Goal: Task Accomplishment & Management: Use online tool/utility

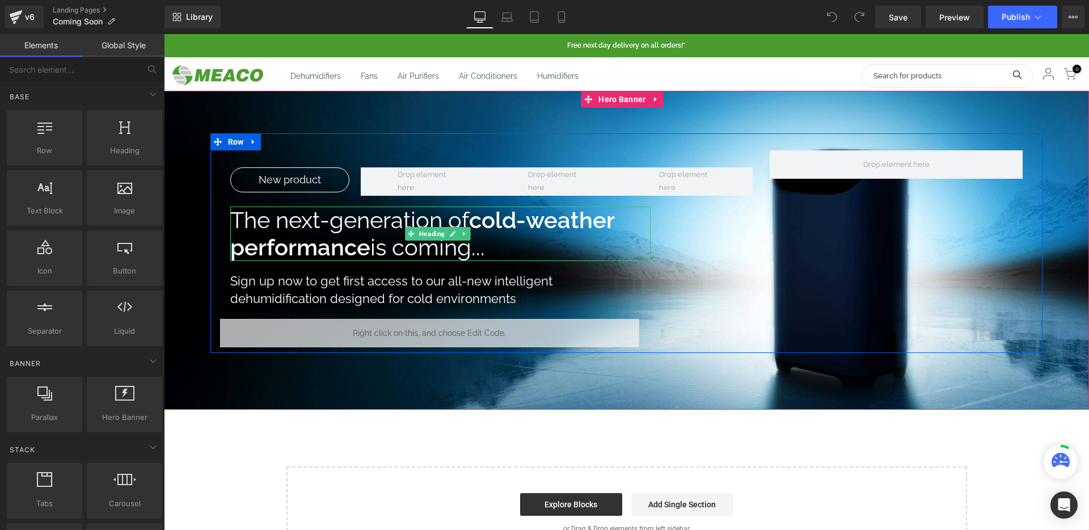
click at [371, 251] on h1 "The next-generation of cold-weather performance is coming..." at bounding box center [440, 233] width 421 height 54
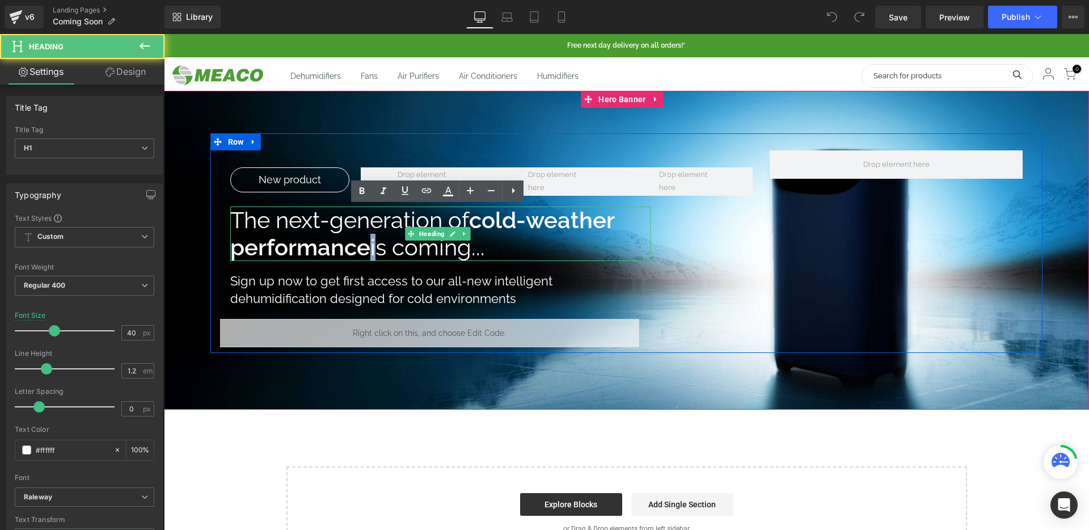
click at [371, 251] on h1 "The next-generation of cold-weather performance is coming..." at bounding box center [440, 233] width 421 height 54
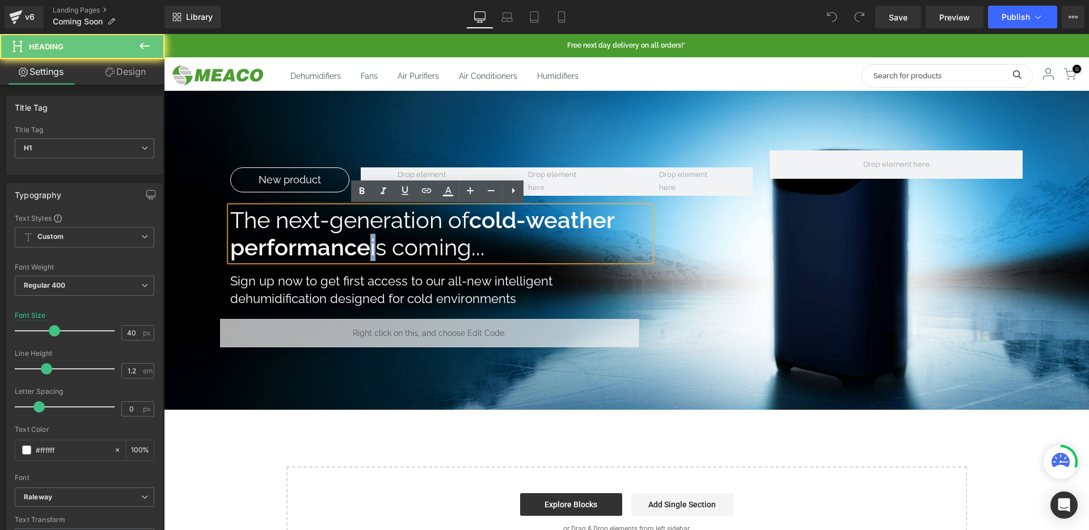
click at [371, 251] on h1 "The next-generation of cold-weather performance is coming..." at bounding box center [440, 233] width 421 height 54
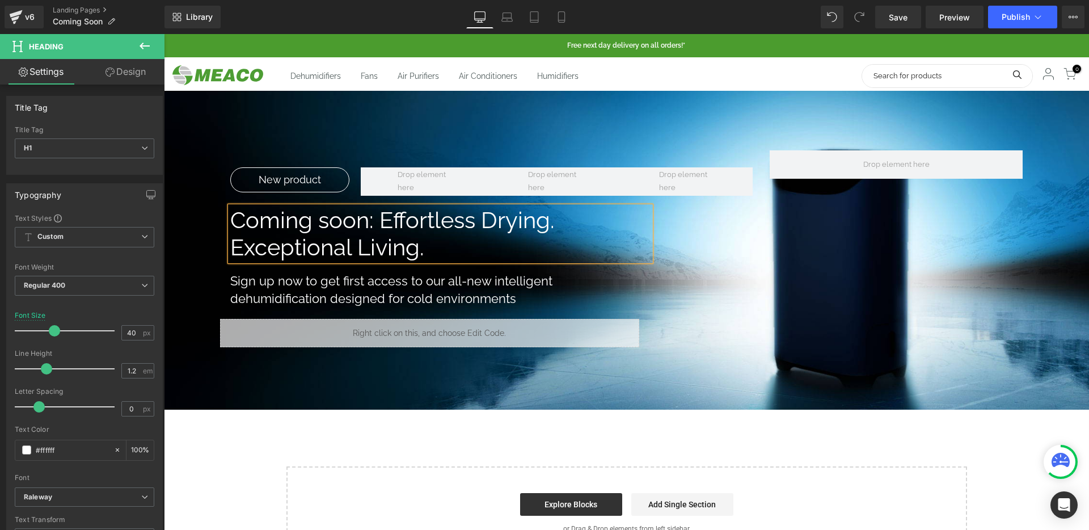
click at [381, 209] on h1 "Coming soon: Effortless Drying. Exceptional Living." at bounding box center [440, 233] width 421 height 54
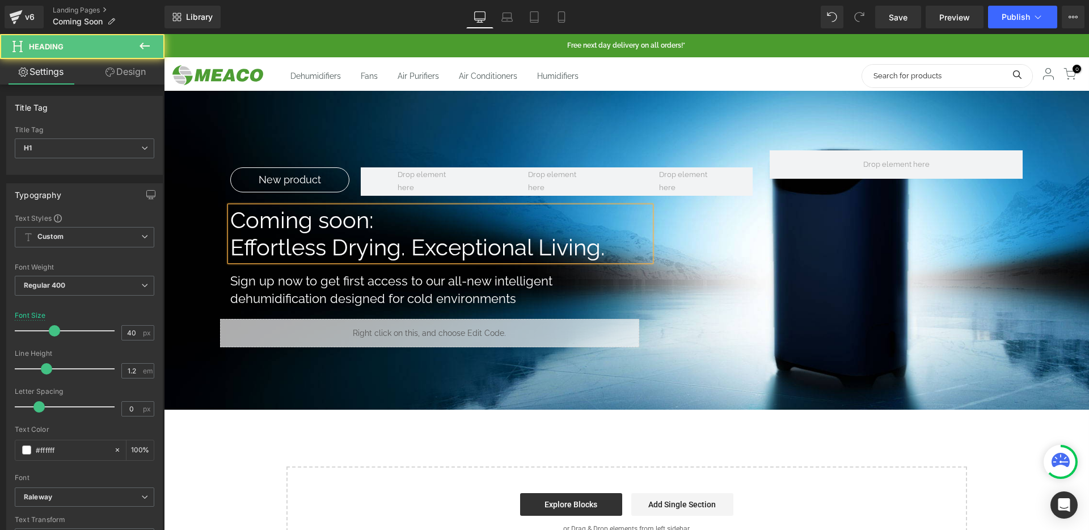
click at [413, 240] on h1 "Effortless Drying. Exceptional Living." at bounding box center [440, 247] width 421 height 27
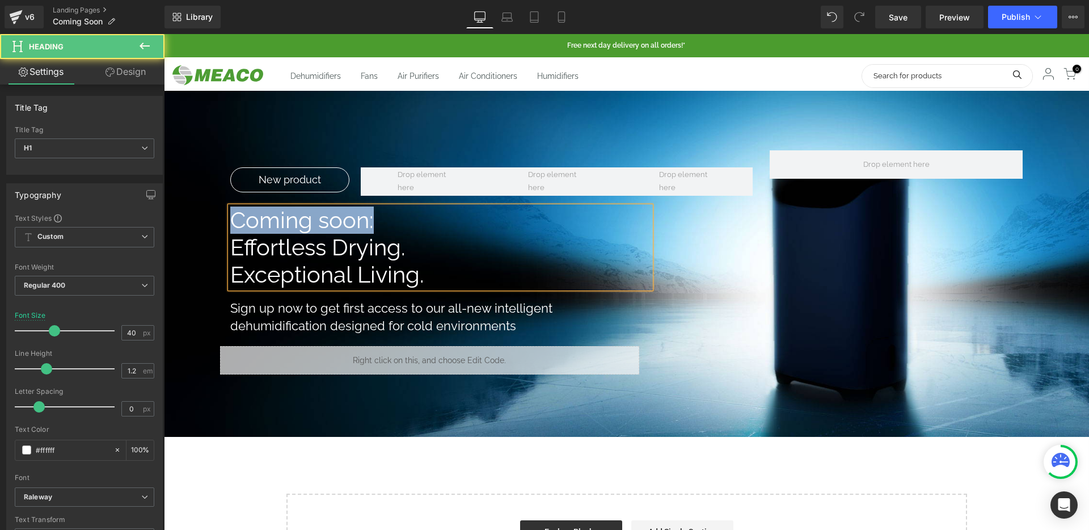
drag, startPoint x: 372, startPoint y: 210, endPoint x: 194, endPoint y: 215, distance: 177.5
click at [199, 215] on span "New product Text Block New product Text Block Row Coming soon: Effortless Dryin…" at bounding box center [626, 256] width 925 height 247
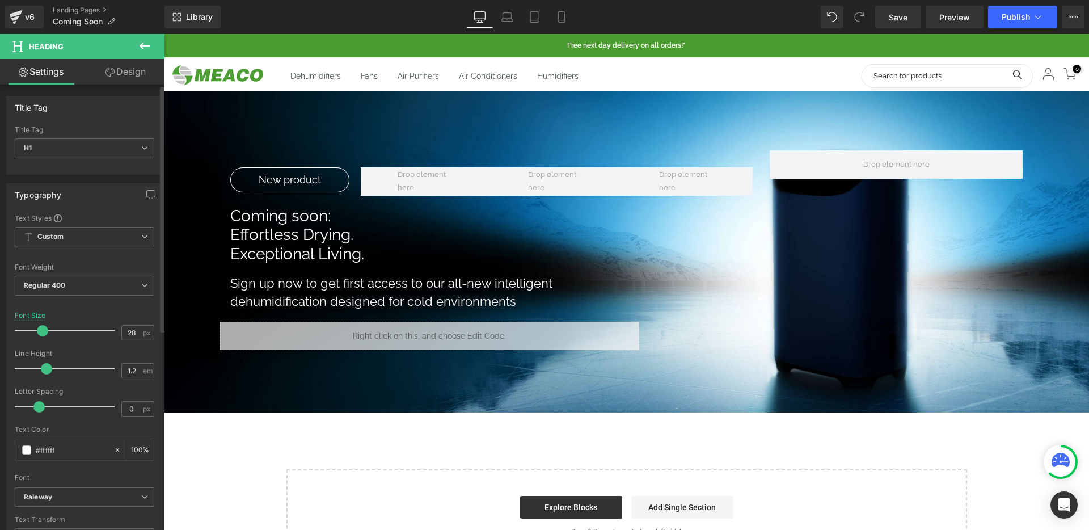
drag, startPoint x: 48, startPoint y: 331, endPoint x: 36, endPoint y: 329, distance: 12.0
click at [37, 329] on span at bounding box center [42, 330] width 11 height 11
type input "40"
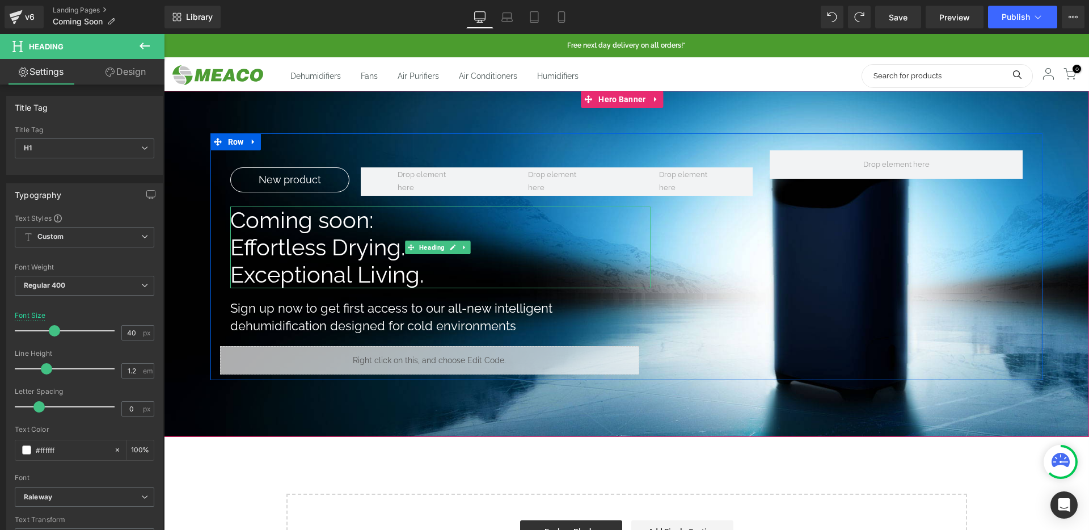
click at [357, 238] on h1 "Effortless Drying." at bounding box center [440, 247] width 421 height 27
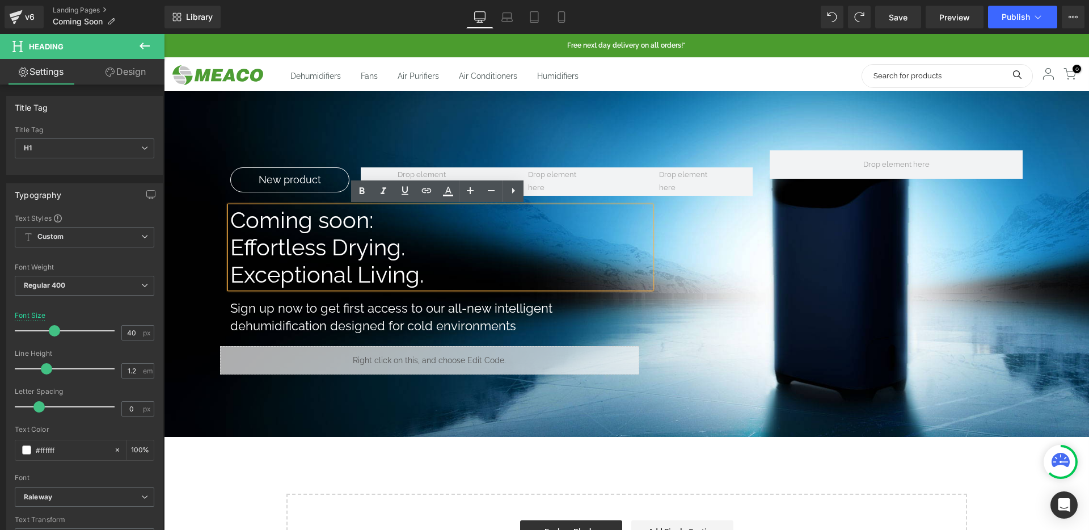
click at [373, 416] on div at bounding box center [626, 264] width 925 height 346
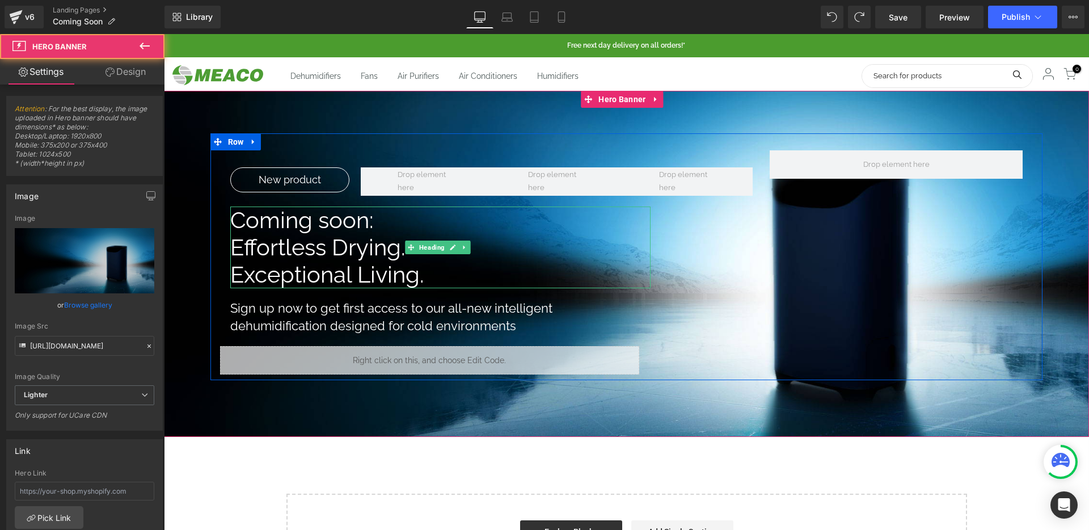
click at [393, 248] on h1 "Effortless Drying." at bounding box center [440, 247] width 421 height 27
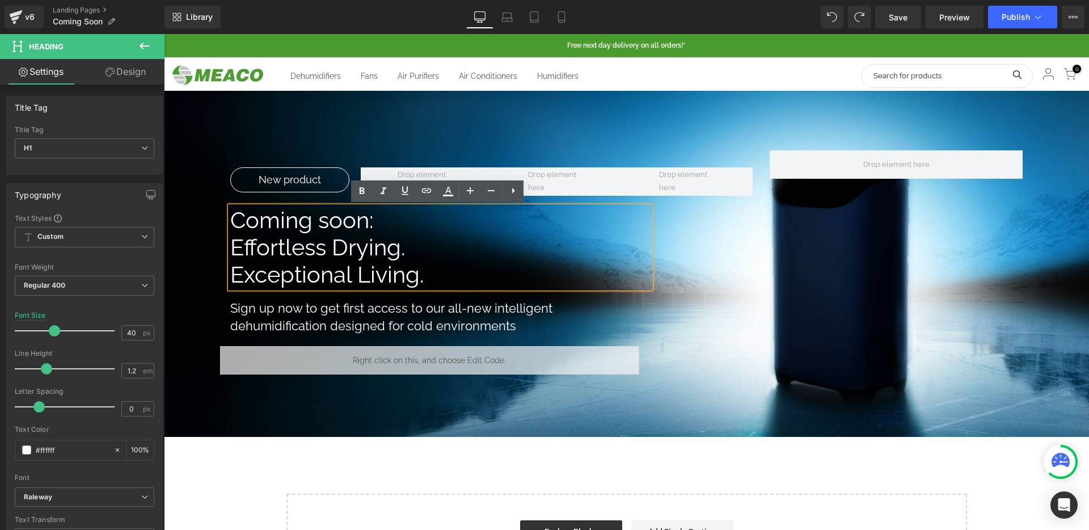
click at [372, 435] on div at bounding box center [626, 264] width 925 height 346
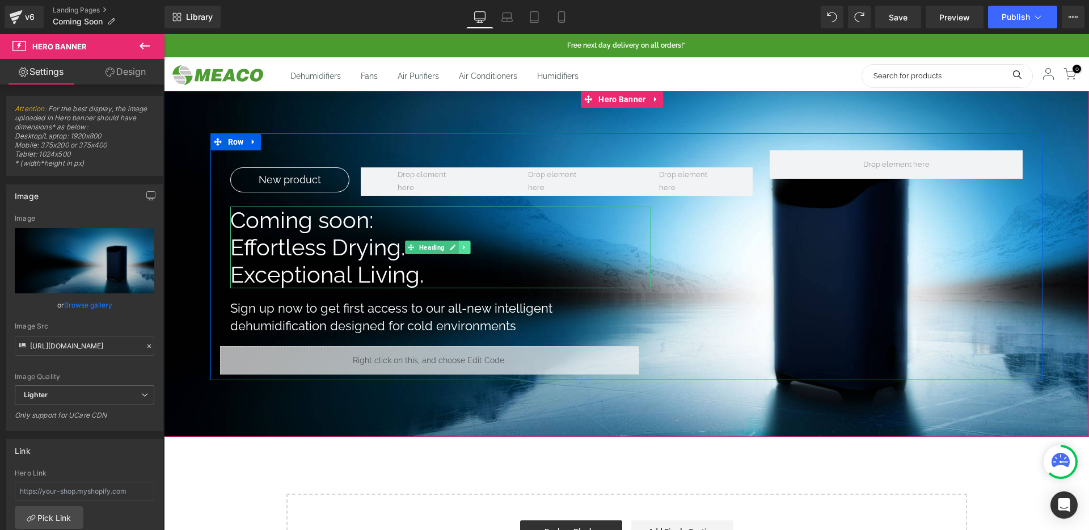
click at [460, 246] on link at bounding box center [465, 247] width 12 height 14
click at [459, 247] on icon at bounding box center [458, 247] width 6 height 6
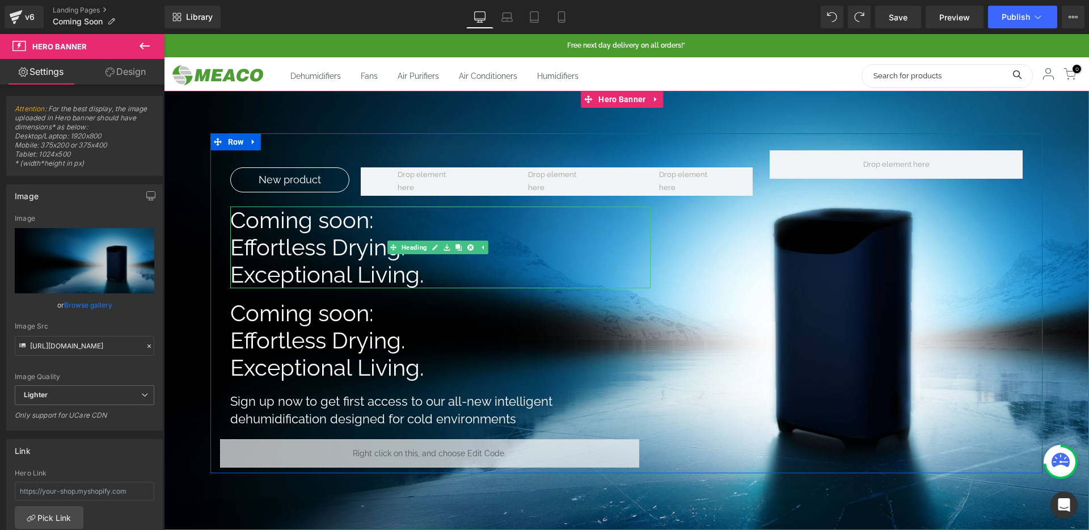
click at [376, 221] on h1 "Coming soon:" at bounding box center [440, 219] width 421 height 27
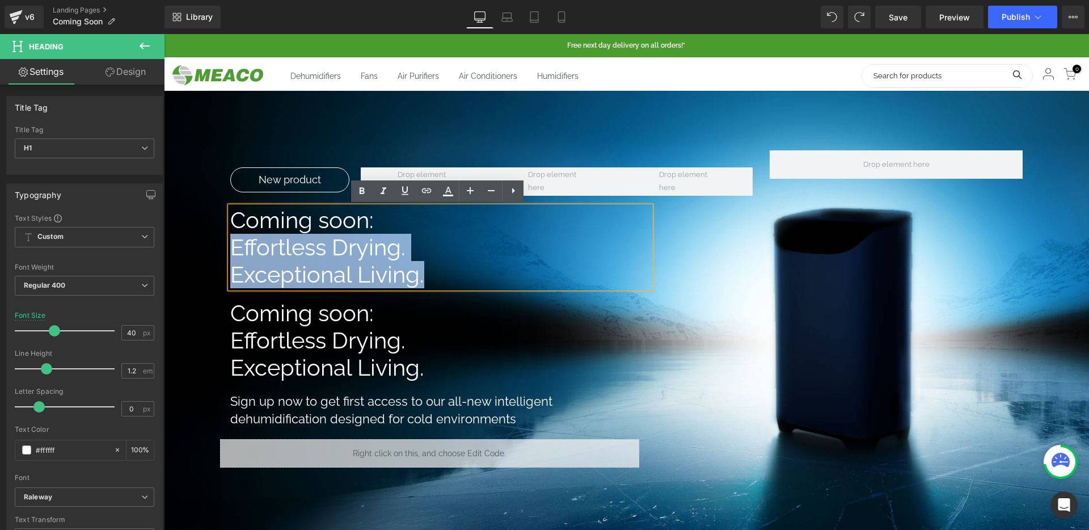
drag, startPoint x: 391, startPoint y: 266, endPoint x: 230, endPoint y: 244, distance: 162.5
click at [230, 245] on div "Coming soon: Effortless Drying. Exceptional Living." at bounding box center [440, 247] width 421 height 82
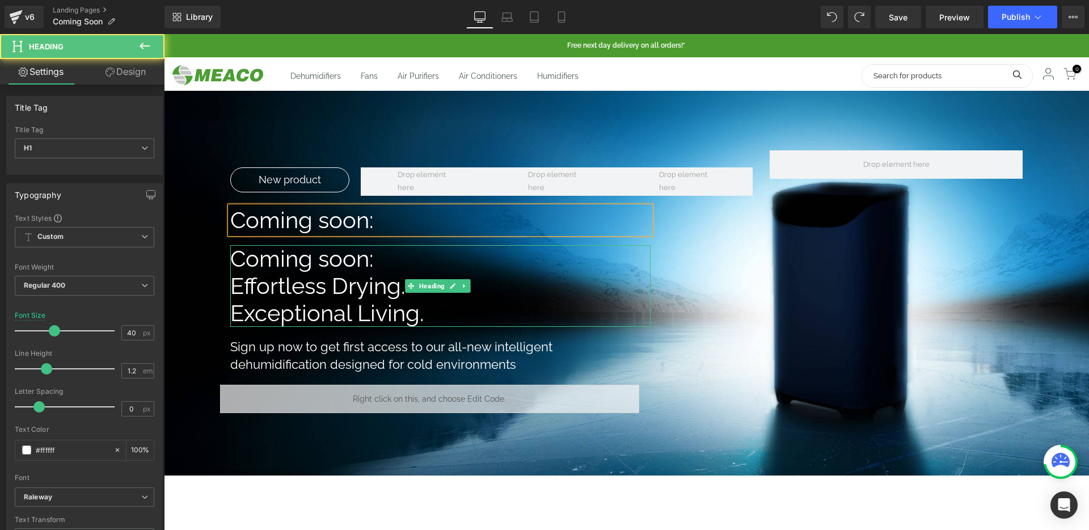
drag, startPoint x: 382, startPoint y: 257, endPoint x: 213, endPoint y: 266, distance: 168.7
click at [213, 266] on div "New product Text Block New product Text Block Row Coming soon: Heading Coming s…" at bounding box center [626, 275] width 832 height 285
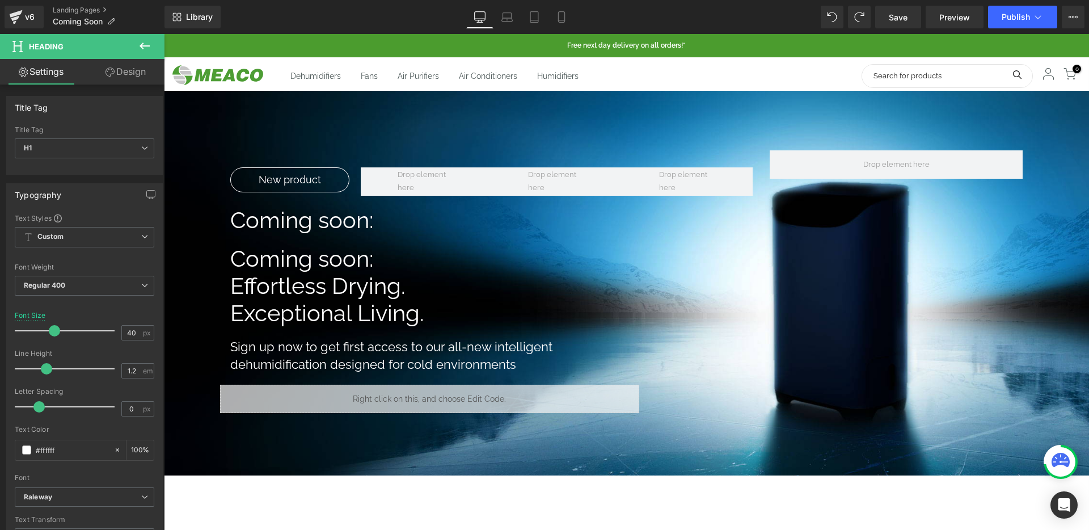
click at [237, 259] on h1 "Coming soon:" at bounding box center [440, 258] width 421 height 27
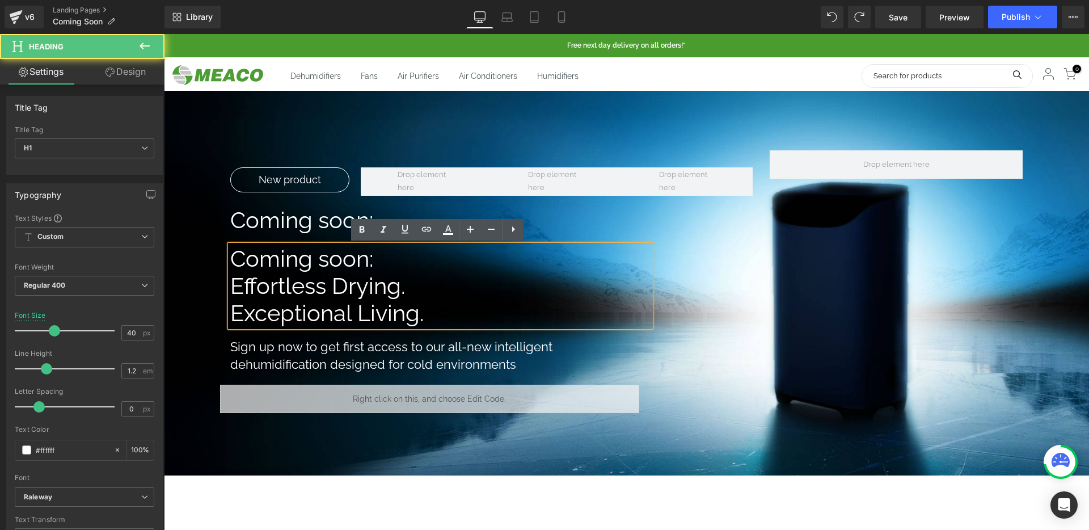
click at [293, 269] on h1 "Coming soon:" at bounding box center [440, 258] width 421 height 27
drag, startPoint x: 364, startPoint y: 257, endPoint x: 235, endPoint y: 249, distance: 129.5
click at [235, 249] on h1 "Coming soon:" at bounding box center [440, 258] width 421 height 27
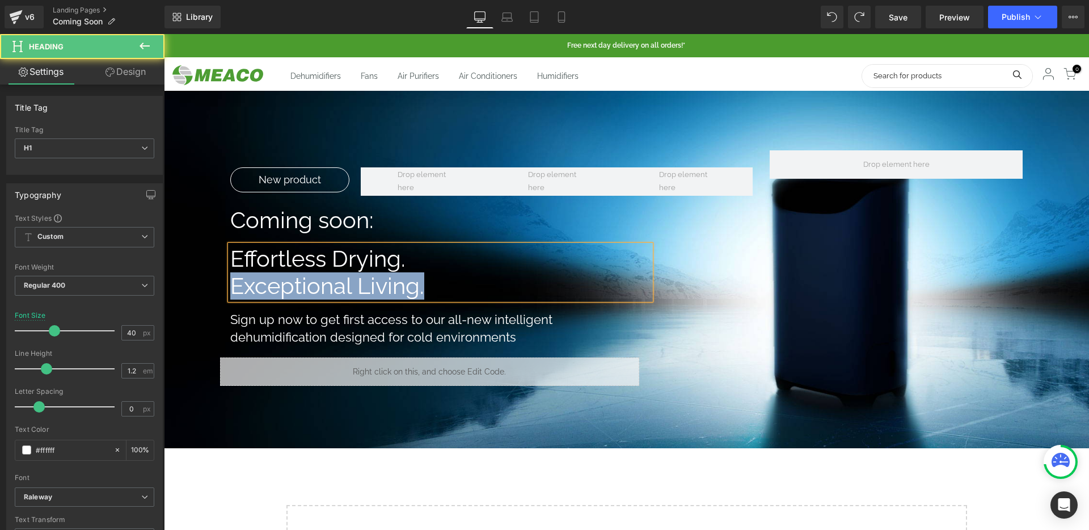
drag, startPoint x: 420, startPoint y: 284, endPoint x: 202, endPoint y: 286, distance: 217.7
click at [202, 286] on span "New product Text Block New product Text Block Row Coming soon: Heading Effortle…" at bounding box center [626, 262] width 925 height 258
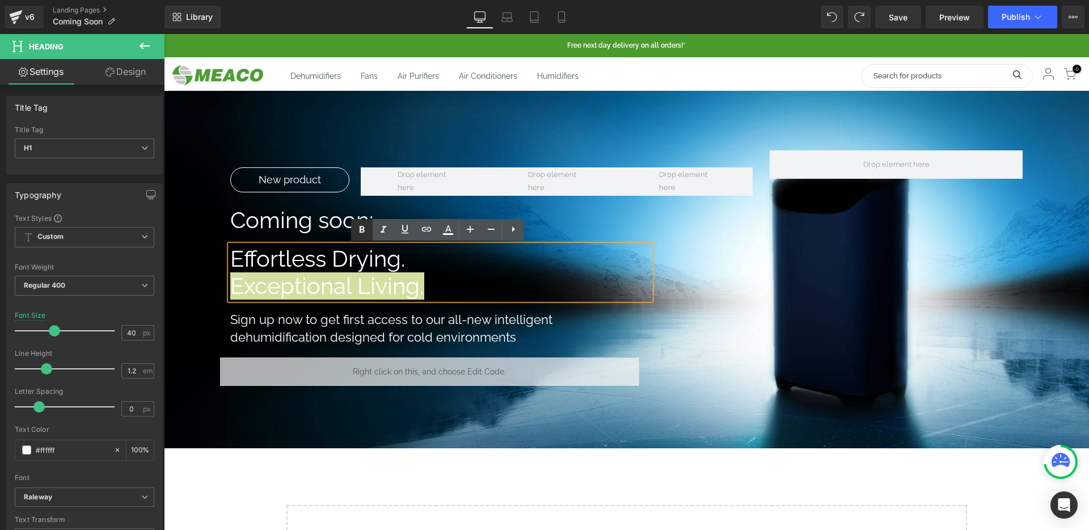
click at [366, 230] on icon at bounding box center [362, 230] width 14 height 14
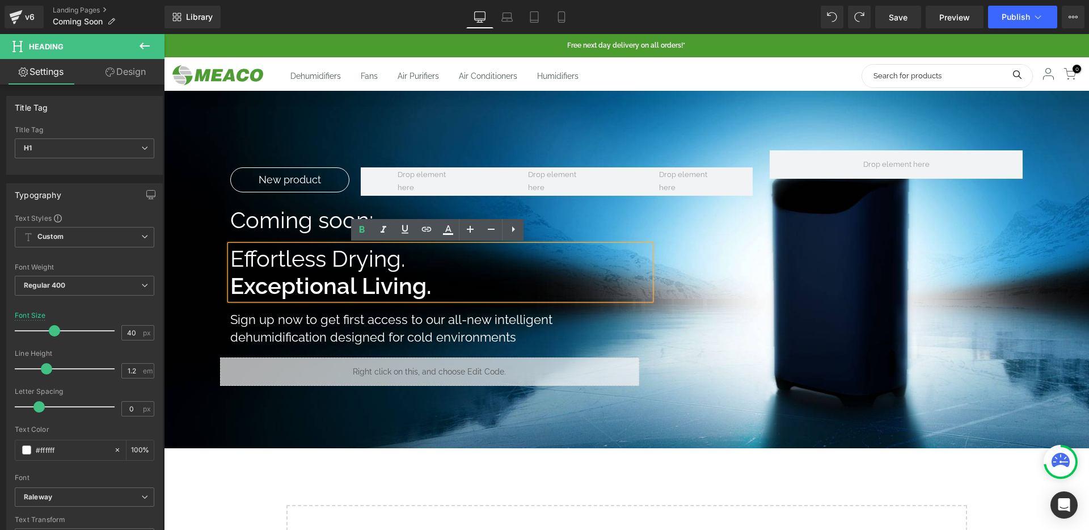
click at [354, 267] on span "Effortless Drying." at bounding box center [317, 258] width 175 height 27
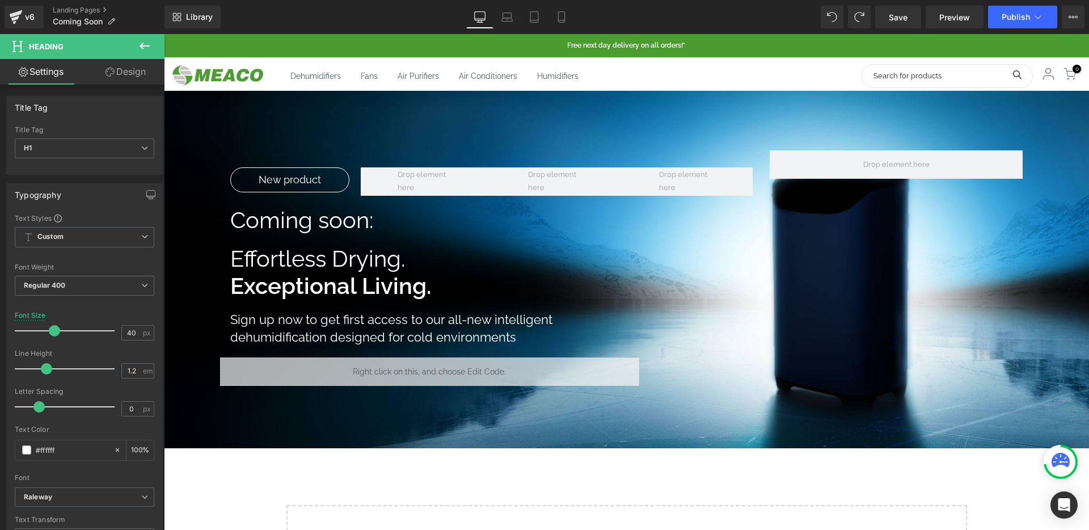
click at [107, 76] on icon at bounding box center [109, 71] width 9 height 9
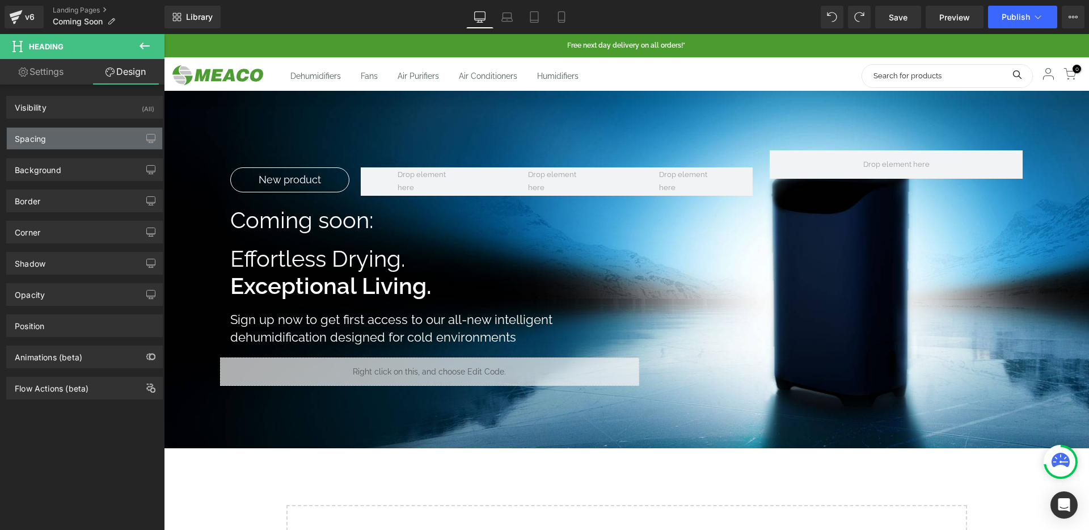
click at [73, 139] on div "Spacing" at bounding box center [84, 139] width 155 height 22
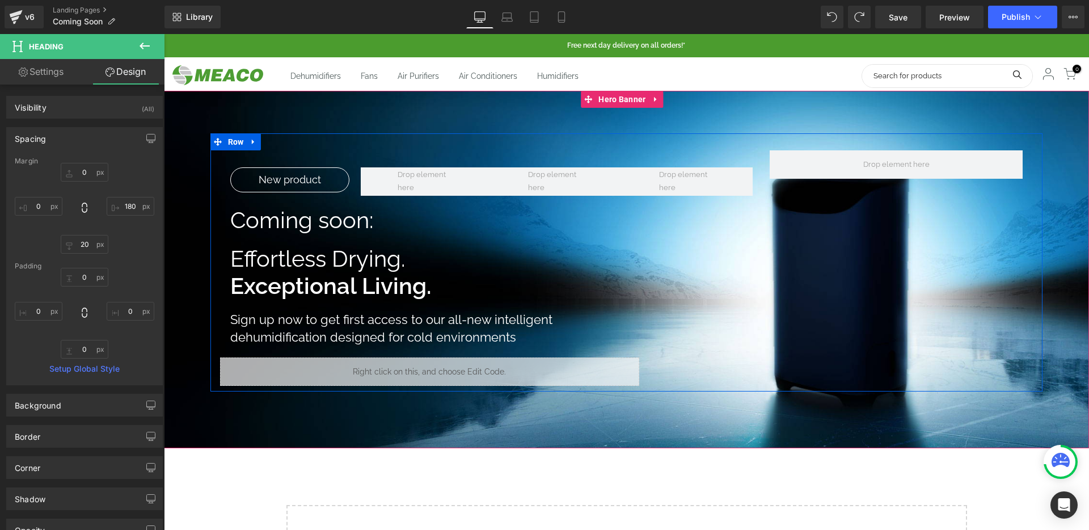
click at [274, 221] on h1 "Coming soon:" at bounding box center [440, 219] width 421 height 27
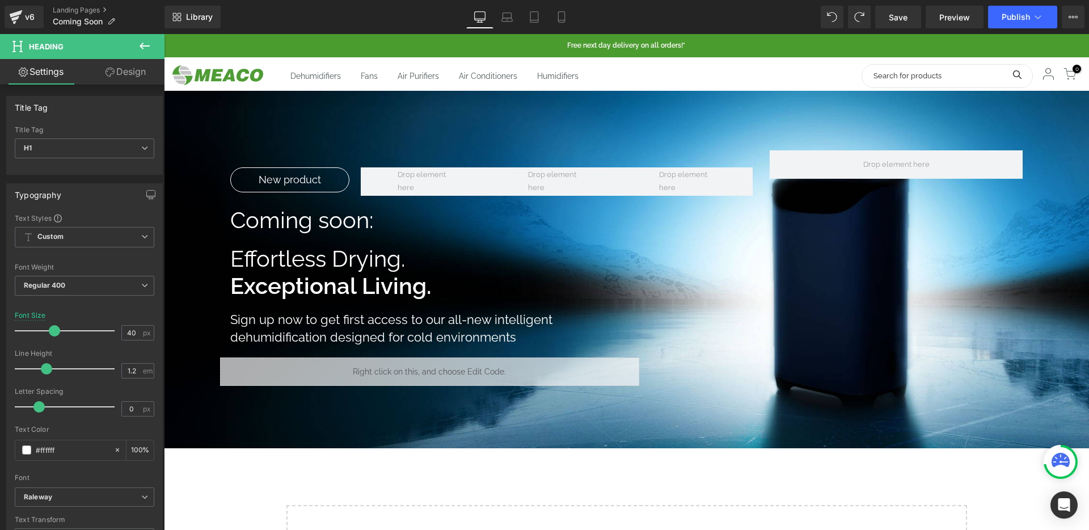
click at [108, 75] on icon at bounding box center [109, 71] width 9 height 9
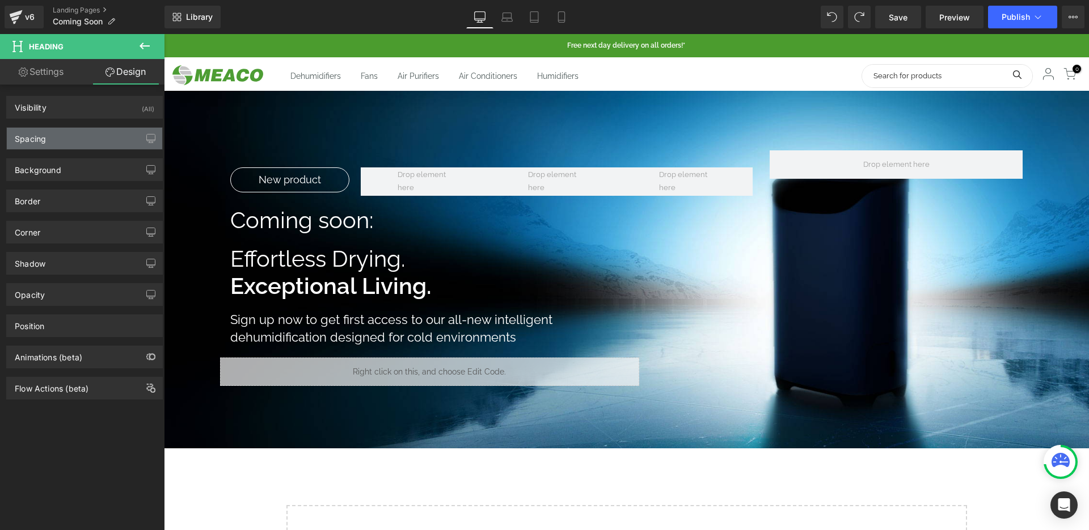
click at [74, 142] on div "Spacing" at bounding box center [84, 139] width 155 height 22
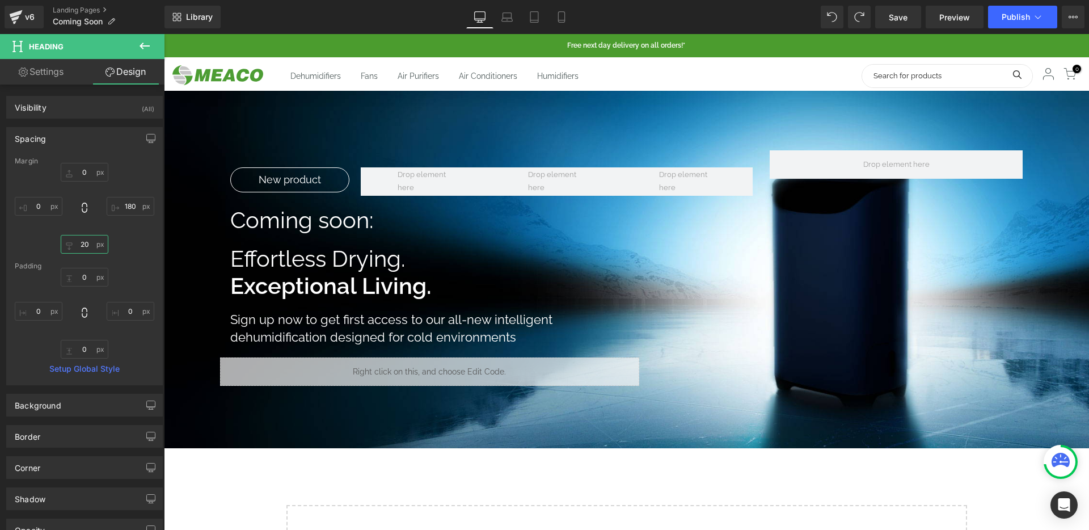
click at [82, 248] on input "20" at bounding box center [85, 244] width 48 height 19
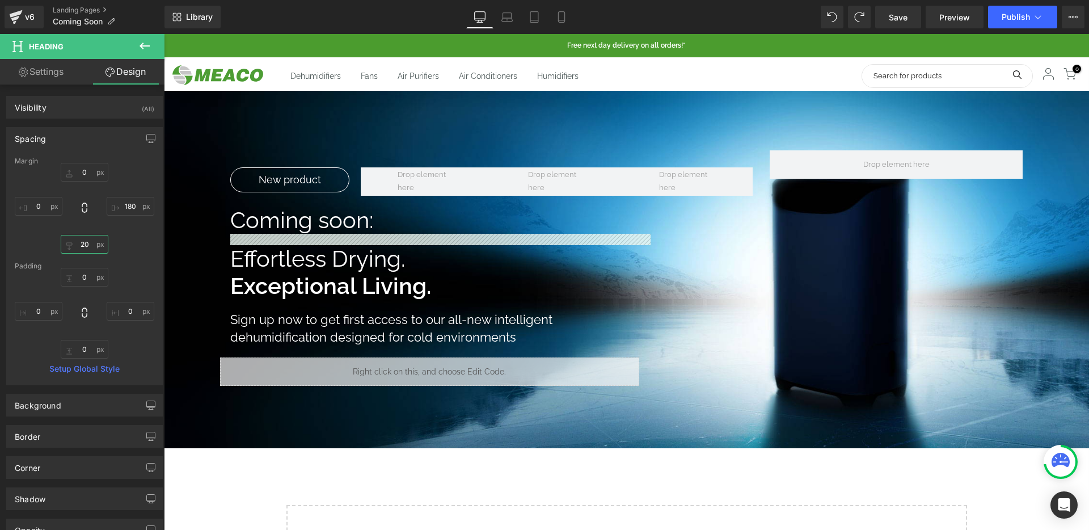
type input "0"
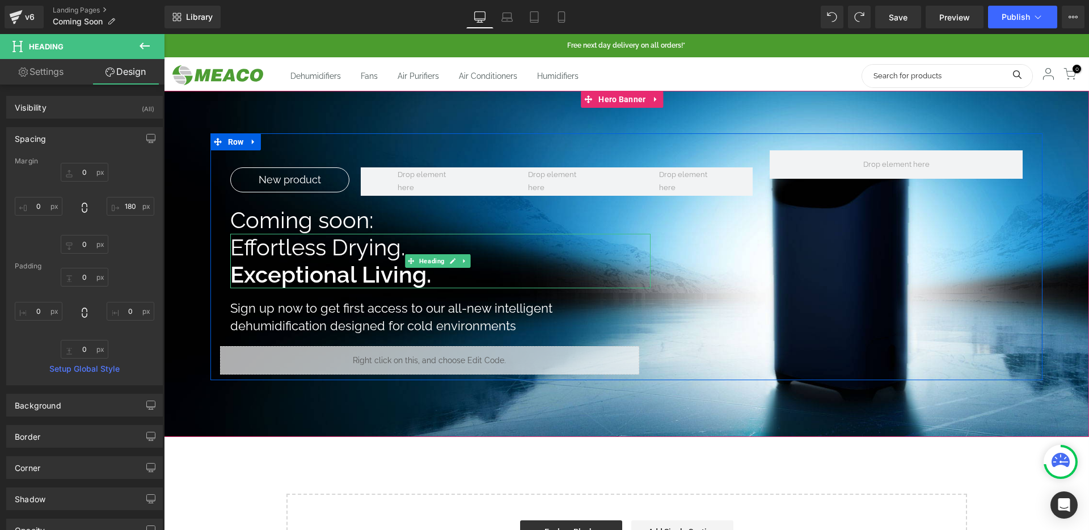
click at [314, 219] on h1 "Coming soon:" at bounding box center [440, 219] width 421 height 27
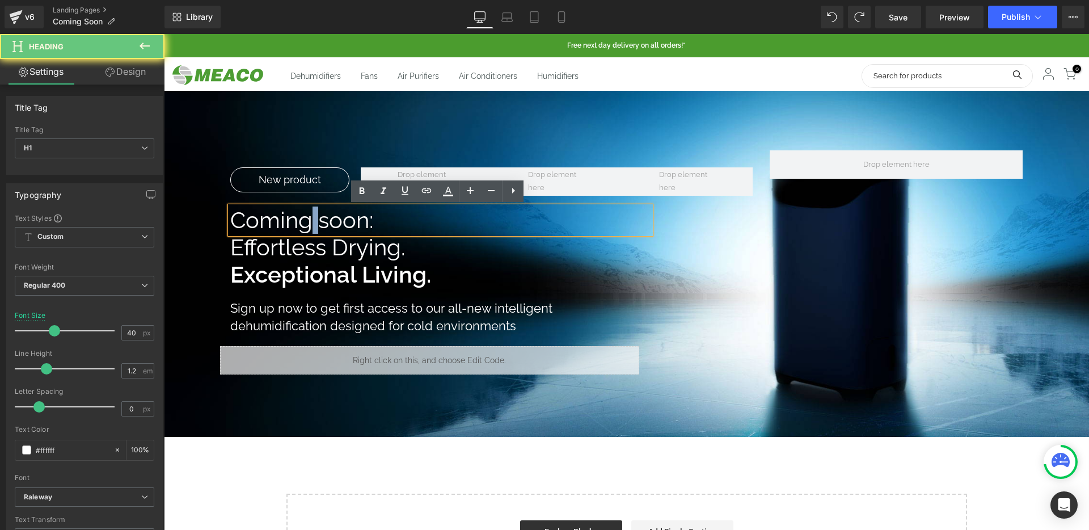
click at [314, 219] on h1 "Coming soon:" at bounding box center [440, 219] width 421 height 27
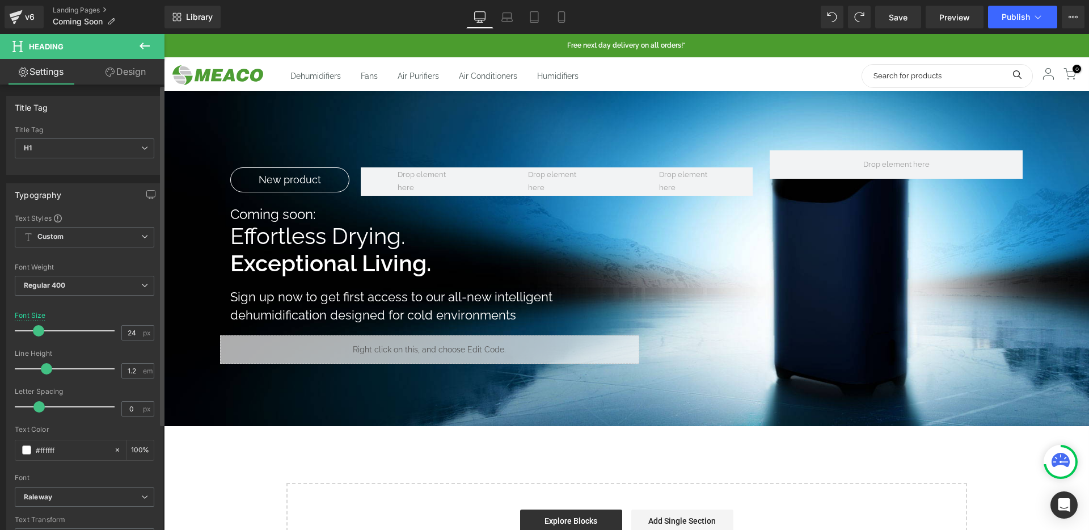
type input "25"
drag, startPoint x: 49, startPoint y: 329, endPoint x: 43, endPoint y: 329, distance: 6.8
click at [43, 329] on span at bounding box center [39, 330] width 11 height 11
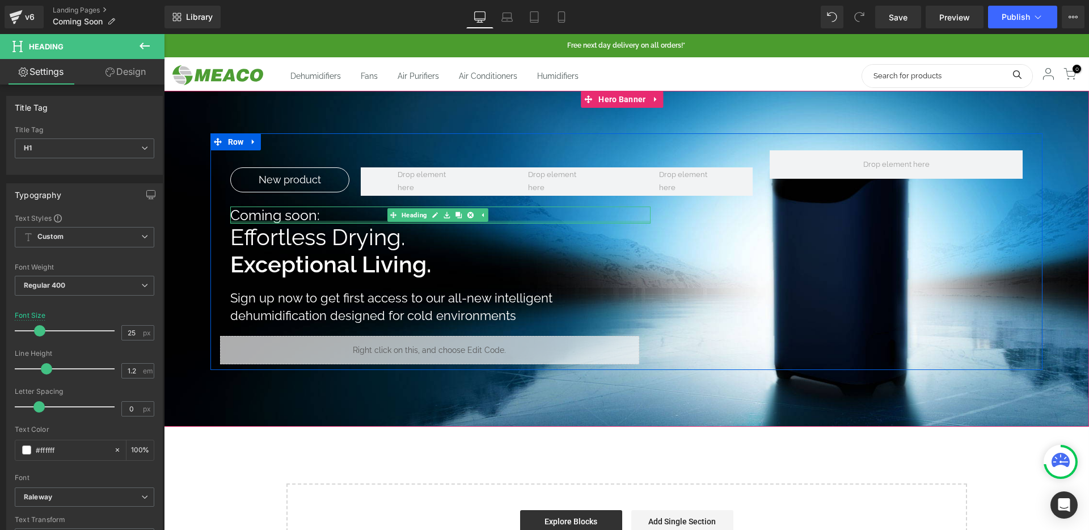
click at [297, 218] on h1 "Coming soon:" at bounding box center [440, 214] width 421 height 17
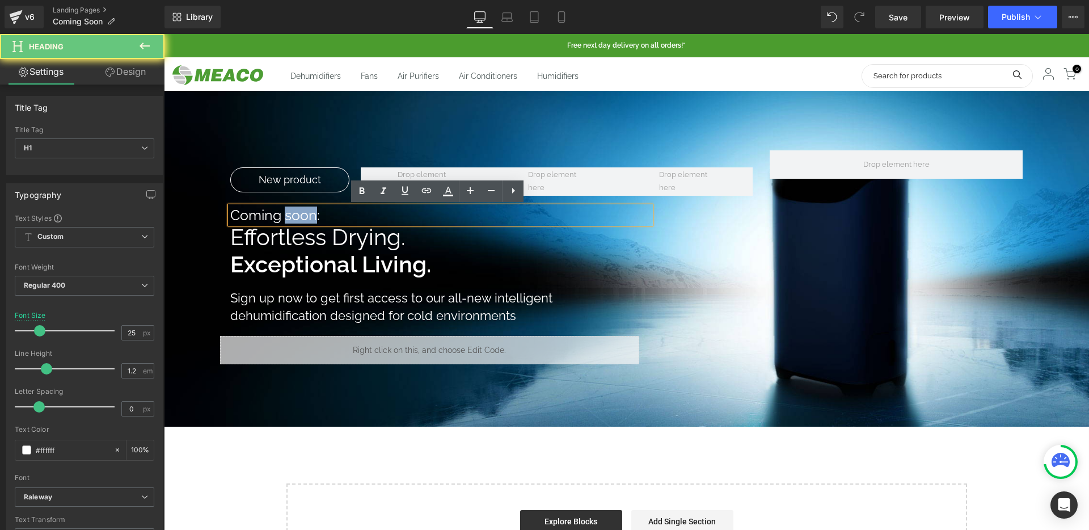
click at [297, 218] on h1 "Coming soon:" at bounding box center [440, 214] width 421 height 17
click at [366, 193] on icon at bounding box center [362, 191] width 14 height 14
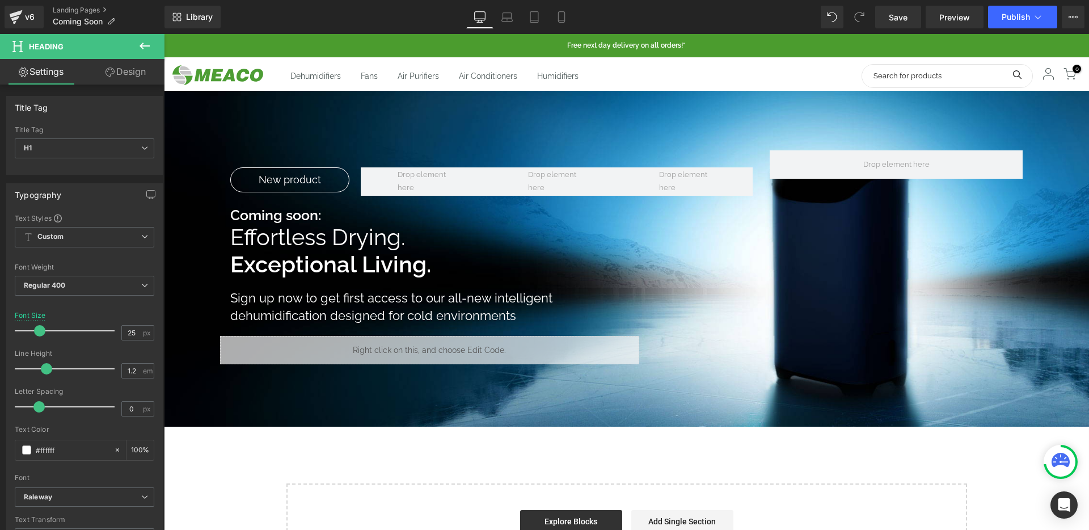
click at [115, 70] on link "Design" at bounding box center [125, 72] width 82 height 26
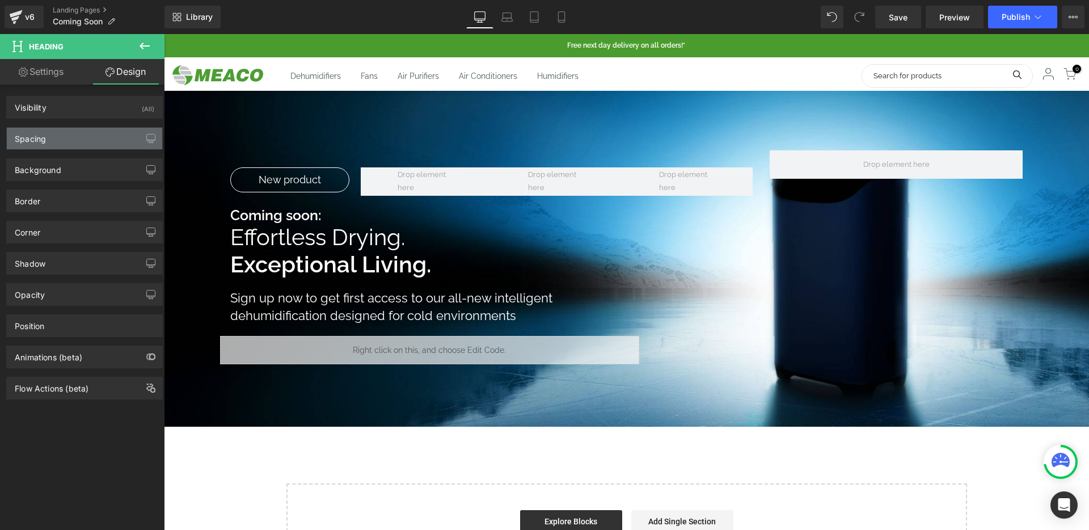
click at [63, 129] on div "Spacing" at bounding box center [84, 139] width 155 height 22
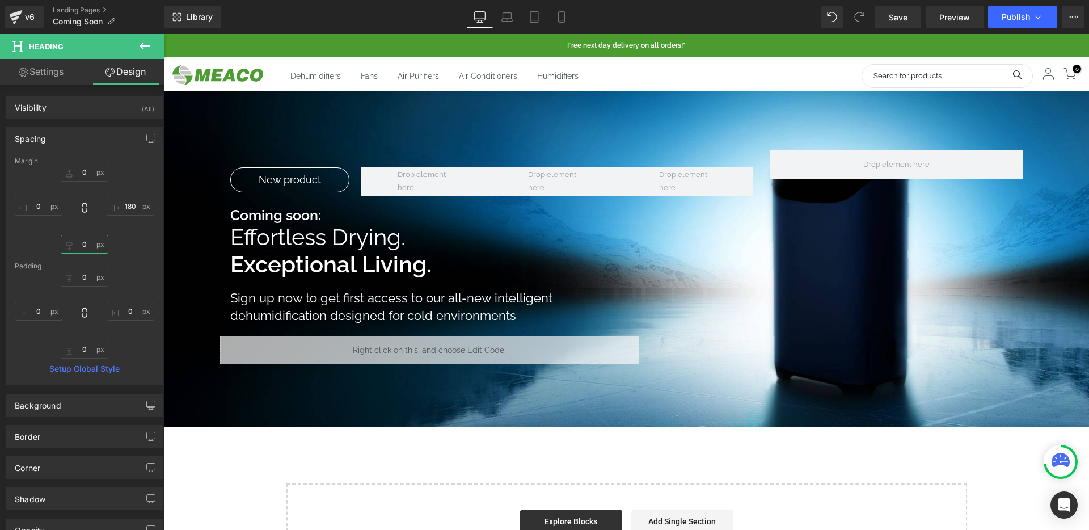
click at [81, 242] on input "0" at bounding box center [85, 244] width 48 height 19
type input "10"
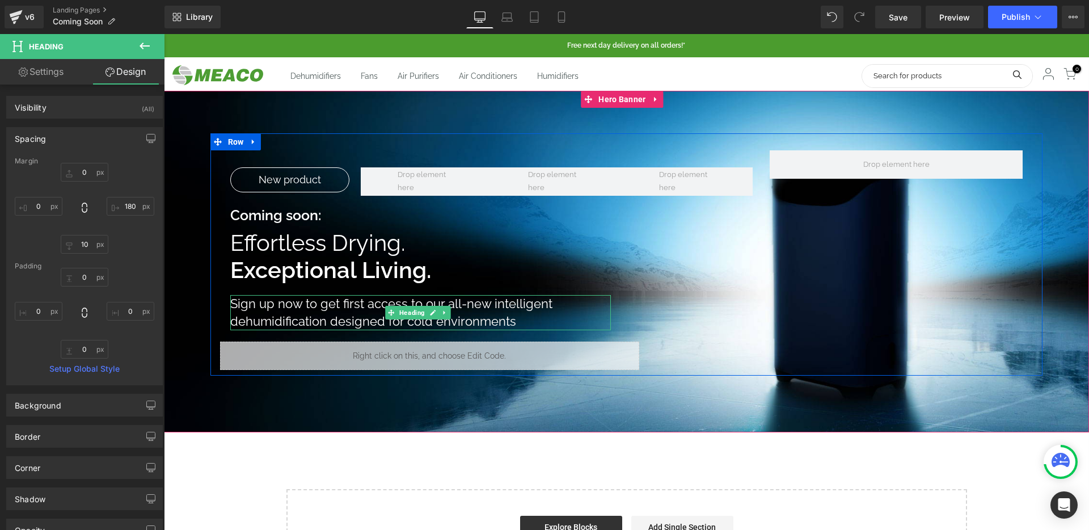
click at [435, 310] on icon at bounding box center [433, 312] width 6 height 7
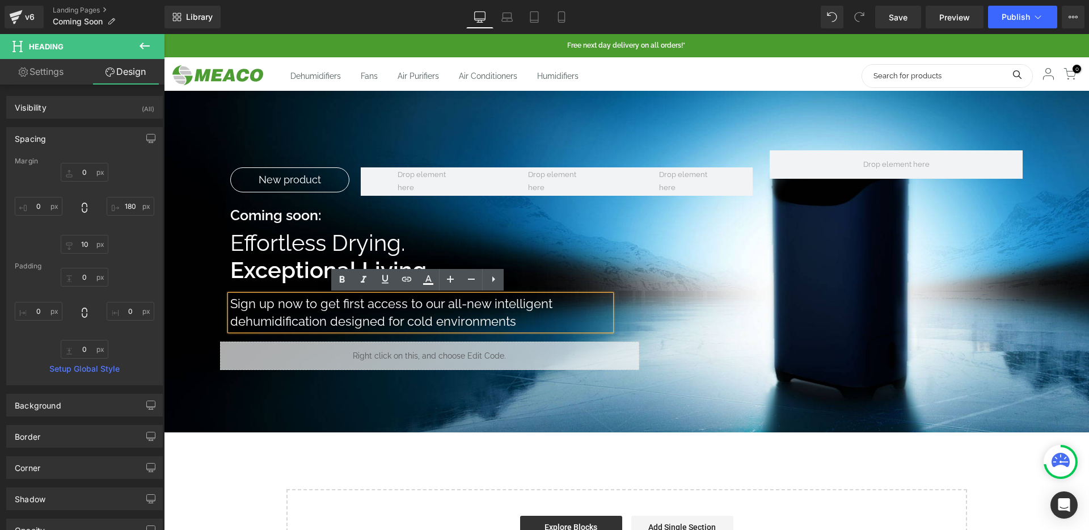
click at [484, 303] on h1 "Sign up now to get first access to our all-new intelligent dehumidification des…" at bounding box center [420, 313] width 381 height 36
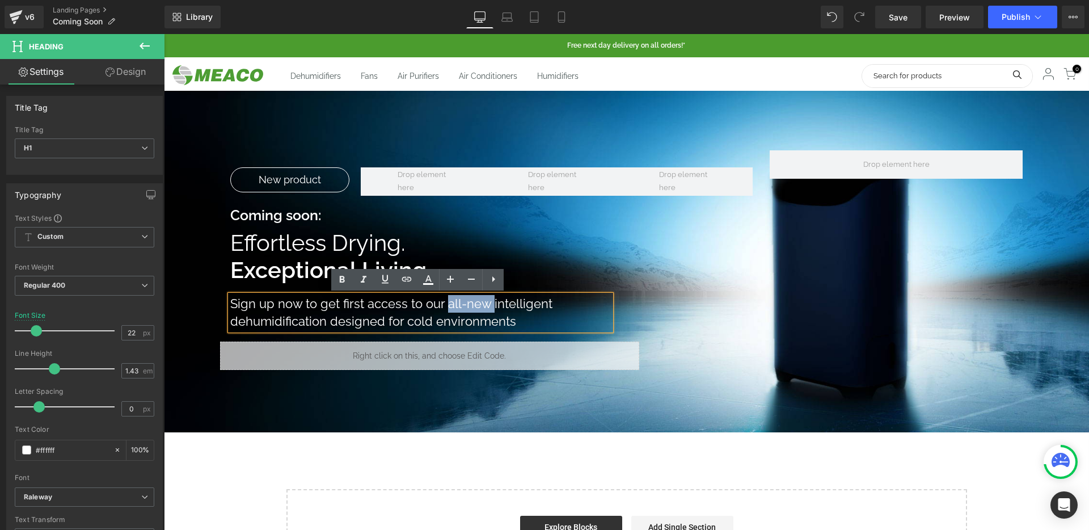
drag, startPoint x: 490, startPoint y: 303, endPoint x: 446, endPoint y: 308, distance: 44.5
click at [446, 308] on h1 "Sign up now to get first access to our all-new intelligent dehumidification des…" at bounding box center [420, 313] width 381 height 36
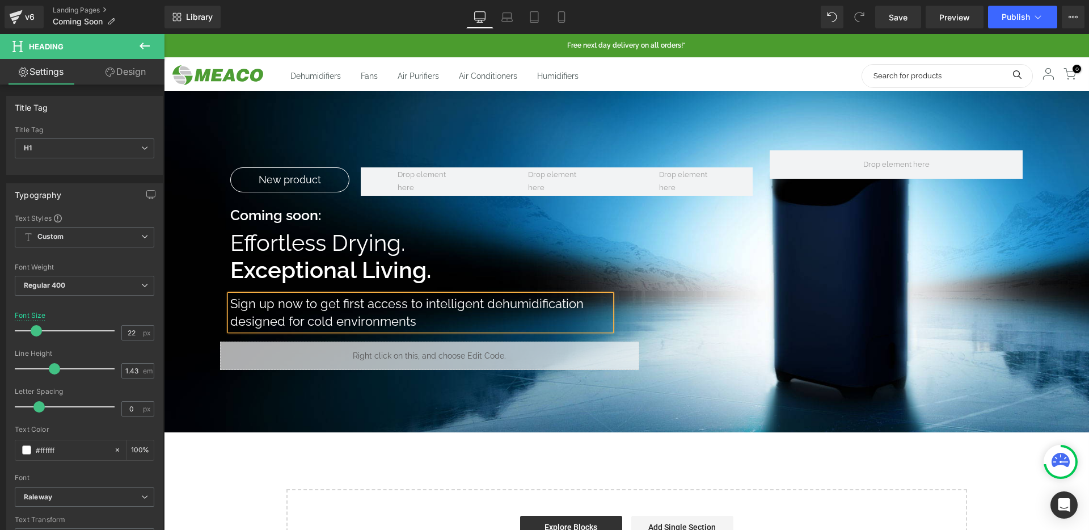
click at [204, 494] on div "New product Text Block New product Text Block Row Coming soon: Heading Effortle…" at bounding box center [626, 336] width 925 height 491
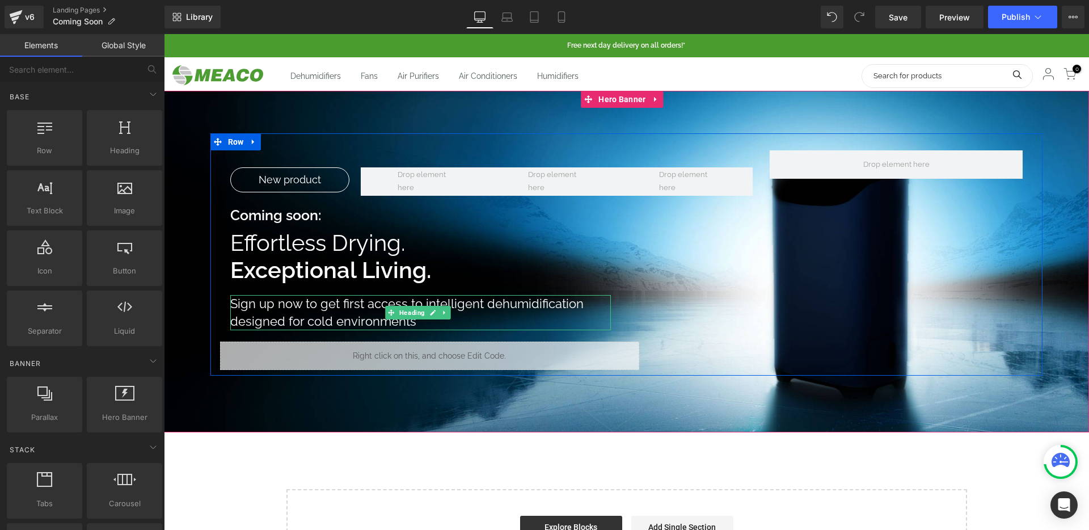
click at [315, 315] on h1 "Sign up now to get first access to intelligent dehumidification designed for co…" at bounding box center [420, 313] width 381 height 36
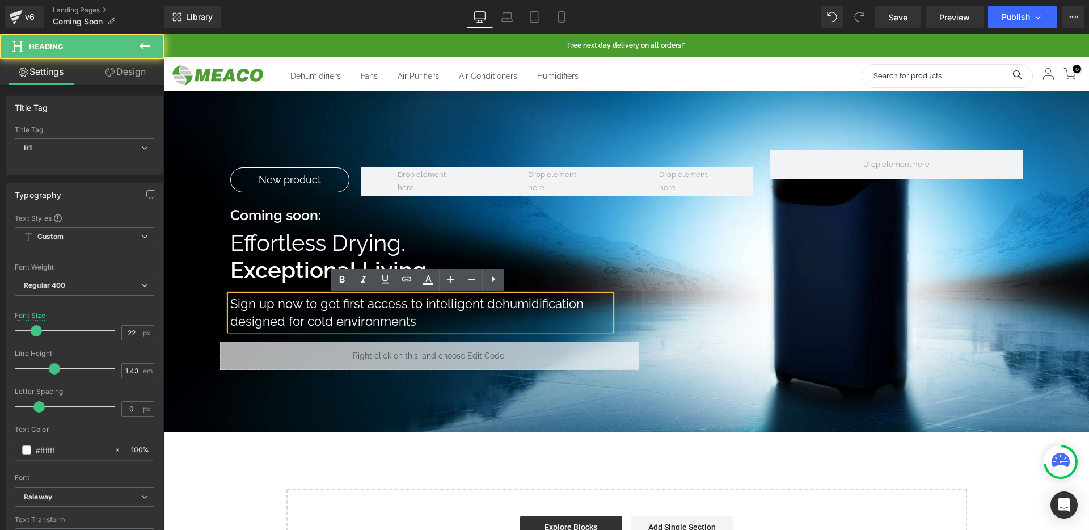
click at [225, 455] on div "New product Text Block New product Text Block Row Coming soon: Heading Effortle…" at bounding box center [626, 336] width 925 height 491
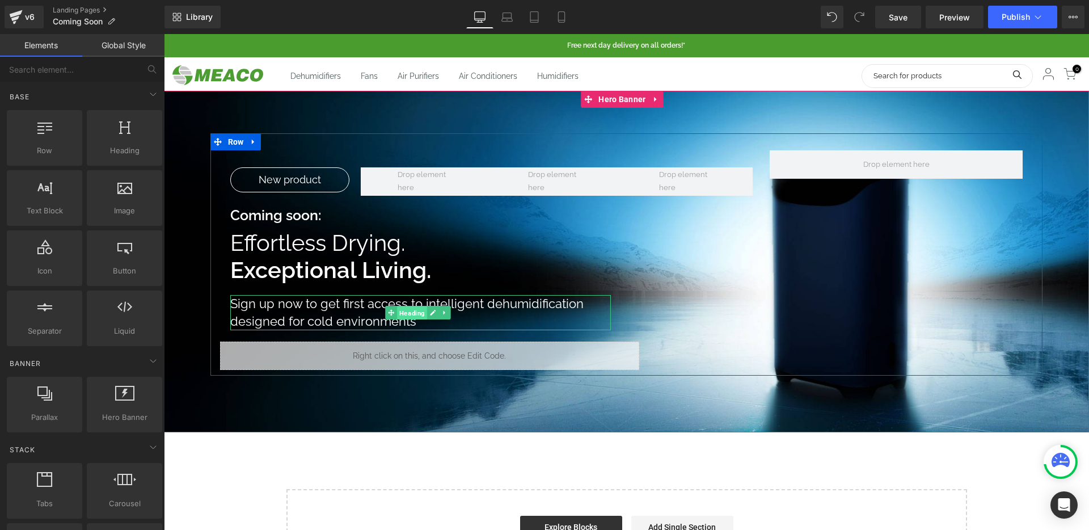
click at [417, 312] on span "Heading" at bounding box center [412, 313] width 30 height 14
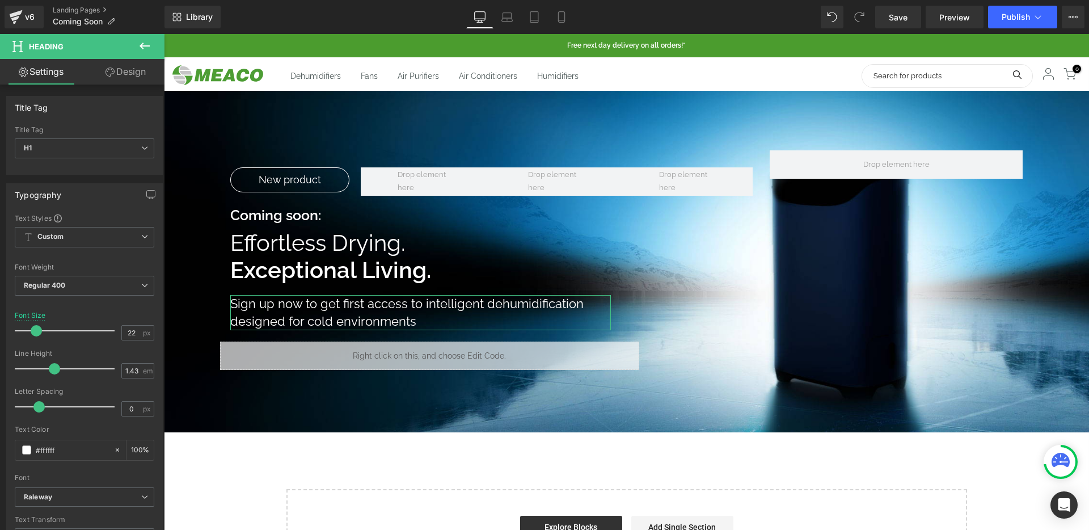
click at [123, 65] on link "Design" at bounding box center [125, 72] width 82 height 26
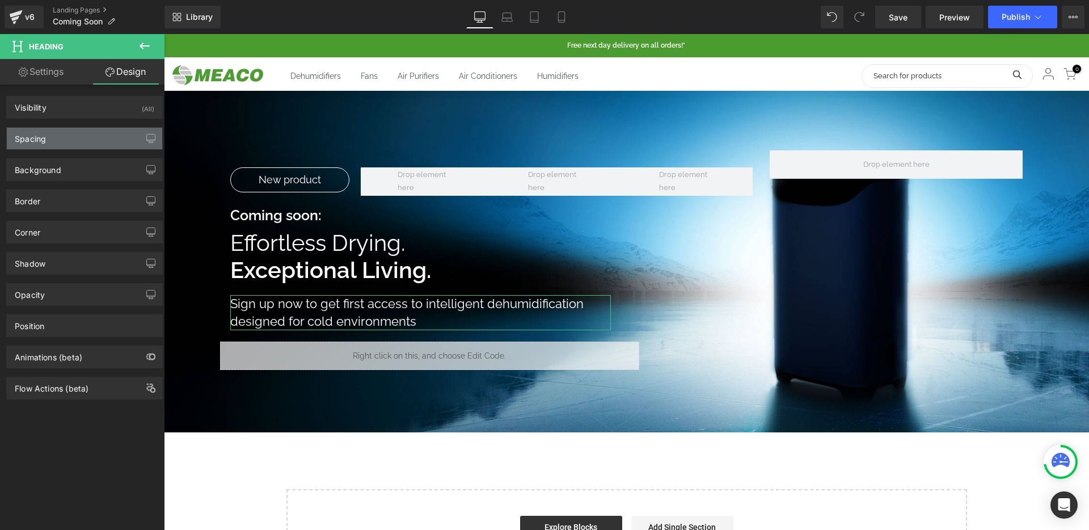
click at [67, 141] on div "Spacing" at bounding box center [84, 139] width 155 height 22
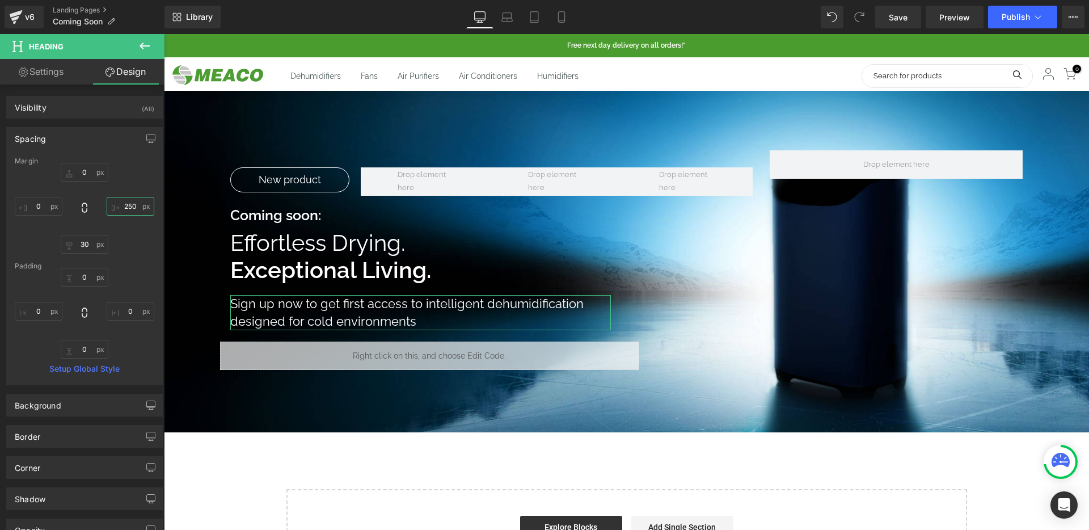
click at [124, 205] on input "250" at bounding box center [131, 206] width 48 height 19
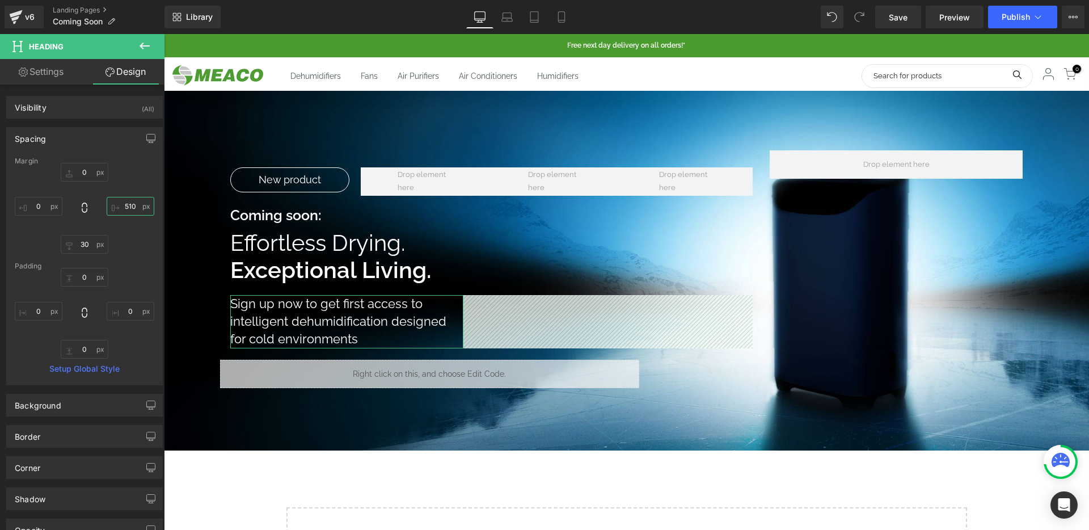
type input "520"
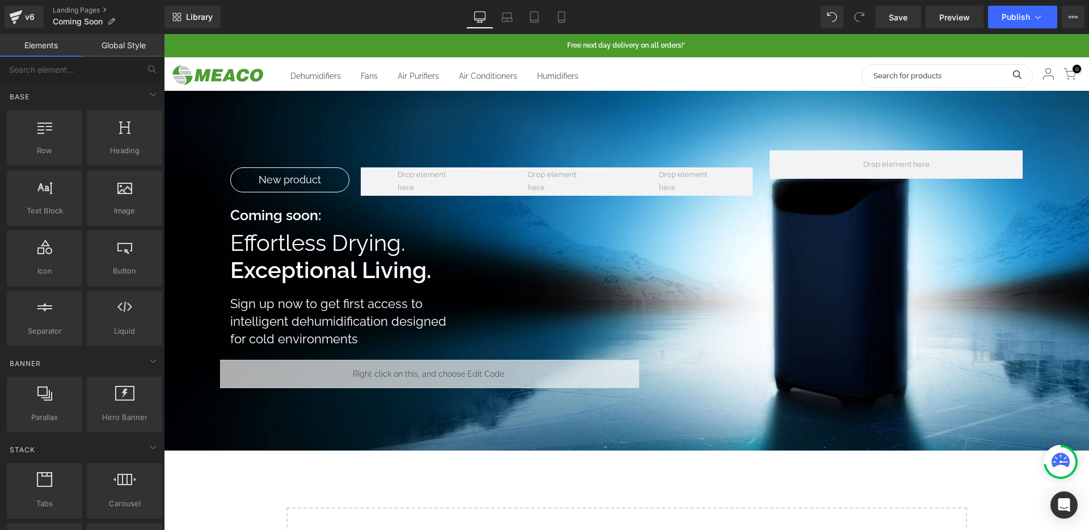
click at [282, 473] on div "New product Text Block New product Text Block Row Coming soon: Heading Effortle…" at bounding box center [626, 345] width 925 height 509
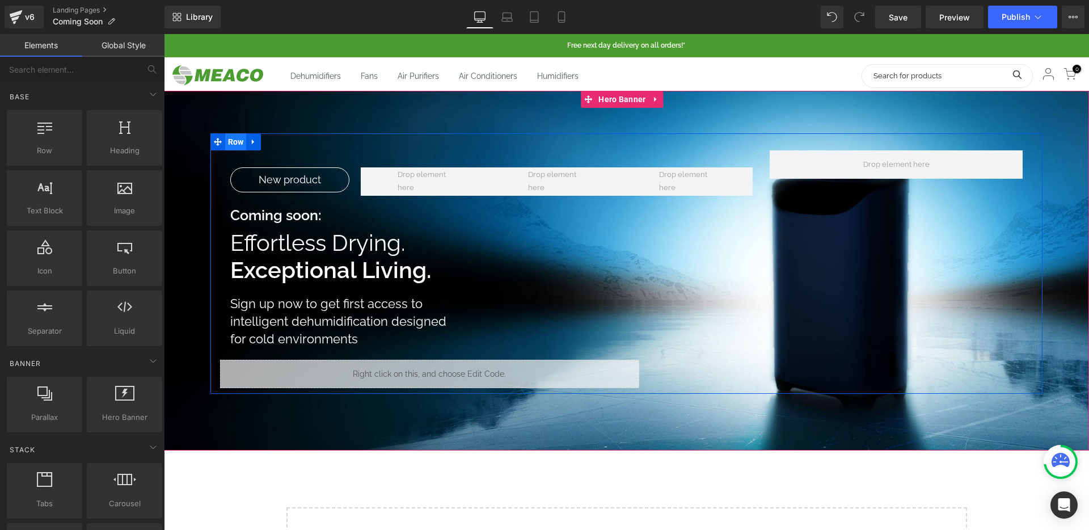
click at [236, 139] on span "Row" at bounding box center [236, 141] width 22 height 17
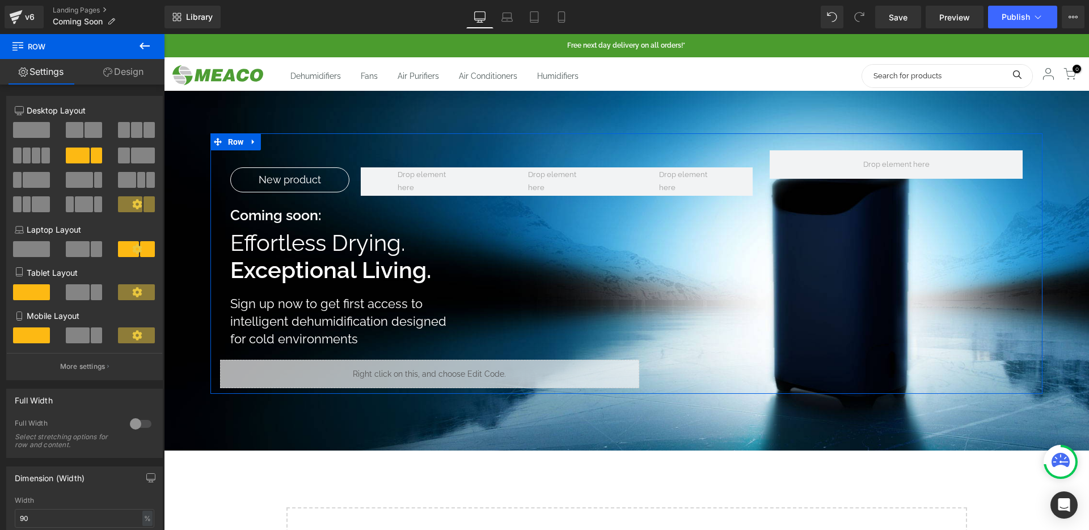
click at [121, 209] on span at bounding box center [130, 204] width 24 height 16
click at [82, 367] on p "More settings" at bounding box center [82, 366] width 45 height 10
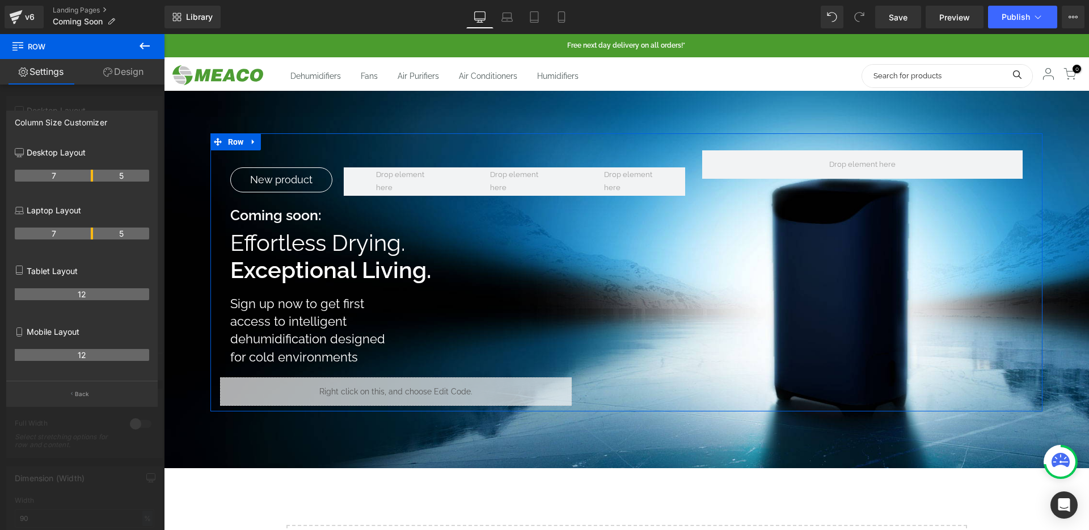
drag, startPoint x: 99, startPoint y: 177, endPoint x: 87, endPoint y: 176, distance: 11.4
click at [379, 351] on body "Free next day delivery on all orders!* Dehumidifiers Fans Air Purifiers Air Con…" at bounding box center [626, 513] width 925 height 959
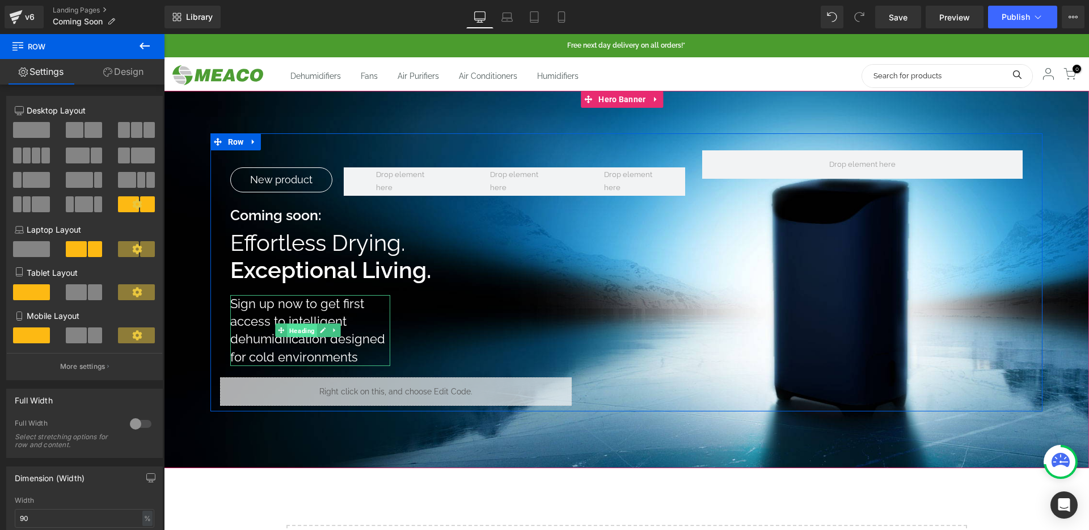
click at [294, 332] on span "Heading" at bounding box center [302, 331] width 30 height 14
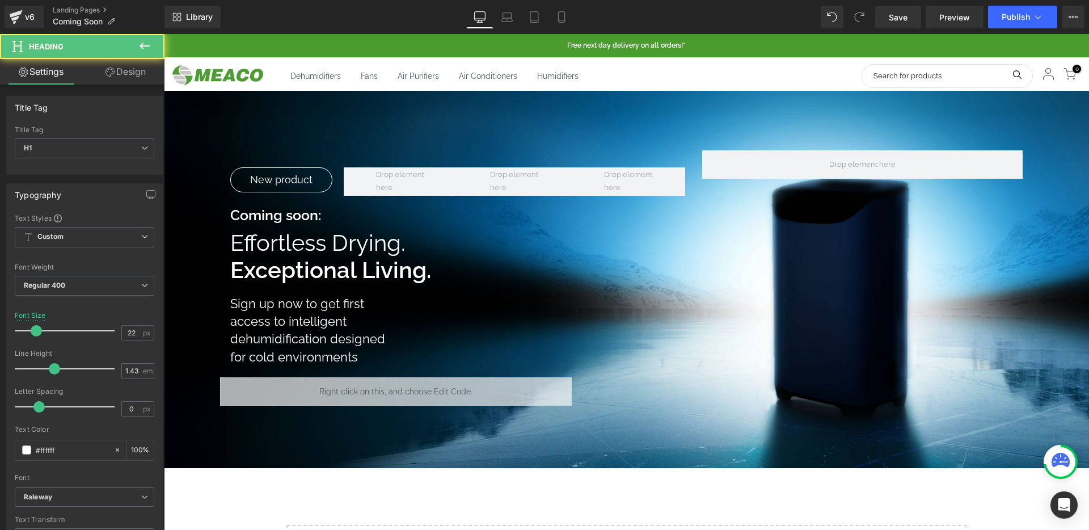
click at [119, 67] on link "Design" at bounding box center [125, 72] width 82 height 26
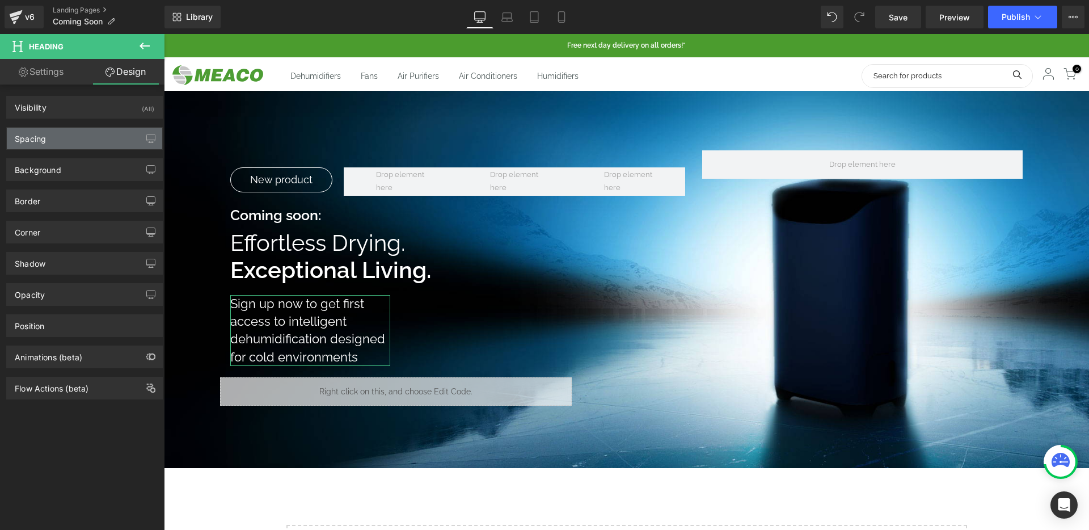
click at [121, 142] on div "Spacing" at bounding box center [84, 139] width 155 height 22
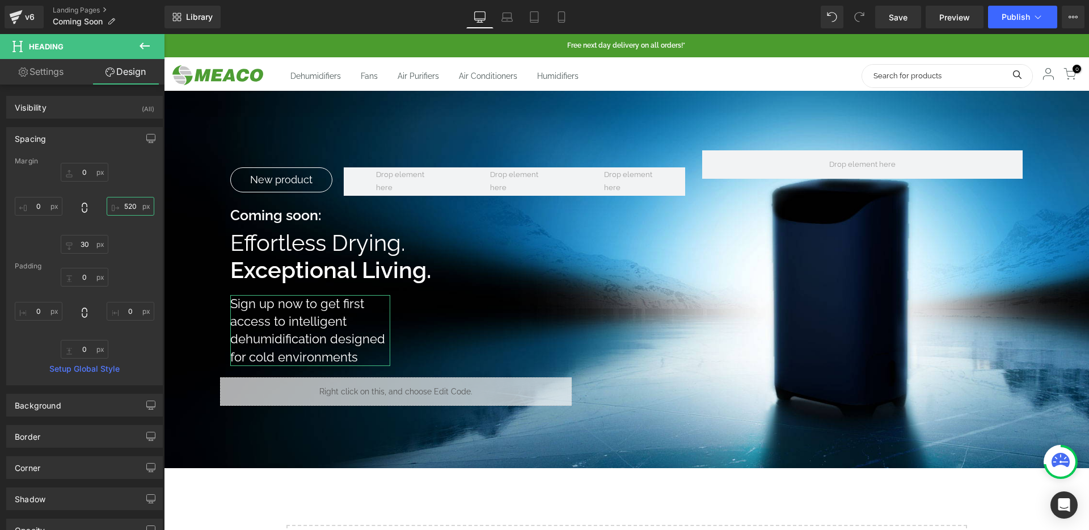
click at [126, 208] on input "520" at bounding box center [131, 206] width 48 height 19
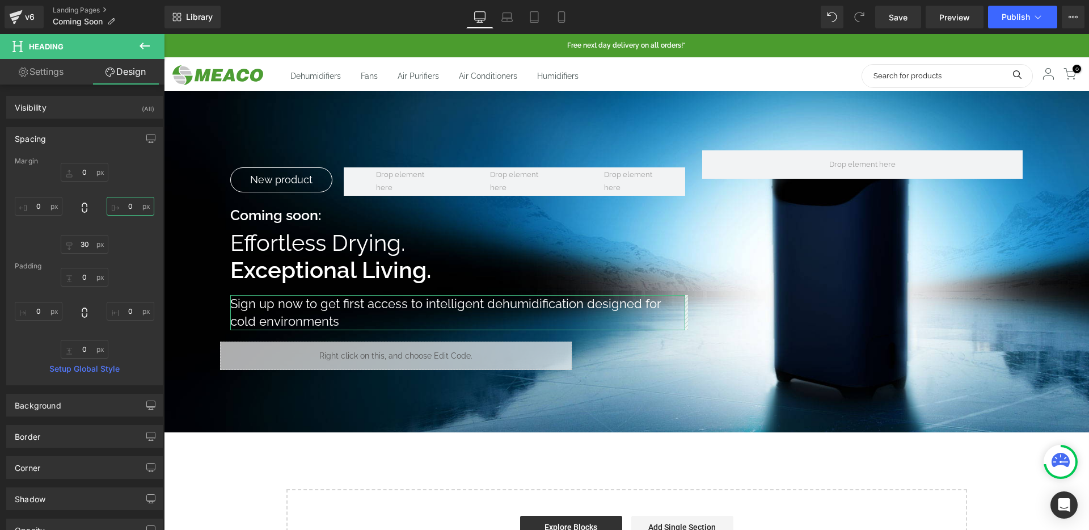
type input "0"
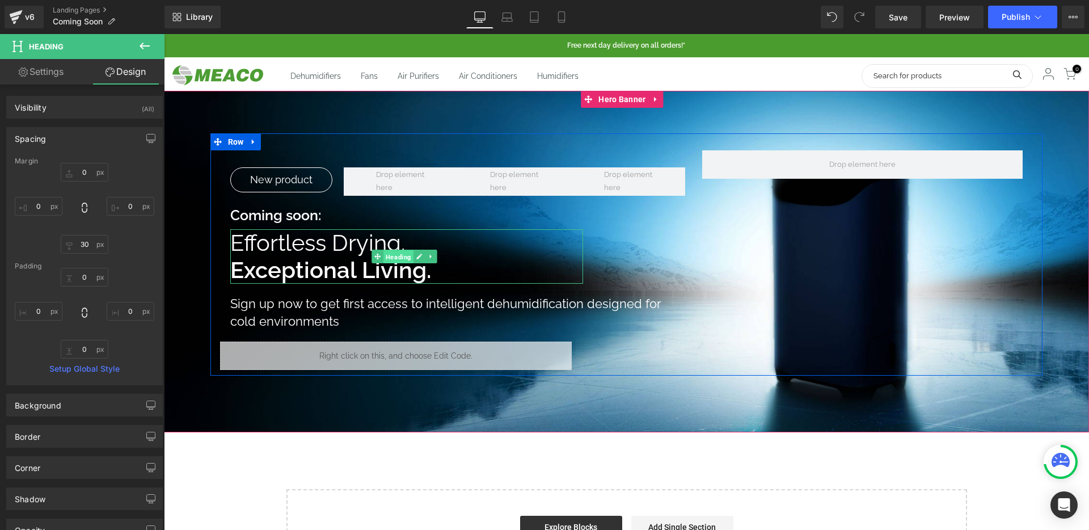
click at [408, 257] on span "Heading" at bounding box center [398, 256] width 30 height 14
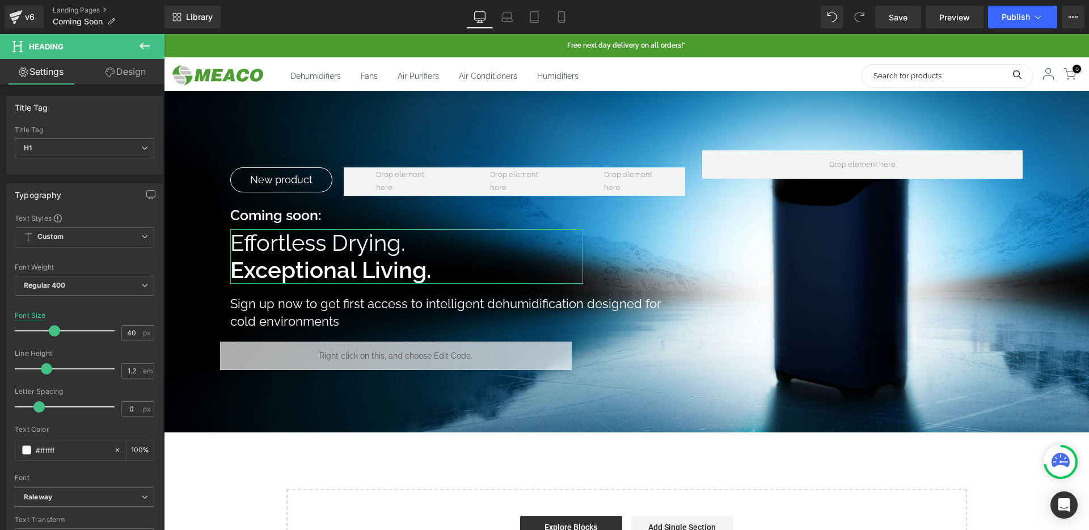
click at [134, 65] on link "Design" at bounding box center [125, 72] width 82 height 26
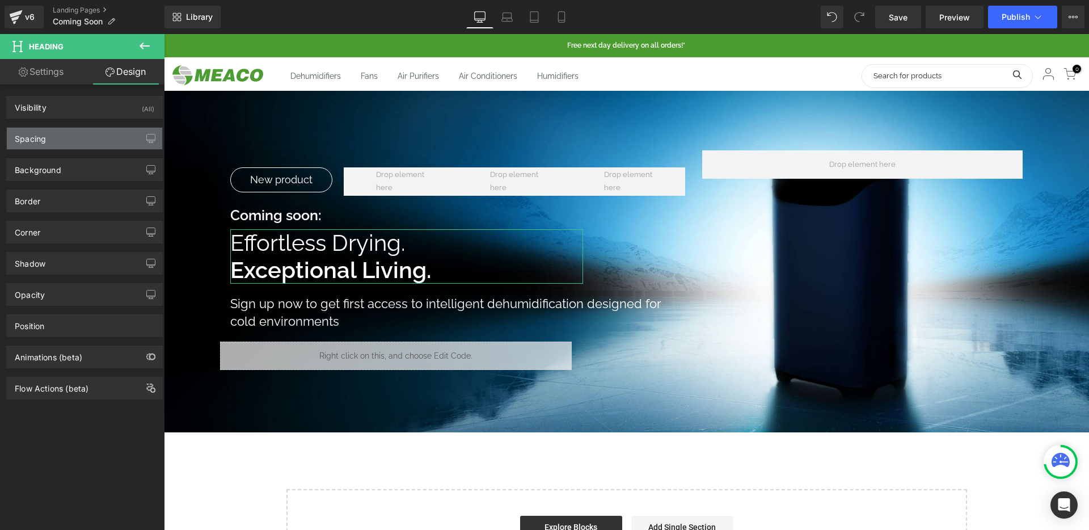
click at [100, 139] on div "Spacing" at bounding box center [84, 139] width 155 height 22
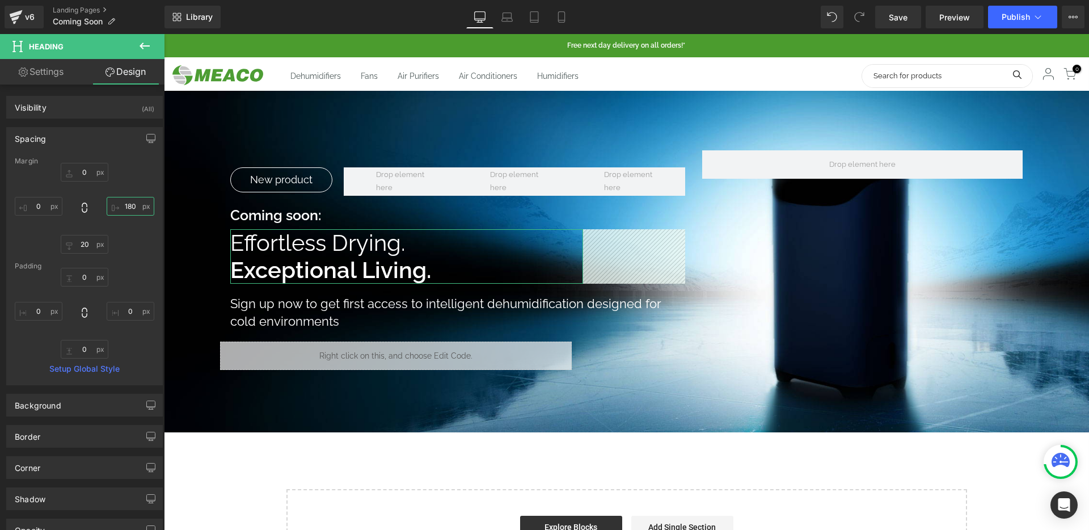
click at [128, 205] on input "180" at bounding box center [131, 206] width 48 height 19
type input "0"
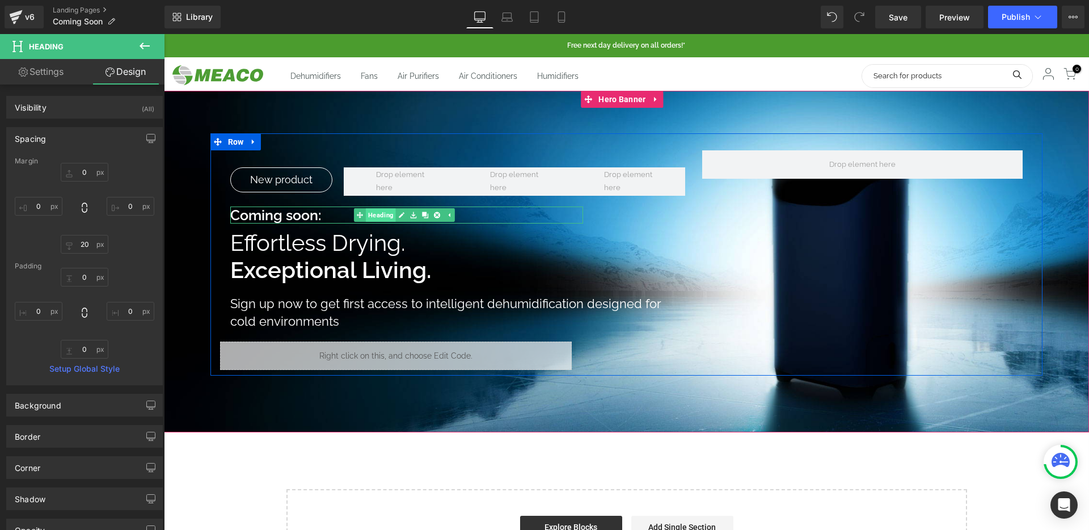
click at [390, 214] on span "Heading" at bounding box center [381, 215] width 30 height 14
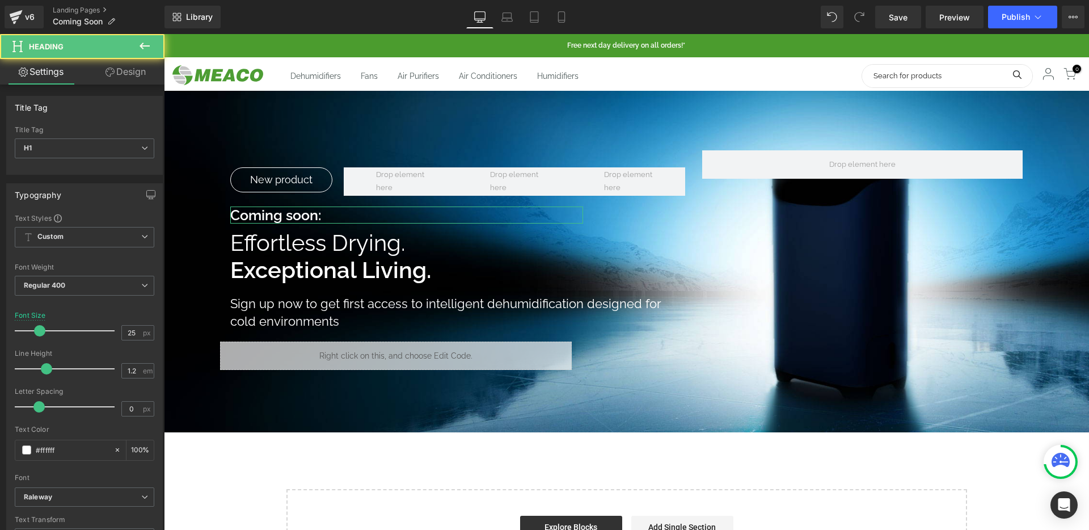
click at [117, 73] on link "Design" at bounding box center [125, 72] width 82 height 26
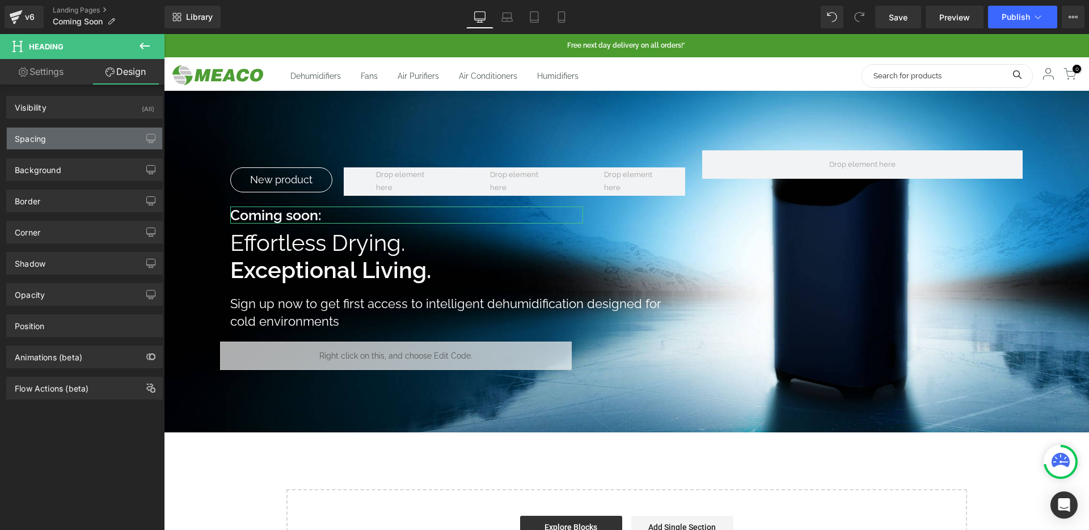
click at [86, 138] on div "Spacing" at bounding box center [84, 139] width 155 height 22
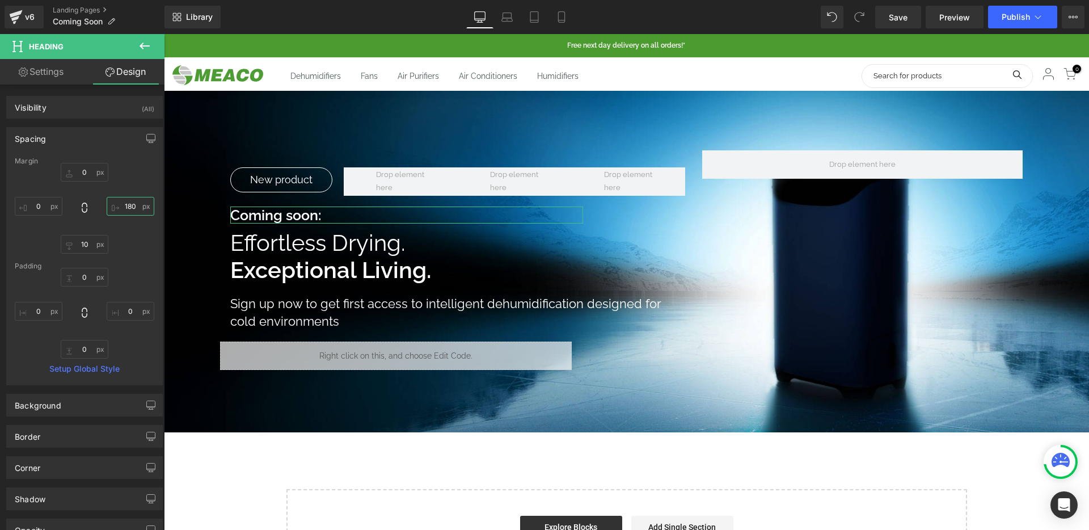
click at [125, 201] on input "180" at bounding box center [131, 206] width 48 height 19
type input "0"
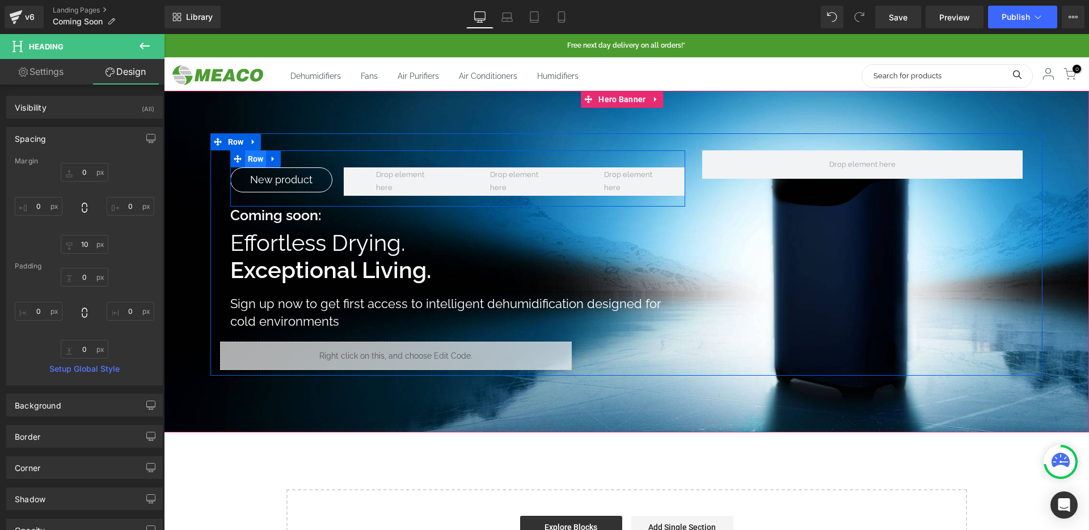
click at [256, 155] on span "Row" at bounding box center [256, 158] width 22 height 17
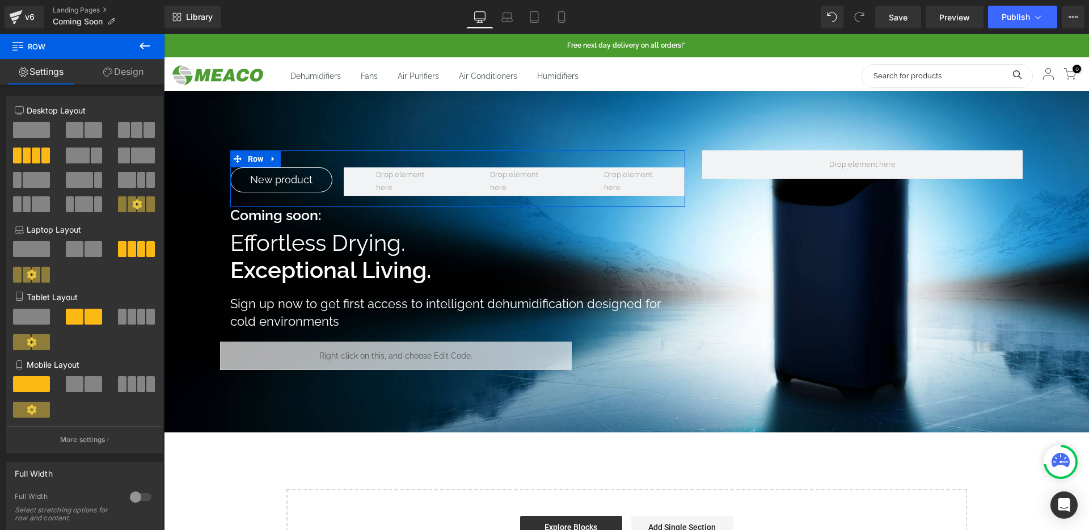
click at [131, 126] on span at bounding box center [136, 130] width 11 height 16
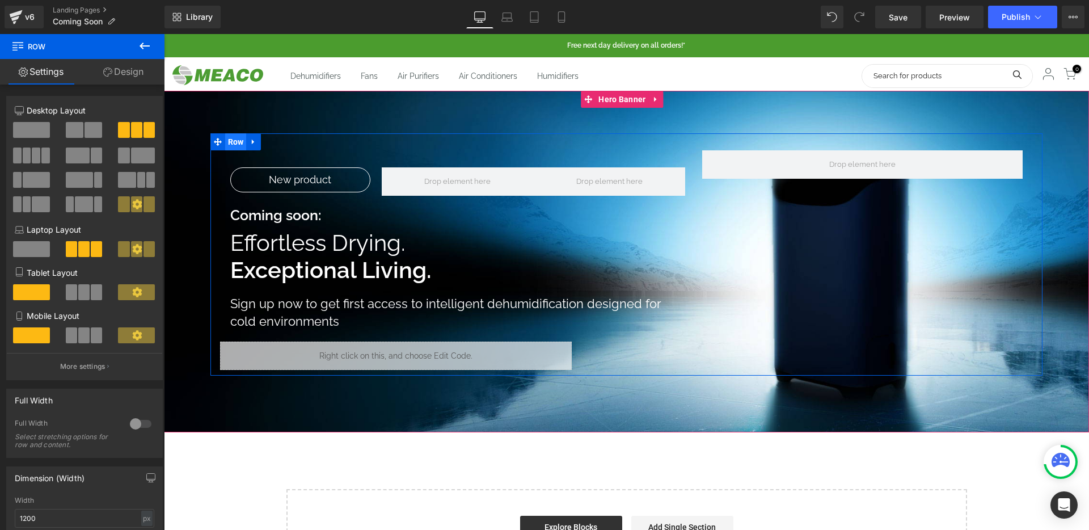
click at [239, 139] on span "Row" at bounding box center [236, 141] width 22 height 17
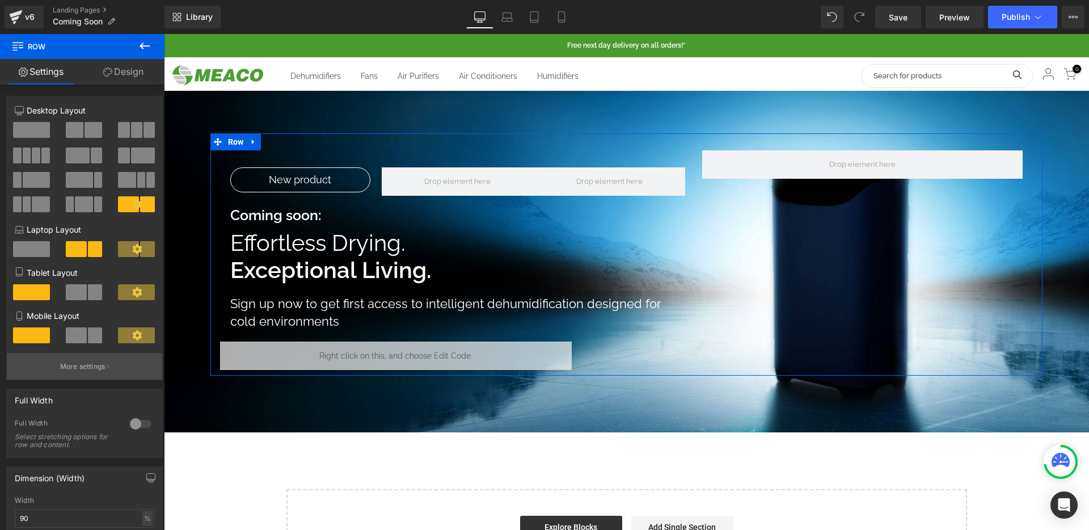
click at [94, 358] on button "More settings" at bounding box center [84, 366] width 155 height 27
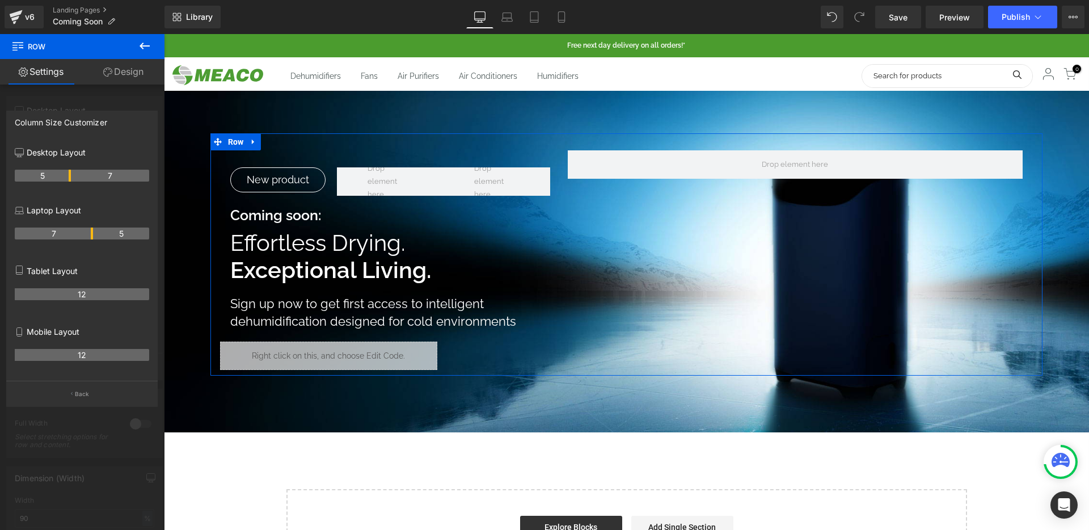
drag, startPoint x: 90, startPoint y: 175, endPoint x: 69, endPoint y: 176, distance: 21.6
click at [90, 230] on th "7" at bounding box center [54, 233] width 78 height 12
click at [91, 232] on th "7" at bounding box center [54, 233] width 78 height 12
click at [514, 14] on link "Laptop" at bounding box center [506, 17] width 27 height 23
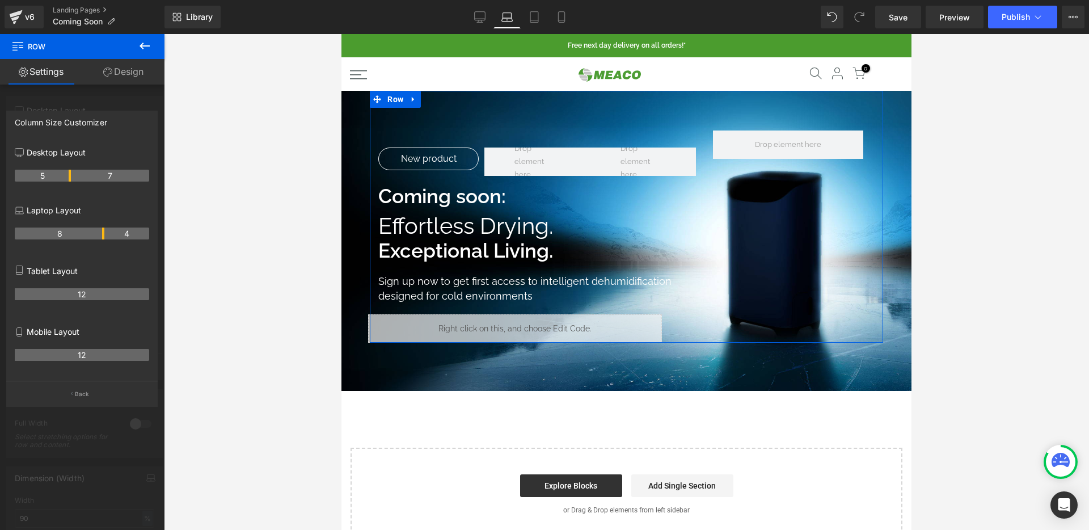
drag, startPoint x: 90, startPoint y: 231, endPoint x: 101, endPoint y: 226, distance: 12.2
click at [101, 226] on div "8 4" at bounding box center [82, 238] width 134 height 32
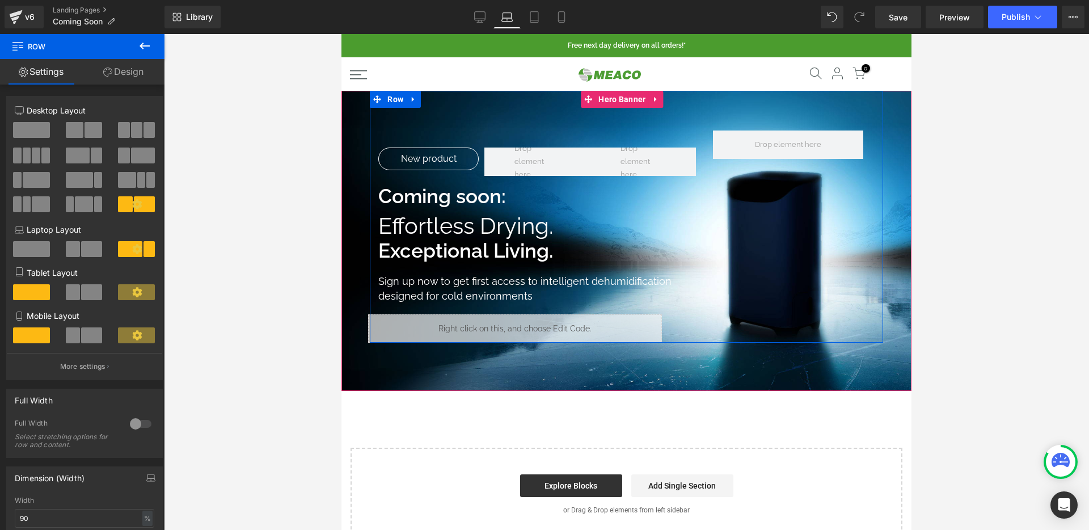
click at [613, 285] on link at bounding box center [619, 289] width 12 height 14
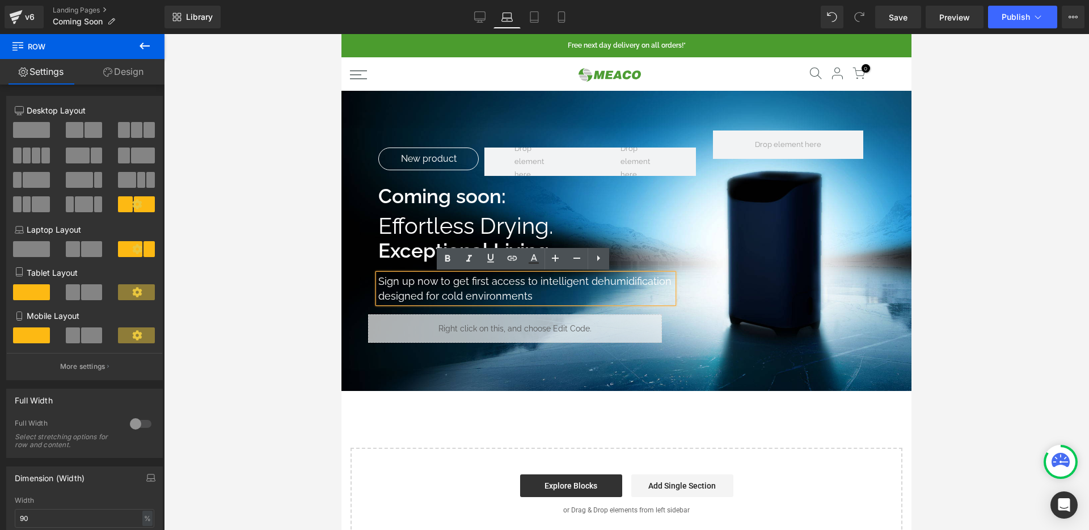
click at [515, 280] on h1 "Sign up now to get first access to intelligent dehumidification designed for co…" at bounding box center [525, 288] width 295 height 29
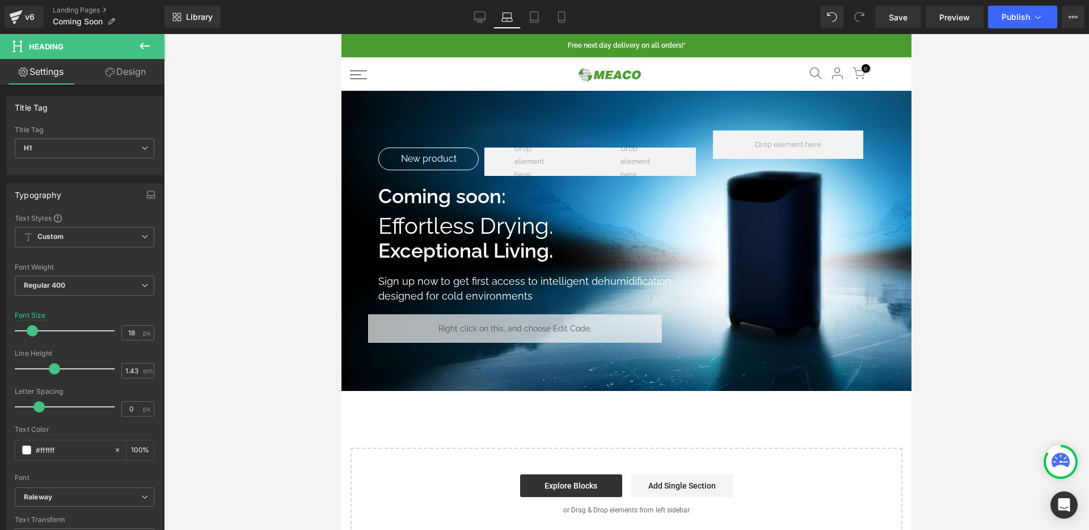
click at [119, 79] on link "Design" at bounding box center [125, 72] width 82 height 26
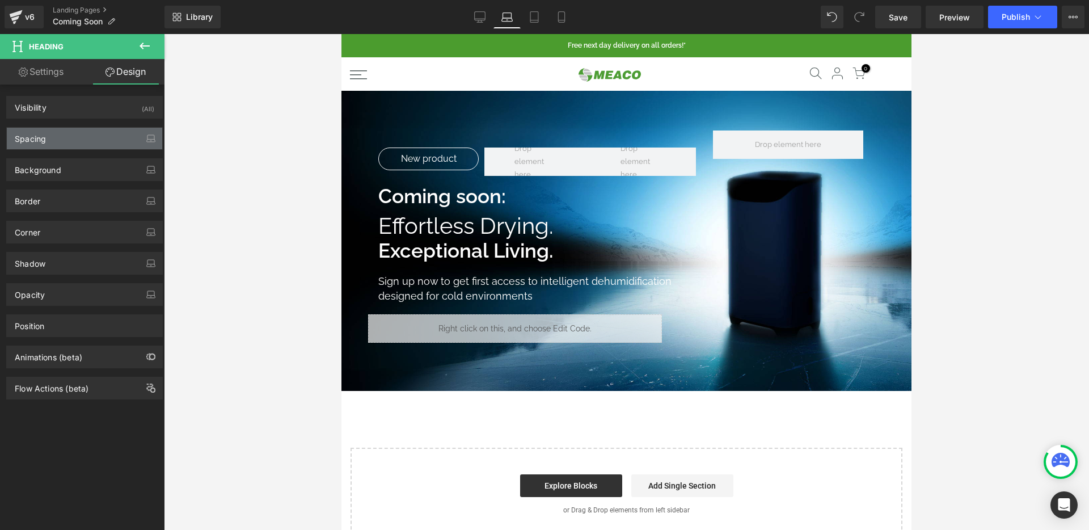
click at [83, 139] on div "Spacing" at bounding box center [84, 139] width 155 height 22
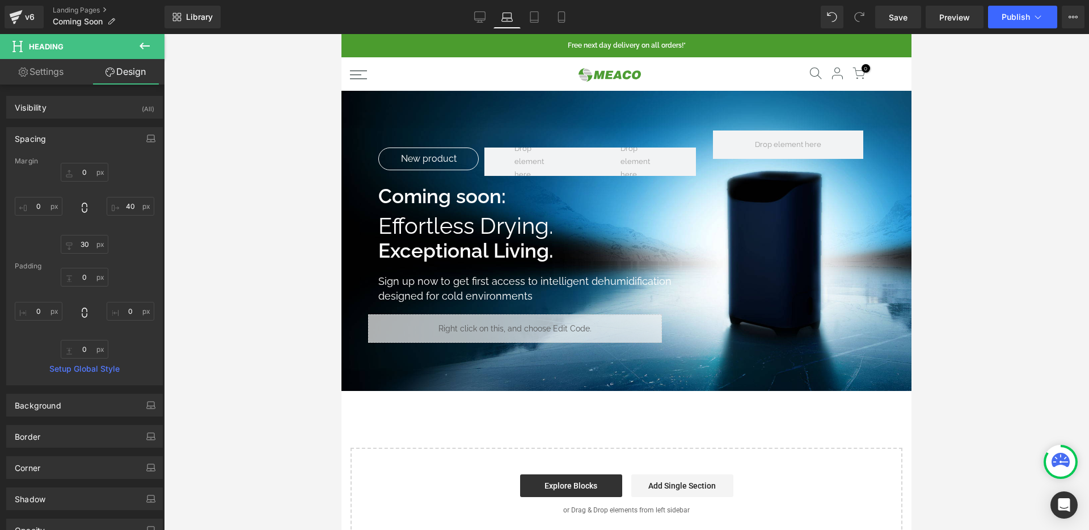
click at [135, 215] on div "0px 0 40px 40 30px 30 0px 0" at bounding box center [84, 208] width 139 height 91
click at [130, 204] on input "40" at bounding box center [131, 206] width 48 height 19
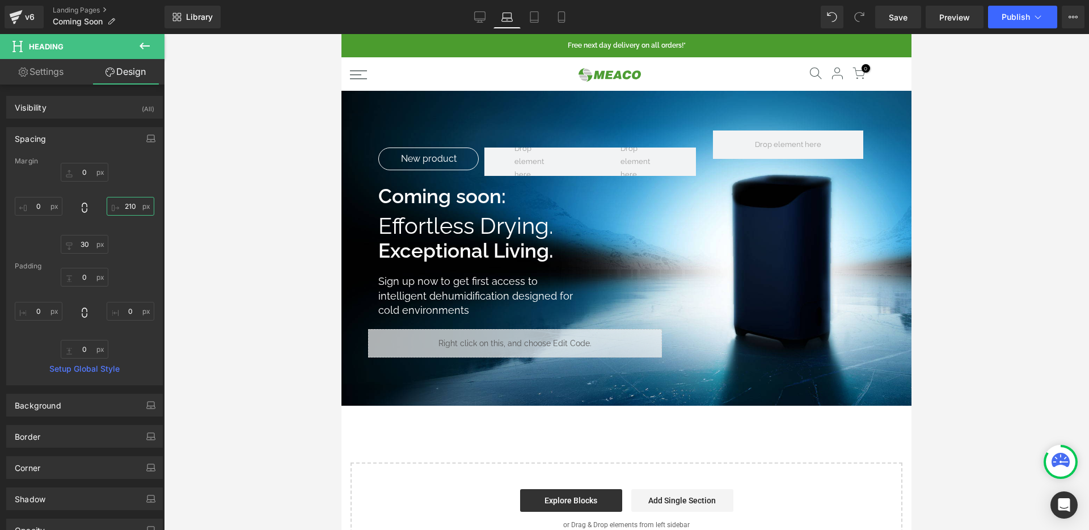
type input "220"
click at [485, 22] on icon at bounding box center [479, 16] width 11 height 11
type input "0"
type input "30"
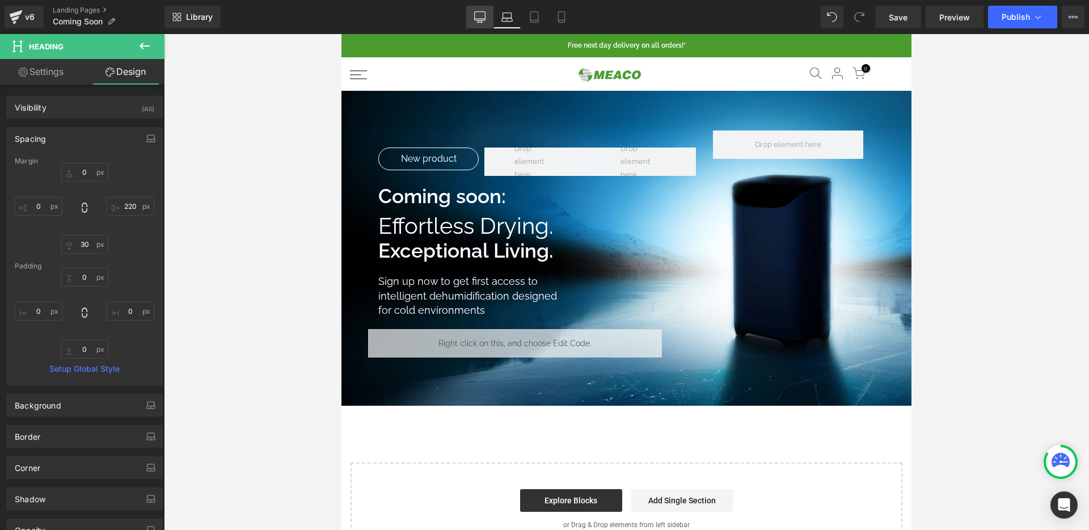
type input "0"
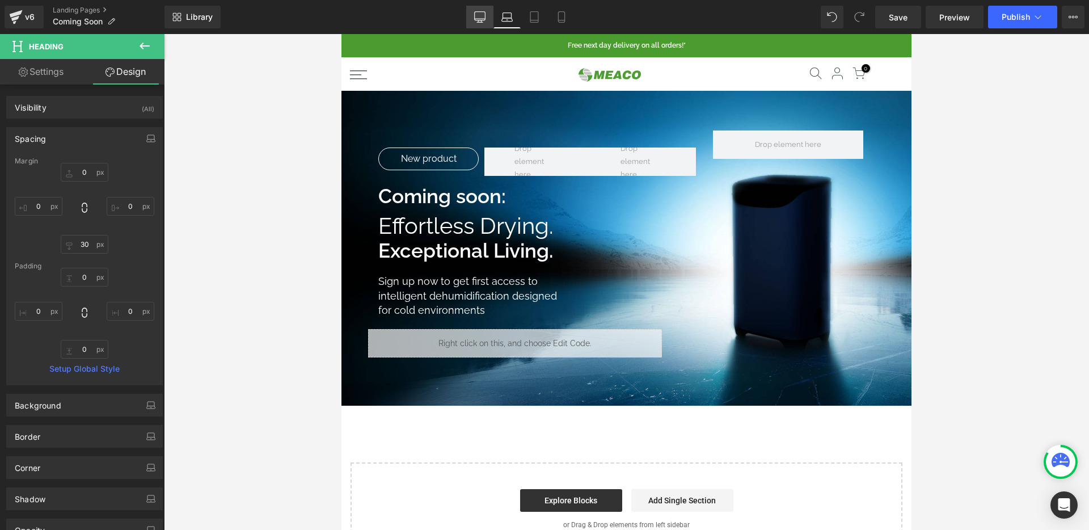
scroll to position [21, 0]
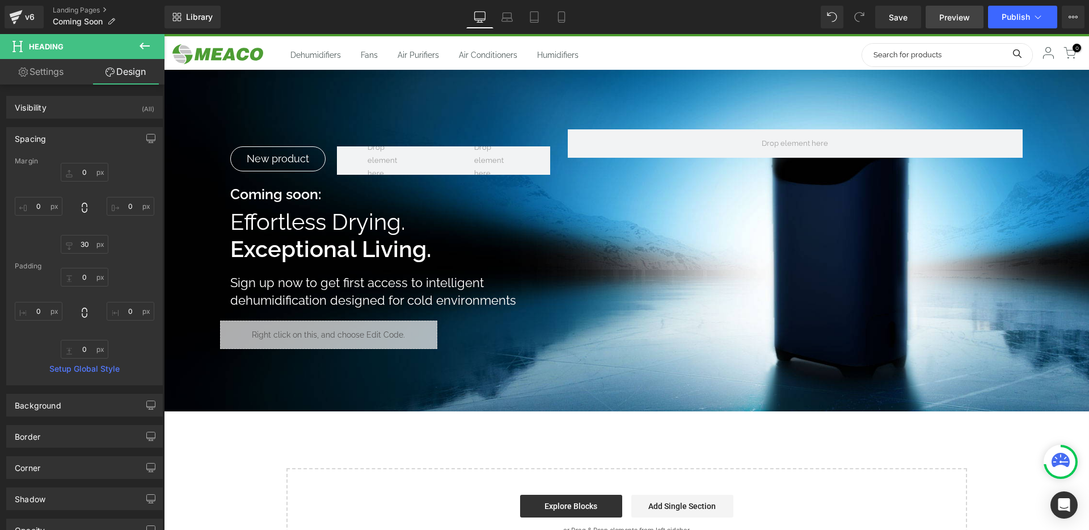
click at [967, 19] on span "Preview" at bounding box center [954, 17] width 31 height 12
click at [902, 22] on span "Save" at bounding box center [897, 17] width 19 height 12
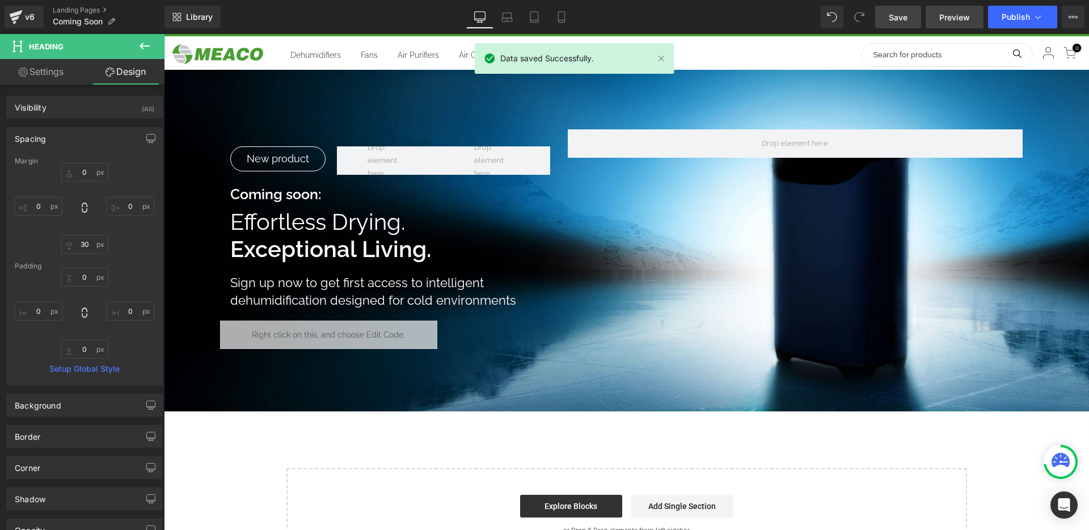
click at [960, 20] on span "Preview" at bounding box center [954, 17] width 31 height 12
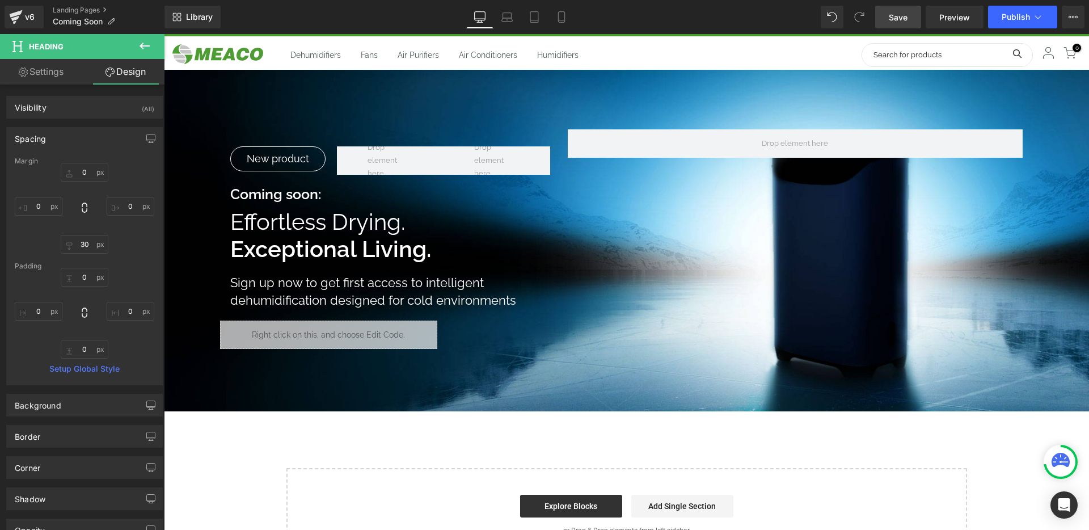
click at [378, 233] on li "Heading" at bounding box center [377, 236] width 42 height 14
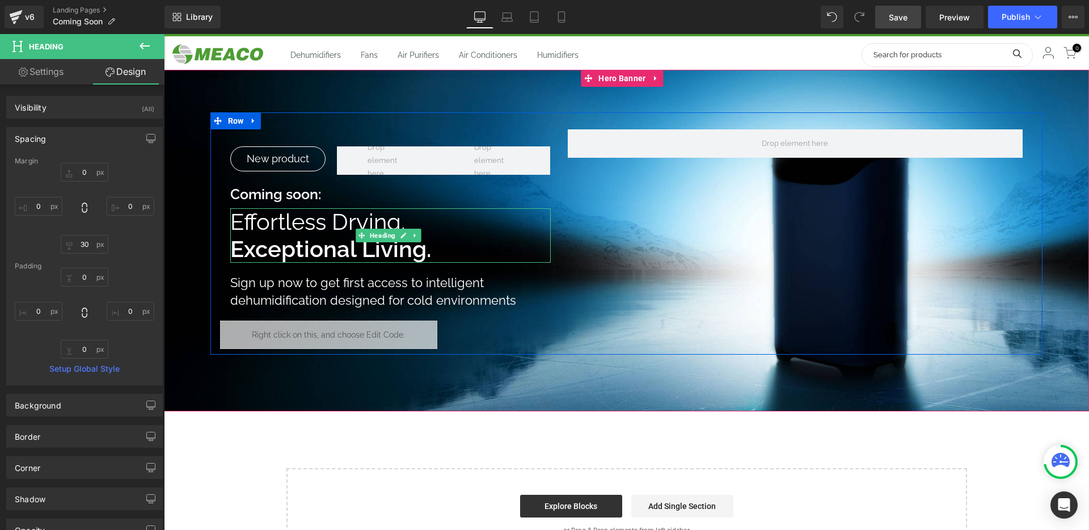
click at [414, 218] on h1 "Effortless Drying." at bounding box center [390, 221] width 320 height 27
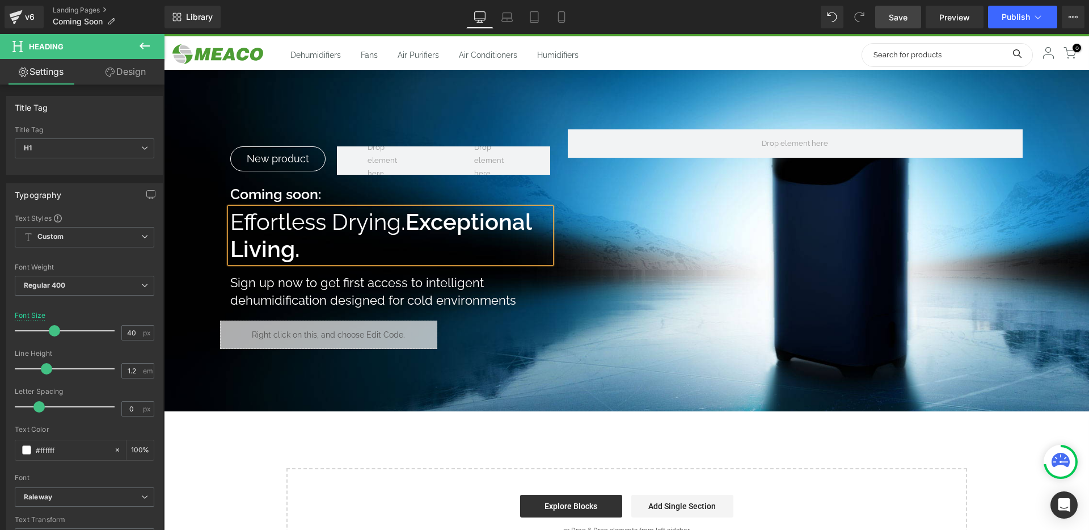
click at [338, 239] on h1 "Effortless Drying. Exceptional Living." at bounding box center [390, 235] width 320 height 54
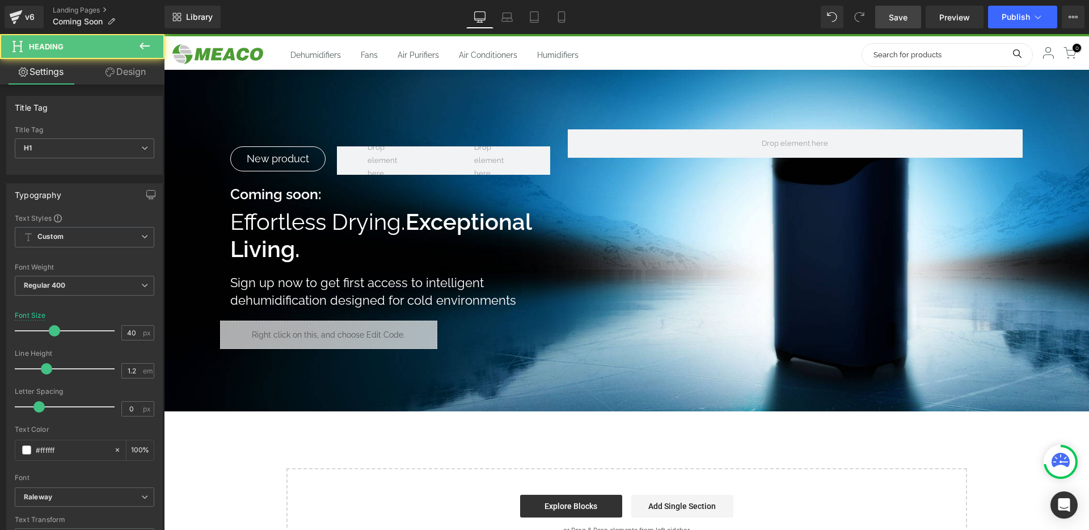
click at [120, 81] on link "Design" at bounding box center [125, 72] width 82 height 26
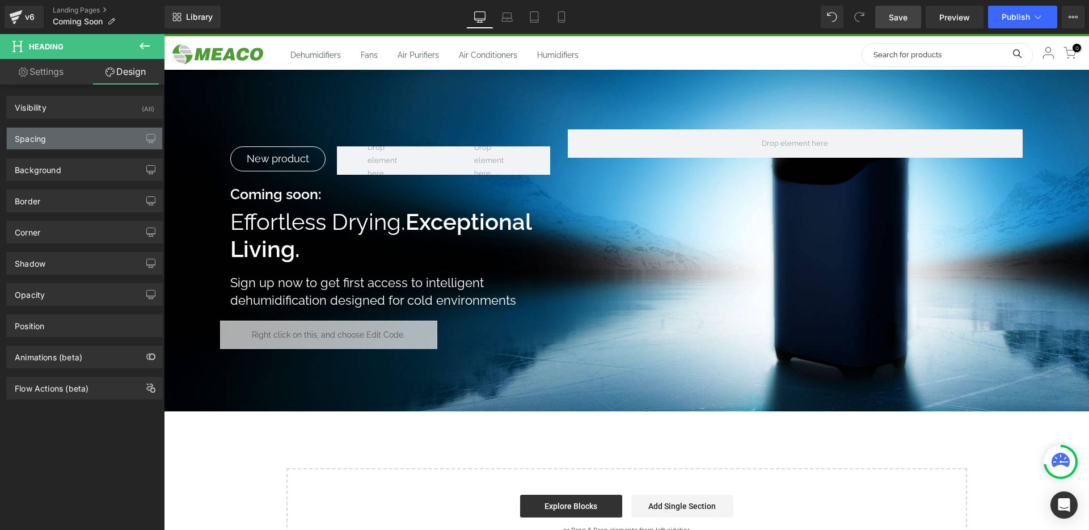
click at [110, 136] on div "Spacing" at bounding box center [84, 139] width 155 height 22
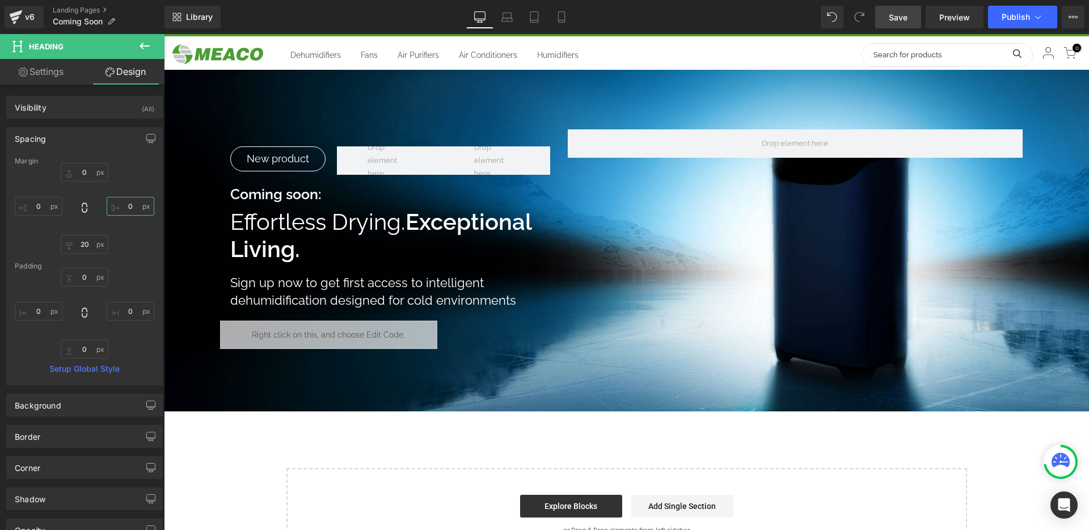
click at [126, 206] on input "0" at bounding box center [131, 206] width 48 height 19
click at [330, 265] on div "New product Text Block New product Text Block Row Coming soon: Heading Effortle…" at bounding box center [390, 238] width 337 height 219
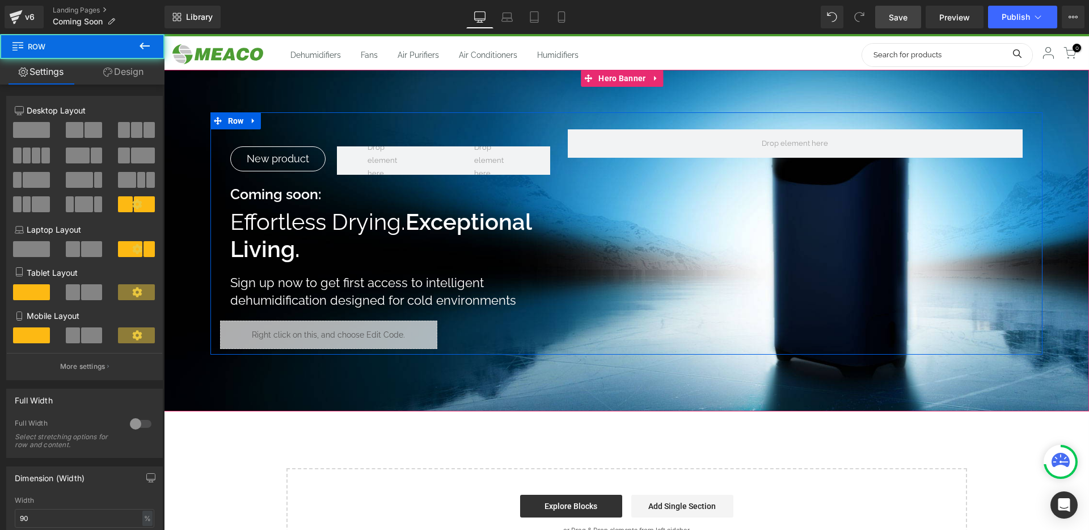
click at [374, 292] on li "Heading" at bounding box center [377, 292] width 42 height 14
click at [379, 291] on span "Heading" at bounding box center [382, 292] width 30 height 14
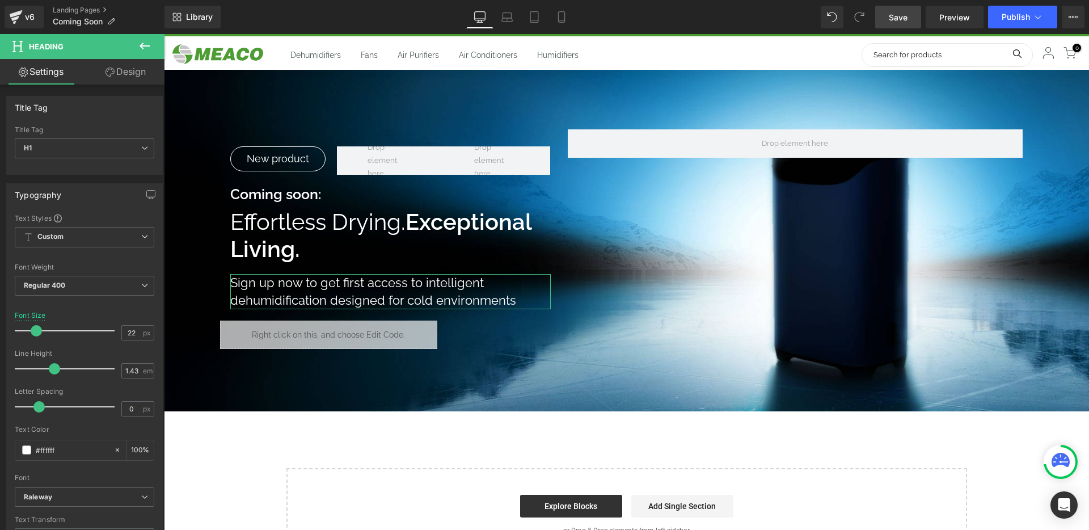
click at [128, 71] on link "Design" at bounding box center [125, 72] width 82 height 26
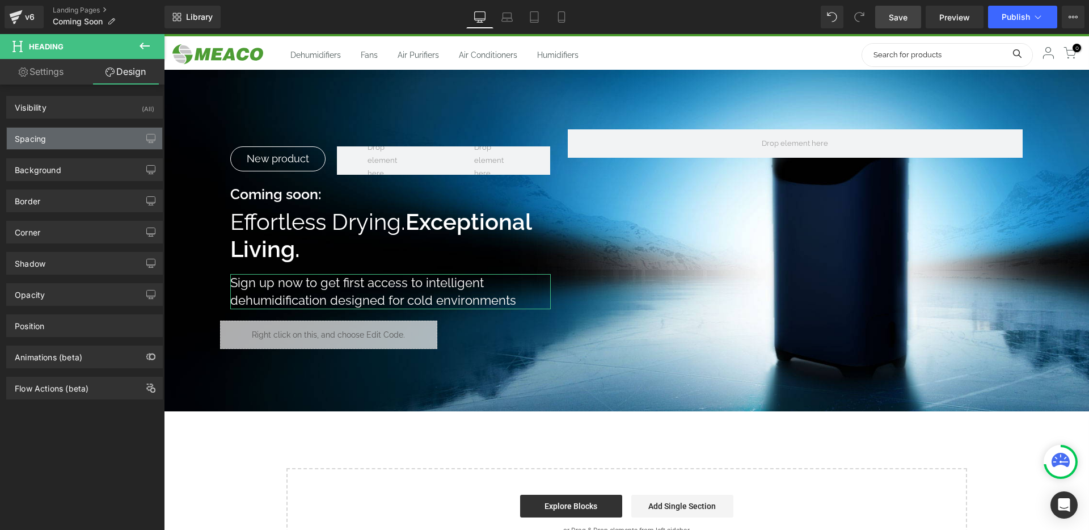
type input "0"
type input "30"
type input "0"
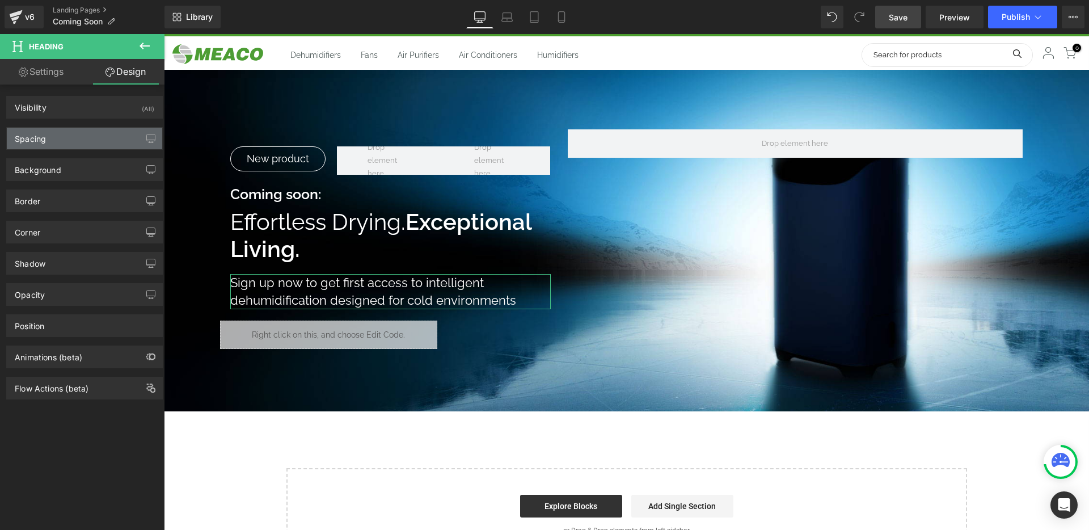
type input "0"
click at [105, 146] on div "Spacing" at bounding box center [84, 139] width 155 height 22
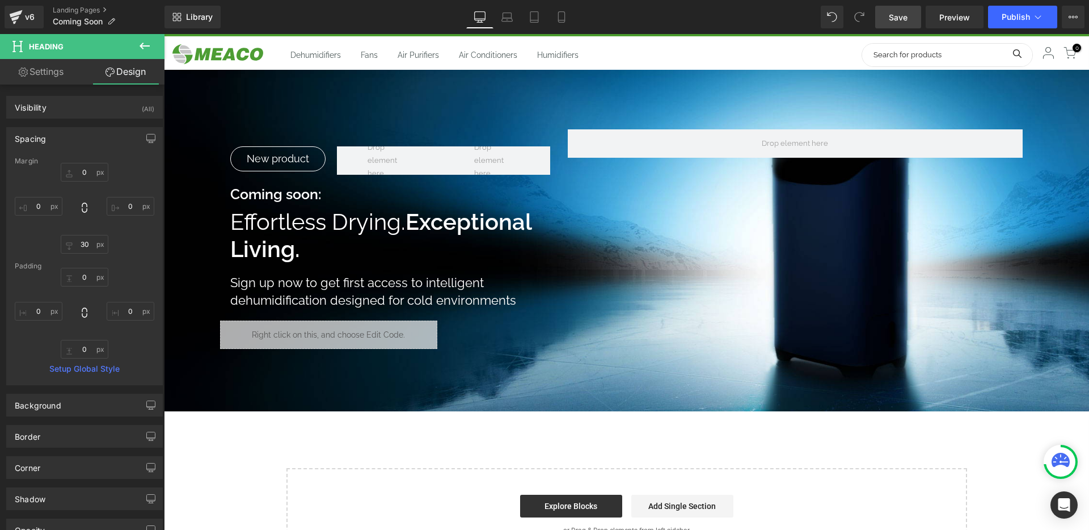
click at [890, 22] on span "Save" at bounding box center [897, 17] width 19 height 12
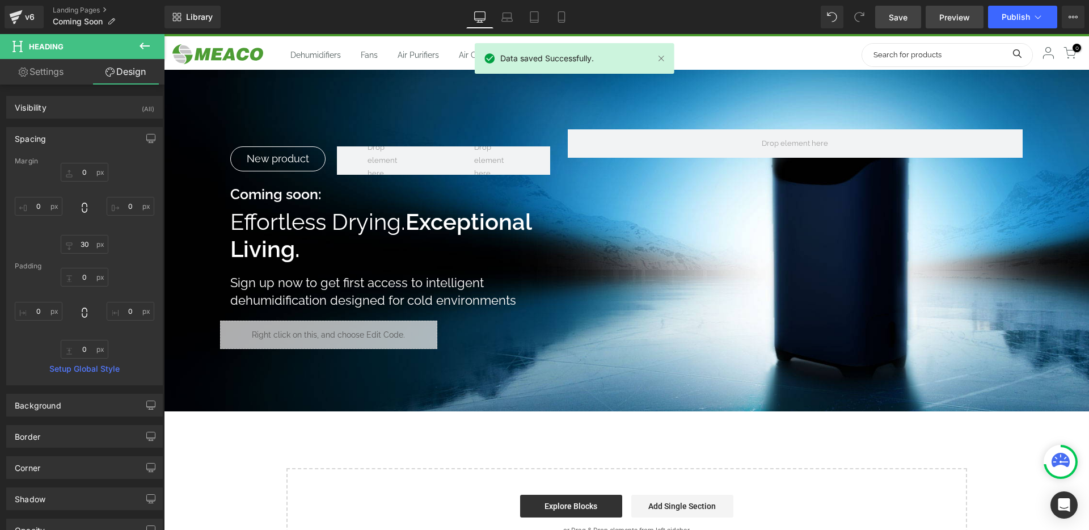
click at [955, 15] on span "Preview" at bounding box center [954, 17] width 31 height 12
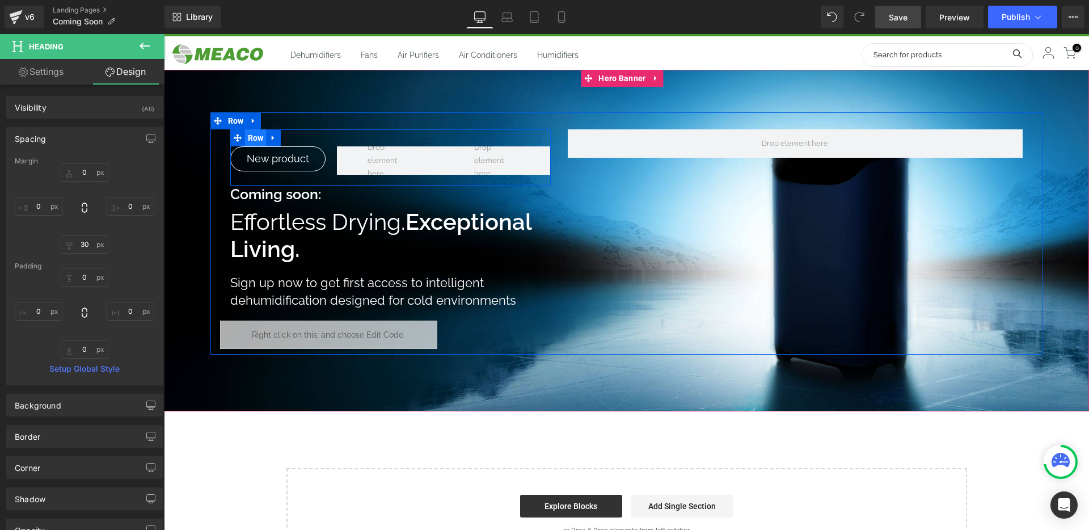
click at [258, 137] on span "Row" at bounding box center [256, 137] width 22 height 17
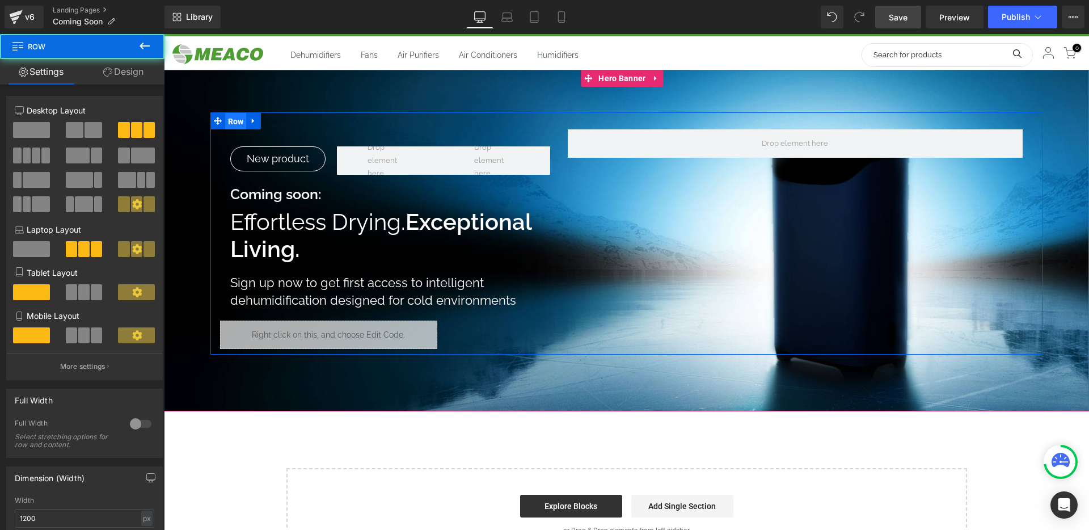
click at [231, 117] on span "Row" at bounding box center [236, 121] width 22 height 17
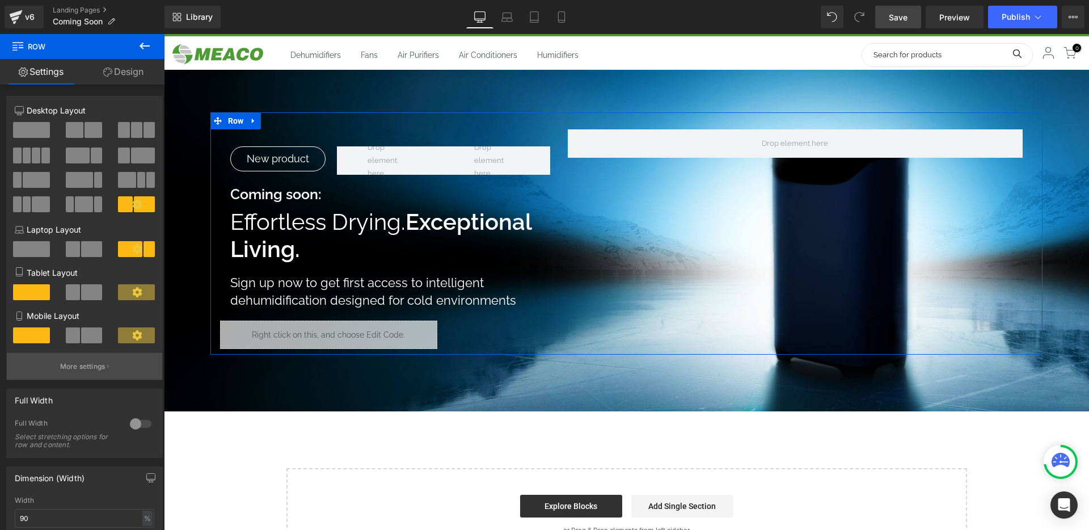
click at [79, 370] on p "More settings" at bounding box center [82, 366] width 45 height 10
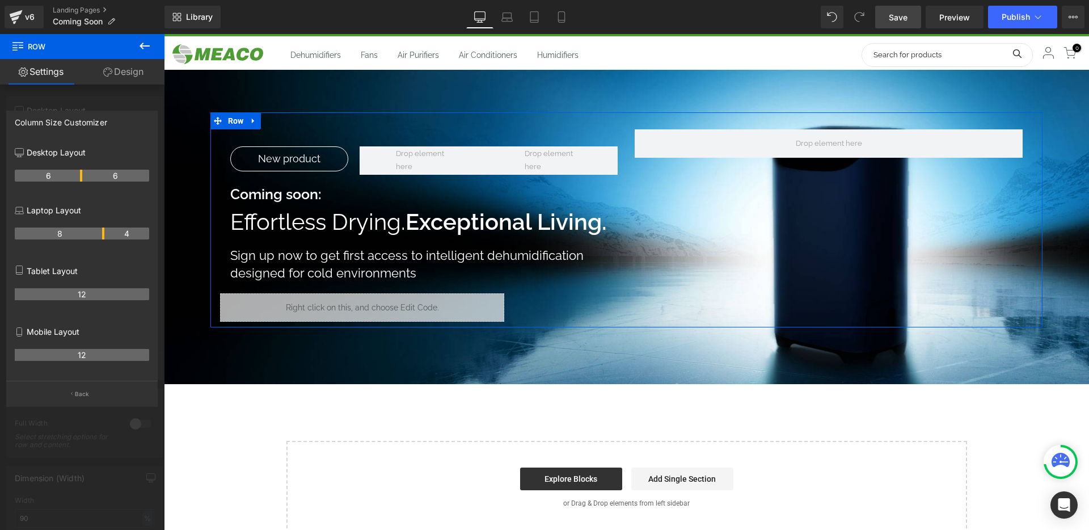
drag, startPoint x: 68, startPoint y: 175, endPoint x: 77, endPoint y: 175, distance: 9.1
click at [424, 306] on body "Free next day delivery on all orders!* Dehumidifiers Fans Air Purifiers Air Con…" at bounding box center [626, 461] width 925 height 896
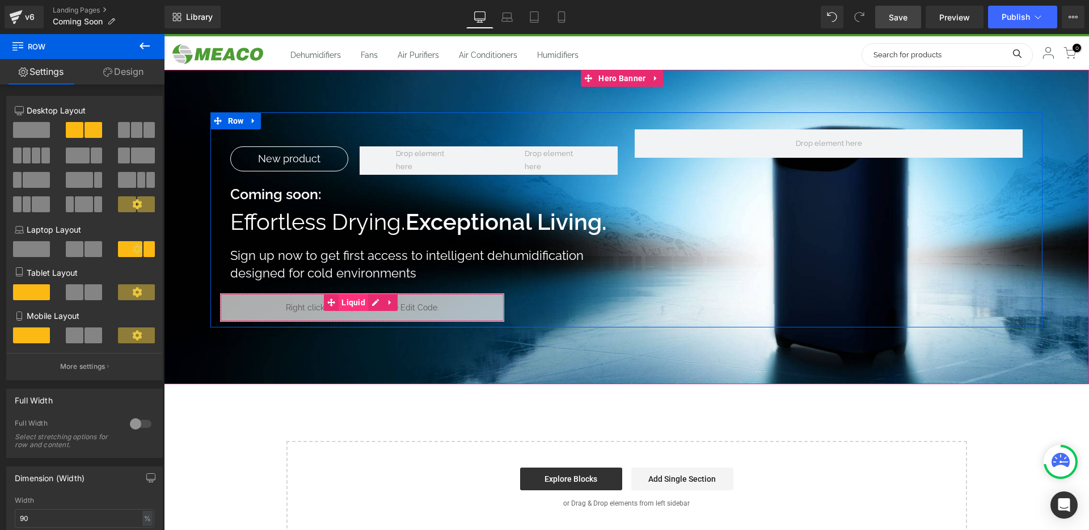
click at [360, 303] on span "Liquid" at bounding box center [353, 302] width 29 height 17
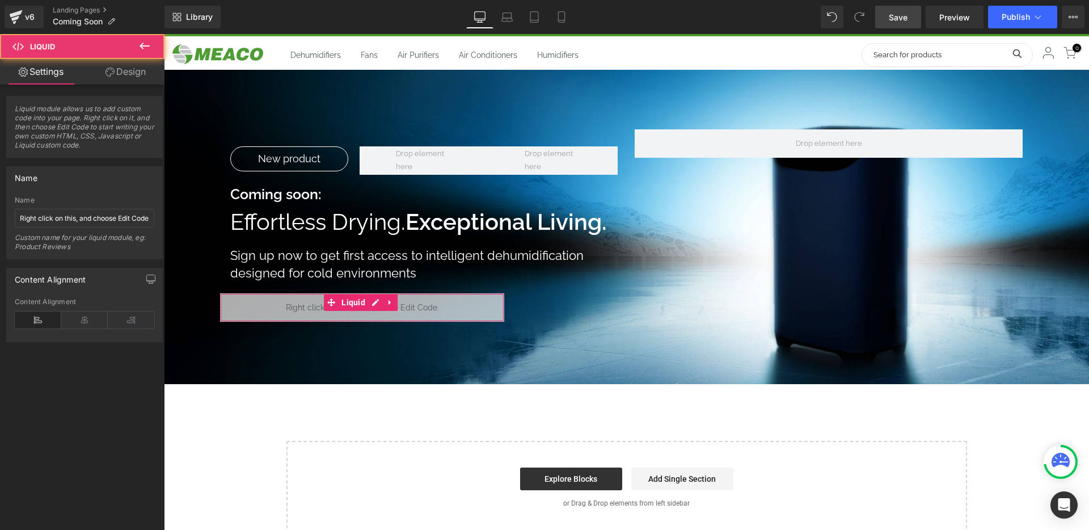
click at [129, 63] on link "Design" at bounding box center [125, 72] width 82 height 26
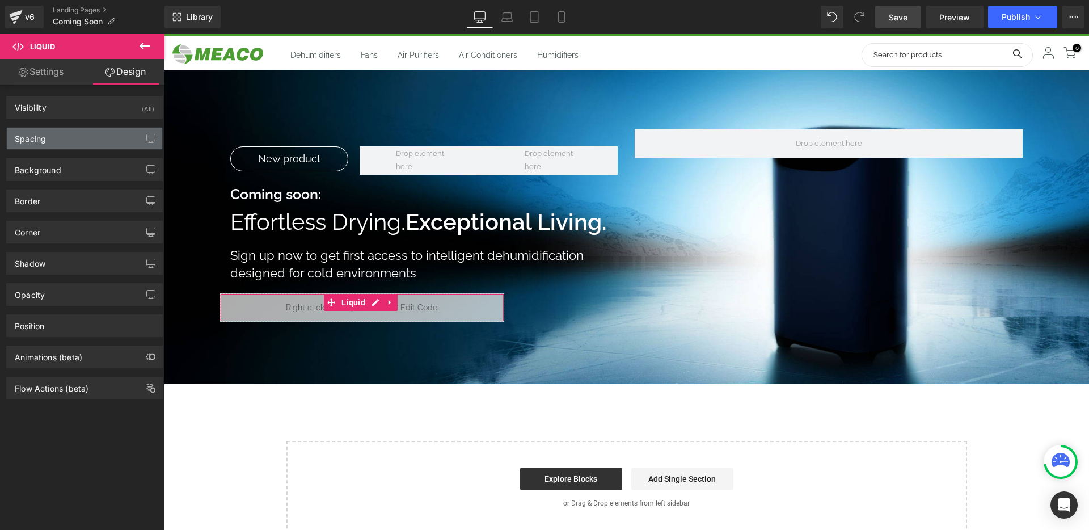
click at [116, 135] on div "Spacing" at bounding box center [84, 139] width 155 height 22
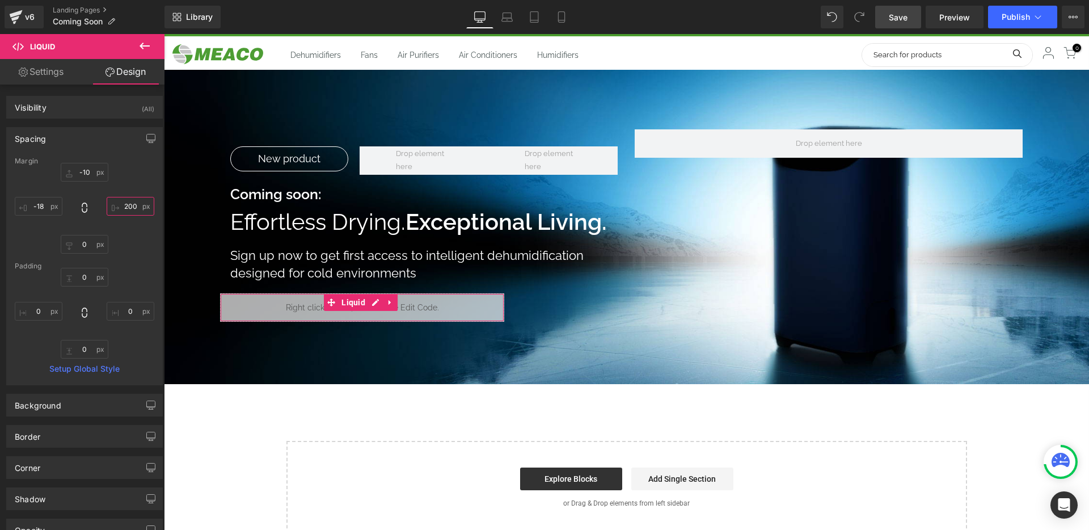
click at [135, 204] on input "200" at bounding box center [131, 206] width 48 height 19
type input "0"
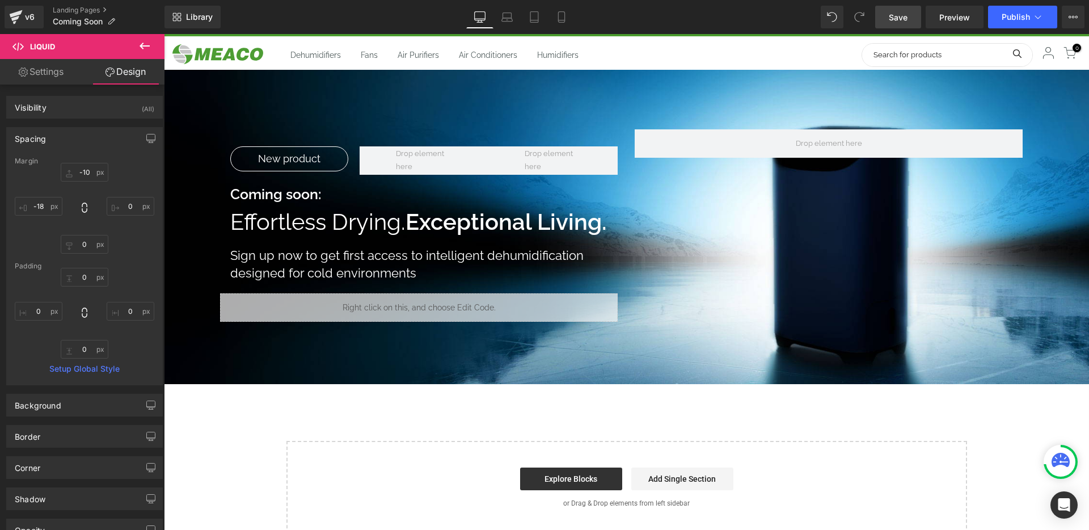
click at [904, 17] on span "Save" at bounding box center [897, 17] width 19 height 12
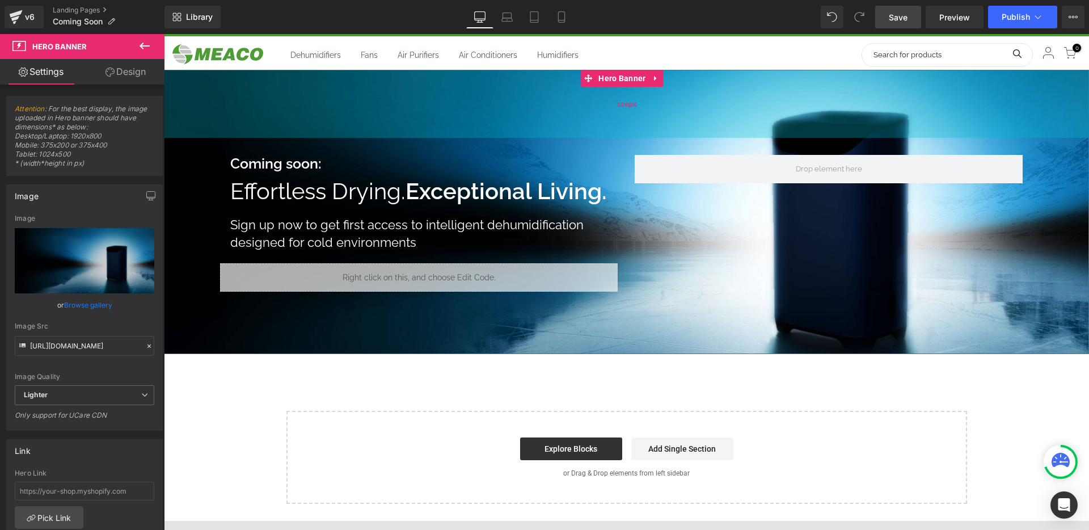
drag, startPoint x: 557, startPoint y: 101, endPoint x: 557, endPoint y: 127, distance: 25.5
click at [557, 127] on div "120px" at bounding box center [626, 104] width 925 height 68
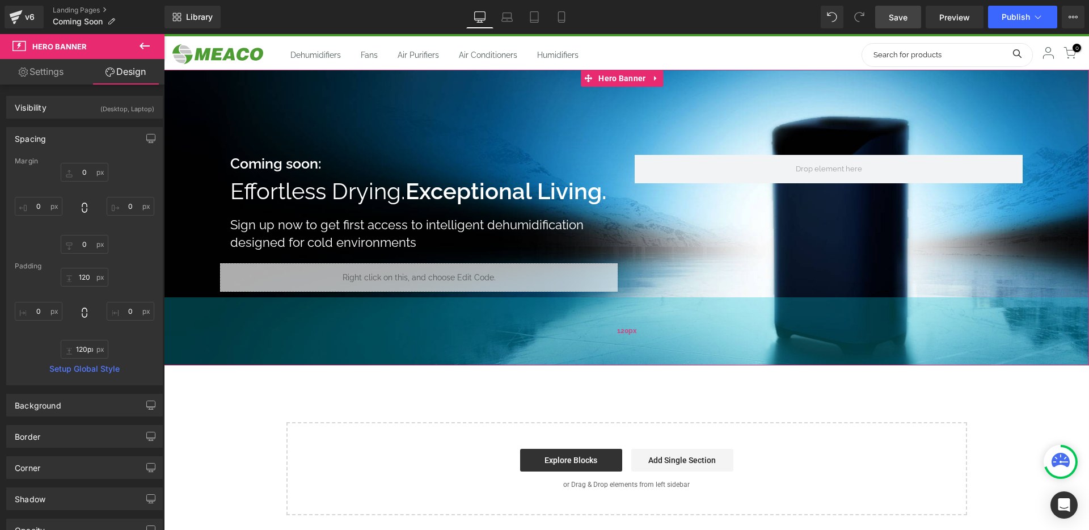
drag, startPoint x: 625, startPoint y: 336, endPoint x: 638, endPoint y: 348, distance: 17.3
click at [638, 348] on div "120px" at bounding box center [626, 331] width 925 height 68
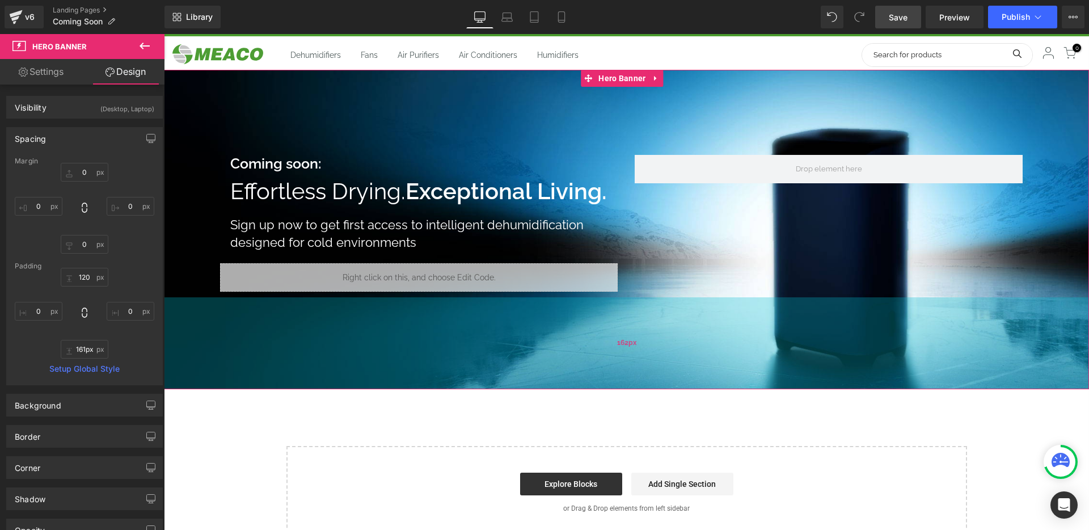
type input "160px"
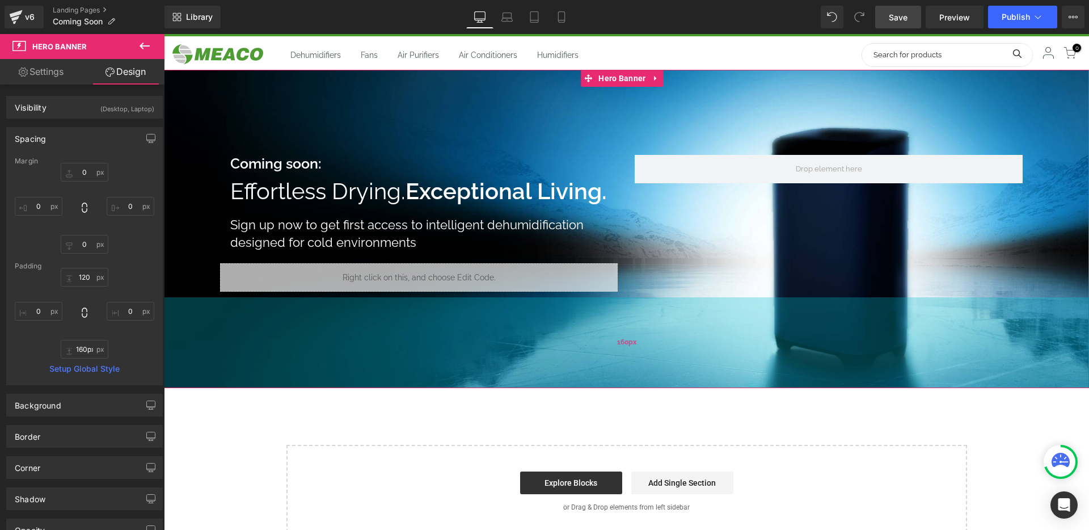
drag, startPoint x: 578, startPoint y: 330, endPoint x: 580, endPoint y: 353, distance: 22.8
click at [580, 353] on div "160px" at bounding box center [626, 342] width 925 height 91
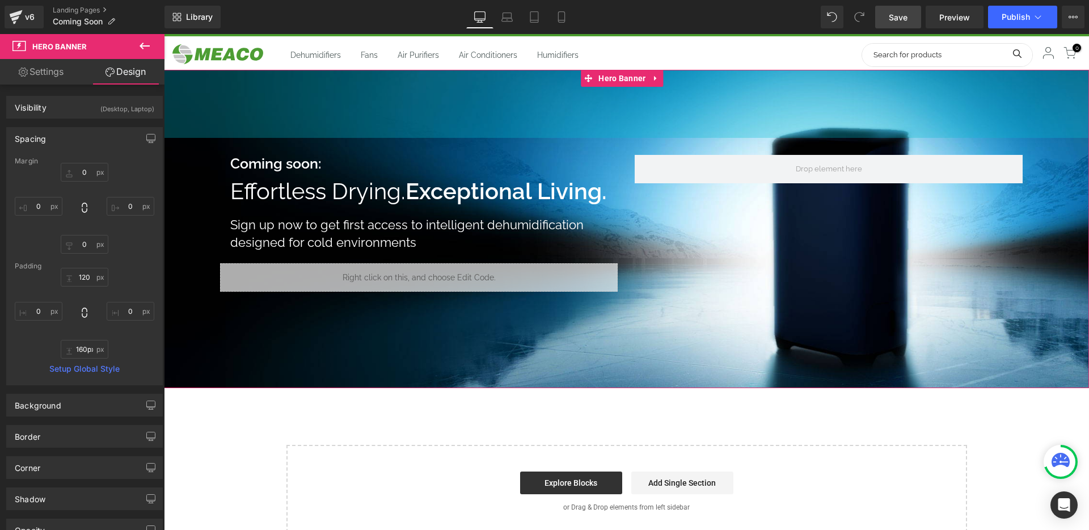
click at [164, 34] on div at bounding box center [164, 34] width 0 height 0
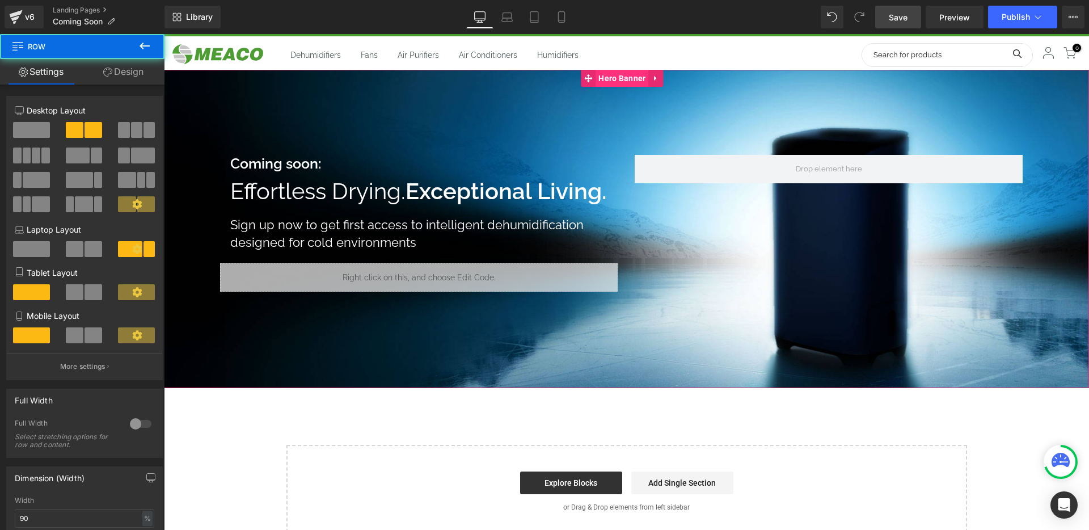
click at [612, 80] on span "Hero Banner" at bounding box center [621, 78] width 53 height 17
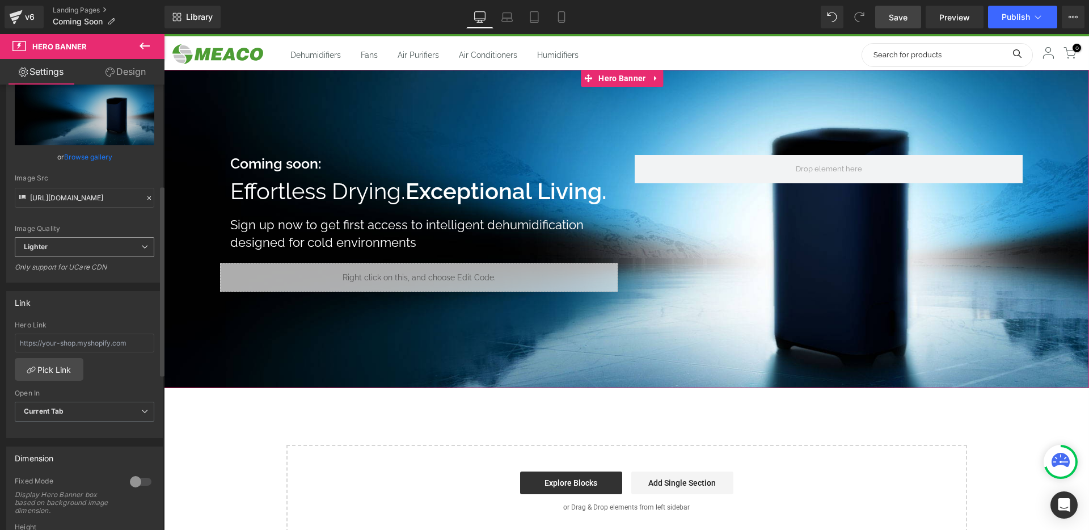
scroll to position [240, 0]
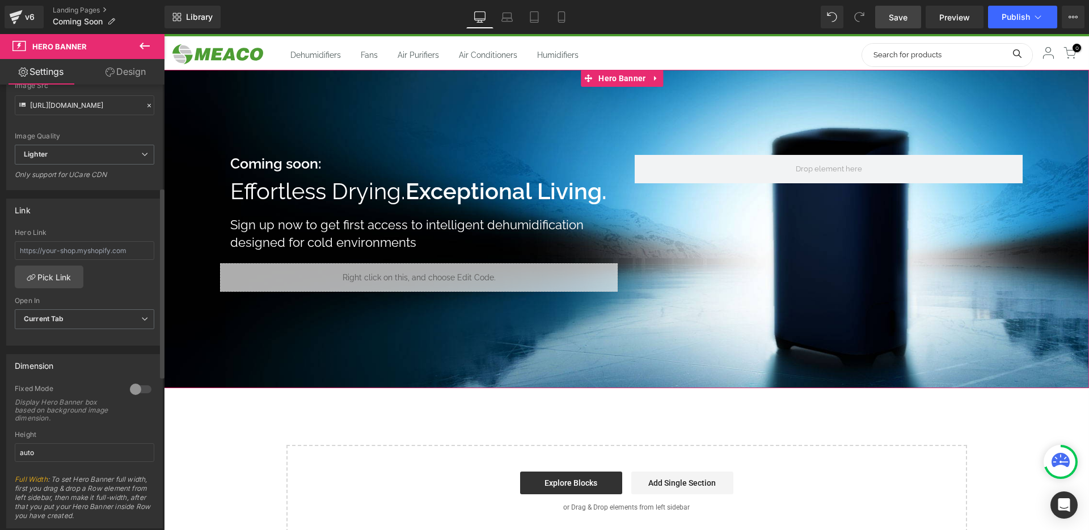
click at [129, 388] on div at bounding box center [140, 389] width 27 height 18
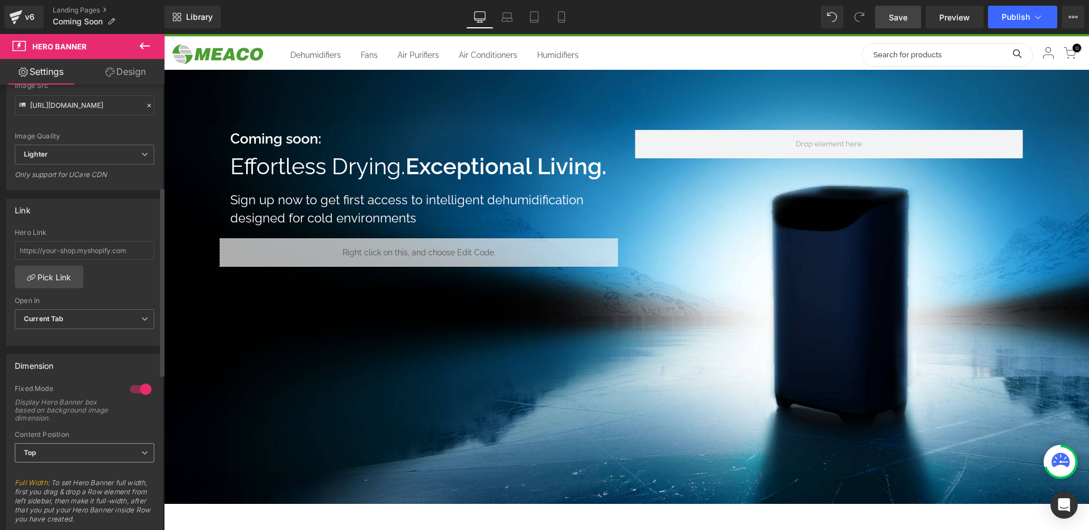
click at [69, 456] on span "Top" at bounding box center [84, 453] width 139 height 20
click at [139, 388] on div at bounding box center [140, 389] width 27 height 18
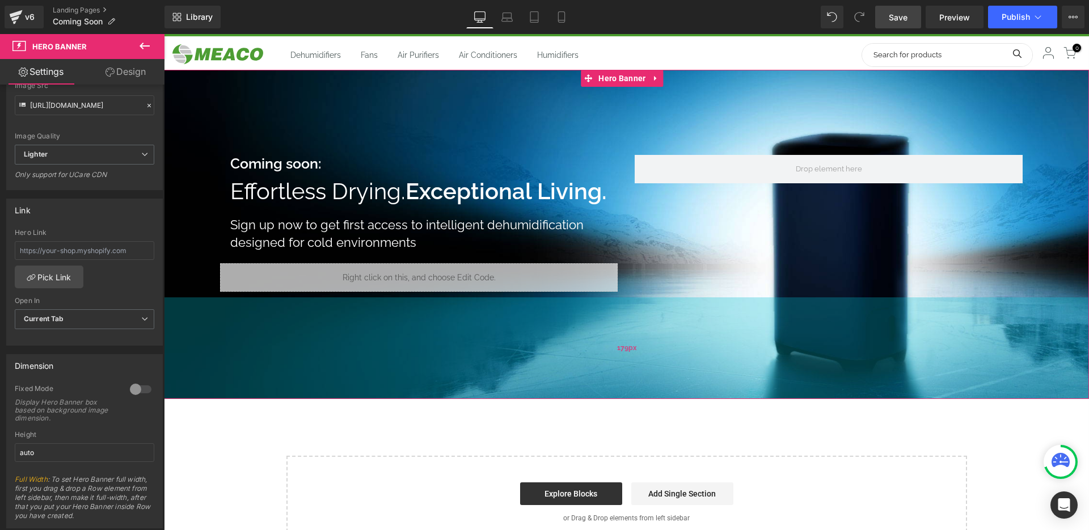
click at [600, 330] on div "179px" at bounding box center [626, 347] width 925 height 101
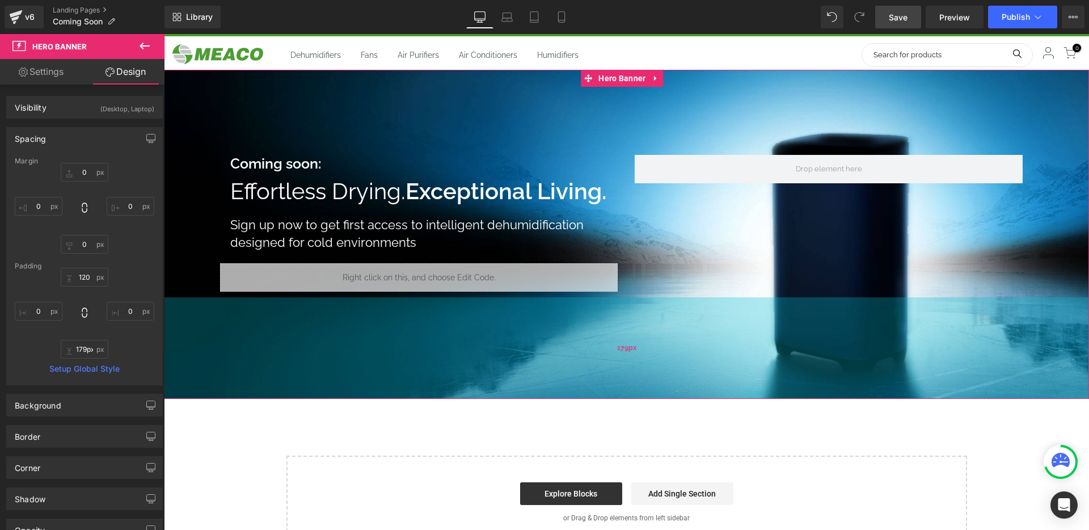
type input "180px"
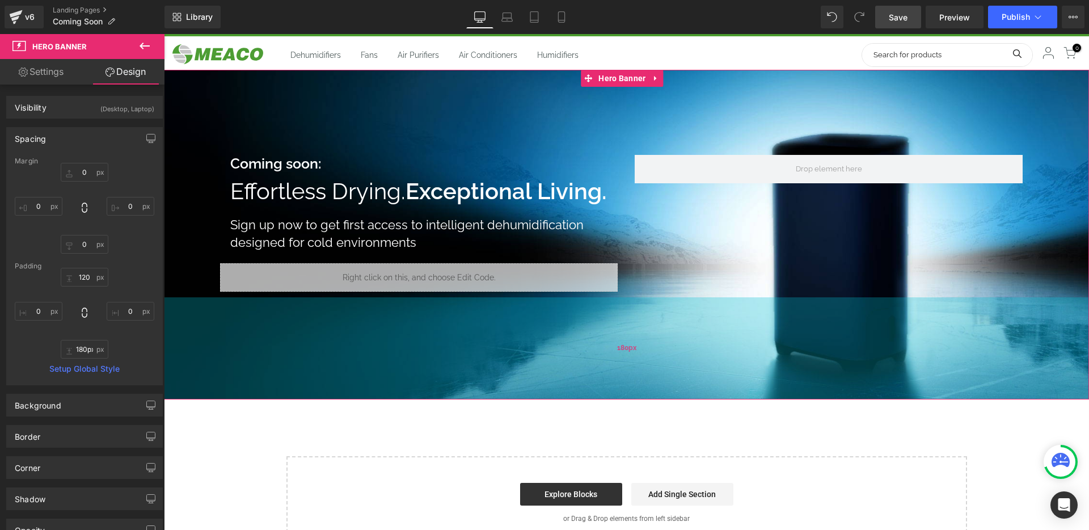
click at [586, 344] on div "180px" at bounding box center [626, 348] width 925 height 102
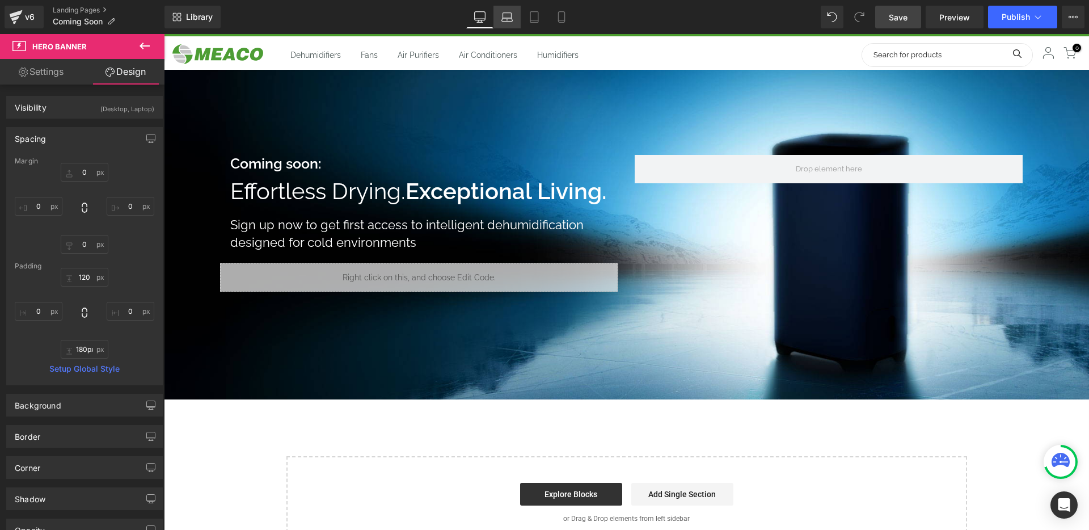
click at [511, 19] on icon at bounding box center [507, 19] width 11 height 3
type input "0"
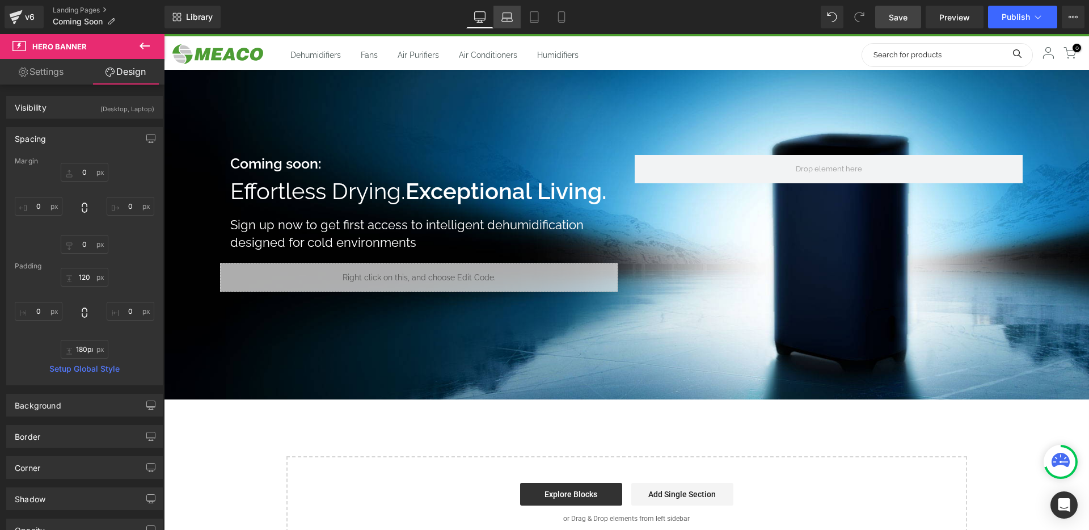
type input "0"
type input "85"
type input "0"
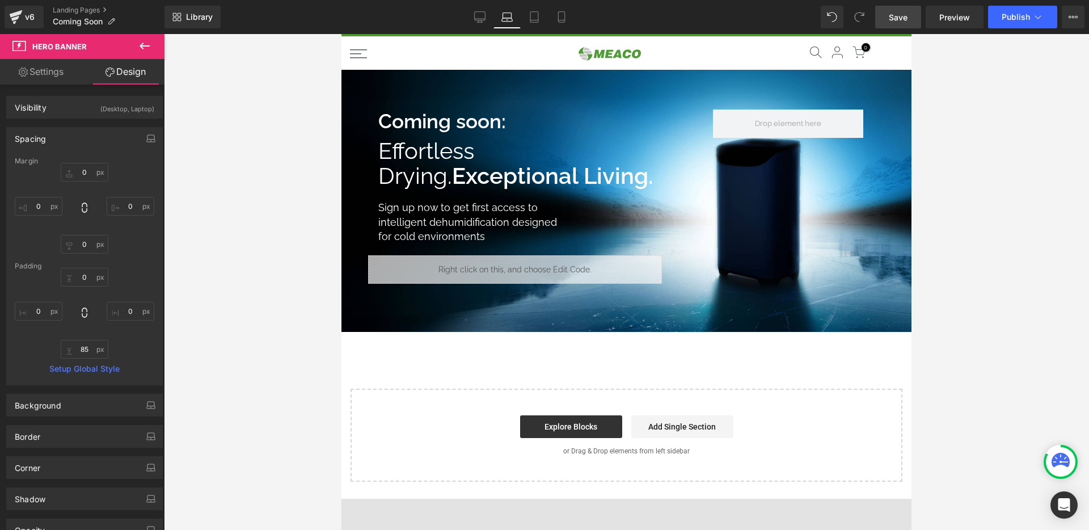
click at [886, 22] on link "Save" at bounding box center [898, 17] width 46 height 23
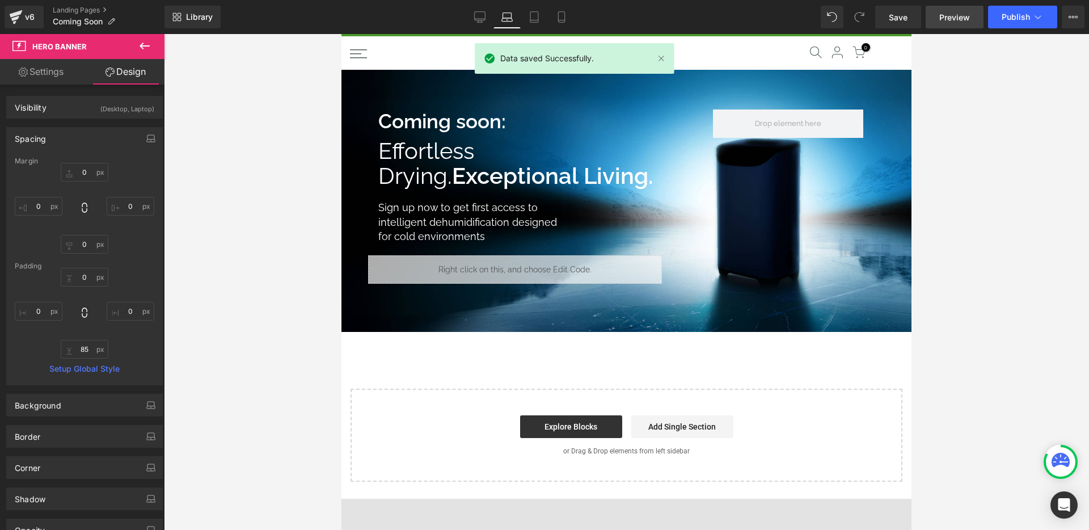
click at [954, 19] on span "Preview" at bounding box center [954, 17] width 31 height 12
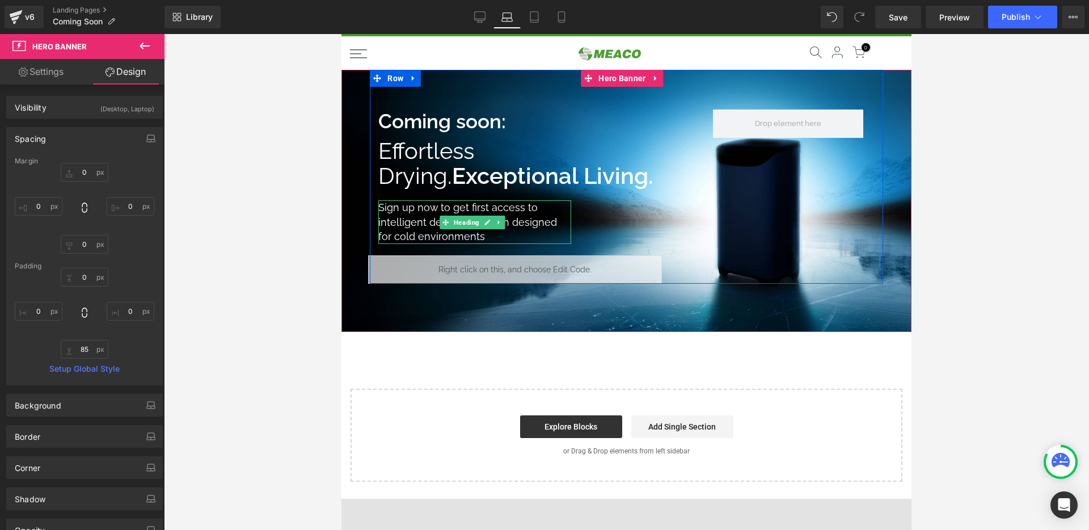
click at [503, 230] on h1 "Sign up now to get first access to intelligent dehumidification designed for co…" at bounding box center [474, 222] width 193 height 44
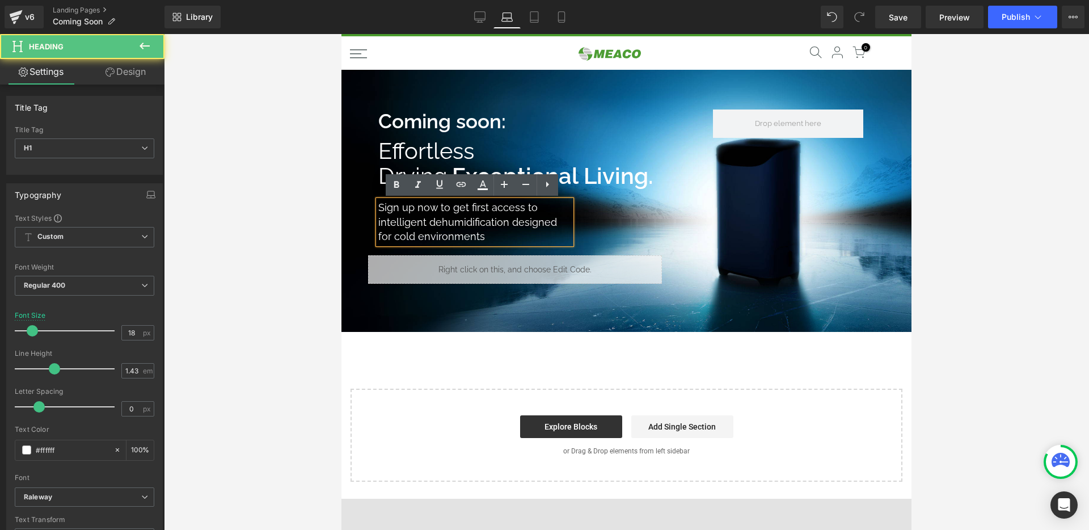
click at [465, 228] on div "Sign up now to get first access to intelligent dehumidification designed for co…" at bounding box center [474, 222] width 193 height 44
click at [470, 319] on div at bounding box center [626, 201] width 570 height 262
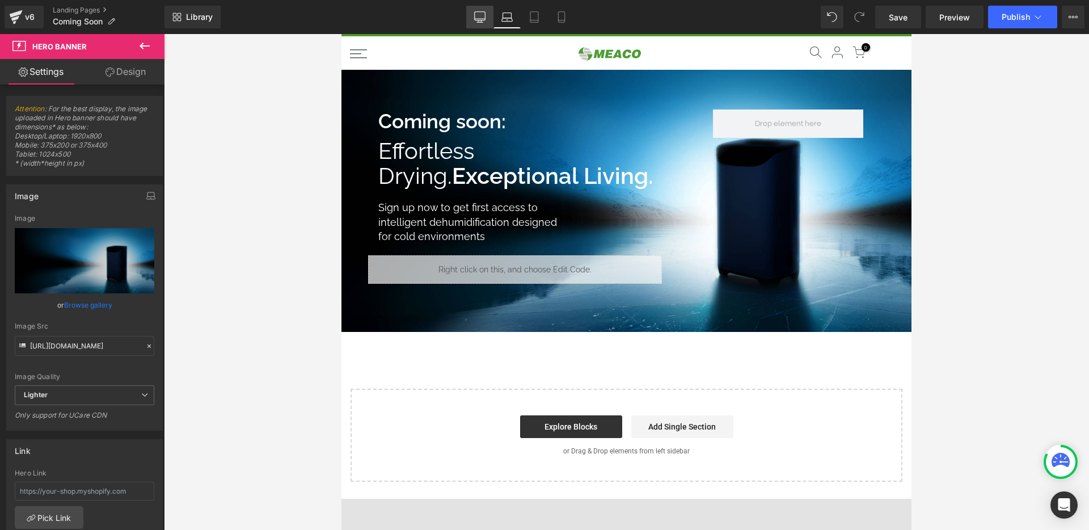
drag, startPoint x: 475, startPoint y: 18, endPoint x: 305, endPoint y: 9, distance: 169.7
click at [475, 18] on icon at bounding box center [480, 16] width 11 height 9
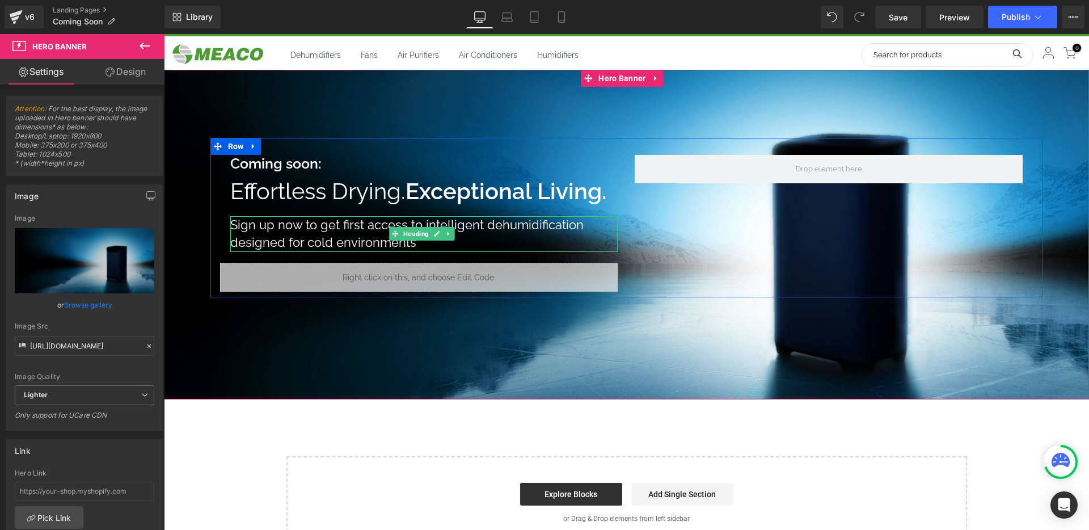
click at [411, 229] on span "Heading" at bounding box center [416, 234] width 30 height 14
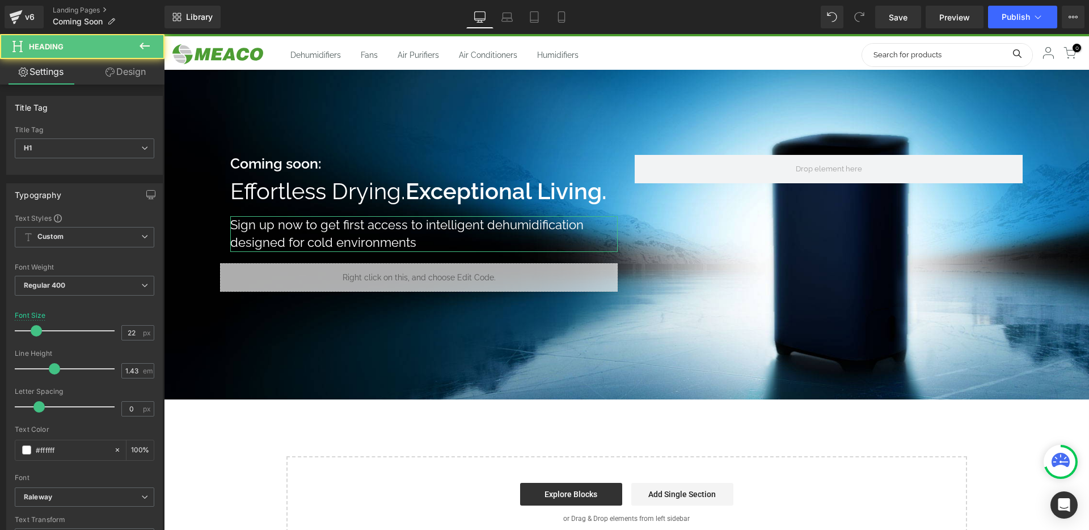
click at [128, 70] on link "Design" at bounding box center [125, 72] width 82 height 26
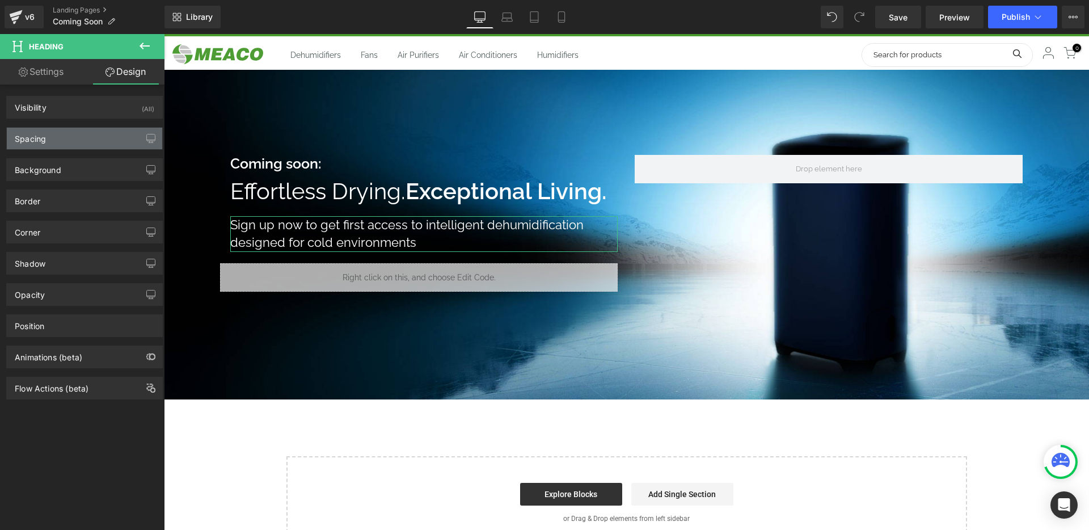
click at [112, 142] on div "Spacing" at bounding box center [84, 139] width 155 height 22
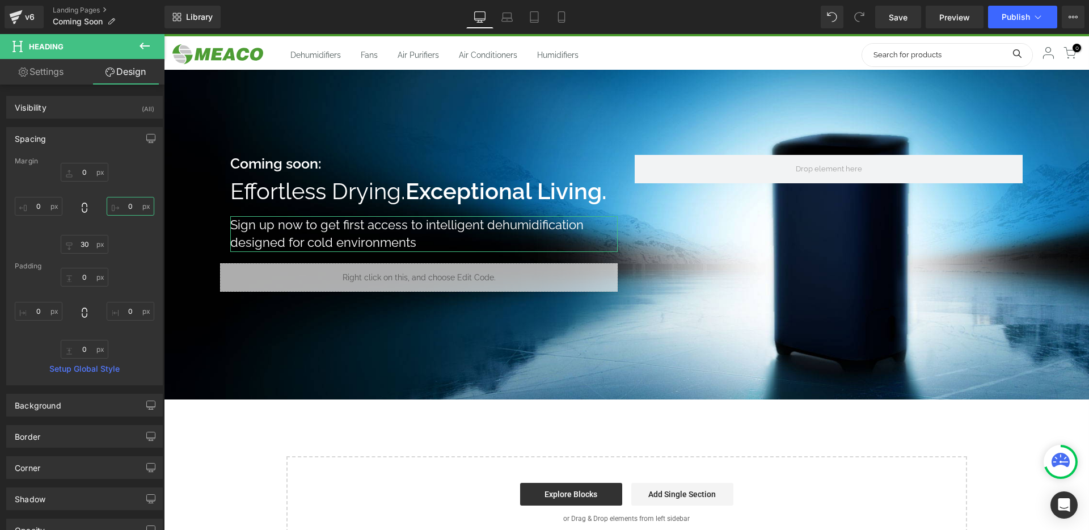
click at [134, 198] on input "0" at bounding box center [131, 206] width 48 height 19
type input "100"
click at [898, 25] on link "Save" at bounding box center [898, 17] width 46 height 23
click at [507, 18] on icon at bounding box center [507, 19] width 11 height 3
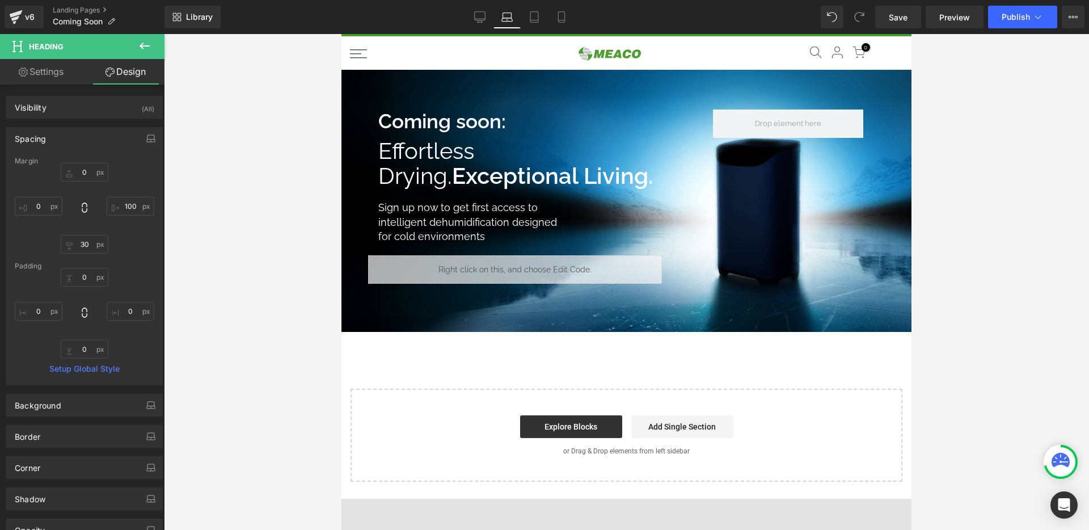
scroll to position [5, 0]
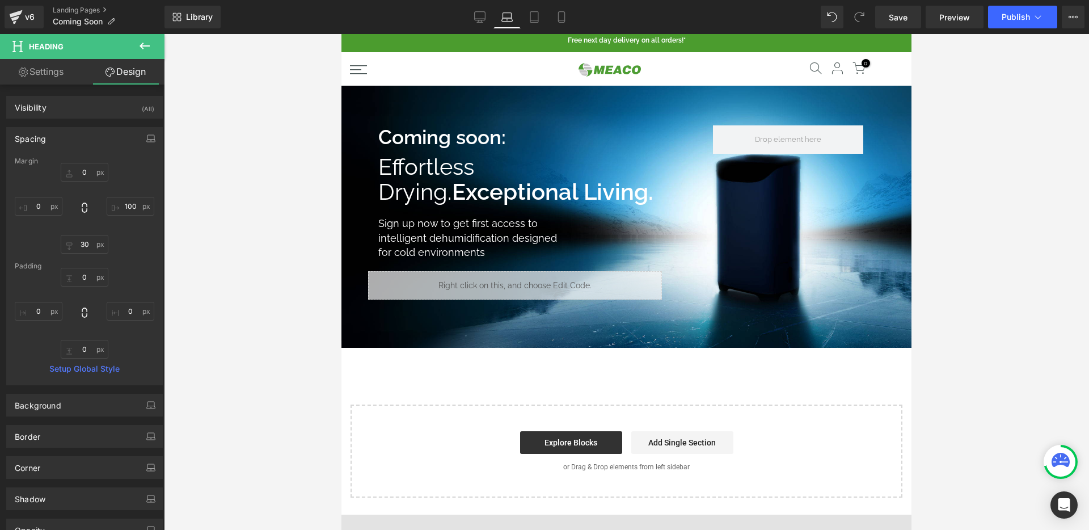
type input "0"
type input "220"
type input "30"
type input "0"
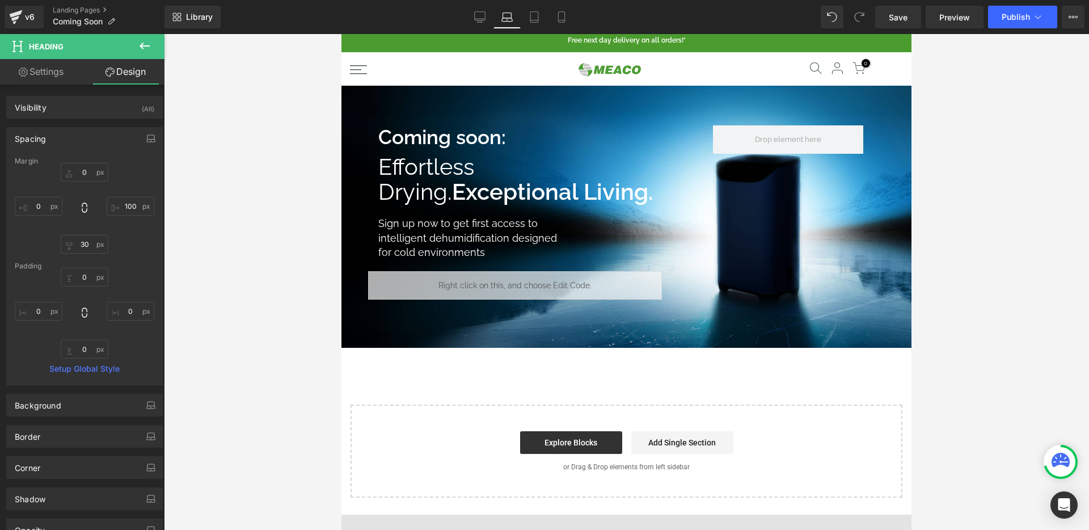
type input "0"
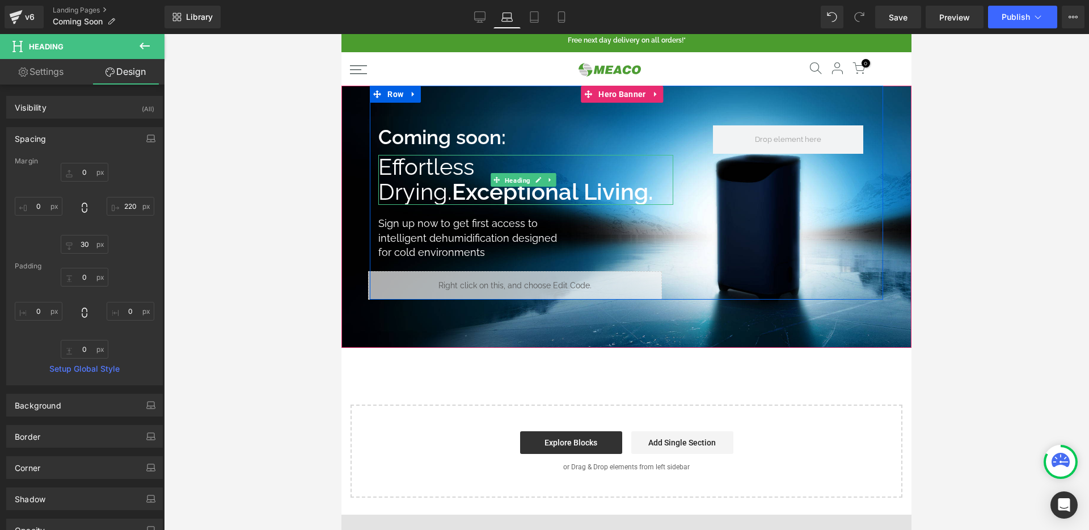
click at [514, 181] on span "Heading" at bounding box center [517, 181] width 30 height 14
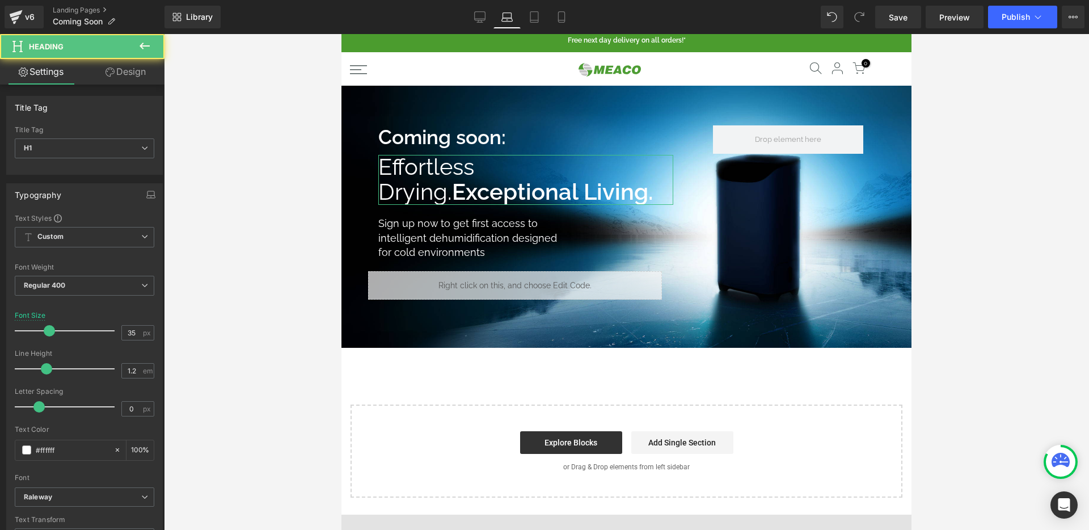
click at [121, 69] on link "Design" at bounding box center [125, 72] width 82 height 26
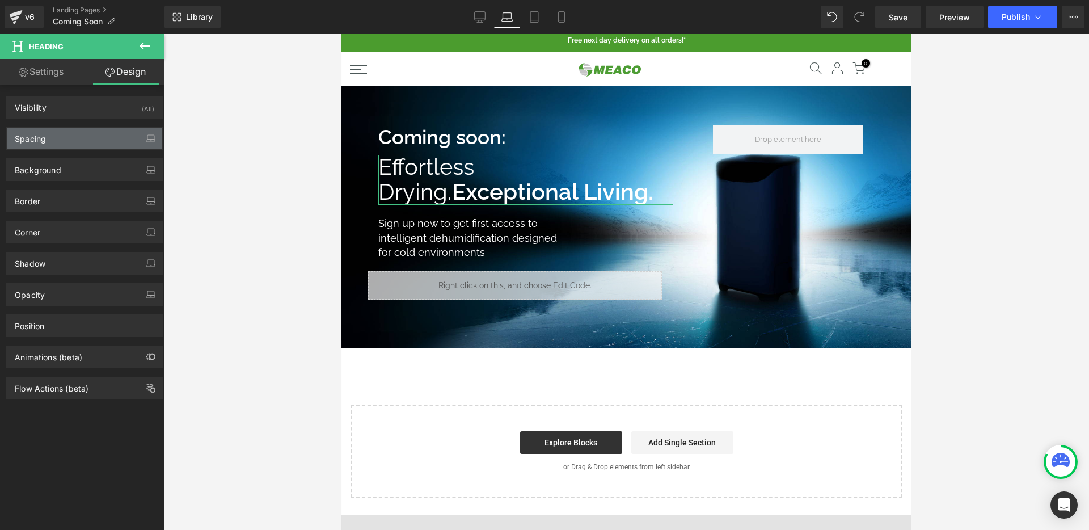
click at [89, 143] on div "Spacing" at bounding box center [84, 139] width 155 height 22
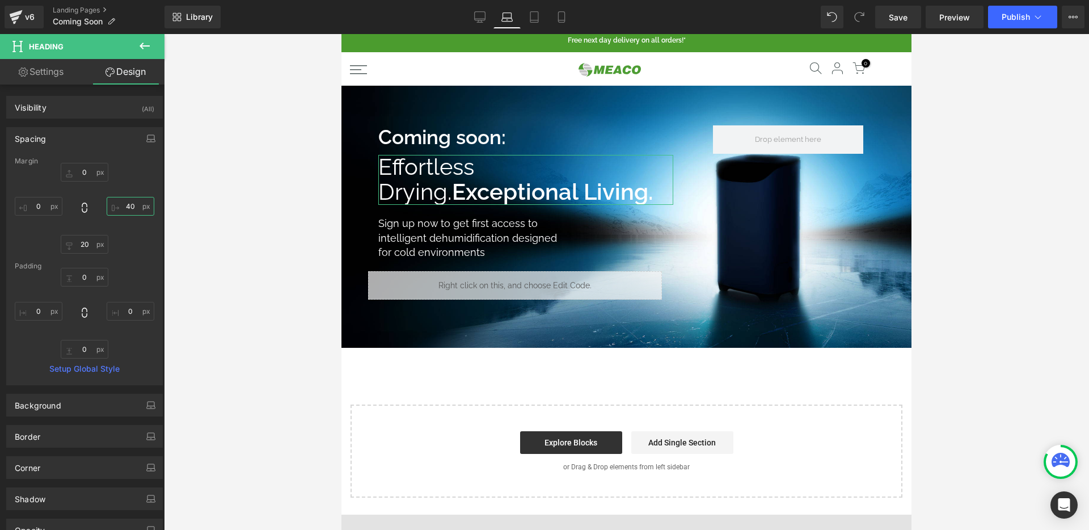
click at [126, 206] on input "40" at bounding box center [131, 206] width 48 height 19
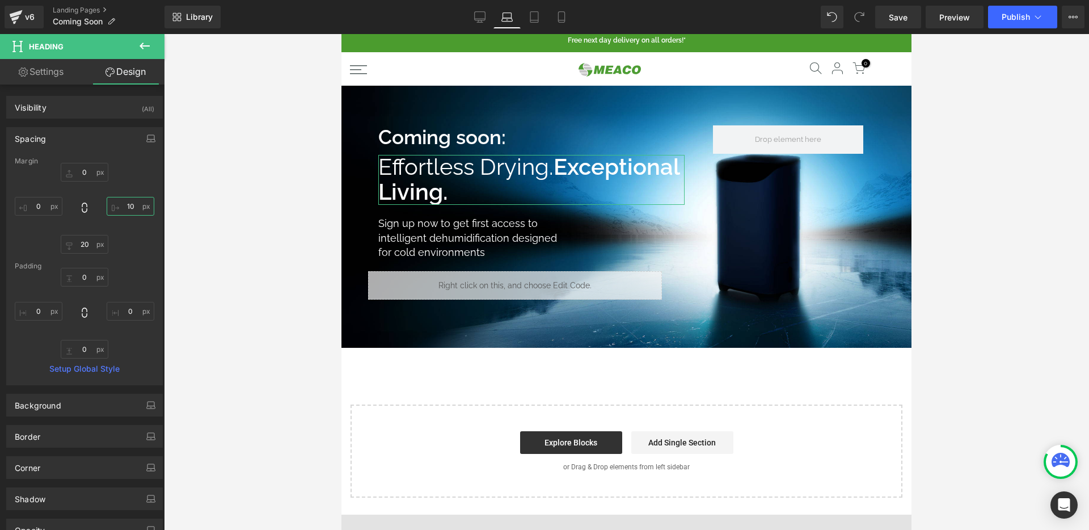
type input "0"
click at [917, 14] on link "Save" at bounding box center [898, 17] width 46 height 23
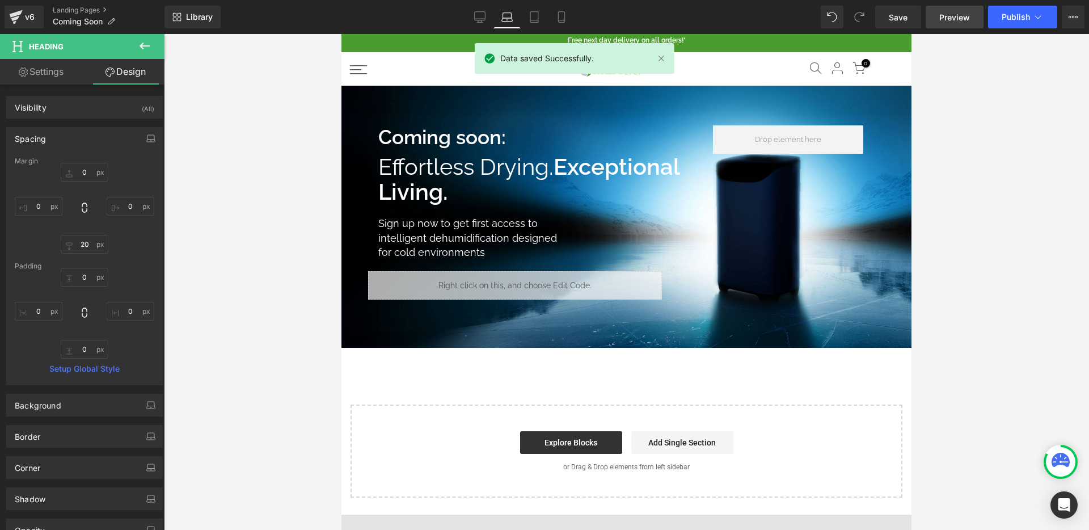
click at [948, 12] on span "Preview" at bounding box center [954, 17] width 31 height 12
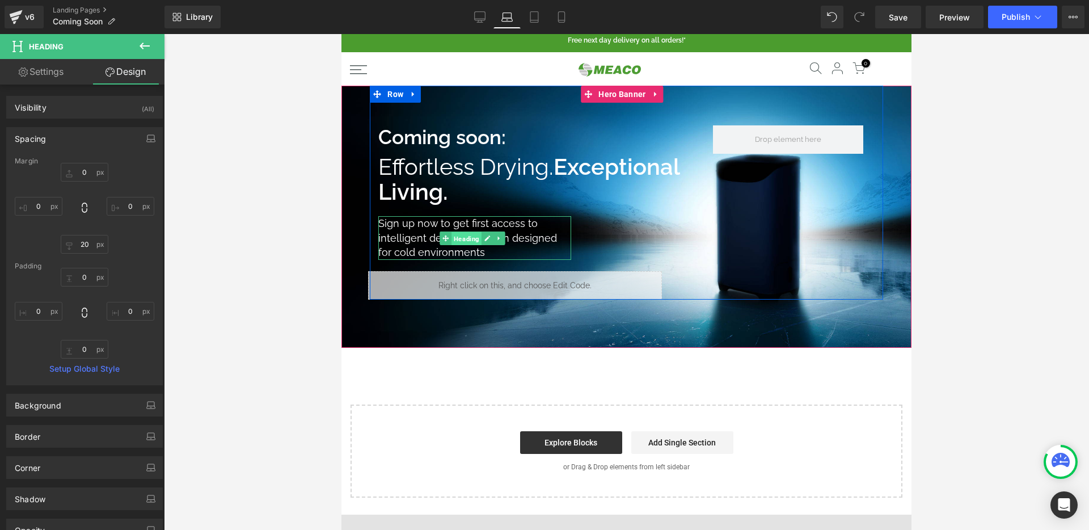
click at [466, 234] on span "Heading" at bounding box center [466, 238] width 30 height 14
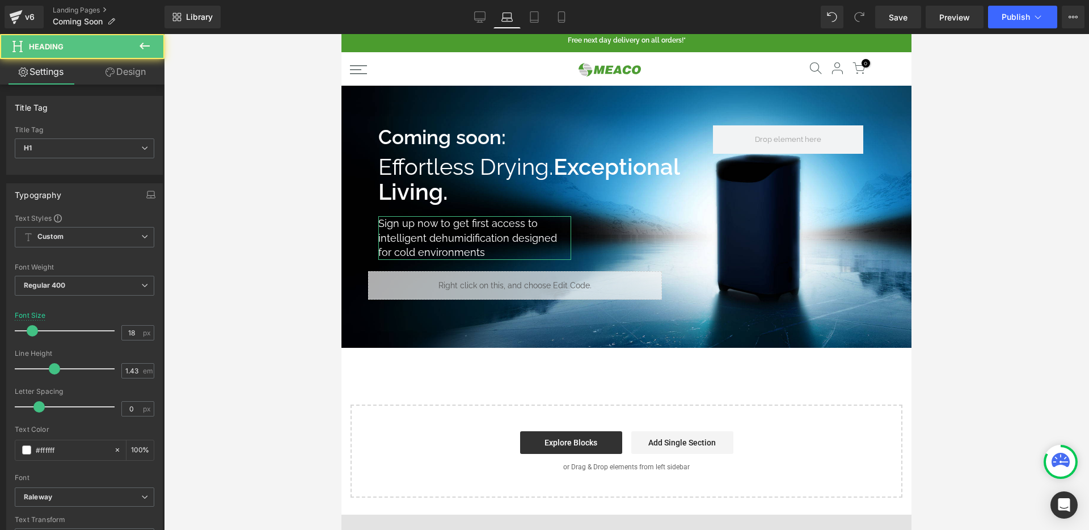
click at [139, 81] on link "Design" at bounding box center [125, 72] width 82 height 26
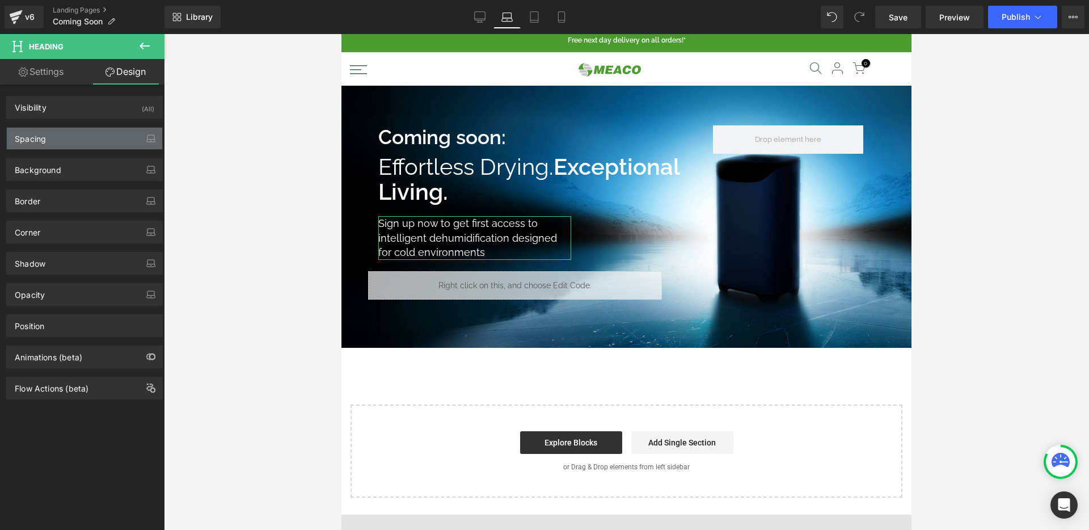
click at [99, 136] on div "Spacing" at bounding box center [84, 139] width 155 height 22
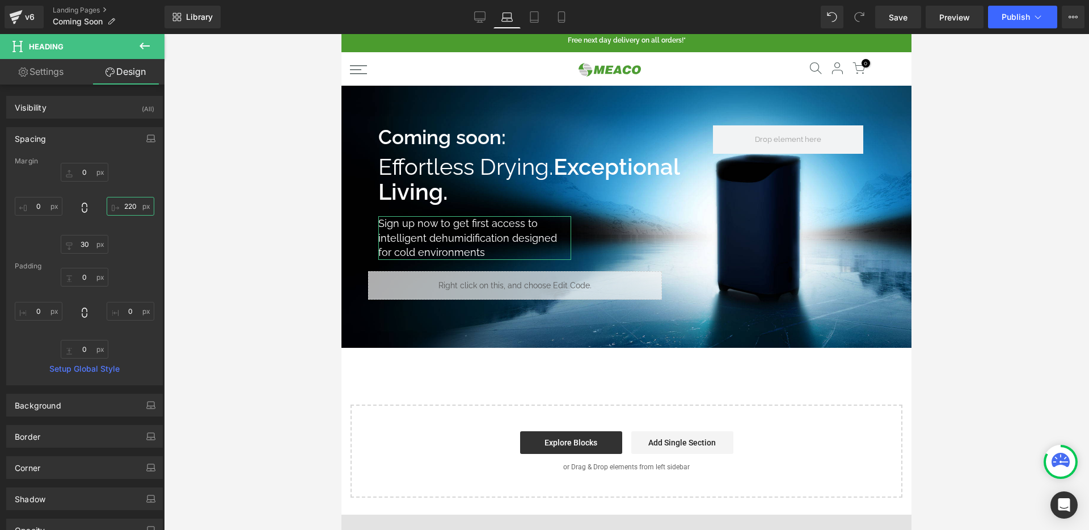
click at [119, 203] on input "220" at bounding box center [131, 206] width 48 height 19
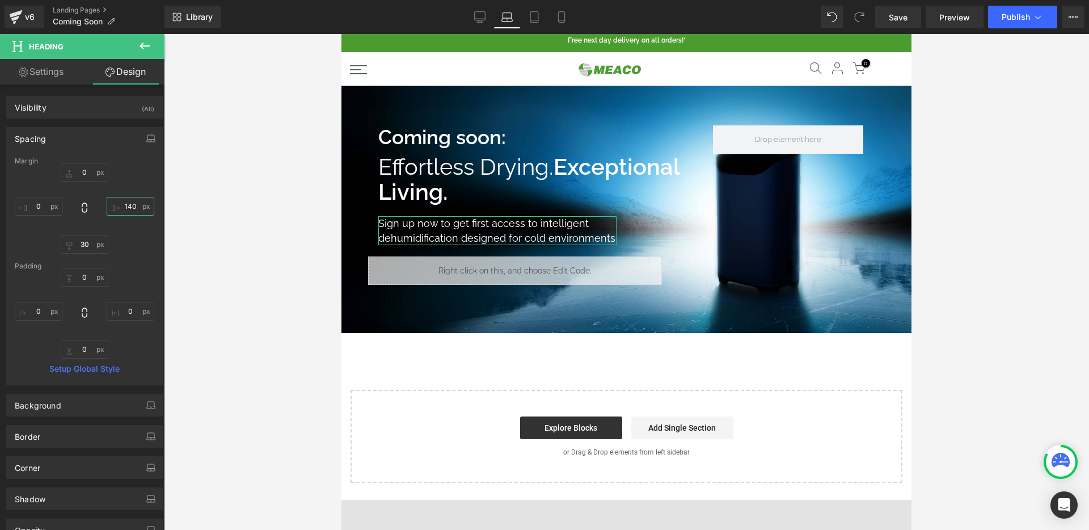
type input "150"
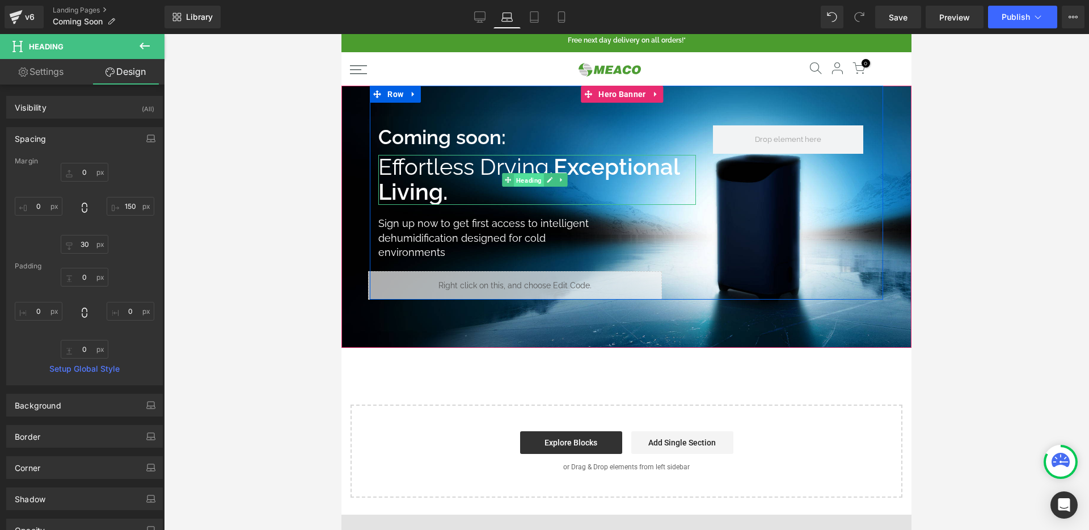
click at [528, 177] on span "Heading" at bounding box center [529, 181] width 30 height 14
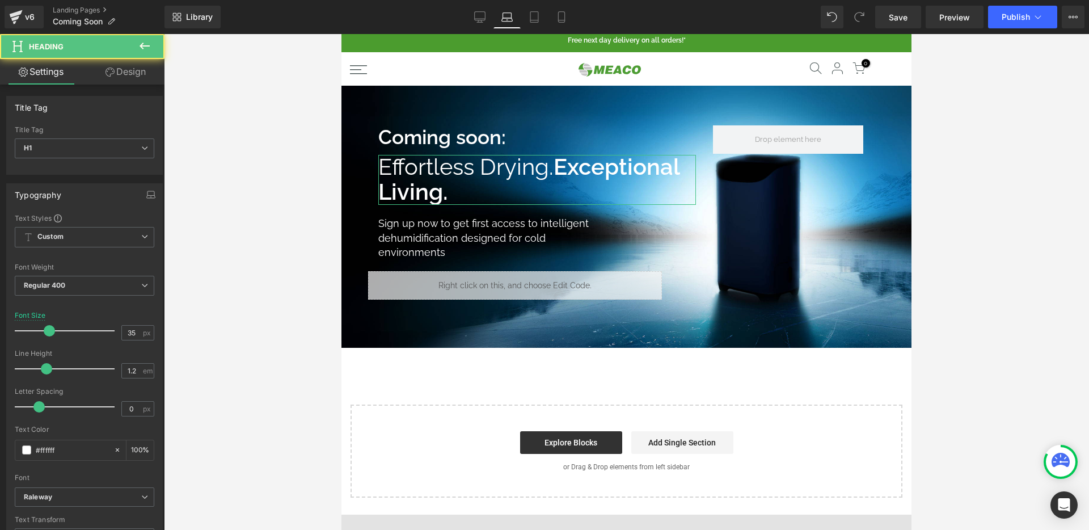
click at [124, 79] on link "Design" at bounding box center [125, 72] width 82 height 26
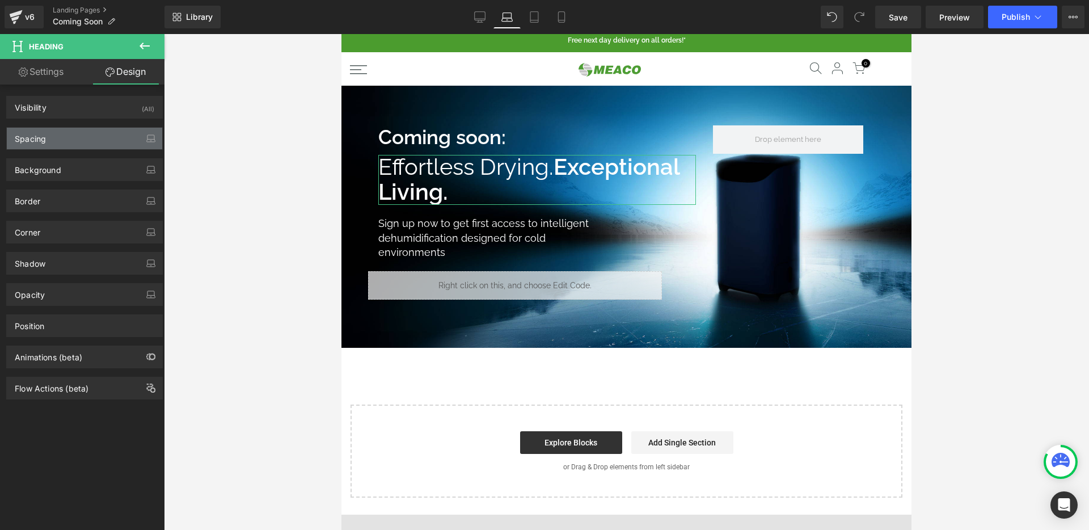
click at [124, 142] on div "Spacing" at bounding box center [84, 139] width 155 height 22
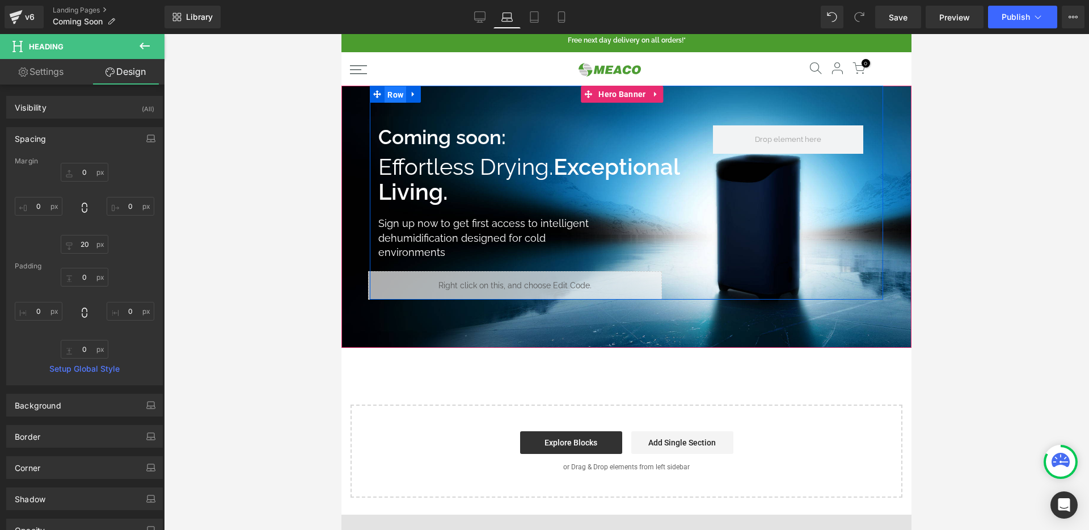
click at [401, 100] on span "Row" at bounding box center [395, 94] width 22 height 17
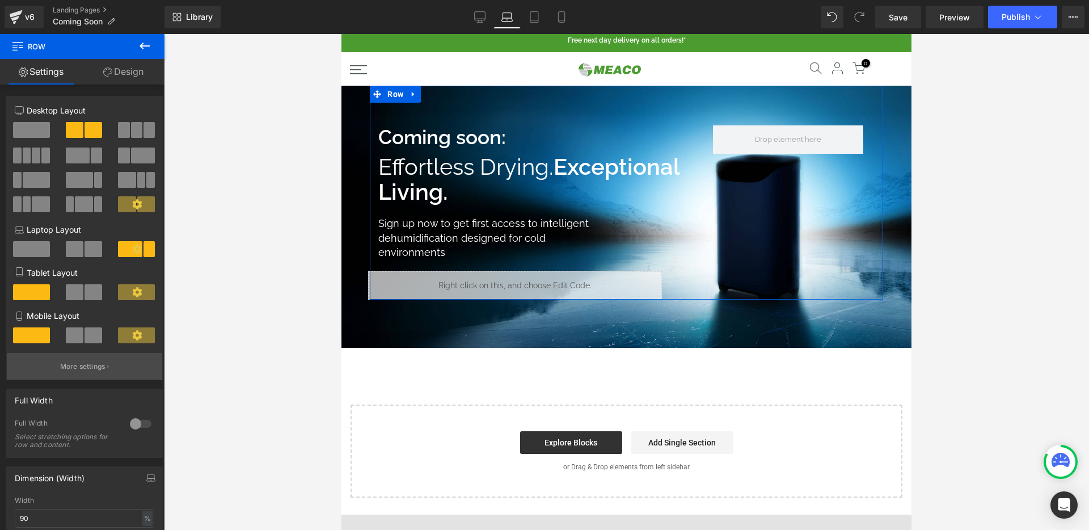
click at [71, 364] on p "More settings" at bounding box center [82, 366] width 45 height 10
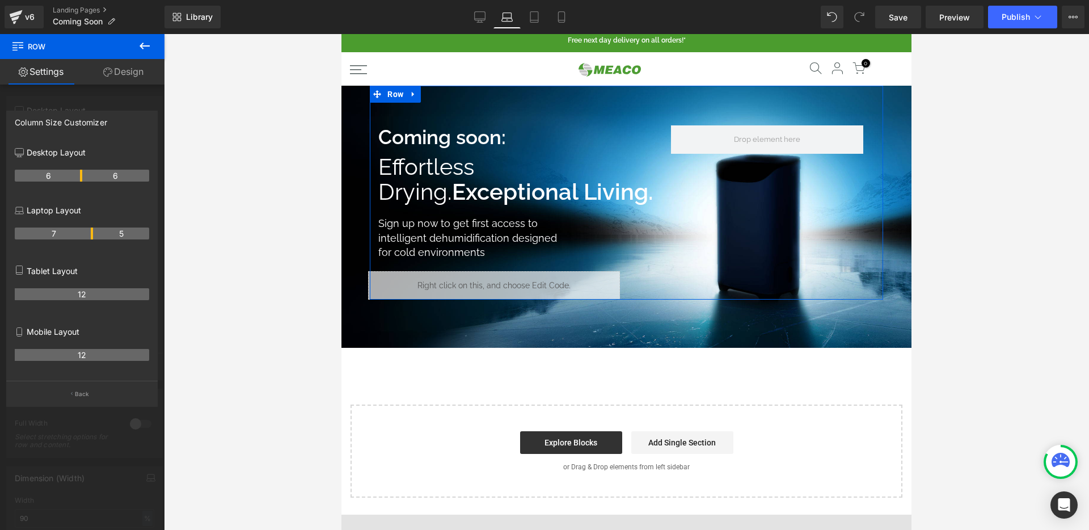
click at [137, 69] on link "Design" at bounding box center [123, 72] width 82 height 26
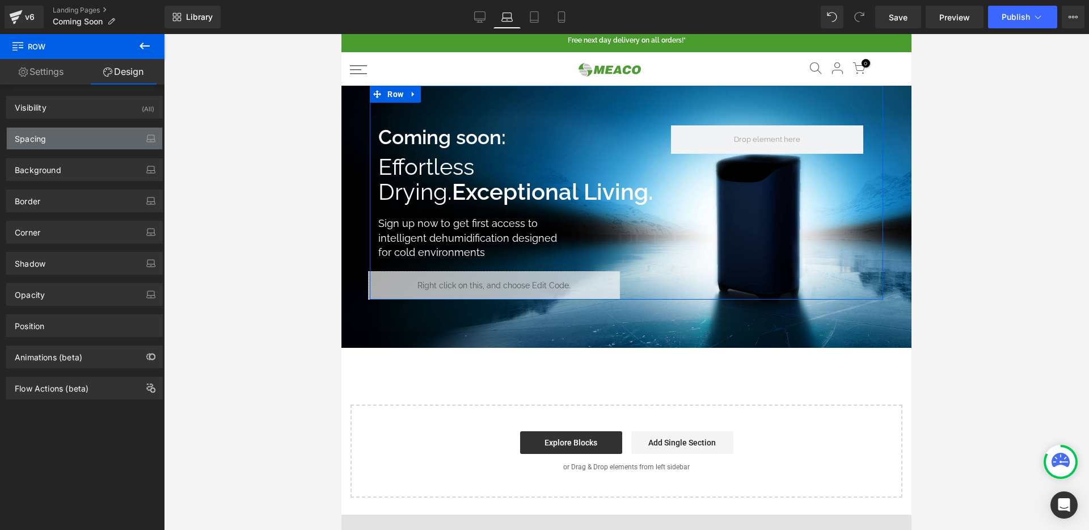
click at [94, 134] on div "Spacing" at bounding box center [84, 139] width 155 height 22
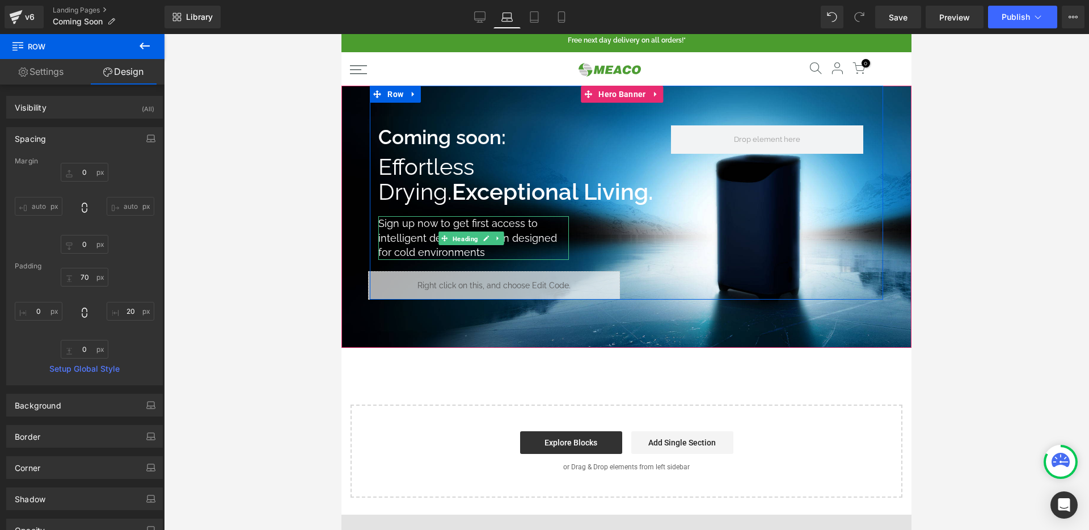
click at [476, 245] on span "Heading" at bounding box center [465, 238] width 30 height 14
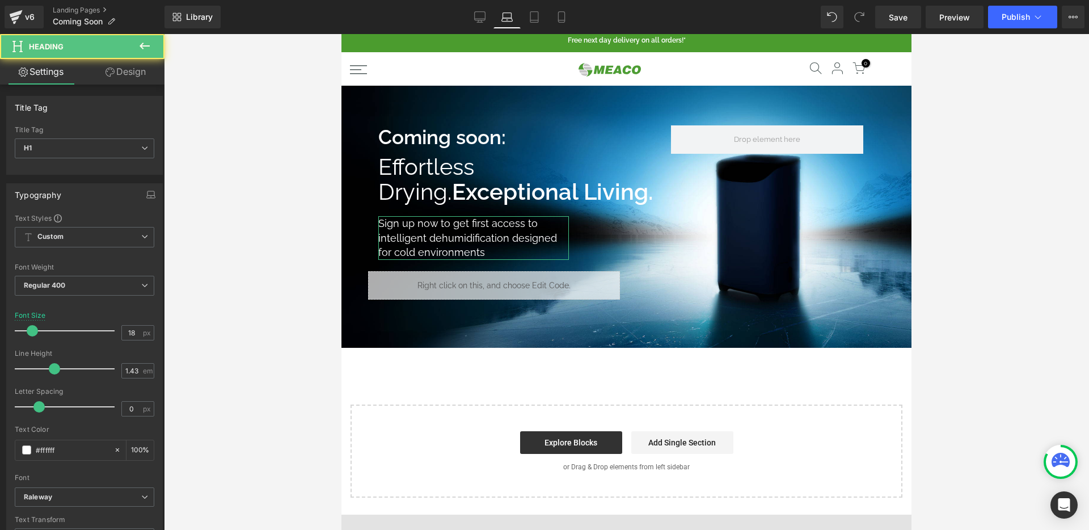
click at [130, 78] on link "Design" at bounding box center [125, 72] width 82 height 26
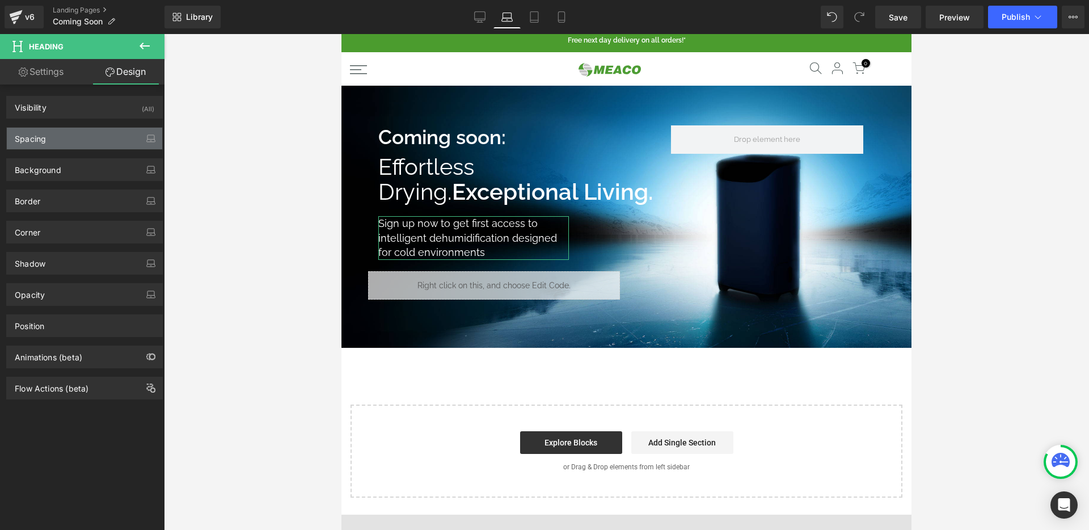
drag, startPoint x: 101, startPoint y: 131, endPoint x: 103, endPoint y: 141, distance: 9.8
click at [101, 131] on div "Spacing" at bounding box center [84, 139] width 155 height 22
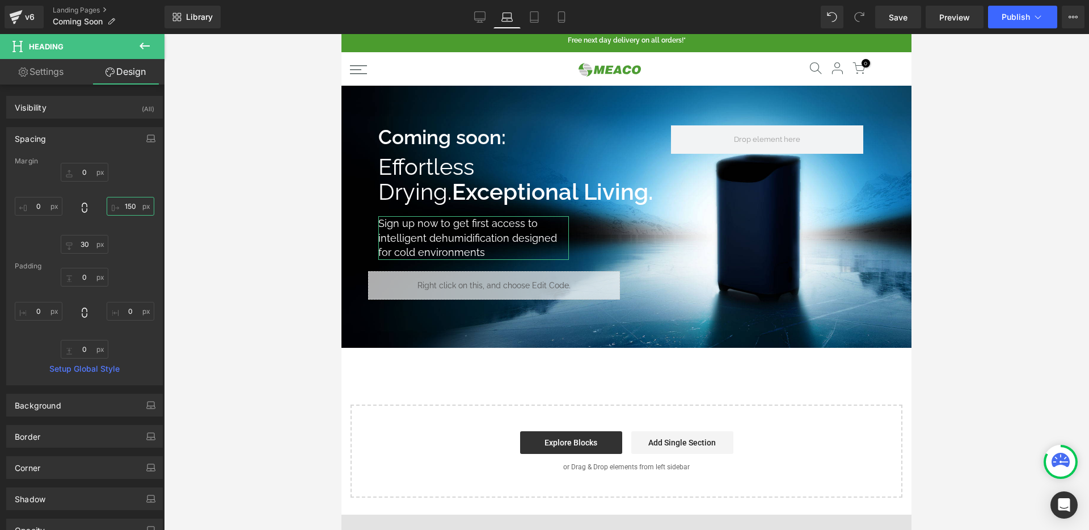
click at [119, 201] on input "150" at bounding box center [131, 206] width 48 height 19
type input "100"
click at [892, 17] on span "Save" at bounding box center [897, 17] width 19 height 12
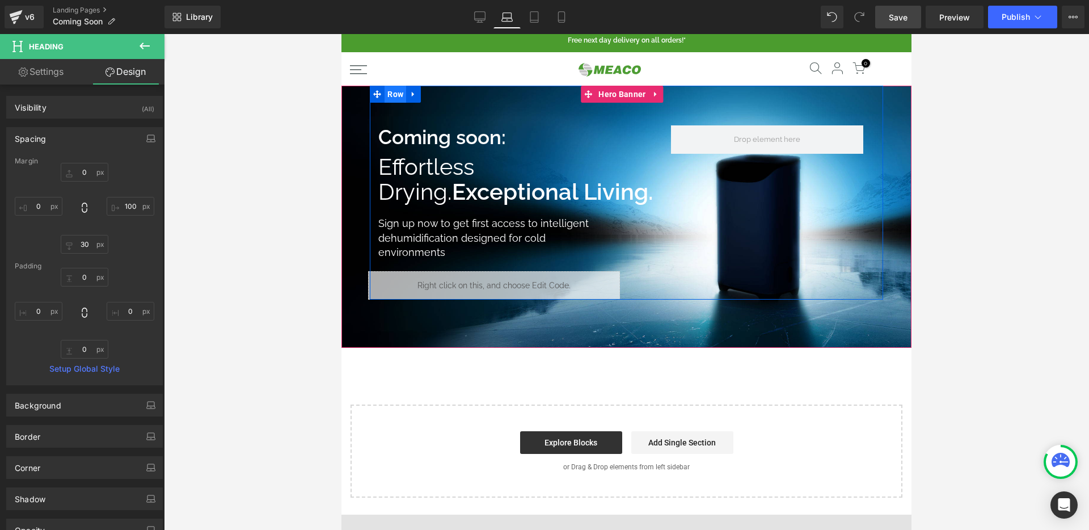
click at [401, 99] on span "Row" at bounding box center [395, 94] width 22 height 17
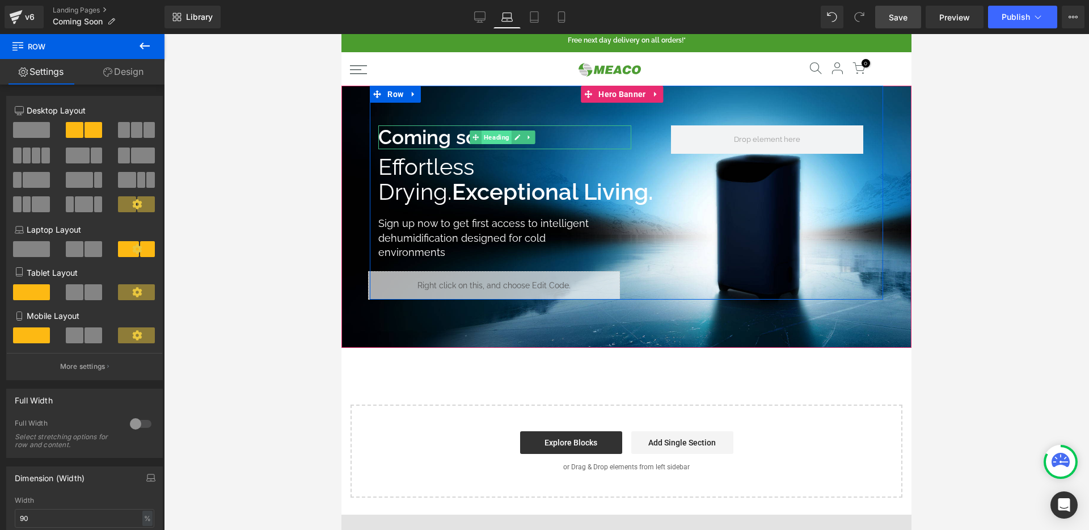
click at [494, 132] on span "Heading" at bounding box center [496, 137] width 30 height 14
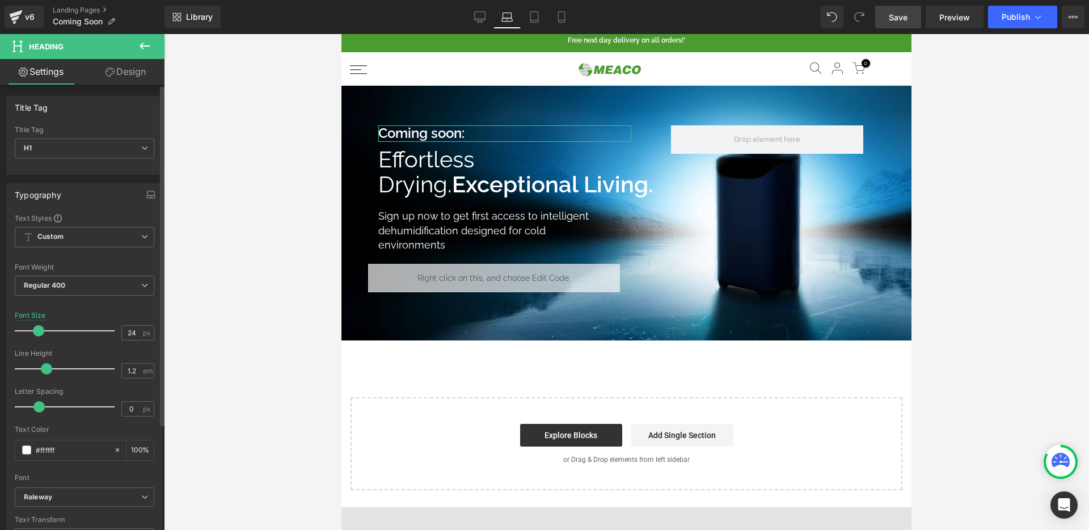
type input "25"
drag, startPoint x: 43, startPoint y: 331, endPoint x: 33, endPoint y: 331, distance: 9.7
click at [34, 331] on span at bounding box center [39, 330] width 11 height 11
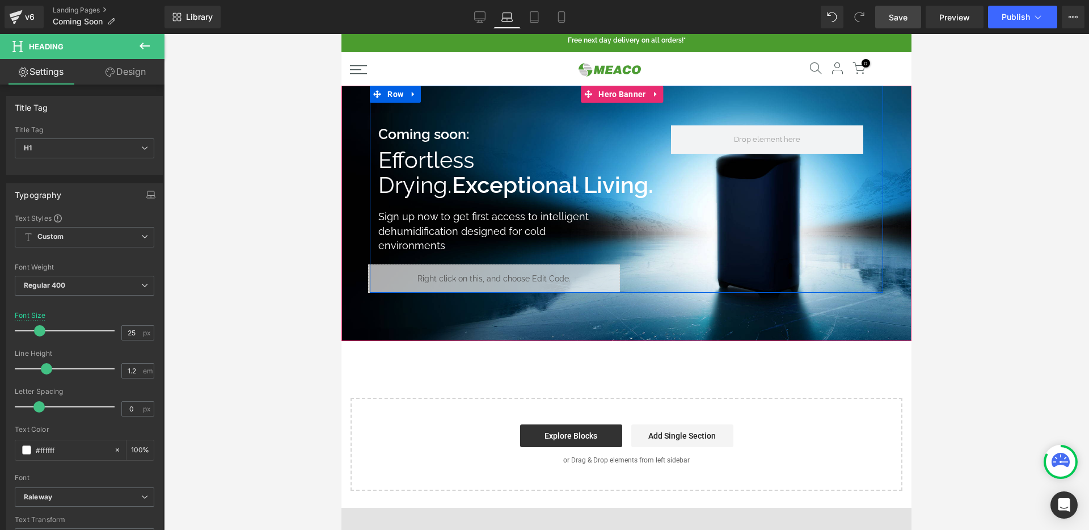
click at [472, 180] on strong "Exceptional Living." at bounding box center [552, 184] width 201 height 27
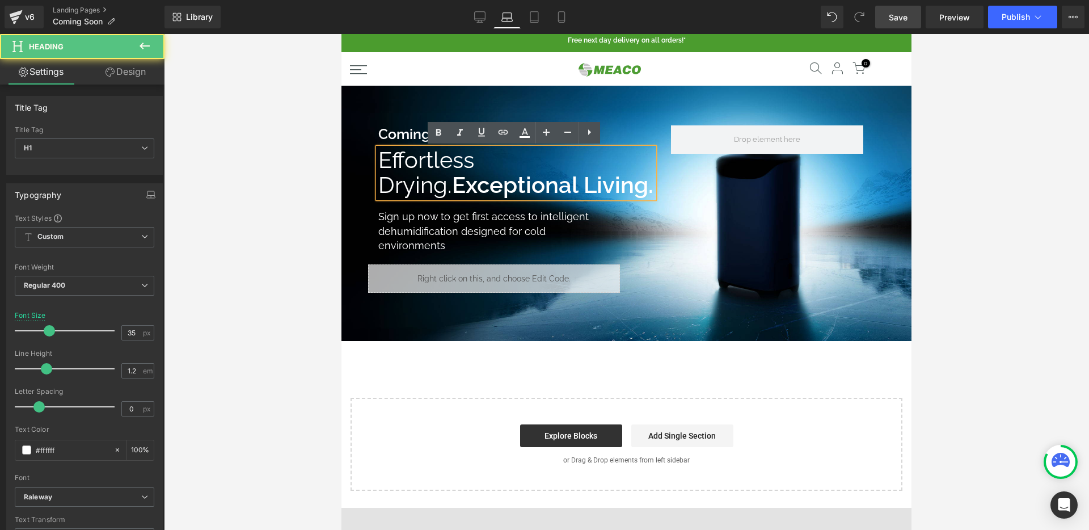
click at [396, 138] on strong "Coming soon:" at bounding box center [423, 133] width 91 height 17
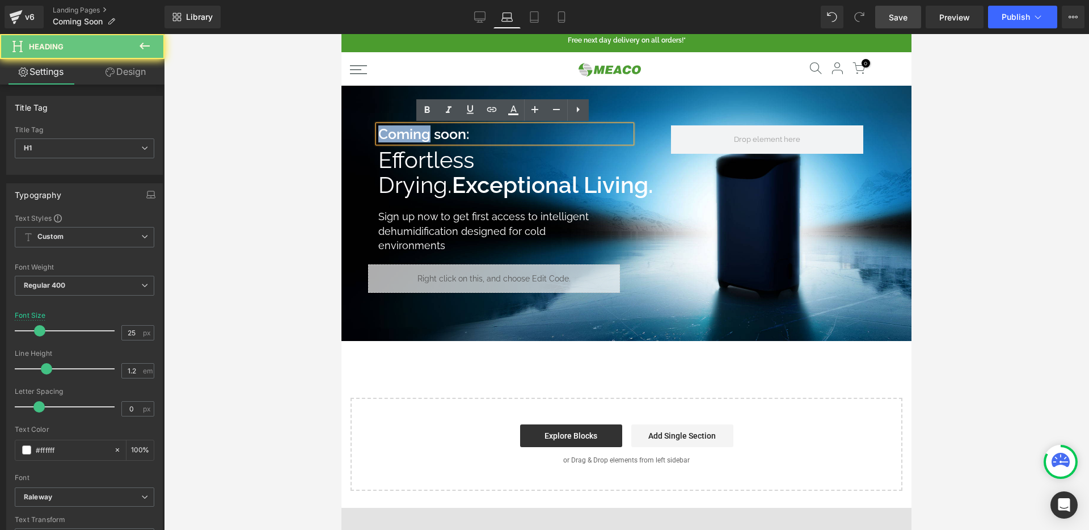
click at [396, 138] on strong "Coming soon:" at bounding box center [423, 133] width 91 height 17
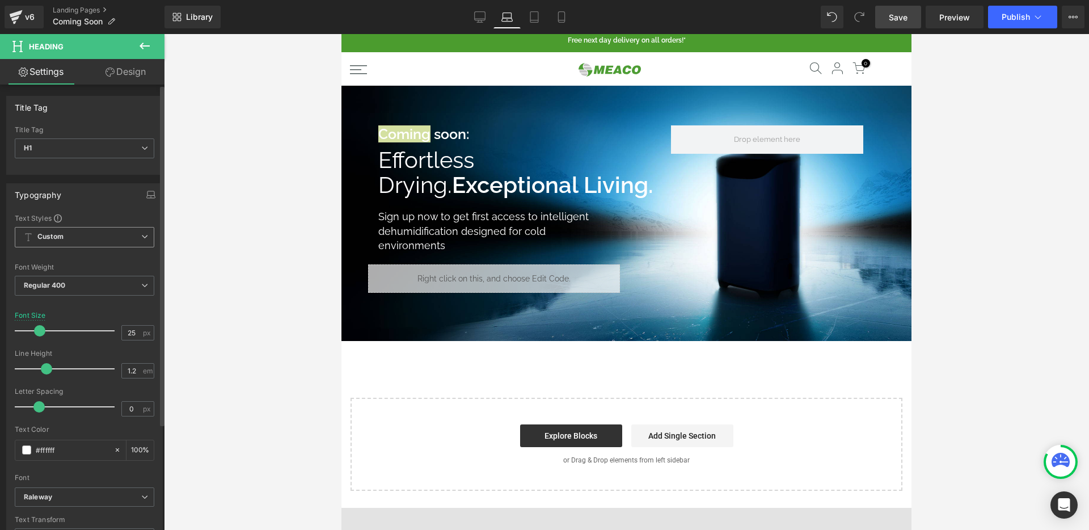
click at [69, 242] on span "Custom Setup Global Style" at bounding box center [84, 237] width 139 height 20
click at [83, 200] on div "Typography" at bounding box center [82, 195] width 151 height 22
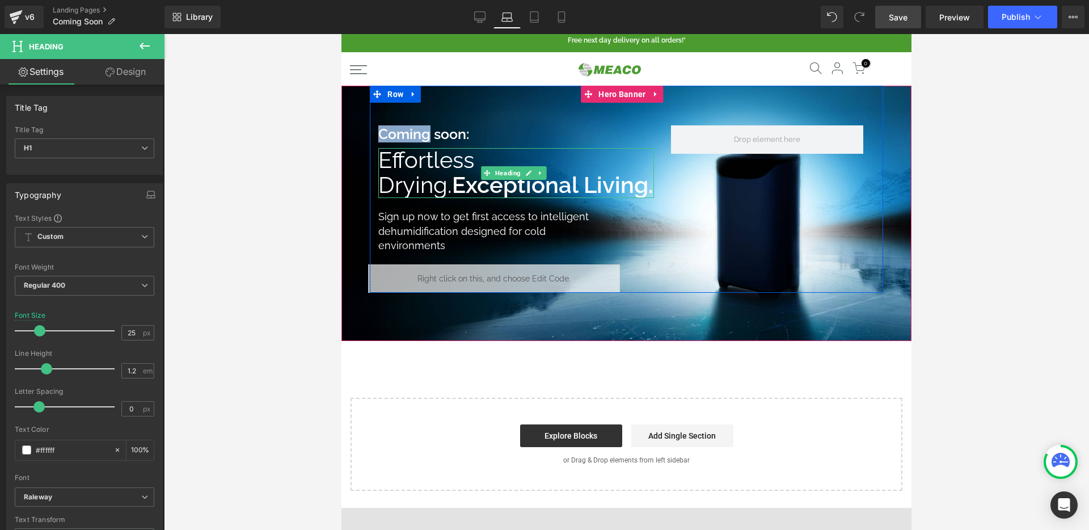
click at [483, 168] on h1 "Effortless Drying. Exceptional Living." at bounding box center [516, 173] width 276 height 50
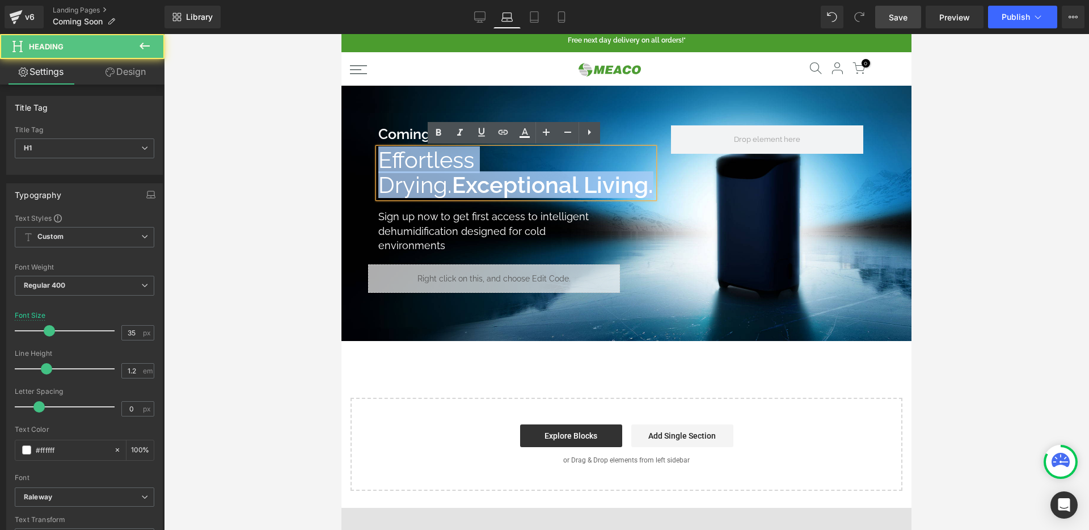
drag, startPoint x: 459, startPoint y: 207, endPoint x: 373, endPoint y: 155, distance: 100.7
click at [373, 155] on div "Coming soon: Heading Effortless Drying. Exceptional Living. Heading Sign up now…" at bounding box center [516, 208] width 293 height 167
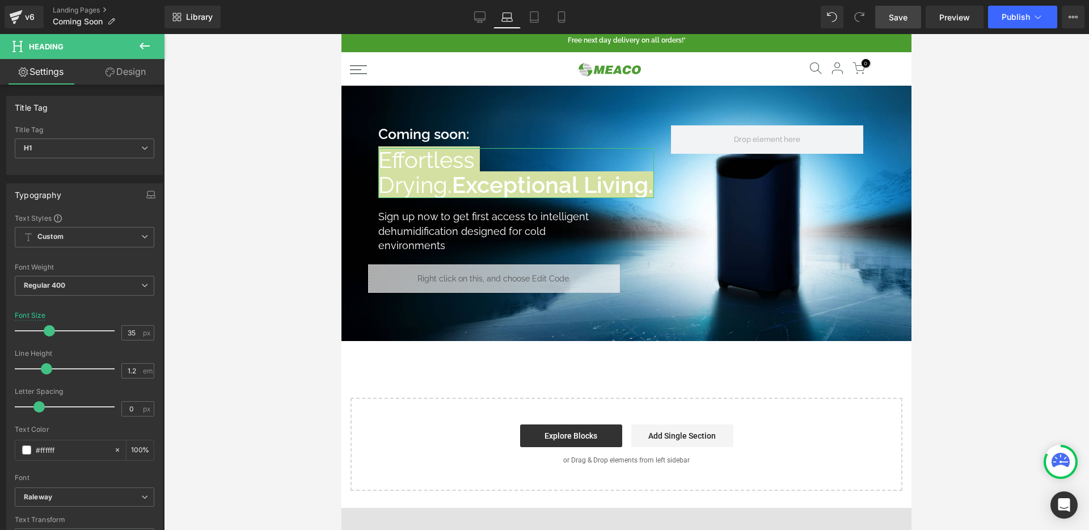
click at [129, 77] on link "Design" at bounding box center [125, 72] width 82 height 26
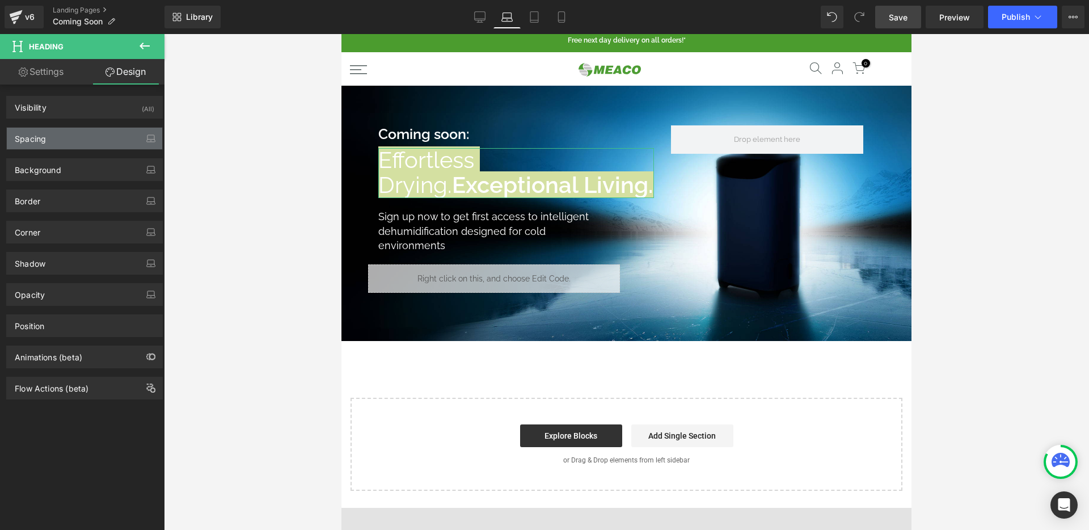
click at [84, 145] on div "Spacing" at bounding box center [84, 139] width 155 height 22
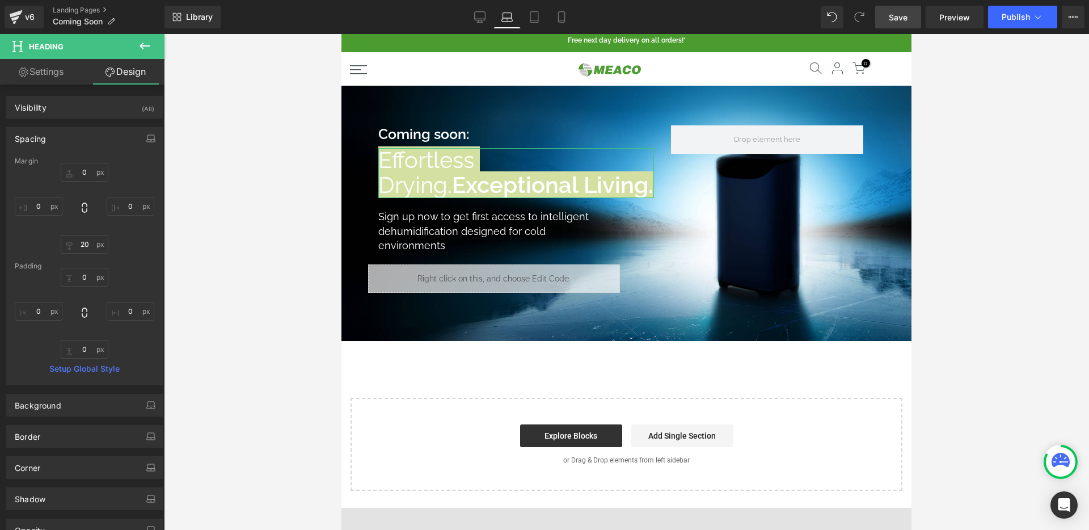
click at [62, 66] on link "Settings" at bounding box center [41, 72] width 82 height 26
type input "100"
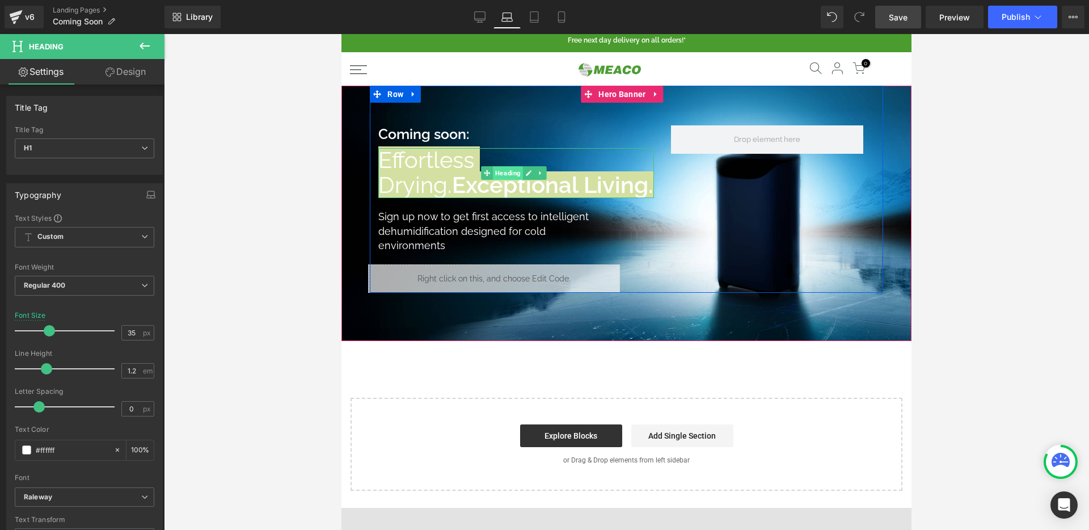
click at [513, 180] on span "Heading" at bounding box center [508, 173] width 30 height 14
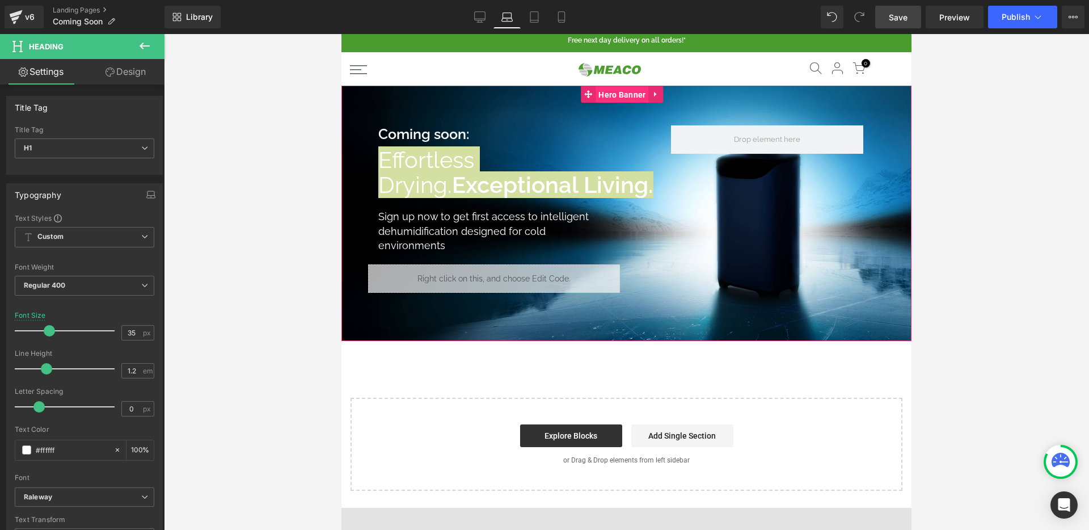
click at [603, 92] on span "Hero Banner" at bounding box center [621, 94] width 53 height 17
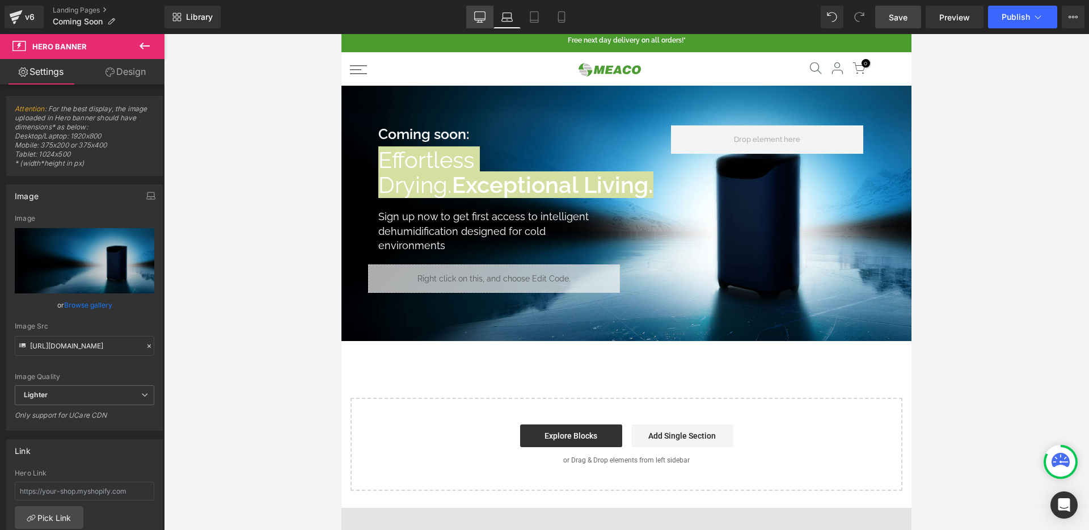
click at [483, 26] on link "Desktop" at bounding box center [479, 17] width 27 height 23
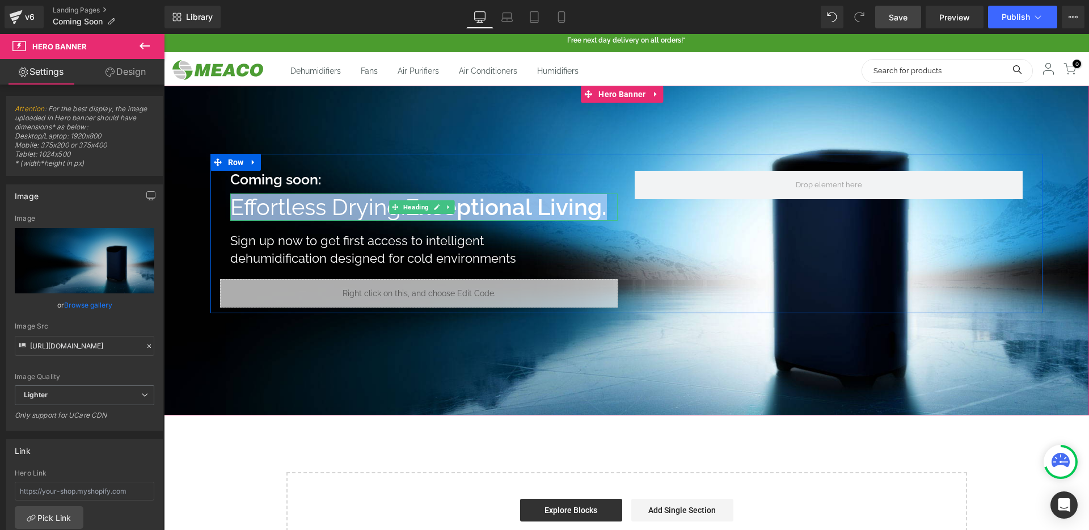
click at [501, 206] on strong "Exceptional Living." at bounding box center [505, 206] width 201 height 27
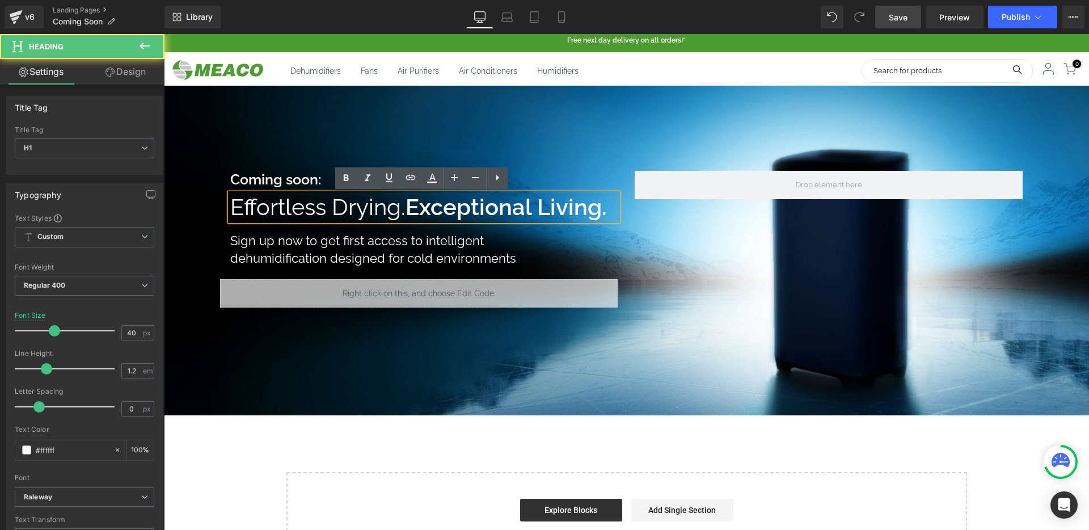
click at [425, 209] on strong "Exceptional Living." at bounding box center [505, 206] width 201 height 27
click at [420, 252] on div "Sign up now to get first access to intelligent dehumidification designed for co…" at bounding box center [395, 250] width 331 height 36
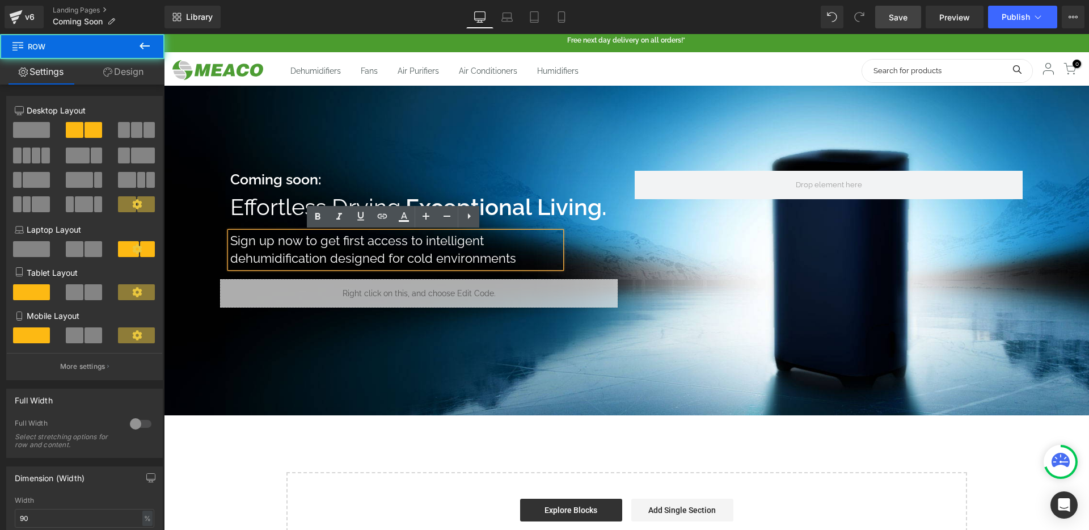
click at [405, 190] on div "Coming soon: Heading Effortless Drying. Exceptional Living. Heading Sign up now…" at bounding box center [424, 239] width 405 height 137
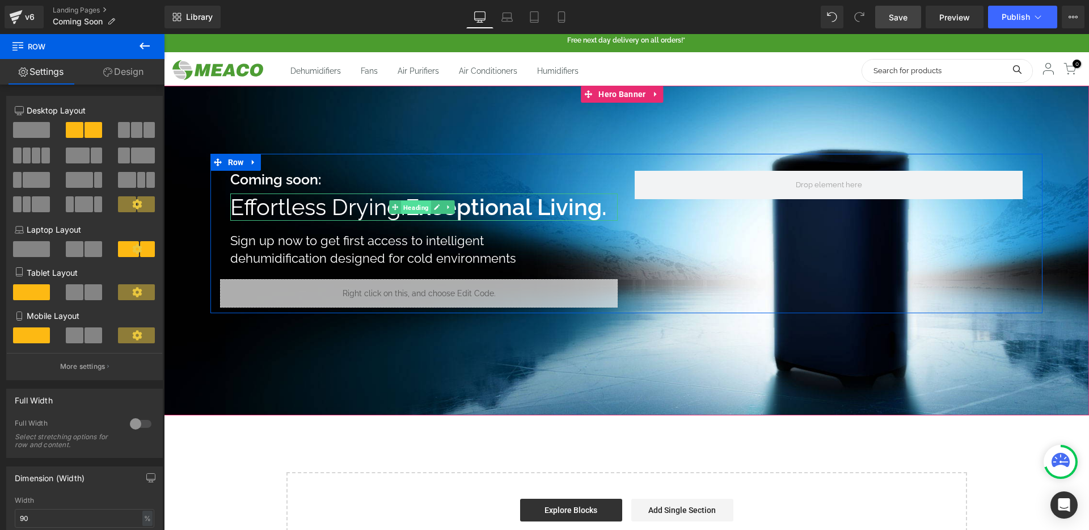
click at [403, 205] on span "Heading" at bounding box center [416, 208] width 30 height 14
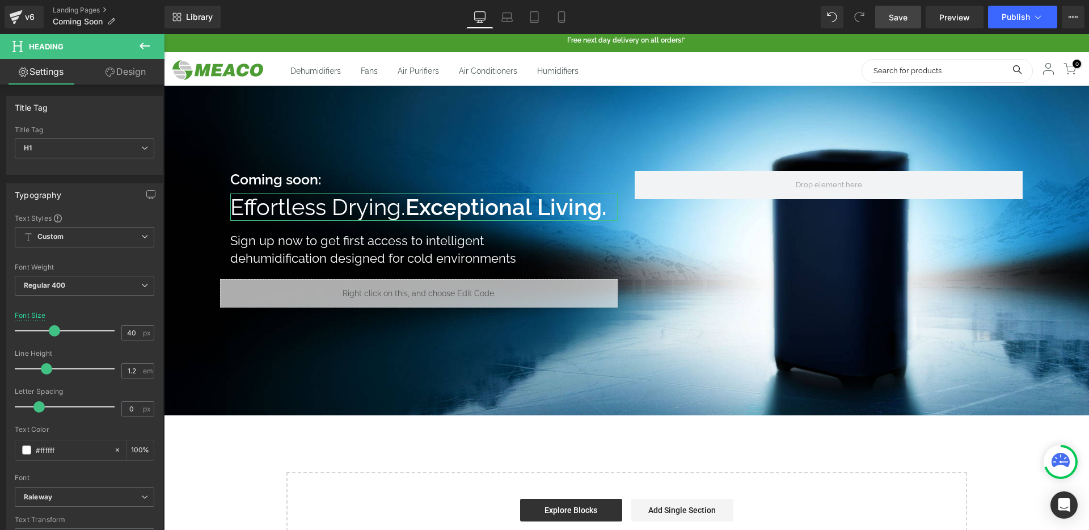
click at [121, 77] on link "Design" at bounding box center [125, 72] width 82 height 26
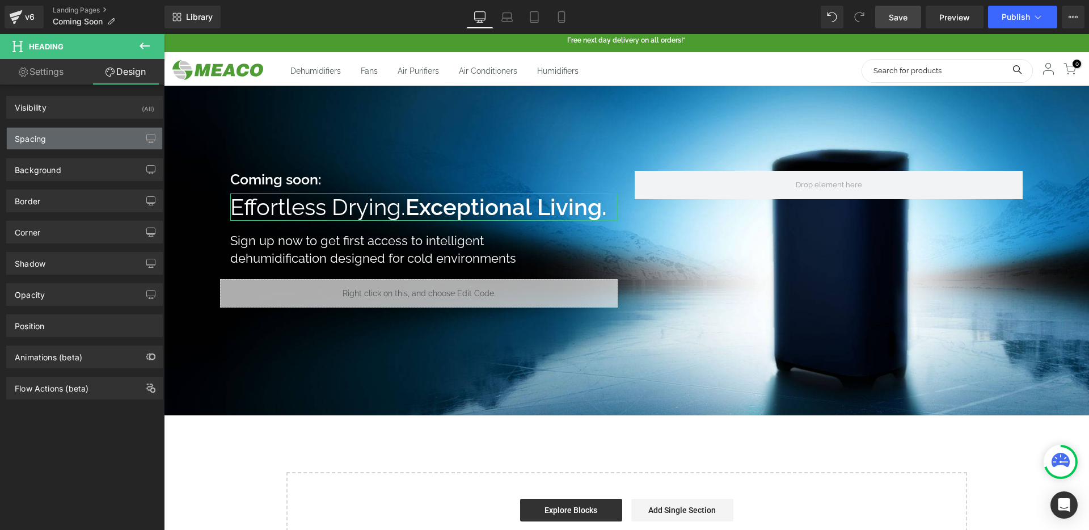
click at [88, 135] on div "Spacing" at bounding box center [84, 139] width 155 height 22
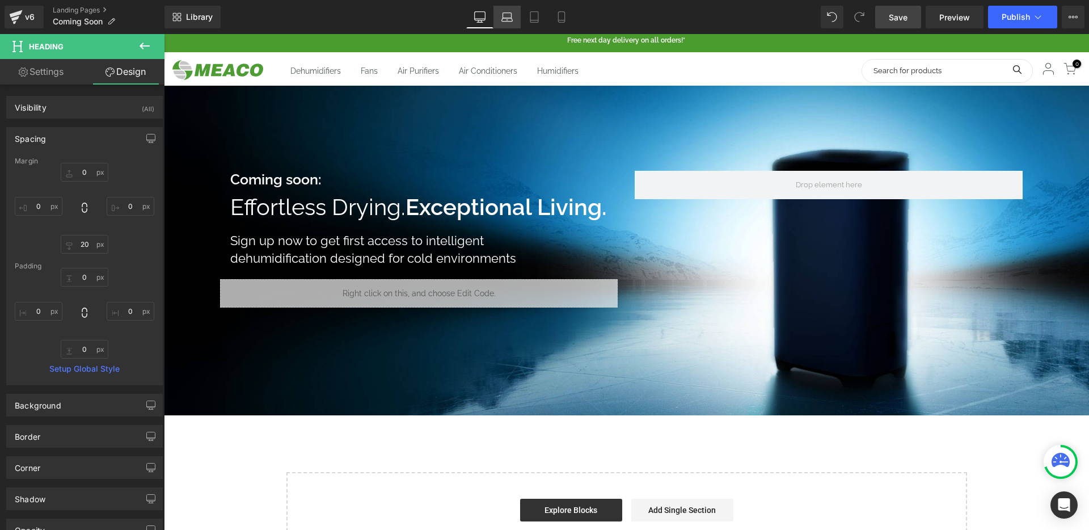
click at [504, 27] on link "Laptop" at bounding box center [506, 17] width 27 height 23
type input "0"
type input "20"
type input "0"
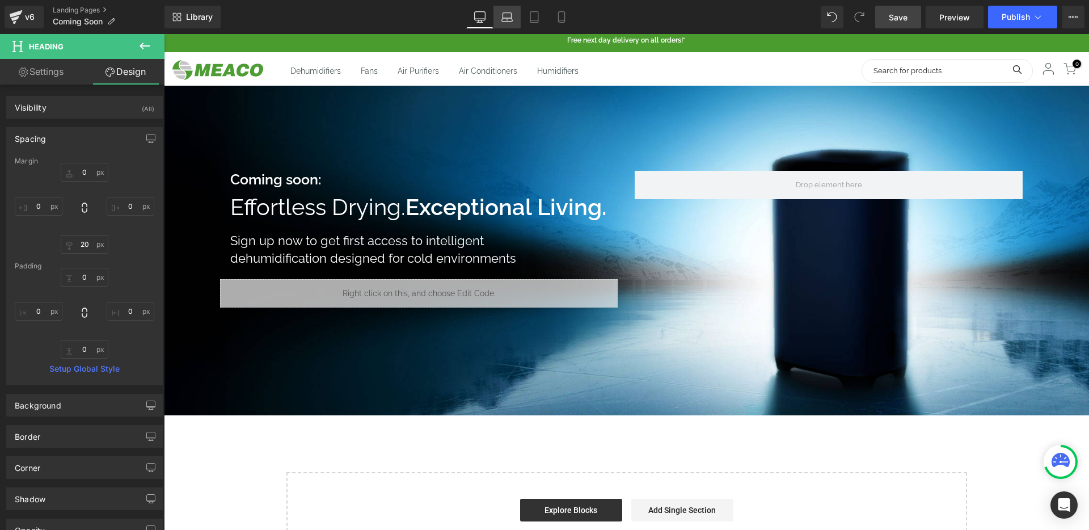
type input "0"
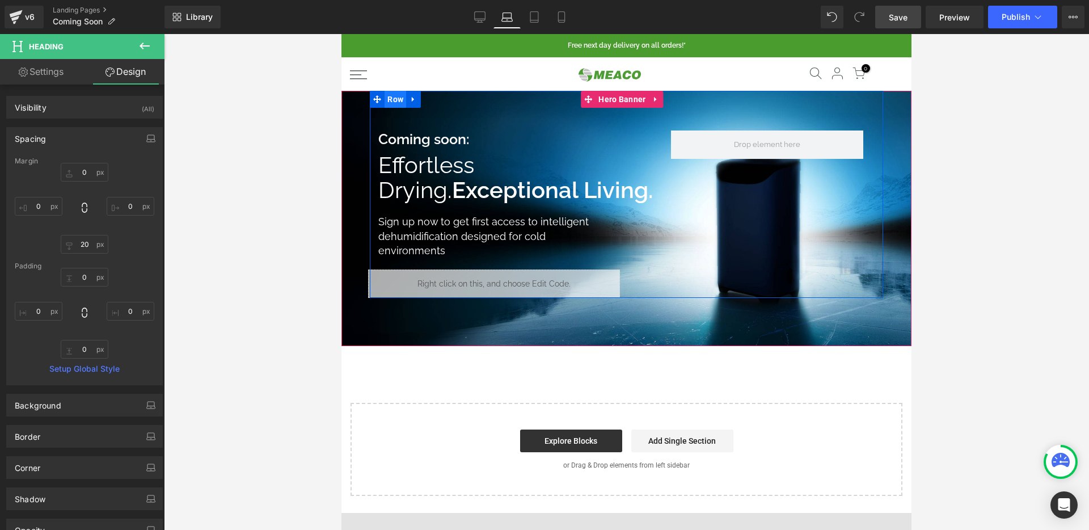
click at [400, 107] on span "Row" at bounding box center [395, 99] width 22 height 17
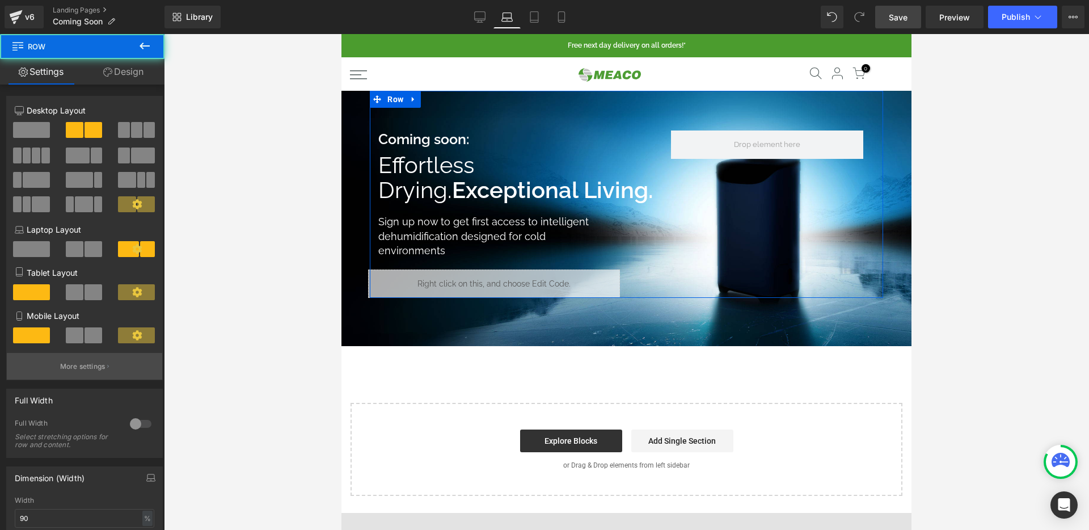
click at [65, 361] on p "More settings" at bounding box center [82, 366] width 45 height 10
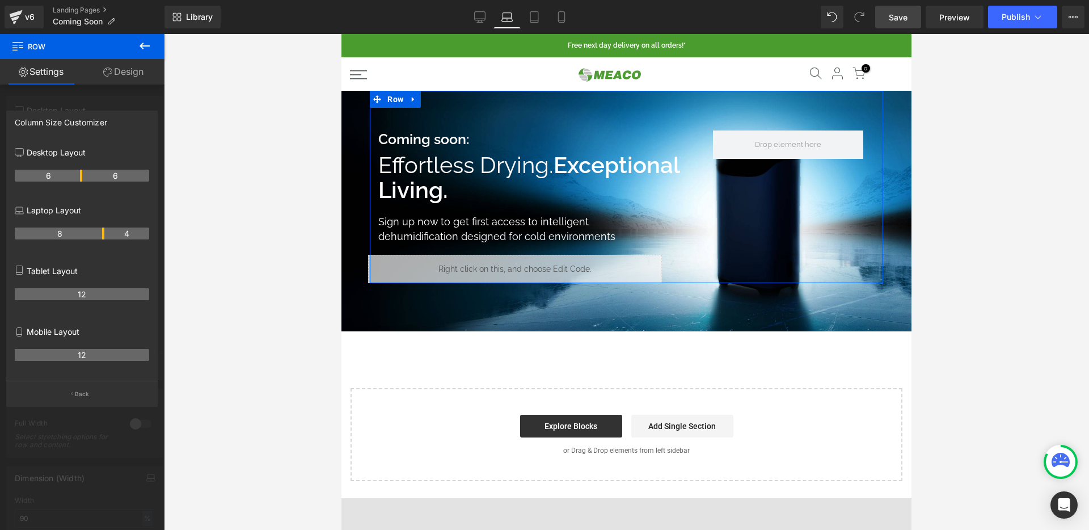
drag, startPoint x: 92, startPoint y: 231, endPoint x: 101, endPoint y: 232, distance: 9.1
click at [101, 232] on th "8" at bounding box center [60, 233] width 90 height 12
click at [903, 8] on link "Save" at bounding box center [898, 17] width 46 height 23
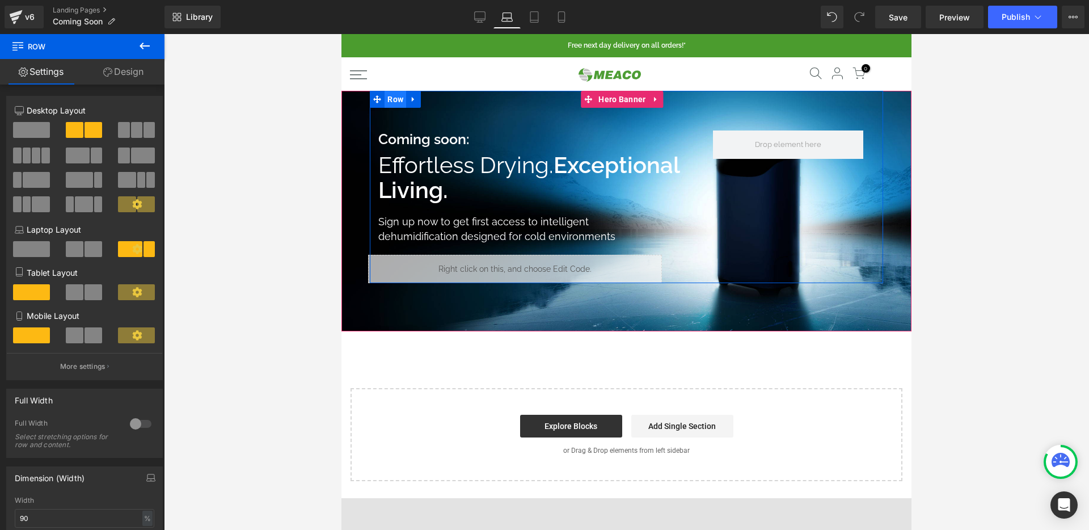
click at [396, 96] on span "Row" at bounding box center [395, 99] width 22 height 17
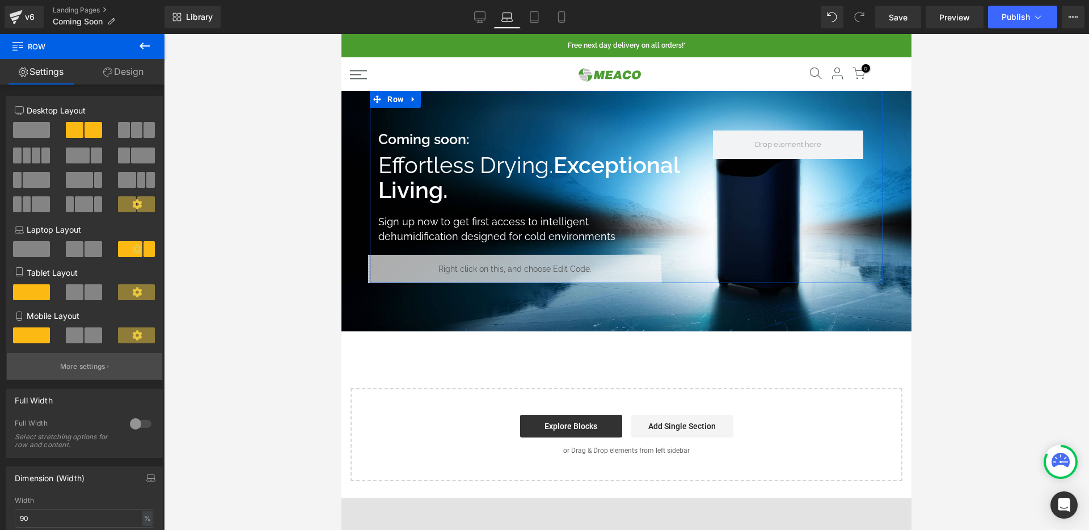
click at [78, 369] on p "More settings" at bounding box center [82, 366] width 45 height 10
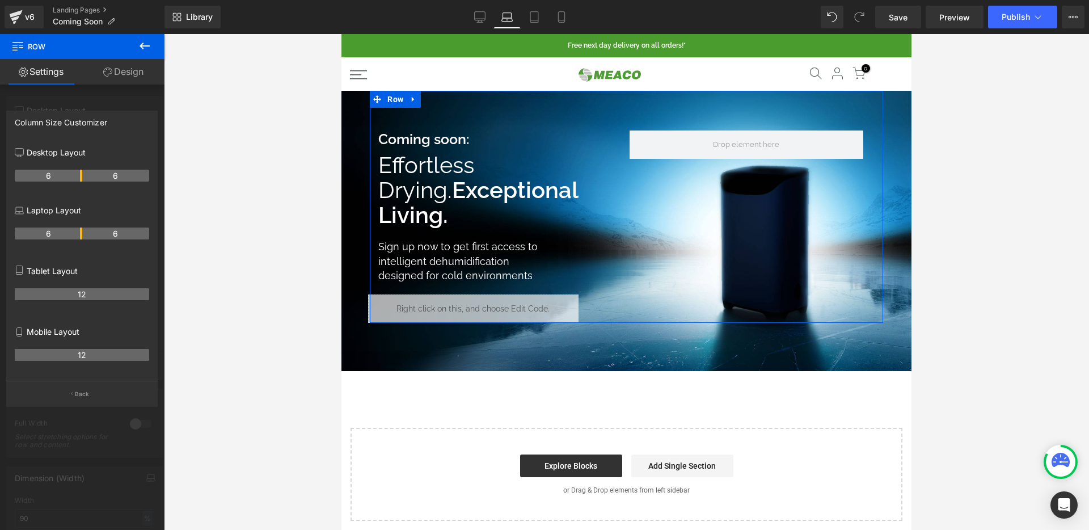
drag, startPoint x: 90, startPoint y: 234, endPoint x: 81, endPoint y: 232, distance: 9.7
click at [81, 232] on th "6" at bounding box center [48, 233] width 67 height 12
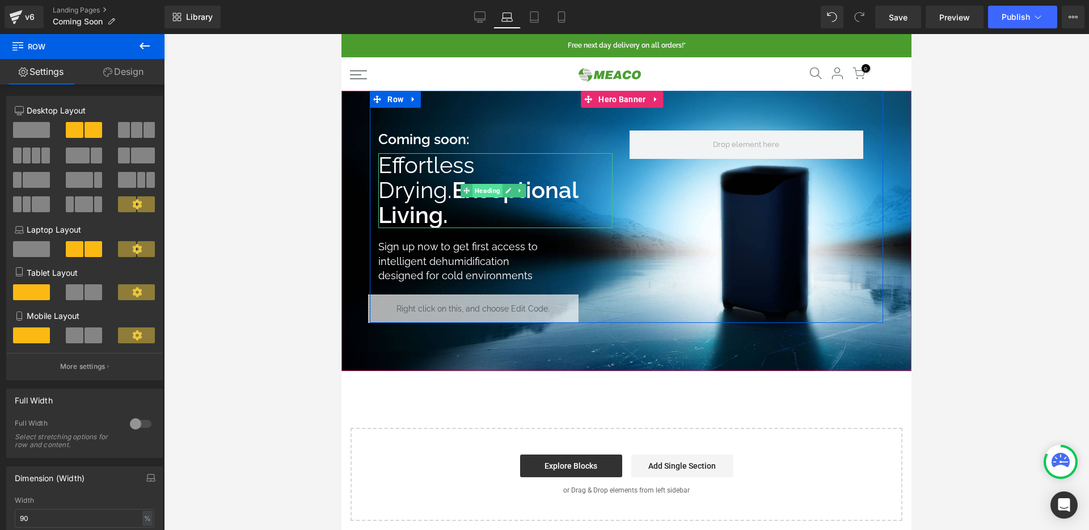
click at [494, 188] on span "Heading" at bounding box center [487, 191] width 30 height 14
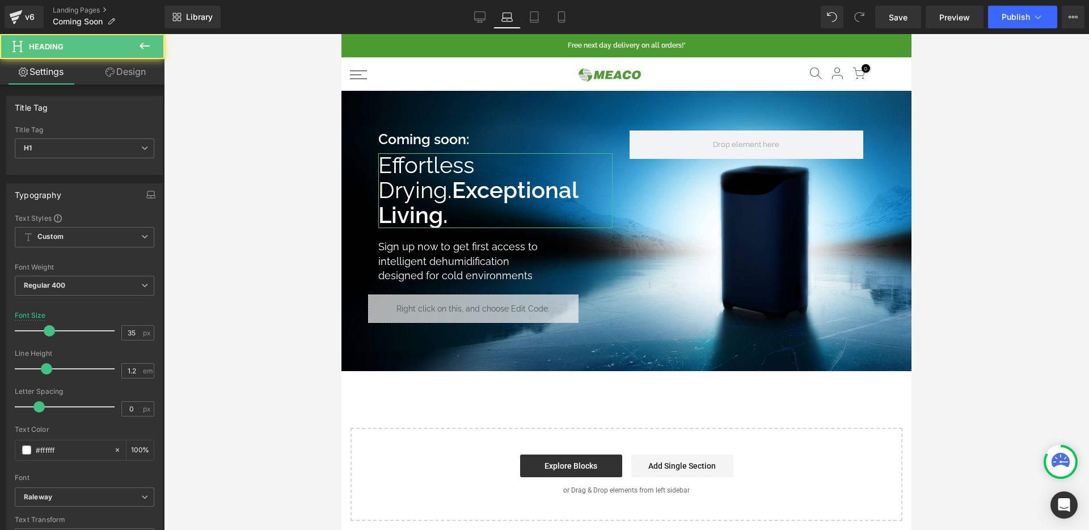
click at [143, 77] on link "Design" at bounding box center [125, 72] width 82 height 26
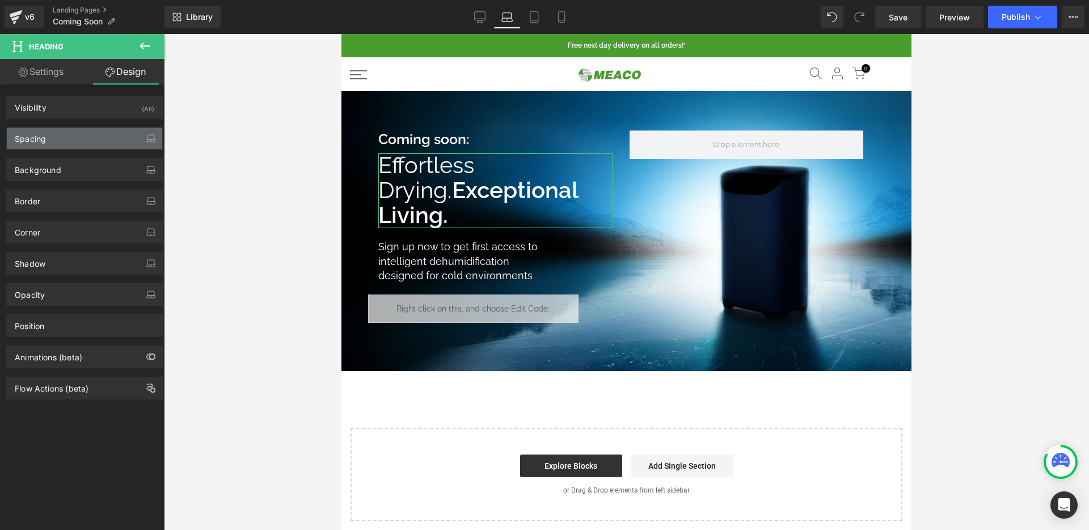
click at [116, 144] on div "Spacing" at bounding box center [84, 139] width 155 height 22
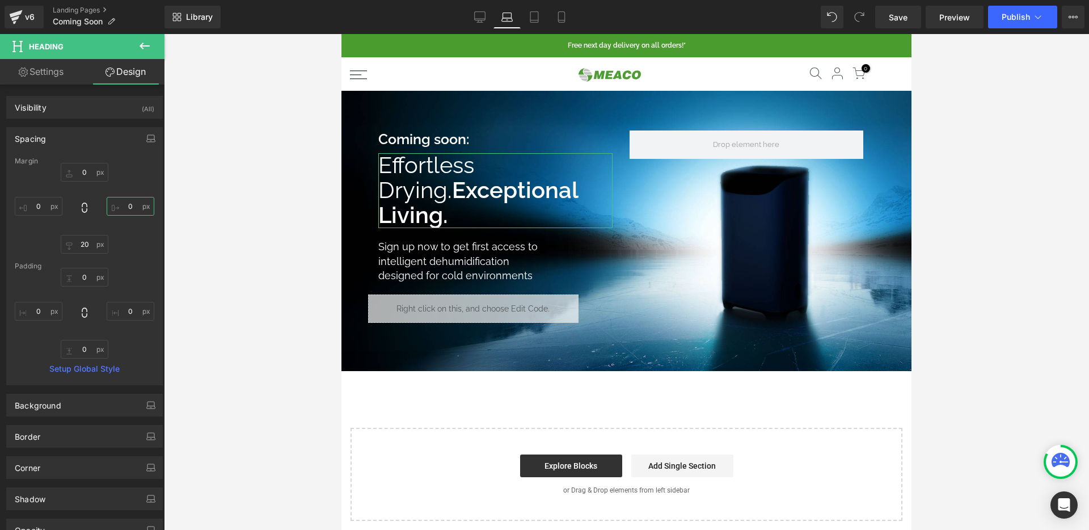
click at [123, 203] on input "0" at bounding box center [131, 206] width 48 height 19
type input "60"
click at [900, 19] on span "Save" at bounding box center [897, 17] width 19 height 12
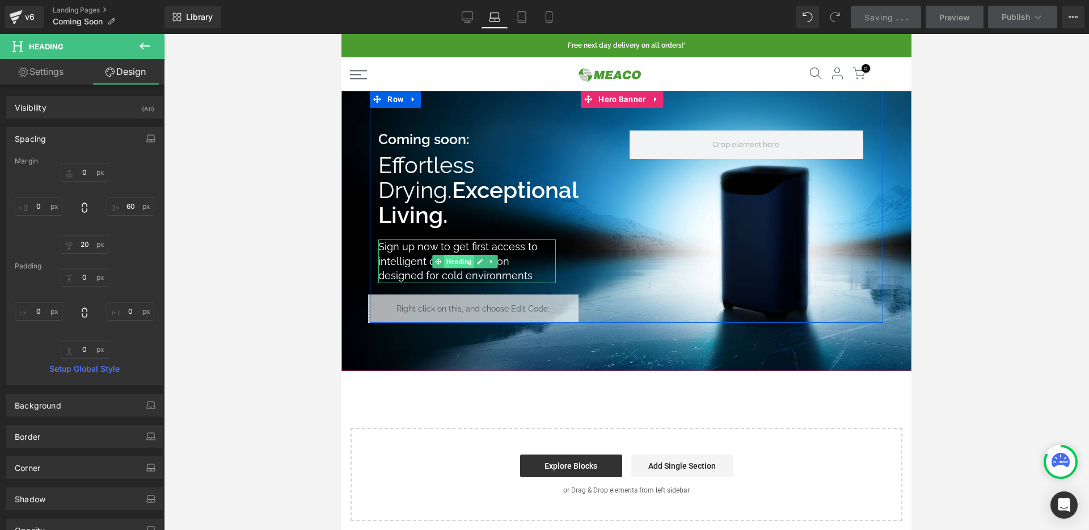
click at [452, 261] on span "Heading" at bounding box center [459, 262] width 30 height 14
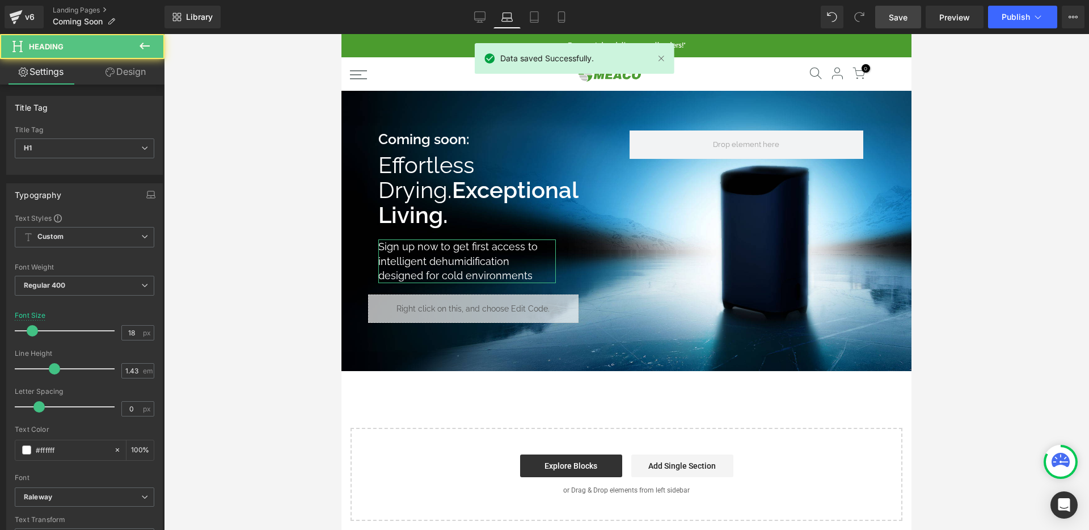
click at [132, 72] on link "Design" at bounding box center [125, 72] width 82 height 26
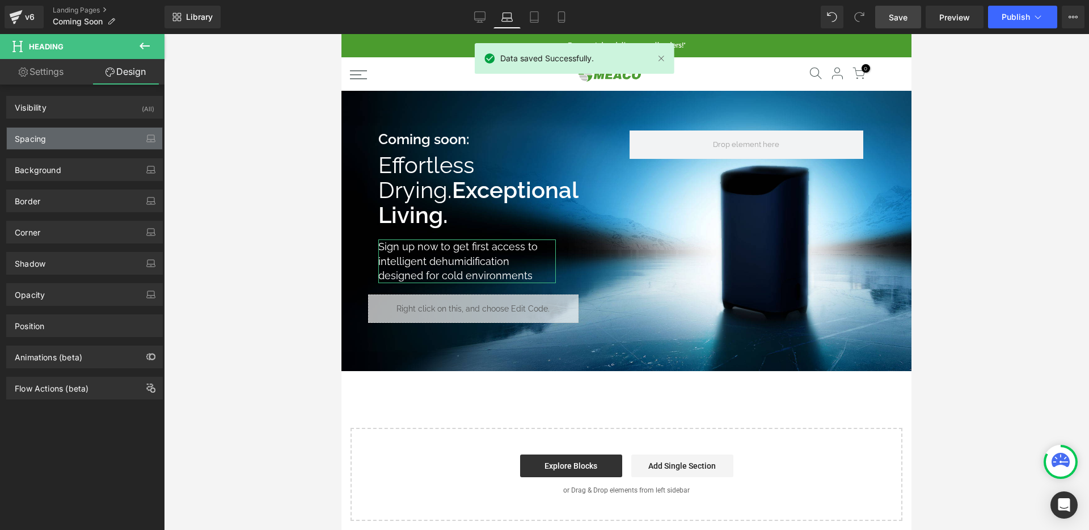
click at [61, 136] on div "Spacing" at bounding box center [84, 139] width 155 height 22
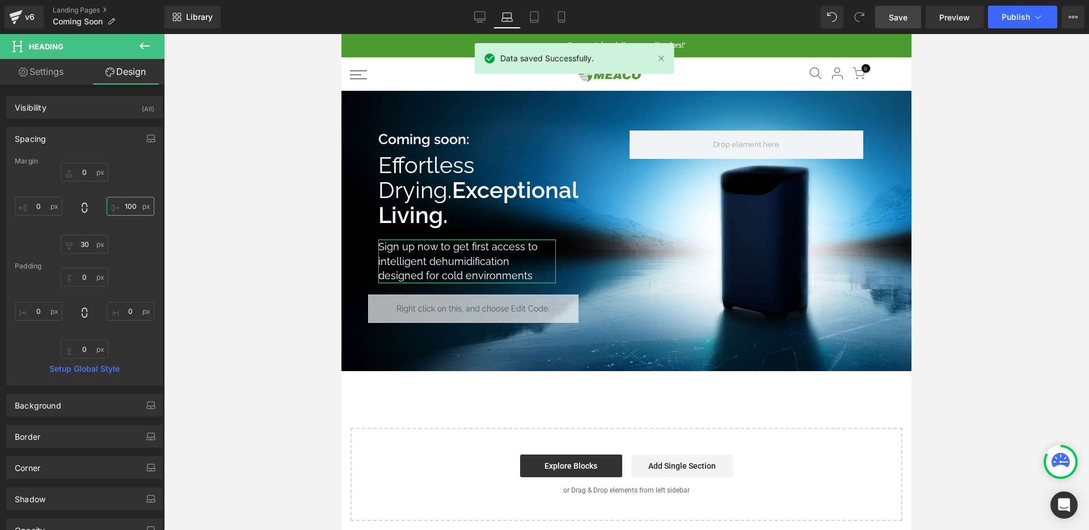
click at [126, 199] on input "100" at bounding box center [131, 206] width 48 height 19
type input "70"
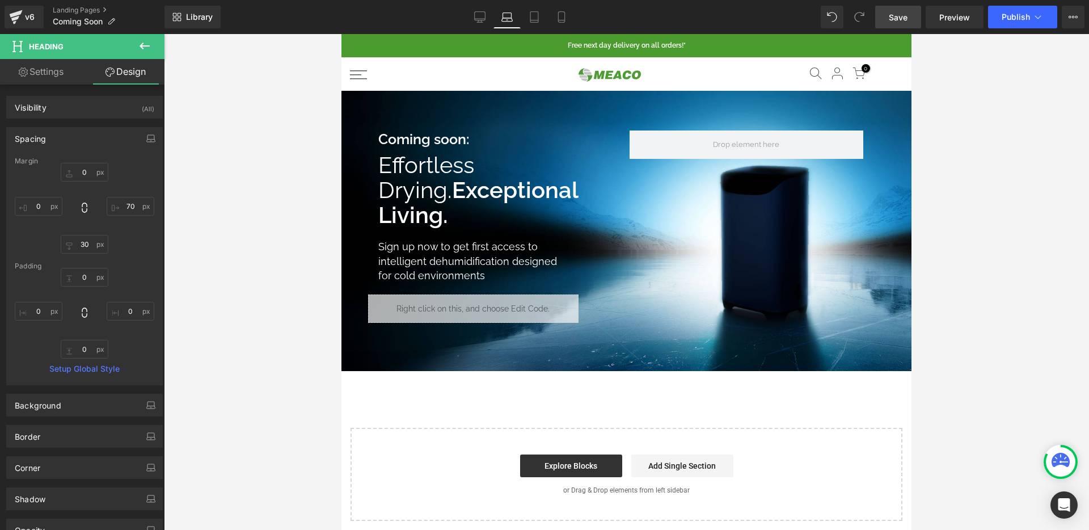
click at [898, 16] on span "Save" at bounding box center [897, 17] width 19 height 12
click at [482, 14] on icon at bounding box center [479, 16] width 11 height 11
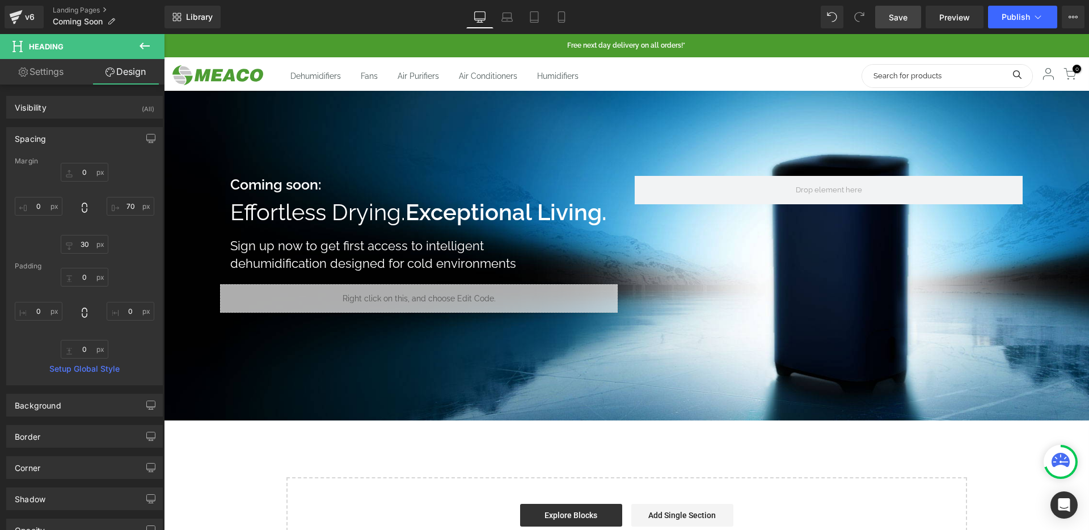
type input "0"
type input "100"
type input "30"
type input "0"
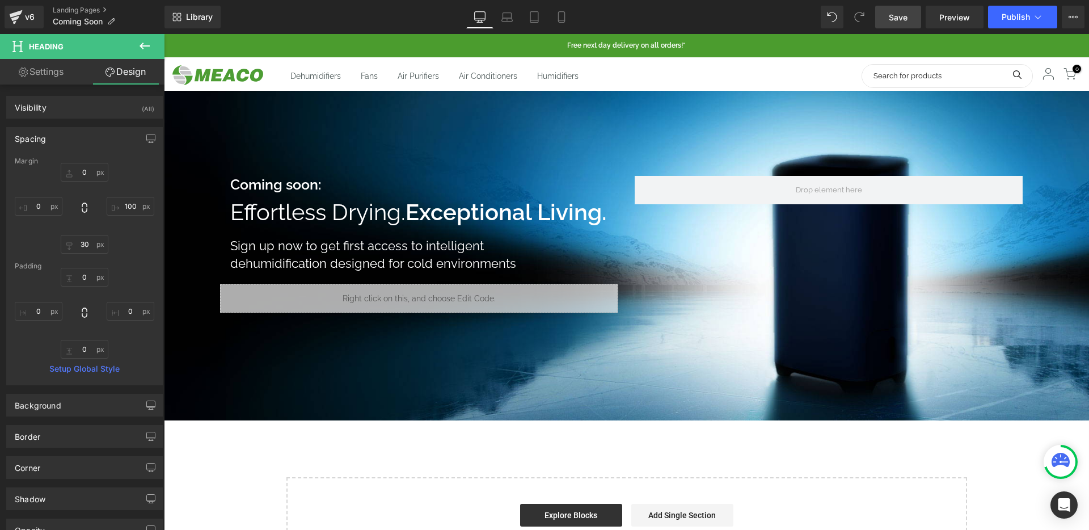
type input "0"
click at [950, 18] on span "Preview" at bounding box center [954, 17] width 31 height 12
click at [477, 10] on link "Desktop" at bounding box center [479, 17] width 27 height 23
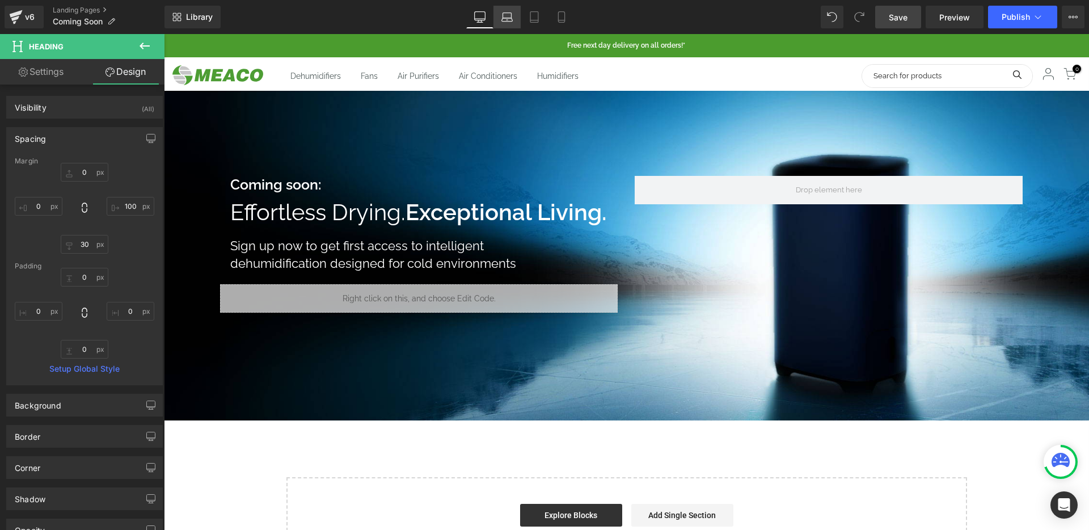
click at [515, 16] on link "Laptop" at bounding box center [506, 17] width 27 height 23
type input "0"
type input "70"
type input "30"
type input "0"
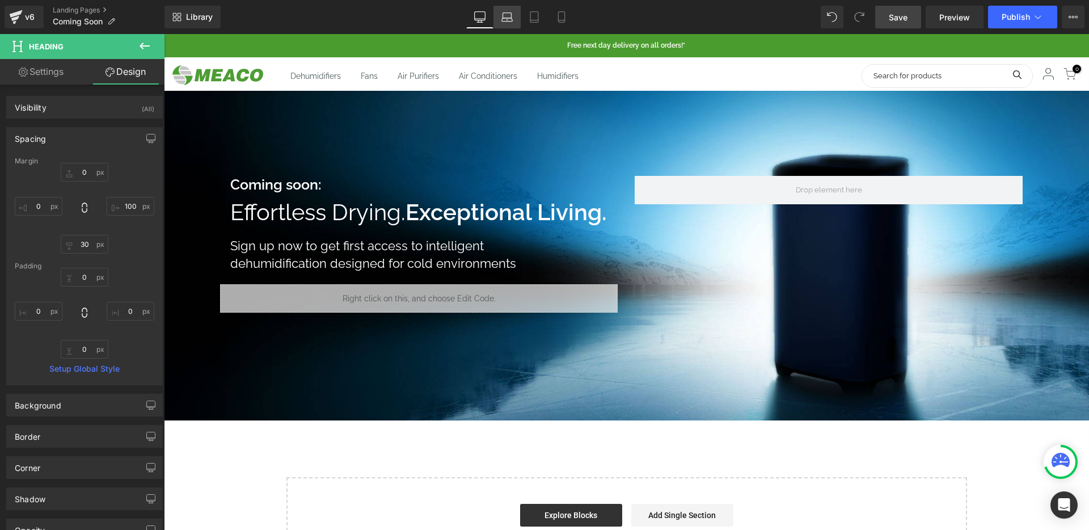
type input "0"
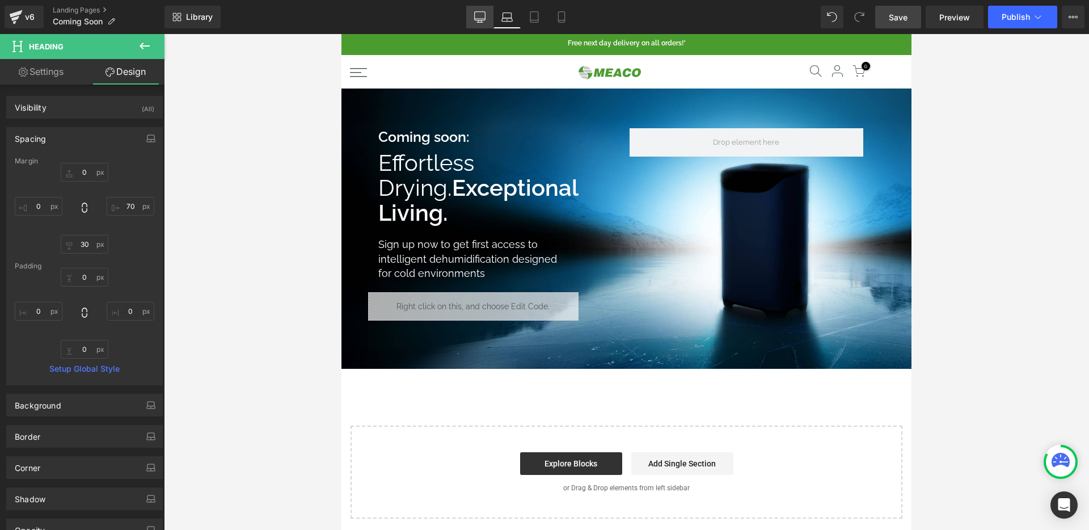
click at [492, 19] on link "Desktop" at bounding box center [479, 17] width 27 height 23
type input "0"
type input "100"
type input "30"
type input "0"
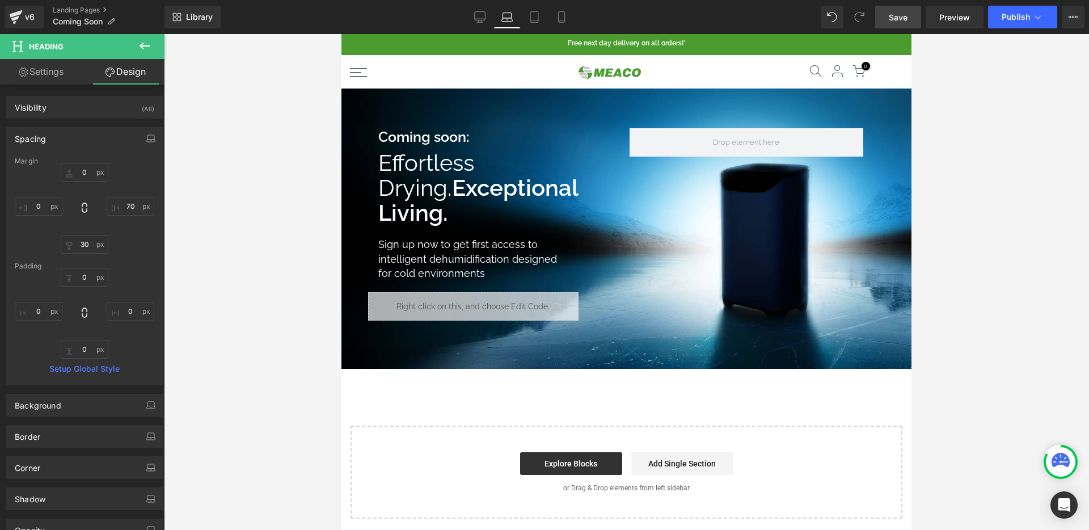
type input "0"
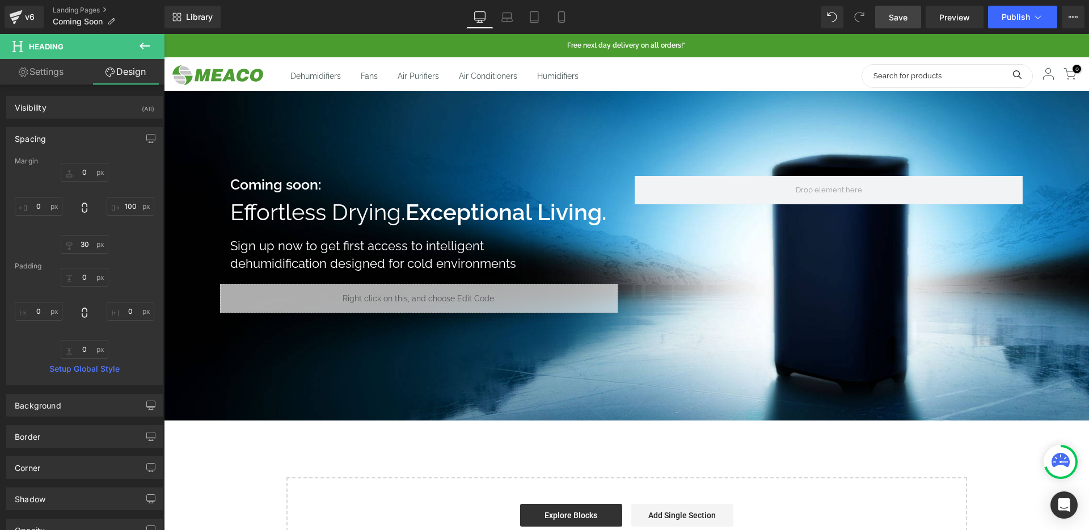
click at [366, 215] on li at bounding box center [360, 212] width 12 height 14
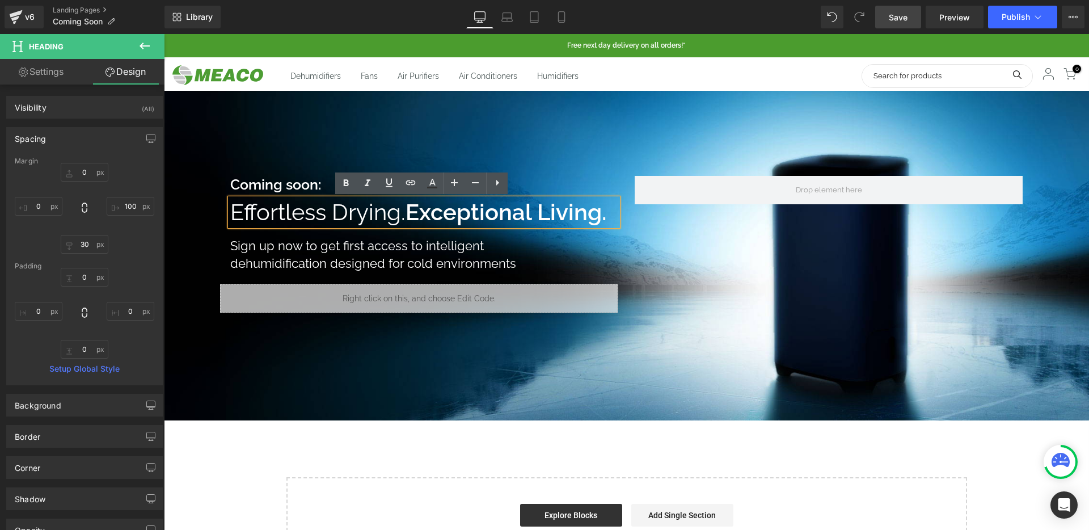
click at [603, 123] on div at bounding box center [626, 255] width 925 height 329
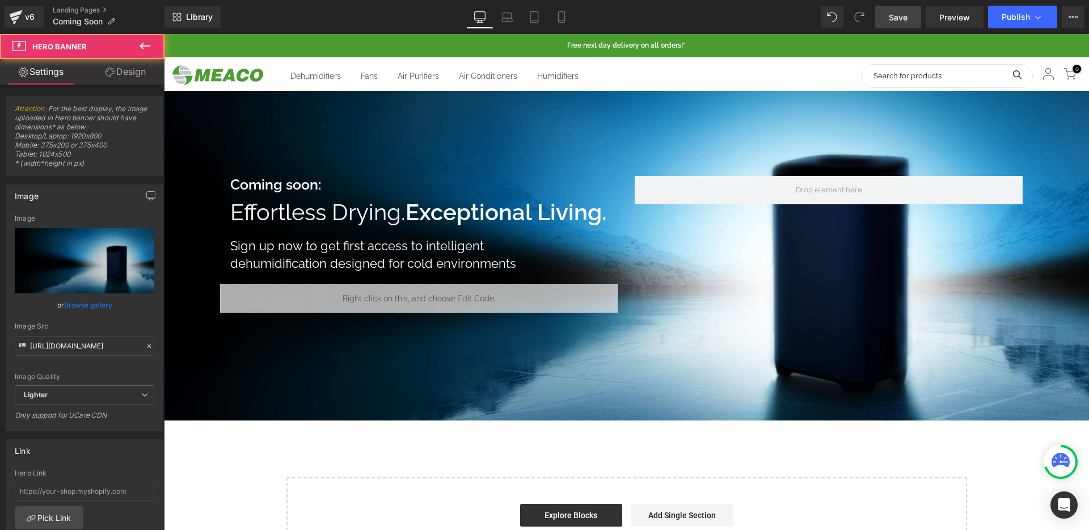
click at [915, 12] on link "Save" at bounding box center [898, 17] width 46 height 23
click at [954, 15] on span "Preview" at bounding box center [954, 17] width 31 height 12
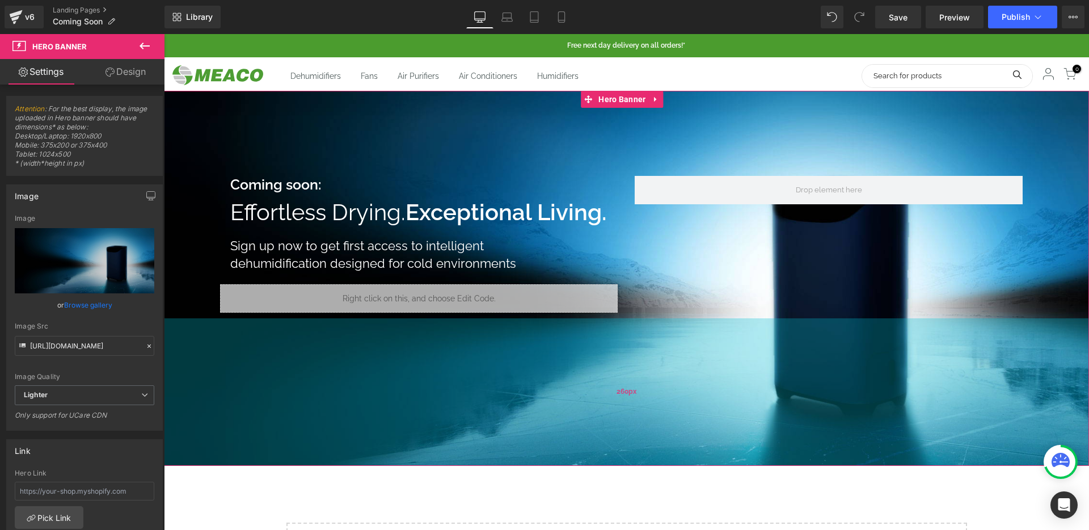
drag, startPoint x: 608, startPoint y: 390, endPoint x: 610, endPoint y: 435, distance: 45.4
click at [610, 435] on div "260px" at bounding box center [626, 391] width 925 height 147
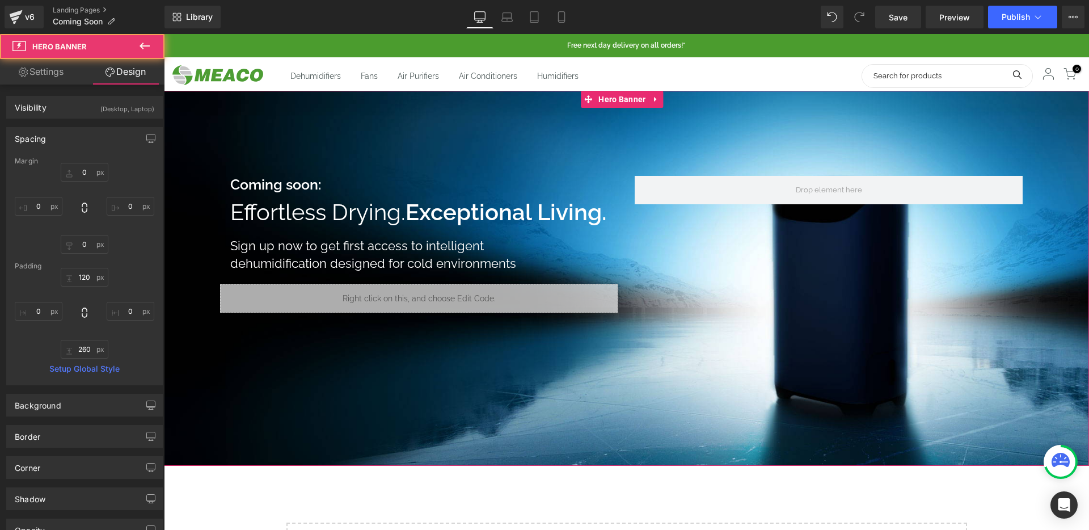
click at [363, 186] on li "Heading" at bounding box center [342, 184] width 42 height 14
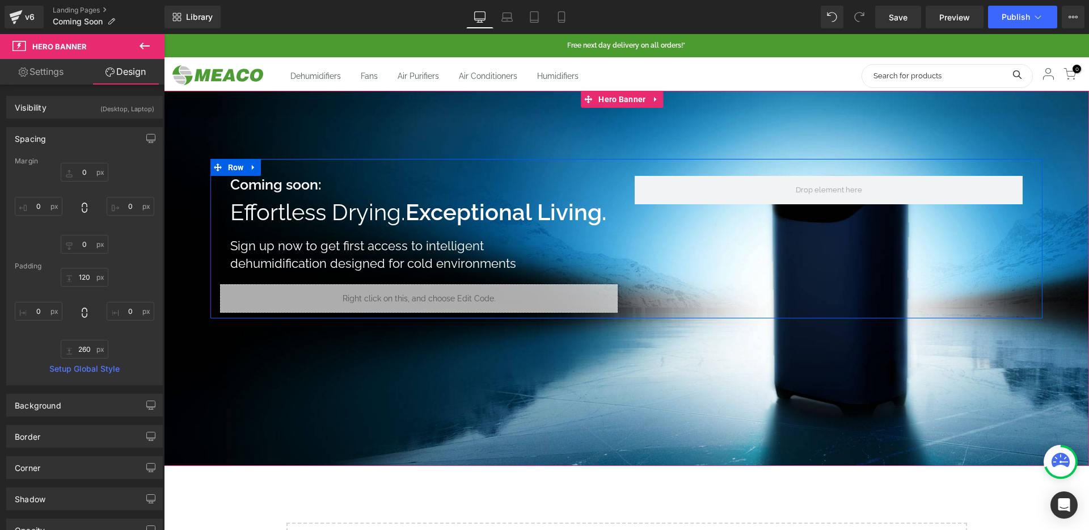
click at [289, 192] on div "Coming soon: Heading" at bounding box center [424, 184] width 388 height 17
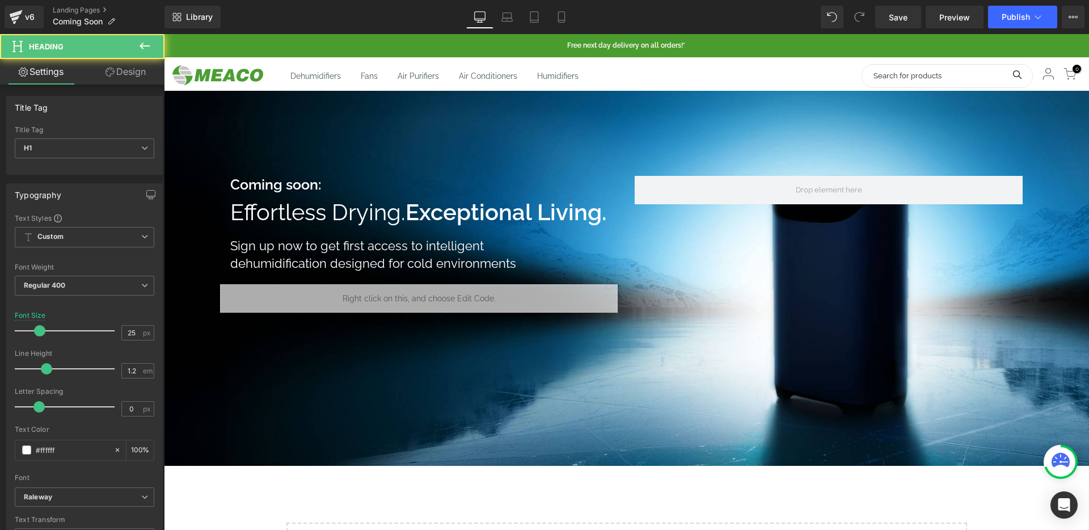
click at [288, 200] on div "Effortless Drying. Exceptional Living. Heading" at bounding box center [424, 211] width 388 height 27
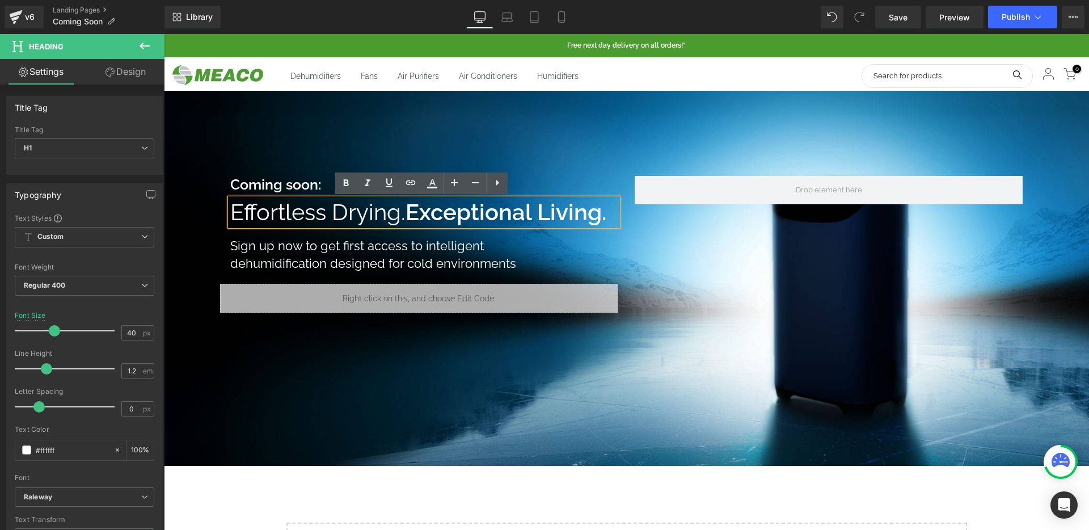
click at [281, 219] on span "Effortless Drying." at bounding box center [317, 211] width 175 height 27
click at [307, 263] on h1 "Sign up now to get first access to intelligent dehumidification designed for co…" at bounding box center [395, 255] width 331 height 36
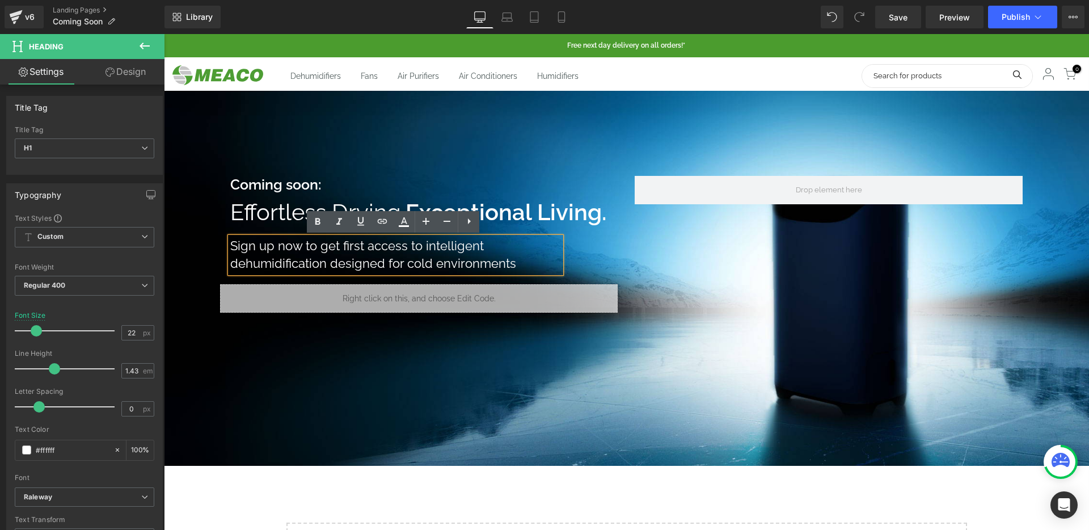
click at [164, 34] on div at bounding box center [164, 34] width 0 height 0
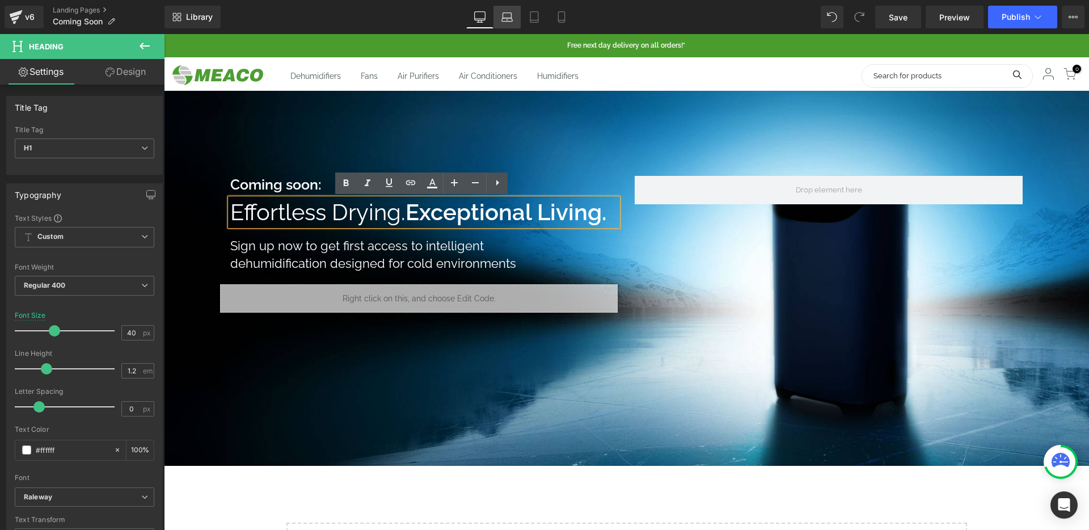
click at [505, 22] on icon at bounding box center [506, 16] width 11 height 11
type input "35"
type input "100"
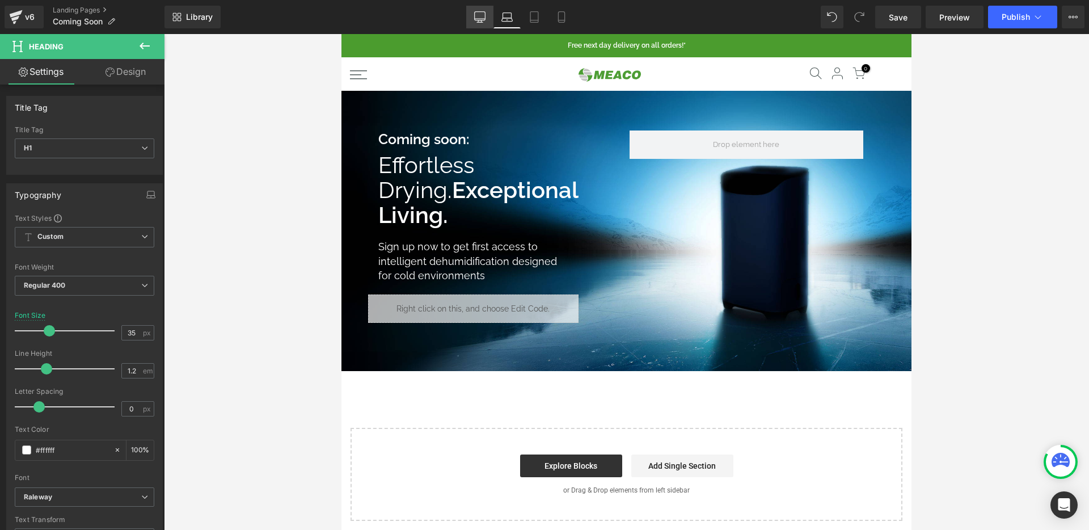
click at [481, 14] on icon at bounding box center [479, 16] width 11 height 11
type input "40"
type input "100"
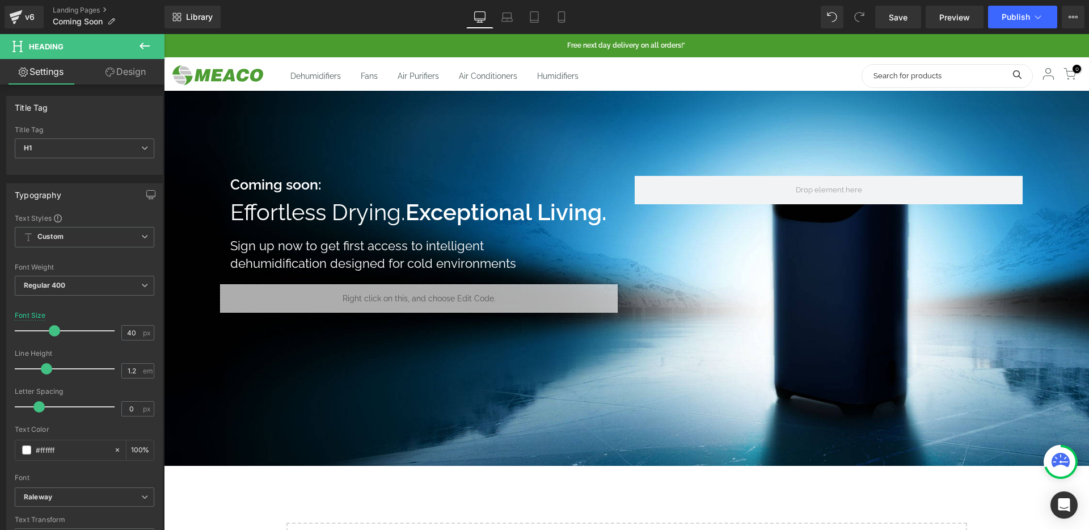
scroll to position [45, 0]
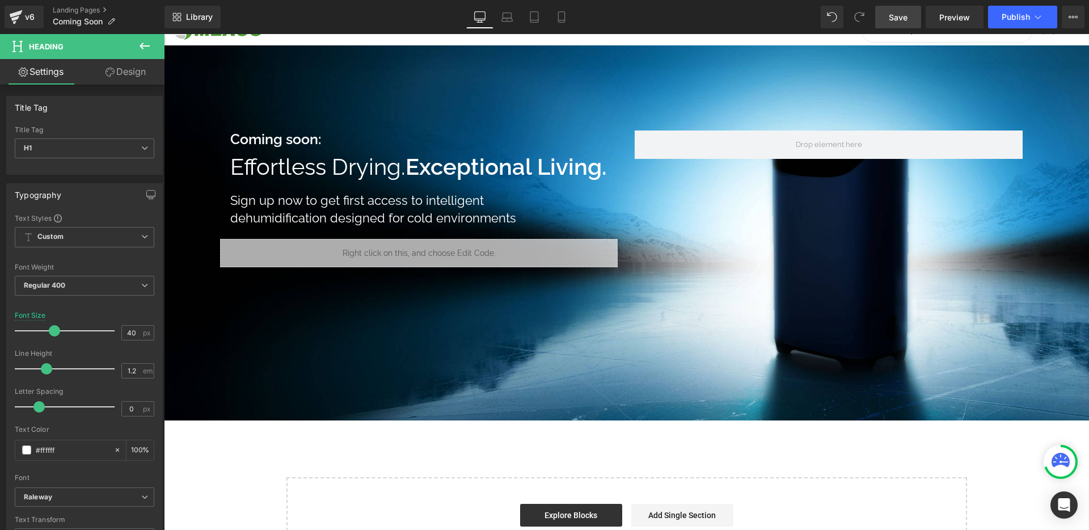
click at [894, 16] on span "Save" at bounding box center [897, 17] width 19 height 12
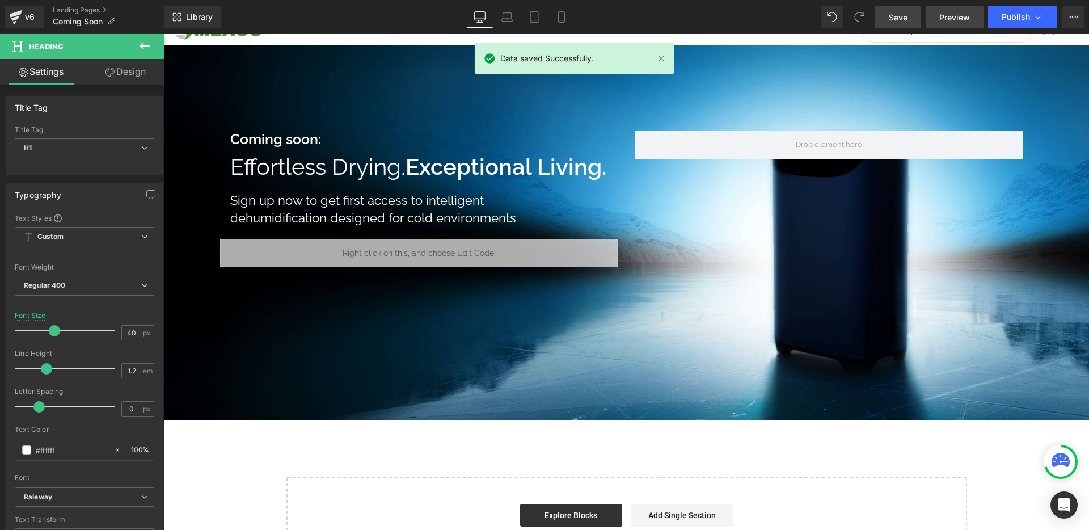
click at [960, 18] on span "Preview" at bounding box center [954, 17] width 31 height 12
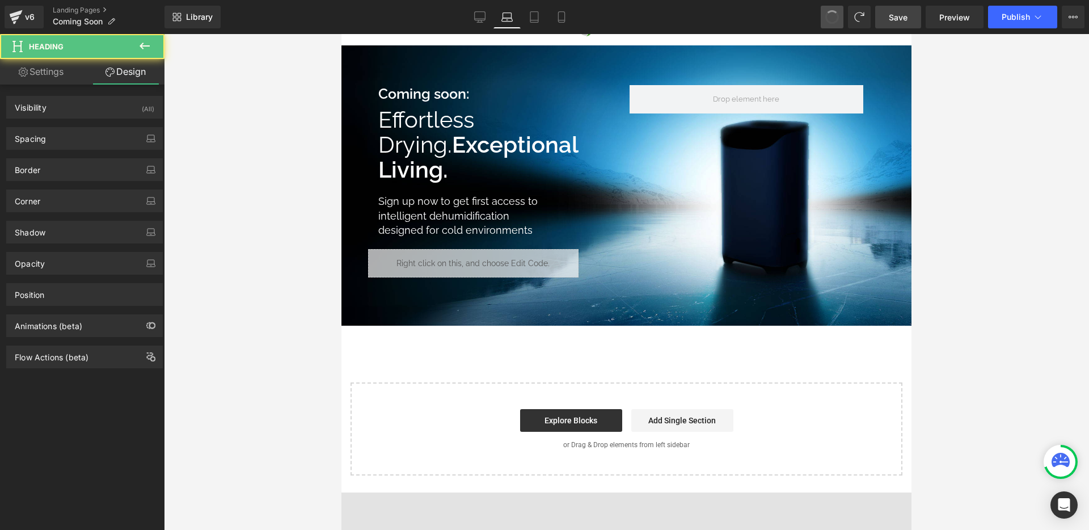
scroll to position [48, 0]
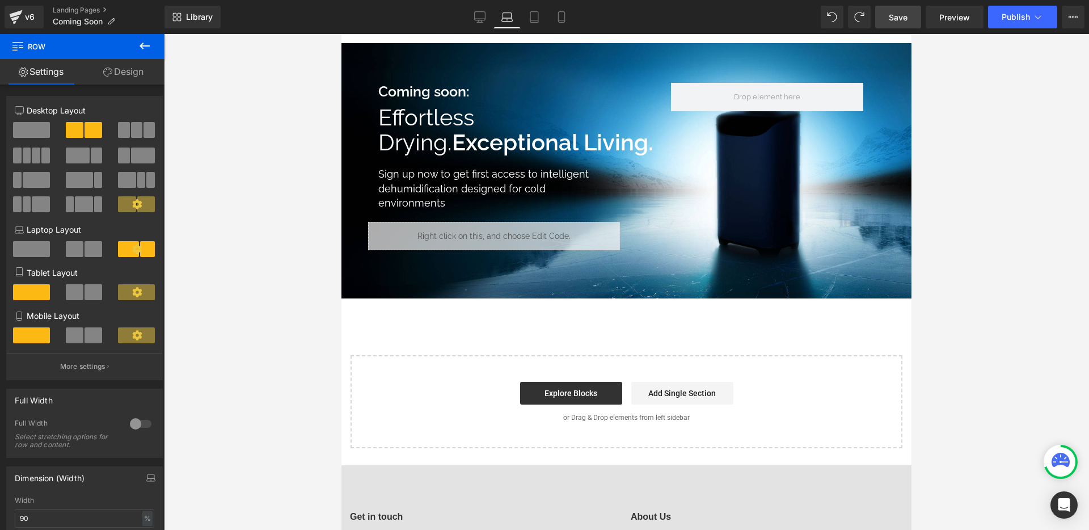
click at [909, 22] on link "Save" at bounding box center [898, 17] width 46 height 23
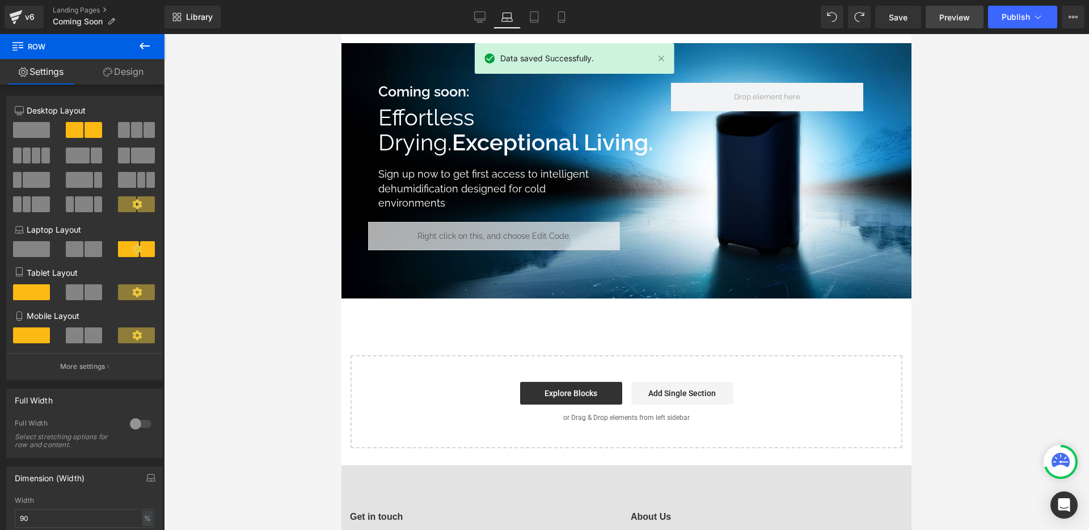
click at [954, 20] on span "Preview" at bounding box center [954, 17] width 31 height 12
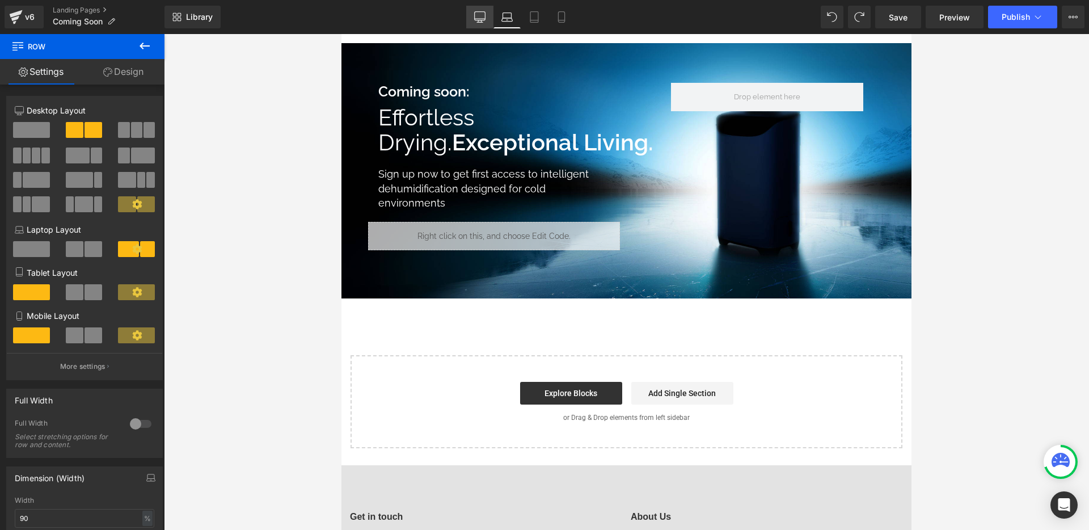
click at [487, 12] on link "Desktop" at bounding box center [479, 17] width 27 height 23
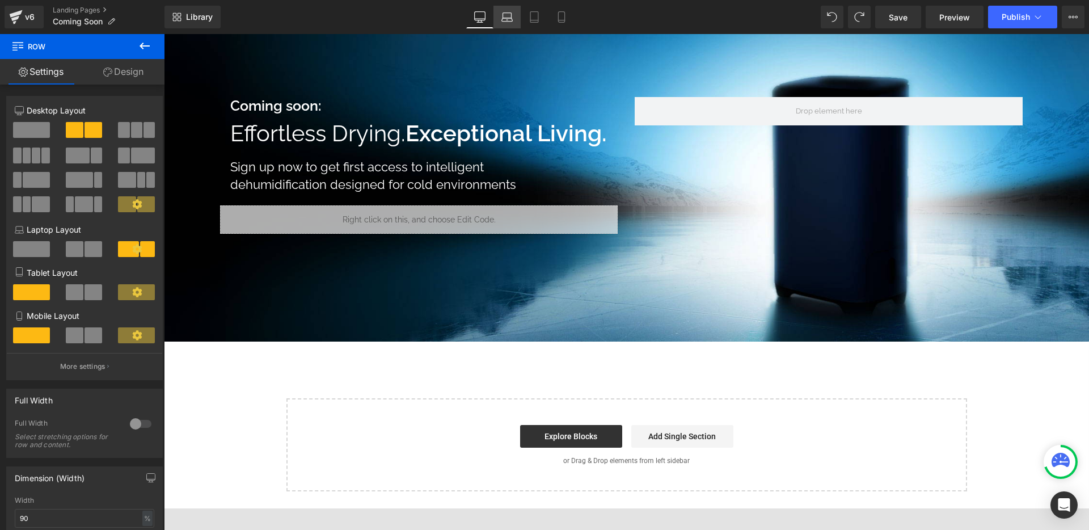
click at [509, 25] on link "Laptop" at bounding box center [506, 17] width 27 height 23
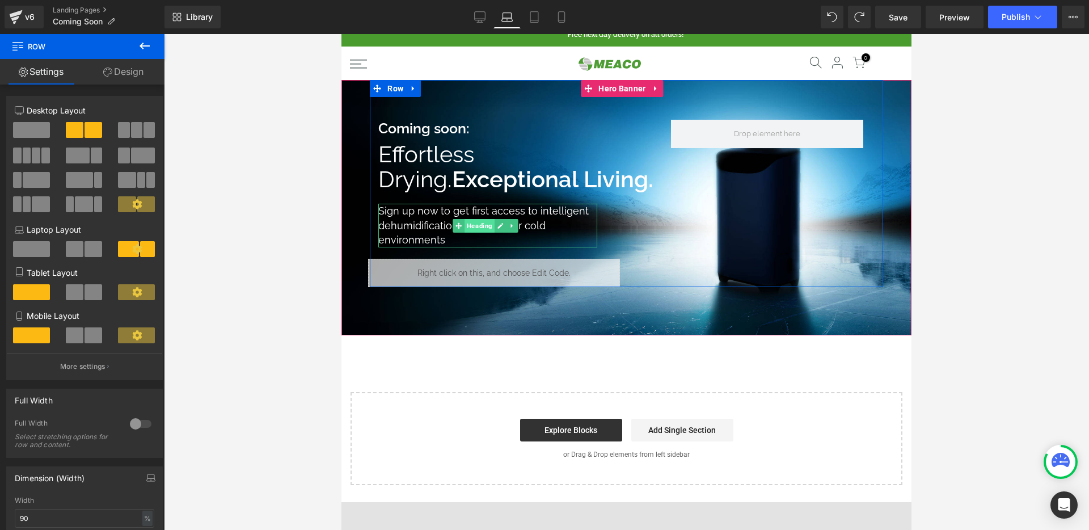
click at [491, 232] on span "Heading" at bounding box center [479, 226] width 30 height 14
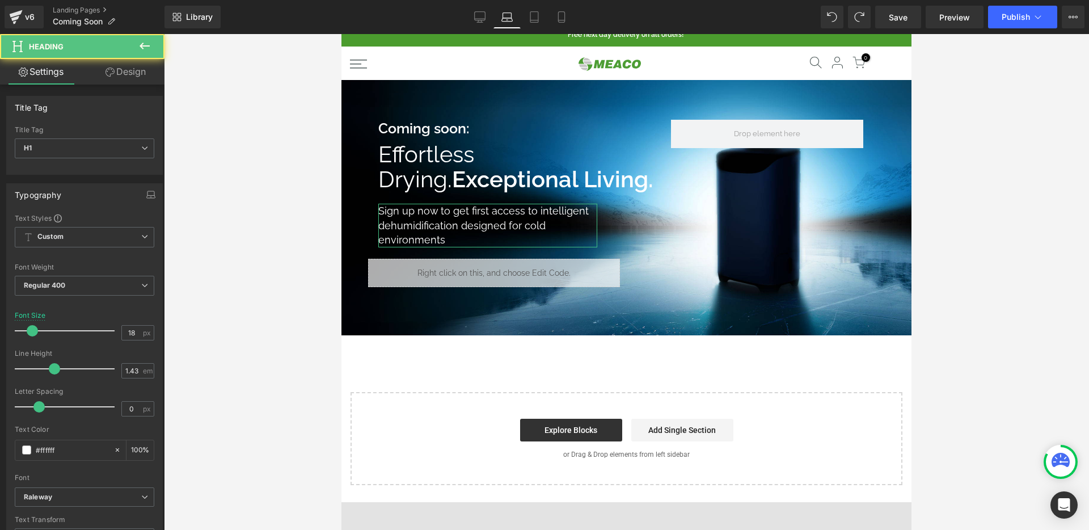
click at [121, 71] on link "Design" at bounding box center [125, 72] width 82 height 26
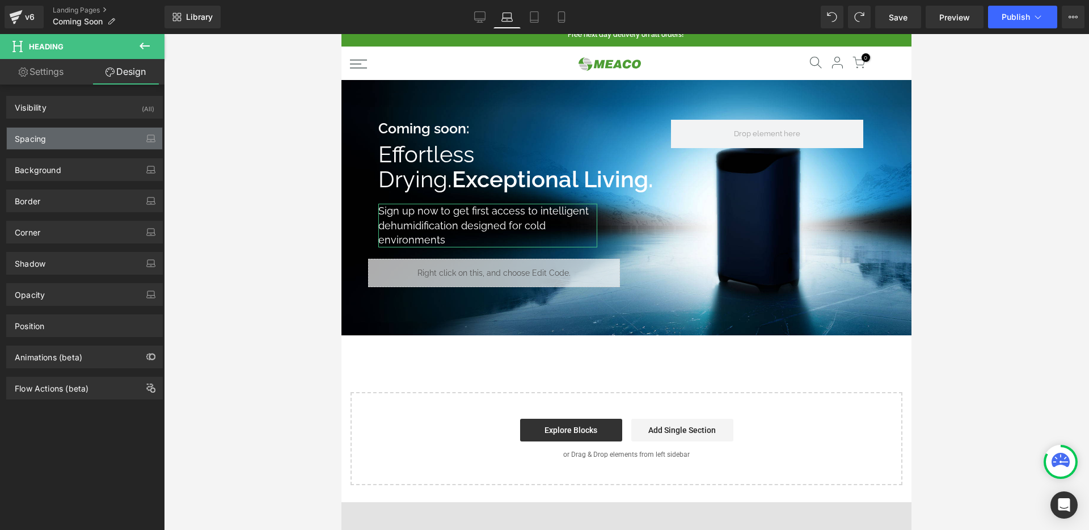
click at [103, 130] on div "Spacing" at bounding box center [84, 139] width 155 height 22
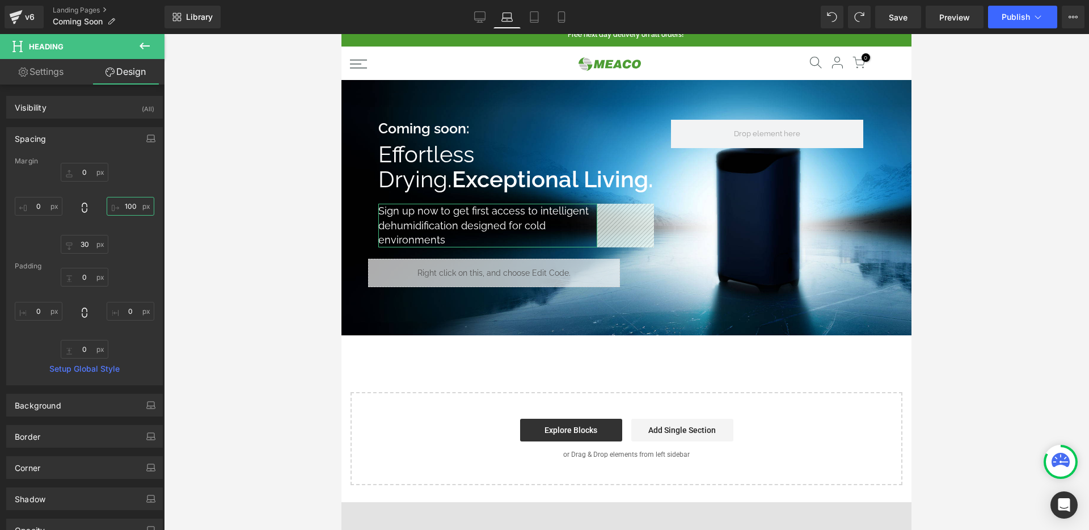
click at [135, 202] on input "100" at bounding box center [131, 206] width 48 height 19
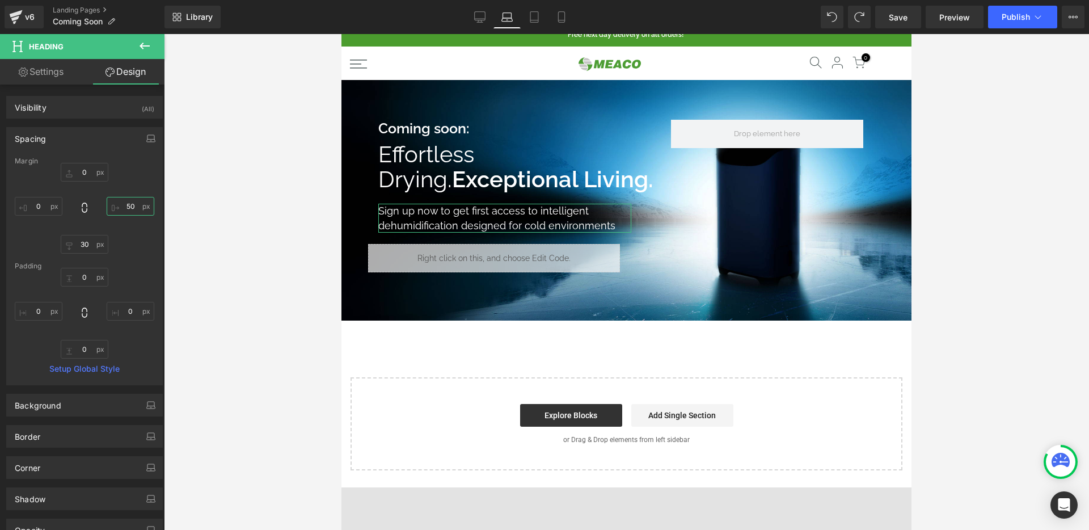
type input "60"
click at [893, 18] on span "Save" at bounding box center [897, 17] width 19 height 12
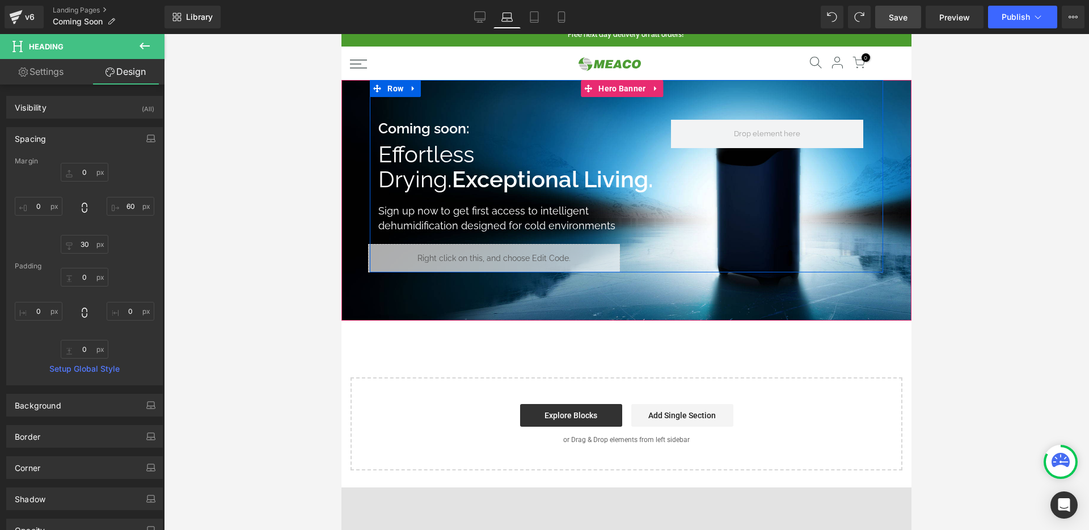
click at [489, 232] on h1 "Sign up now to get first access to intelligent dehumidification designed for co…" at bounding box center [499, 218] width 242 height 29
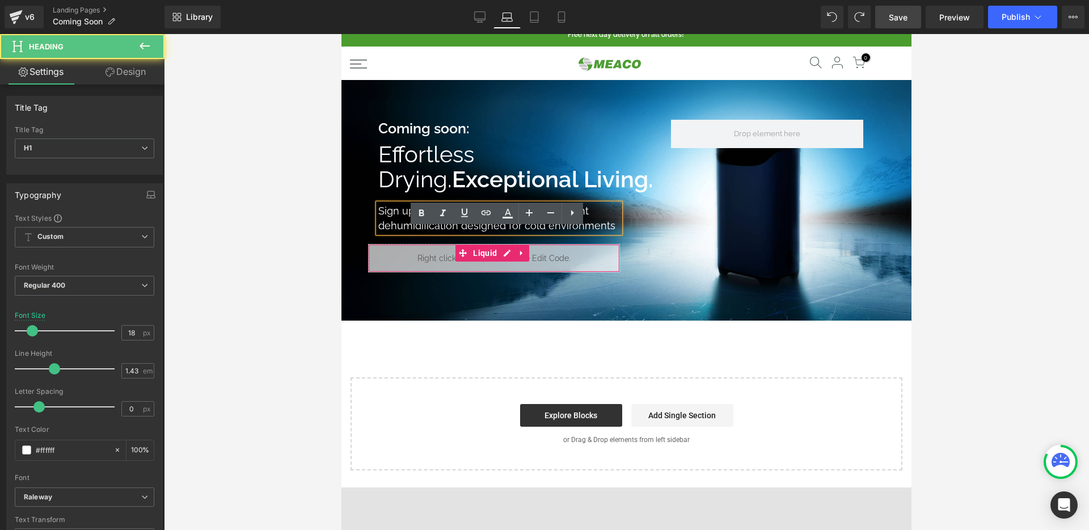
click at [288, 259] on div at bounding box center [626, 282] width 925 height 496
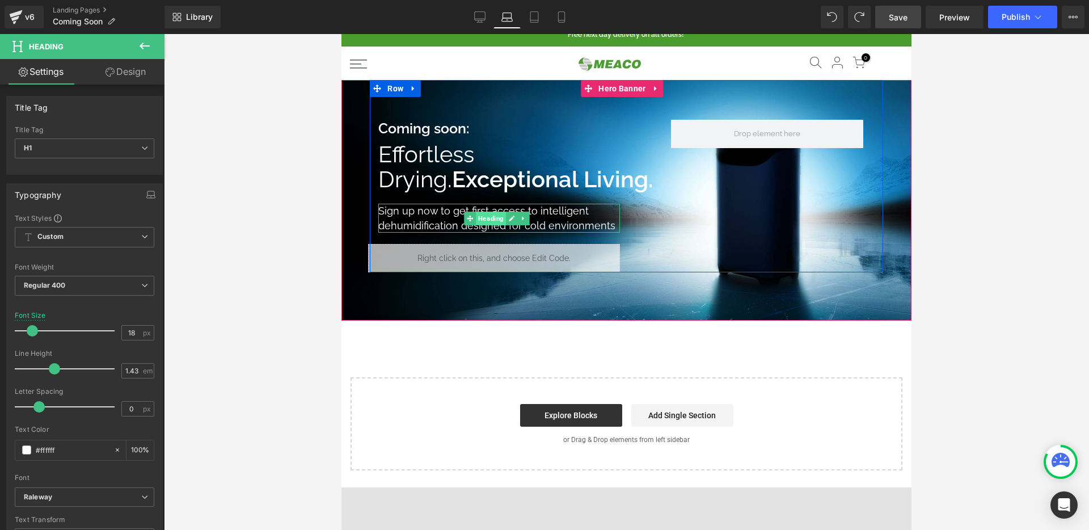
click at [480, 225] on span "Heading" at bounding box center [491, 218] width 30 height 14
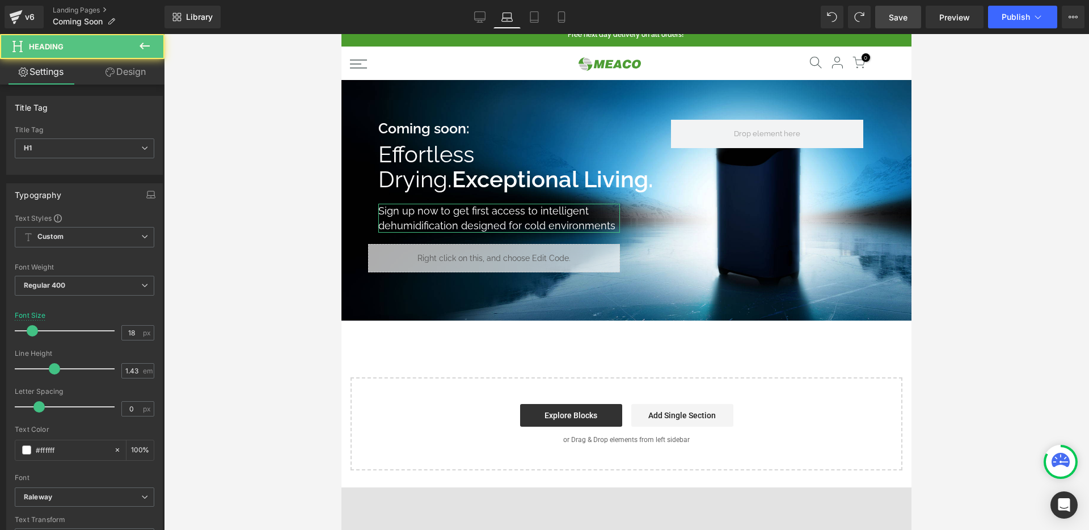
click at [142, 77] on link "Design" at bounding box center [125, 72] width 82 height 26
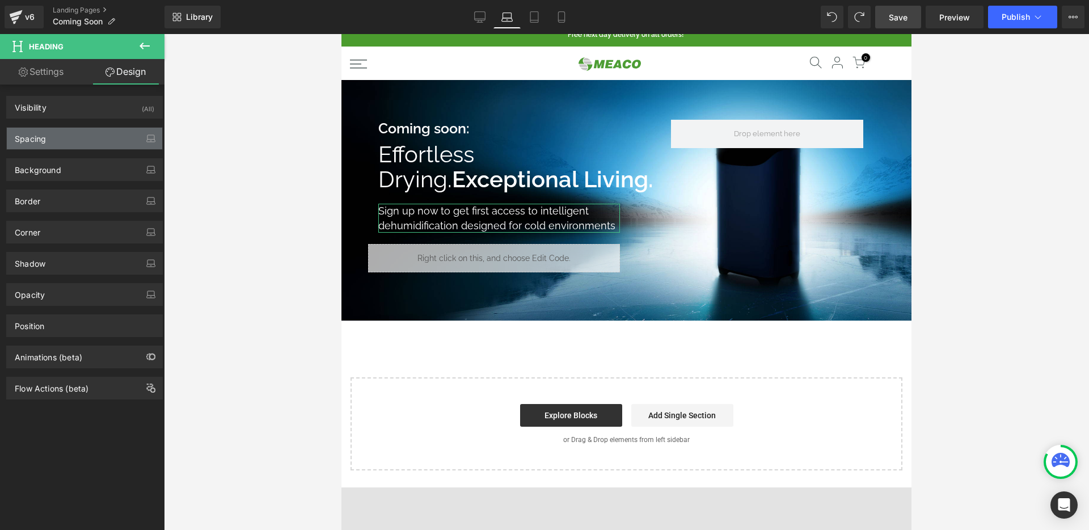
click at [82, 139] on div "Spacing" at bounding box center [84, 139] width 155 height 22
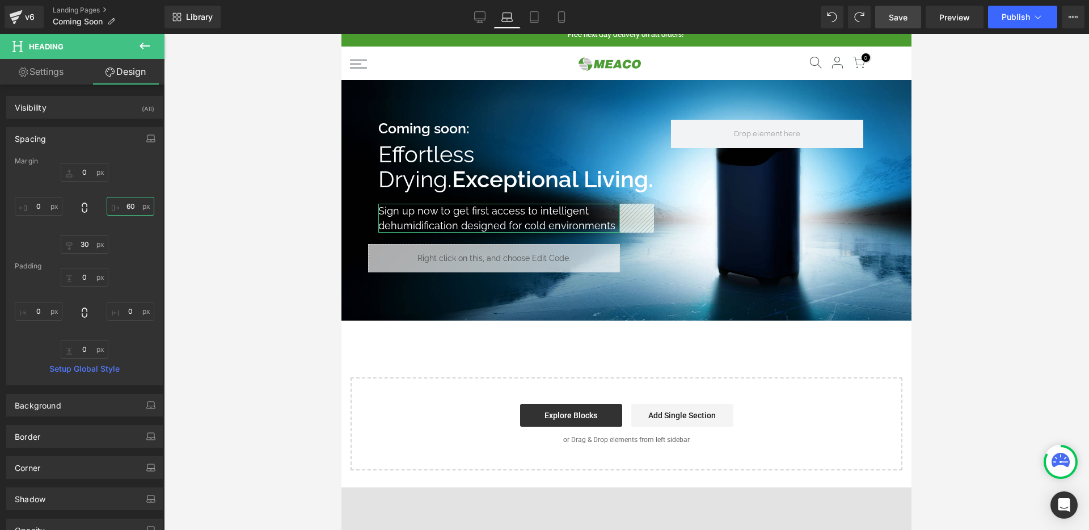
click at [125, 207] on input "60" at bounding box center [131, 206] width 48 height 19
type input "0"
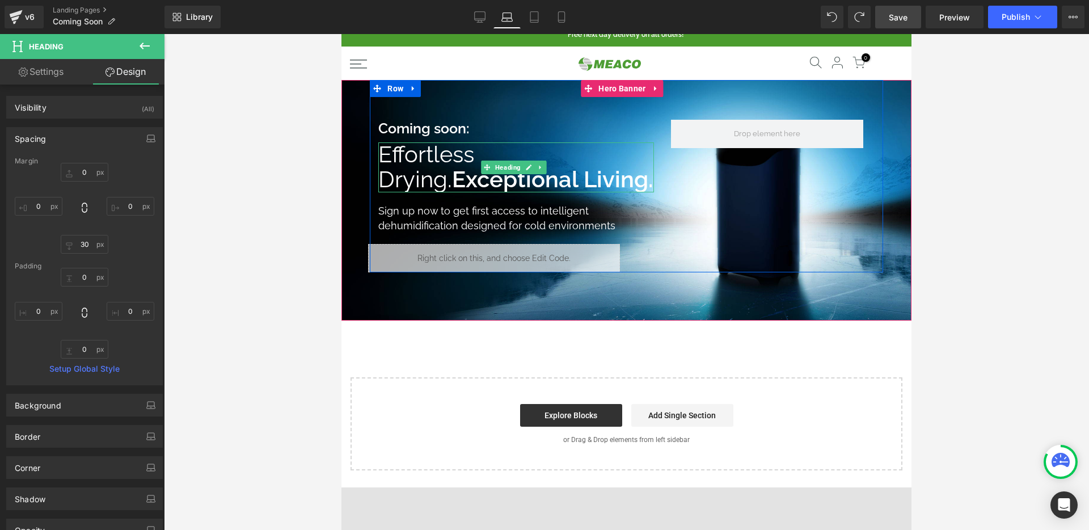
click at [491, 174] on span at bounding box center [487, 167] width 12 height 14
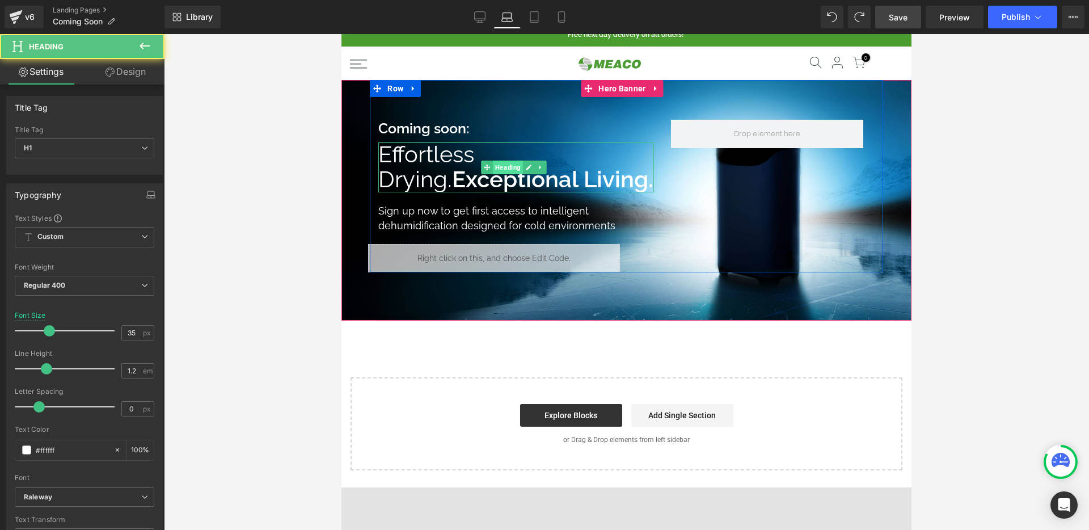
click at [505, 174] on span "Heading" at bounding box center [508, 167] width 30 height 14
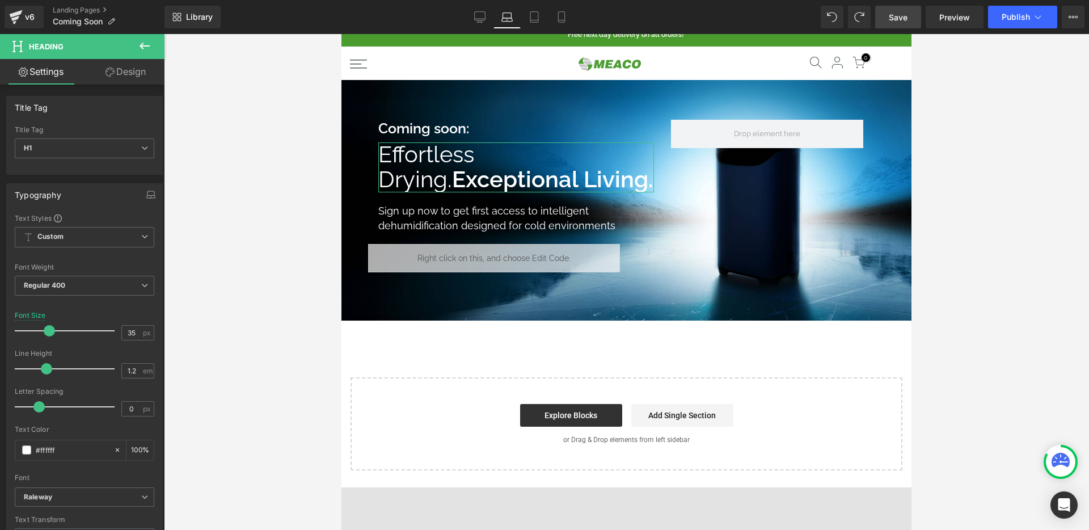
click at [121, 73] on link "Design" at bounding box center [125, 72] width 82 height 26
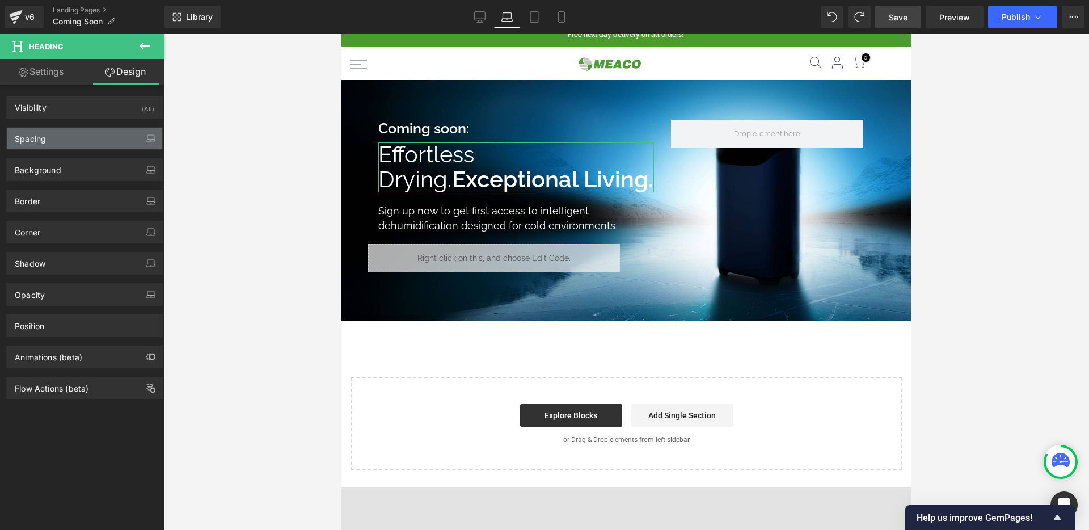
click at [95, 136] on div "Spacing" at bounding box center [84, 139] width 155 height 22
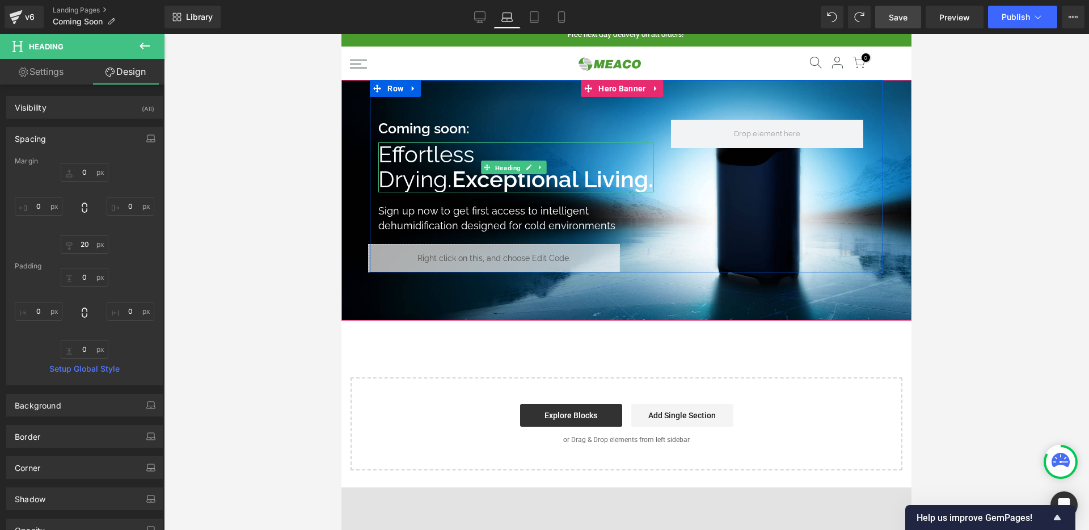
drag, startPoint x: 509, startPoint y: 177, endPoint x: 361, endPoint y: 141, distance: 152.4
click at [509, 175] on span "Heading" at bounding box center [508, 168] width 30 height 14
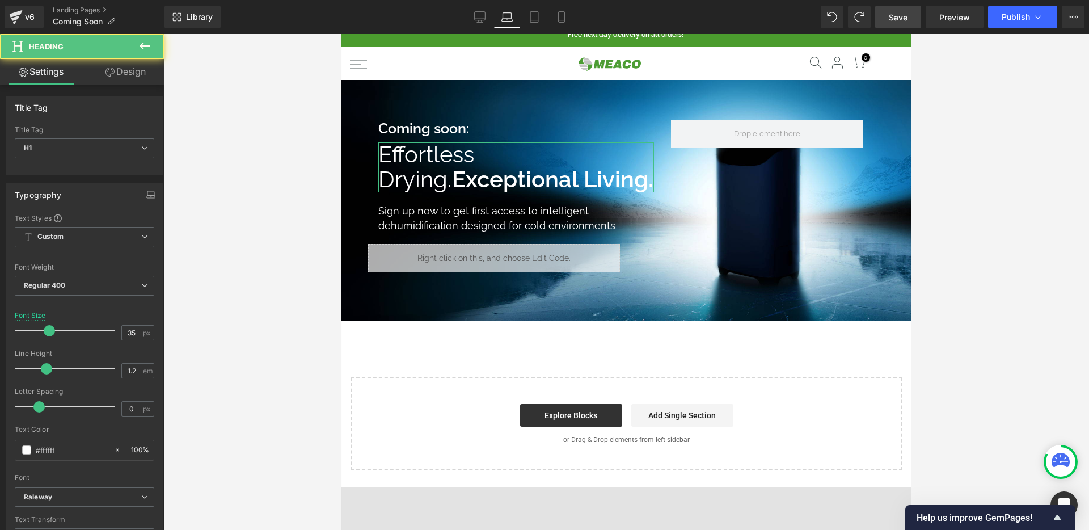
click at [137, 74] on link "Design" at bounding box center [125, 72] width 82 height 26
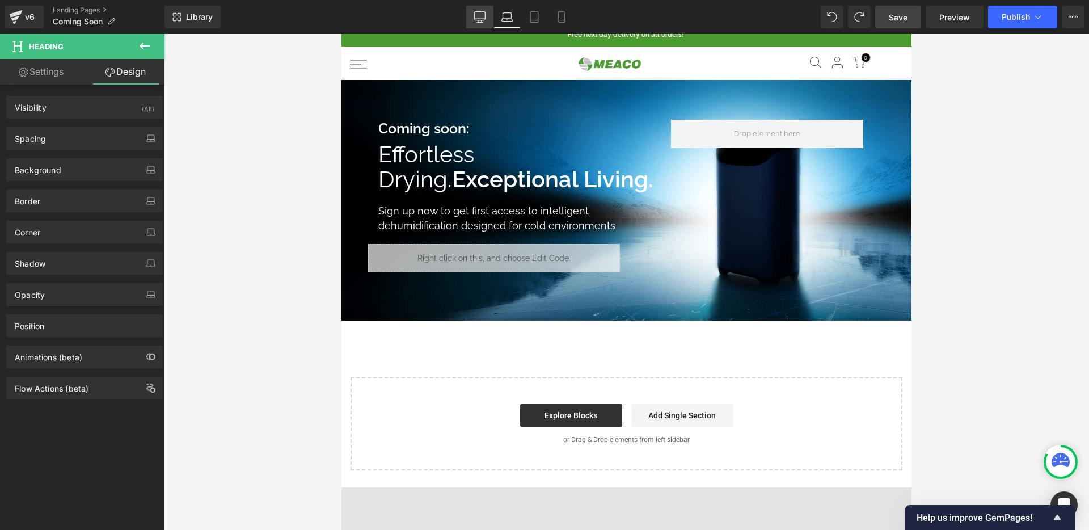
click at [483, 17] on icon at bounding box center [479, 16] width 11 height 11
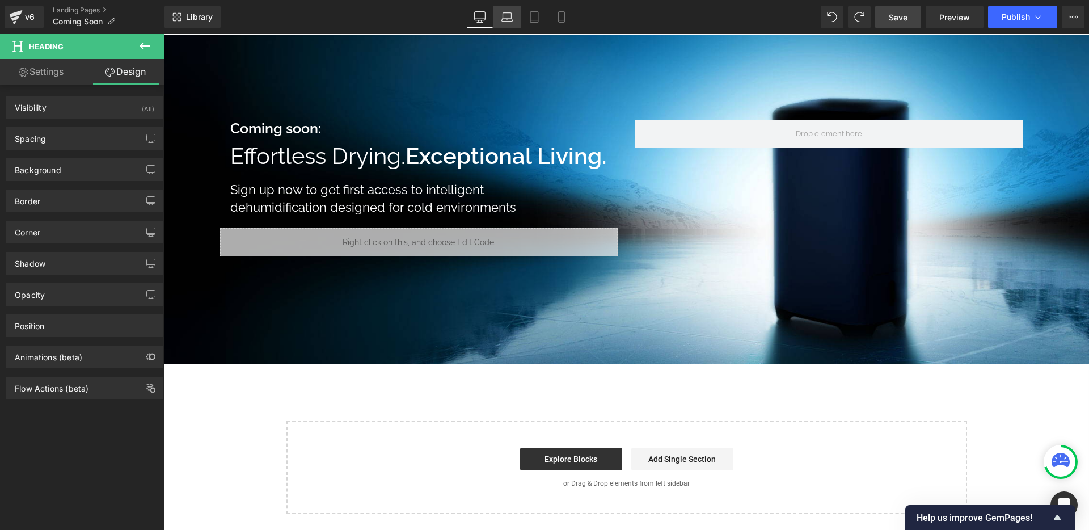
click at [505, 18] on icon at bounding box center [507, 19] width 11 height 3
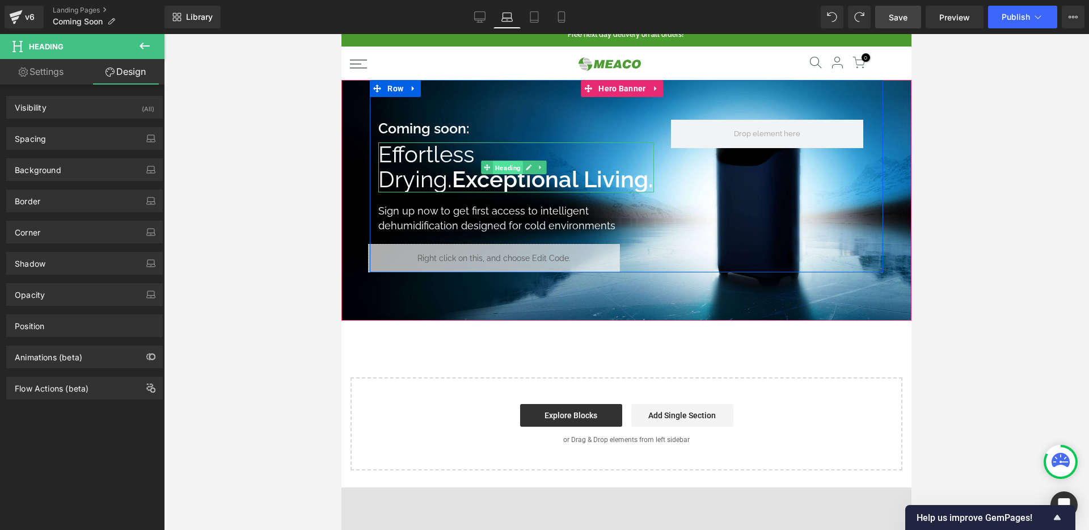
click at [505, 175] on span "Heading" at bounding box center [508, 168] width 30 height 14
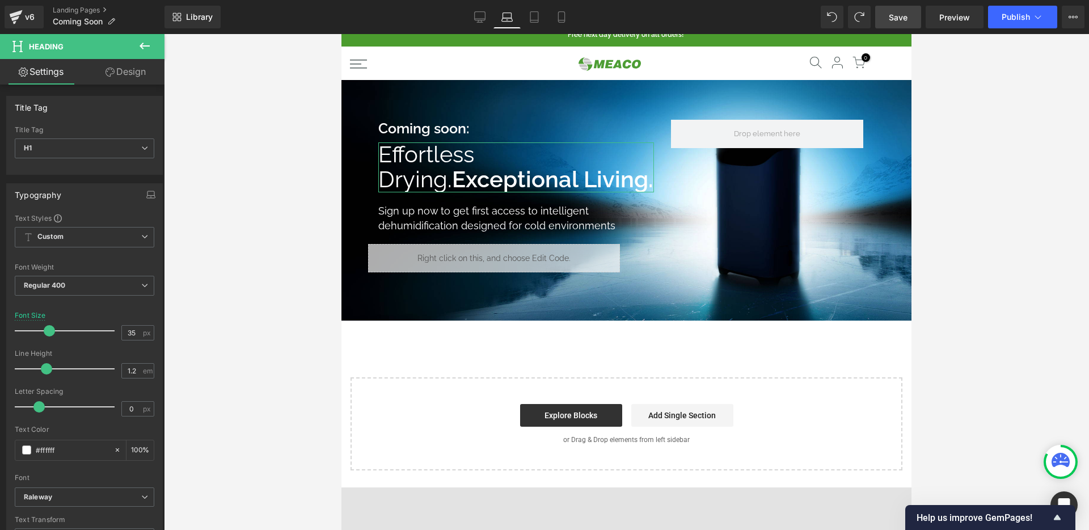
click at [107, 74] on icon at bounding box center [109, 71] width 9 height 9
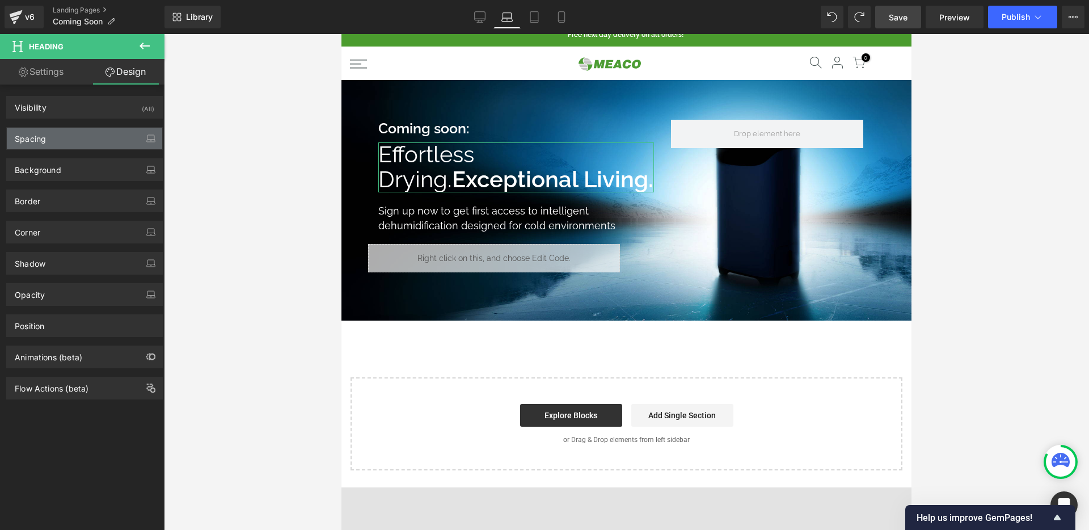
click at [69, 142] on div "Spacing" at bounding box center [84, 139] width 155 height 22
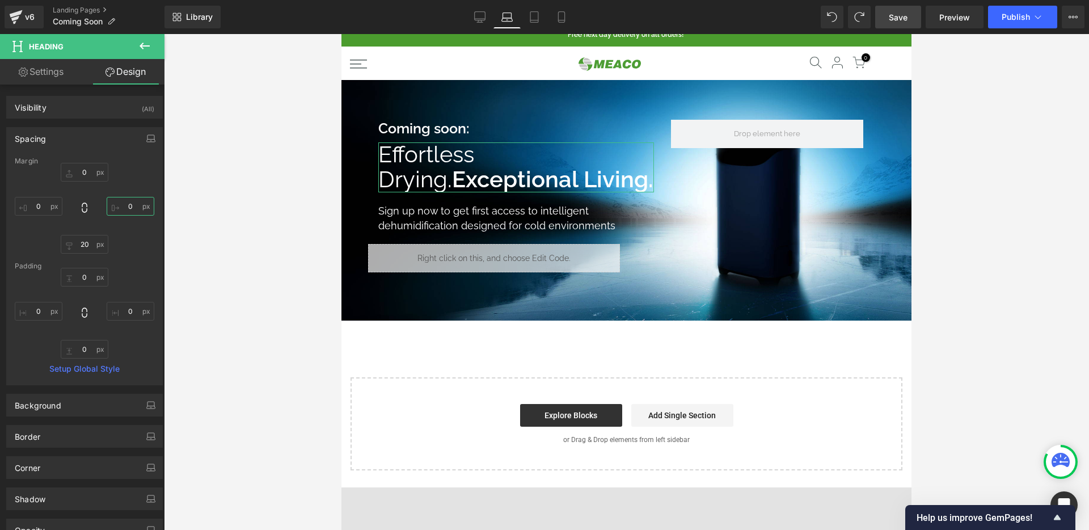
click at [123, 205] on input "0" at bounding box center [131, 206] width 48 height 19
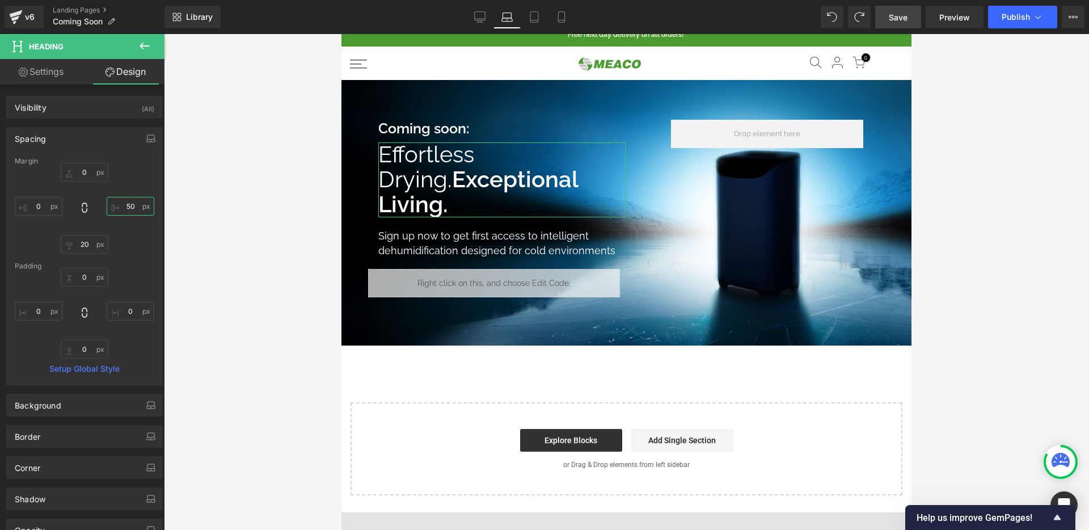
type input "60"
click at [902, 4] on div "Library Laptop Desktop Laptop Tablet Mobile Save Preview Publish Scheduled View…" at bounding box center [626, 17] width 924 height 34
click at [903, 11] on span "Save" at bounding box center [897, 17] width 19 height 12
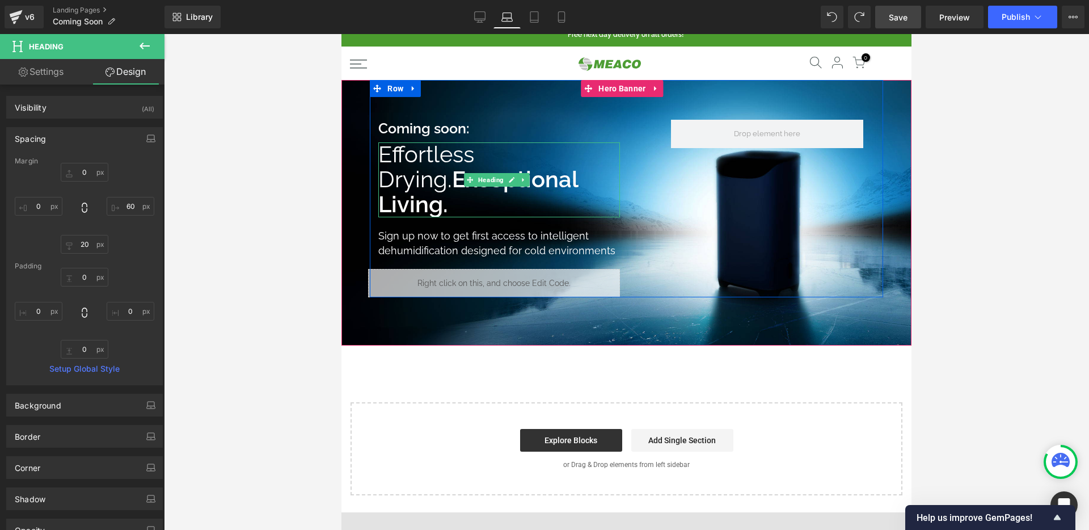
click at [454, 178] on span "Effortless Drying." at bounding box center [426, 167] width 96 height 52
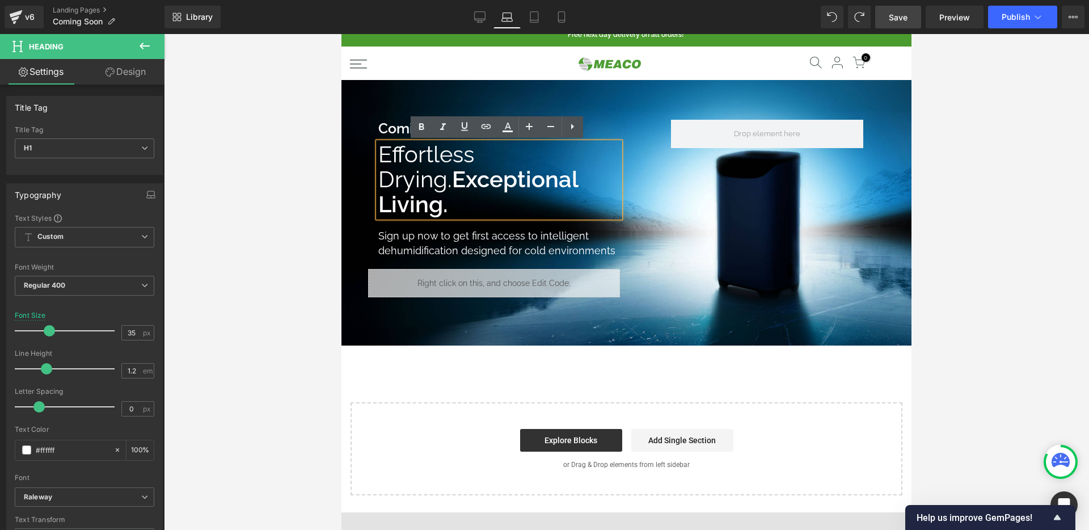
click at [142, 74] on link "Design" at bounding box center [125, 72] width 82 height 26
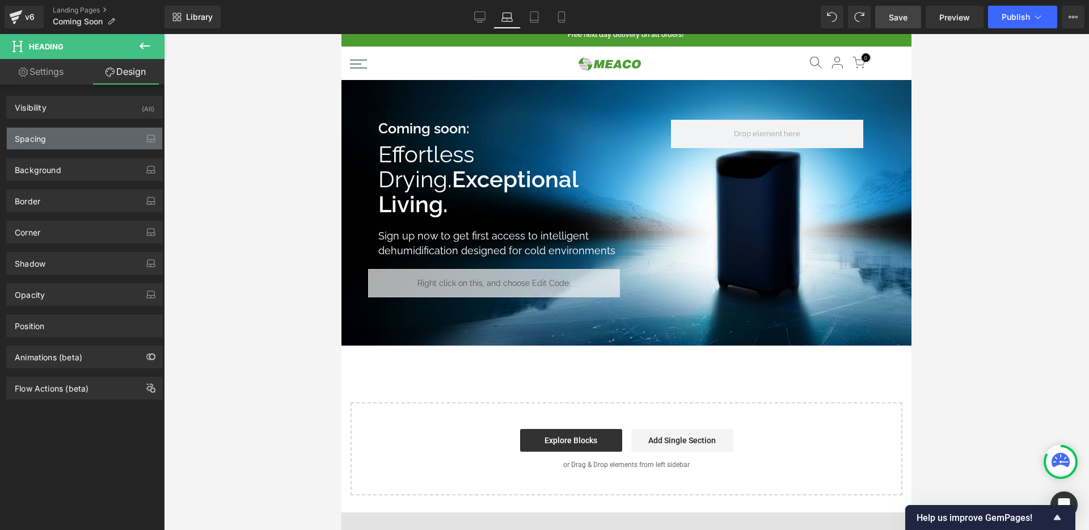
click at [126, 137] on div "Spacing" at bounding box center [84, 139] width 155 height 22
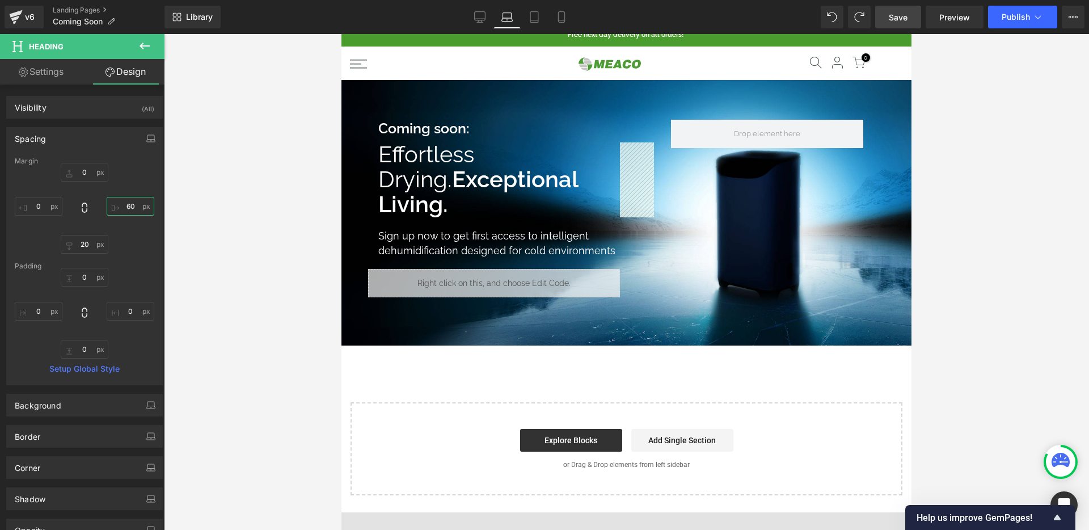
click at [129, 200] on input "60" at bounding box center [131, 206] width 48 height 19
type input "100"
click at [920, 14] on link "Save" at bounding box center [898, 17] width 46 height 23
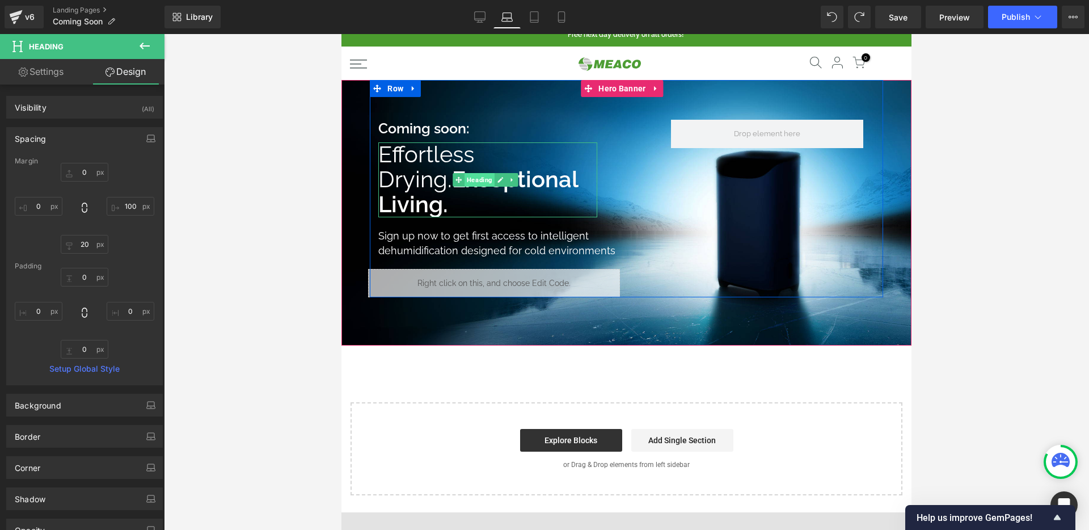
click at [483, 180] on span "Heading" at bounding box center [479, 180] width 30 height 14
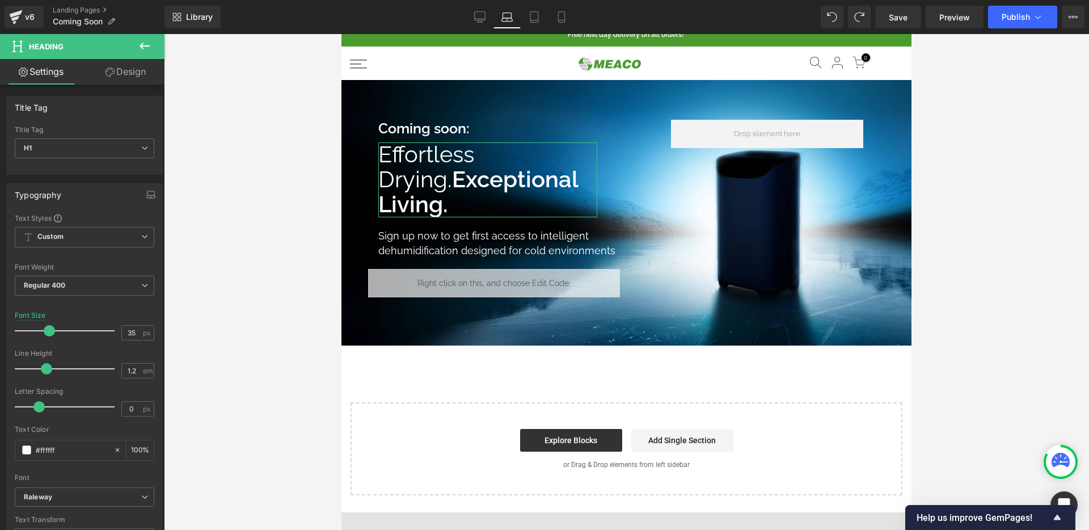
click at [122, 68] on link "Design" at bounding box center [125, 72] width 82 height 26
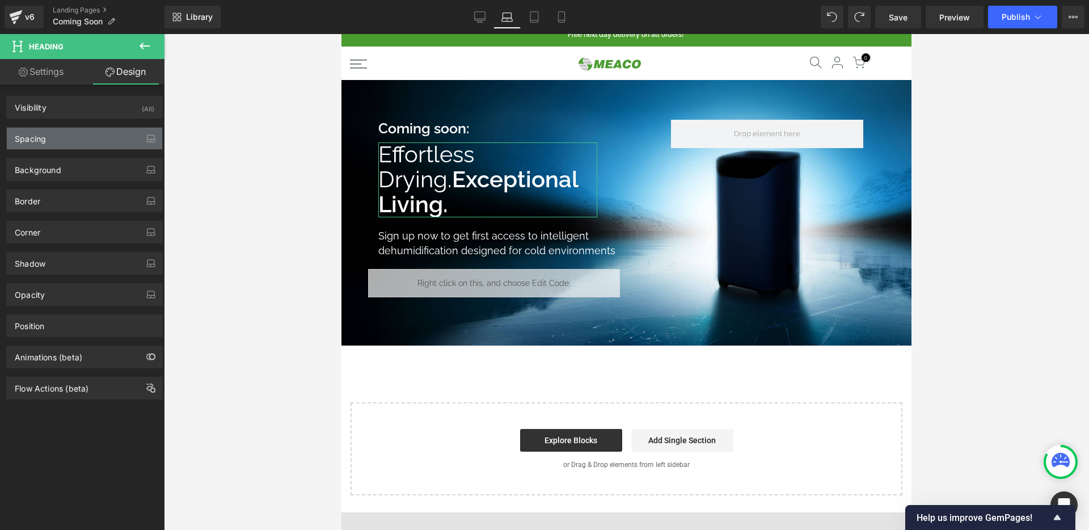
click at [103, 131] on div "Spacing" at bounding box center [84, 139] width 155 height 22
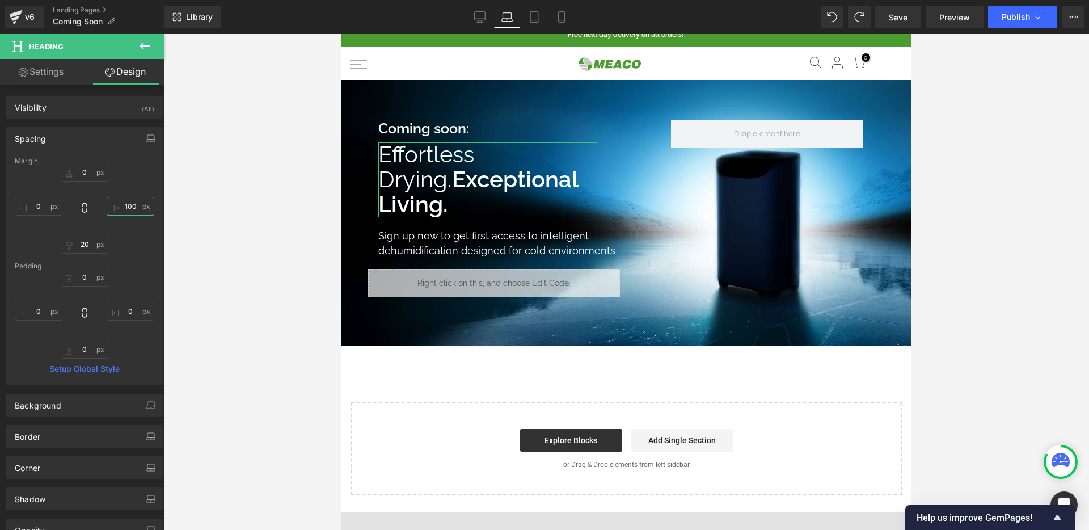
click at [126, 200] on input "100" at bounding box center [131, 206] width 48 height 19
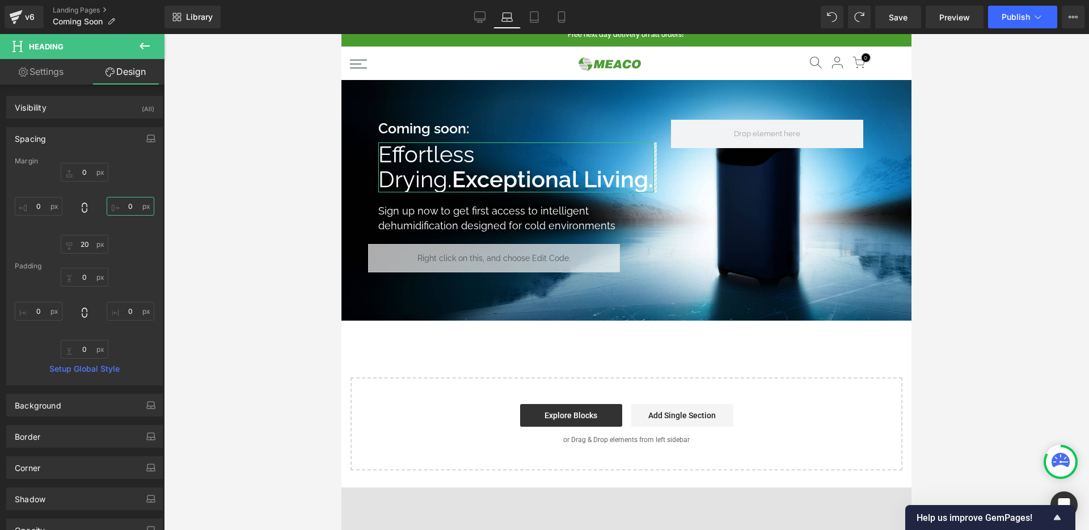
type input "0"
click at [69, 73] on link "Settings" at bounding box center [41, 72] width 82 height 26
type input "100"
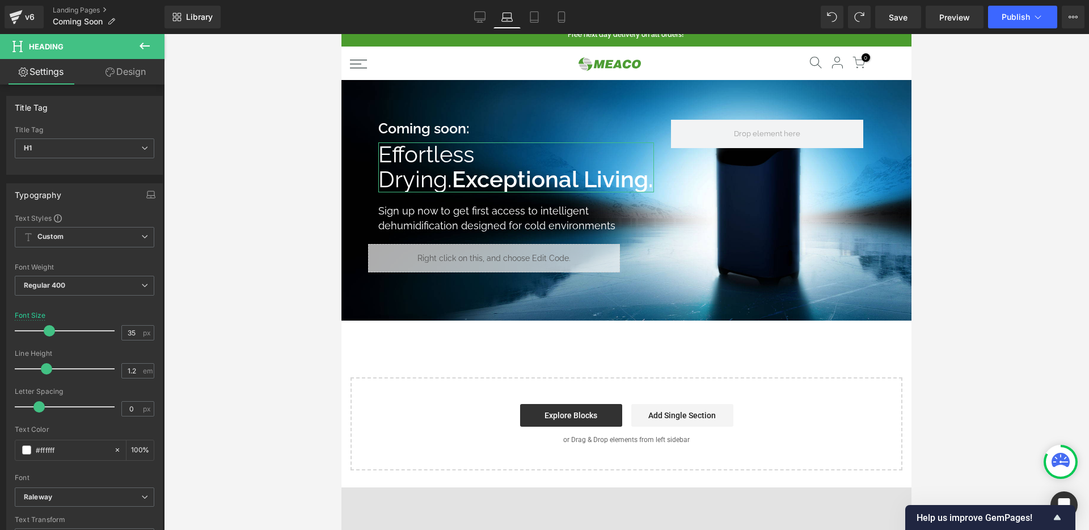
click at [123, 64] on link "Design" at bounding box center [125, 72] width 82 height 26
type input "0"
type input "20"
type input "0"
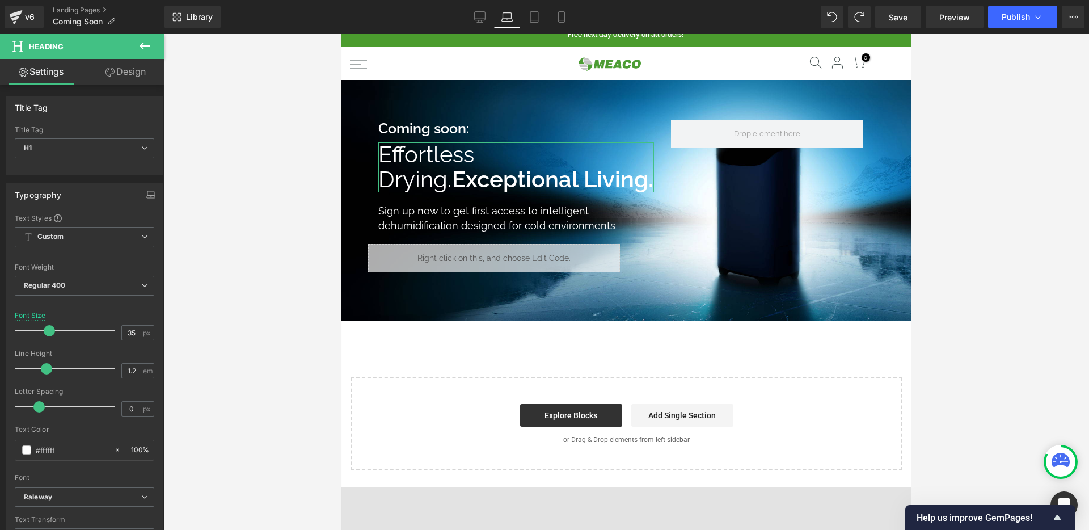
type input "0"
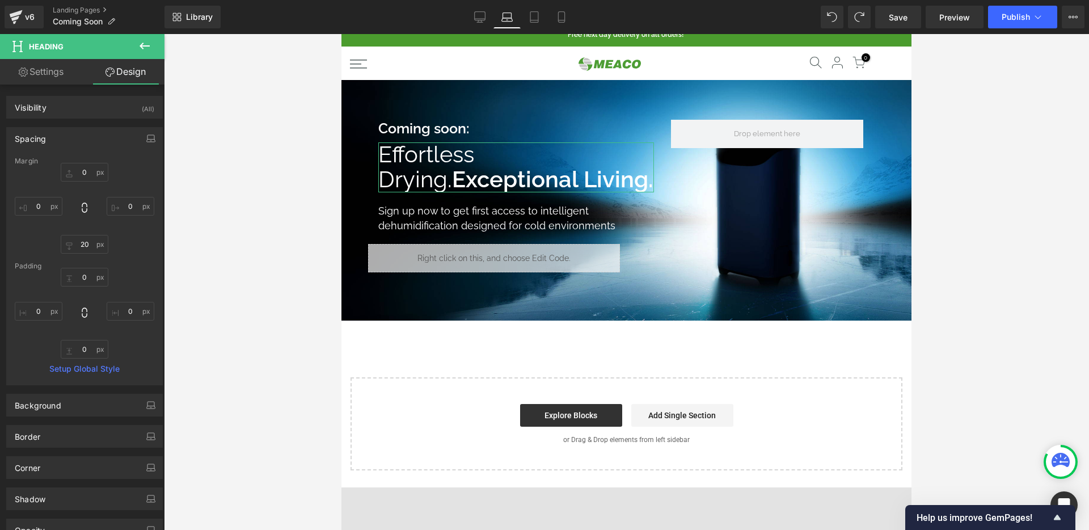
click at [45, 62] on link "Settings" at bounding box center [41, 72] width 82 height 26
type input "100"
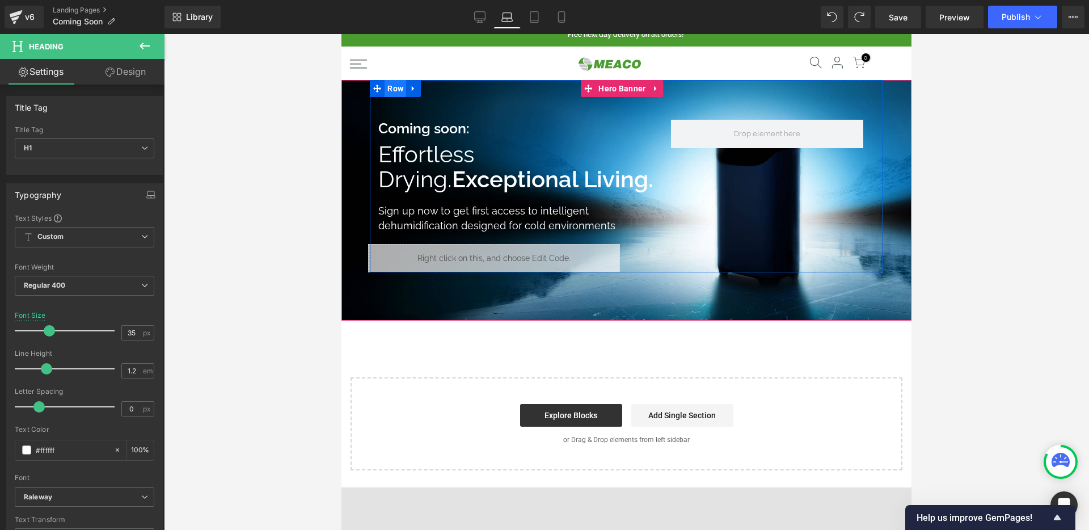
click at [395, 92] on span "Row" at bounding box center [395, 88] width 22 height 17
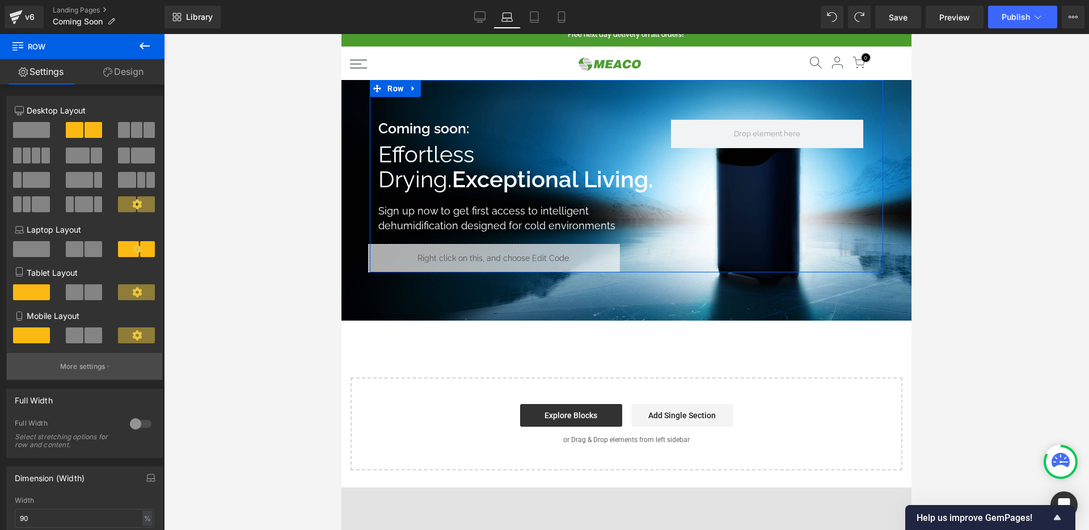
click at [98, 373] on button "More settings" at bounding box center [84, 366] width 155 height 27
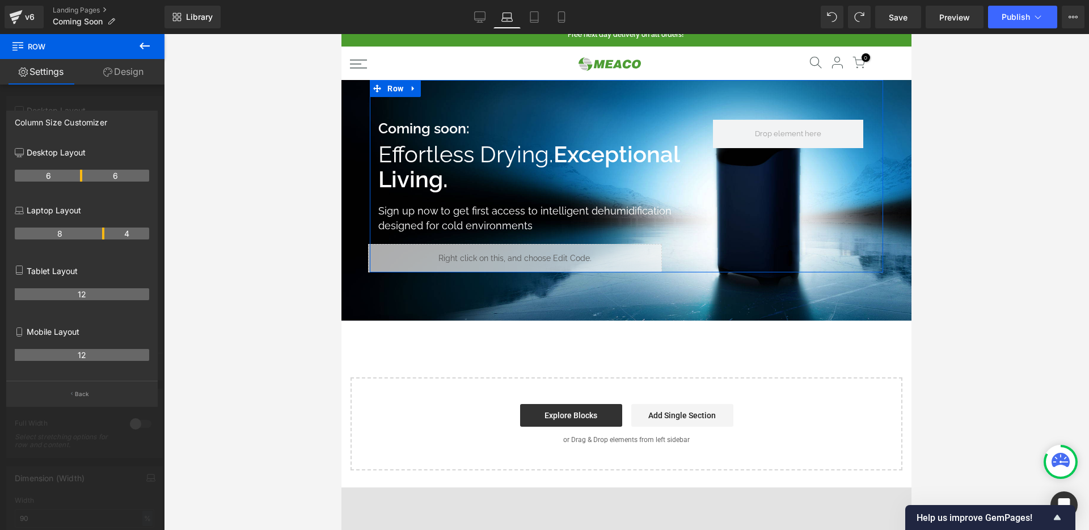
drag, startPoint x: 93, startPoint y: 238, endPoint x: 105, endPoint y: 235, distance: 12.1
click at [105, 235] on tr "8 4" at bounding box center [82, 233] width 134 height 12
click at [904, 18] on span "Save" at bounding box center [897, 17] width 19 height 12
click at [479, 20] on icon at bounding box center [479, 16] width 11 height 11
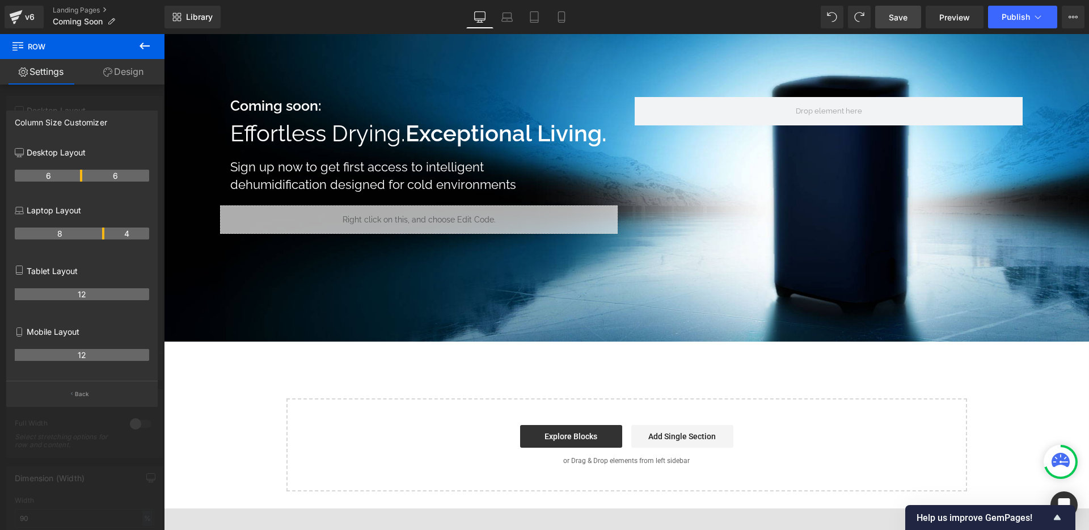
click at [417, 134] on body "Free next day delivery on all orders!* Dehumidifiers Fans Air Purifiers Air Con…" at bounding box center [626, 411] width 925 height 912
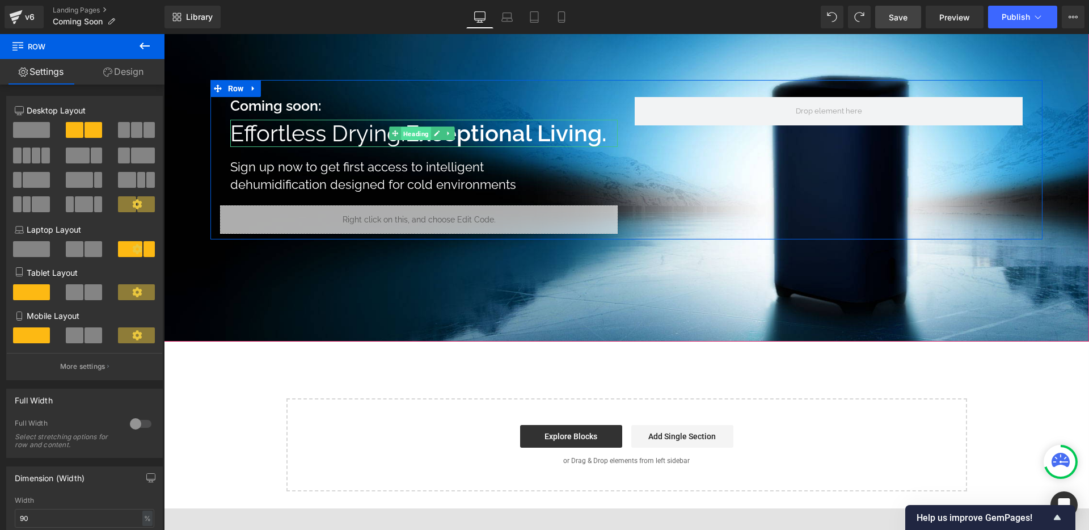
click at [413, 135] on span "Heading" at bounding box center [416, 134] width 30 height 14
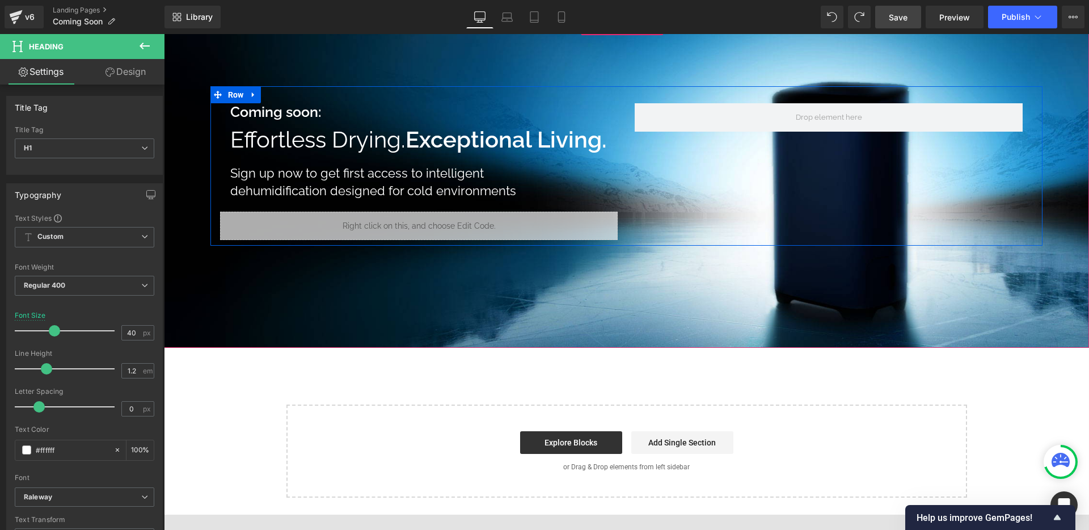
scroll to position [57, 0]
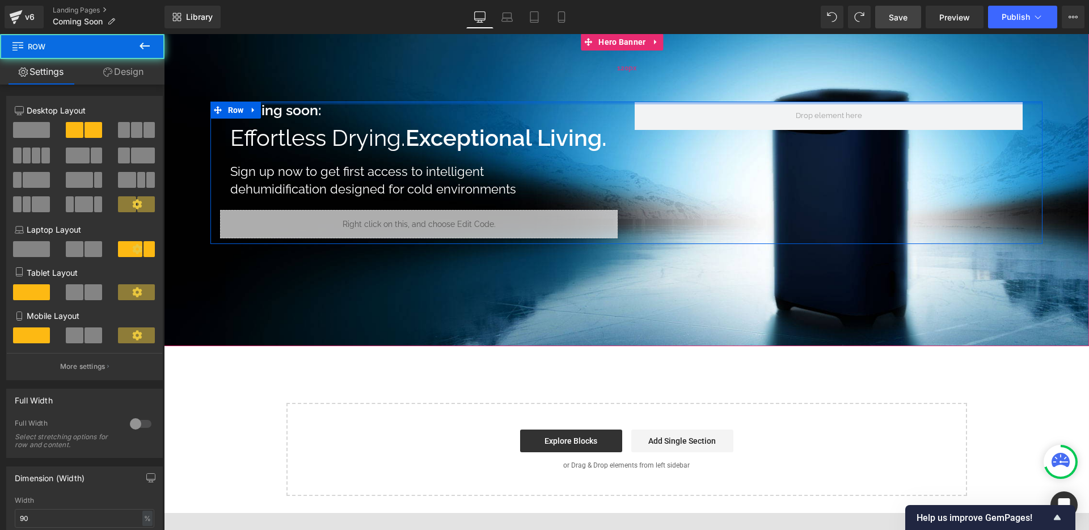
drag, startPoint x: 314, startPoint y: 110, endPoint x: 321, endPoint y: 79, distance: 31.5
click at [321, 79] on div "Coming soon: Heading Effortless Drying. Exceptional Living. Heading Sign up now…" at bounding box center [626, 189] width 925 height 312
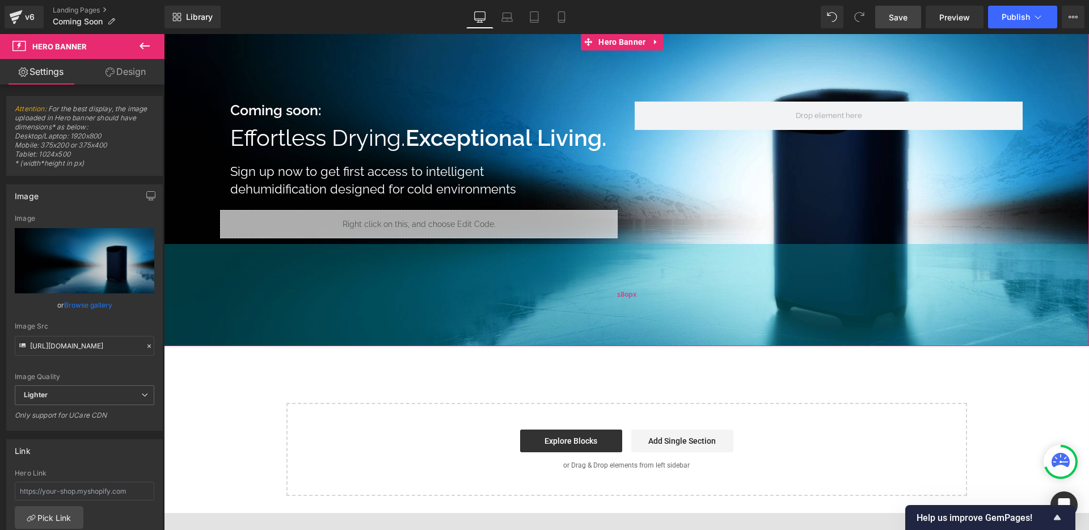
drag, startPoint x: 437, startPoint y: 332, endPoint x: 439, endPoint y: 320, distance: 11.5
click at [439, 320] on div "180px" at bounding box center [626, 295] width 925 height 102
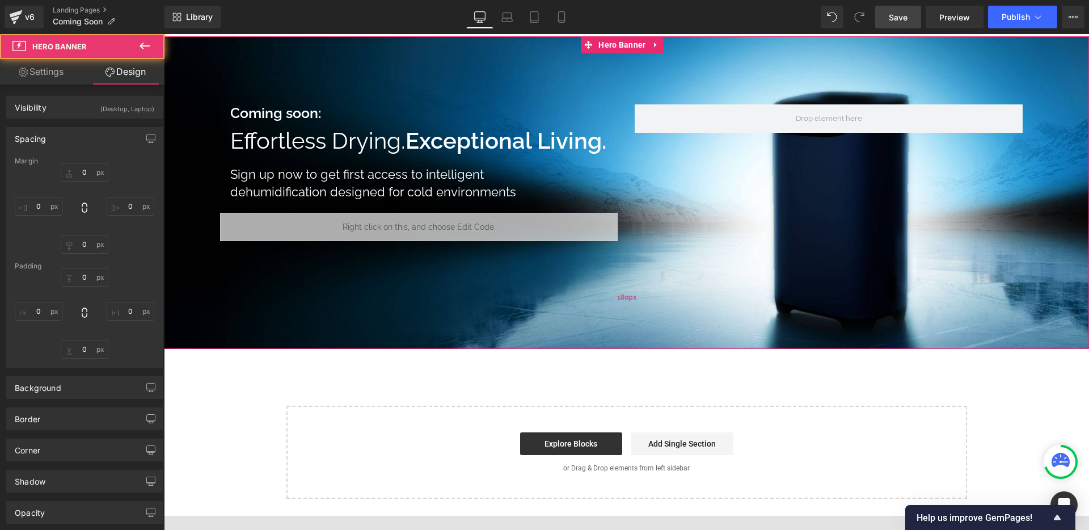
type input "0"
type input "120"
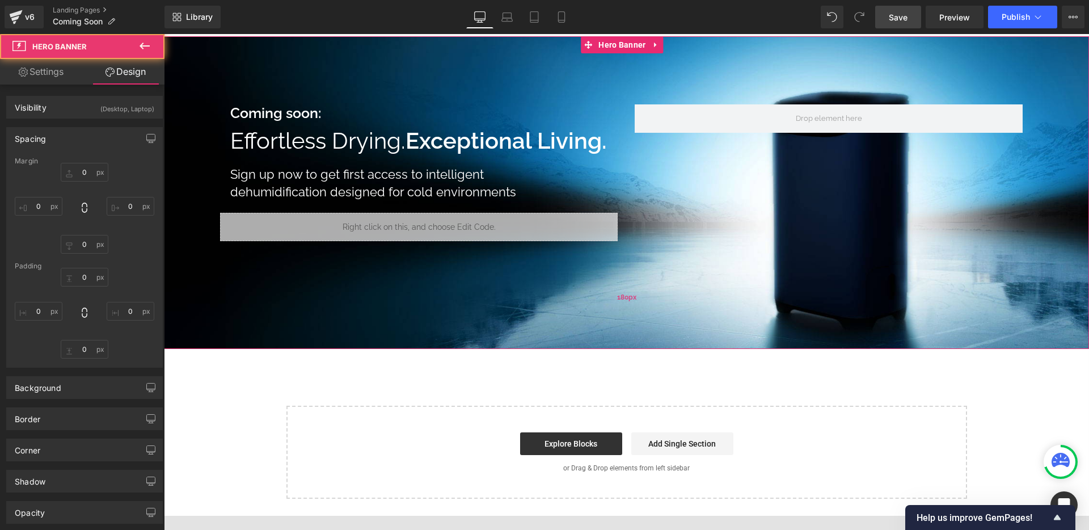
type input "0"
type input "180"
type input "0"
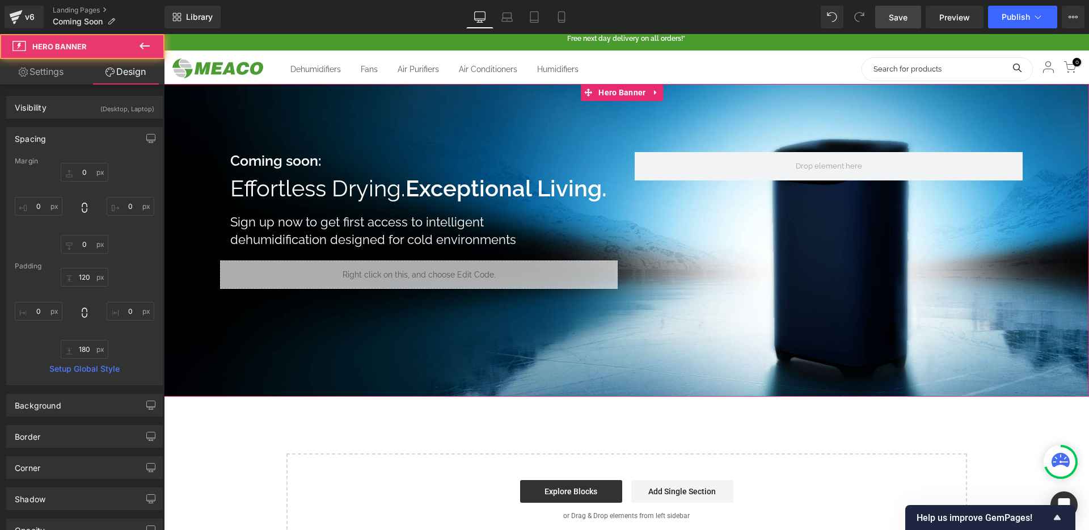
scroll to position [0, 0]
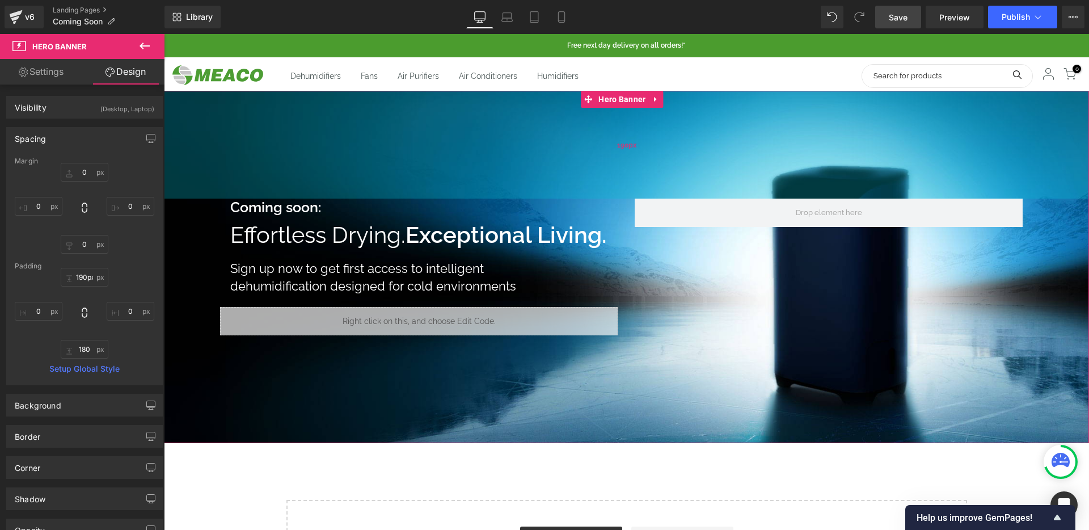
drag, startPoint x: 472, startPoint y: 124, endPoint x: 463, endPoint y: 163, distance: 40.8
click at [463, 163] on div "190px" at bounding box center [626, 145] width 925 height 108
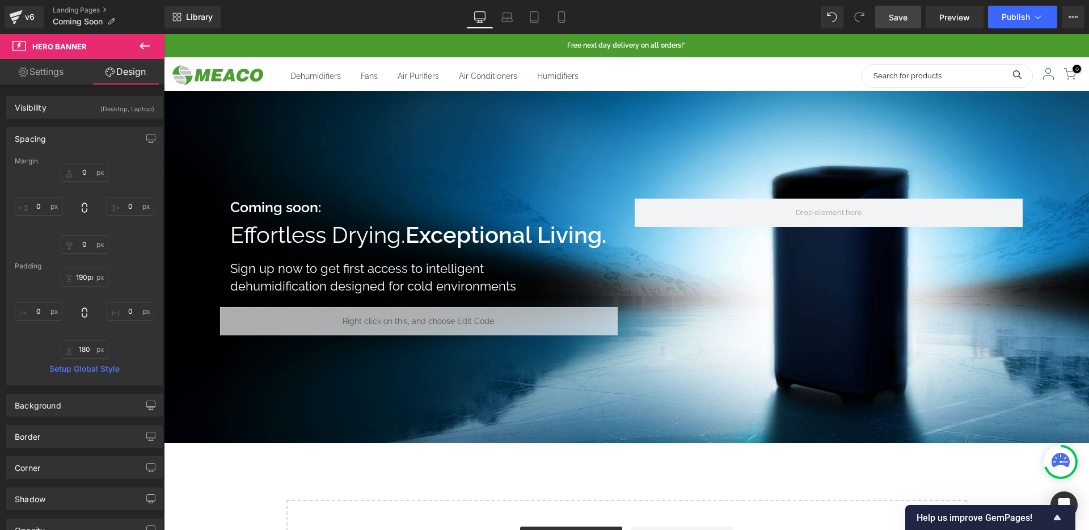
click at [903, 14] on span "Save" at bounding box center [897, 17] width 19 height 12
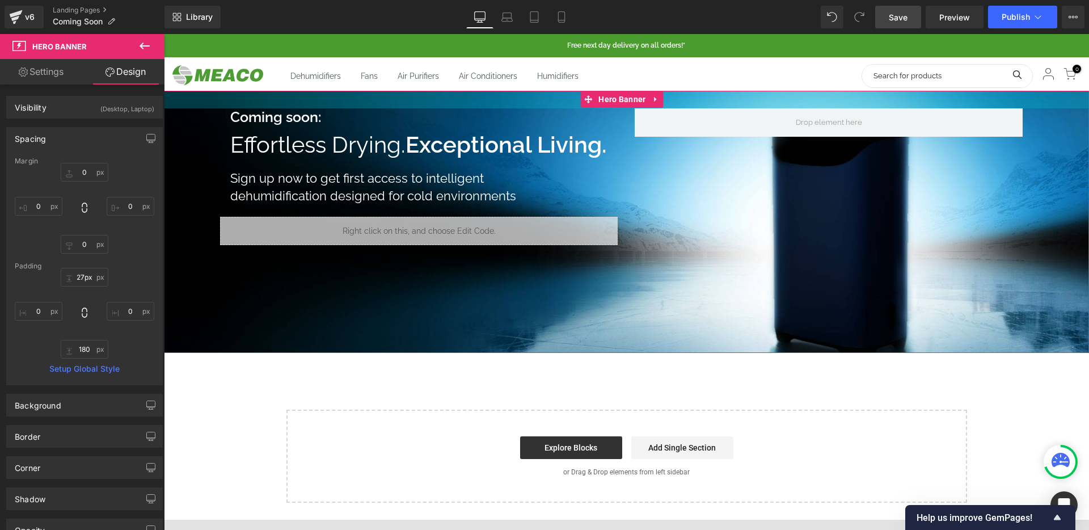
type input "26px"
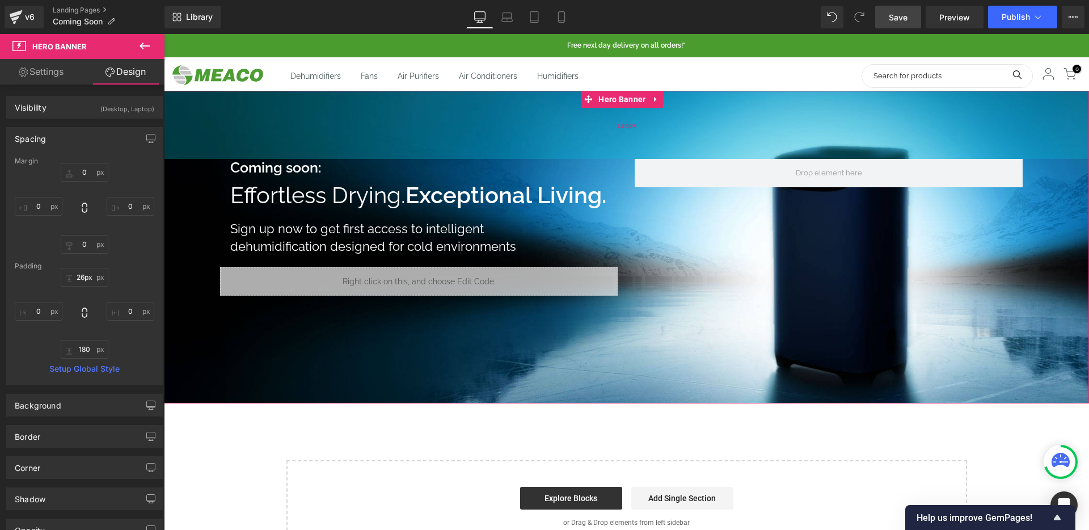
drag, startPoint x: 562, startPoint y: 145, endPoint x: 536, endPoint y: 105, distance: 47.2
click at [536, 105] on div "120px" at bounding box center [626, 125] width 925 height 68
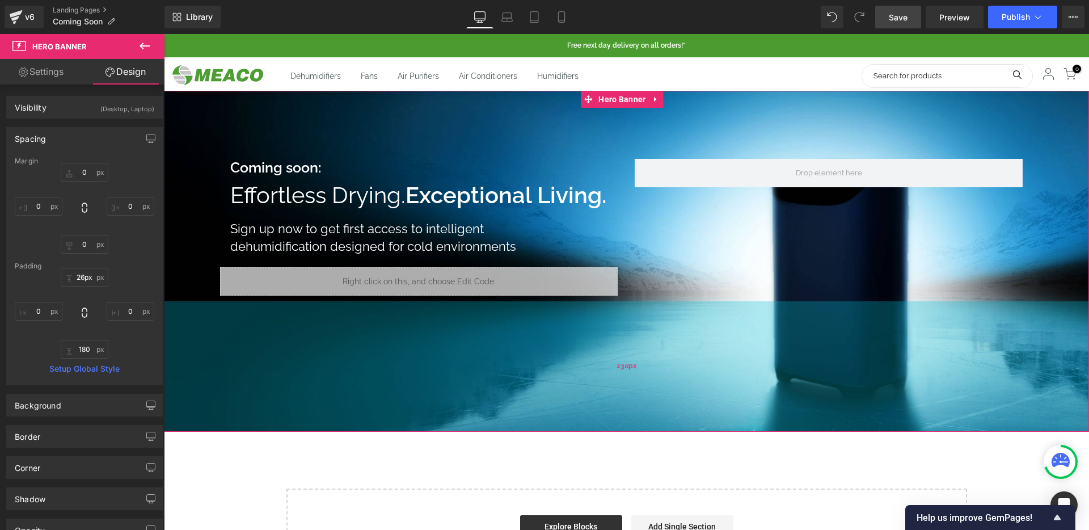
drag, startPoint x: 585, startPoint y: 393, endPoint x: 583, endPoint y: 412, distance: 19.4
click at [583, 412] on div "230px" at bounding box center [626, 366] width 925 height 130
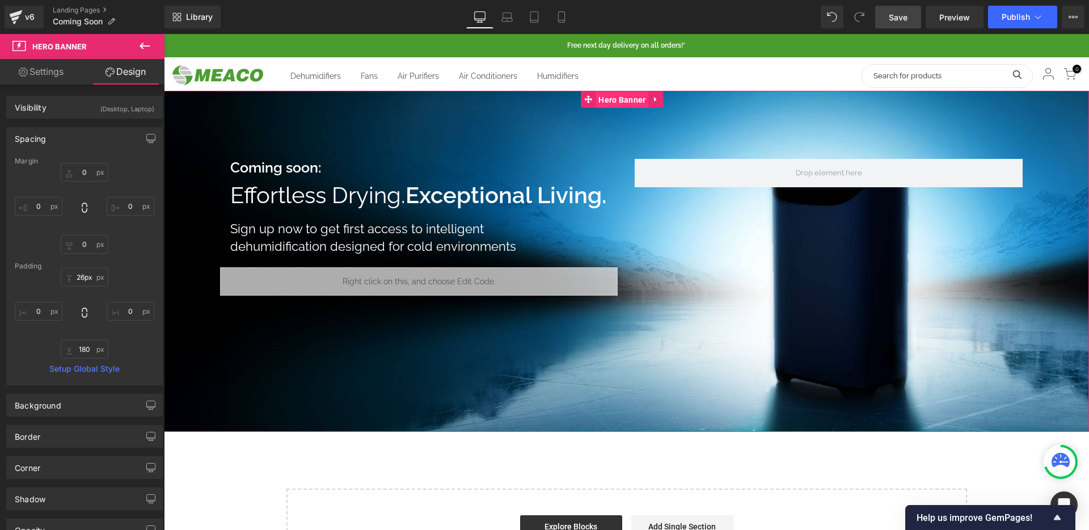
click at [623, 103] on span "Hero Banner" at bounding box center [621, 99] width 53 height 17
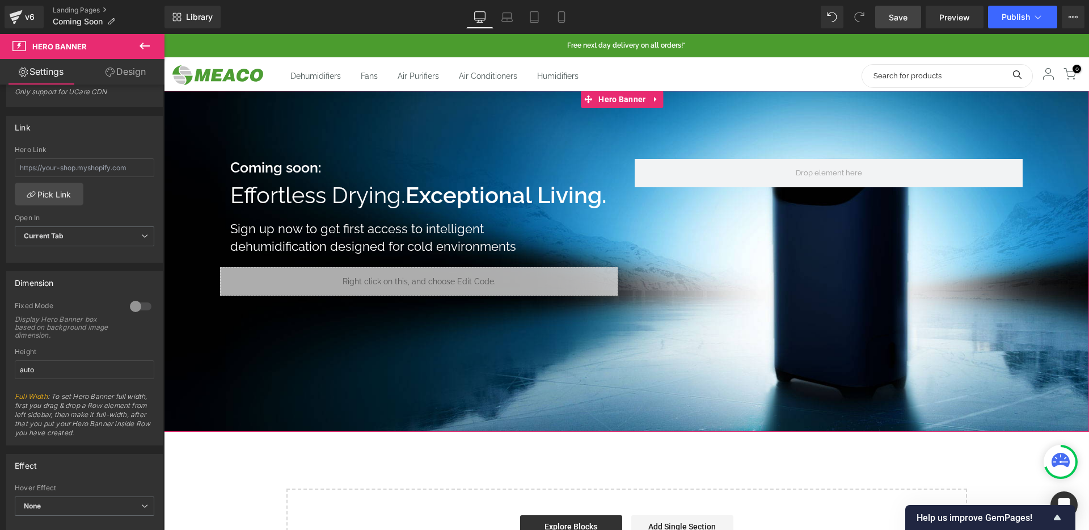
scroll to position [340, 0]
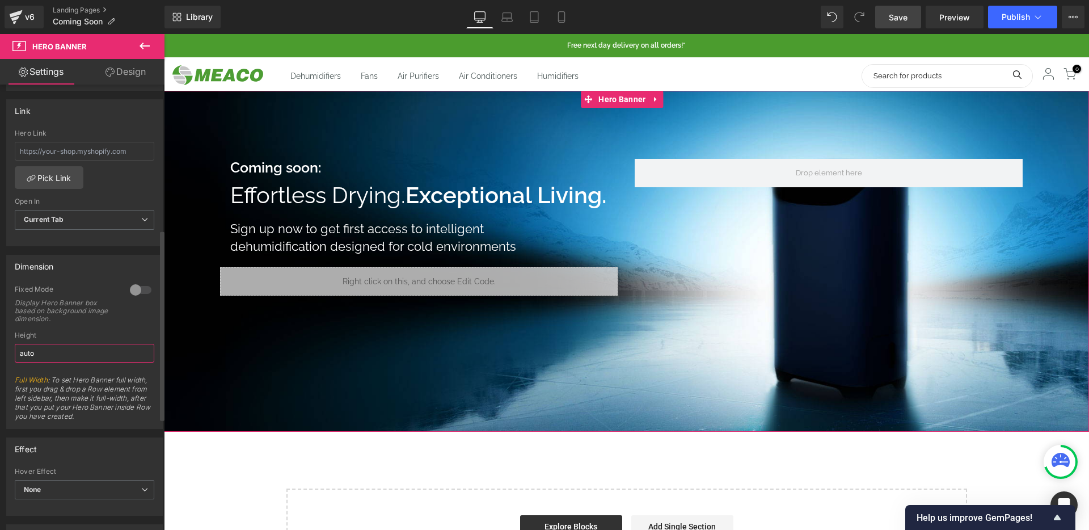
drag, startPoint x: 34, startPoint y: 355, endPoint x: 8, endPoint y: 353, distance: 26.1
click at [8, 353] on div "0 Fixed Mode Display Hero Banner box based on background image dimension. Top M…" at bounding box center [84, 356] width 155 height 143
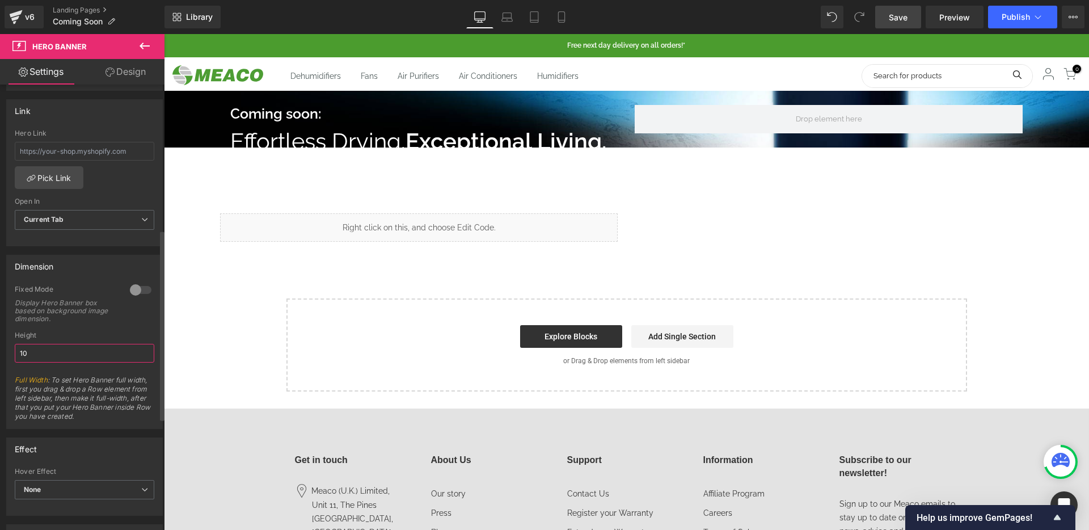
type input "1"
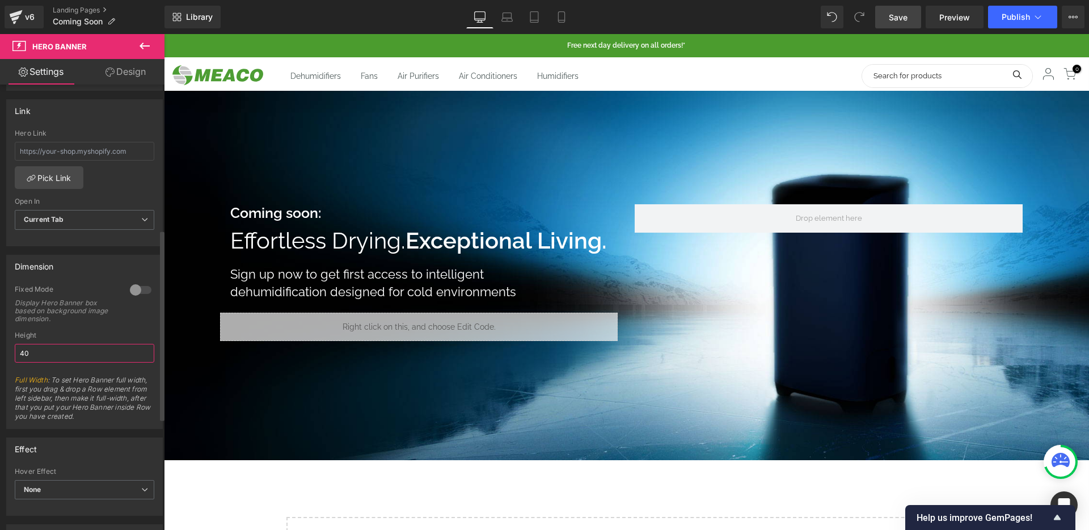
type input "400"
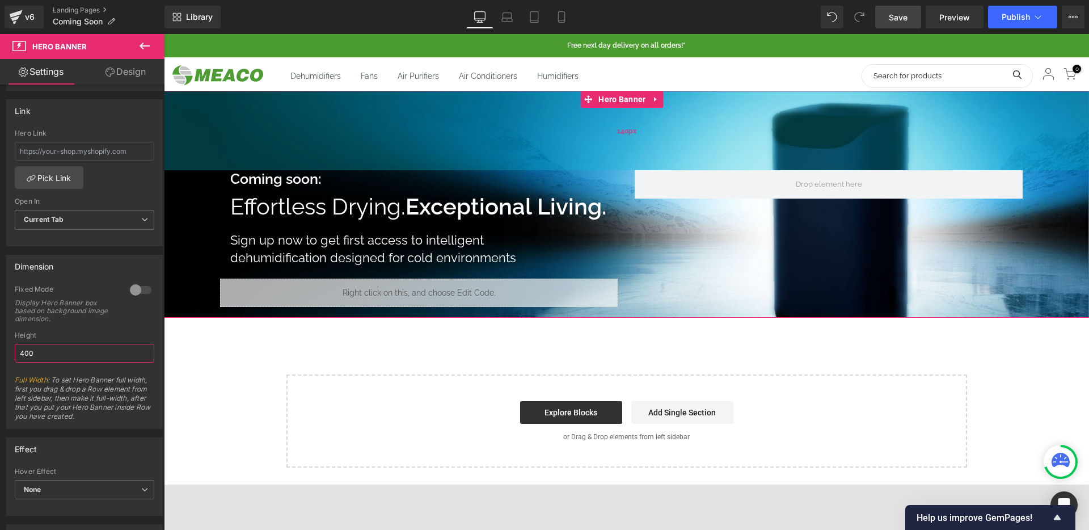
drag, startPoint x: 518, startPoint y: 129, endPoint x: 519, endPoint y: 110, distance: 19.3
click at [519, 109] on div "140px" at bounding box center [626, 130] width 925 height 79
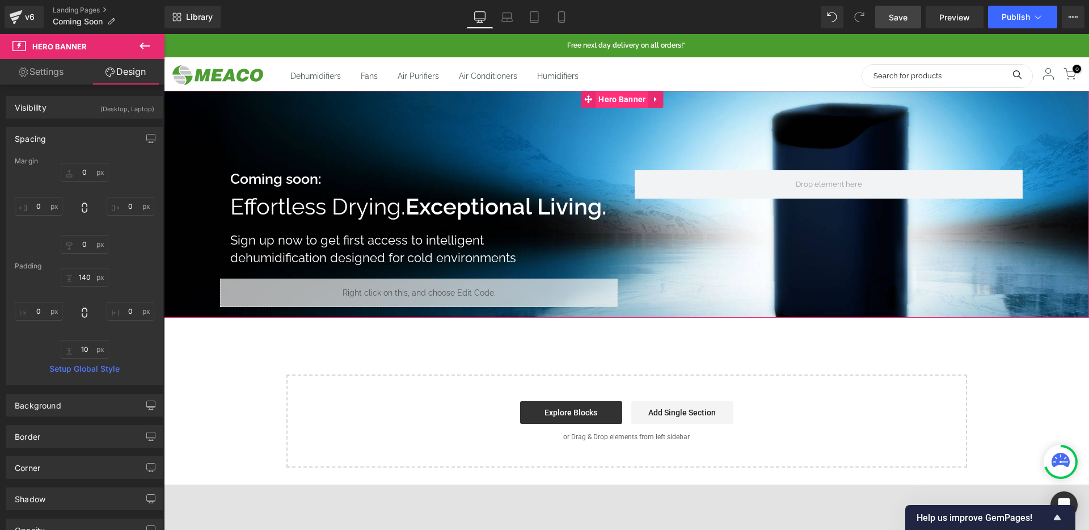
click at [623, 101] on span "Hero Banner" at bounding box center [621, 99] width 53 height 17
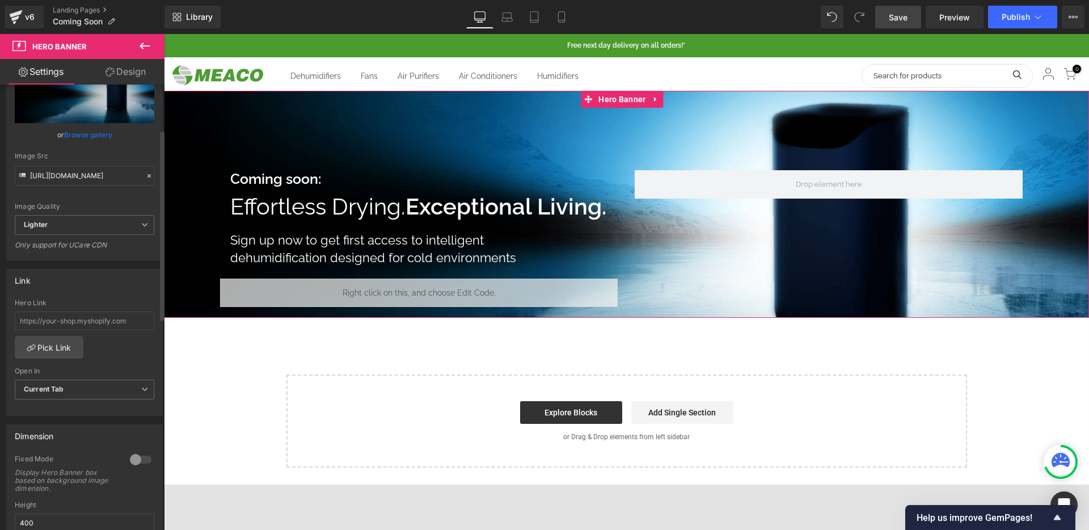
scroll to position [294, 0]
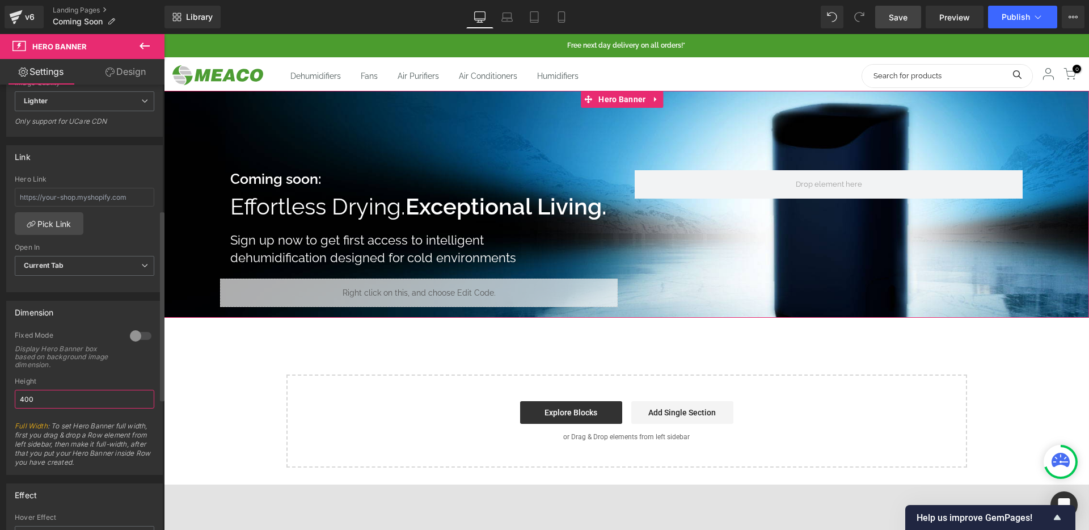
click at [76, 394] on input "400" at bounding box center [84, 399] width 139 height 19
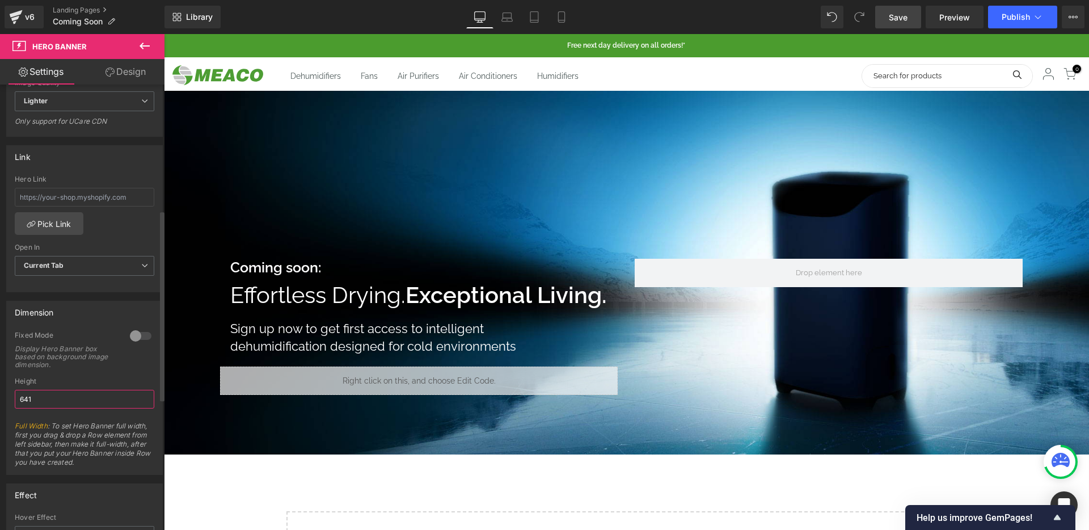
type input "640"
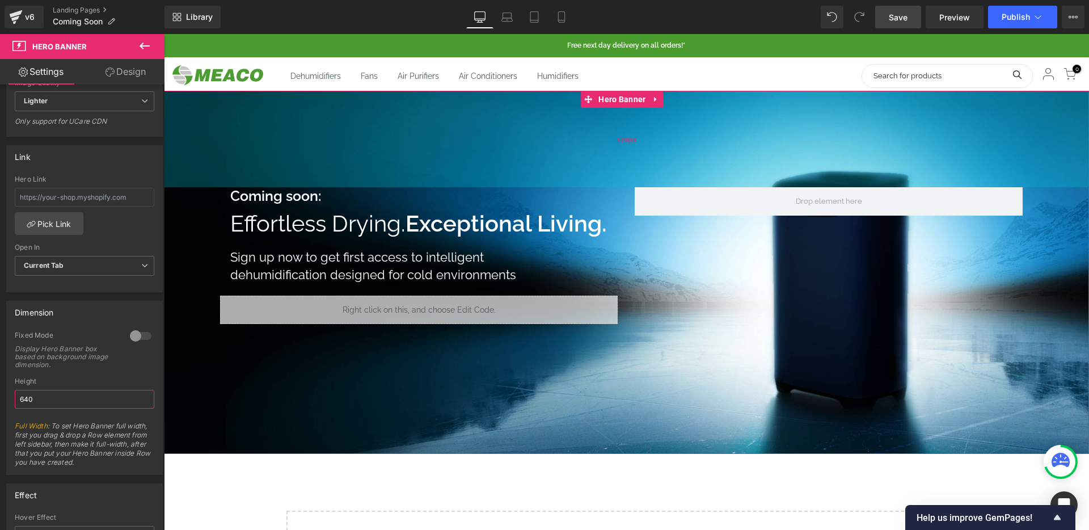
drag, startPoint x: 631, startPoint y: 199, endPoint x: 650, endPoint y: 128, distance: 73.5
click at [650, 128] on div "170px" at bounding box center [626, 139] width 925 height 96
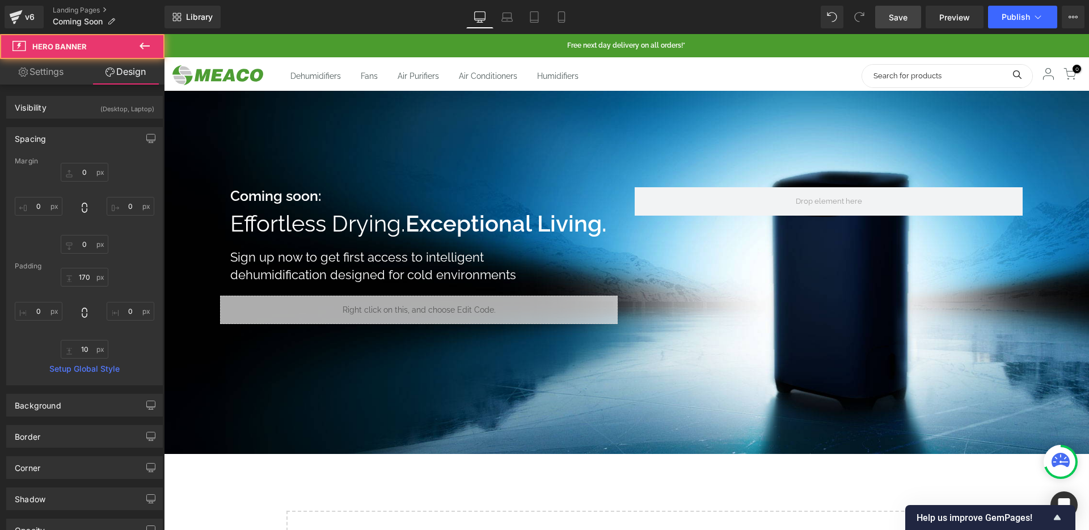
click at [898, 18] on span "Save" at bounding box center [897, 17] width 19 height 12
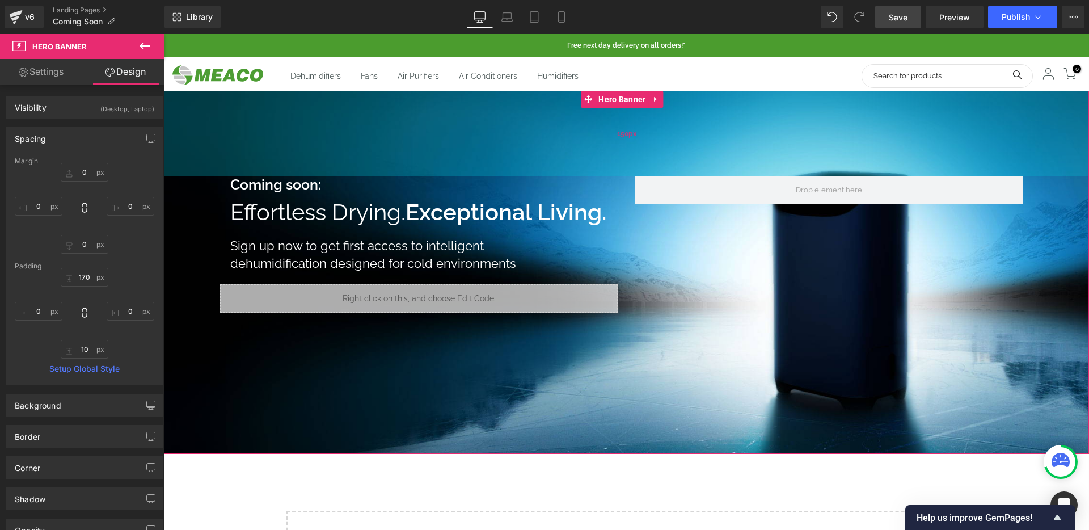
drag, startPoint x: 601, startPoint y: 146, endPoint x: 602, endPoint y: 136, distance: 10.2
click at [602, 136] on div "150px" at bounding box center [626, 133] width 925 height 85
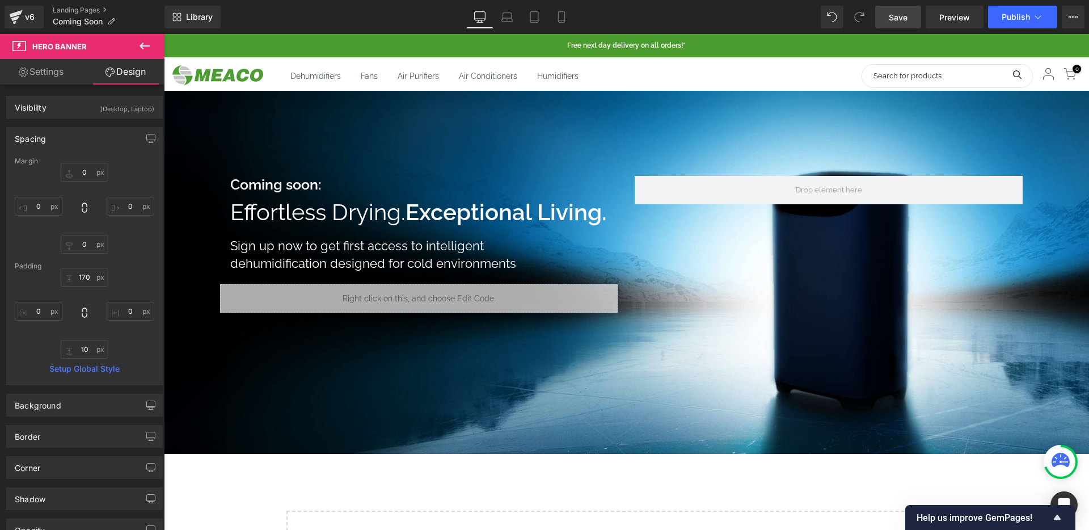
click at [896, 20] on span "Save" at bounding box center [897, 17] width 19 height 12
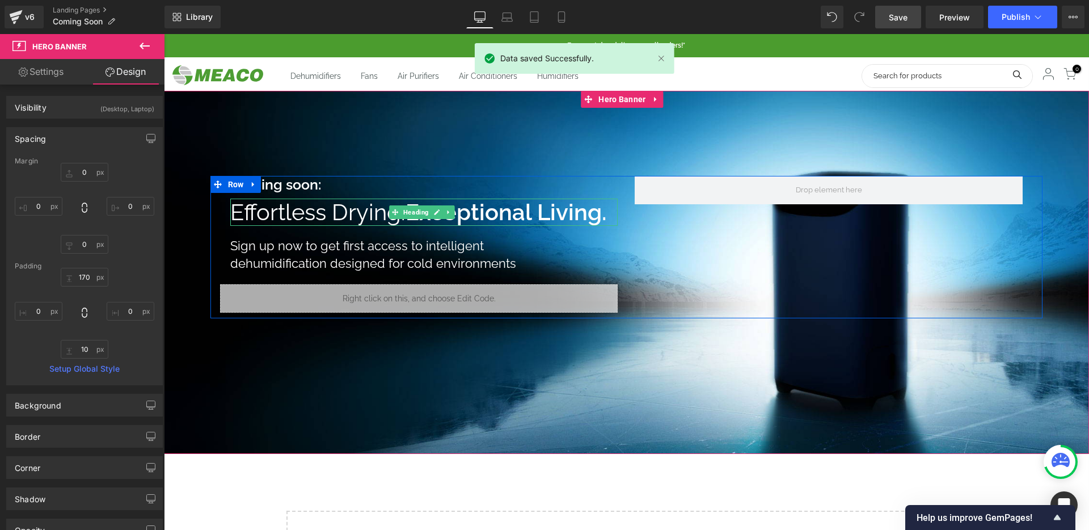
drag, startPoint x: 379, startPoint y: 205, endPoint x: 405, endPoint y: 205, distance: 26.1
click at [379, 205] on span "Effortless Drying." at bounding box center [317, 211] width 175 height 27
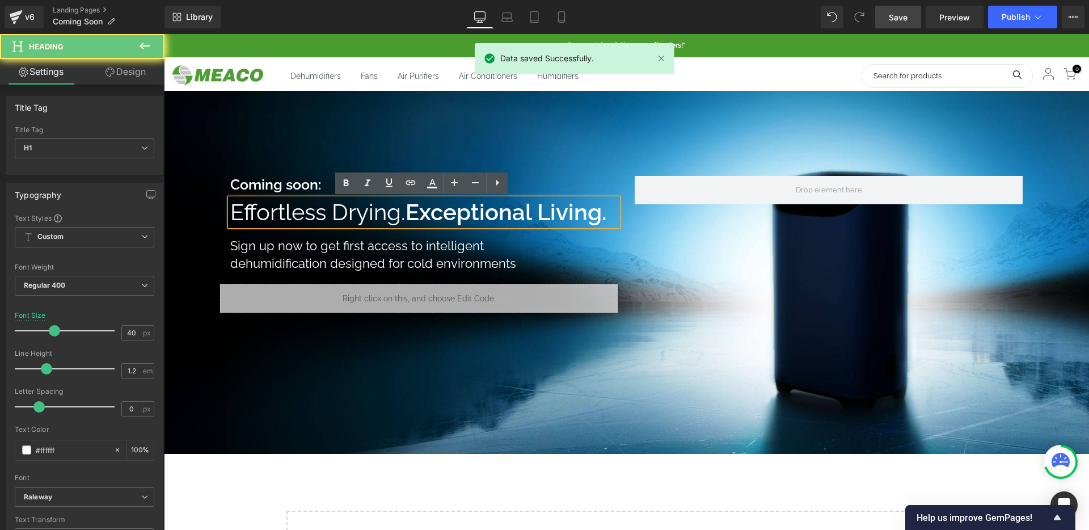
click at [411, 206] on strong "Exceptional Living." at bounding box center [505, 211] width 201 height 27
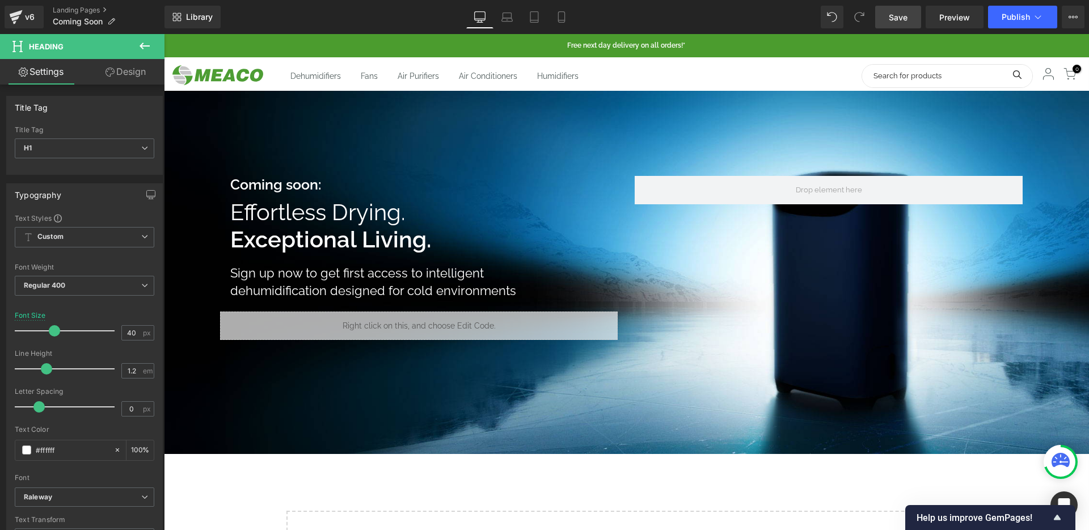
click at [890, 12] on span "Save" at bounding box center [897, 17] width 19 height 12
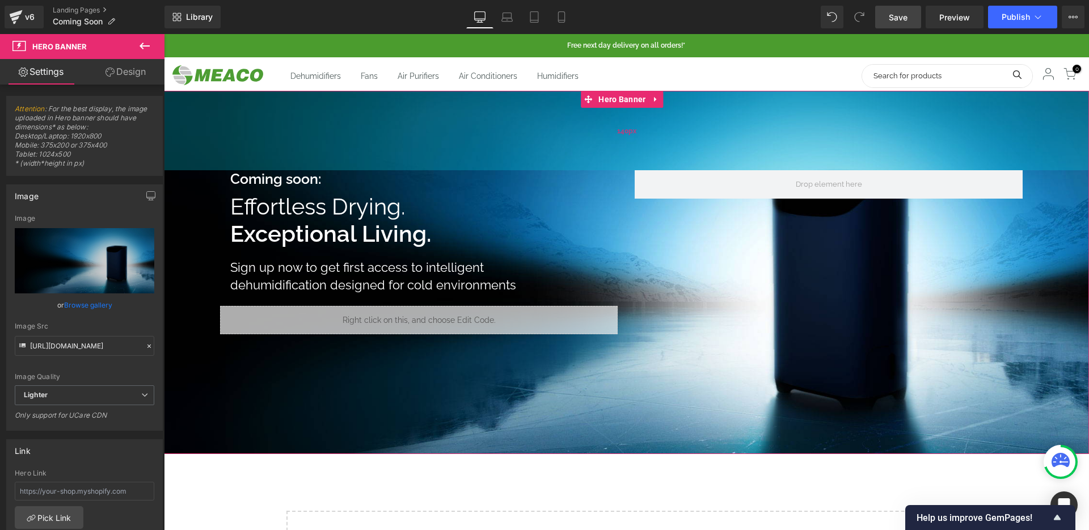
drag, startPoint x: 632, startPoint y: 141, endPoint x: 634, endPoint y: 135, distance: 6.1
click at [634, 135] on div "140px" at bounding box center [626, 130] width 925 height 79
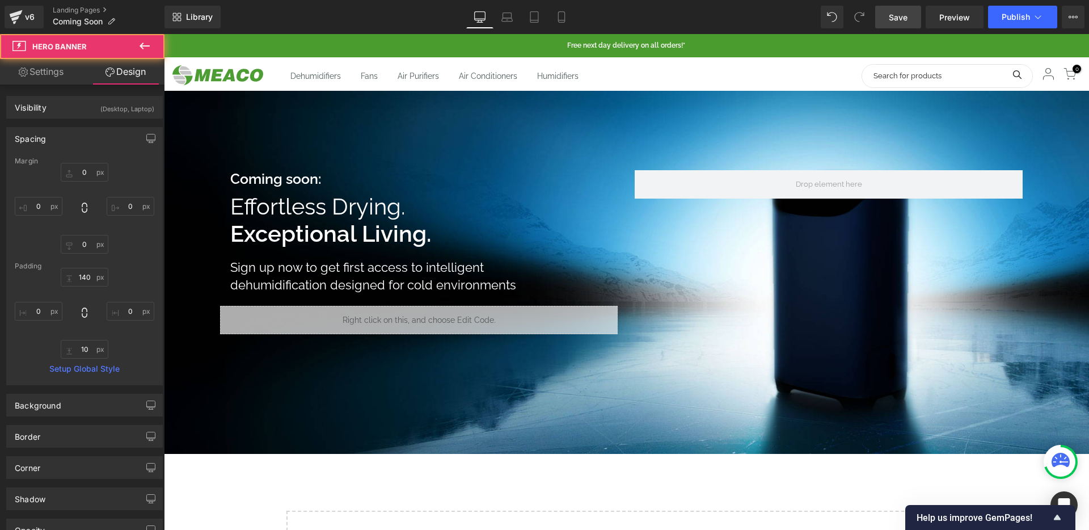
click at [906, 12] on span "Save" at bounding box center [897, 17] width 19 height 12
click at [510, 15] on icon at bounding box center [506, 16] width 11 height 11
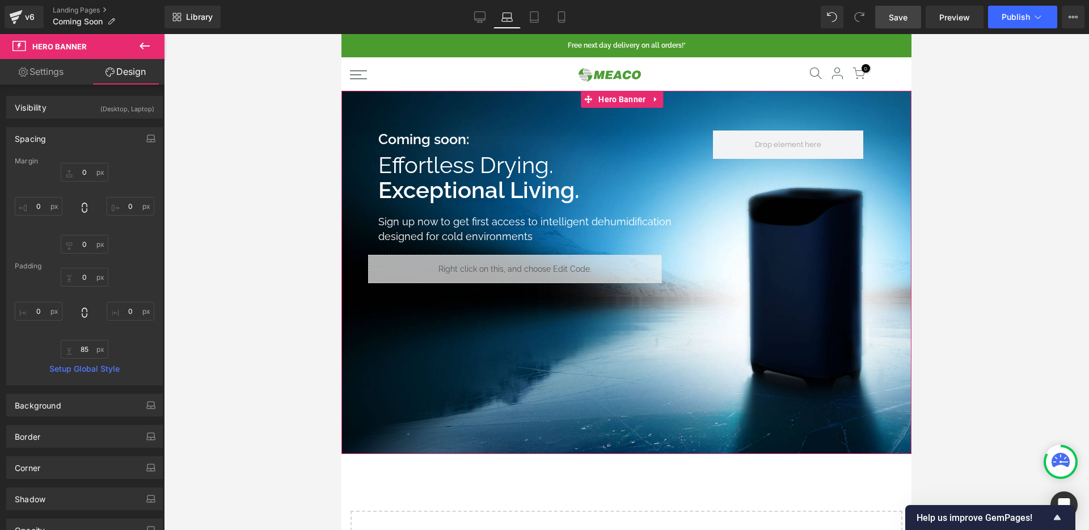
click at [688, 416] on div at bounding box center [626, 272] width 570 height 363
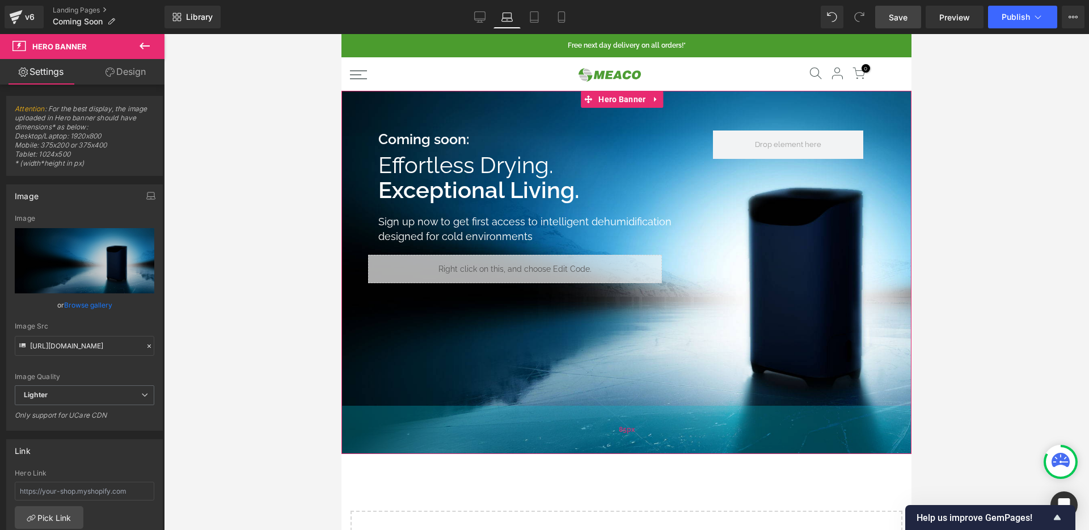
click at [709, 424] on div "85px" at bounding box center [626, 429] width 570 height 48
click at [594, 438] on div "85px" at bounding box center [626, 429] width 570 height 48
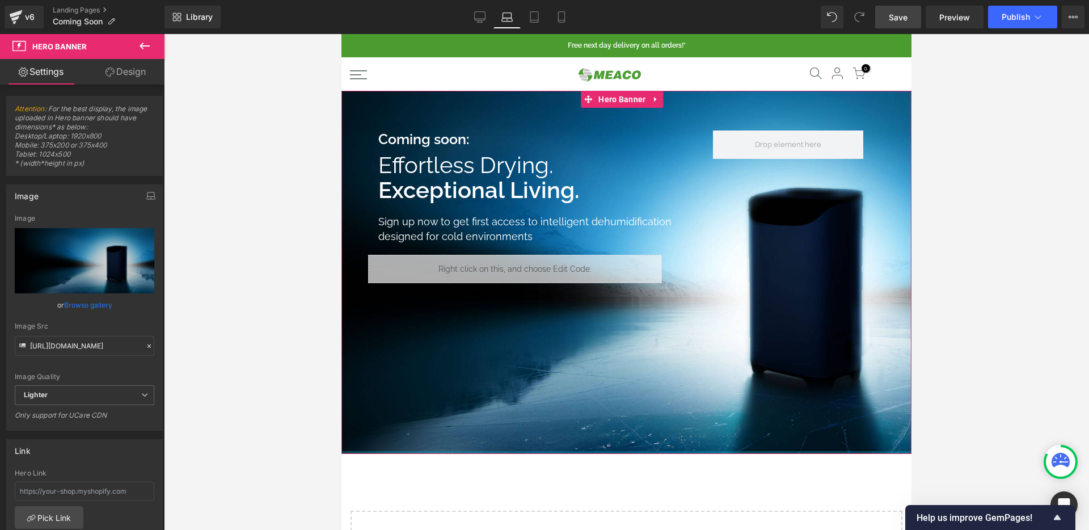
drag, startPoint x: 625, startPoint y: 432, endPoint x: 642, endPoint y: 352, distance: 82.3
click at [642, 352] on div "Coming soon: Heading Effortless Drying. Exceptional Living. Heading Sign up now…" at bounding box center [626, 272] width 570 height 363
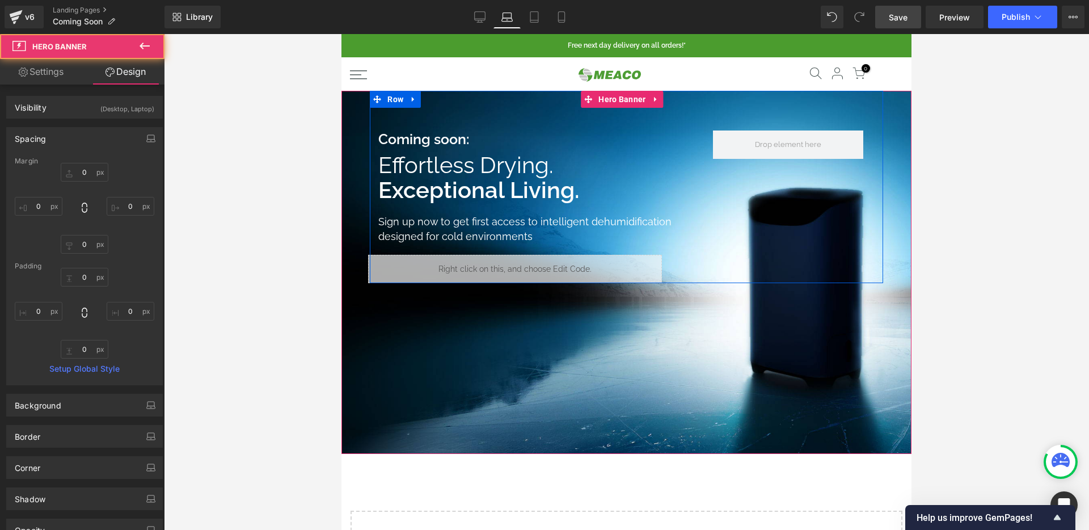
click at [691, 103] on div "Coming soon: Heading Effortless Drying. Exceptional Living. Heading Sign up now…" at bounding box center [626, 187] width 513 height 192
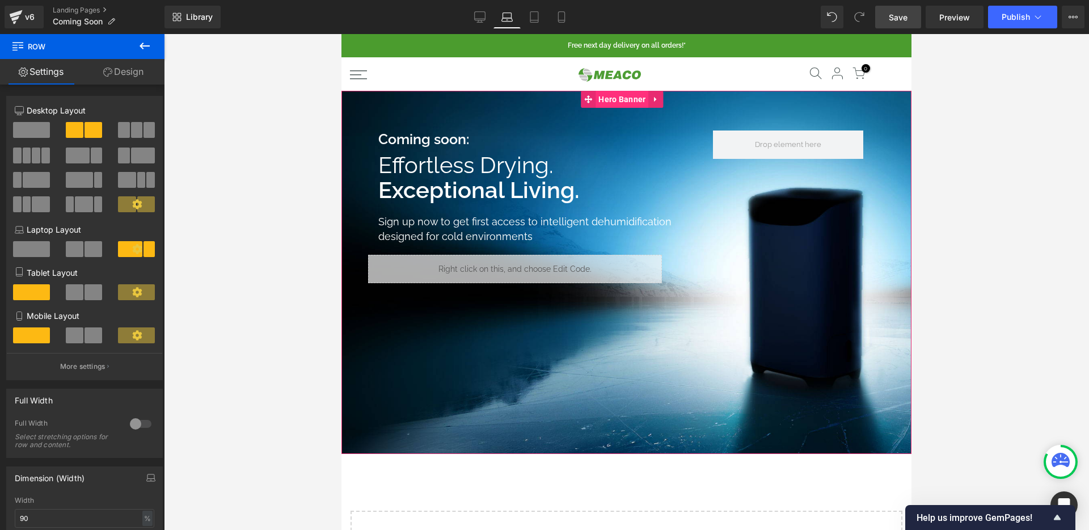
click at [623, 101] on span "Hero Banner" at bounding box center [621, 99] width 53 height 17
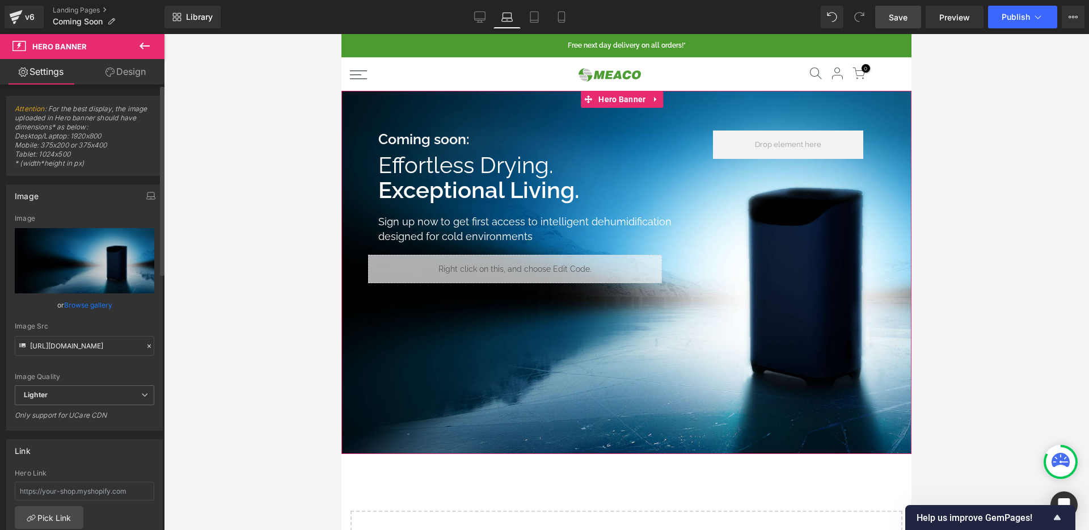
scroll to position [223, 0]
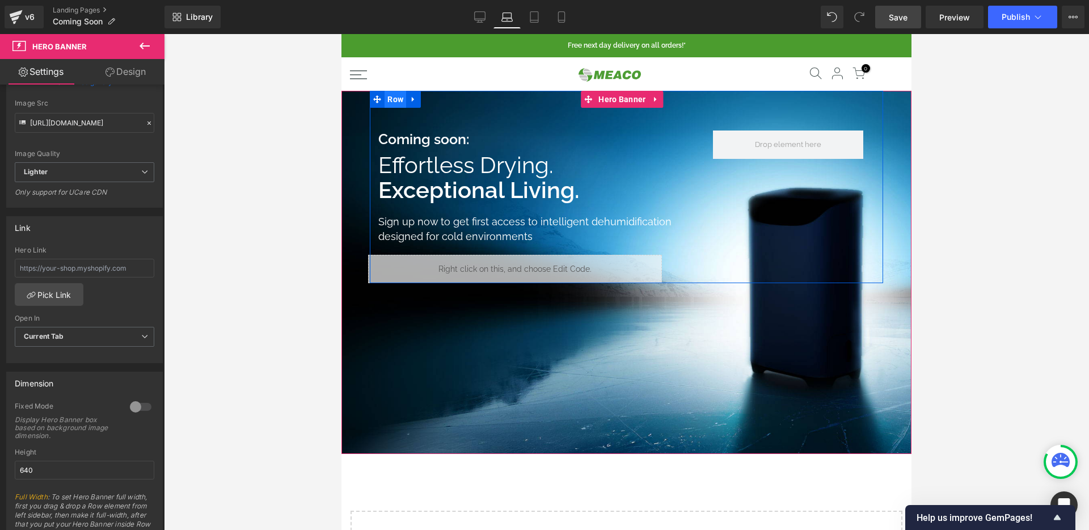
click at [394, 102] on span "Row" at bounding box center [395, 99] width 22 height 17
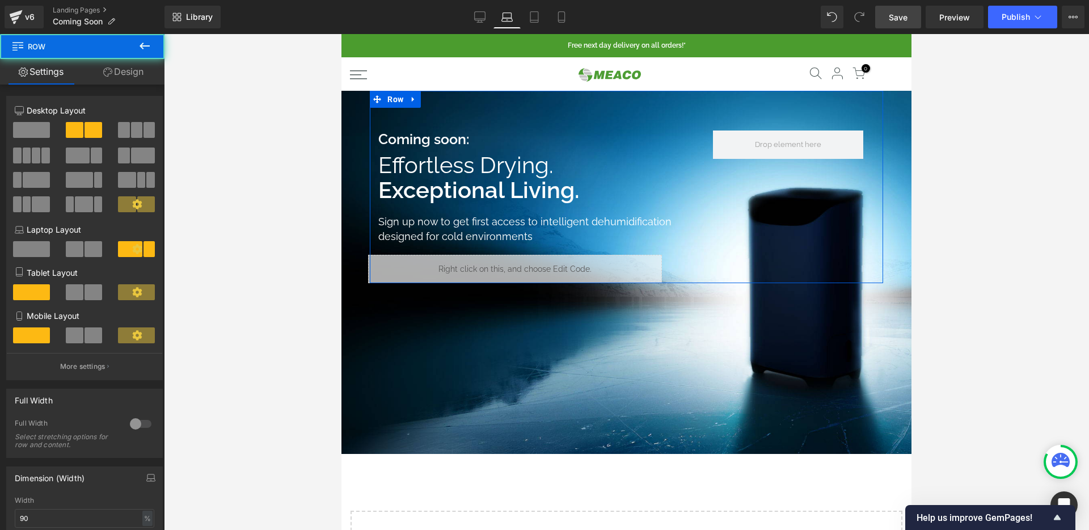
click at [132, 75] on link "Design" at bounding box center [123, 72] width 82 height 26
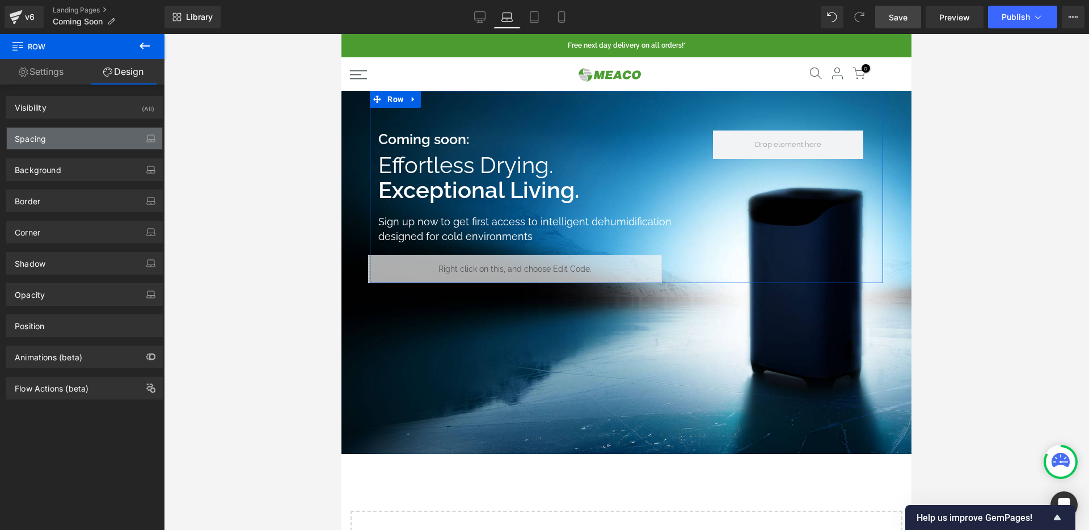
click at [86, 134] on div "Spacing" at bounding box center [84, 139] width 155 height 22
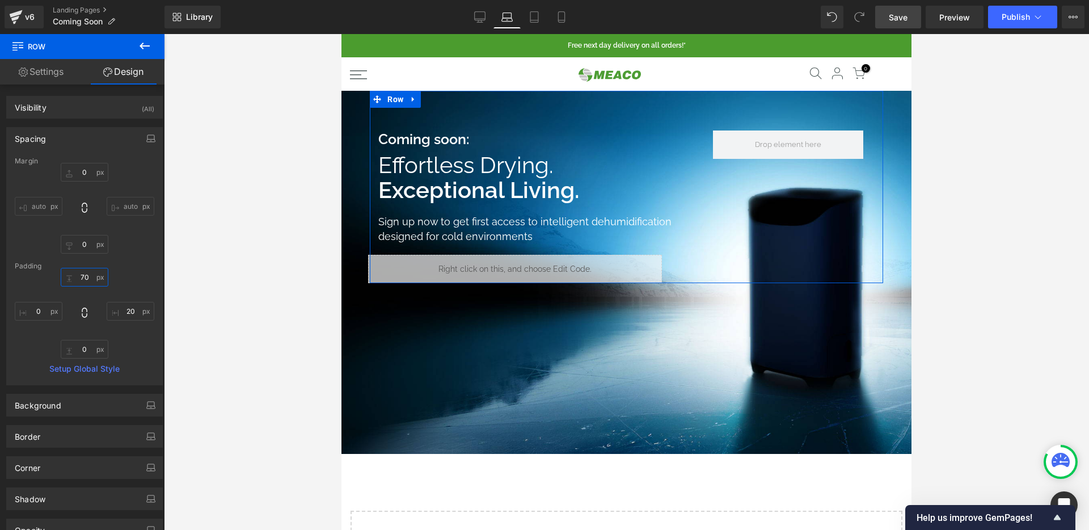
click at [83, 284] on input "70" at bounding box center [85, 277] width 48 height 19
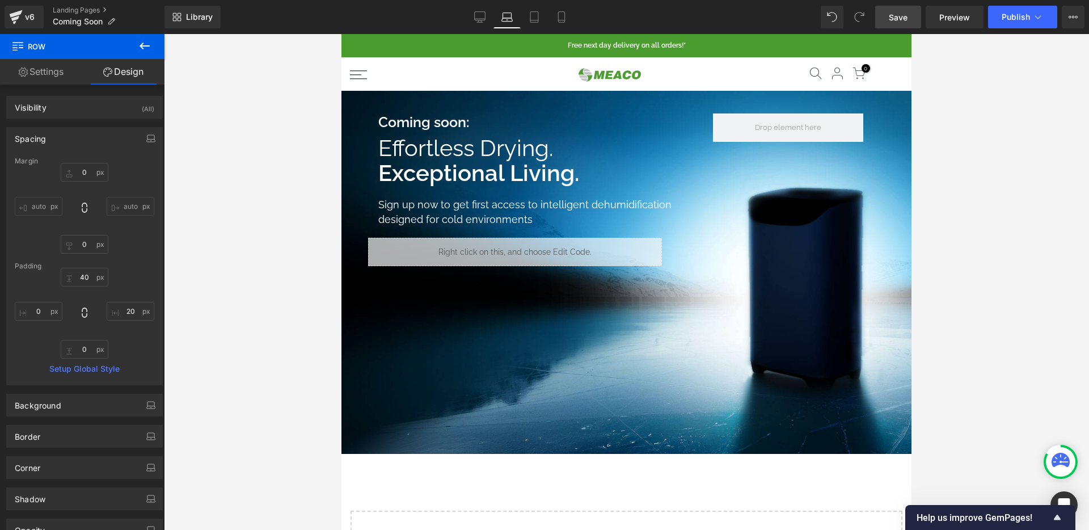
click at [902, 12] on span "Save" at bounding box center [897, 17] width 19 height 12
click at [81, 273] on input "40" at bounding box center [85, 277] width 48 height 19
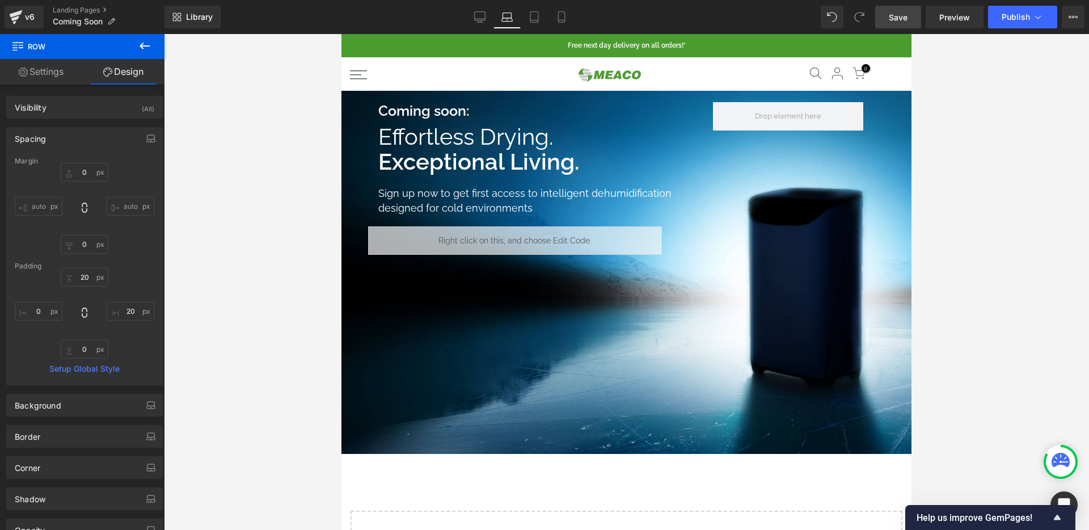
click at [894, 16] on span "Save" at bounding box center [897, 17] width 19 height 12
click at [83, 273] on input "20" at bounding box center [85, 277] width 48 height 19
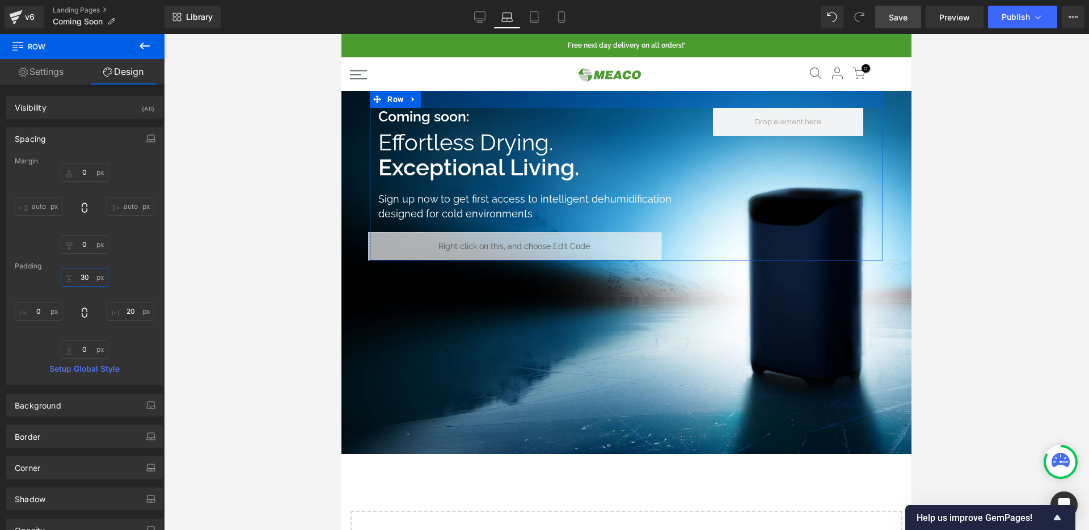
type input "40"
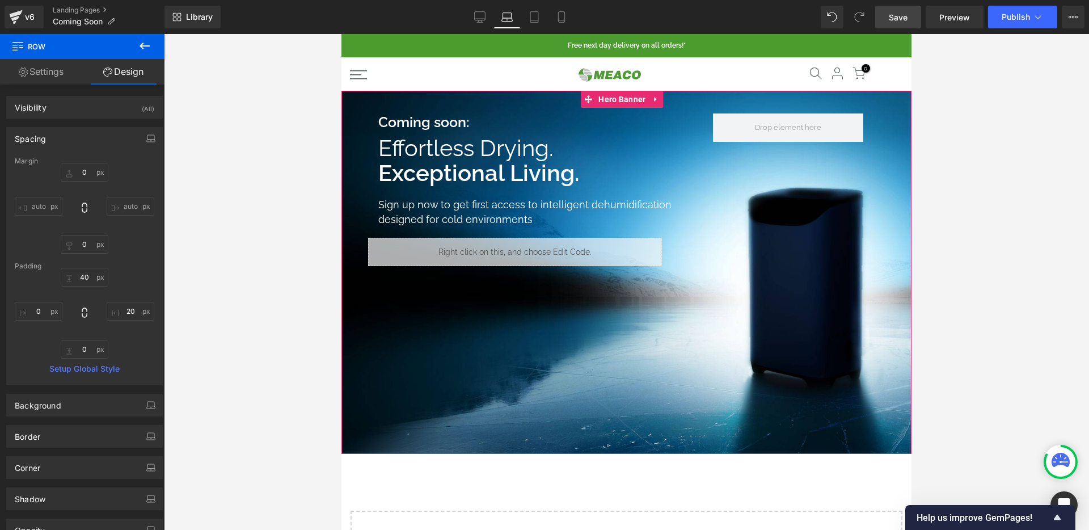
click at [472, 374] on div at bounding box center [626, 272] width 570 height 363
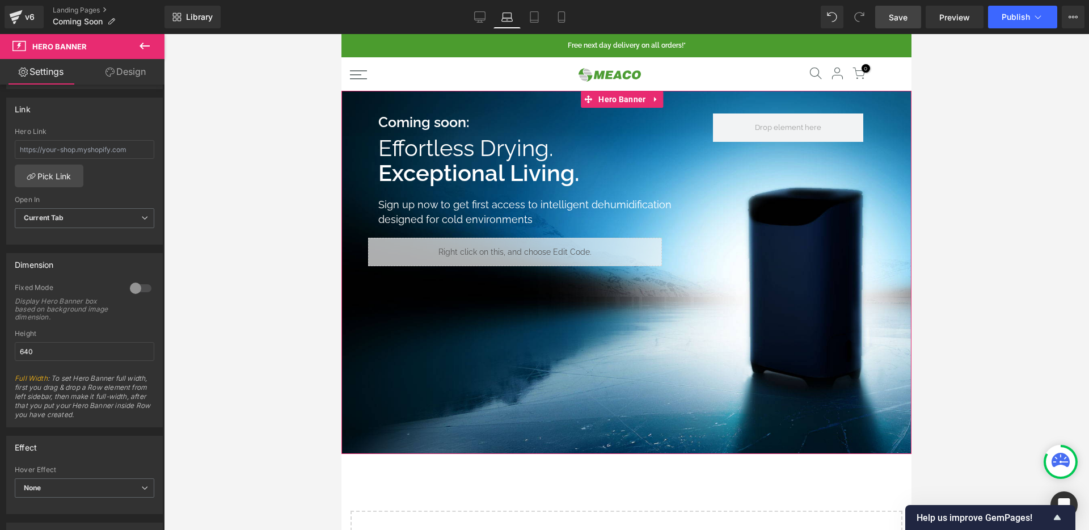
scroll to position [357, 0]
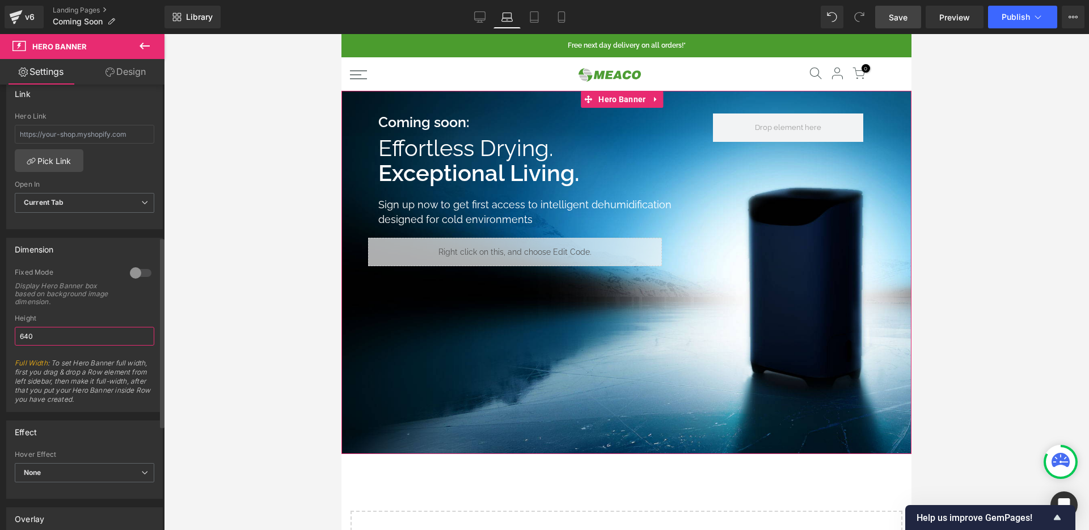
click at [77, 337] on input "640" at bounding box center [84, 336] width 139 height 19
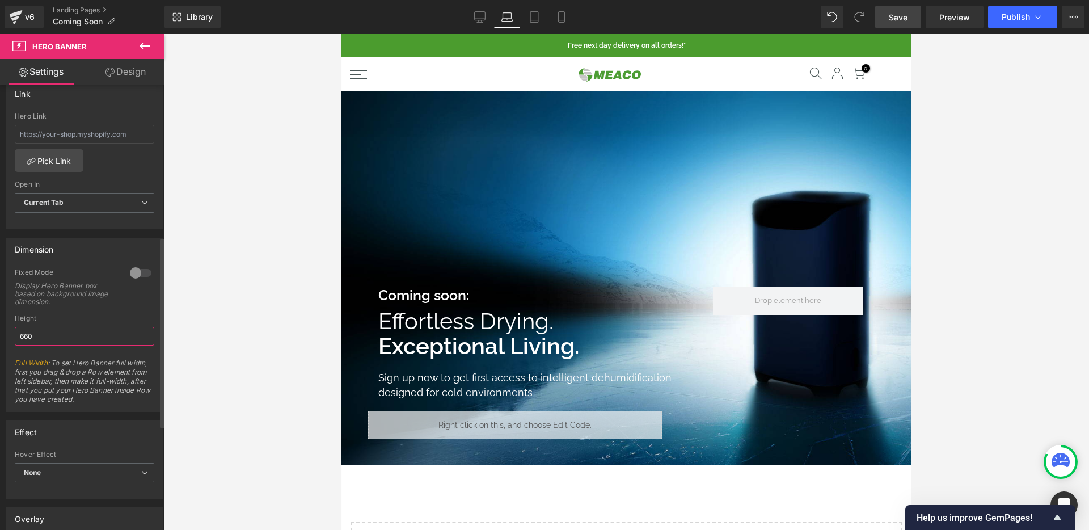
type input "670"
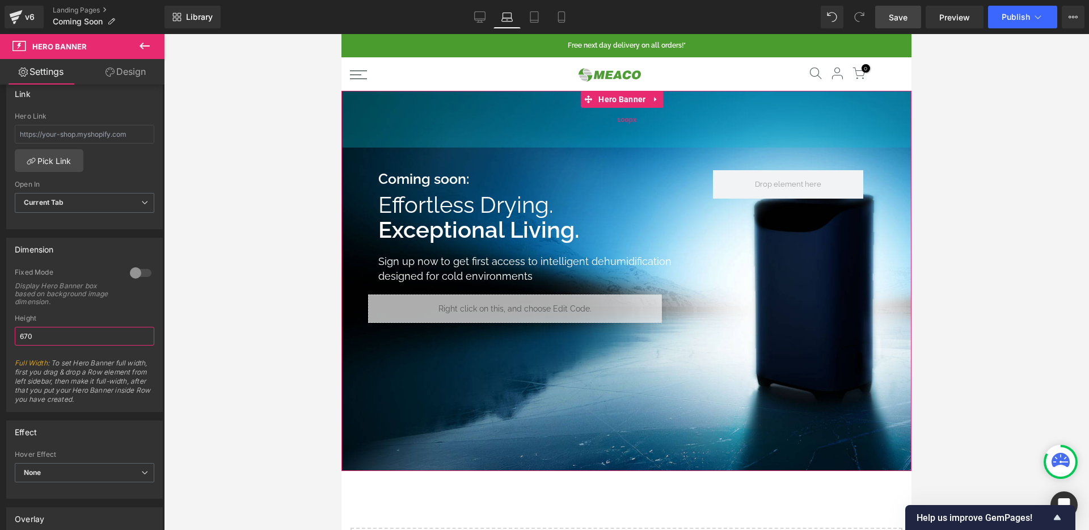
drag, startPoint x: 617, startPoint y: 229, endPoint x: 712, endPoint y: 110, distance: 152.1
click at [712, 110] on div "100px" at bounding box center [626, 119] width 570 height 57
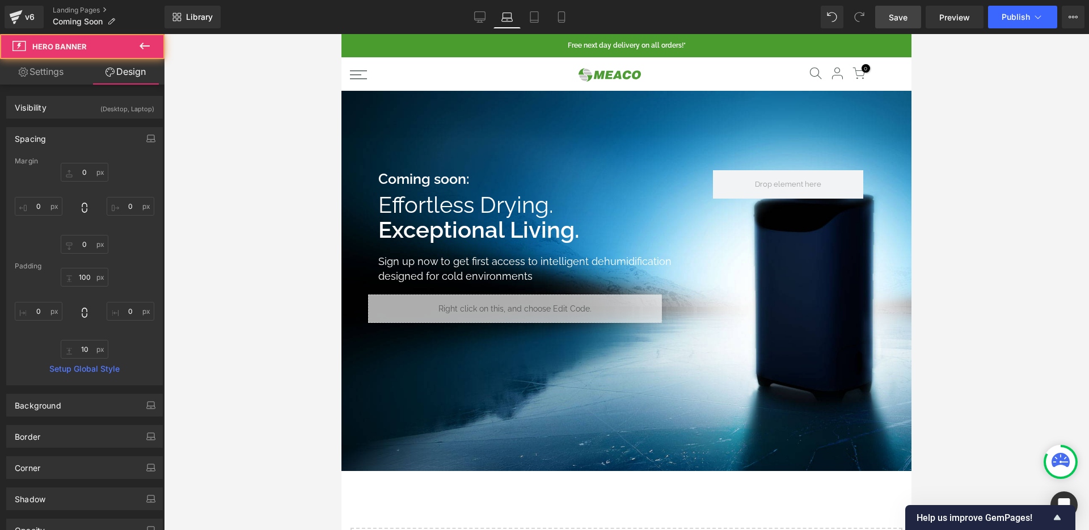
click at [916, 15] on link "Save" at bounding box center [898, 17] width 46 height 23
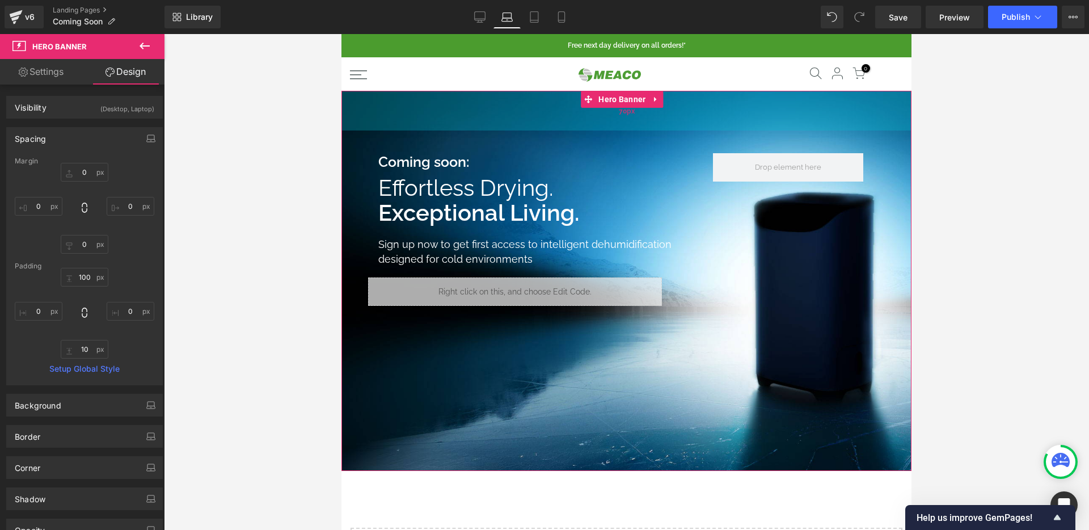
drag, startPoint x: 632, startPoint y: 137, endPoint x: 636, endPoint y: 126, distance: 12.0
click at [636, 126] on div "70px" at bounding box center [626, 111] width 570 height 40
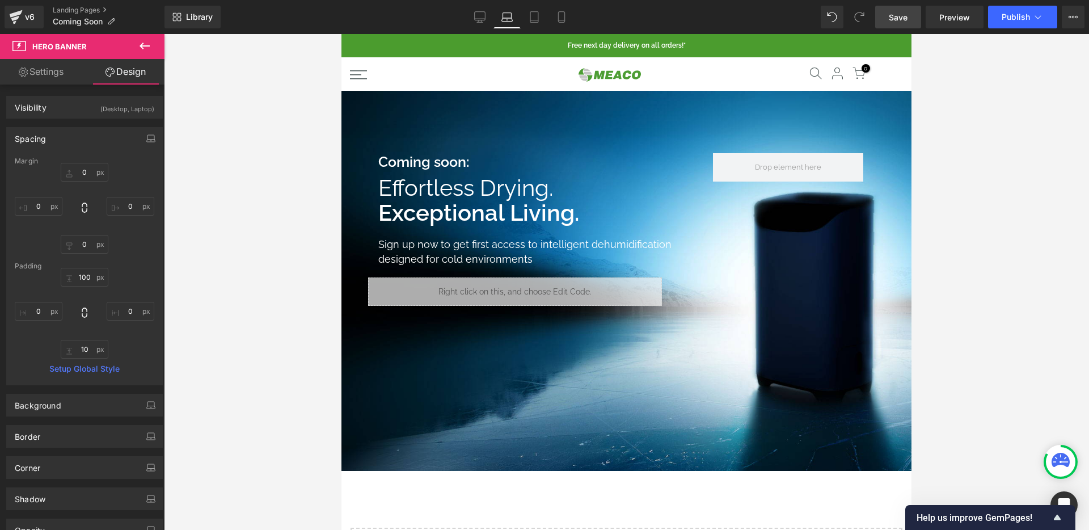
click at [899, 22] on span "Save" at bounding box center [897, 17] width 19 height 12
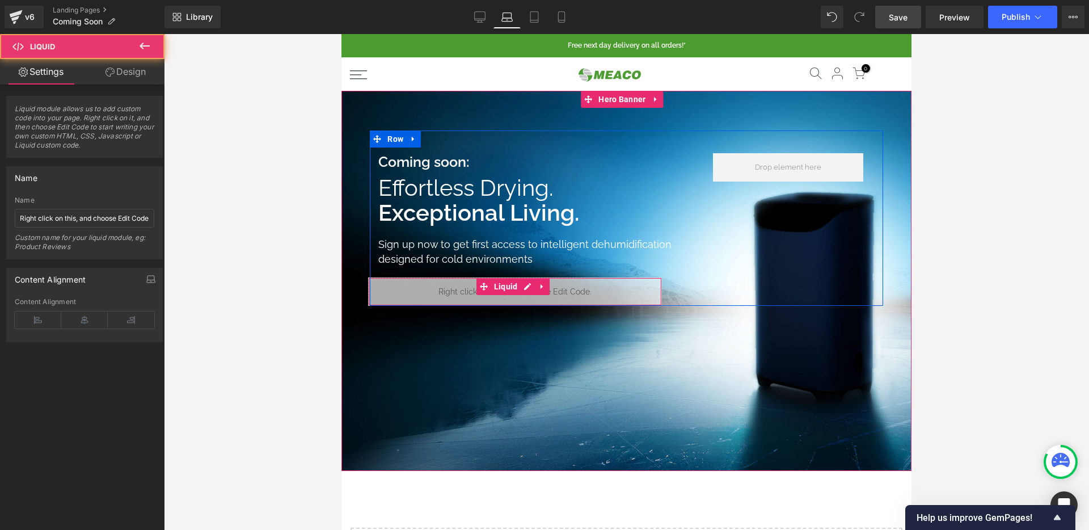
click at [522, 301] on div "Liquid" at bounding box center [515, 291] width 294 height 28
click at [500, 280] on span "Liquid" at bounding box center [505, 286] width 29 height 17
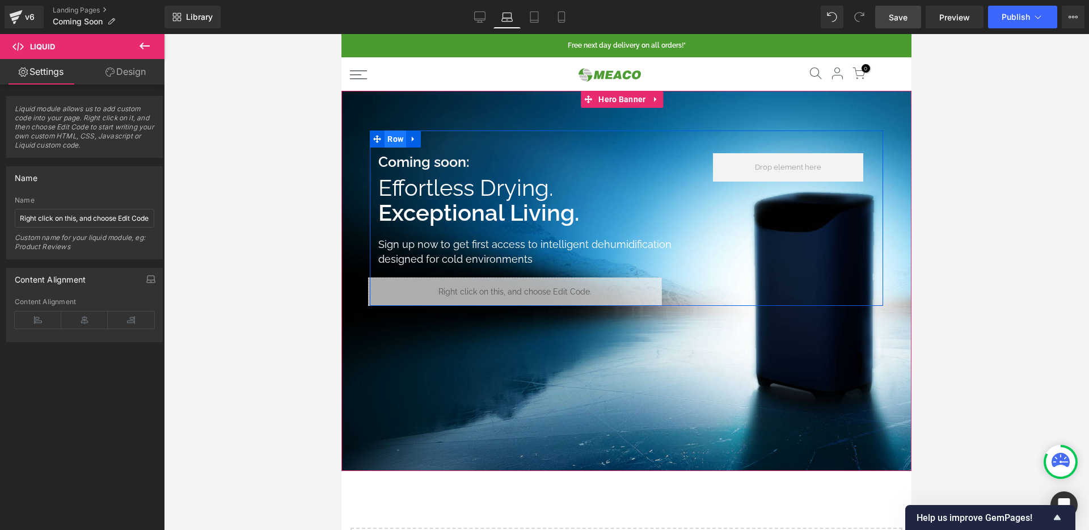
click at [393, 140] on span "Row" at bounding box center [395, 138] width 22 height 17
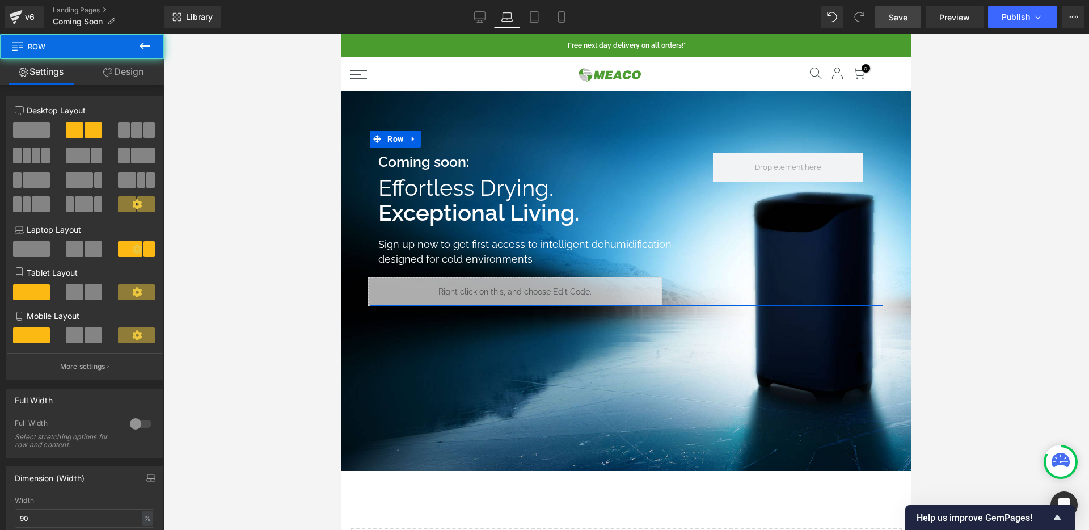
click at [119, 65] on link "Design" at bounding box center [123, 72] width 82 height 26
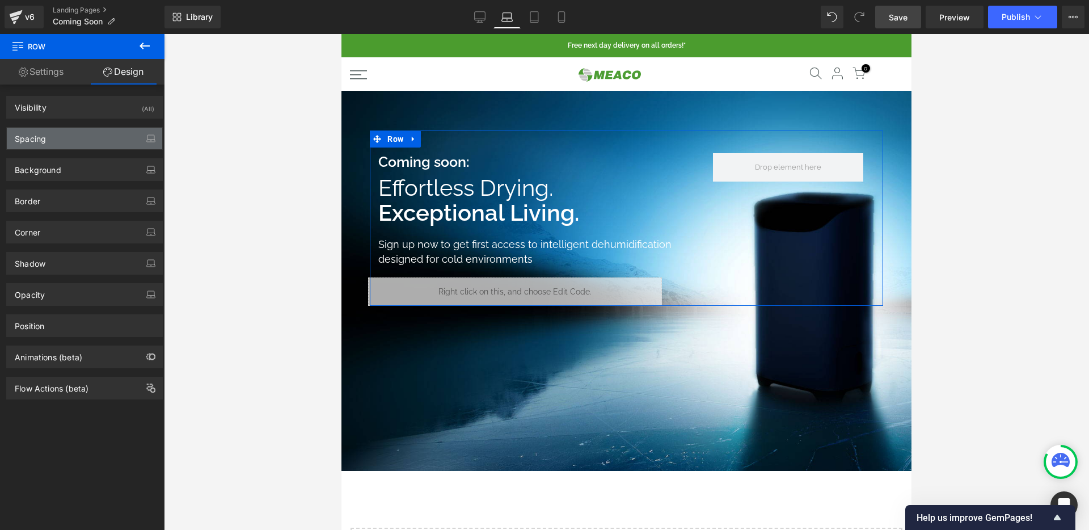
click at [79, 145] on div "Spacing" at bounding box center [84, 139] width 155 height 22
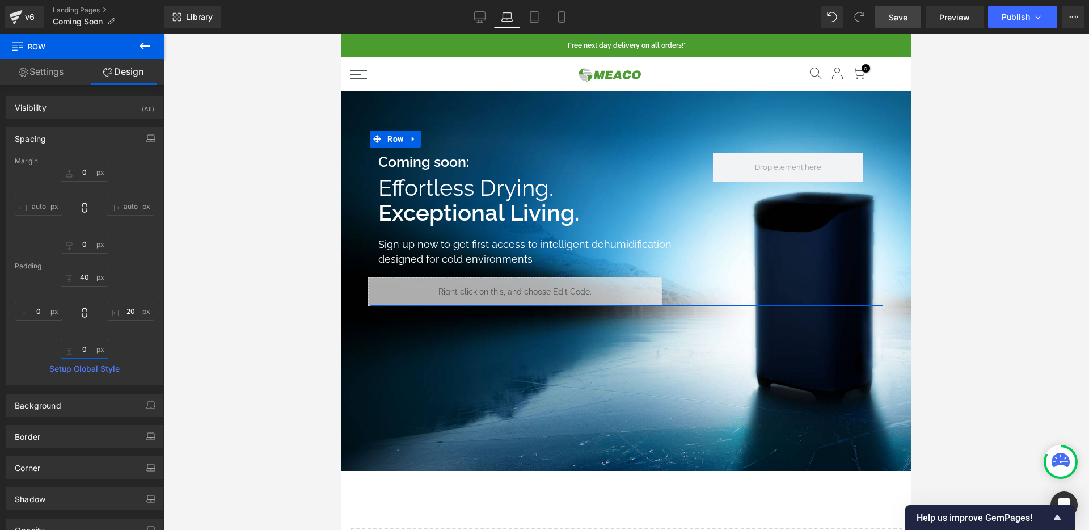
click at [83, 347] on input "0" at bounding box center [85, 349] width 48 height 19
type input "30"
click at [894, 14] on span "Save" at bounding box center [897, 17] width 19 height 12
click at [535, 17] on icon at bounding box center [533, 16] width 11 height 11
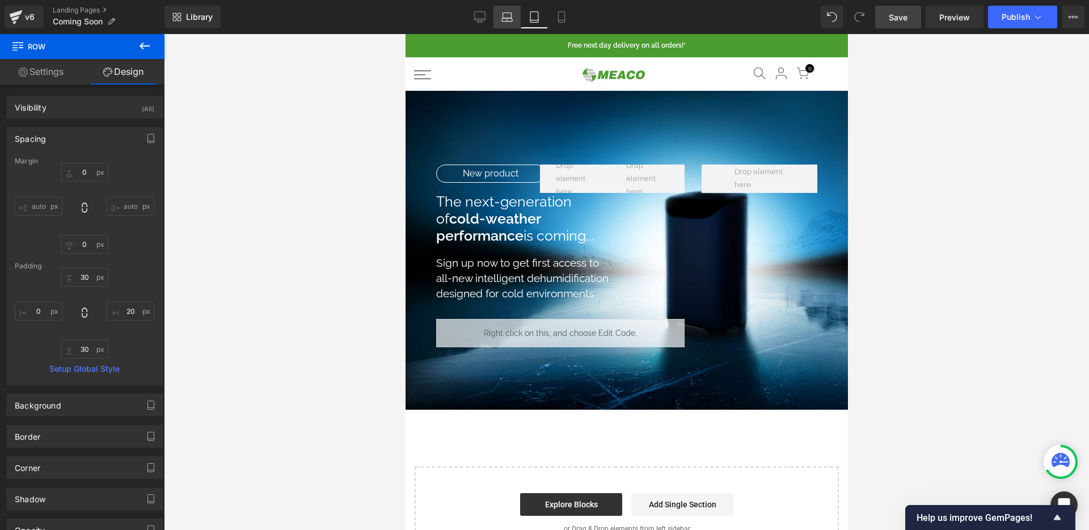
click at [499, 14] on link "Laptop" at bounding box center [506, 17] width 27 height 23
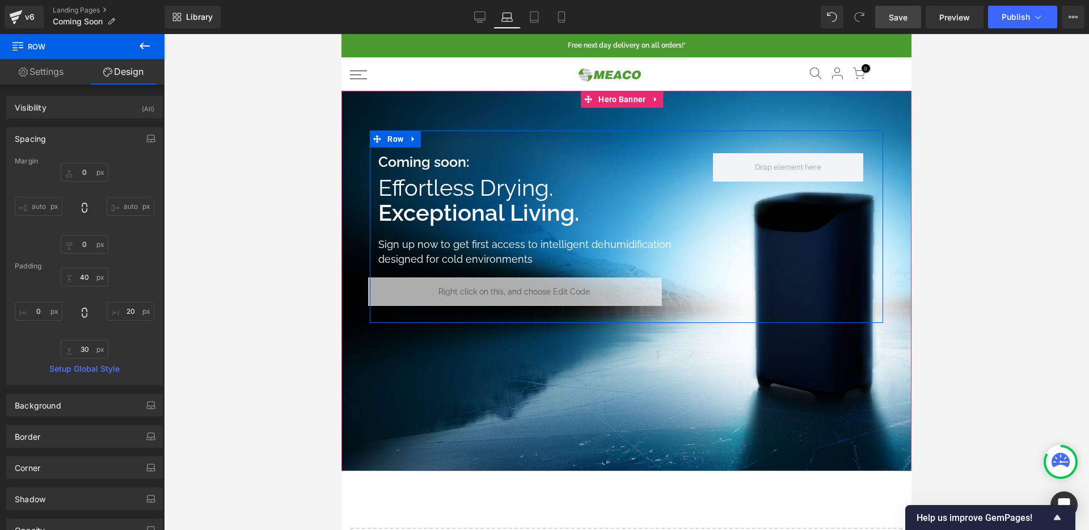
click at [440, 164] on strong "Coming soon:" at bounding box center [423, 161] width 91 height 17
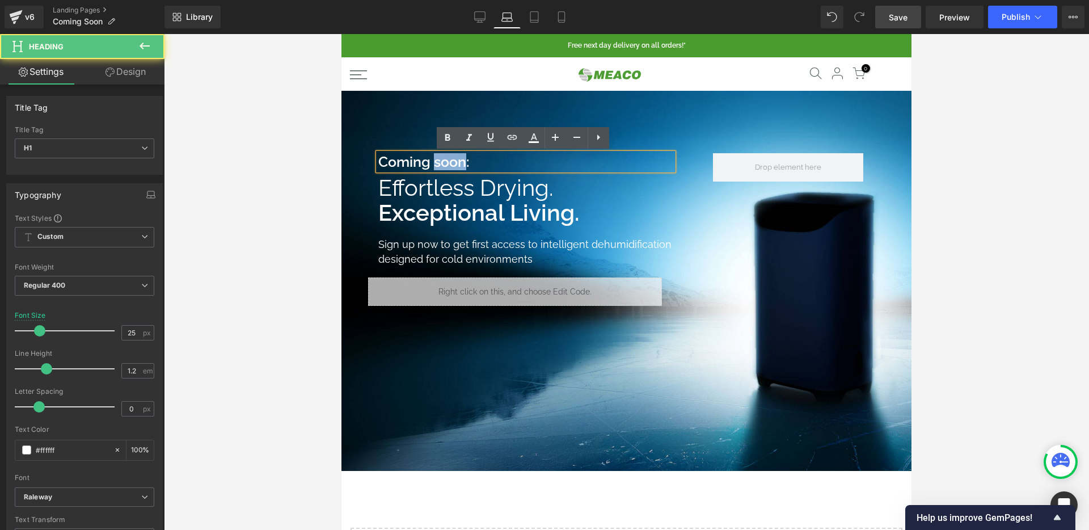
click at [440, 164] on strong "Coming soon:" at bounding box center [423, 161] width 91 height 17
copy strong "Coming soon:"
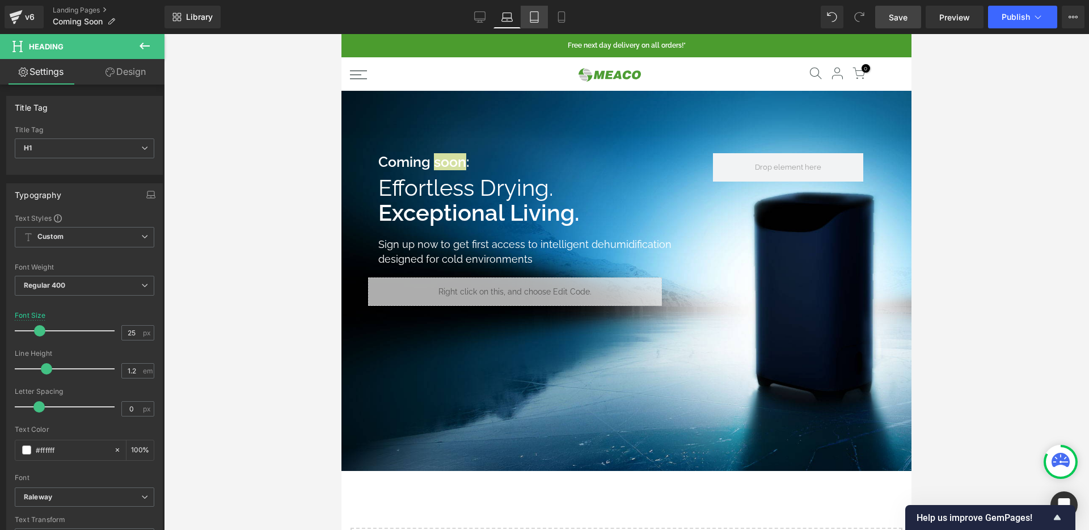
click at [539, 10] on link "Tablet" at bounding box center [534, 17] width 27 height 23
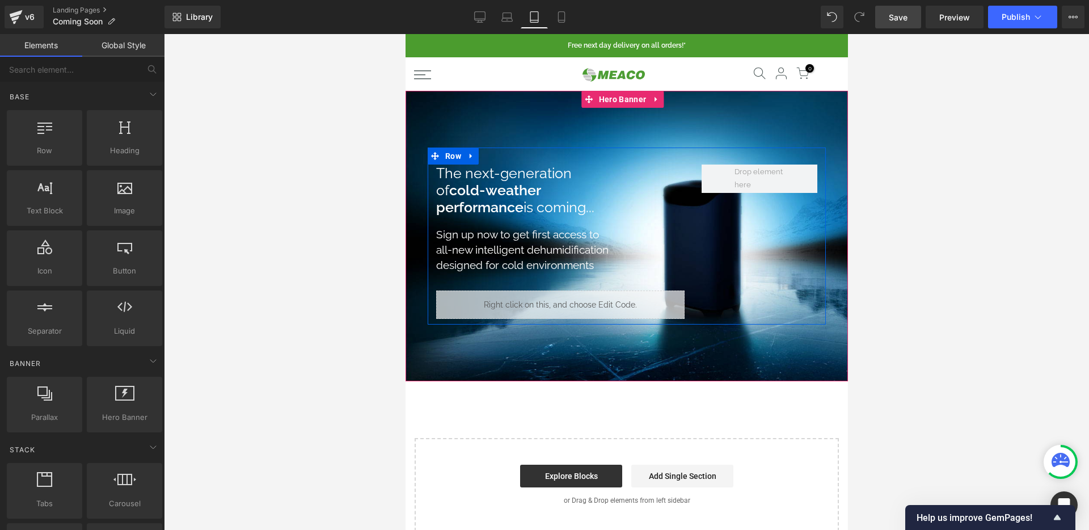
click at [507, 163] on div "The next-generation of cold-weather performance is coming... Heading Sign up no…" at bounding box center [626, 235] width 398 height 177
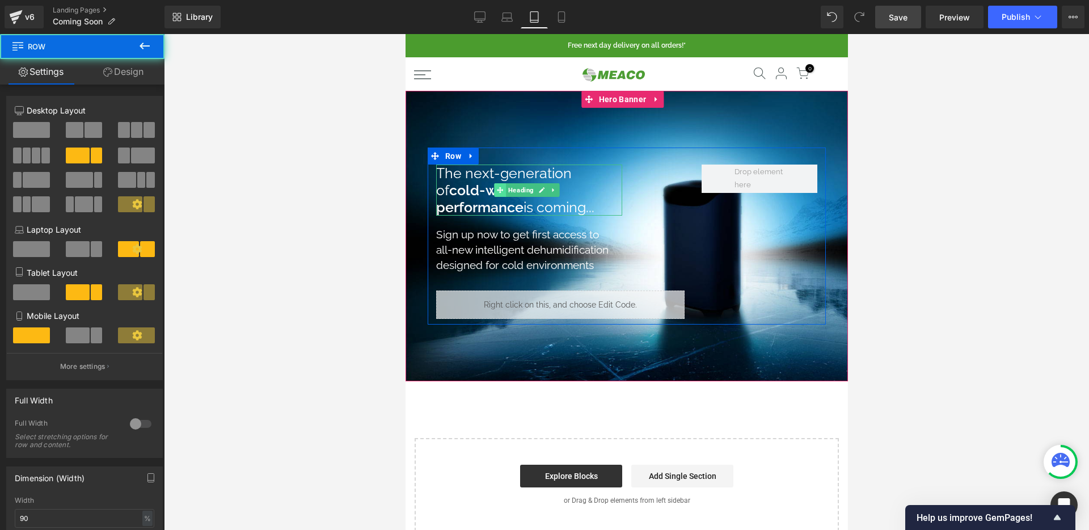
click at [497, 187] on icon at bounding box center [499, 190] width 6 height 7
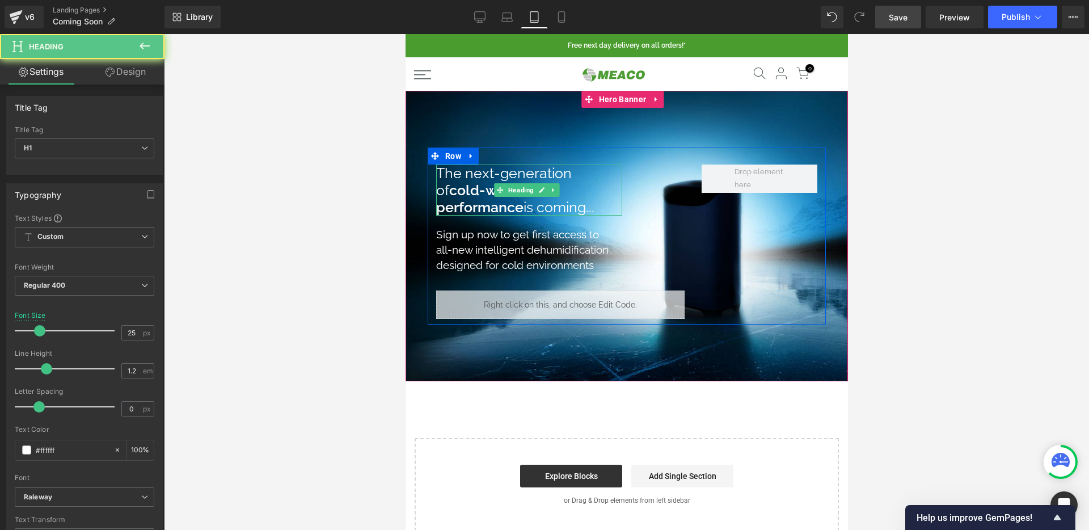
click at [476, 188] on strong "cold-weather performance" at bounding box center [487, 198] width 104 height 34
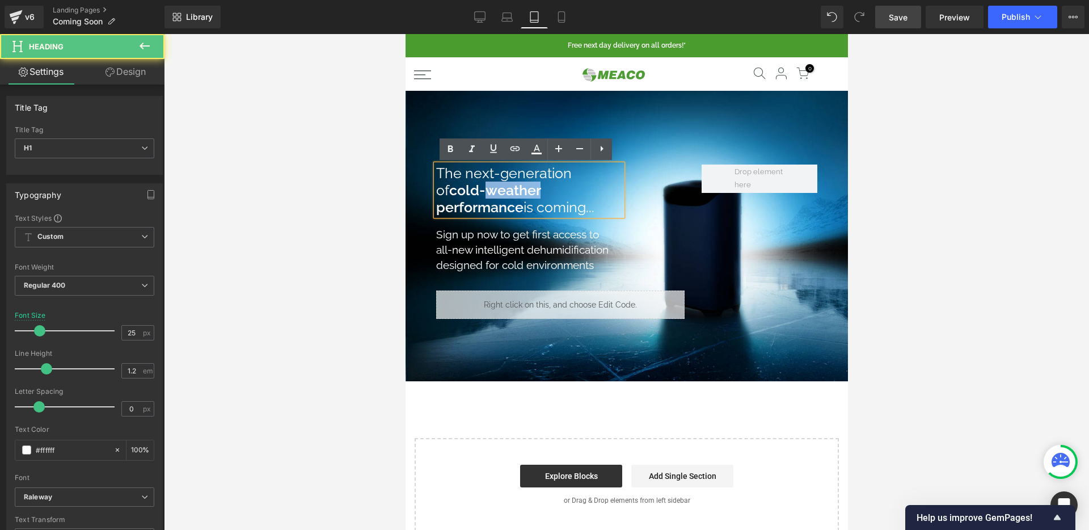
click at [476, 188] on strong "cold-weather performance" at bounding box center [487, 198] width 104 height 34
click at [565, 187] on h1 "The next-generation of cold-weather performance is coming..." at bounding box center [528, 189] width 186 height 51
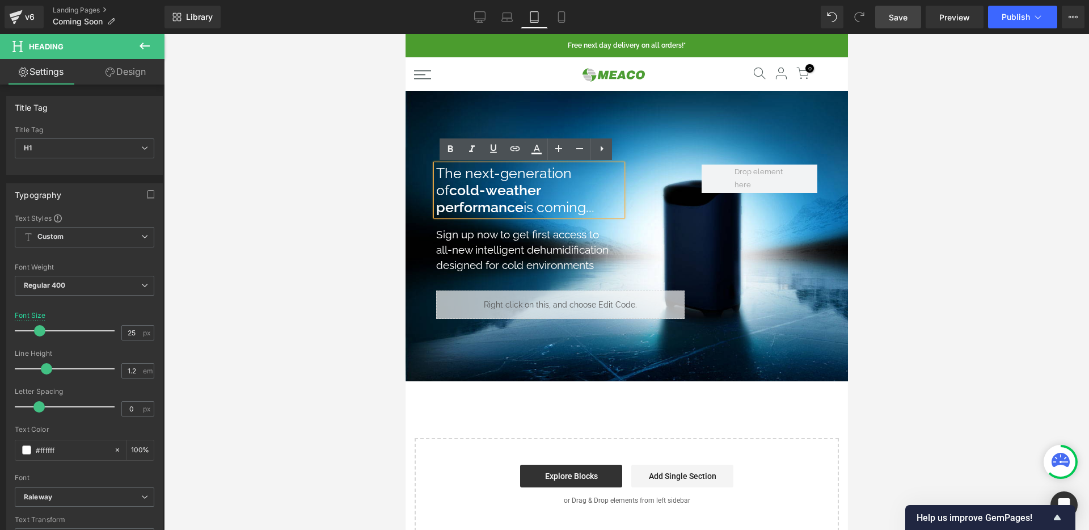
click at [684, 226] on div "The next-generation of cold-weather performance is coming... Heading Sign up no…" at bounding box center [559, 241] width 265 height 154
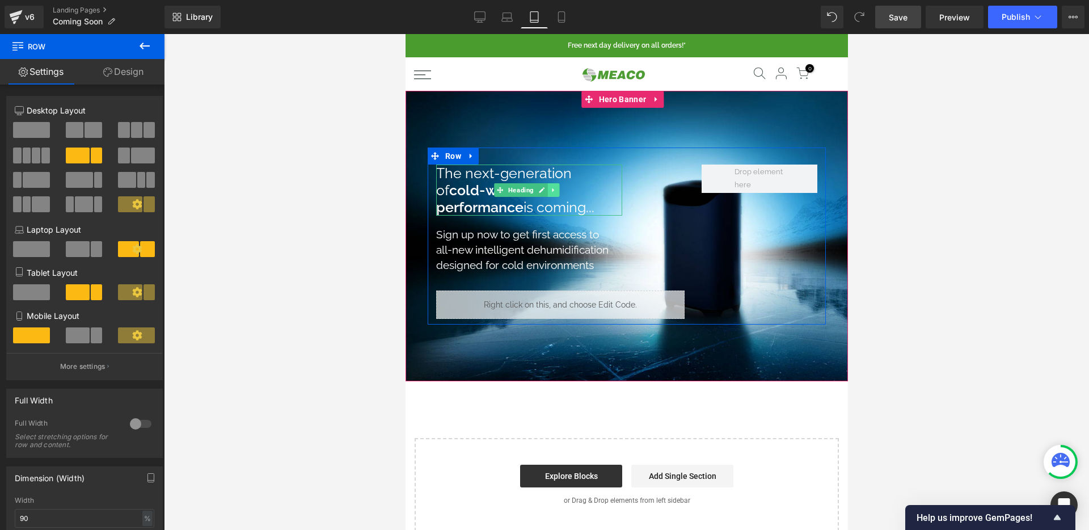
click at [556, 188] on icon at bounding box center [552, 190] width 6 height 7
click at [546, 189] on icon at bounding box center [547, 190] width 6 height 6
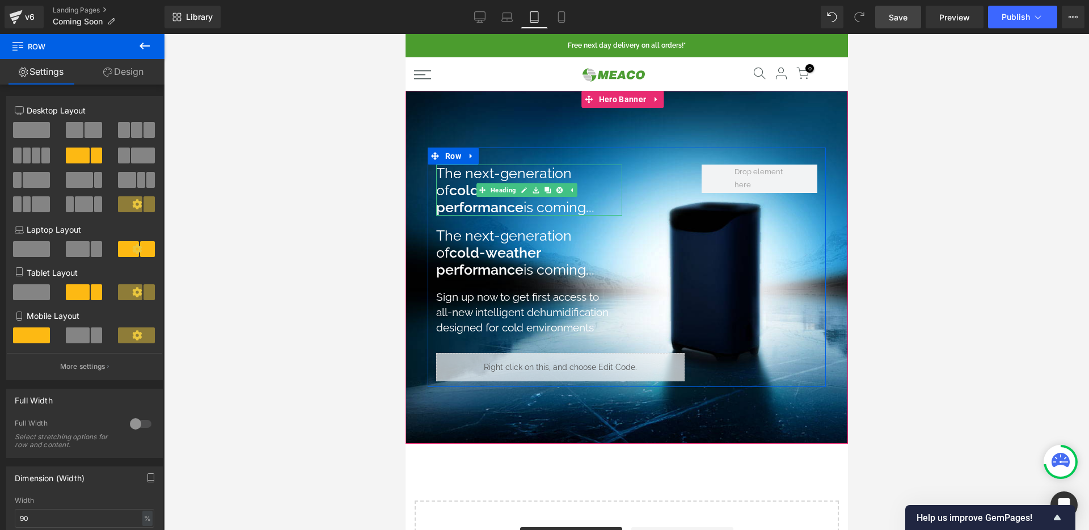
click at [462, 180] on h1 "The next-generation of cold-weather performance is coming..." at bounding box center [528, 189] width 186 height 51
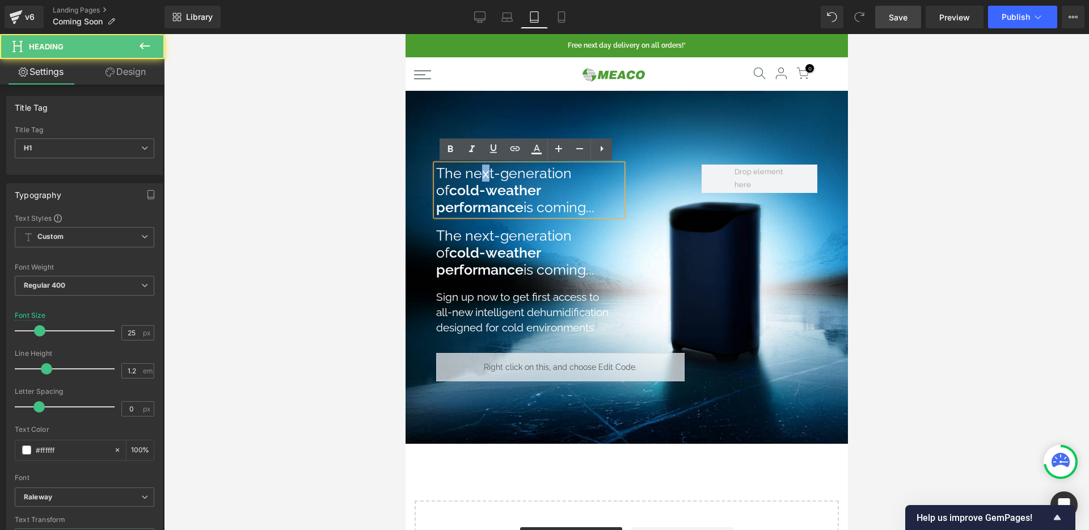
click at [462, 180] on h1 "The next-generation of cold-weather performance is coming..." at bounding box center [528, 189] width 186 height 51
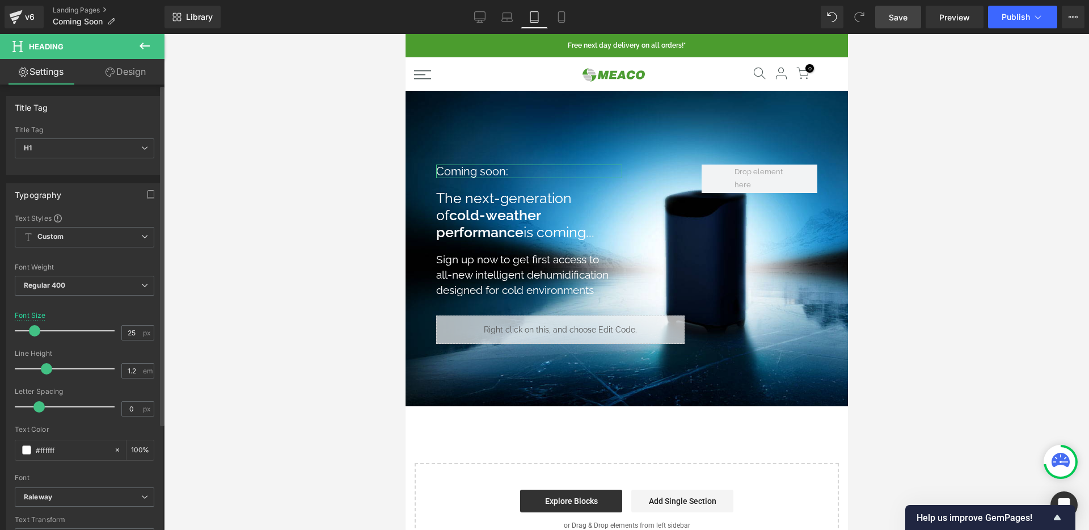
click at [34, 330] on span at bounding box center [34, 330] width 11 height 11
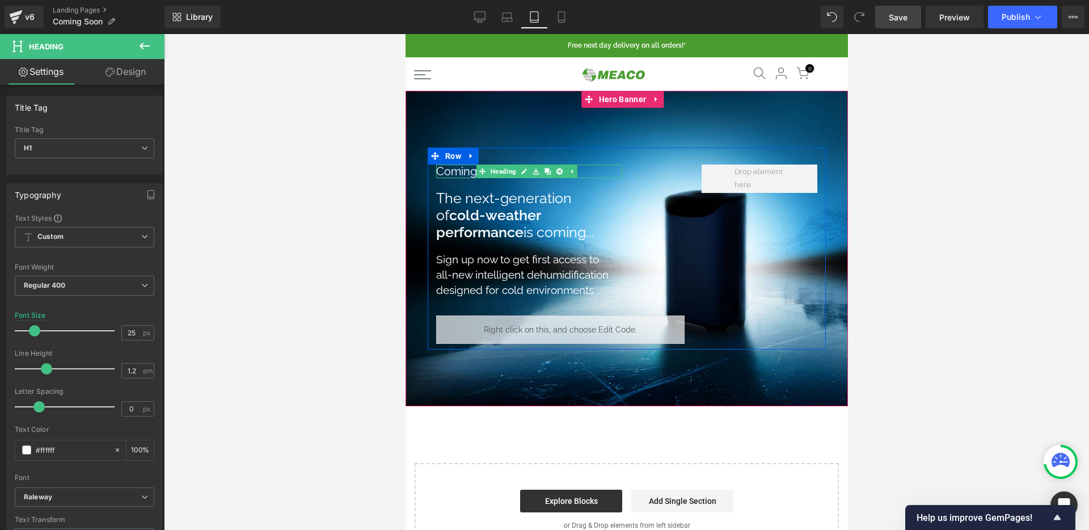
click at [460, 174] on h1 "Coming soon:" at bounding box center [528, 171] width 186 height 14
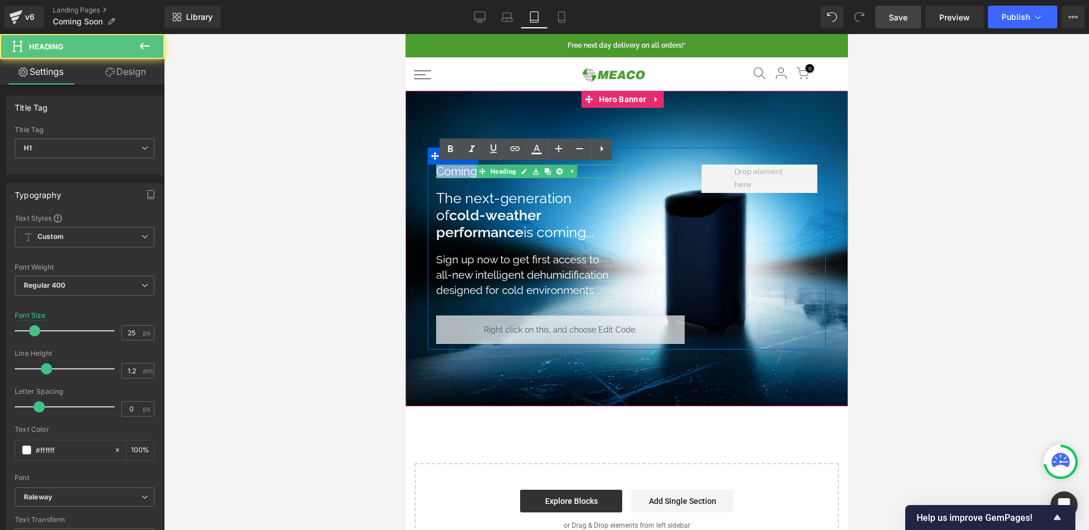
click at [460, 174] on h1 "Coming soon:" at bounding box center [528, 171] width 186 height 14
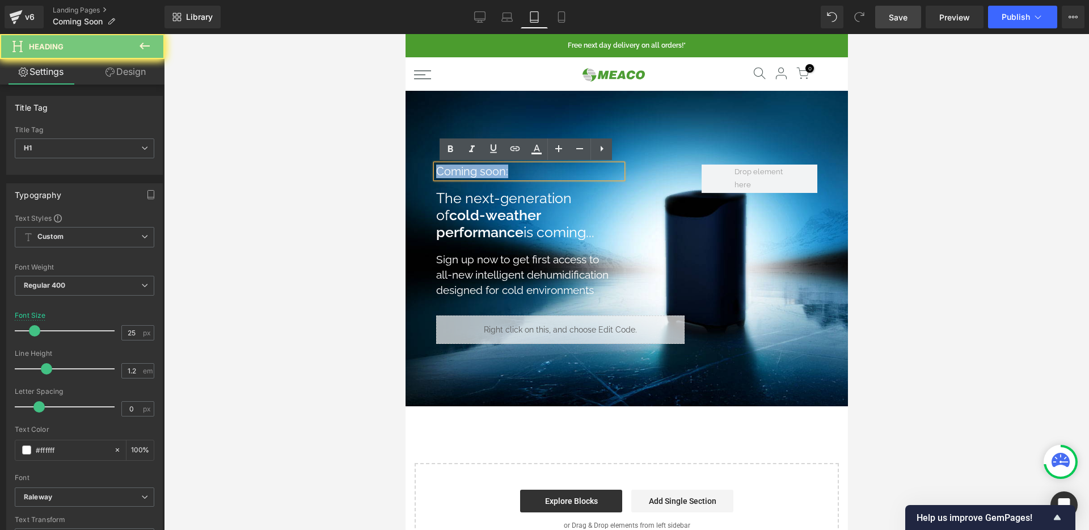
click at [460, 174] on h1 "Coming soon:" at bounding box center [528, 171] width 186 height 14
click at [457, 152] on link at bounding box center [450, 149] width 22 height 22
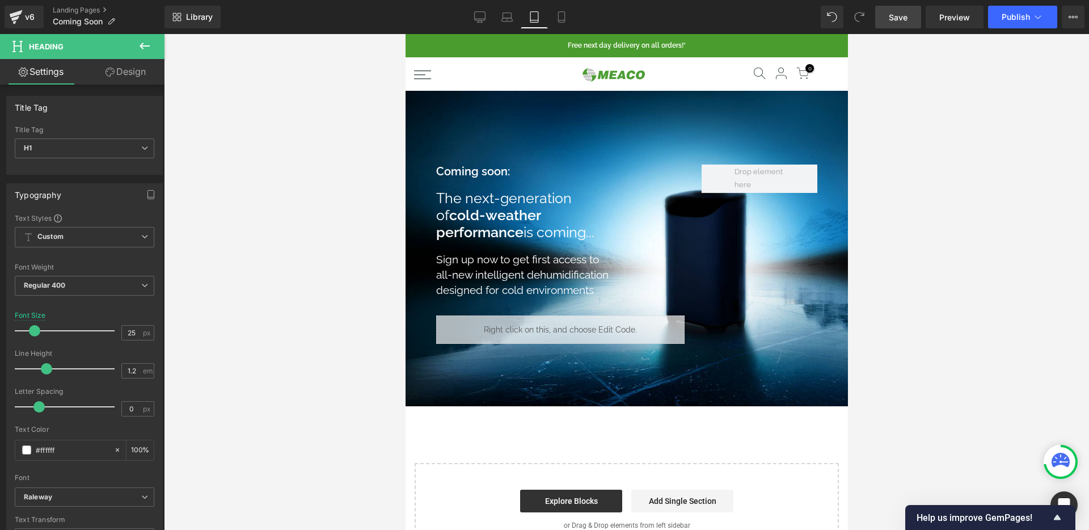
click at [129, 70] on link "Design" at bounding box center [125, 72] width 82 height 26
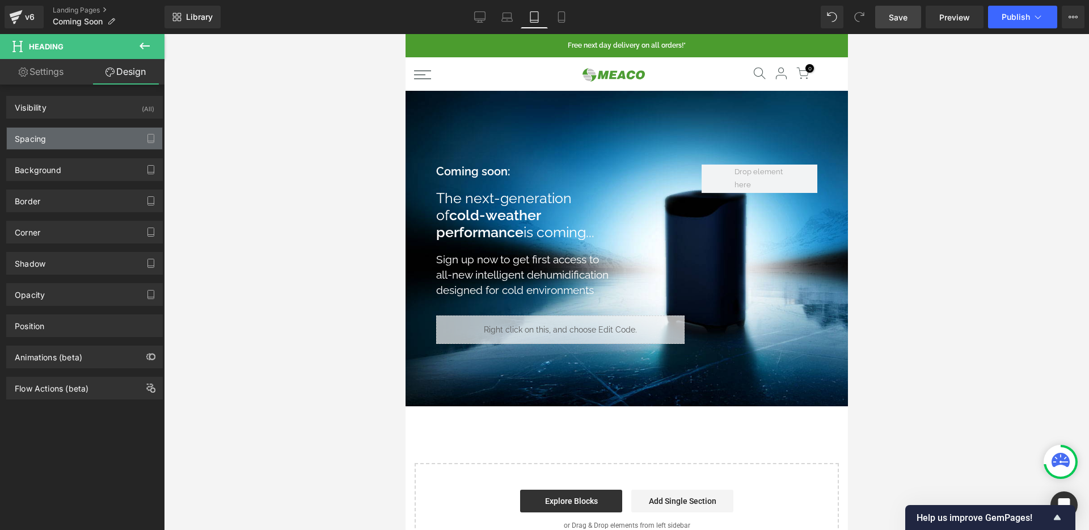
click at [57, 138] on div "Spacing" at bounding box center [84, 139] width 155 height 22
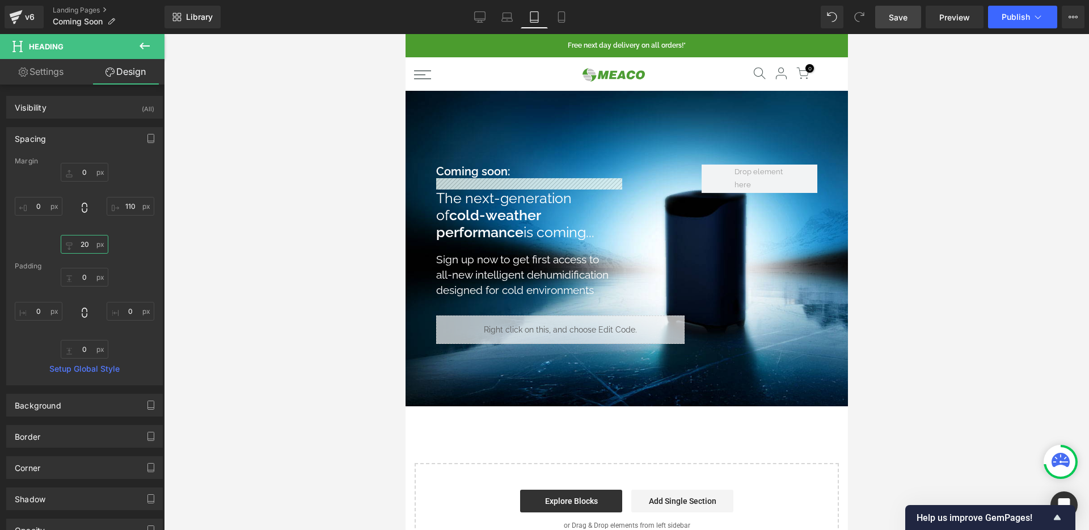
click at [79, 247] on input "20" at bounding box center [85, 244] width 48 height 19
type input "0"
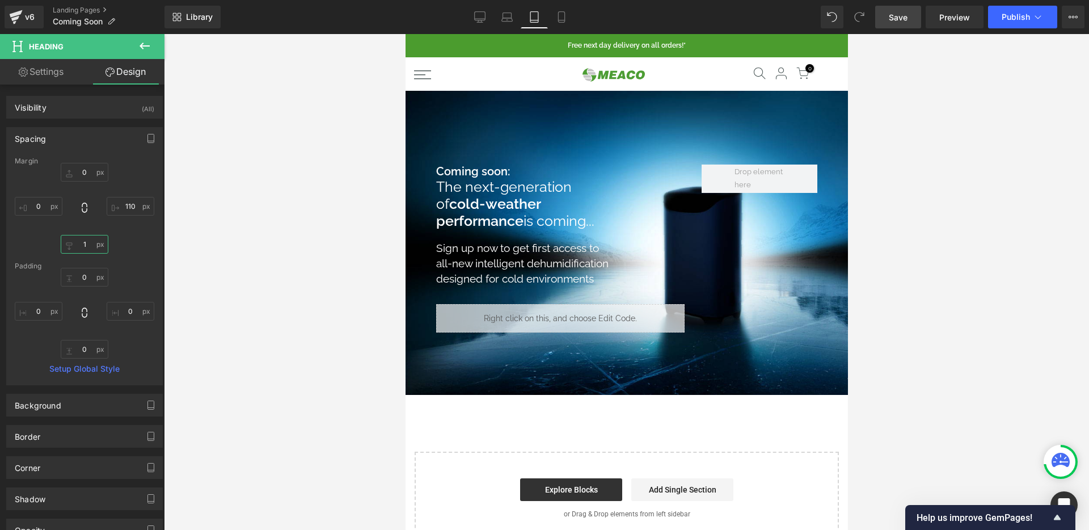
type input "10"
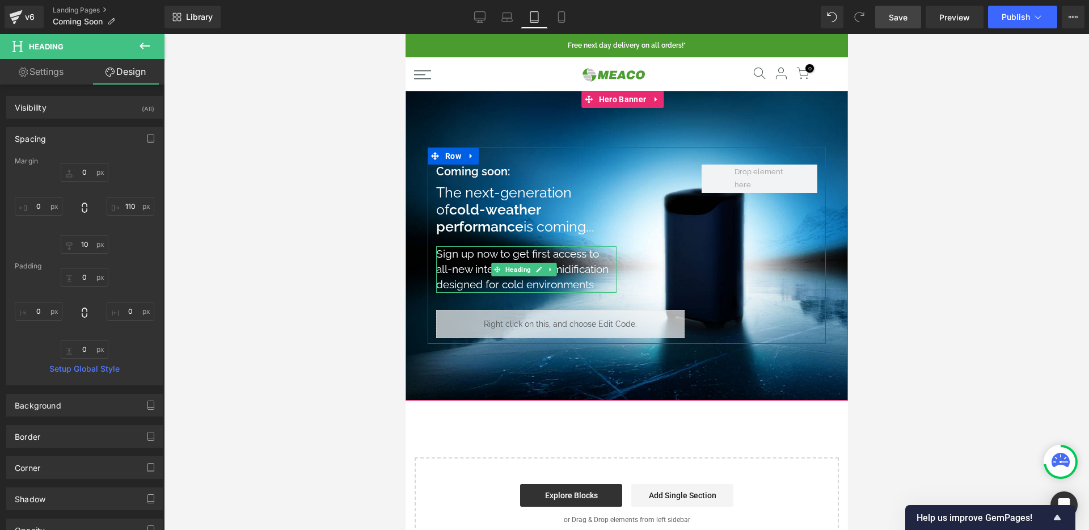
click at [476, 218] on strong "cold-weather performance" at bounding box center [487, 218] width 104 height 34
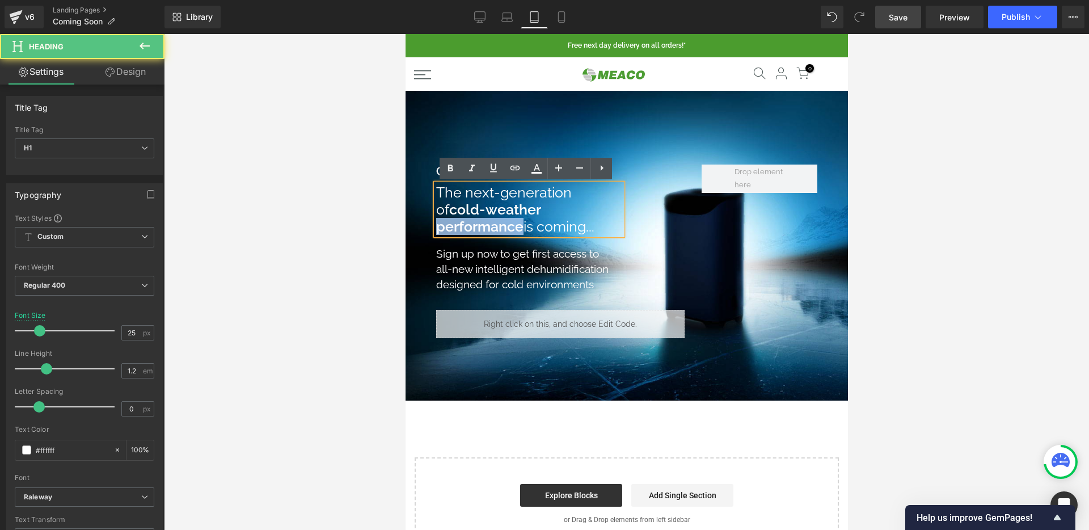
click at [476, 218] on strong "cold-weather performance" at bounding box center [487, 218] width 104 height 34
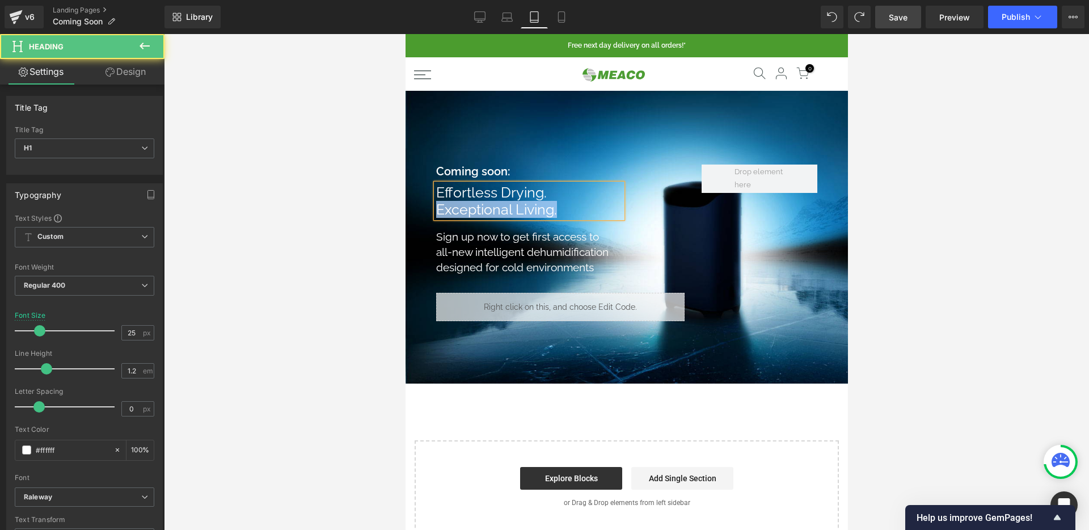
drag, startPoint x: 480, startPoint y: 213, endPoint x: 420, endPoint y: 211, distance: 60.7
click at [420, 211] on span "Coming soon: Heading Effortless Drying. Exceptional Living. Heading Sign up now…" at bounding box center [626, 236] width 442 height 179
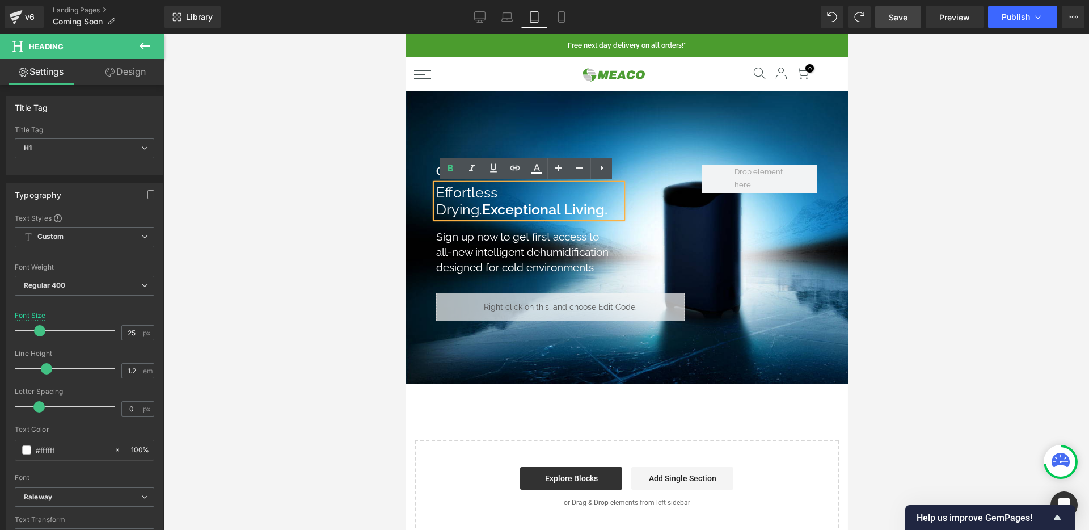
click at [481, 206] on strong "Exceptional Living." at bounding box center [543, 209] width 125 height 17
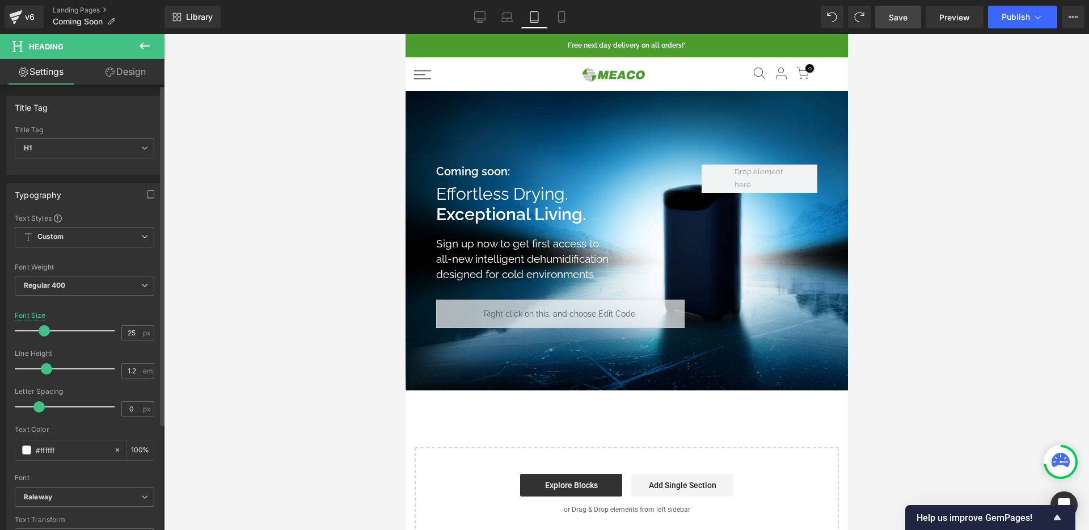
click at [43, 327] on span at bounding box center [44, 330] width 11 height 11
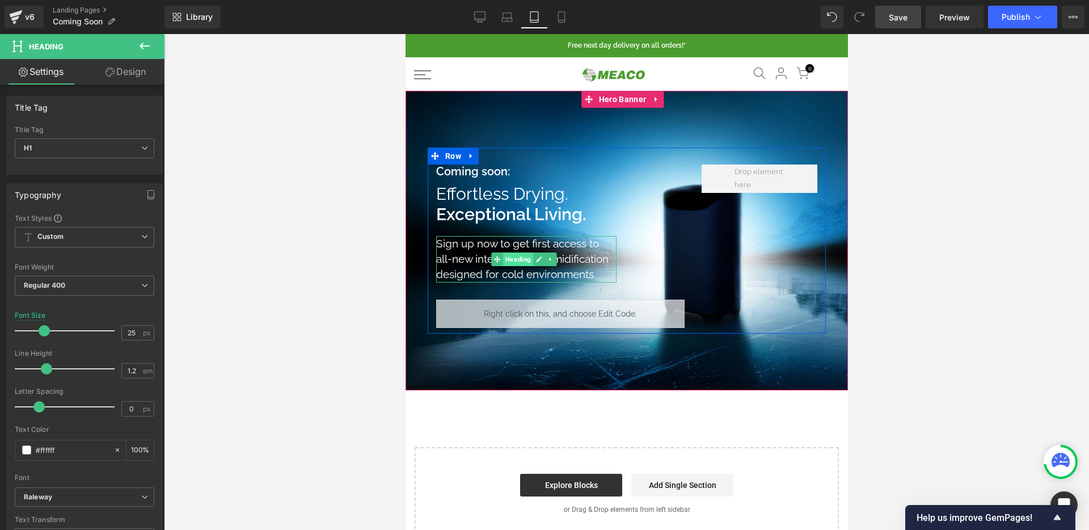
click at [506, 261] on span "Heading" at bounding box center [517, 259] width 30 height 14
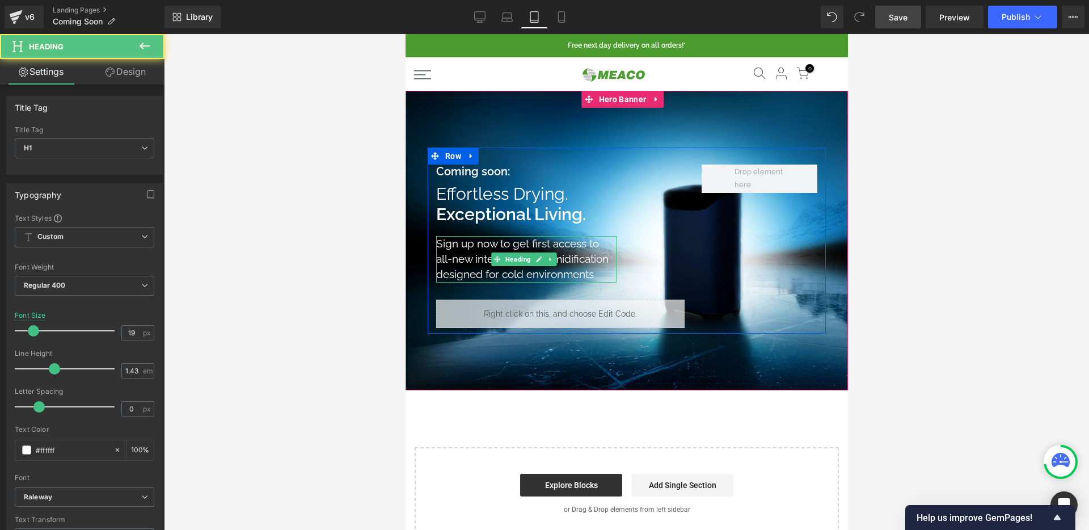
click at [464, 256] on h1 "Sign up now to get first access to all-new intelligent dehumidification designe…" at bounding box center [525, 259] width 180 height 46
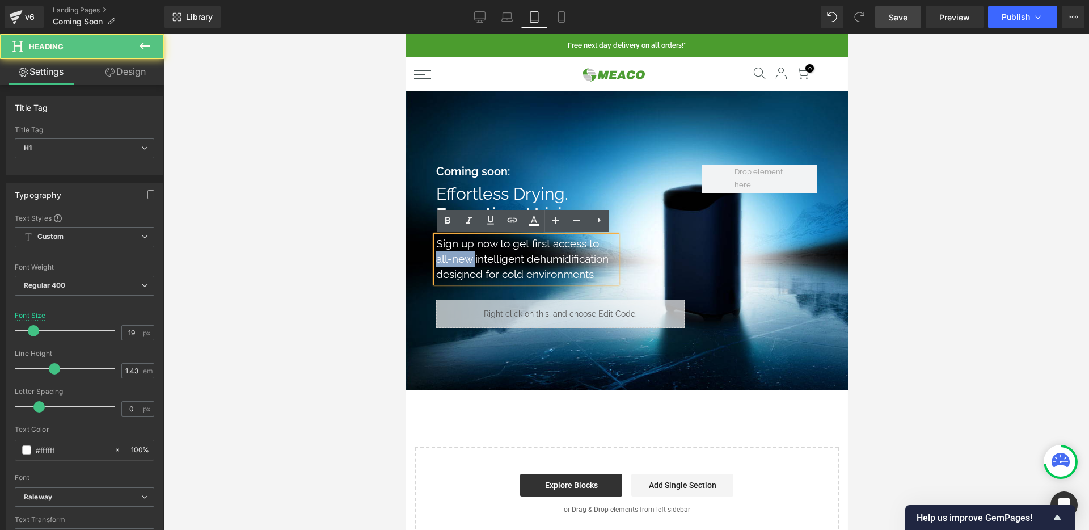
drag, startPoint x: 475, startPoint y: 257, endPoint x: 427, endPoint y: 260, distance: 48.3
click at [427, 260] on div "Coming soon: Heading Effortless Drying. Exceptional Living. Heading Sign up now…" at bounding box center [559, 245] width 265 height 163
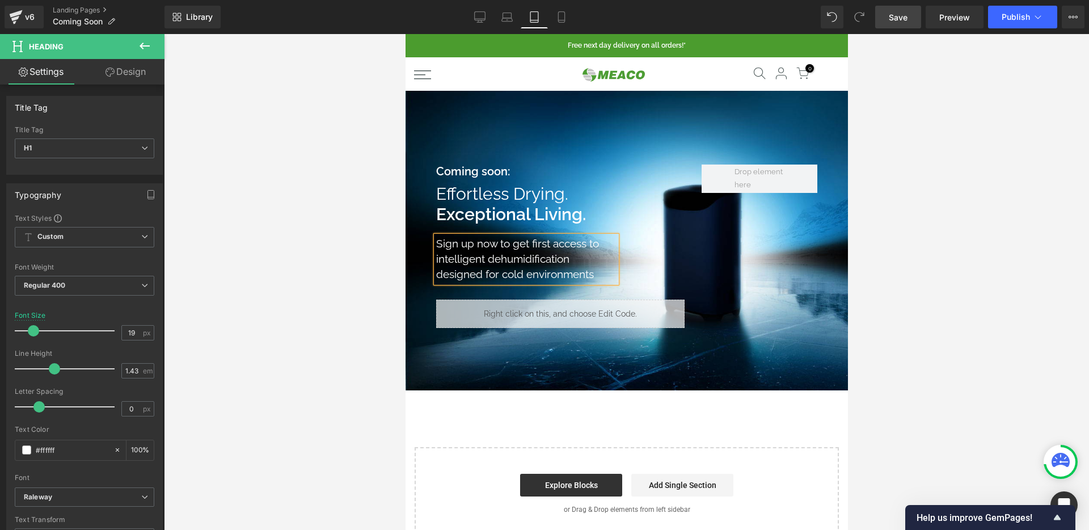
click at [487, 145] on div at bounding box center [626, 240] width 442 height 299
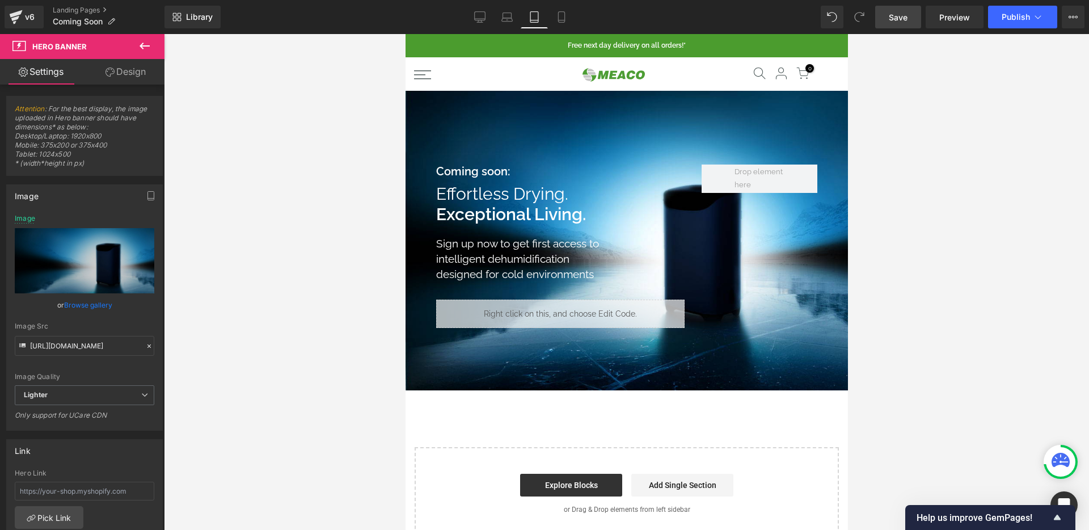
click at [906, 17] on span "Save" at bounding box center [897, 17] width 19 height 12
click at [902, 70] on div at bounding box center [626, 282] width 925 height 496
click at [949, 18] on span "Preview" at bounding box center [954, 17] width 31 height 12
click at [472, 12] on link "Desktop" at bounding box center [479, 17] width 27 height 23
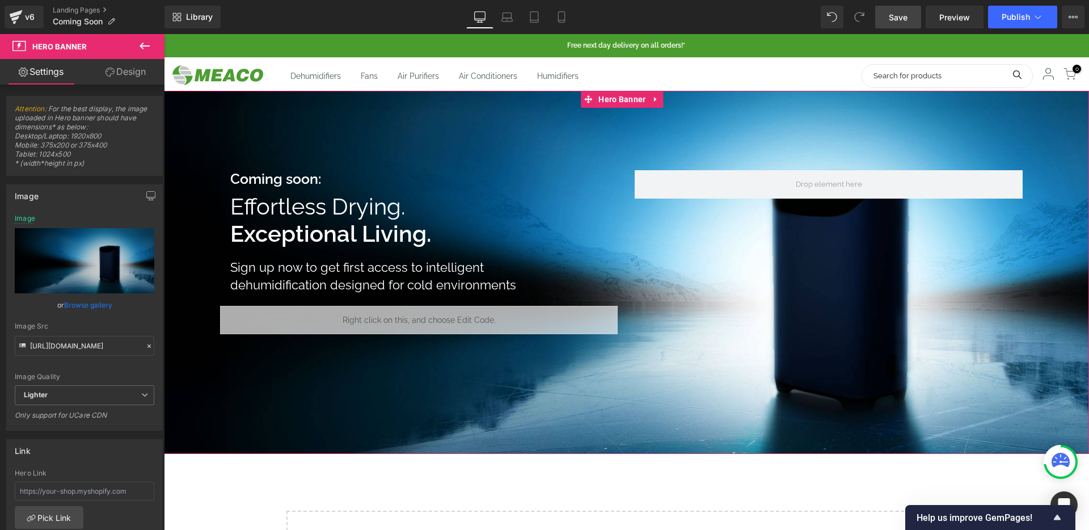
click at [485, 425] on div at bounding box center [626, 272] width 925 height 363
click at [623, 100] on span "Hero Banner" at bounding box center [621, 99] width 53 height 17
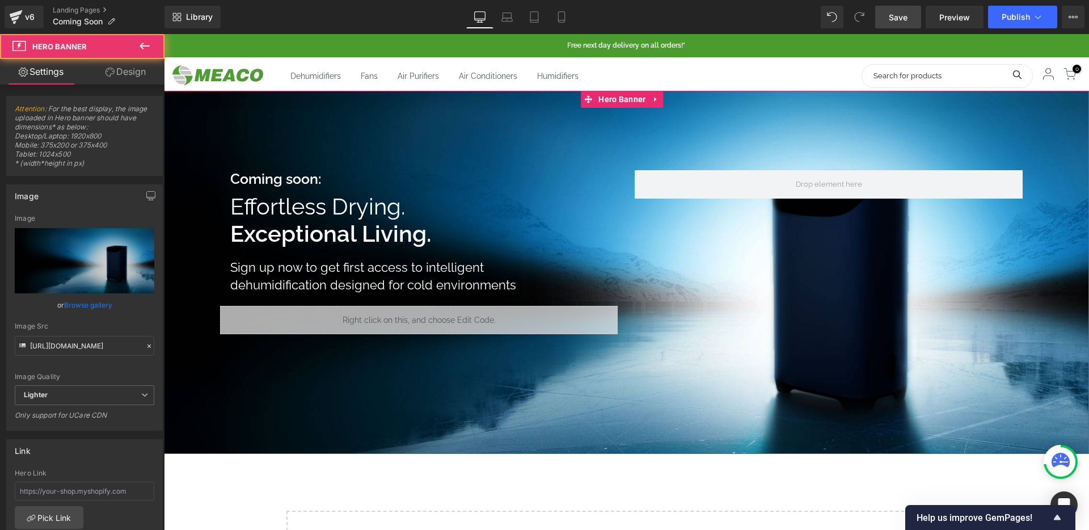
click at [473, 434] on div at bounding box center [626, 272] width 925 height 363
click at [622, 106] on span "Hero Banner" at bounding box center [621, 99] width 53 height 17
click at [121, 77] on link "Design" at bounding box center [125, 72] width 82 height 26
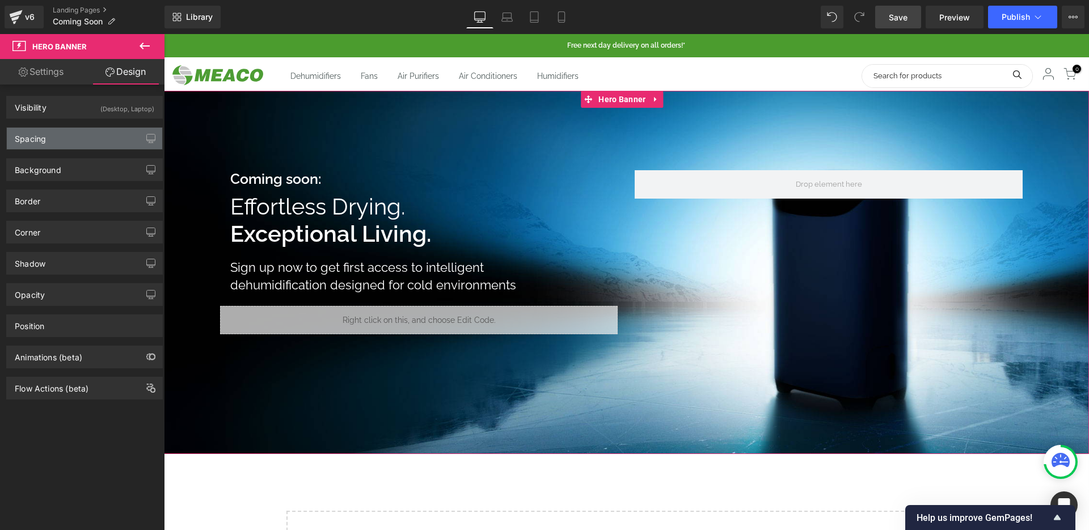
click at [95, 136] on div "Spacing" at bounding box center [84, 139] width 155 height 22
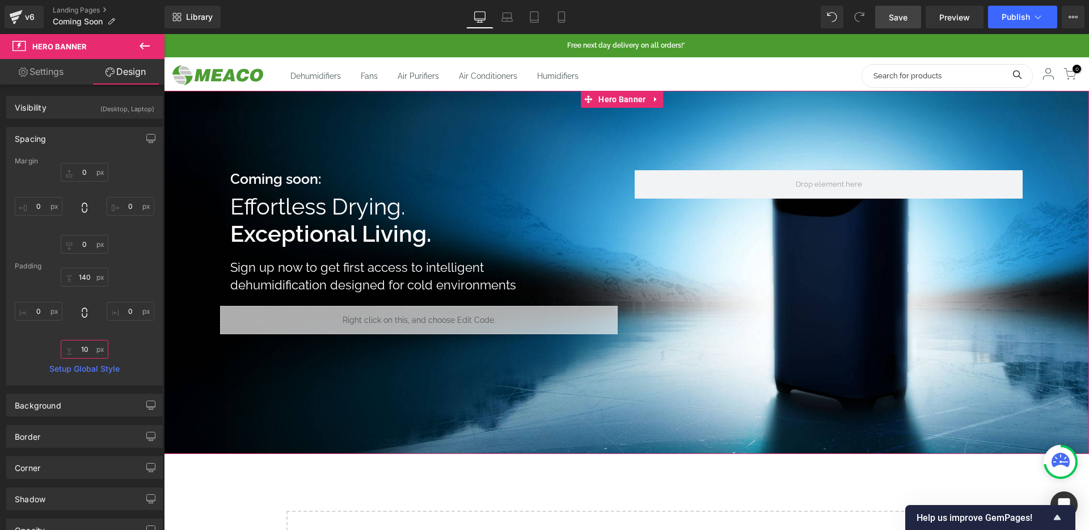
click at [86, 345] on input "10" at bounding box center [85, 349] width 48 height 19
type input "60"
click at [83, 240] on input "0" at bounding box center [85, 244] width 48 height 19
type input "0"
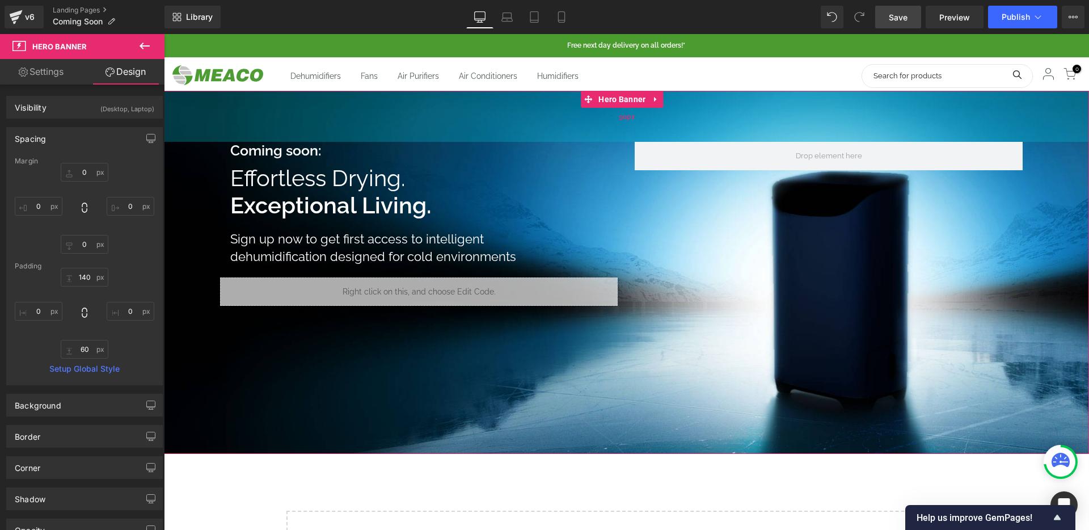
drag, startPoint x: 716, startPoint y: 133, endPoint x: 718, endPoint y: 105, distance: 28.4
click at [718, 105] on div "90px" at bounding box center [626, 116] width 925 height 51
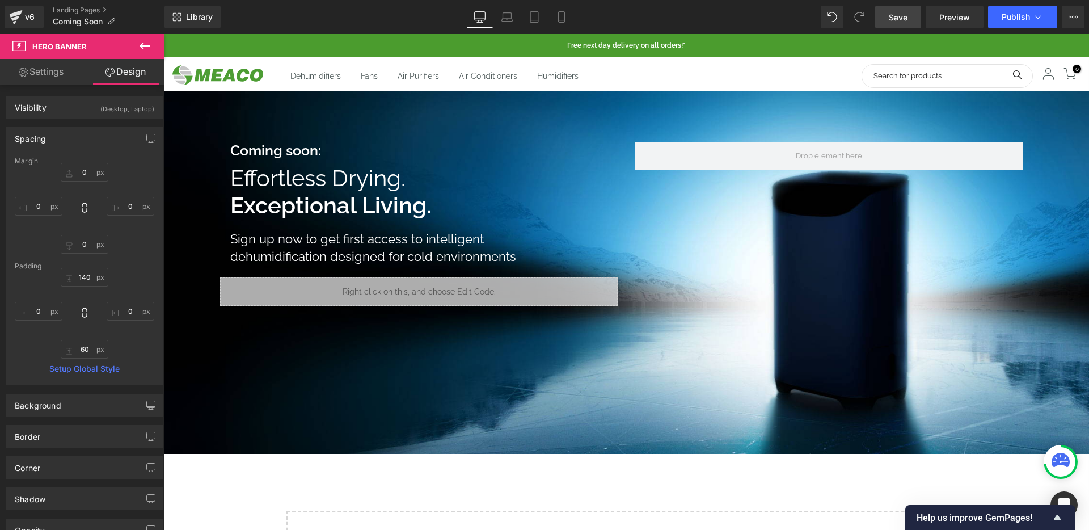
click at [903, 18] on span "Save" at bounding box center [897, 17] width 19 height 12
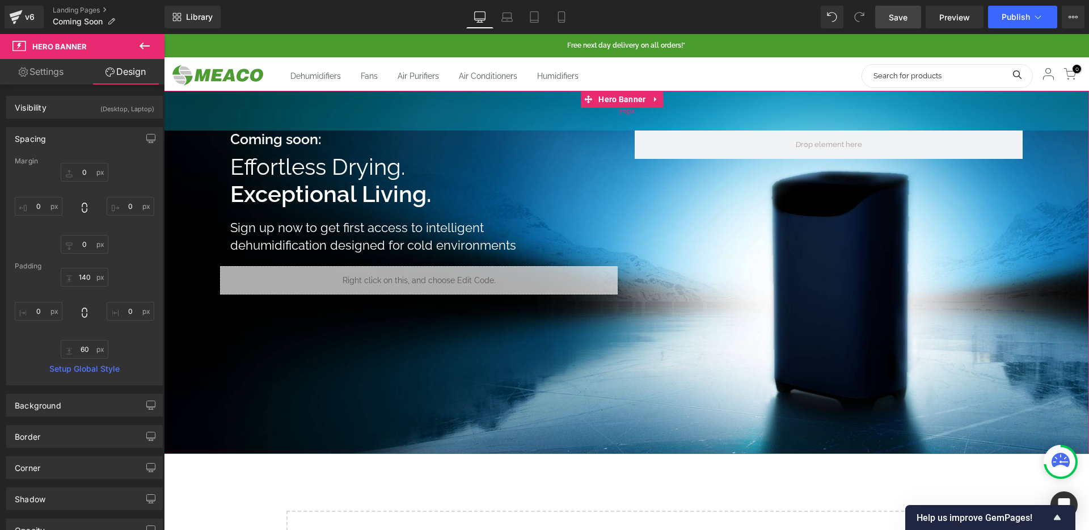
drag, startPoint x: 554, startPoint y: 130, endPoint x: 556, endPoint y: 119, distance: 11.5
click at [556, 119] on div "70px" at bounding box center [626, 111] width 925 height 40
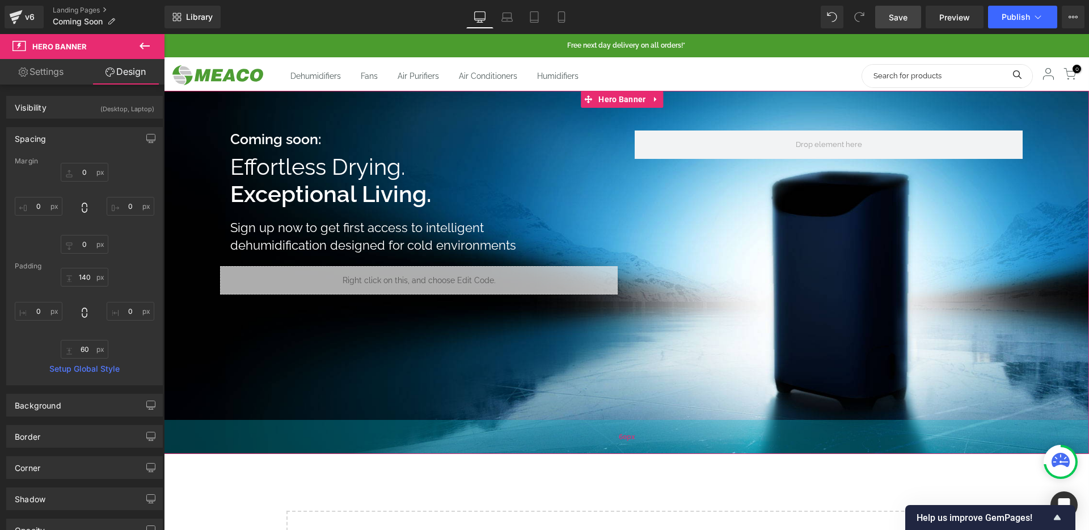
click at [277, 439] on div "60px" at bounding box center [626, 437] width 925 height 34
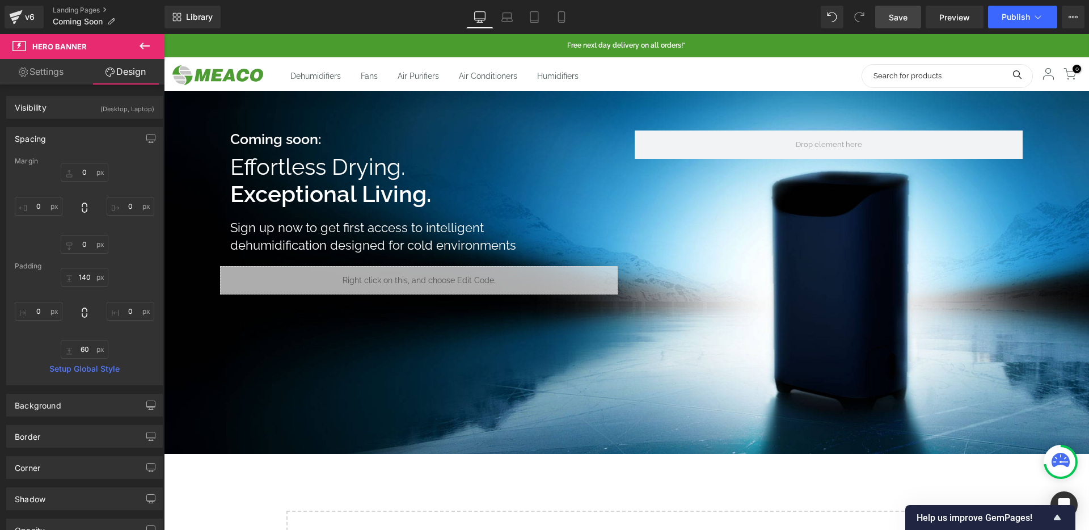
click at [623, 99] on span "Hero Banner" at bounding box center [622, 99] width 43 height 14
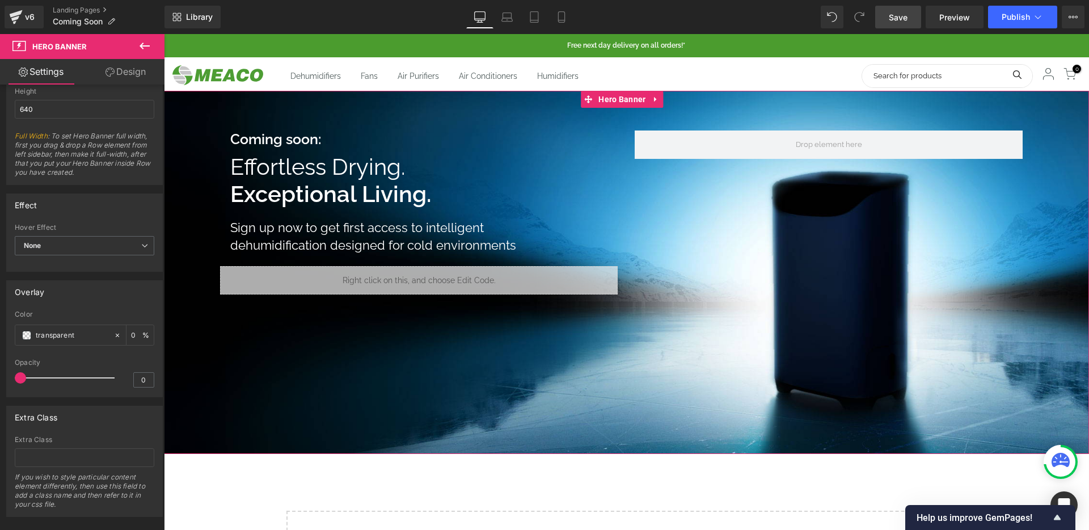
scroll to position [562, 0]
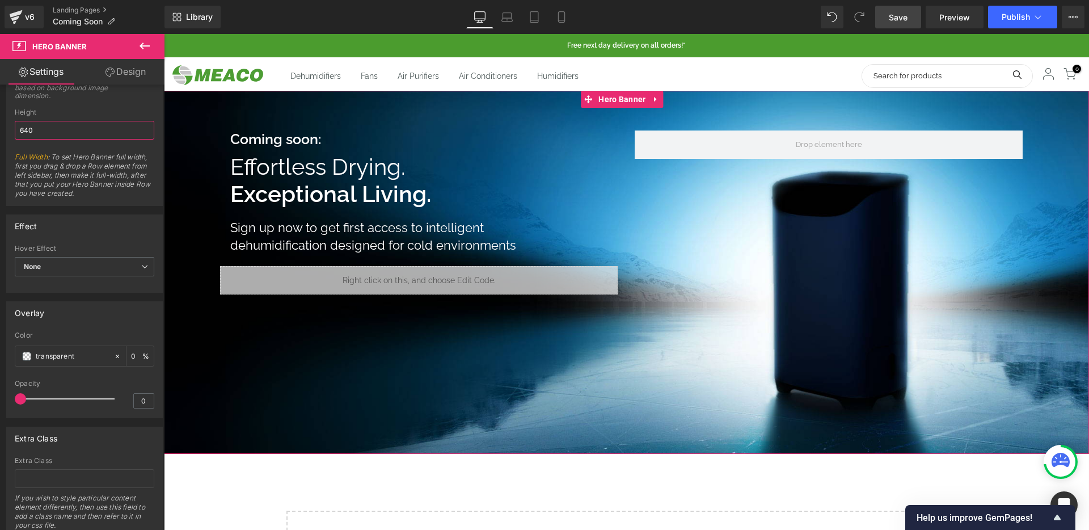
click at [54, 129] on input "640" at bounding box center [84, 130] width 139 height 19
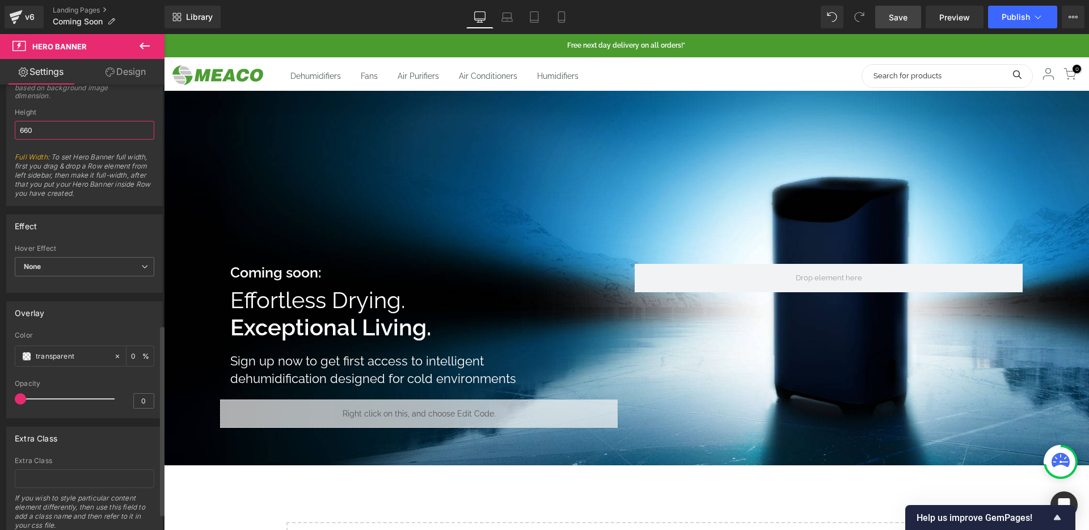
type input "650"
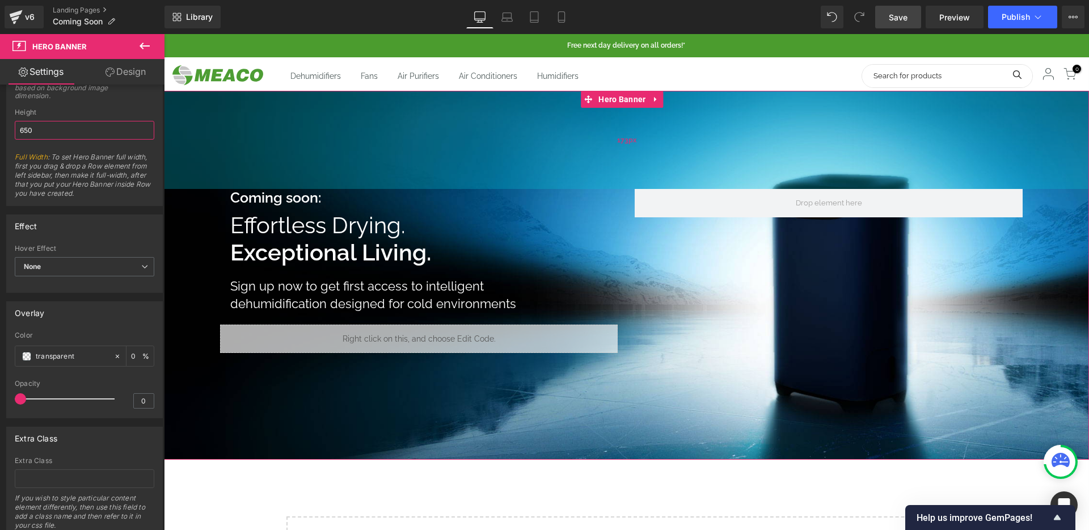
drag, startPoint x: 565, startPoint y: 198, endPoint x: 564, endPoint y: 125, distance: 72.6
click at [564, 125] on div "173px" at bounding box center [626, 140] width 925 height 98
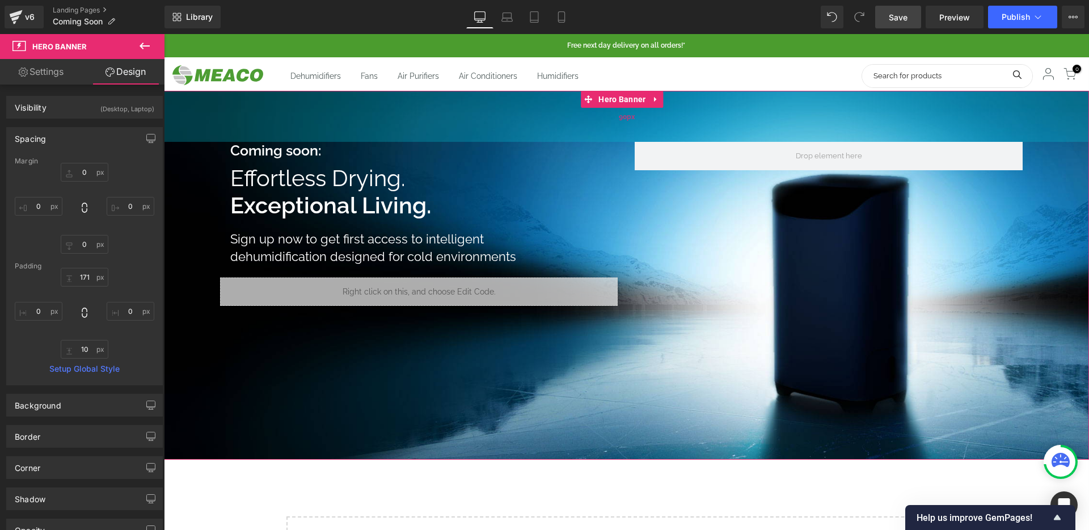
drag, startPoint x: 528, startPoint y: 160, endPoint x: 529, endPoint y: 114, distance: 45.9
click at [529, 114] on div "90px" at bounding box center [626, 116] width 925 height 51
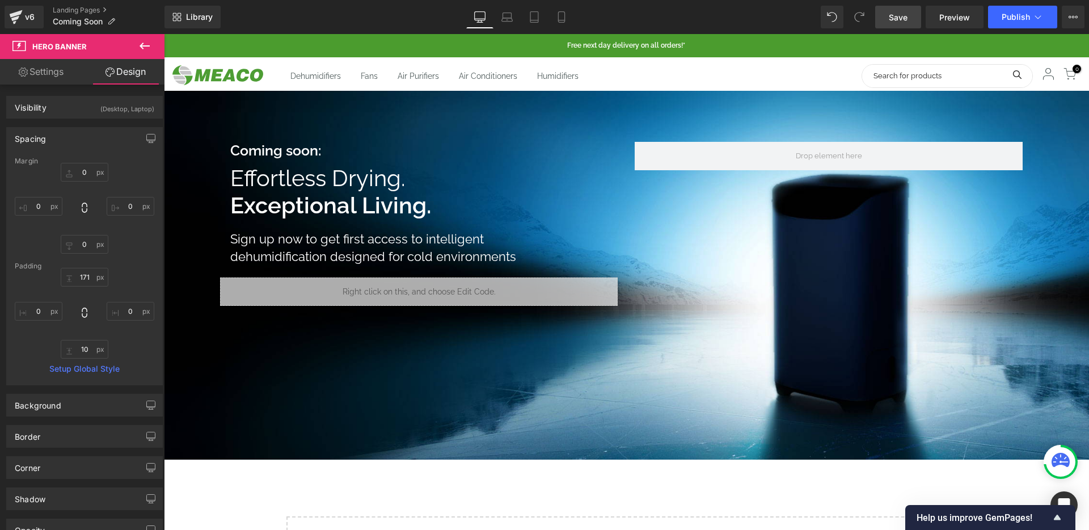
click at [890, 16] on span "Save" at bounding box center [897, 17] width 19 height 12
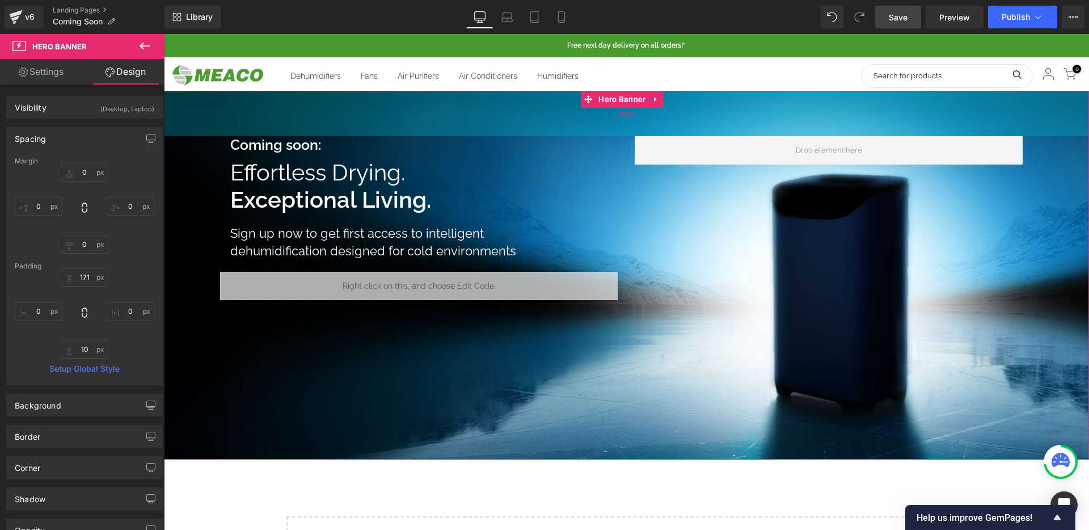
drag, startPoint x: 653, startPoint y: 124, endPoint x: 654, endPoint y: 119, distance: 5.8
click at [654, 119] on div "80px" at bounding box center [626, 113] width 925 height 45
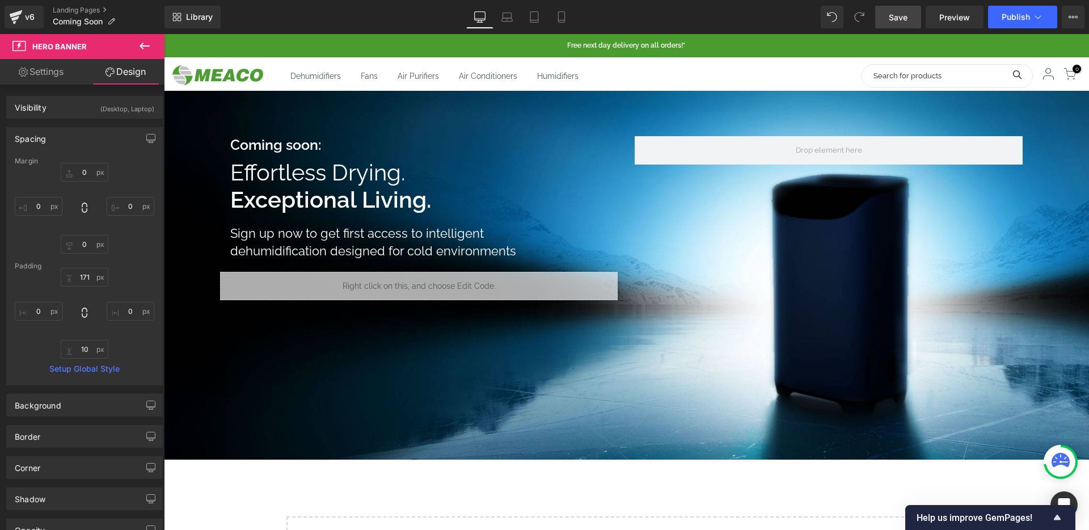
click at [902, 22] on span "Save" at bounding box center [897, 17] width 19 height 12
click at [962, 18] on span "Preview" at bounding box center [954, 17] width 31 height 12
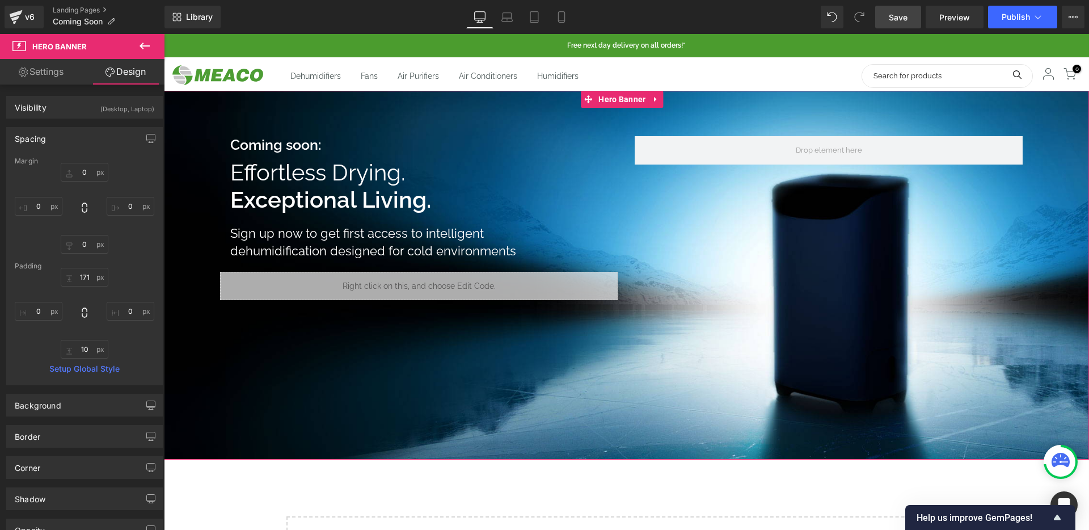
click at [649, 447] on div at bounding box center [626, 275] width 925 height 369
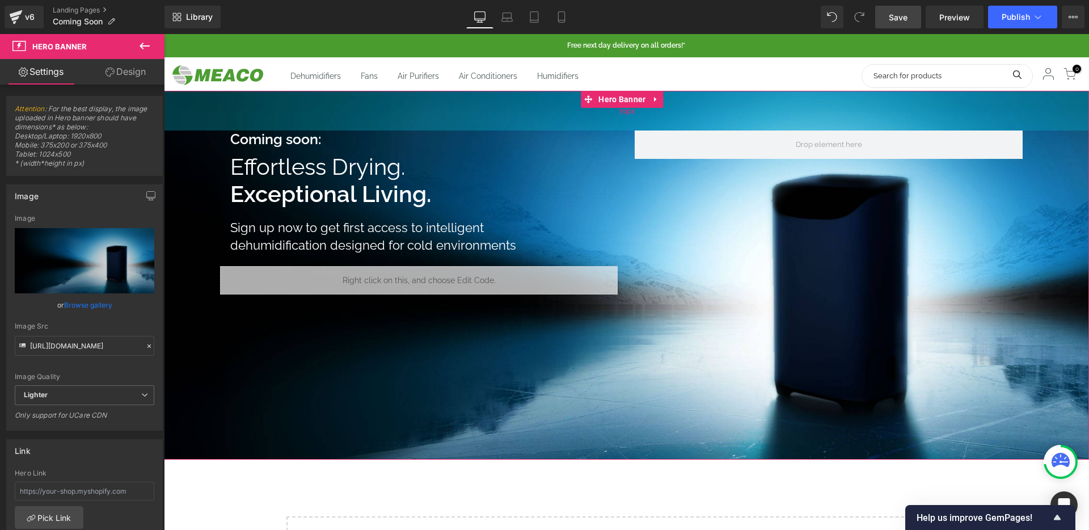
drag, startPoint x: 615, startPoint y: 118, endPoint x: 654, endPoint y: 112, distance: 40.1
click at [654, 112] on div "70px" at bounding box center [626, 111] width 925 height 40
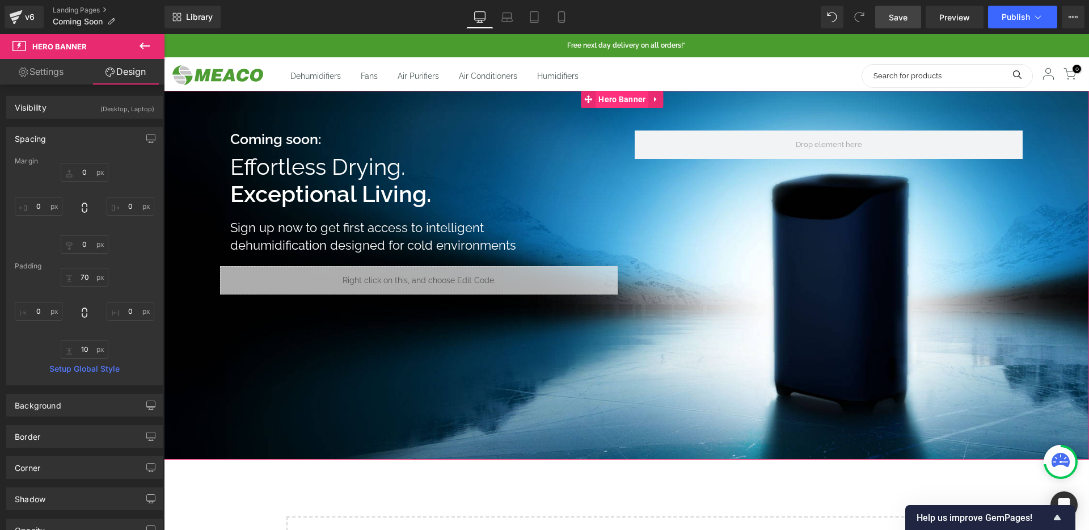
click at [638, 104] on span "Hero Banner" at bounding box center [621, 99] width 53 height 17
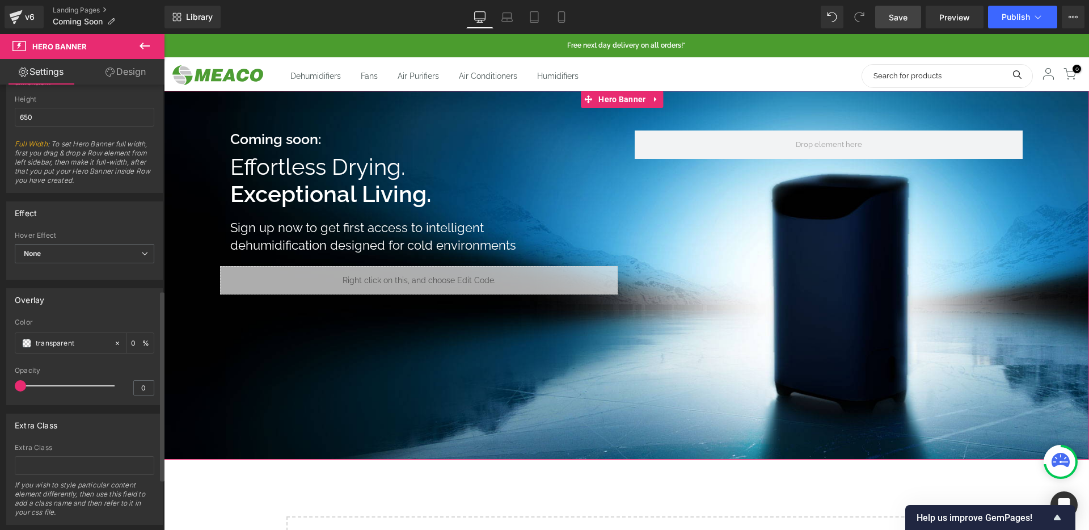
scroll to position [446, 0]
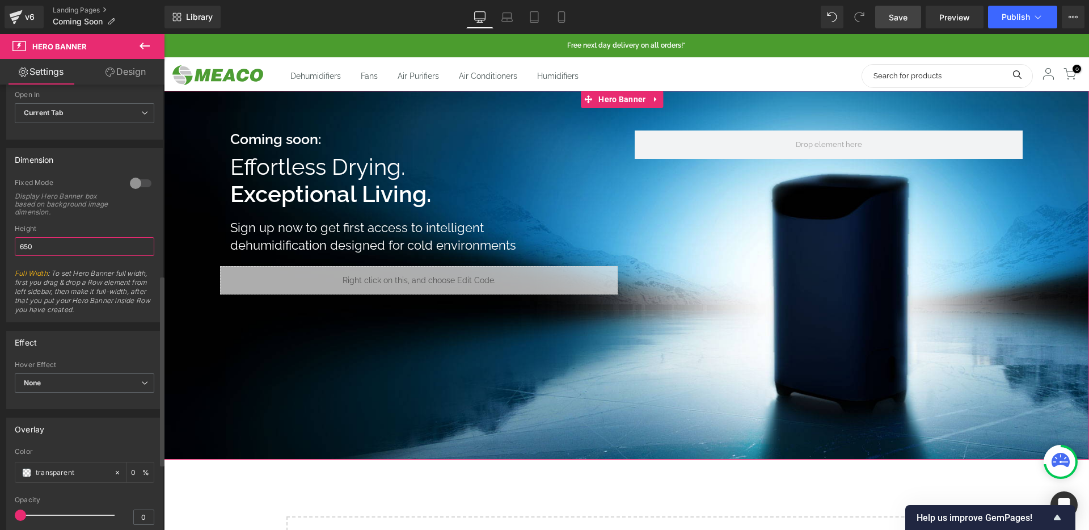
click at [51, 245] on input "650" at bounding box center [84, 246] width 139 height 19
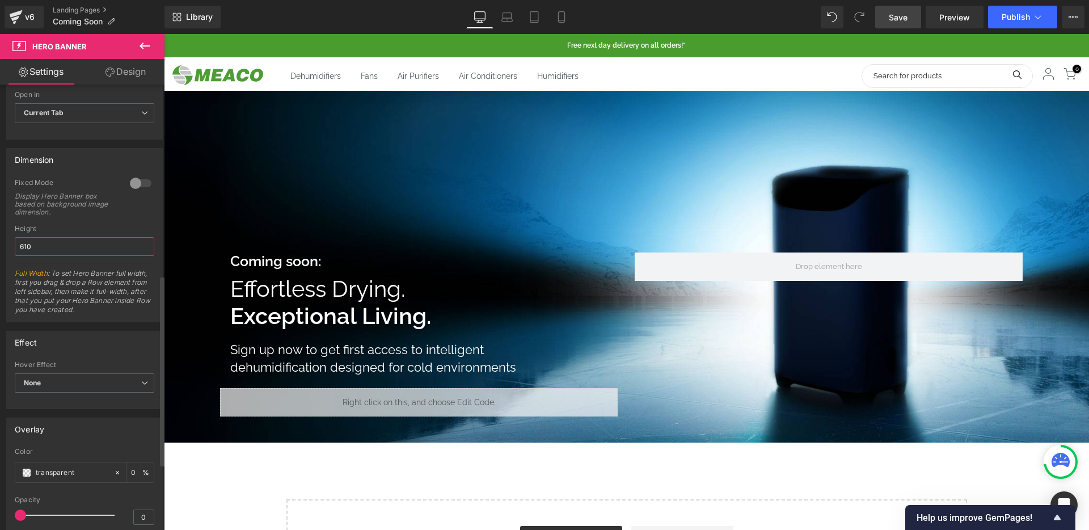
type input "620"
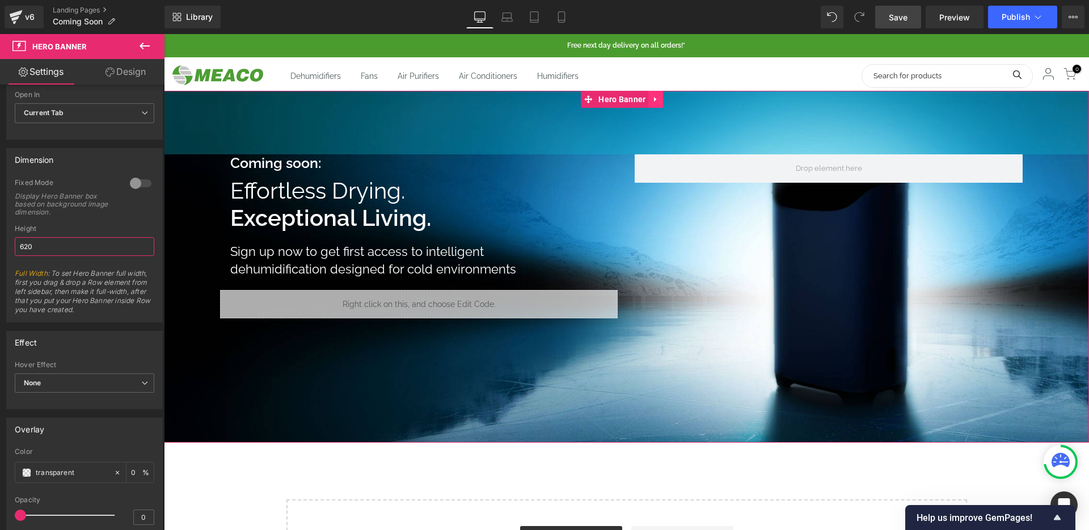
drag, startPoint x: 661, startPoint y: 171, endPoint x: 659, endPoint y: 95, distance: 75.4
click at [659, 95] on div "Coming soon: Heading Effortless Drying. Exceptional Living. Heading Sign up now…" at bounding box center [626, 267] width 925 height 352
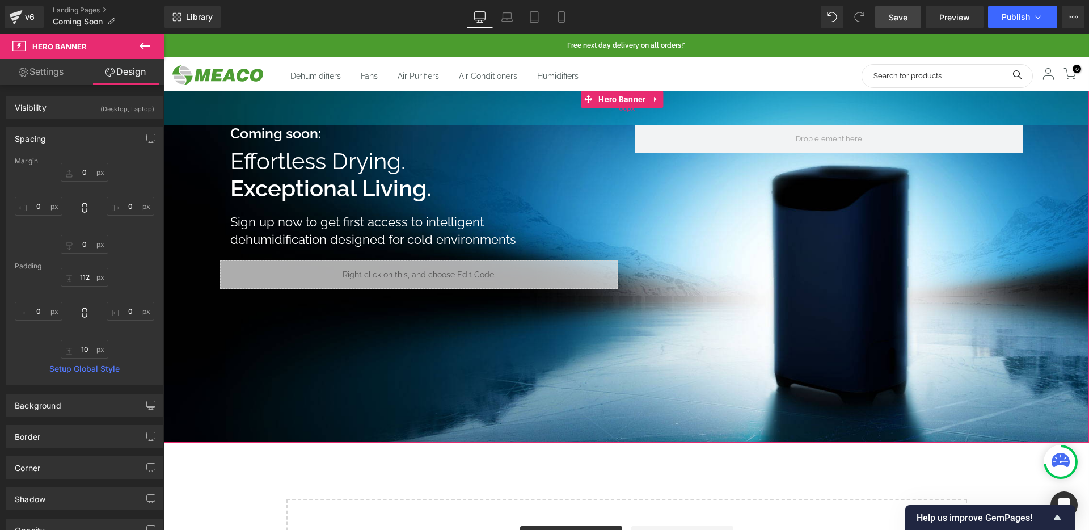
drag, startPoint x: 682, startPoint y: 134, endPoint x: 683, endPoint y: 104, distance: 30.1
click at [683, 104] on div "60px" at bounding box center [626, 108] width 925 height 34
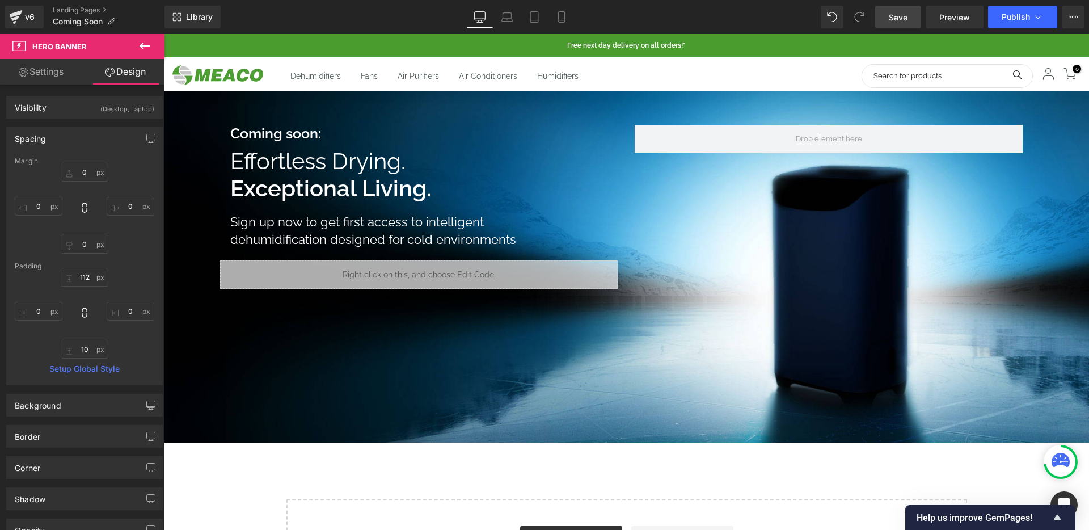
click at [906, 16] on span "Save" at bounding box center [897, 17] width 19 height 12
click at [953, 13] on span "Preview" at bounding box center [954, 17] width 31 height 12
click at [638, 97] on span "Hero Banner" at bounding box center [621, 99] width 53 height 17
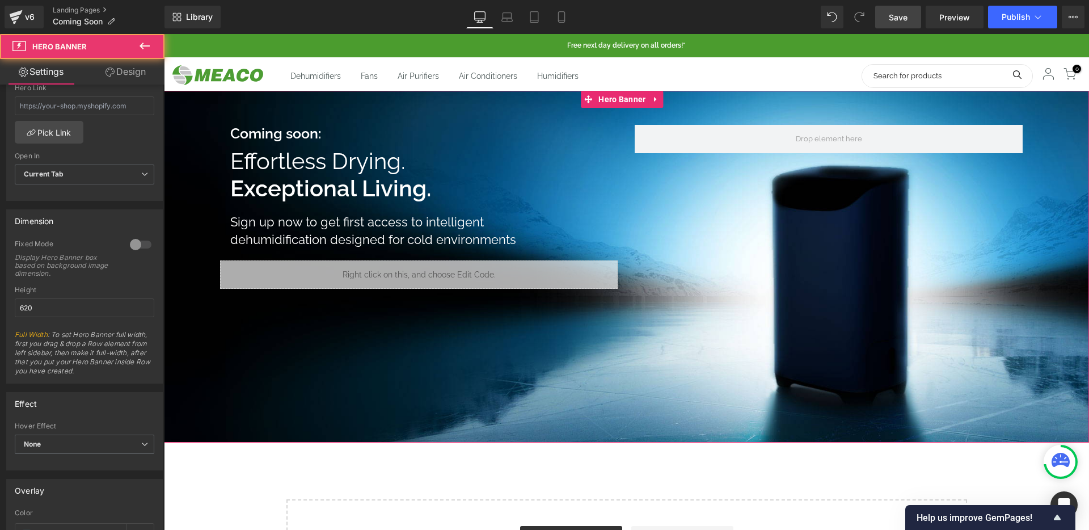
scroll to position [390, 0]
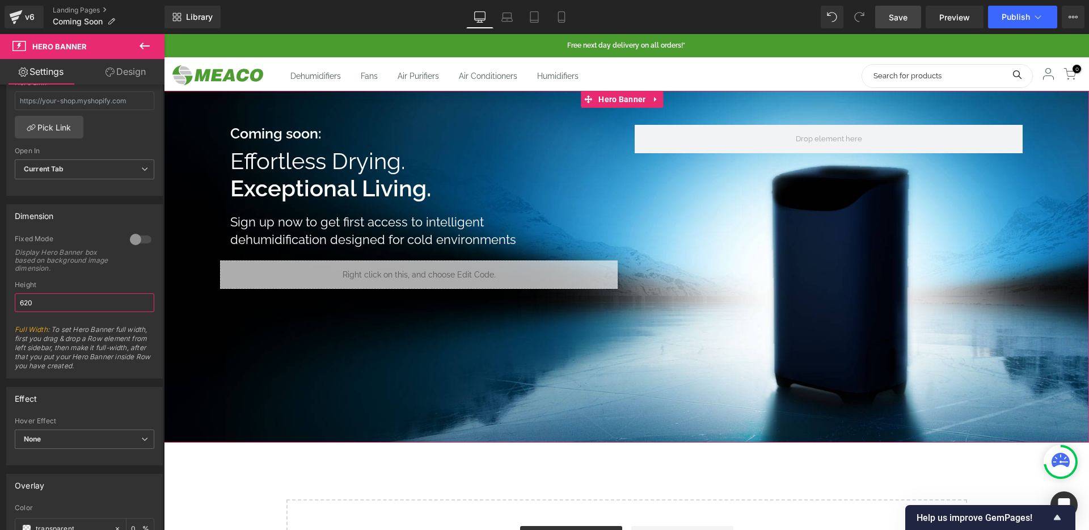
click at [77, 301] on input "620" at bounding box center [84, 302] width 139 height 19
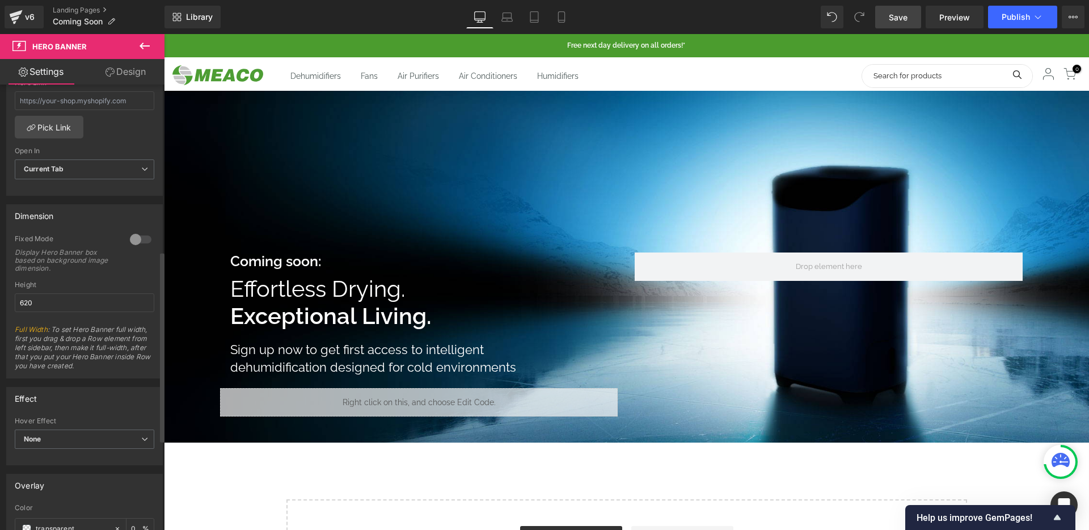
click at [132, 241] on div at bounding box center [140, 239] width 27 height 18
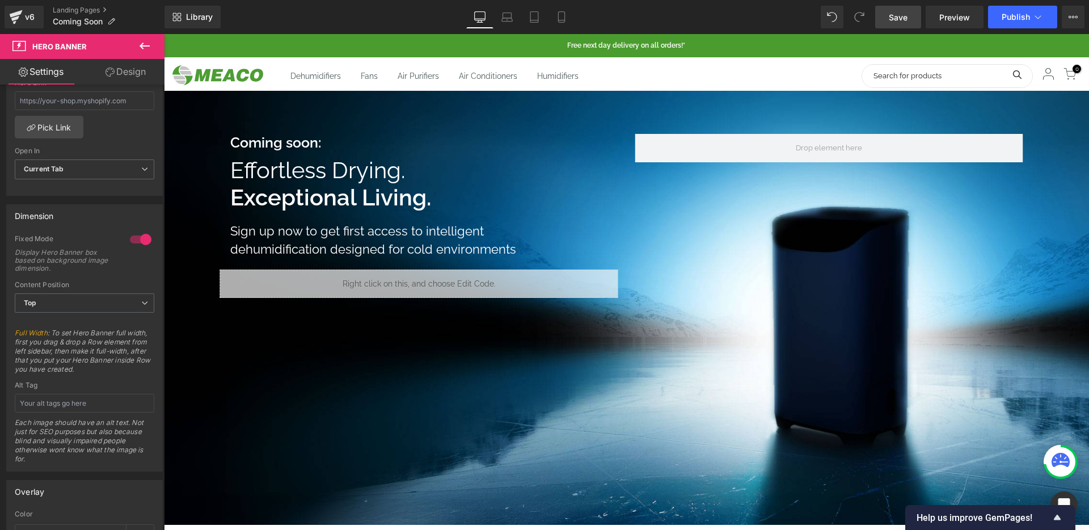
click at [907, 20] on span "Save" at bounding box center [897, 17] width 19 height 12
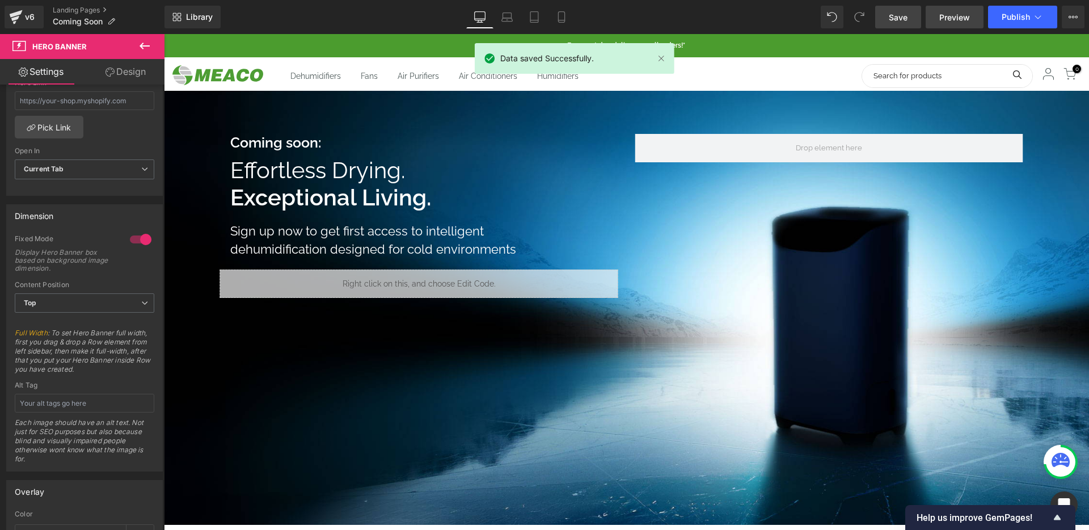
click at [950, 9] on link "Preview" at bounding box center [954, 17] width 58 height 23
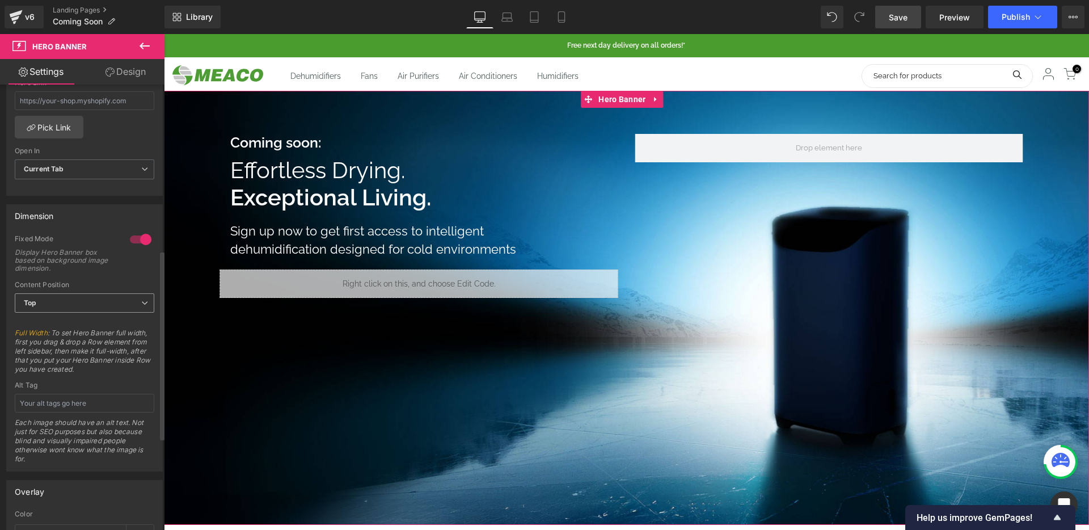
click at [74, 306] on span "Top" at bounding box center [84, 303] width 139 height 20
click at [66, 342] on li "Middle" at bounding box center [82, 339] width 135 height 17
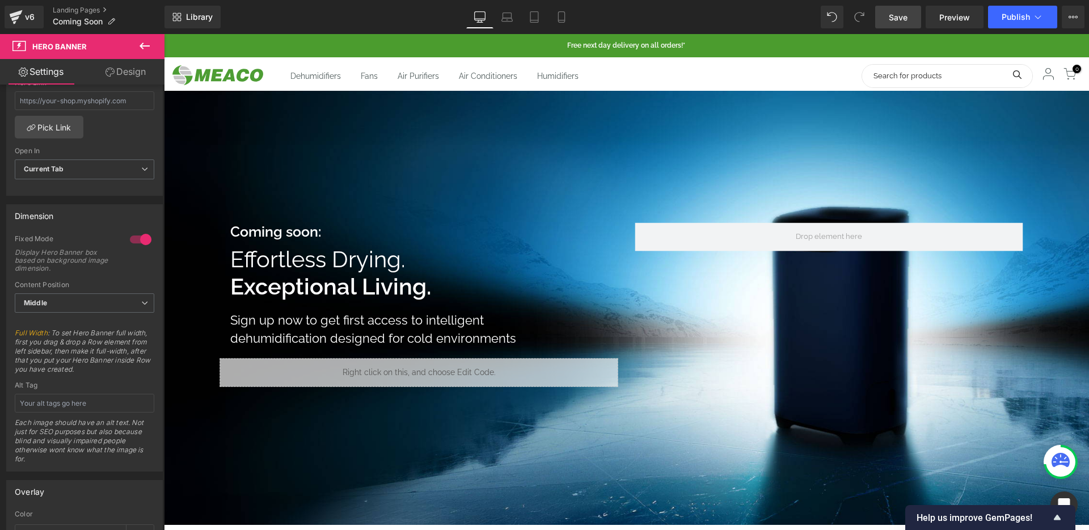
click at [890, 19] on span "Save" at bounding box center [897, 17] width 19 height 12
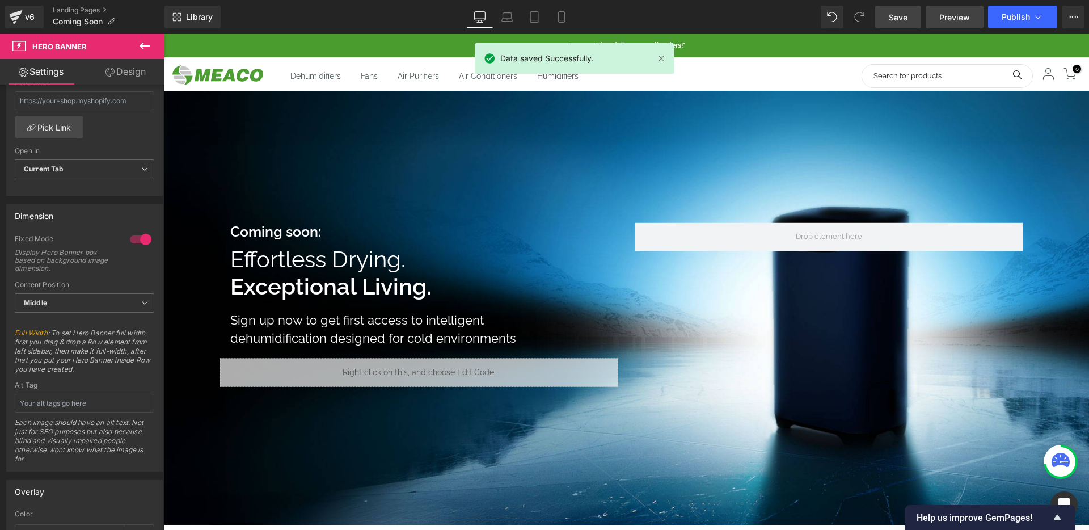
click at [936, 16] on link "Preview" at bounding box center [954, 17] width 58 height 23
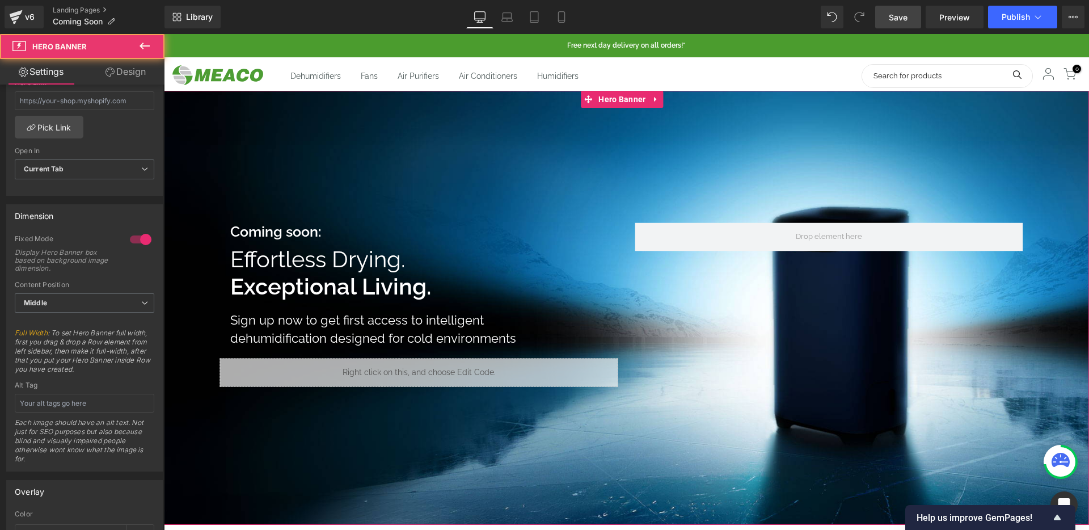
click at [379, 137] on div "Coming soon: Heading Effortless Drying. Exceptional Living. Heading Sign up now…" at bounding box center [626, 308] width 925 height 434
click at [623, 95] on span "Hero Banner" at bounding box center [621, 99] width 53 height 17
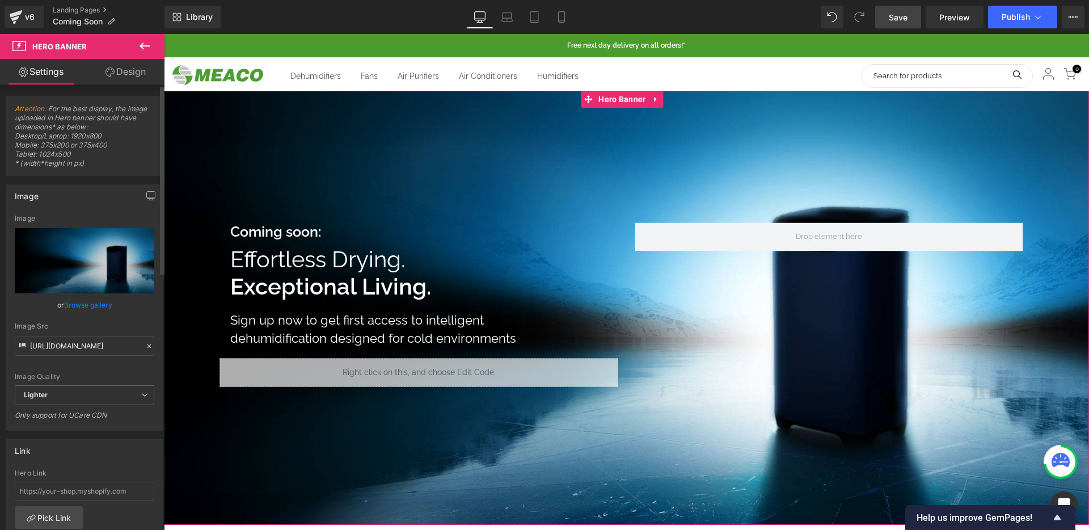
click at [83, 301] on link "Browse gallery" at bounding box center [88, 305] width 48 height 20
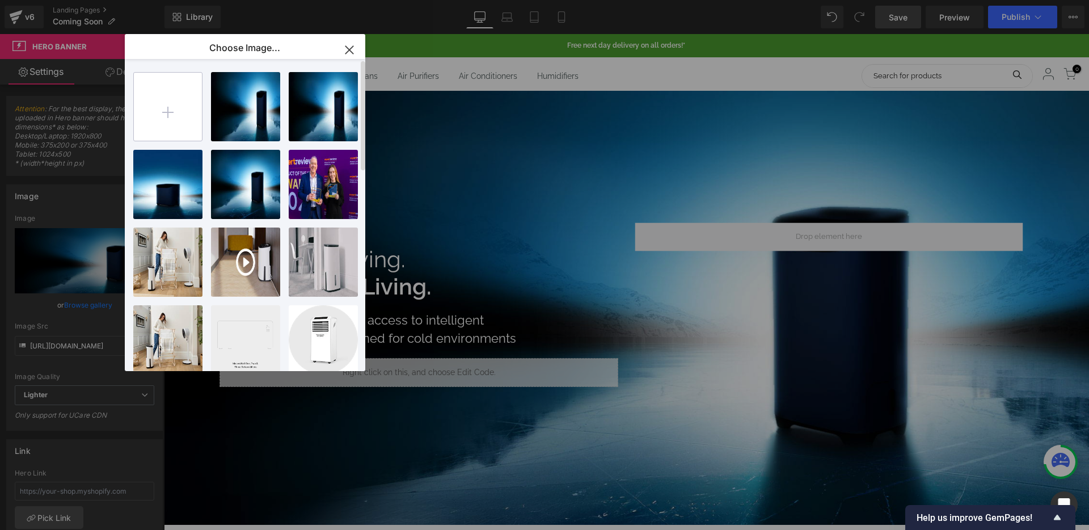
click at [170, 102] on input "file" at bounding box center [168, 107] width 68 height 68
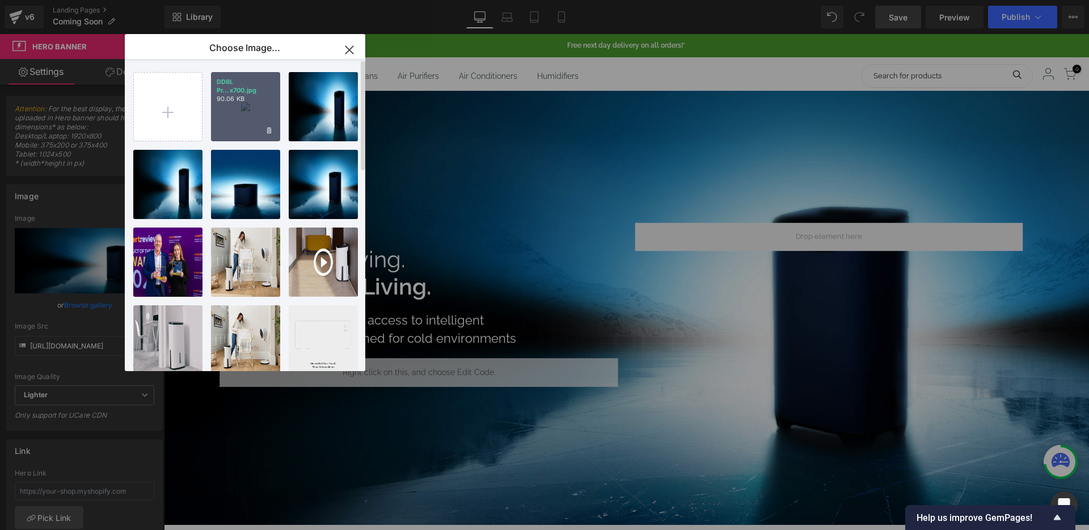
click at [242, 113] on div "DD8L Pr...x700.jpg 90.06 KB" at bounding box center [245, 106] width 69 height 69
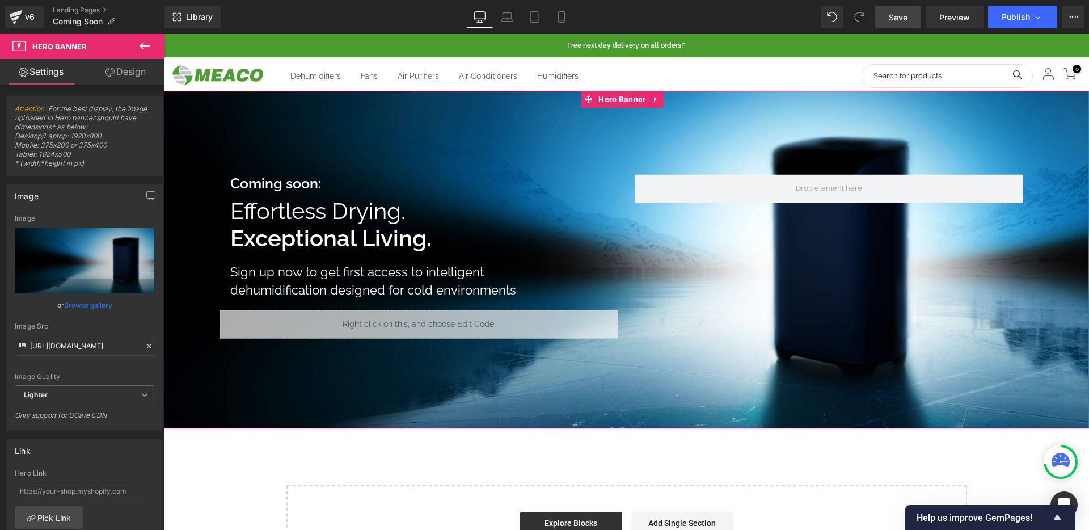
click at [679, 112] on div "Coming soon: Heading Effortless Drying. Exceptional Living. Heading Sign up now…" at bounding box center [626, 259] width 925 height 337
click at [888, 15] on link "Save" at bounding box center [898, 17] width 46 height 23
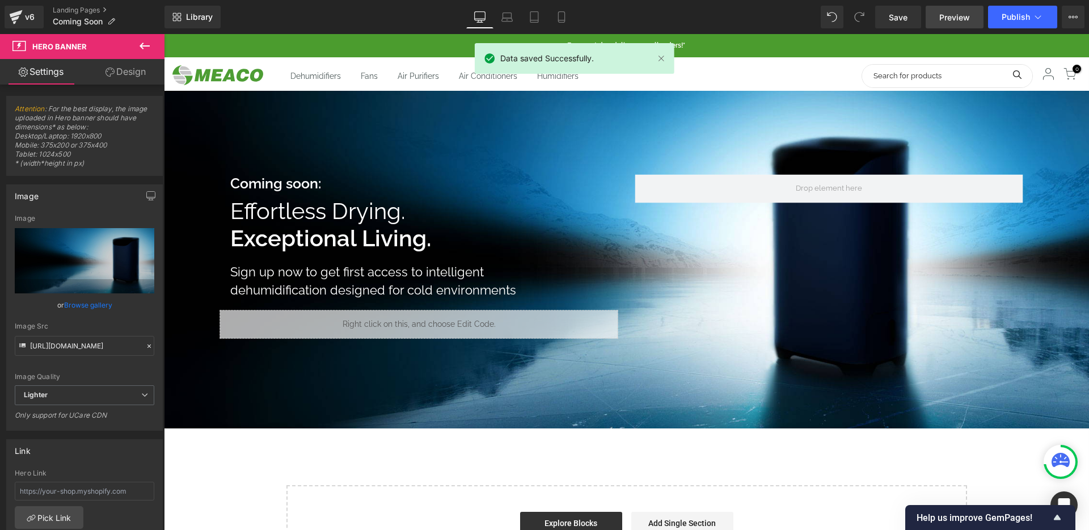
click at [962, 24] on link "Preview" at bounding box center [954, 17] width 58 height 23
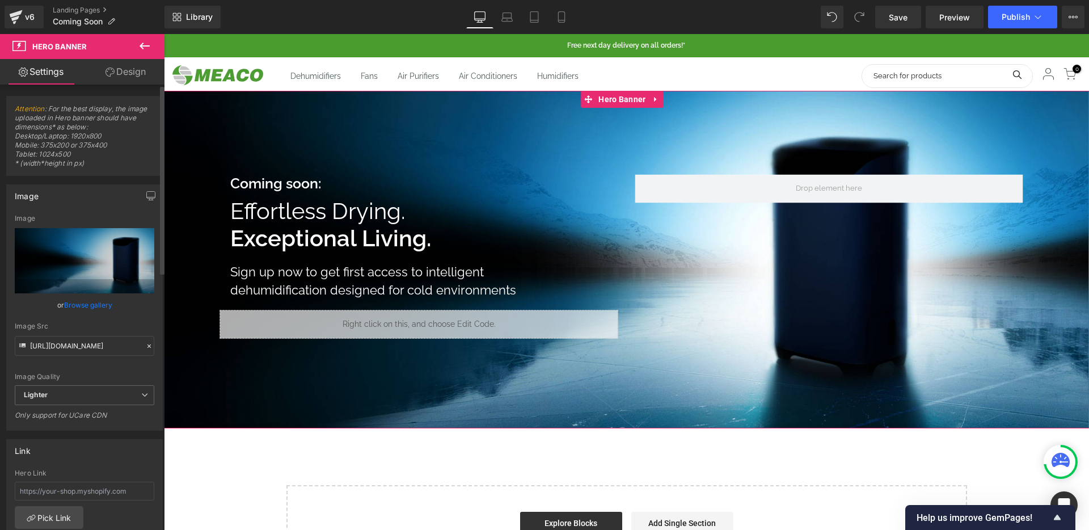
click at [84, 303] on link "Browse gallery" at bounding box center [88, 305] width 48 height 20
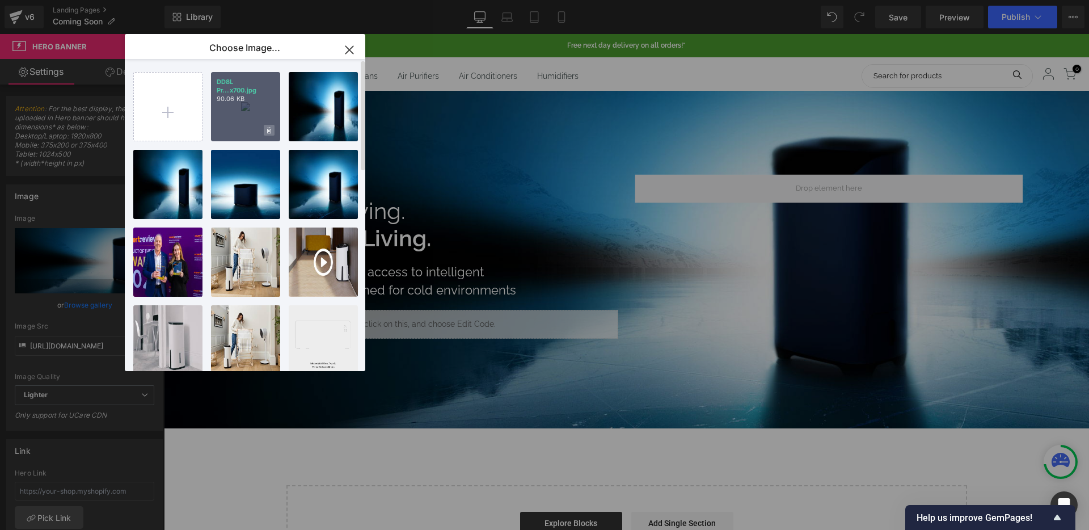
click at [270, 126] on span at bounding box center [269, 130] width 11 height 11
click at [235, 126] on span "Yes" at bounding box center [231, 130] width 28 height 12
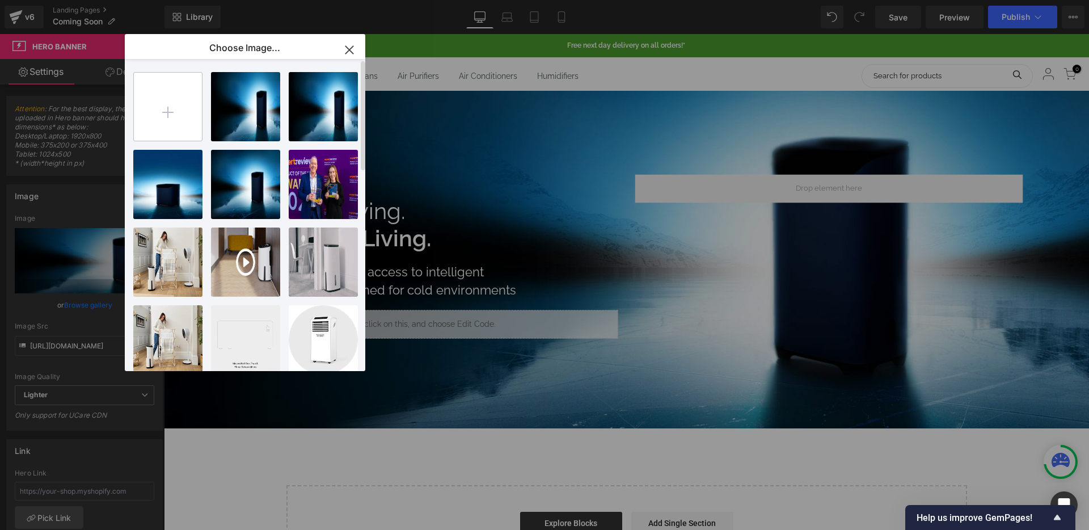
click at [178, 115] on input "file" at bounding box center [168, 107] width 68 height 68
type input "C:\fakepath\DD8L Pro-sign up_1920x800.jpg"
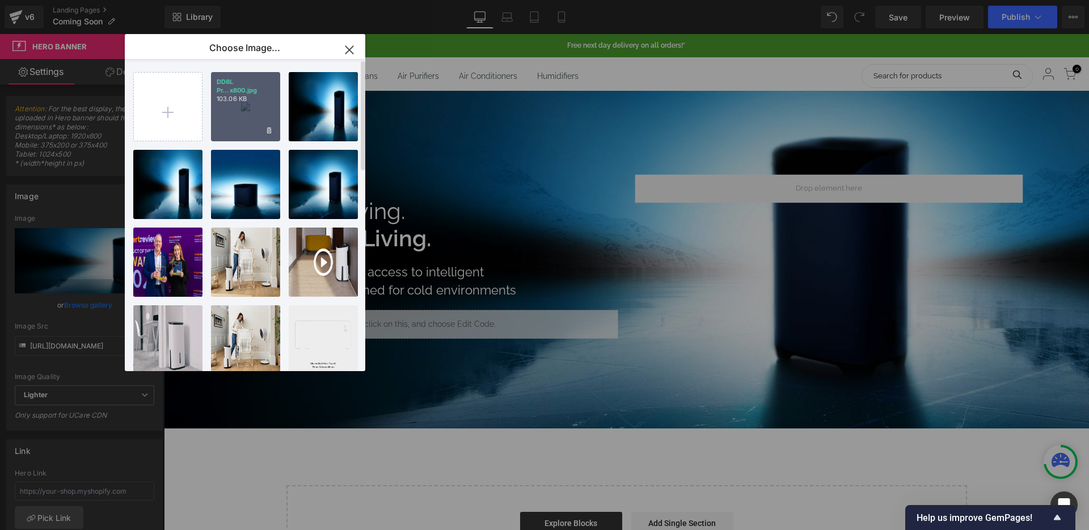
click at [270, 111] on div "DD8L Pr...x800.jpg 103.06 KB" at bounding box center [245, 106] width 69 height 69
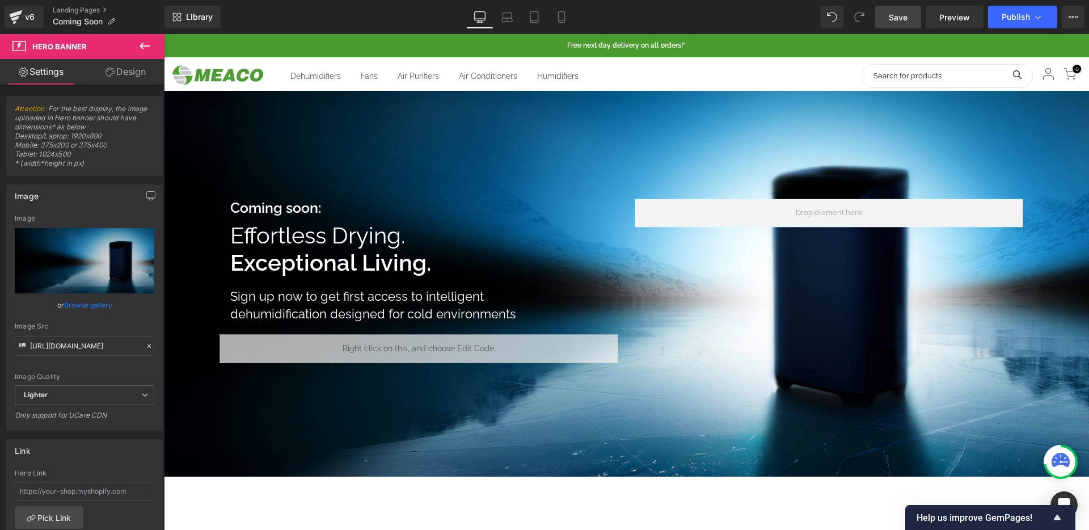
click at [900, 11] on span "Save" at bounding box center [897, 17] width 19 height 12
click at [557, 125] on div "Coming soon: Heading Effortless Drying. Exceptional Living. Heading Sign up now…" at bounding box center [626, 284] width 925 height 386
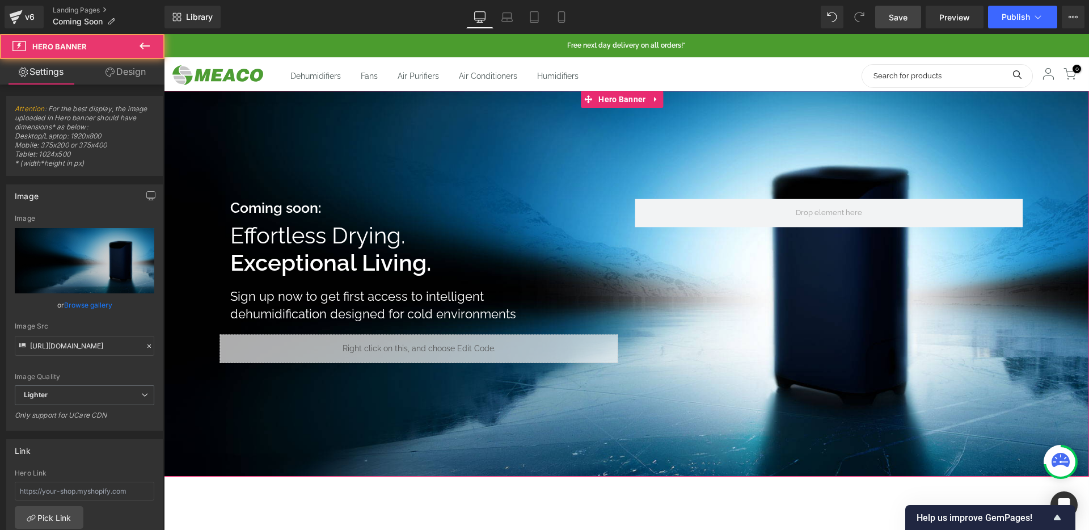
click at [504, 126] on div "Coming soon: Heading Effortless Drying. Exceptional Living. Heading Sign up now…" at bounding box center [626, 284] width 925 height 386
click at [624, 95] on span "Hero Banner" at bounding box center [621, 99] width 53 height 17
click at [149, 74] on link "Design" at bounding box center [125, 72] width 82 height 26
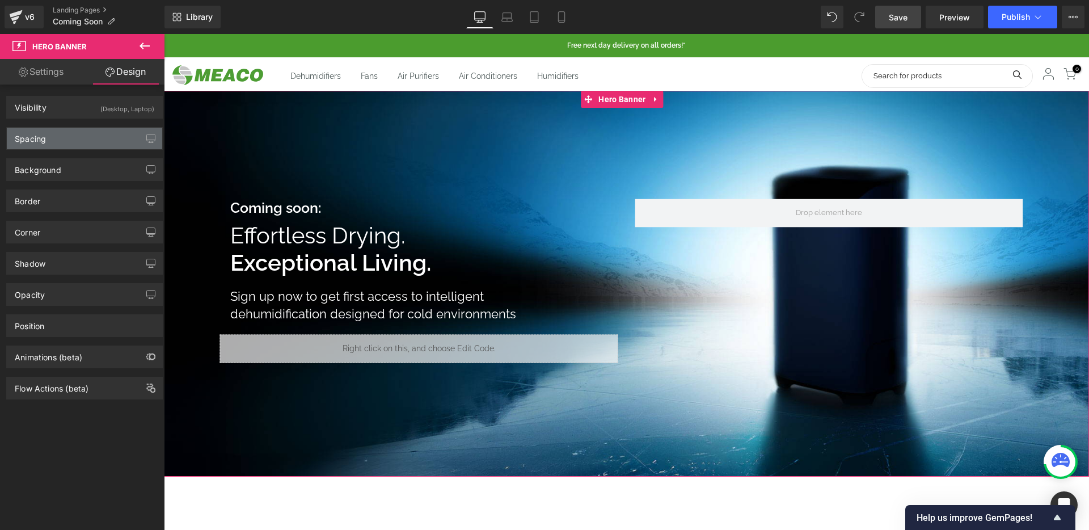
click at [82, 136] on div "Spacing" at bounding box center [84, 139] width 155 height 22
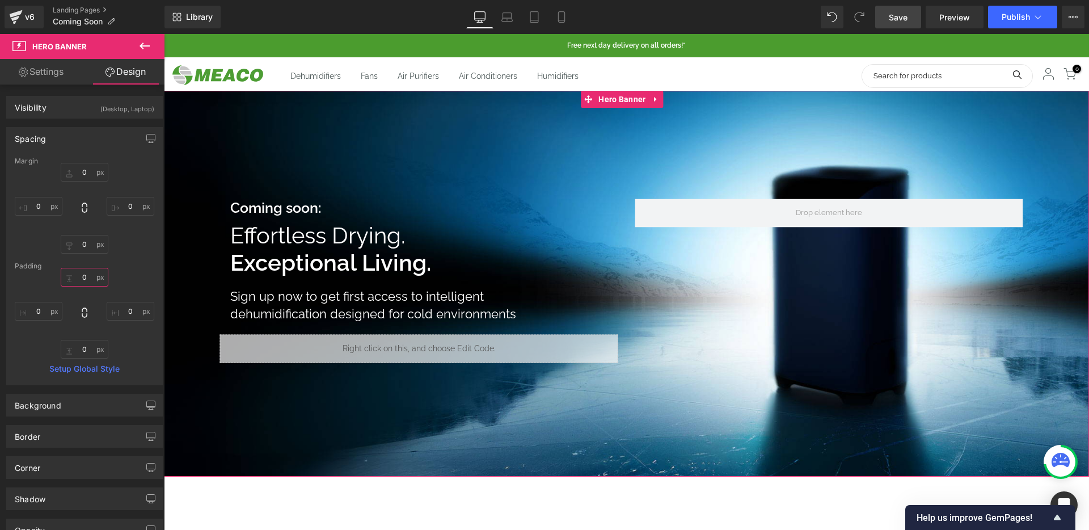
click at [81, 281] on input "0" at bounding box center [85, 277] width 48 height 19
type input "0"
click at [625, 93] on span "Hero Banner" at bounding box center [621, 99] width 53 height 17
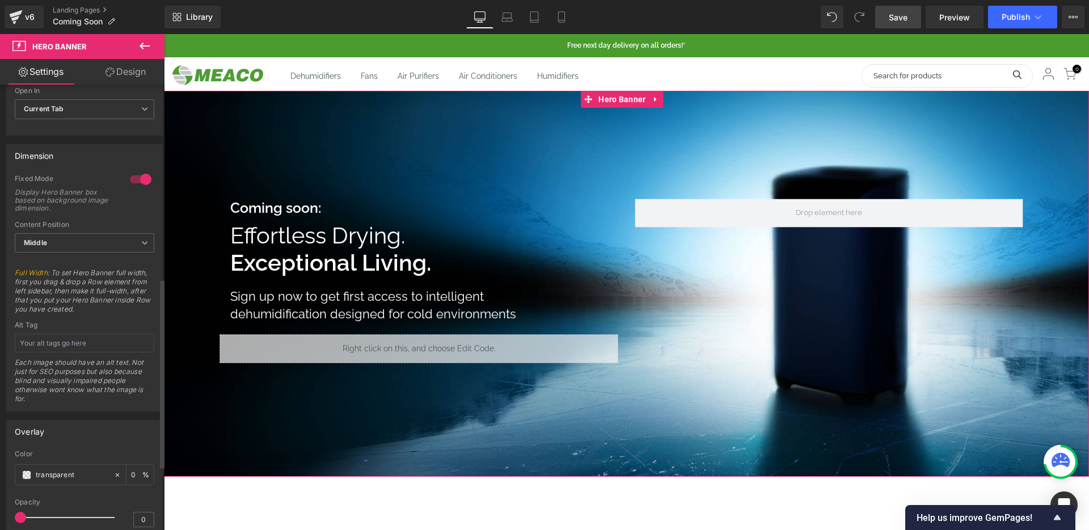
scroll to position [435, 0]
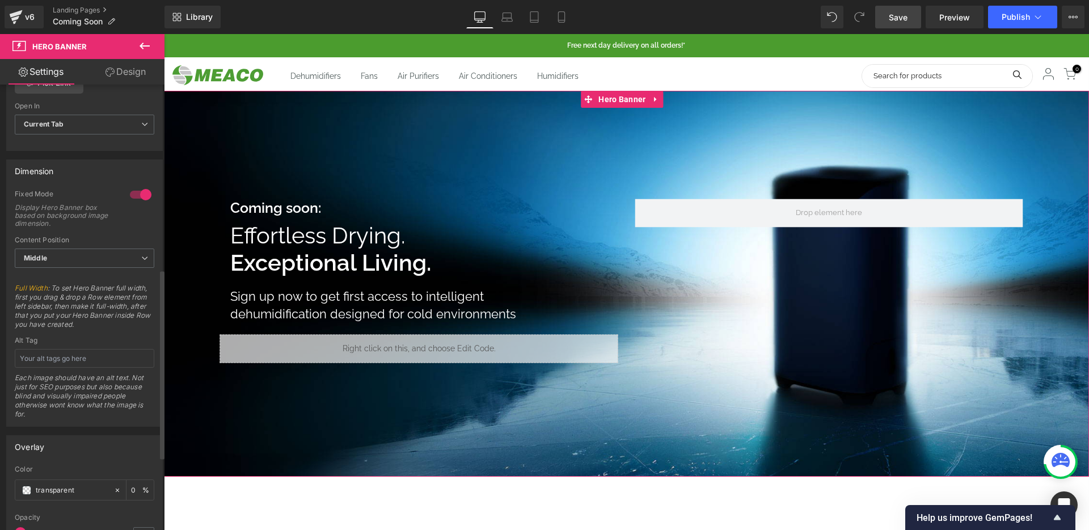
click at [130, 192] on div at bounding box center [140, 194] width 27 height 18
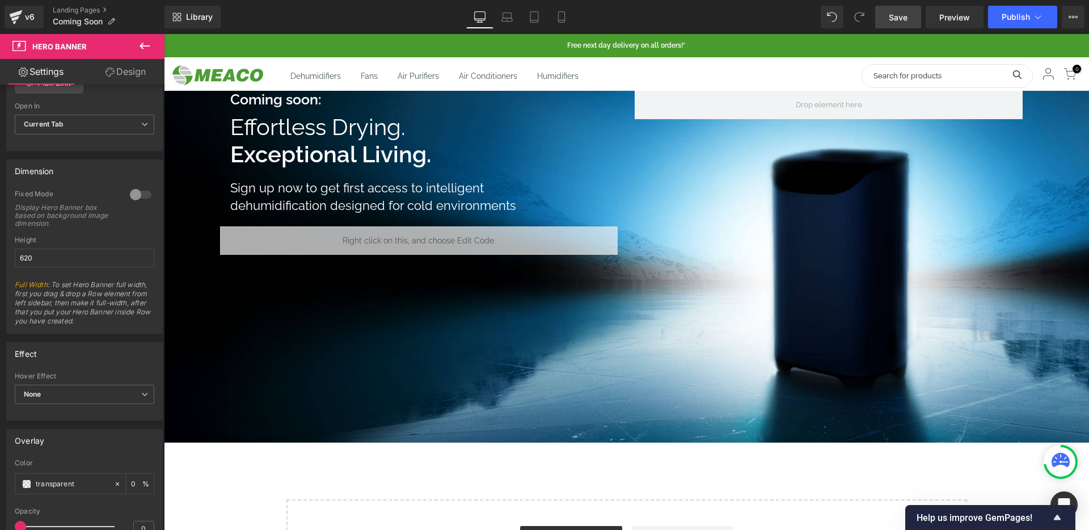
click at [906, 16] on span "Save" at bounding box center [897, 17] width 19 height 12
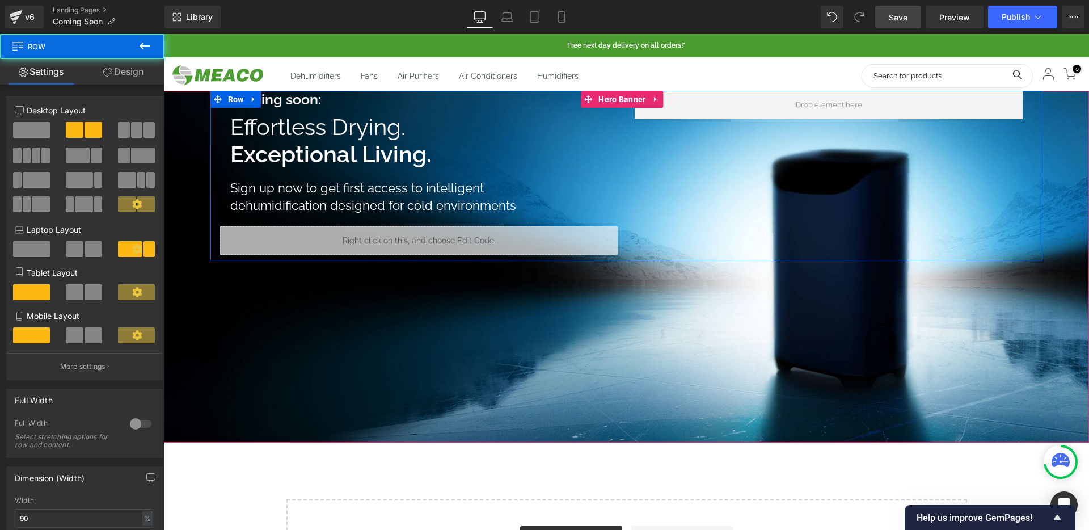
drag, startPoint x: 721, startPoint y: 226, endPoint x: 708, endPoint y: 206, distance: 23.7
click at [721, 226] on div "Coming soon: Heading Effortless Drying. Exceptional Living. Heading Sign up now…" at bounding box center [626, 176] width 832 height 170
click at [1042, 268] on div at bounding box center [626, 267] width 925 height 352
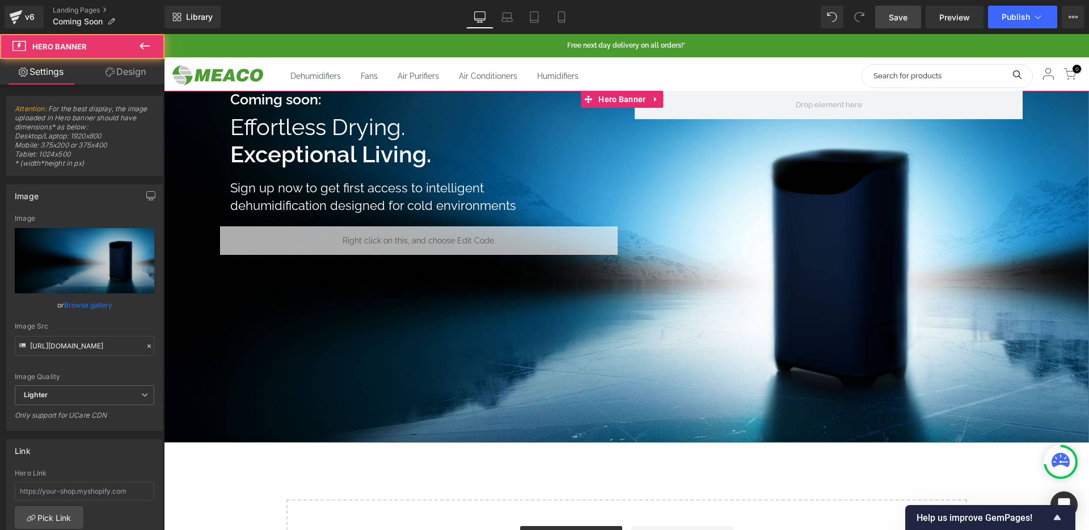
click at [1049, 101] on span "Coming soon: Heading Effortless Drying. Exceptional Living. Heading Sign up now…" at bounding box center [626, 176] width 925 height 170
click at [128, 78] on link "Design" at bounding box center [125, 72] width 82 height 26
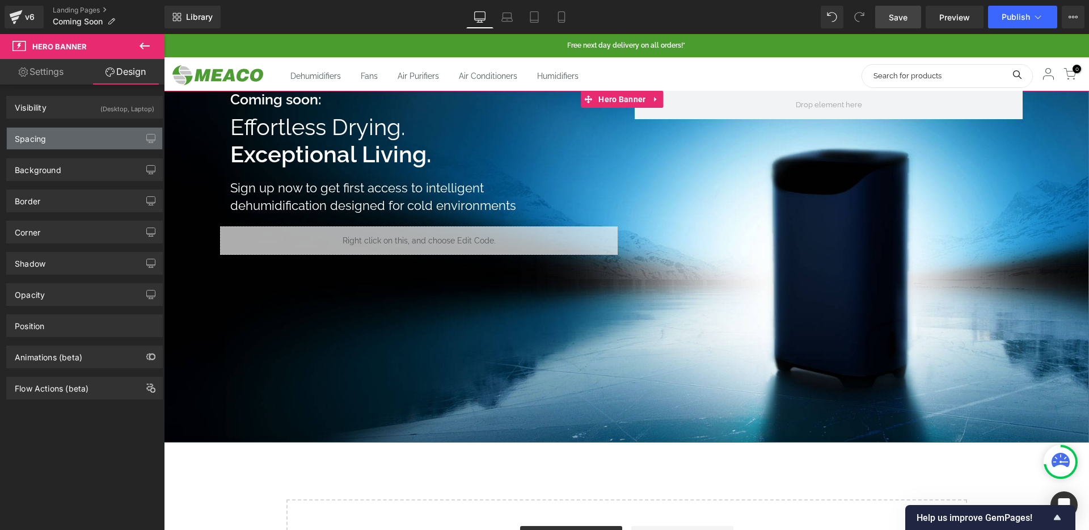
click at [75, 139] on div "Spacing" at bounding box center [84, 139] width 155 height 22
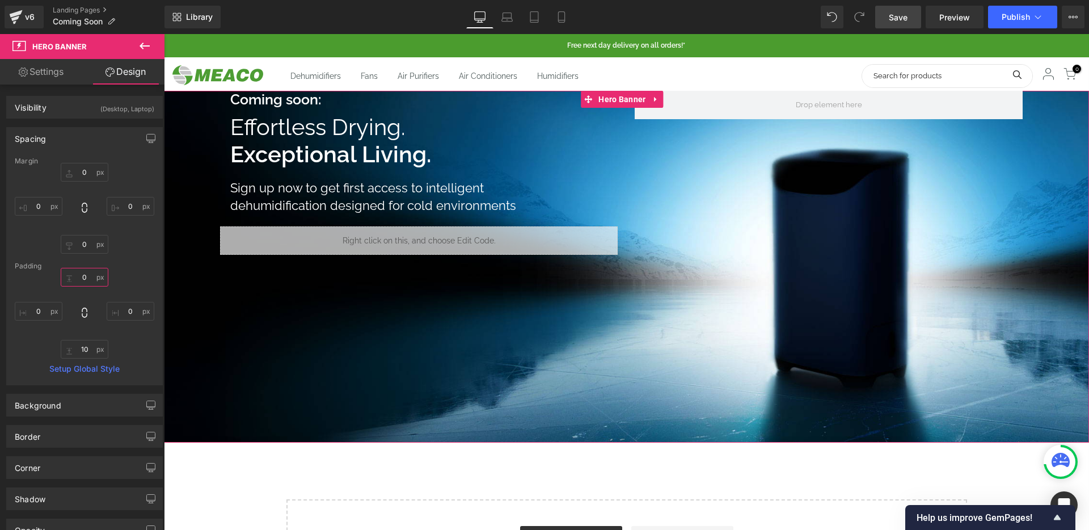
click at [81, 272] on input "0" at bounding box center [85, 277] width 48 height 19
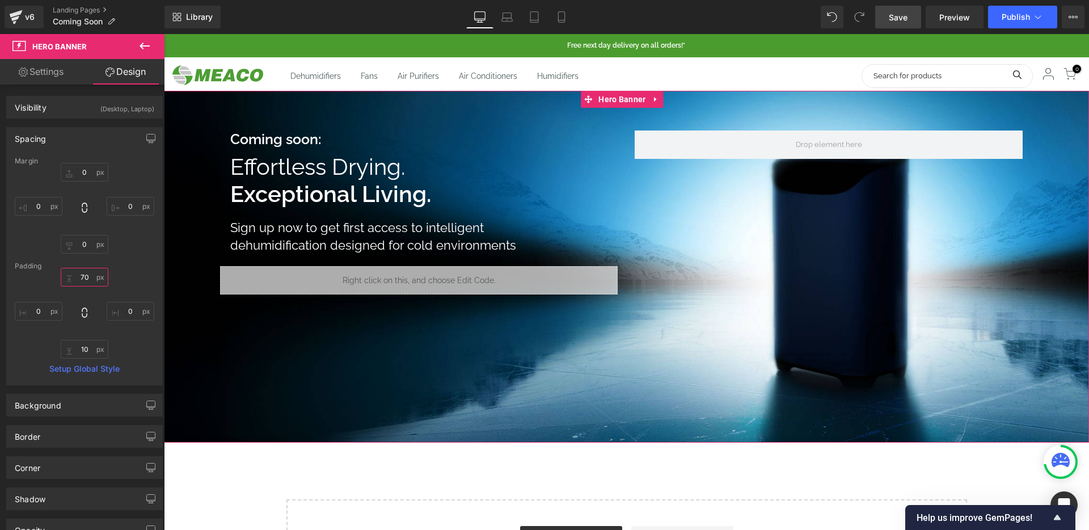
type input "80"
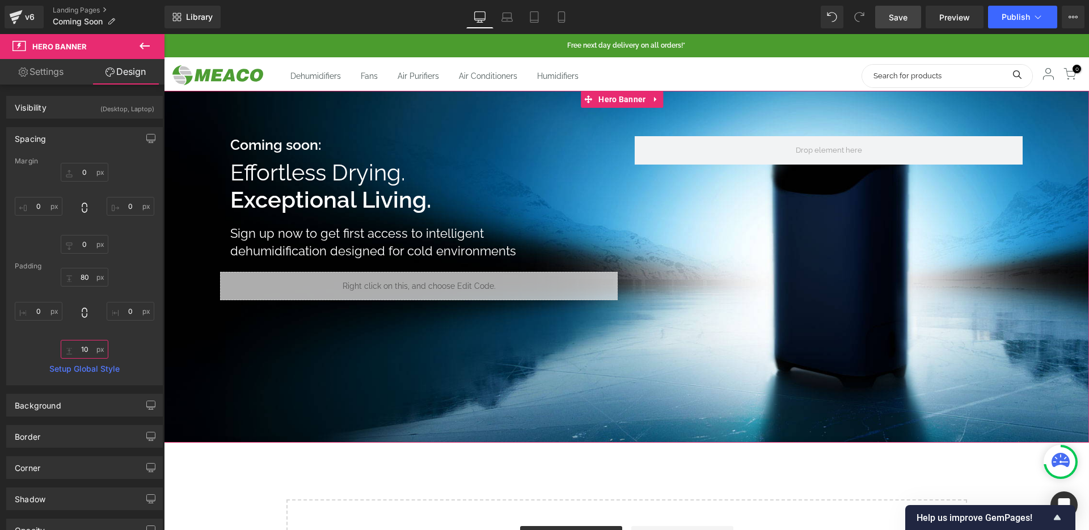
click at [78, 348] on input "10" at bounding box center [85, 349] width 48 height 19
type input "80"
click at [905, 23] on link "Save" at bounding box center [898, 17] width 46 height 23
click at [164, 34] on div at bounding box center [164, 34] width 0 height 0
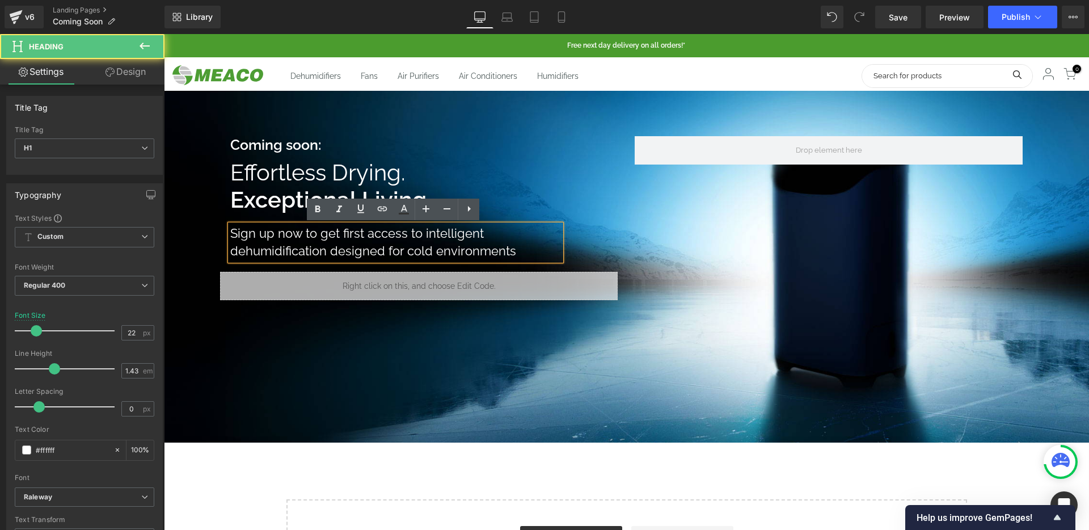
click at [386, 243] on h1 "Sign up now to get first access to intelligent dehumidification designed for co…" at bounding box center [395, 243] width 331 height 36
click at [472, 323] on div at bounding box center [626, 267] width 925 height 352
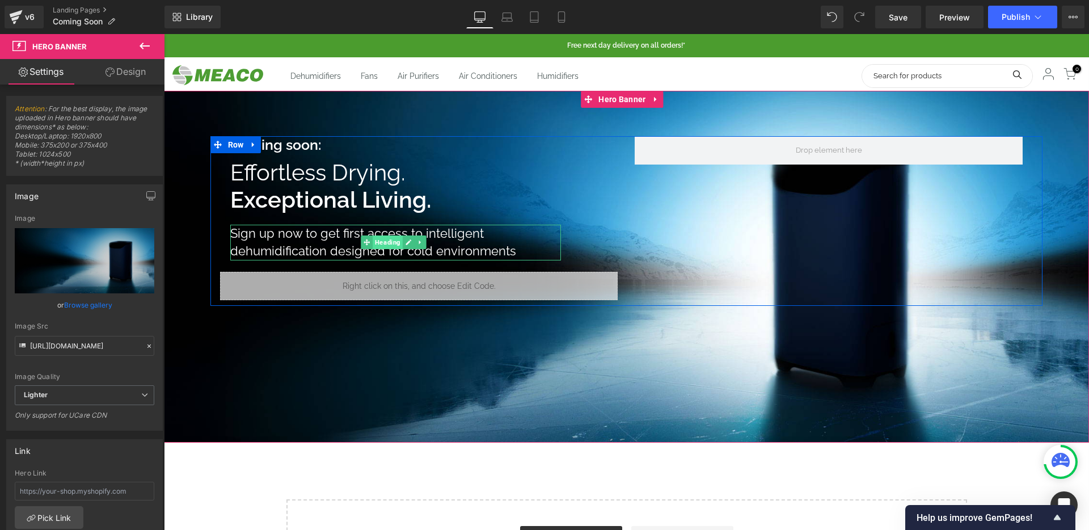
click at [389, 242] on span "Heading" at bounding box center [388, 242] width 30 height 14
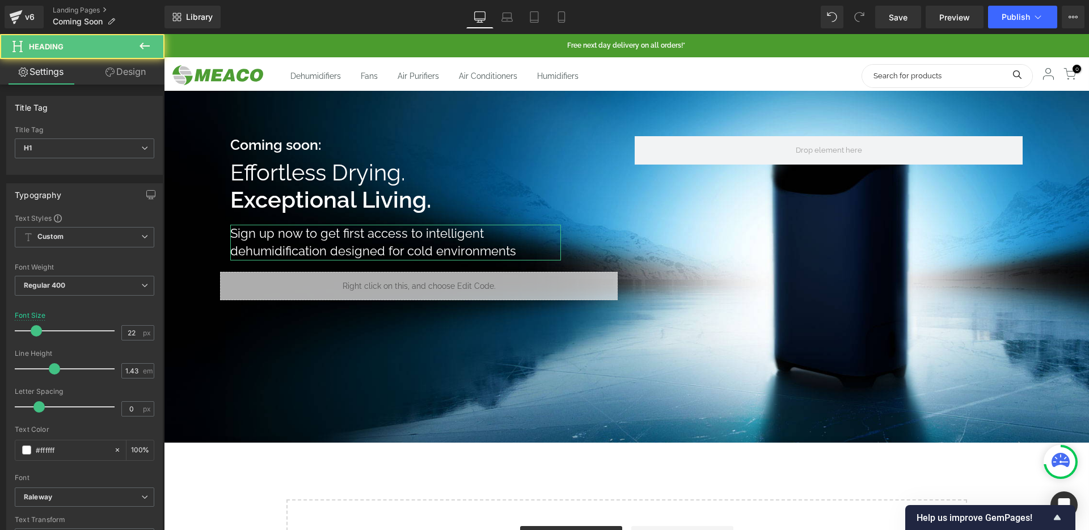
click at [114, 77] on link "Design" at bounding box center [125, 72] width 82 height 26
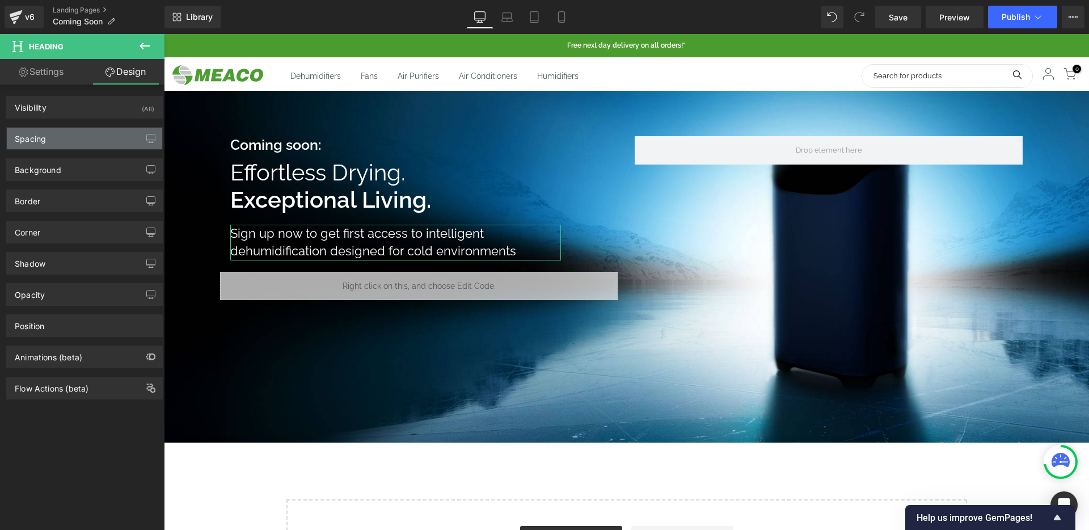
click at [99, 144] on div "Spacing" at bounding box center [84, 139] width 155 height 22
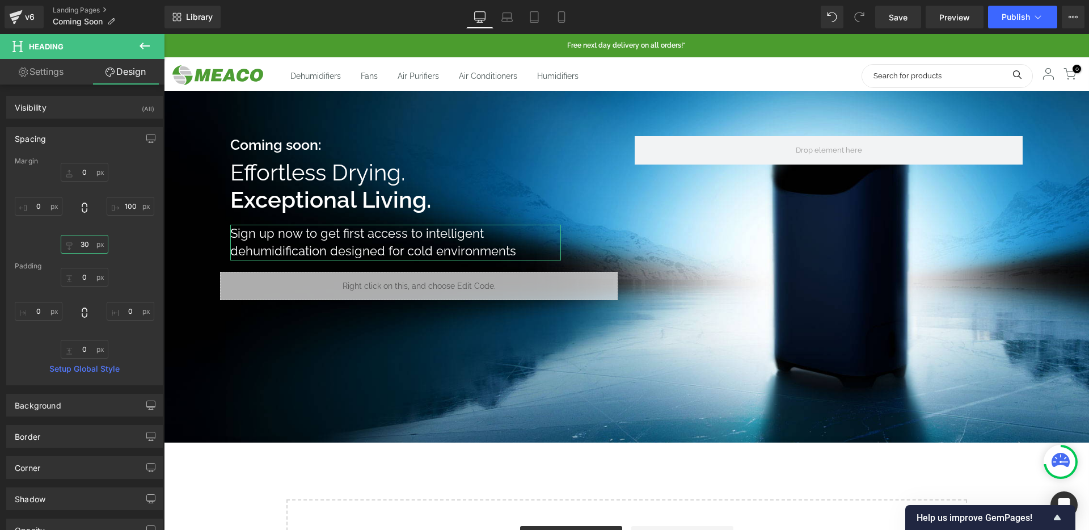
click at [76, 242] on input "30" at bounding box center [85, 244] width 48 height 19
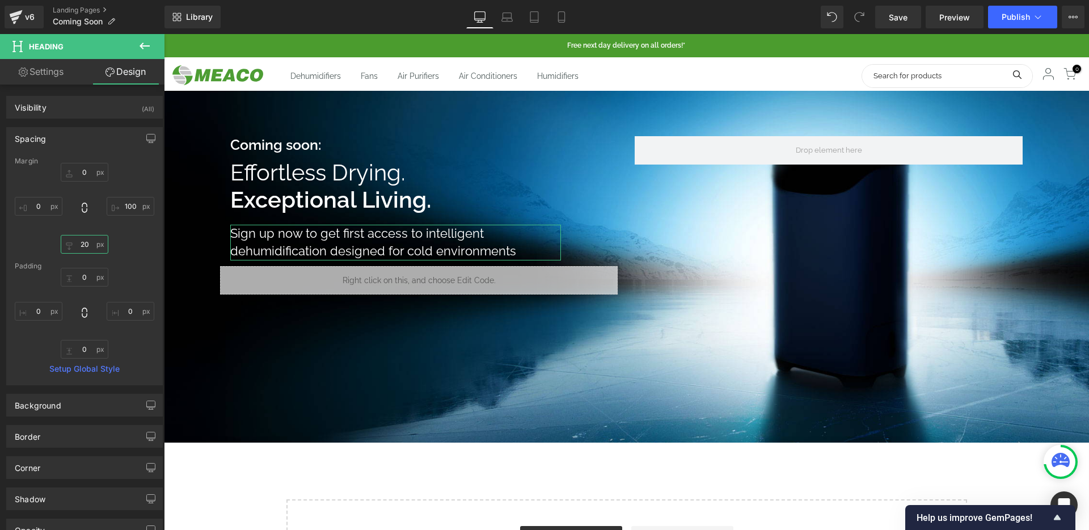
type input "10"
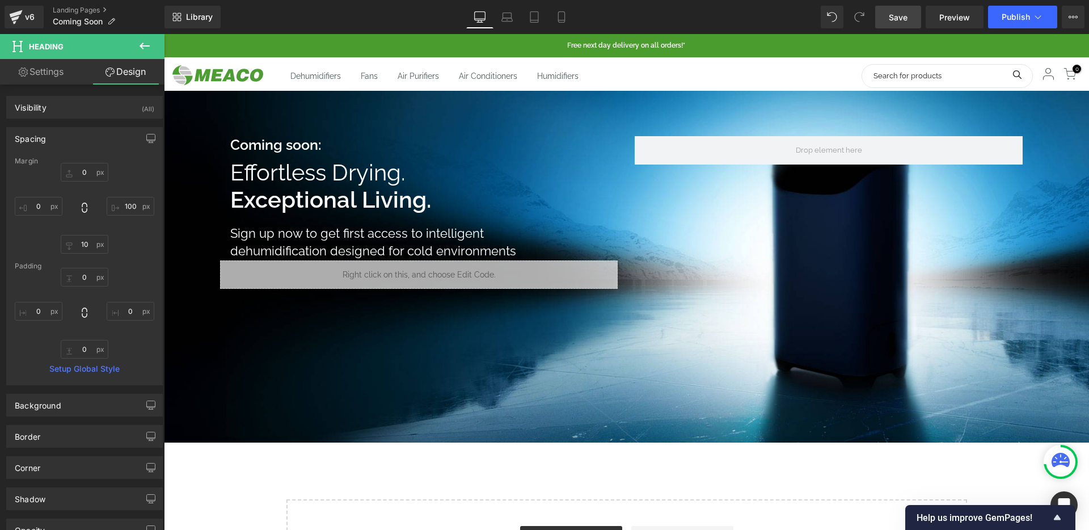
click at [894, 19] on span "Save" at bounding box center [897, 17] width 19 height 12
click at [616, 101] on span "Hero Banner" at bounding box center [621, 99] width 53 height 17
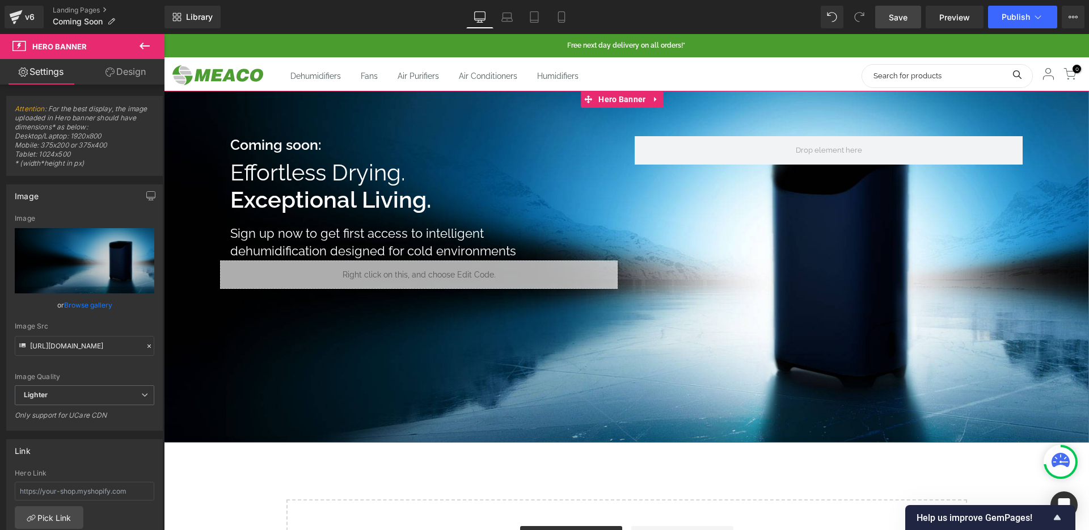
click at [122, 67] on link "Design" at bounding box center [125, 72] width 82 height 26
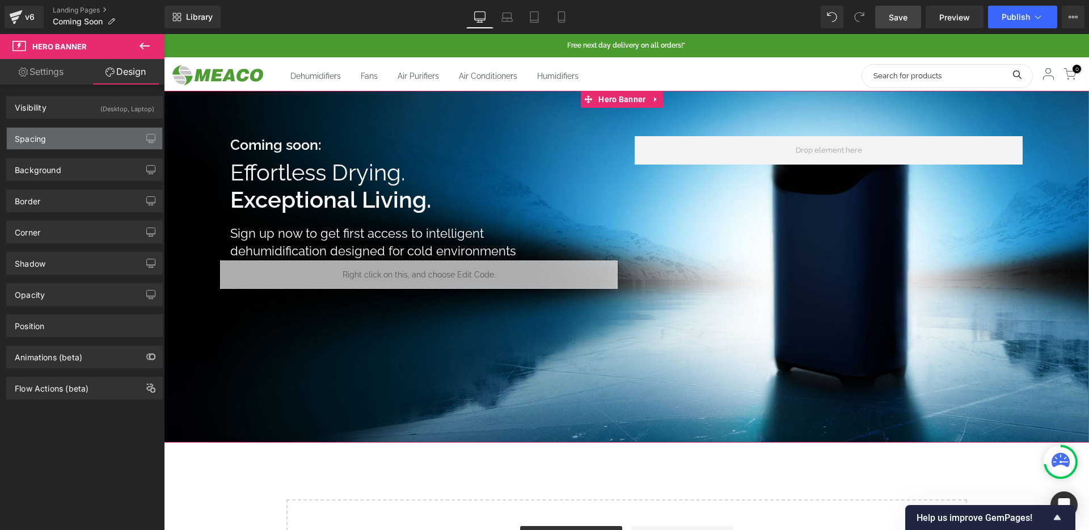
click at [70, 135] on div "Spacing" at bounding box center [84, 139] width 155 height 22
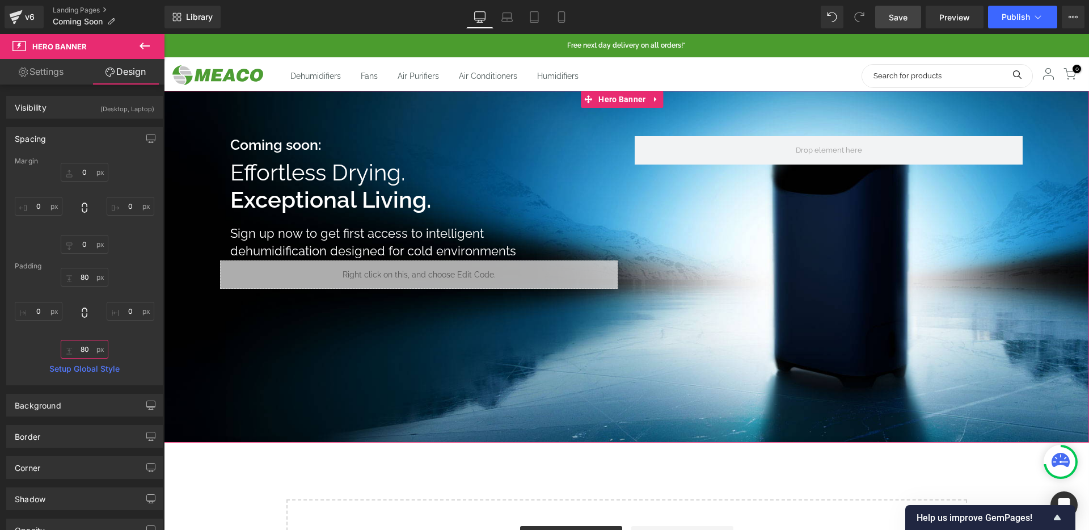
click at [84, 350] on input "80" at bounding box center [85, 349] width 48 height 19
type input "100"
click at [84, 278] on input "80" at bounding box center [85, 277] width 48 height 19
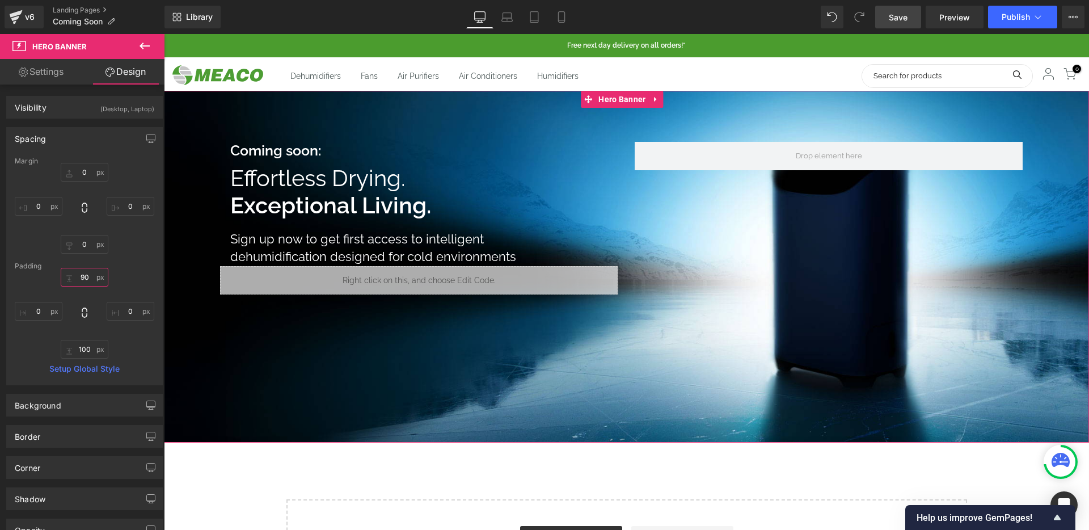
type input "100"
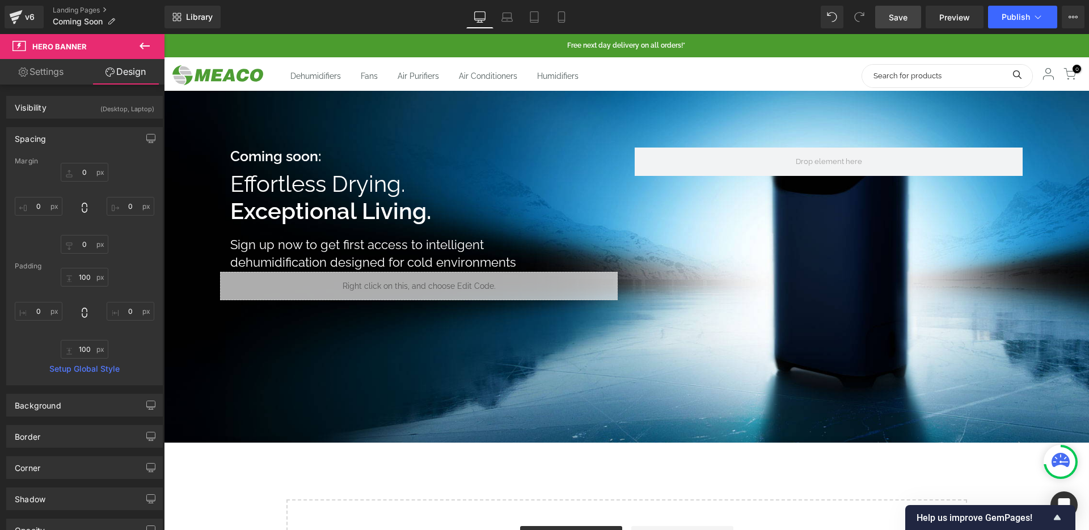
click at [911, 16] on link "Save" at bounding box center [898, 17] width 46 height 23
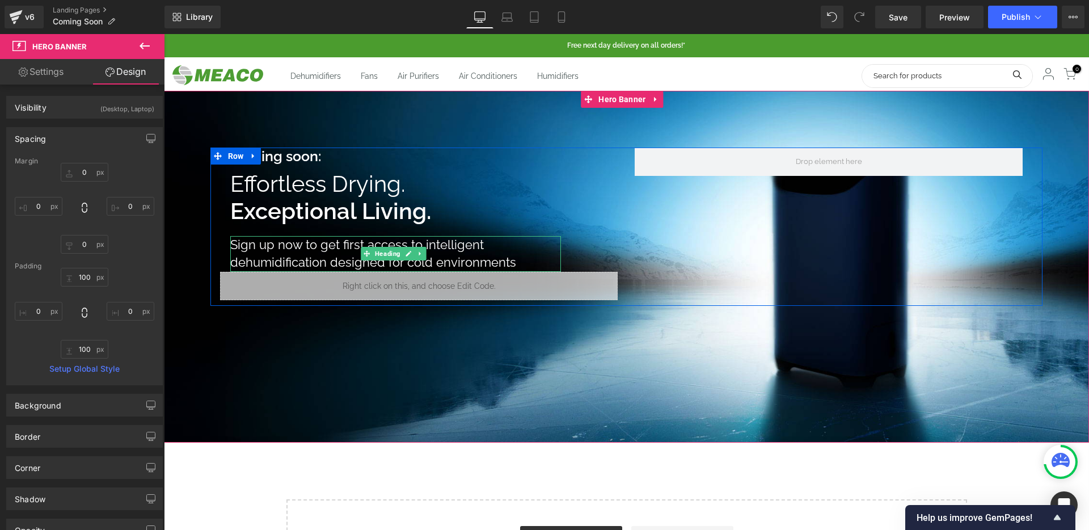
click at [452, 241] on h1 "Sign up now to get first access to intelligent dehumidification designed for co…" at bounding box center [395, 254] width 331 height 36
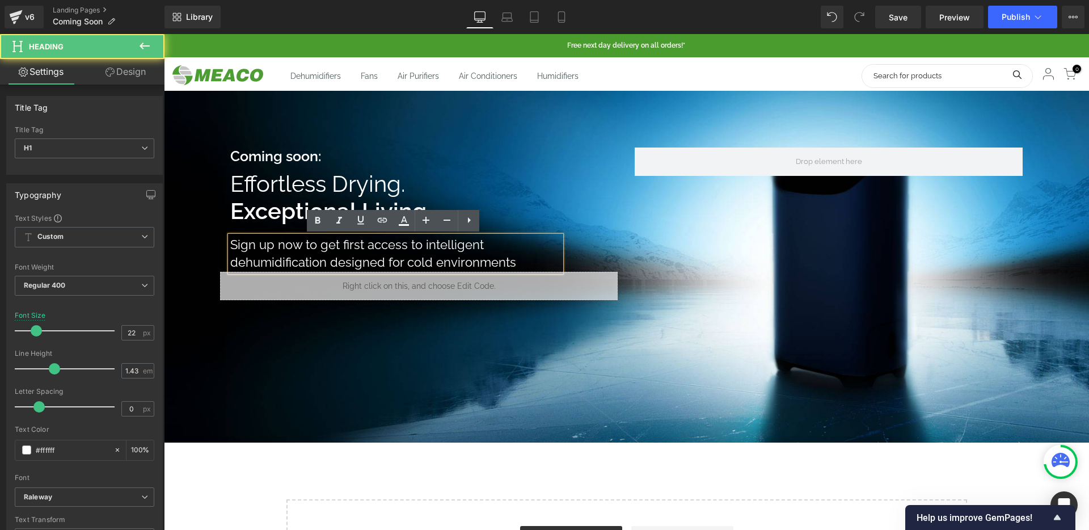
click at [366, 331] on div at bounding box center [626, 267] width 925 height 352
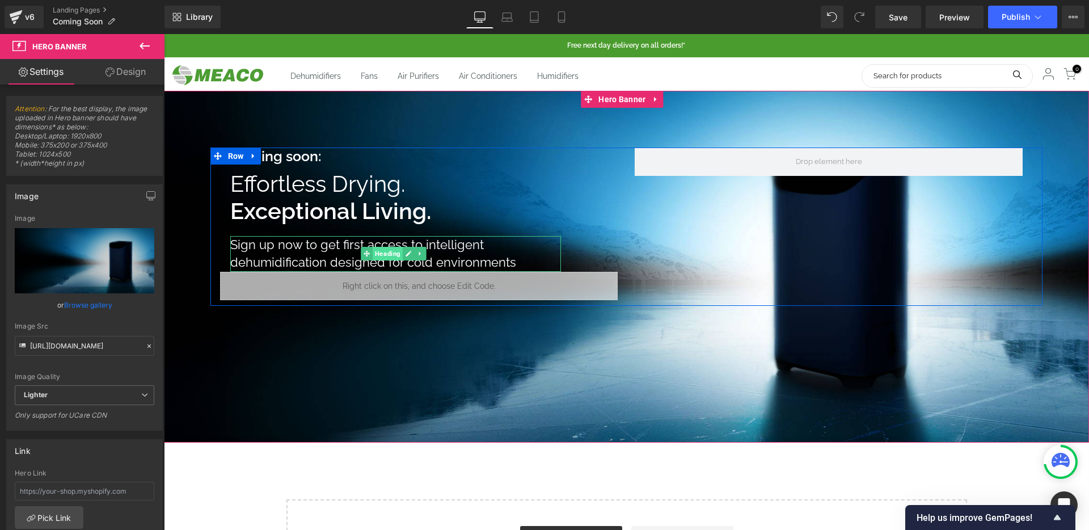
click at [386, 252] on span "Heading" at bounding box center [388, 254] width 30 height 14
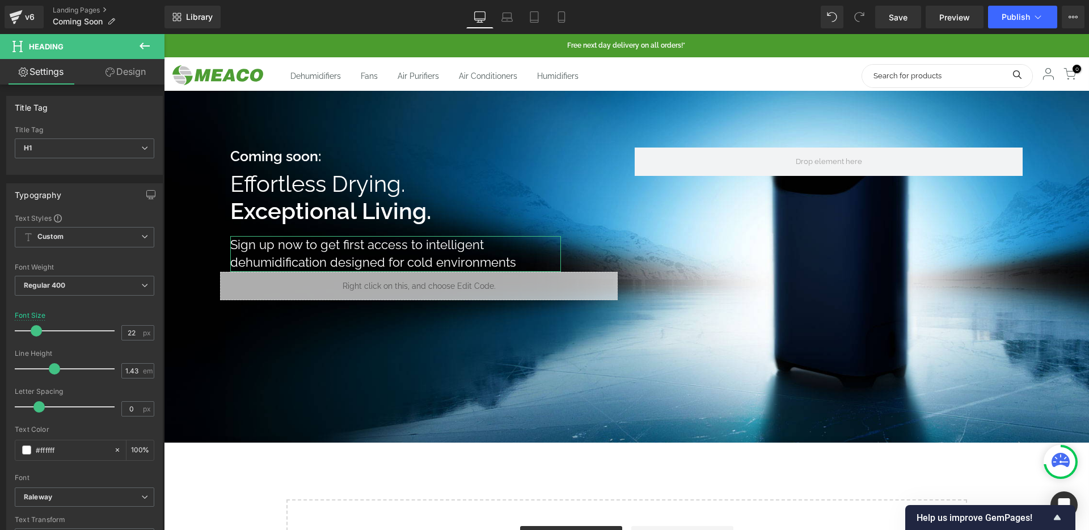
click at [128, 66] on link "Design" at bounding box center [125, 72] width 82 height 26
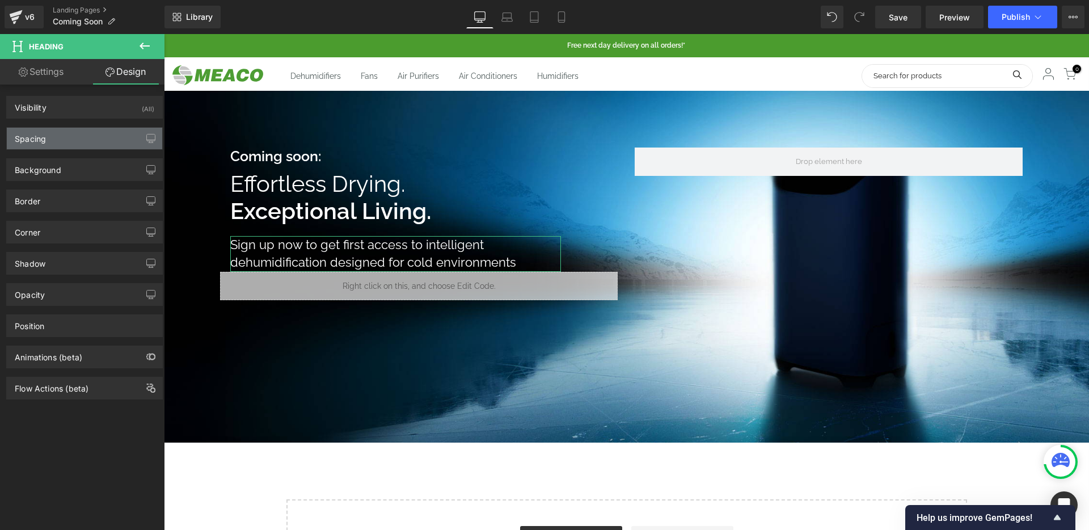
click at [98, 137] on div "Spacing" at bounding box center [84, 139] width 155 height 22
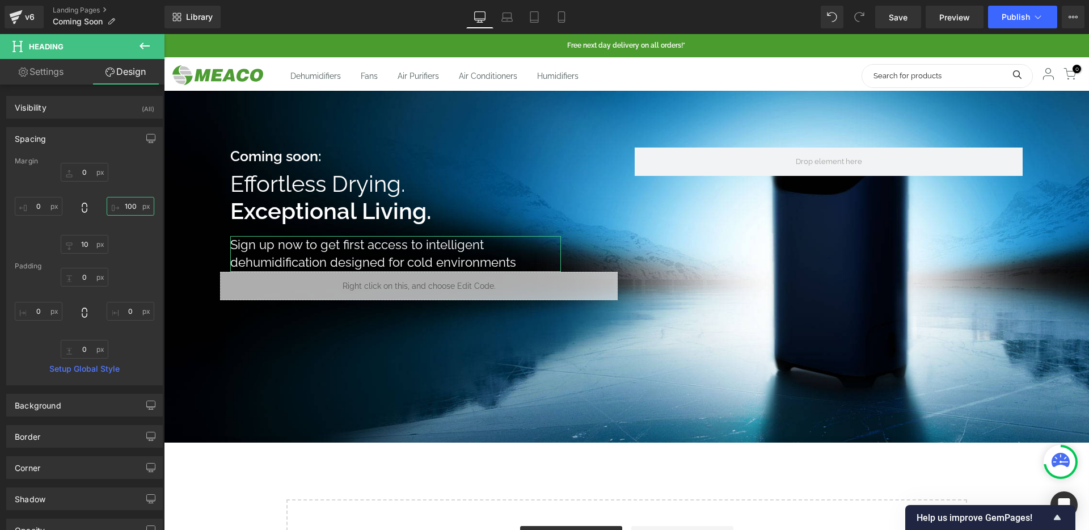
click at [124, 202] on input "100" at bounding box center [131, 206] width 48 height 19
type input "50"
click at [909, 15] on link "Save" at bounding box center [898, 17] width 46 height 23
click at [955, 19] on span "Preview" at bounding box center [954, 17] width 31 height 12
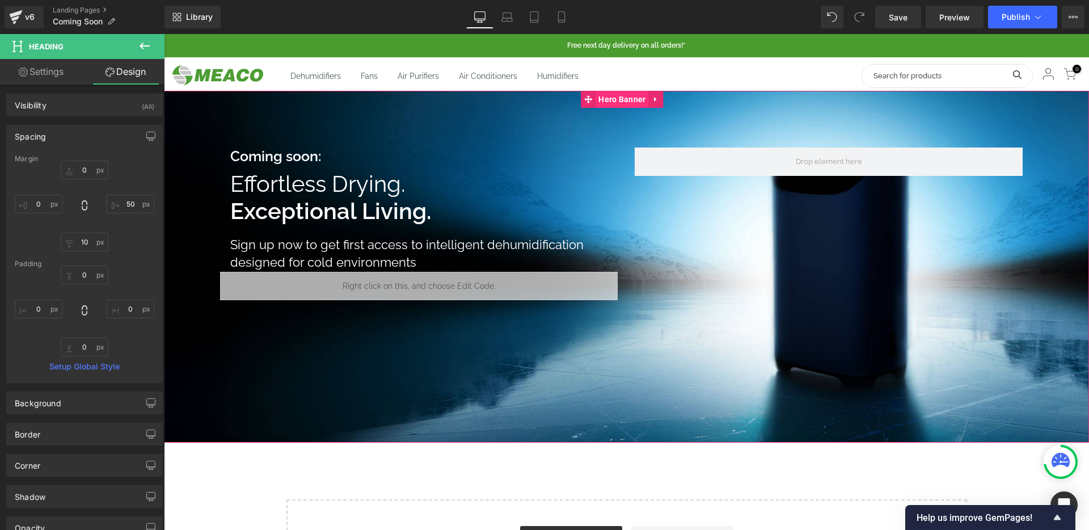
click at [616, 95] on span "Hero Banner" at bounding box center [621, 99] width 53 height 17
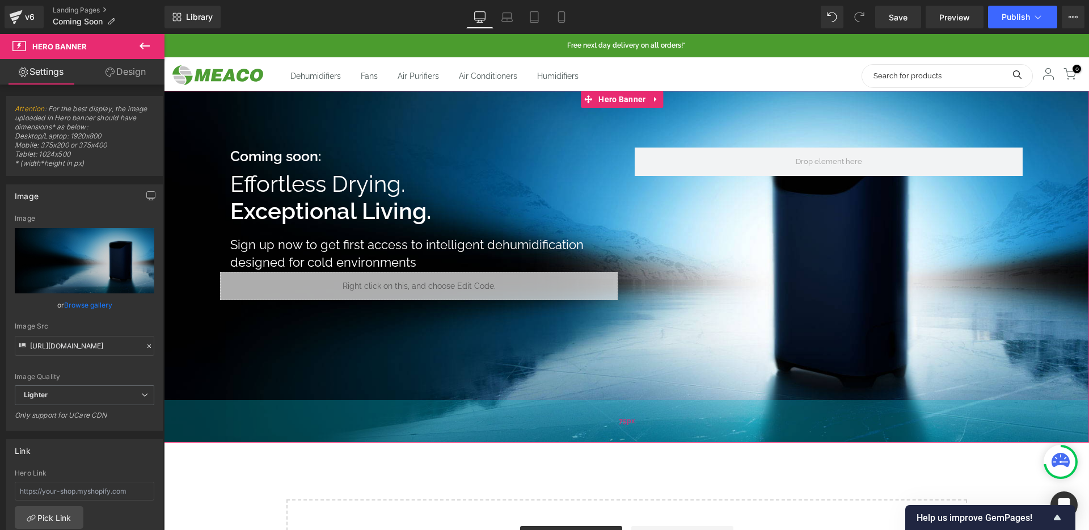
drag, startPoint x: 623, startPoint y: 417, endPoint x: 640, endPoint y: 403, distance: 21.7
click at [640, 403] on div "75px" at bounding box center [626, 421] width 925 height 43
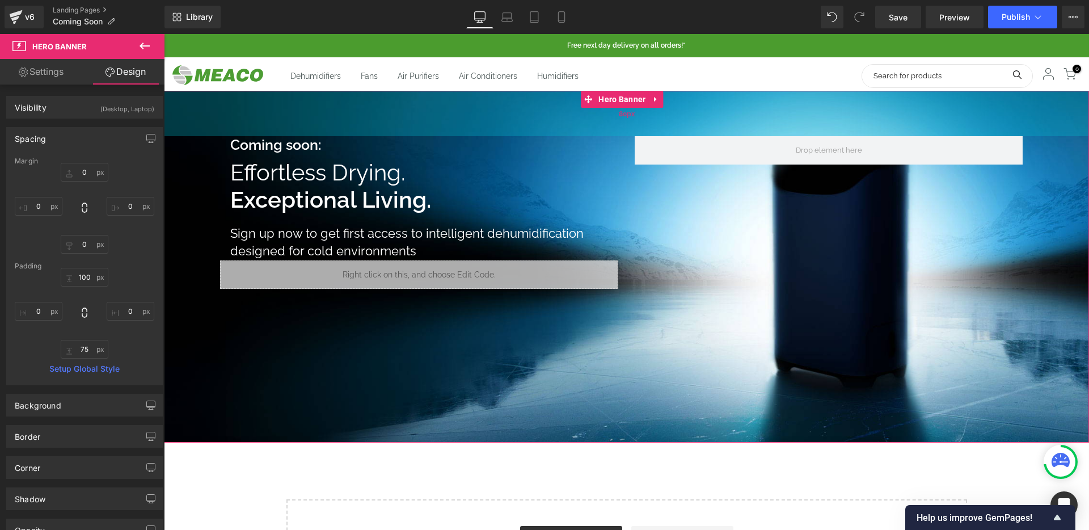
drag, startPoint x: 580, startPoint y: 125, endPoint x: 585, endPoint y: 114, distance: 12.2
click at [585, 114] on div "80px" at bounding box center [626, 113] width 925 height 45
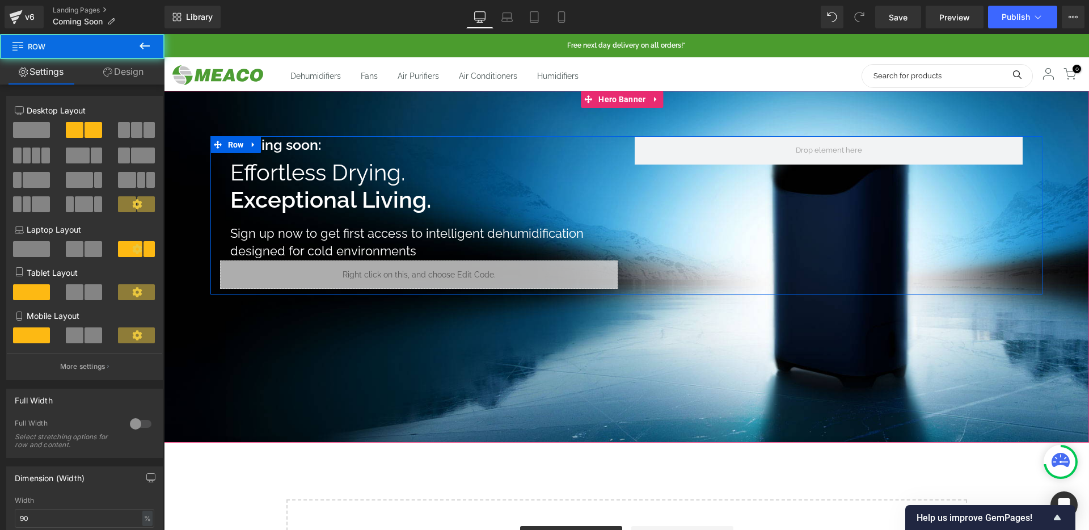
click at [875, 195] on div "Coming soon: Heading Effortless Drying. Exceptional Living. Heading Sign up now…" at bounding box center [626, 215] width 832 height 158
click at [1063, 341] on div at bounding box center [626, 267] width 925 height 352
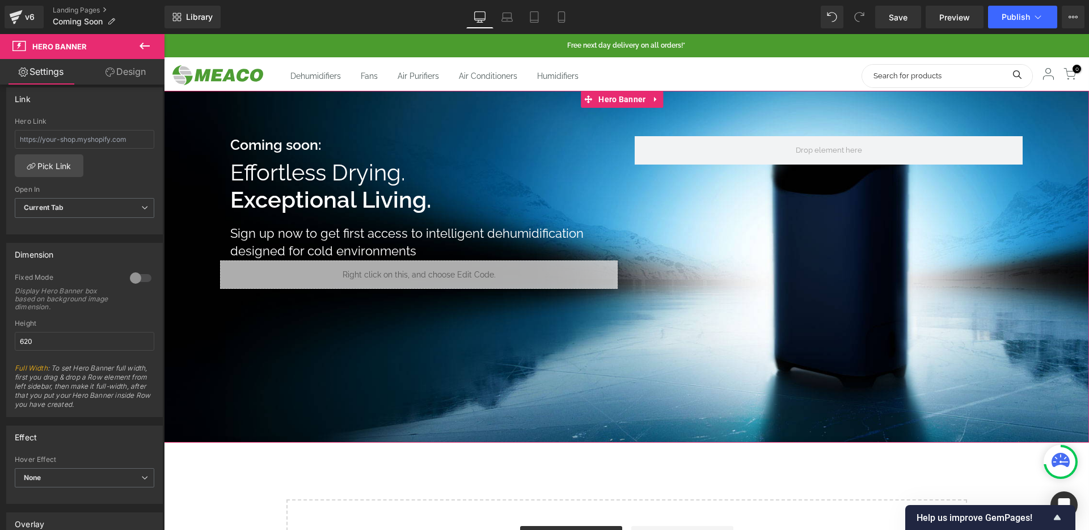
scroll to position [362, 0]
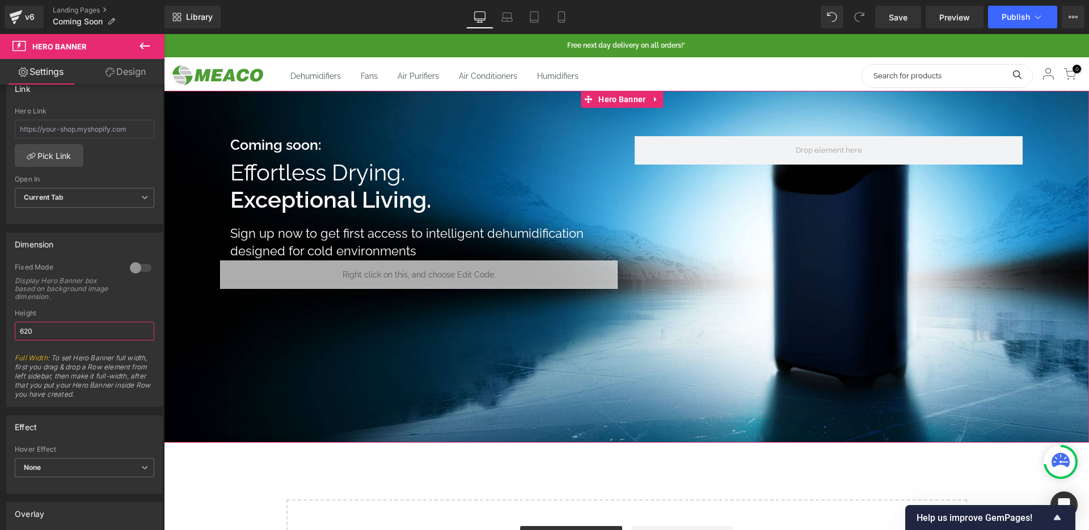
click at [49, 327] on input "620" at bounding box center [84, 330] width 139 height 19
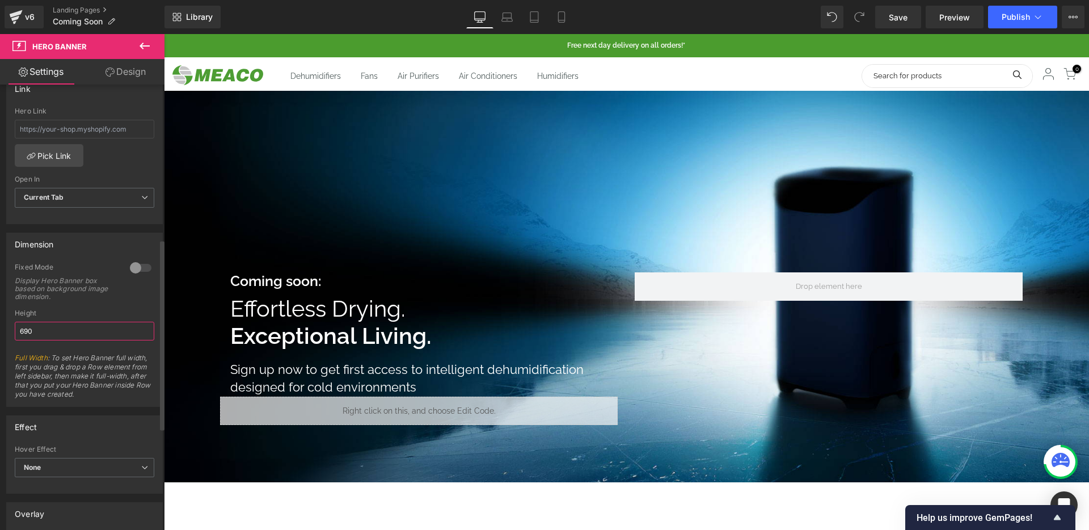
type input "700"
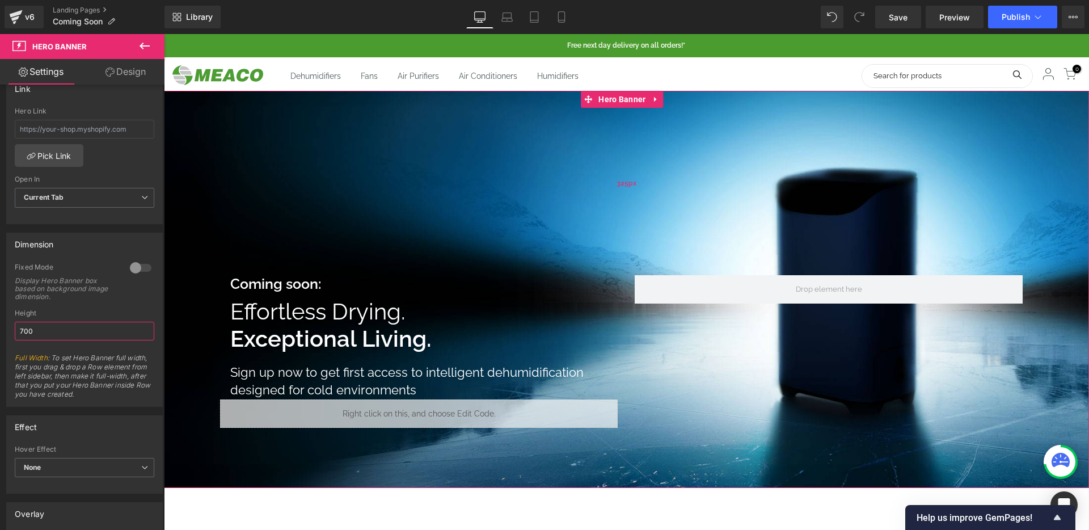
click at [671, 198] on div "325px" at bounding box center [626, 183] width 925 height 184
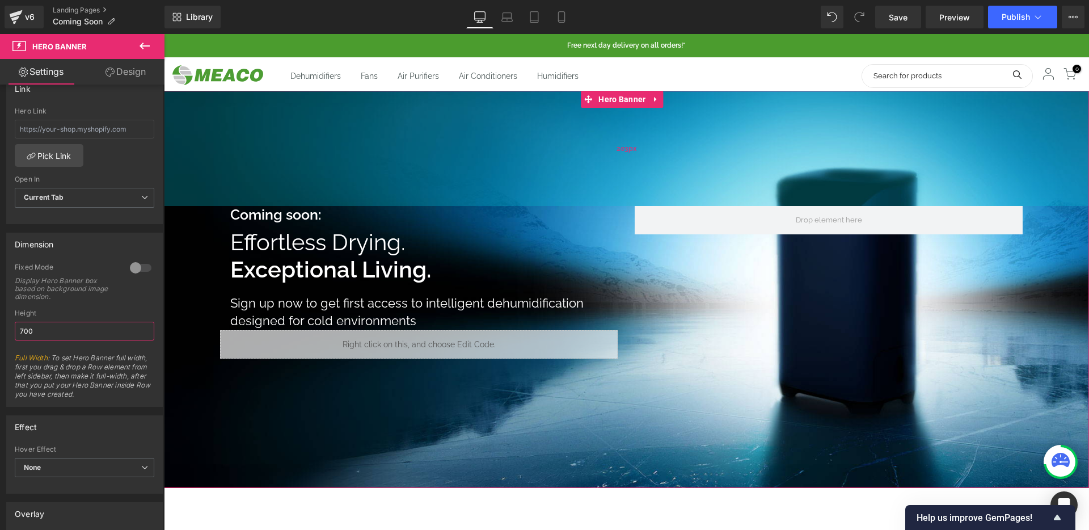
drag, startPoint x: 701, startPoint y: 208, endPoint x: 721, endPoint y: 108, distance: 101.6
click at [721, 108] on div "203px" at bounding box center [626, 148] width 925 height 115
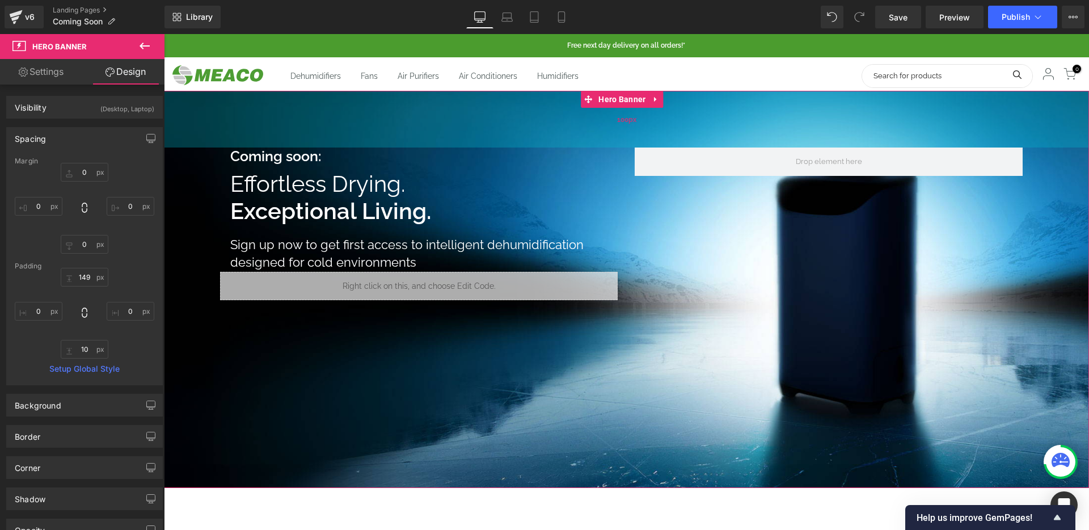
drag, startPoint x: 710, startPoint y: 134, endPoint x: 708, endPoint y: 106, distance: 27.9
click at [708, 106] on div "100px" at bounding box center [626, 119] width 925 height 57
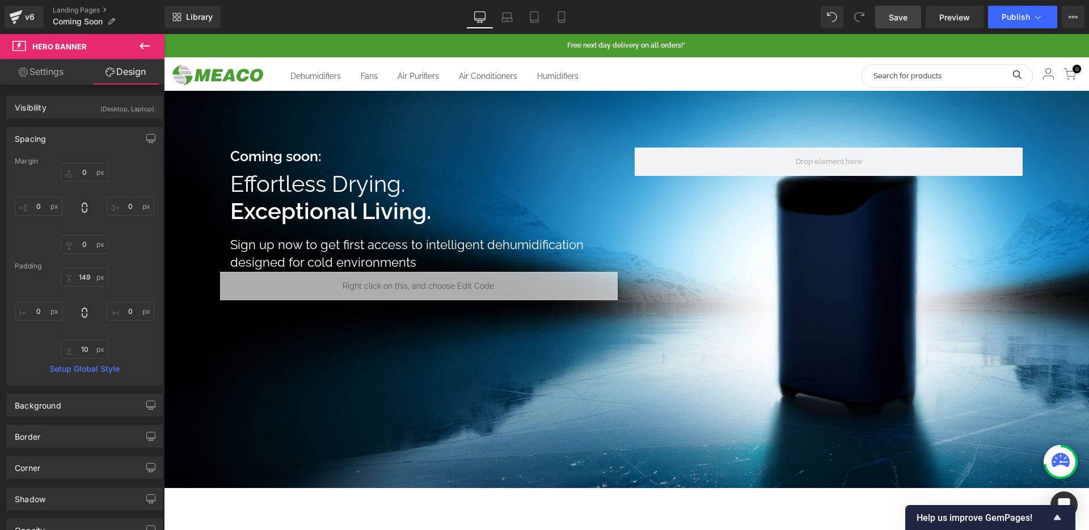
click at [900, 20] on span "Save" at bounding box center [897, 17] width 19 height 12
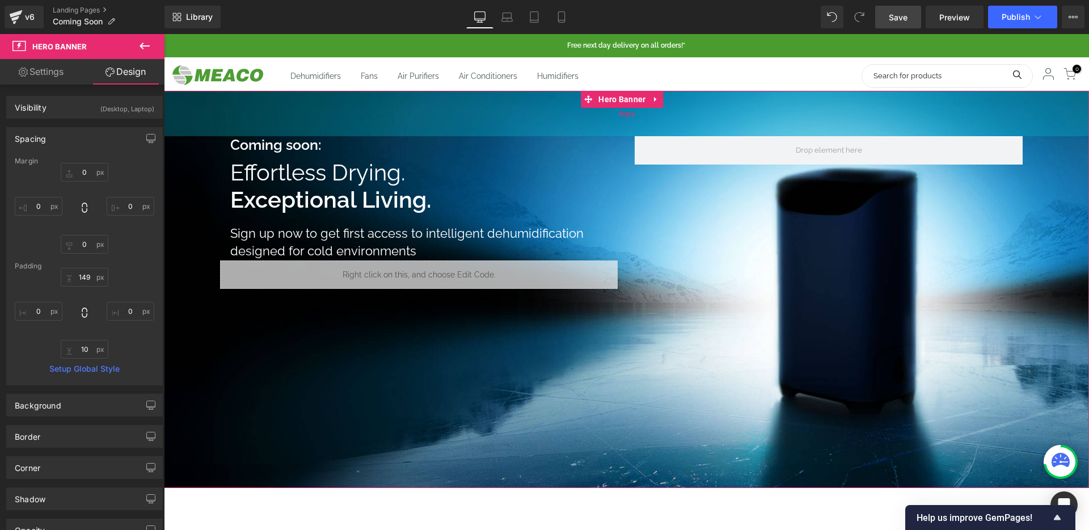
drag, startPoint x: 615, startPoint y: 126, endPoint x: 640, endPoint y: 115, distance: 27.9
click at [640, 115] on div "80px" at bounding box center [626, 113] width 925 height 45
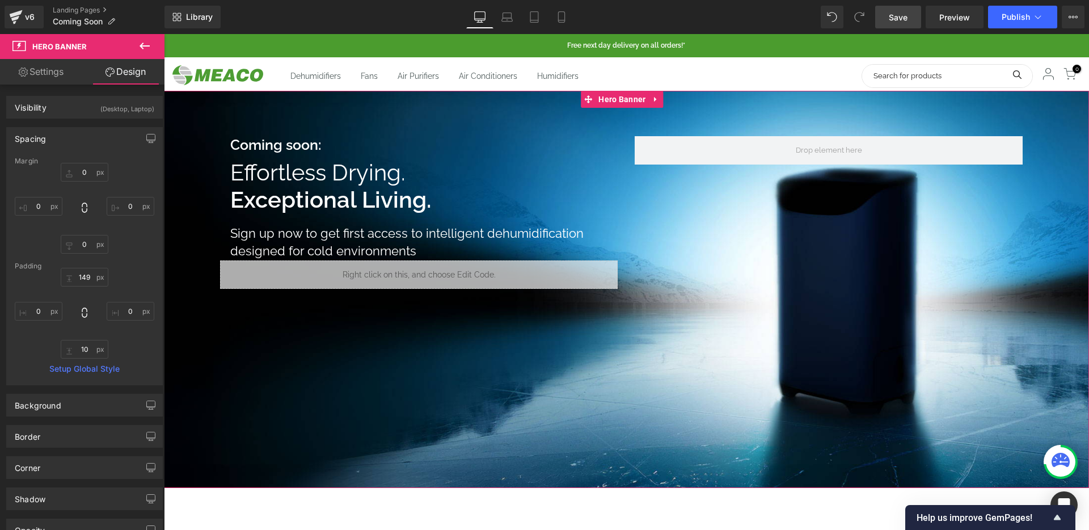
click at [633, 452] on div at bounding box center [626, 289] width 925 height 397
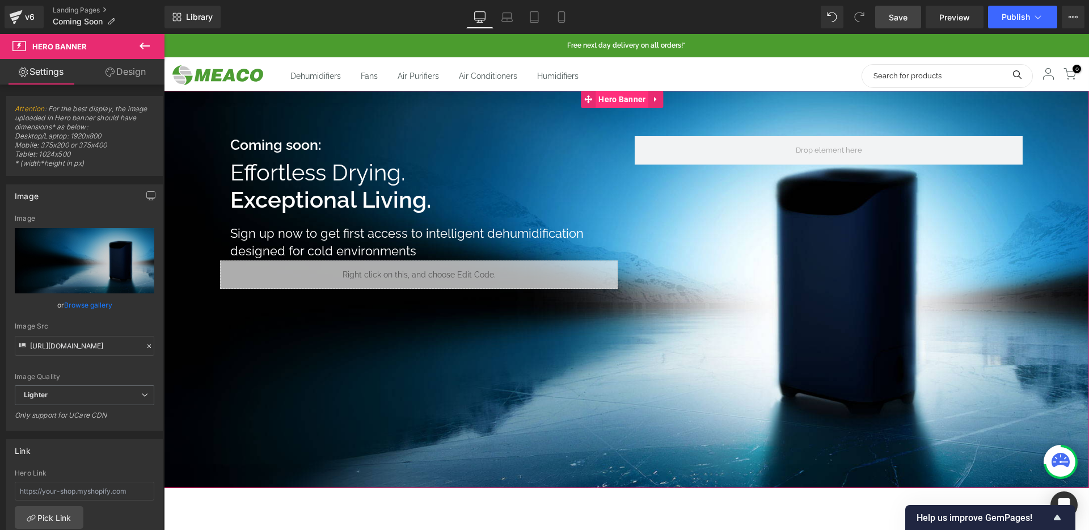
click at [628, 107] on span "Hero Banner" at bounding box center [621, 99] width 53 height 17
click at [119, 78] on link "Design" at bounding box center [125, 72] width 82 height 26
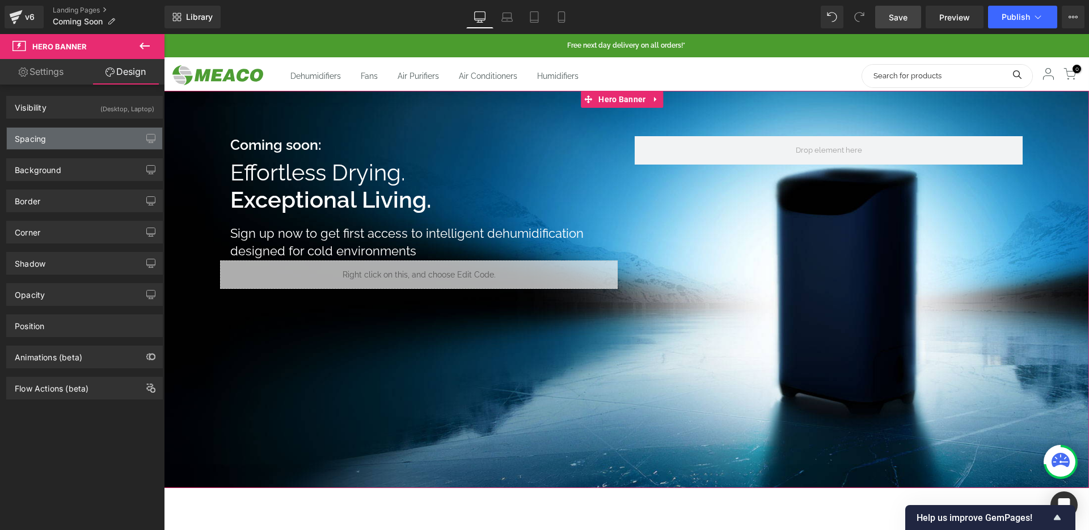
click at [101, 138] on div "Spacing" at bounding box center [84, 139] width 155 height 22
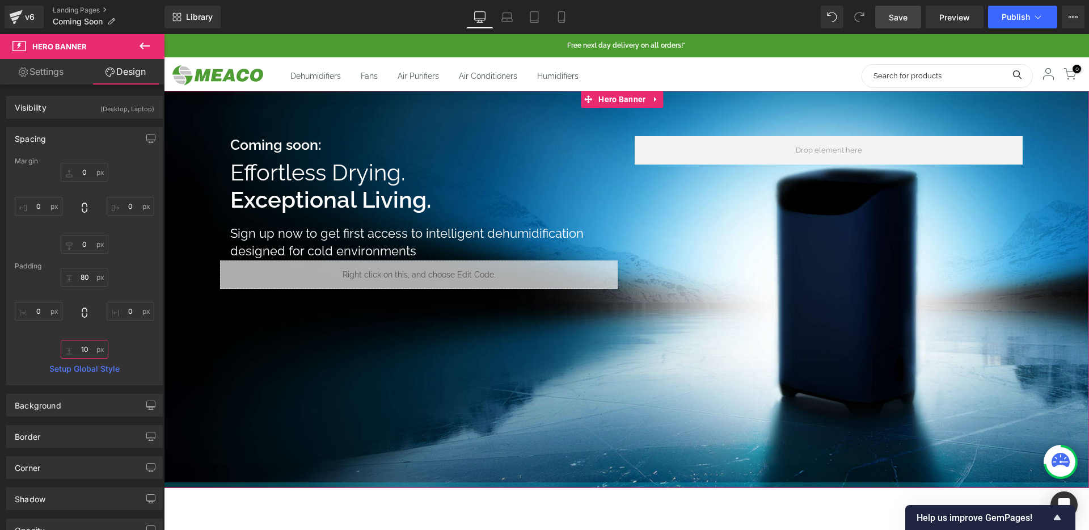
click at [86, 349] on input "10" at bounding box center [85, 349] width 48 height 19
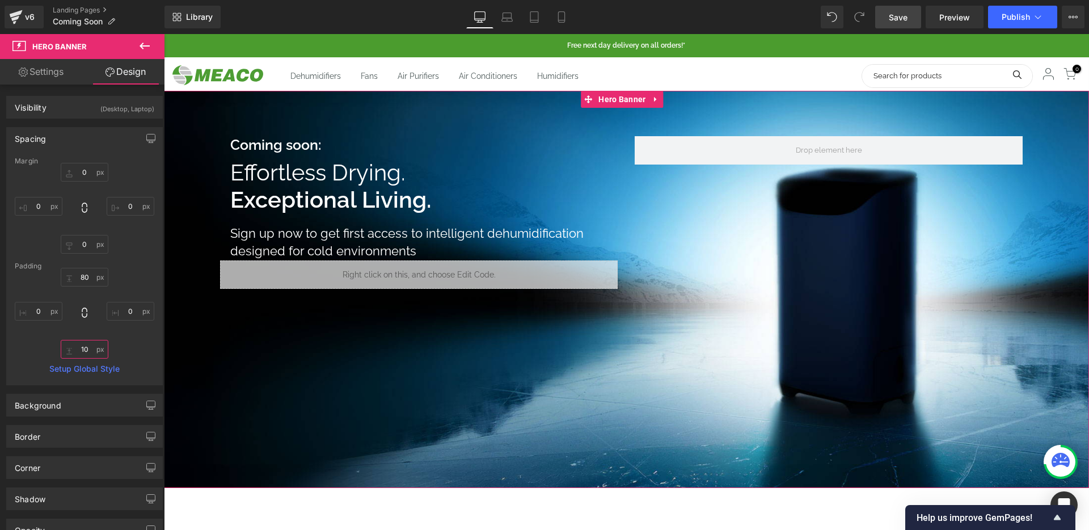
type input "0"
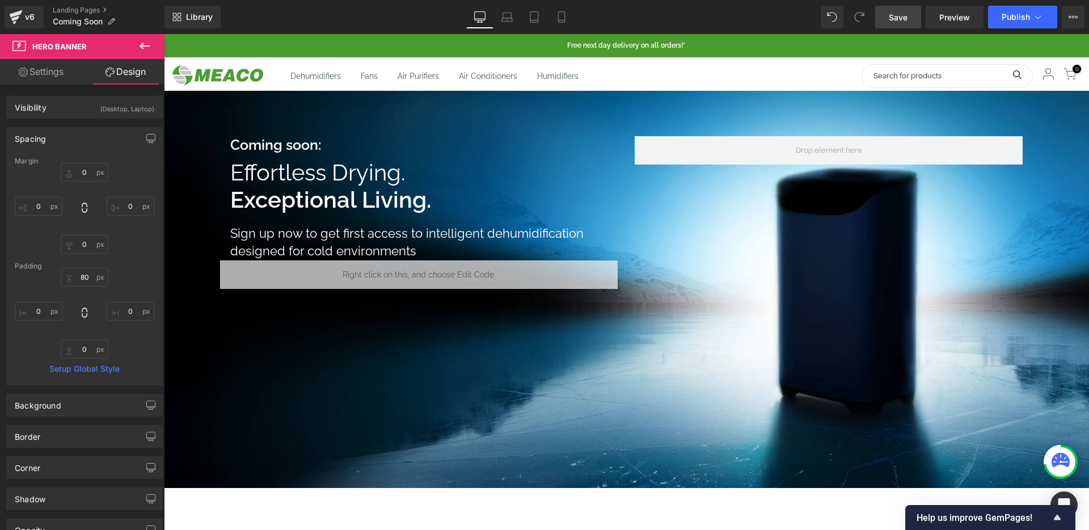
click at [888, 10] on link "Save" at bounding box center [898, 17] width 46 height 23
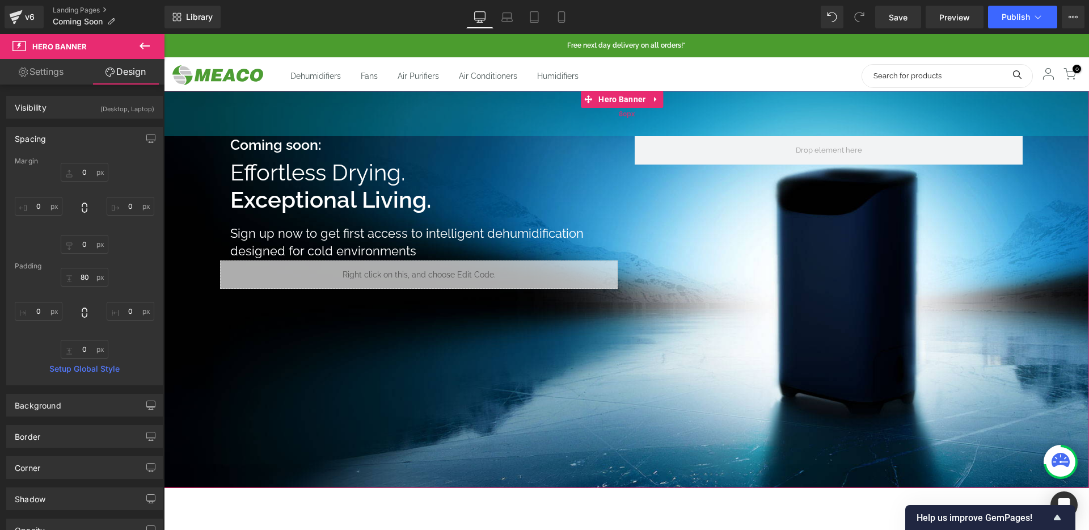
click at [625, 112] on span "80px" at bounding box center [627, 114] width 16 height 12
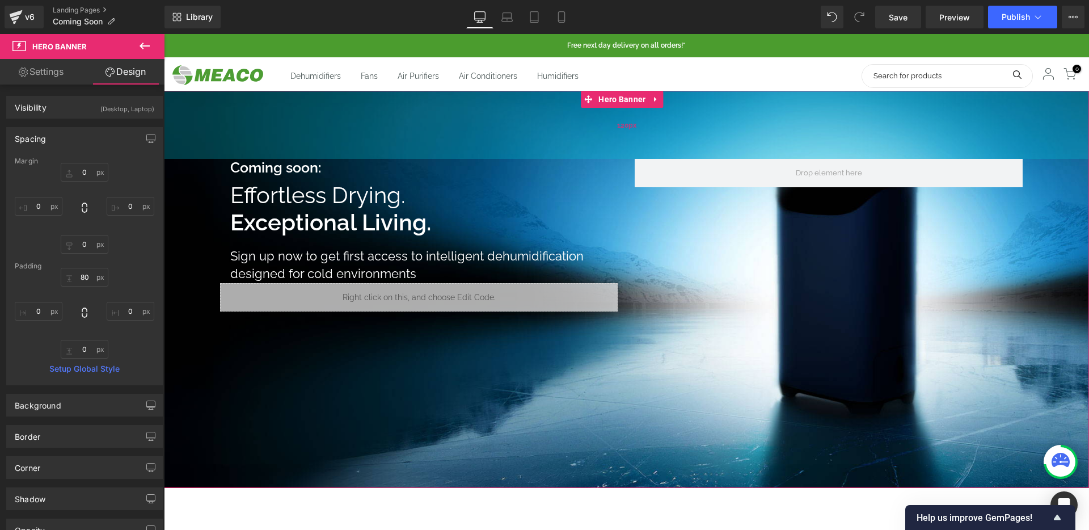
drag, startPoint x: 685, startPoint y: 116, endPoint x: 689, endPoint y: 137, distance: 21.9
click at [689, 137] on div "120px" at bounding box center [626, 125] width 925 height 68
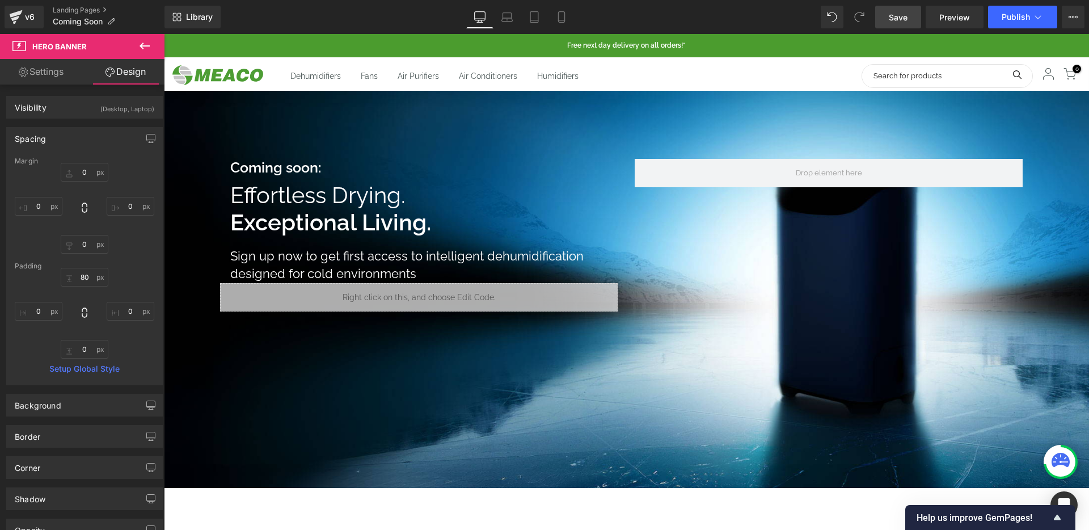
click at [898, 20] on span "Save" at bounding box center [897, 17] width 19 height 12
click at [961, 14] on span "Preview" at bounding box center [954, 17] width 31 height 12
click at [531, 20] on icon at bounding box center [534, 20] width 8 height 0
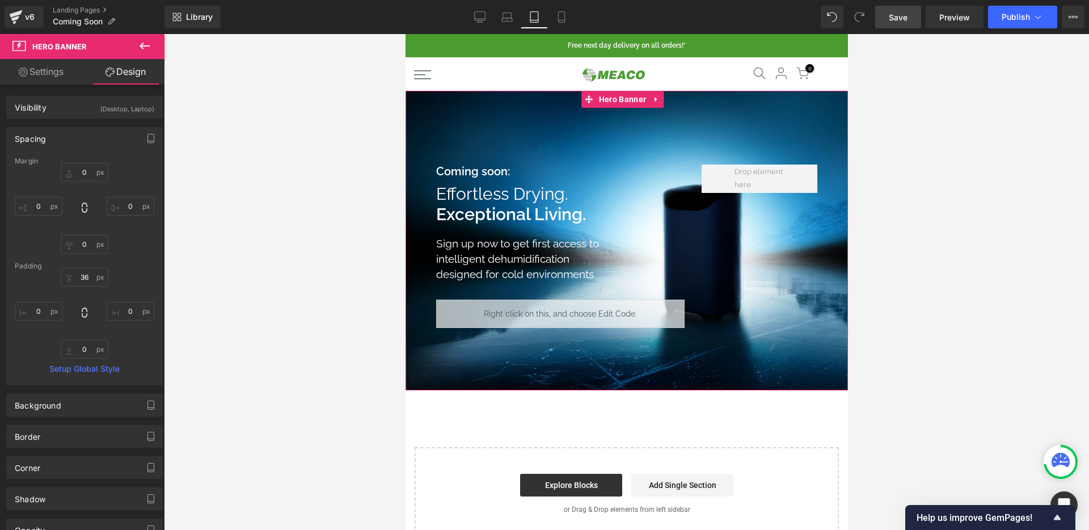
click at [683, 111] on div at bounding box center [626, 240] width 442 height 299
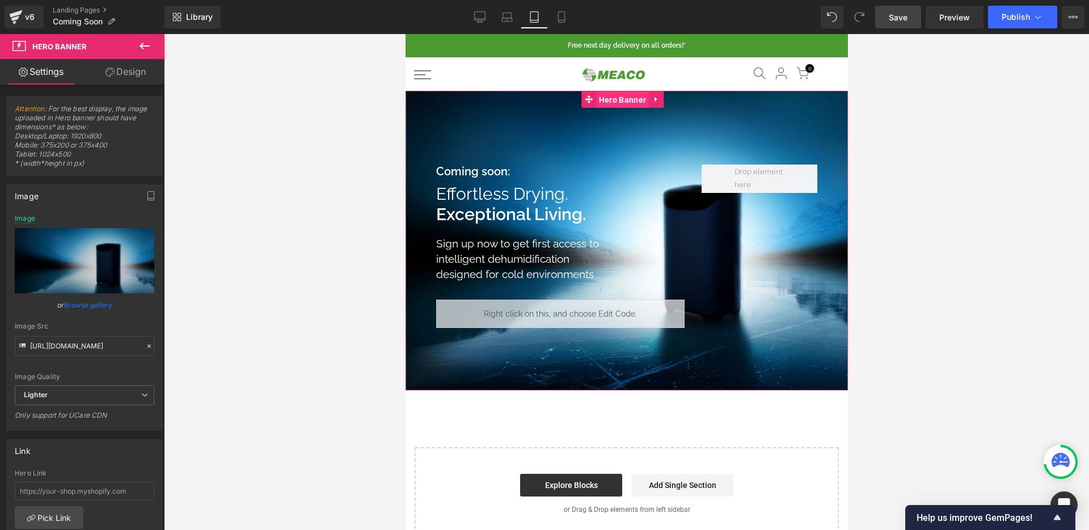
click at [633, 98] on span "Hero Banner" at bounding box center [621, 99] width 53 height 17
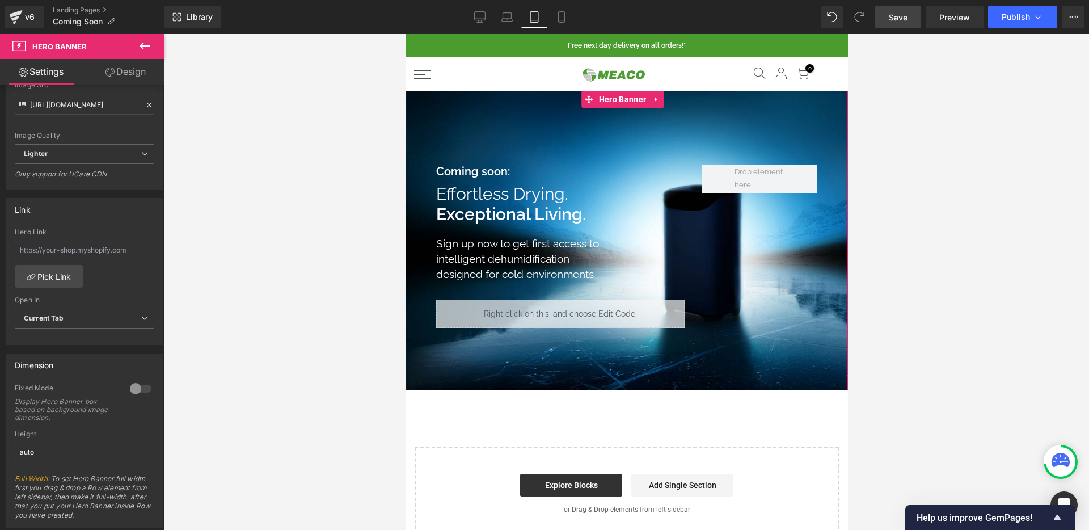
scroll to position [0, 0]
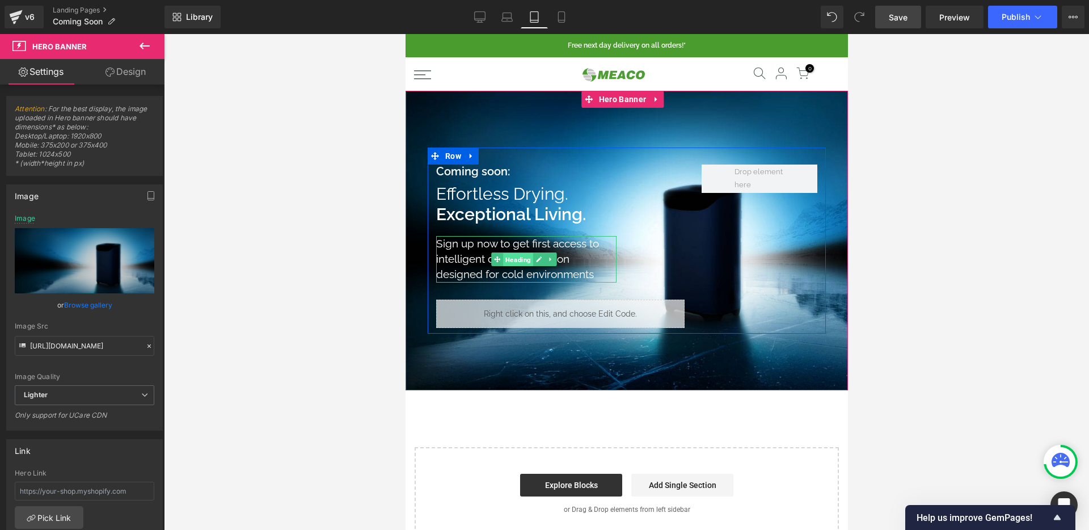
click at [527, 257] on span "Heading" at bounding box center [517, 260] width 30 height 14
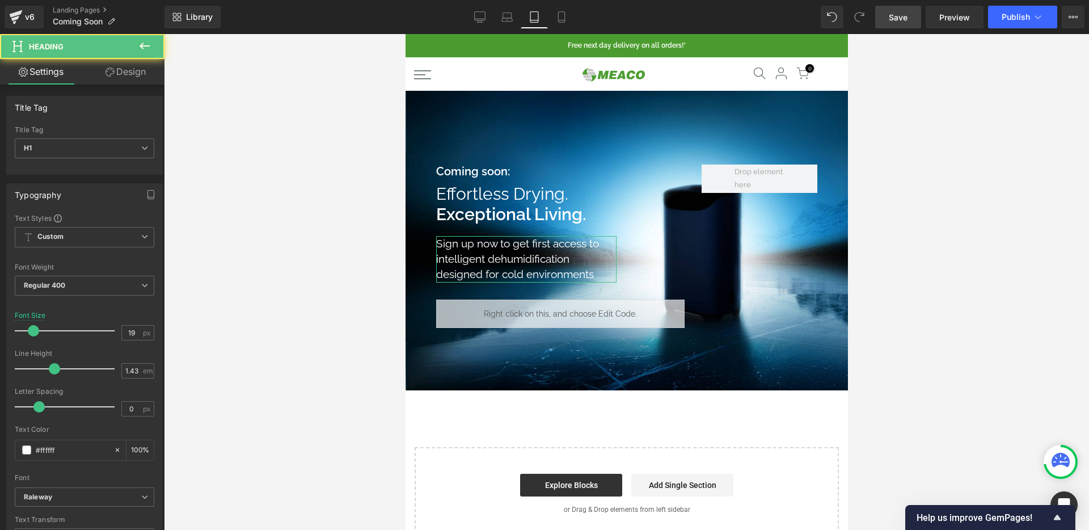
click at [133, 71] on link "Design" at bounding box center [125, 72] width 82 height 26
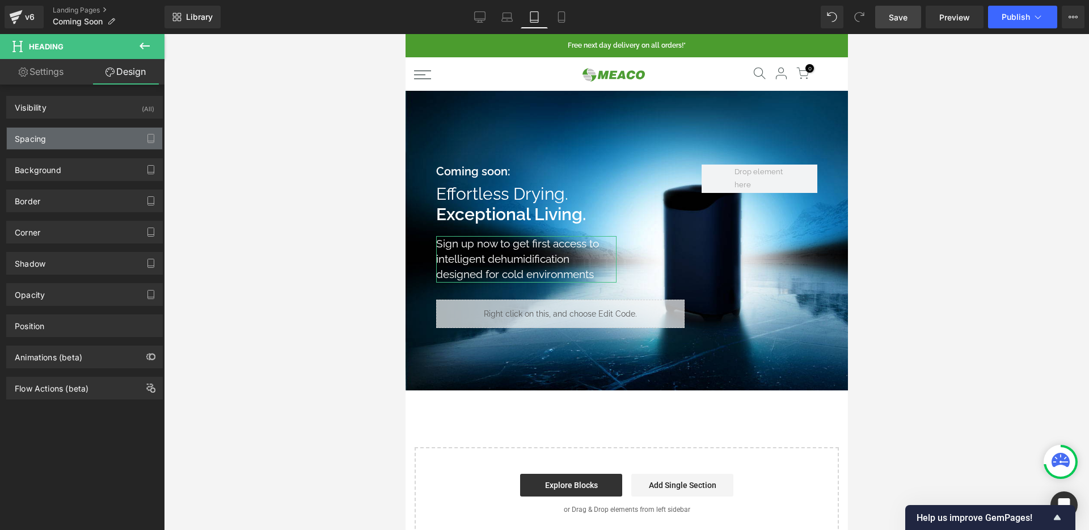
click at [104, 136] on div "Spacing" at bounding box center [84, 139] width 155 height 22
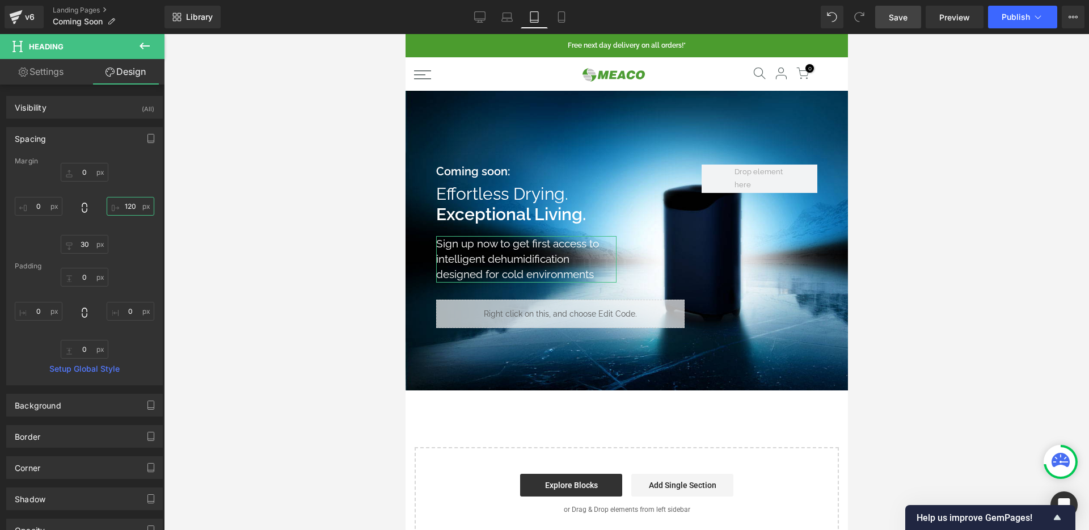
click at [133, 206] on input "120" at bounding box center [131, 206] width 48 height 19
type input "140"
click at [881, 25] on link "Save" at bounding box center [898, 17] width 46 height 23
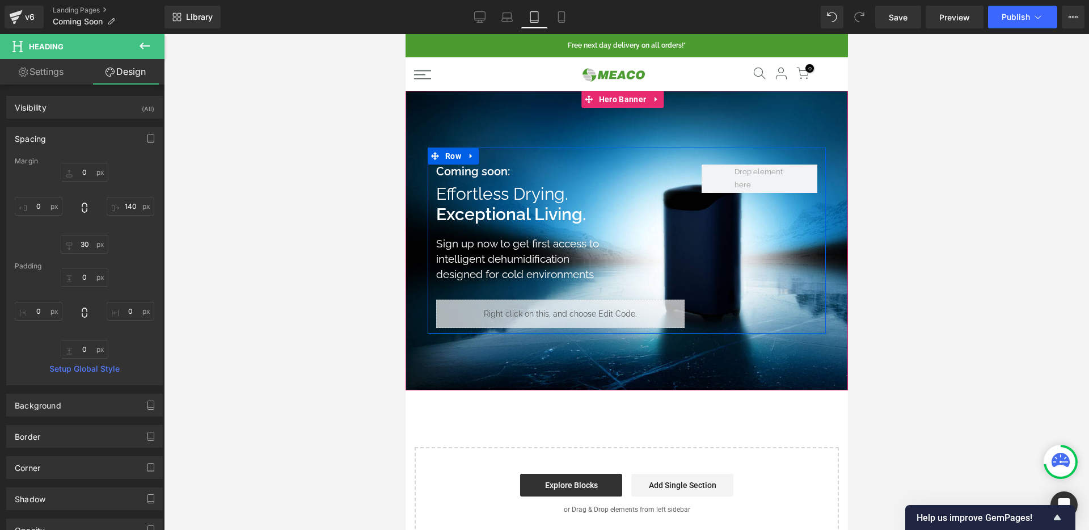
click at [758, 332] on div at bounding box center [626, 332] width 398 height 3
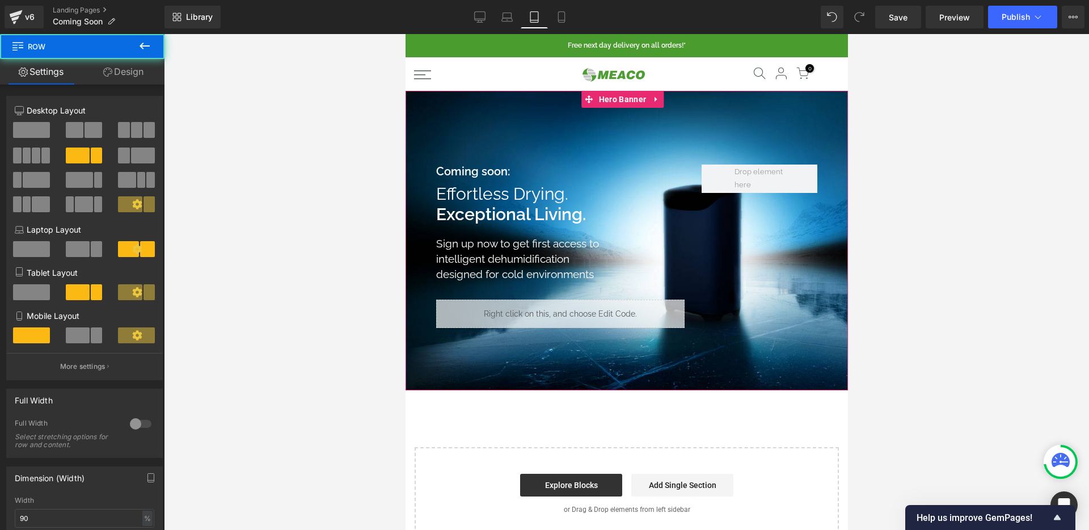
click at [702, 369] on div at bounding box center [626, 240] width 442 height 299
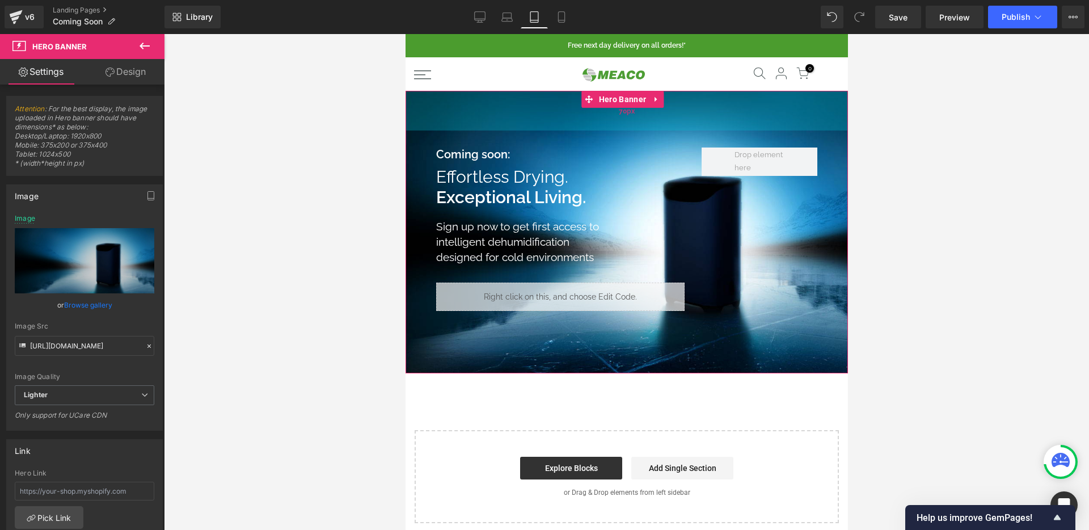
drag, startPoint x: 679, startPoint y: 120, endPoint x: 678, endPoint y: 103, distance: 17.0
click at [678, 103] on div "70px" at bounding box center [626, 111] width 442 height 40
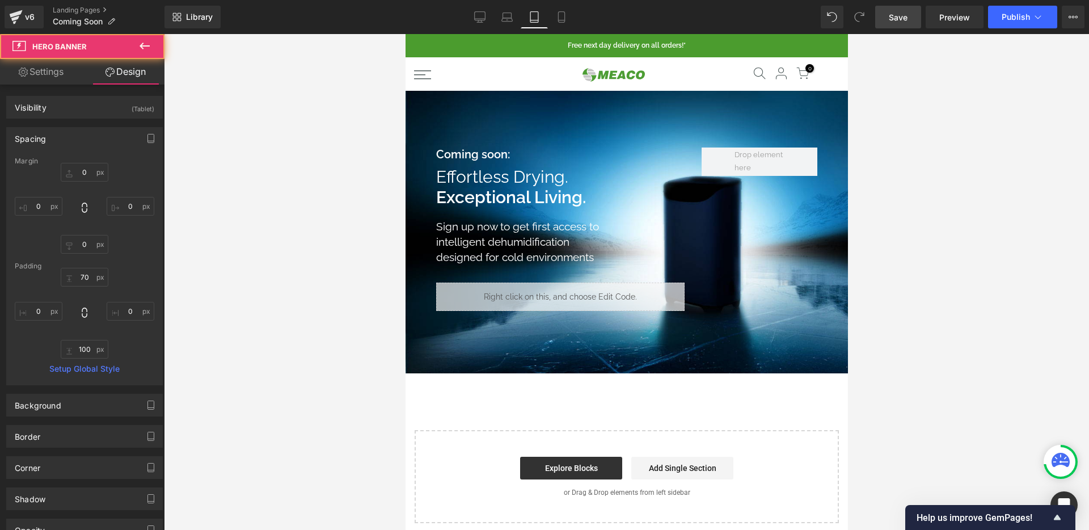
click at [900, 16] on span "Save" at bounding box center [897, 17] width 19 height 12
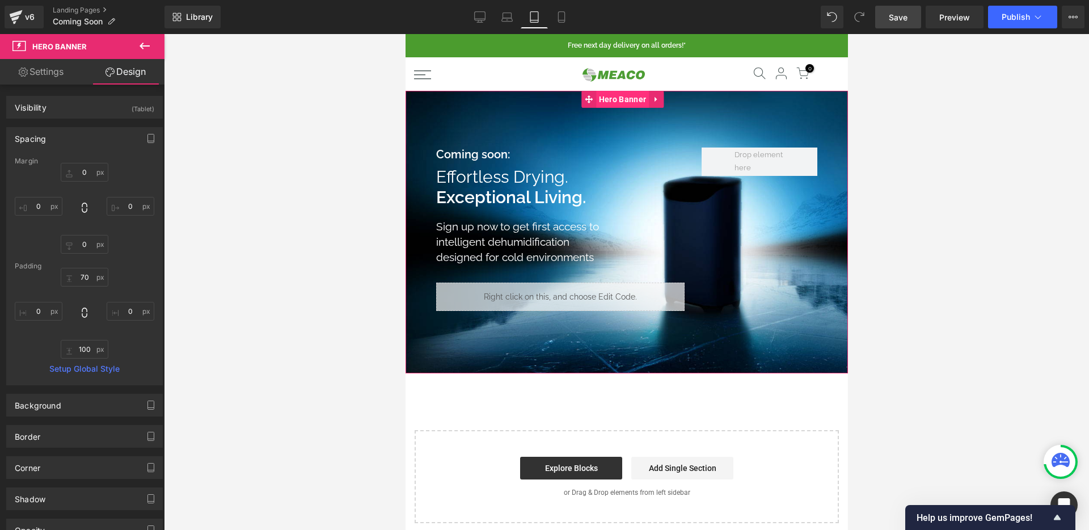
click at [620, 99] on span "Hero Banner" at bounding box center [621, 99] width 53 height 17
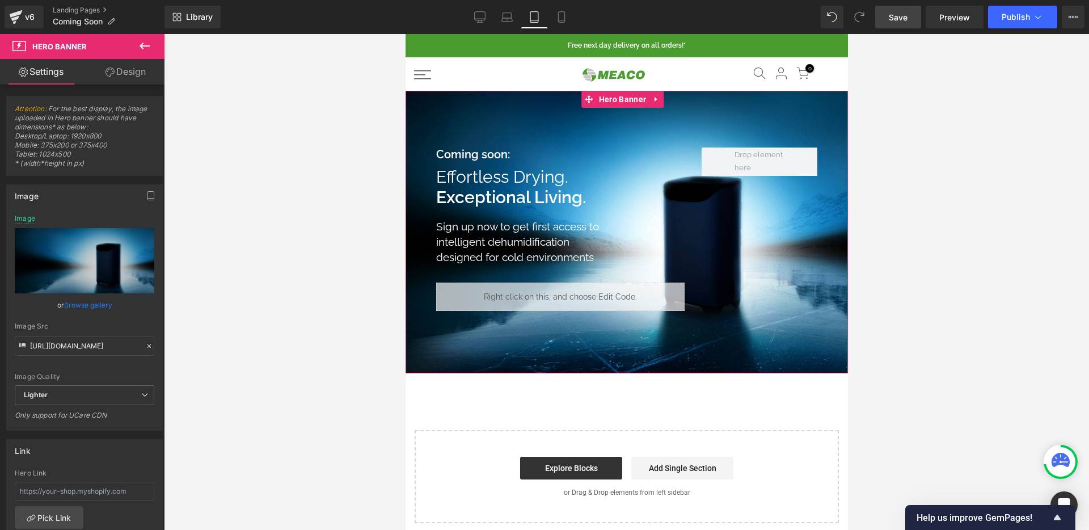
click at [85, 303] on link "Browse gallery" at bounding box center [88, 305] width 48 height 20
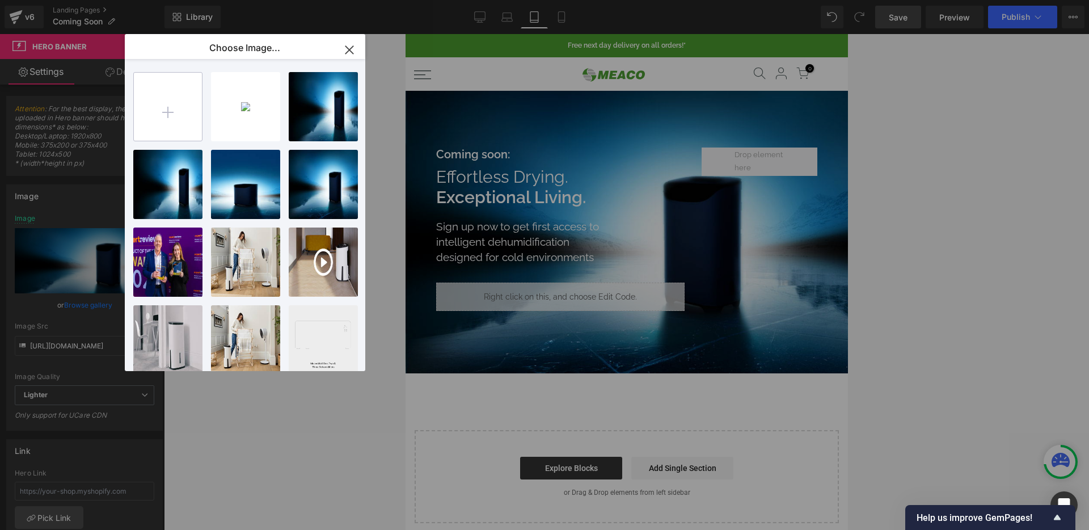
click at [154, 118] on input "file" at bounding box center [168, 107] width 68 height 68
type input "C:\fakepath\DD8L Po sign up_1024x700.jpg"
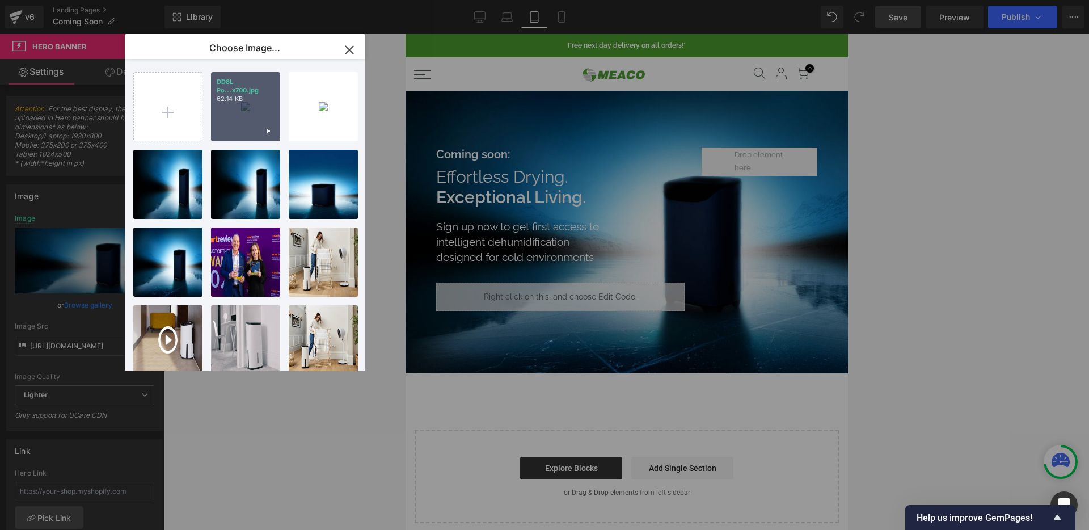
click at [265, 90] on p "DD8L Po...x700.jpg" at bounding box center [246, 86] width 58 height 17
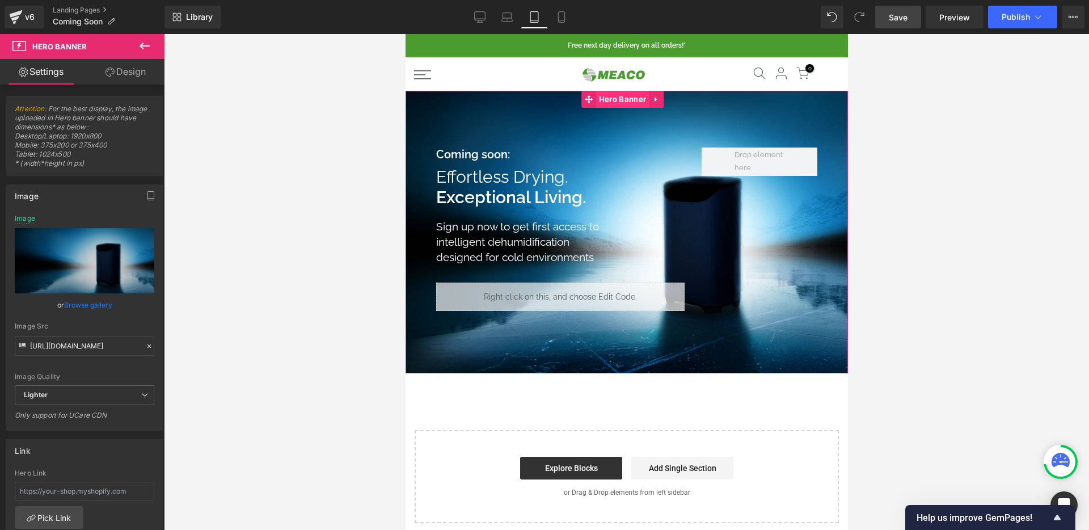
click at [611, 103] on span "Hero Banner" at bounding box center [621, 99] width 53 height 17
click at [91, 304] on link "Browse gallery" at bounding box center [88, 305] width 48 height 20
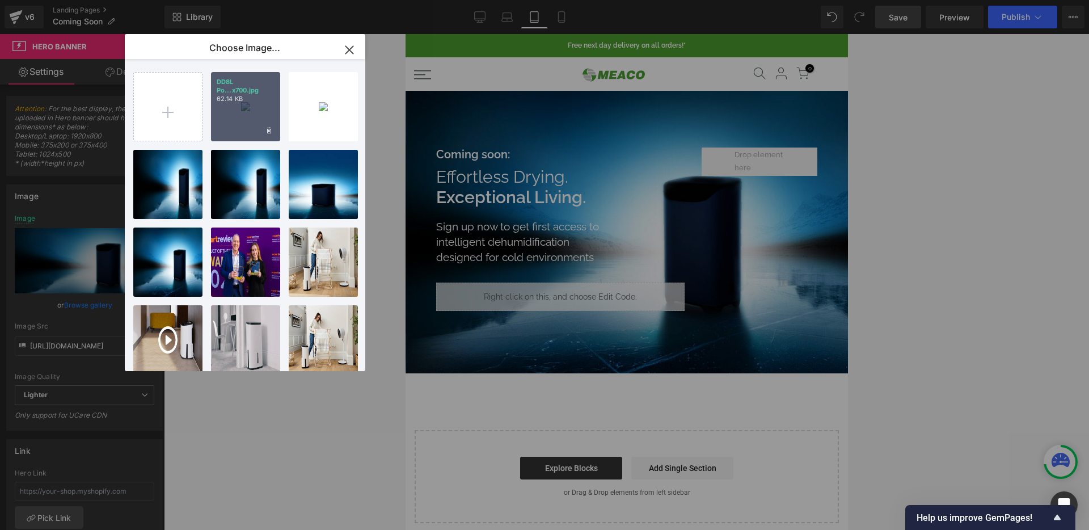
click at [250, 104] on div "DD8L Po...x700.jpg 62.14 KB" at bounding box center [245, 106] width 69 height 69
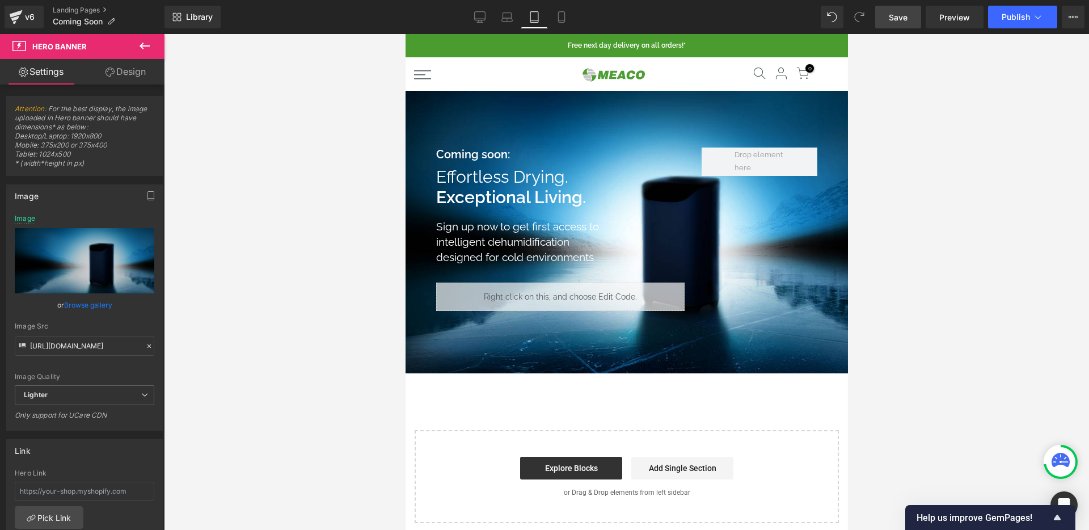
click at [911, 22] on link "Save" at bounding box center [898, 17] width 46 height 23
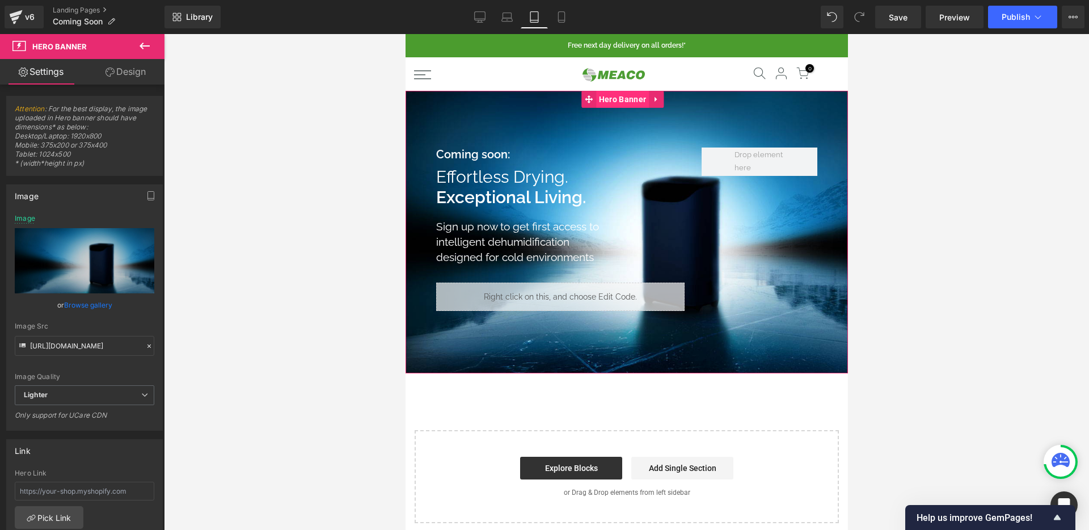
click at [625, 102] on span "Hero Banner" at bounding box center [621, 99] width 53 height 17
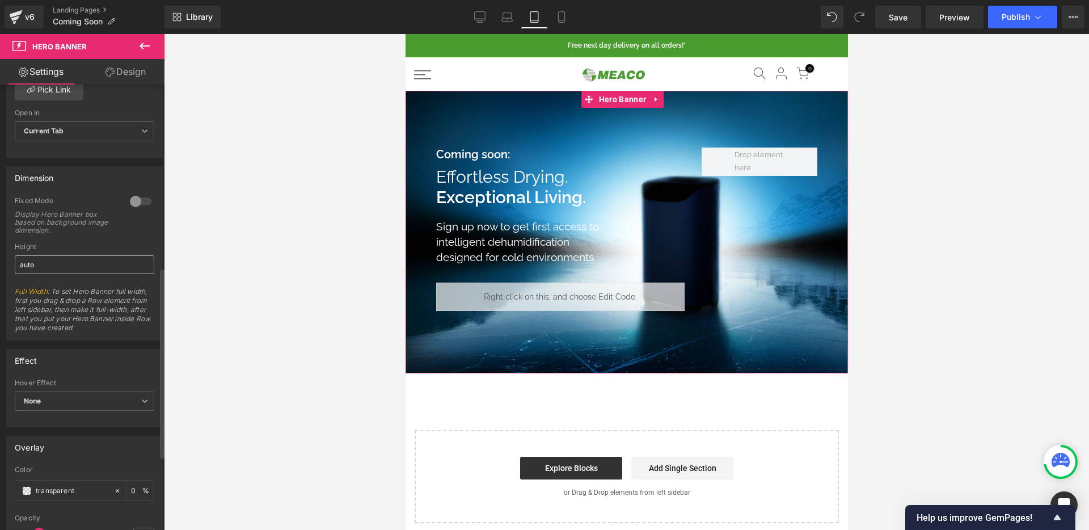
scroll to position [426, 0]
click at [64, 269] on input "auto" at bounding box center [84, 266] width 139 height 19
click at [127, 205] on div at bounding box center [140, 203] width 27 height 18
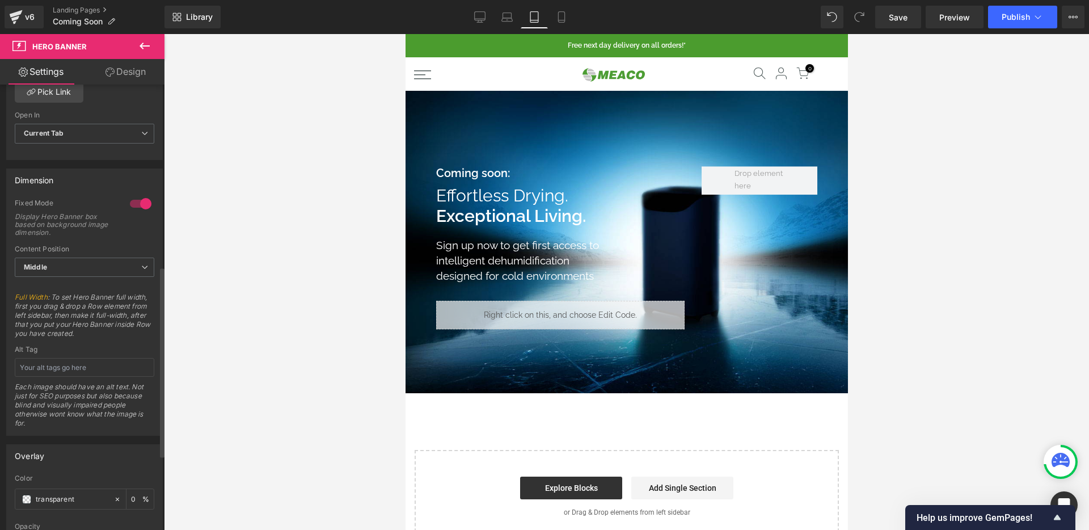
click at [130, 201] on div at bounding box center [140, 203] width 27 height 18
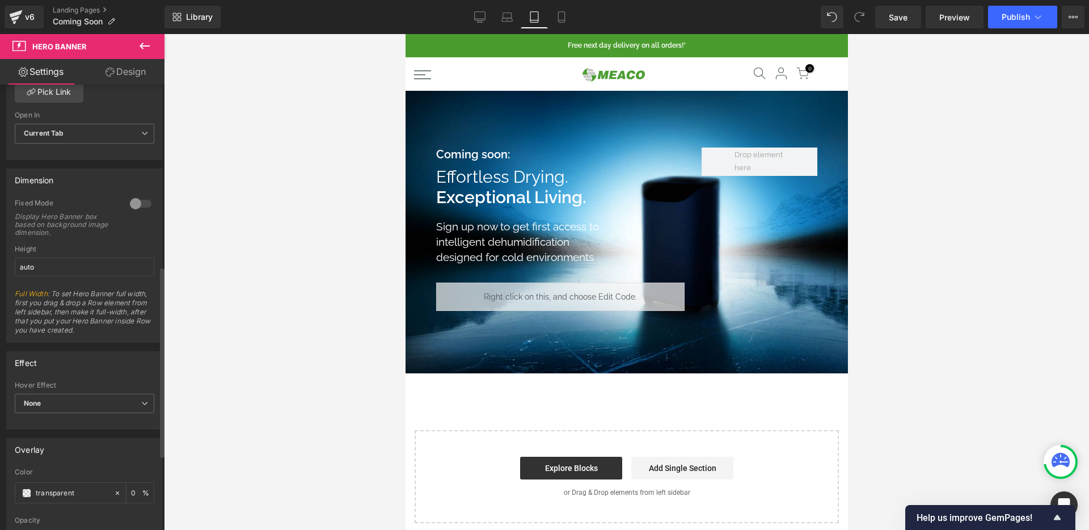
click at [130, 201] on div at bounding box center [140, 203] width 27 height 18
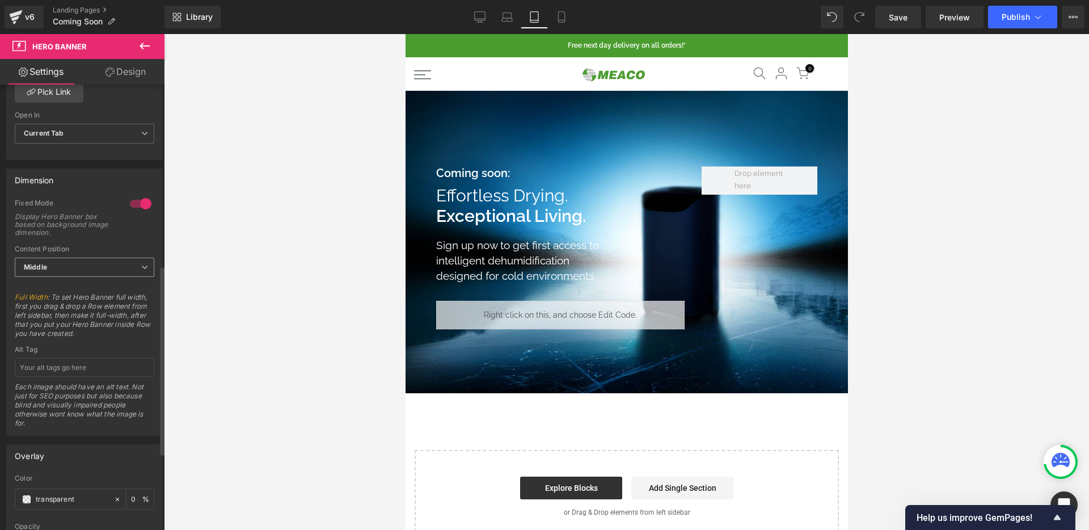
click at [94, 268] on span "Middle" at bounding box center [84, 267] width 139 height 20
click at [72, 299] on li "Middle" at bounding box center [82, 303] width 135 height 17
click at [143, 208] on div at bounding box center [140, 203] width 27 height 18
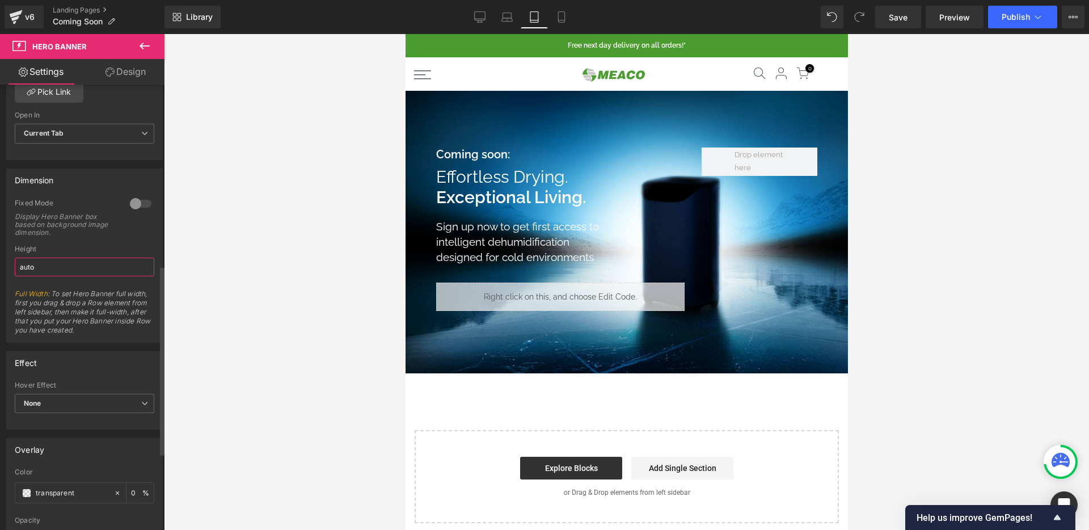
click at [56, 269] on input "auto" at bounding box center [84, 266] width 139 height 19
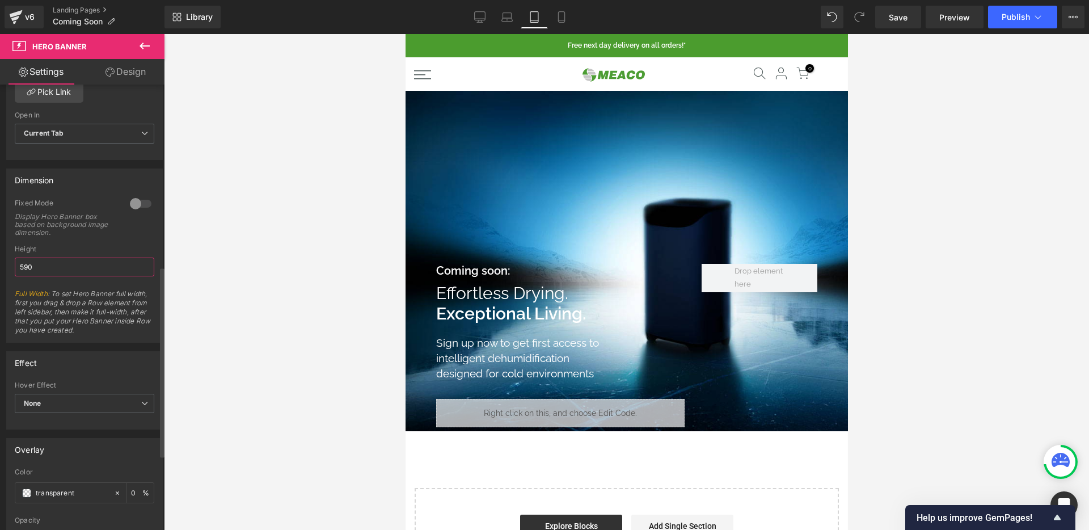
type input "600"
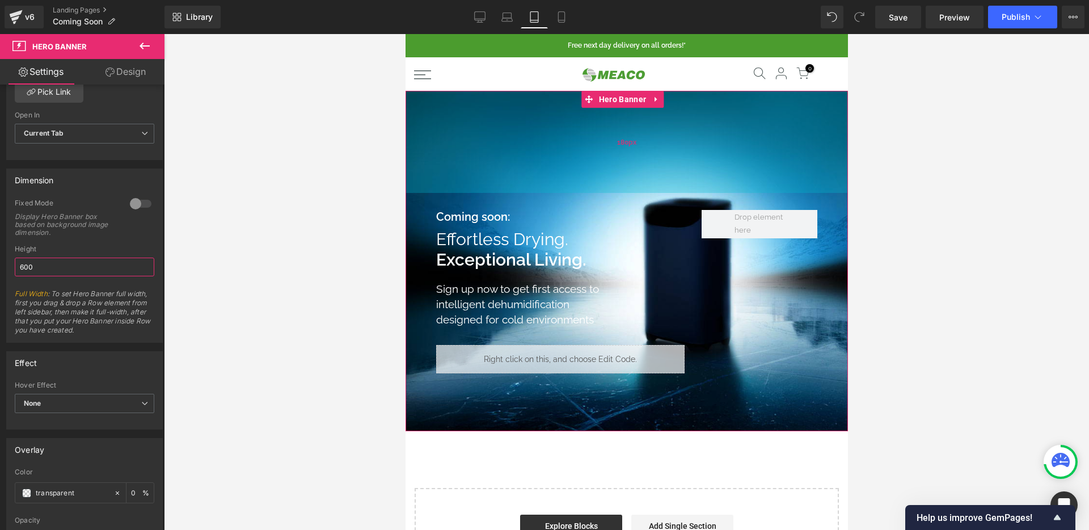
drag, startPoint x: 676, startPoint y: 158, endPoint x: 676, endPoint y: 104, distance: 53.9
click at [676, 104] on div "180px" at bounding box center [626, 142] width 442 height 102
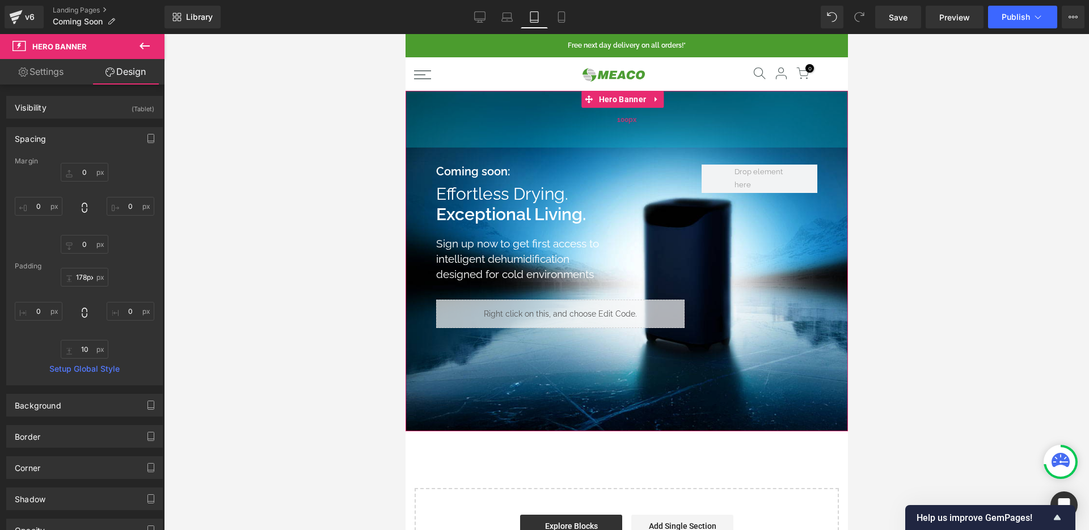
drag, startPoint x: 680, startPoint y: 148, endPoint x: 677, endPoint y: 103, distance: 45.5
click at [677, 103] on div "100px" at bounding box center [626, 119] width 442 height 57
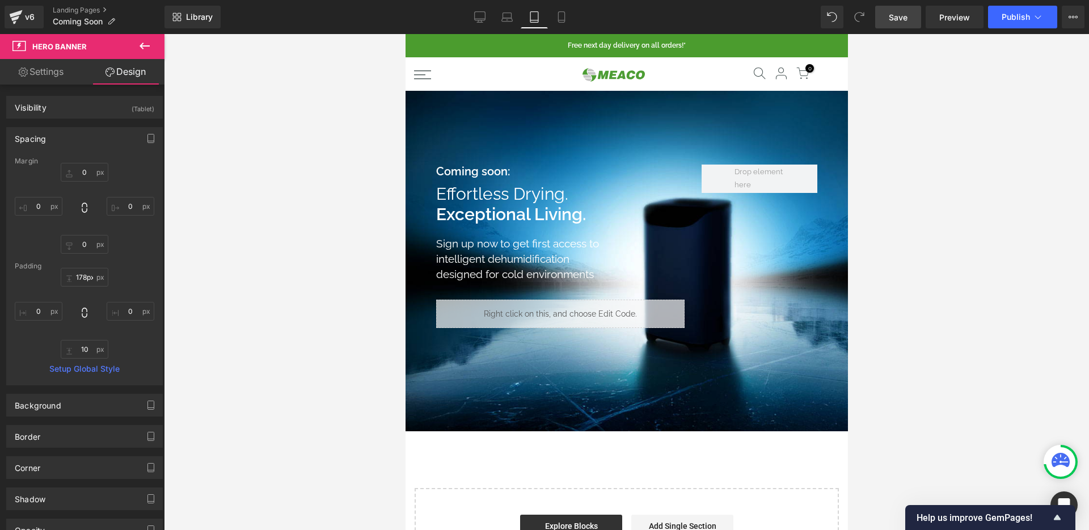
click at [891, 18] on span "Save" at bounding box center [897, 17] width 19 height 12
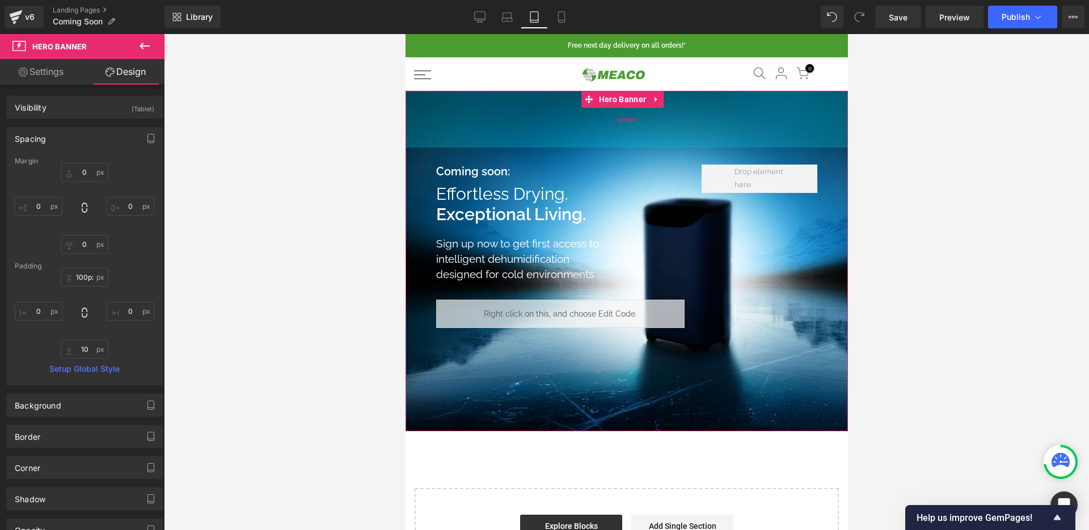
click at [657, 120] on div "100px" at bounding box center [626, 119] width 442 height 57
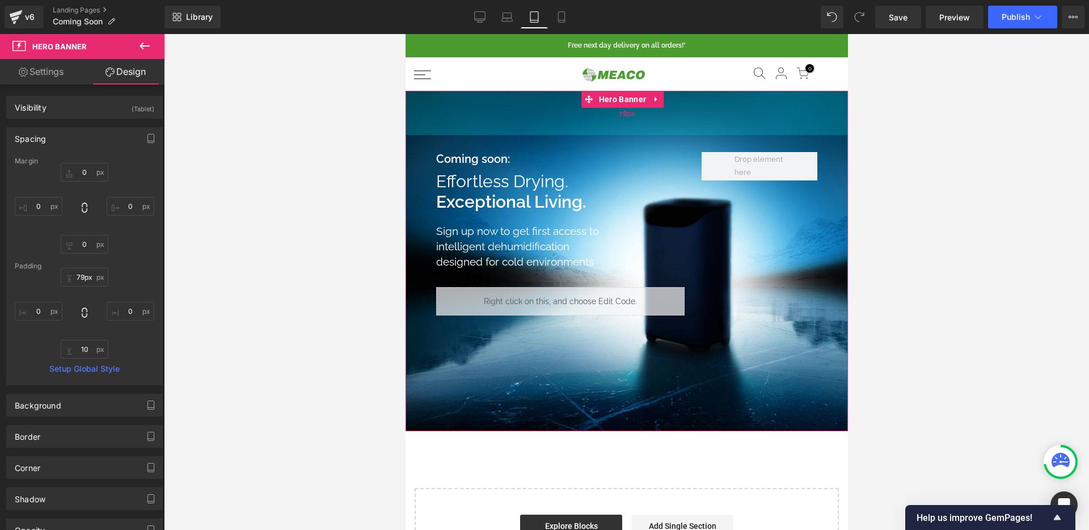
type input "80px"
drag, startPoint x: 695, startPoint y: 135, endPoint x: 698, endPoint y: 124, distance: 11.8
click at [698, 124] on div "80px" at bounding box center [626, 113] width 442 height 45
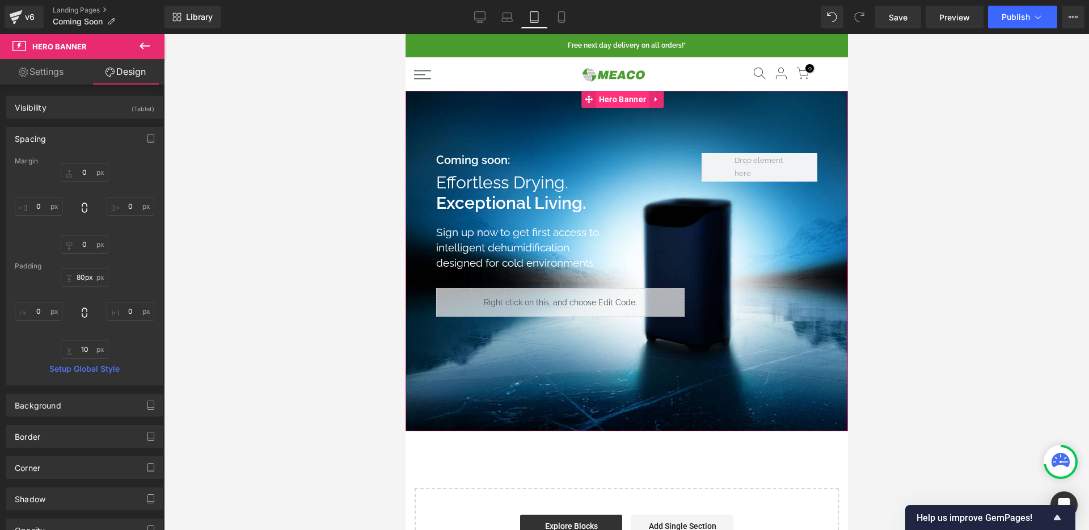
click at [613, 104] on span "Hero Banner" at bounding box center [621, 99] width 53 height 17
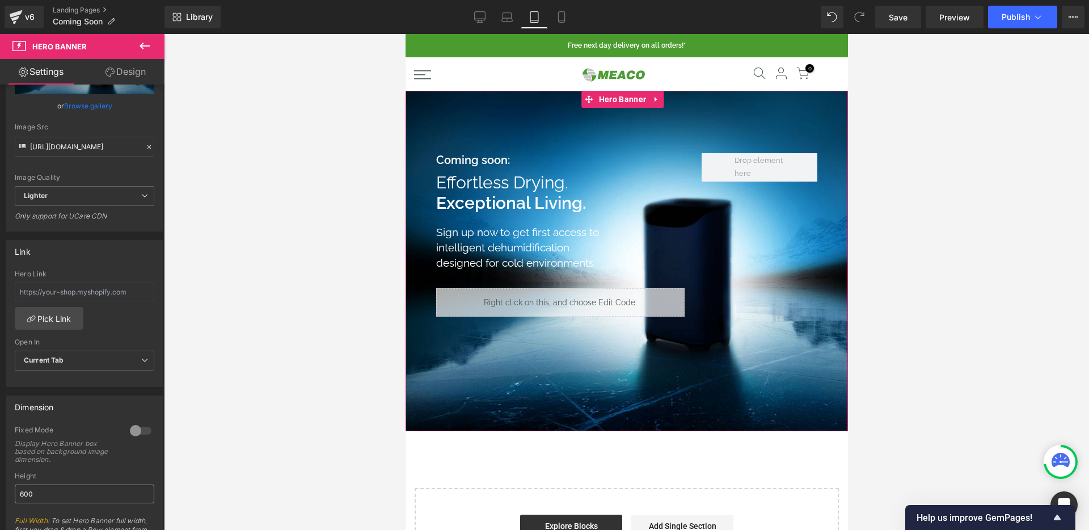
scroll to position [215, 0]
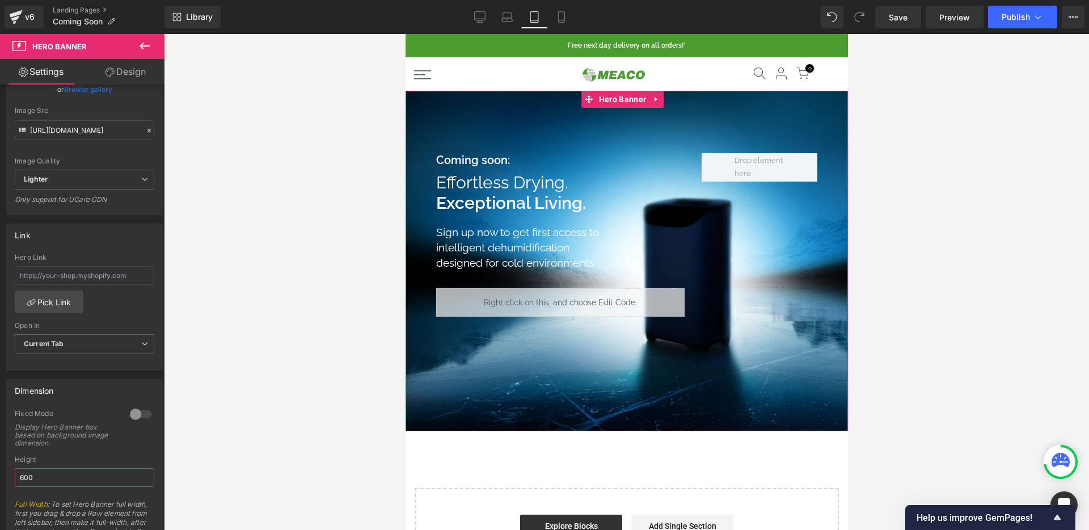
click at [58, 481] on input "600" at bounding box center [84, 477] width 139 height 19
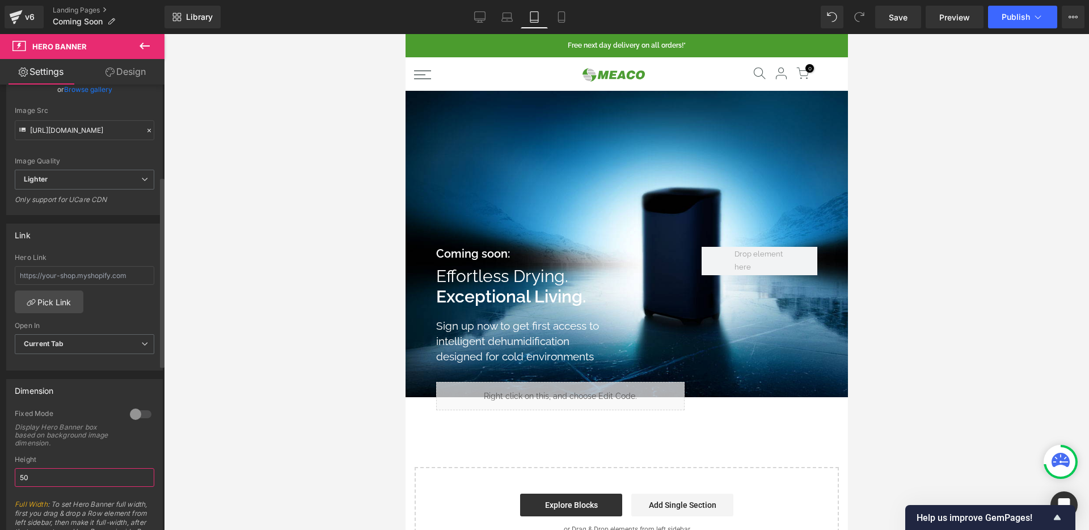
type input "500"
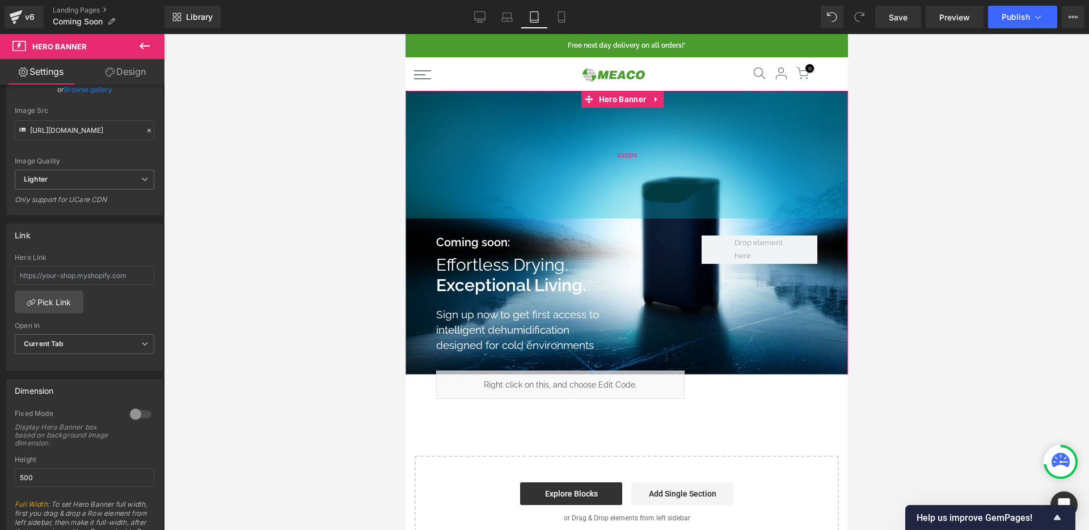
click at [649, 160] on div "225px" at bounding box center [626, 155] width 442 height 128
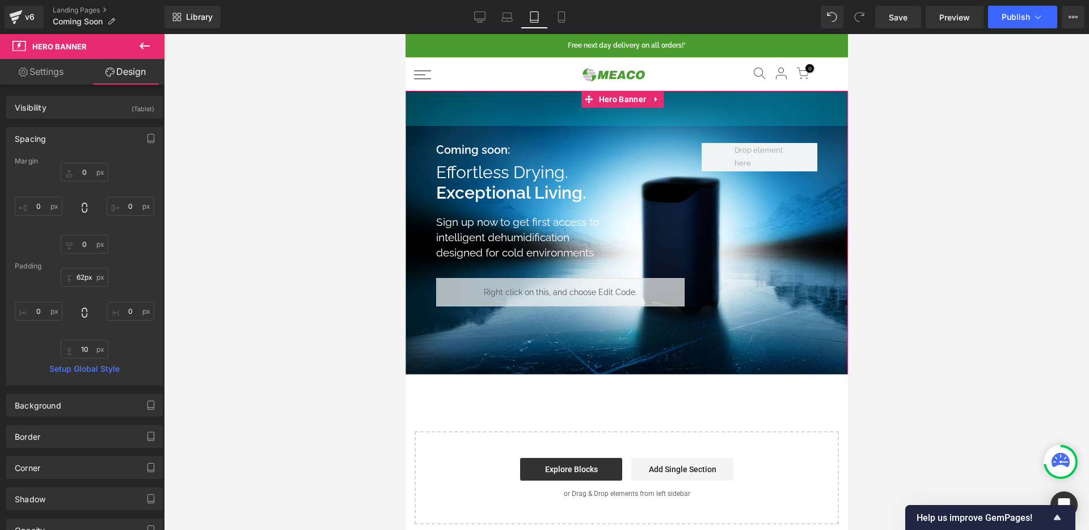
drag, startPoint x: 678, startPoint y: 155, endPoint x: 689, endPoint y: 89, distance: 67.2
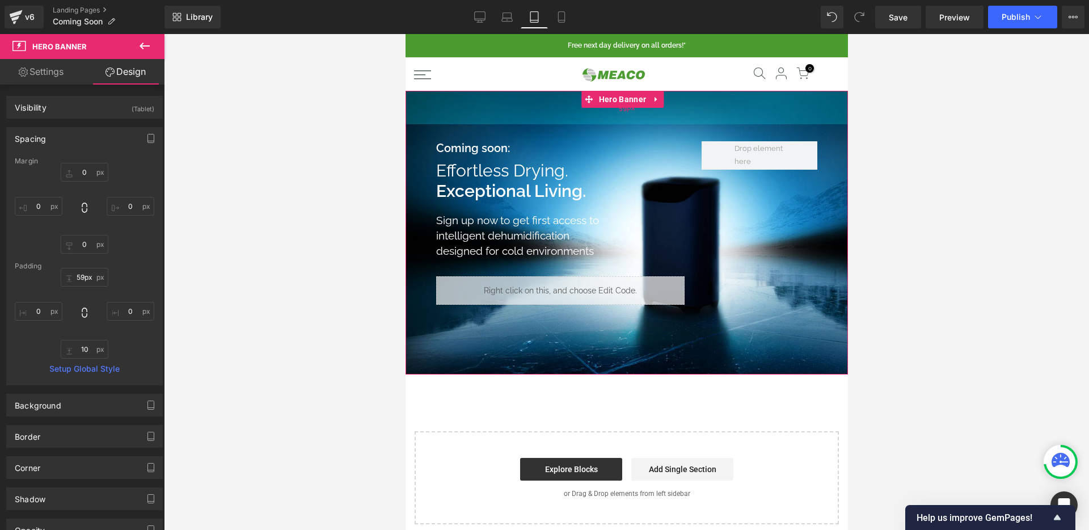
type input "60px"
click at [690, 109] on div "60px" at bounding box center [626, 108] width 442 height 34
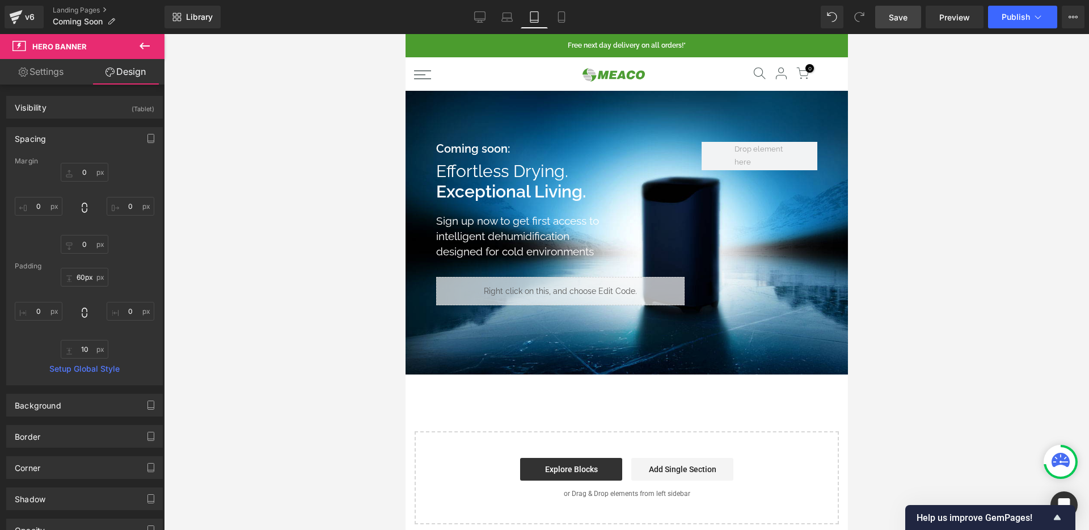
click at [895, 17] on span "Save" at bounding box center [897, 17] width 19 height 12
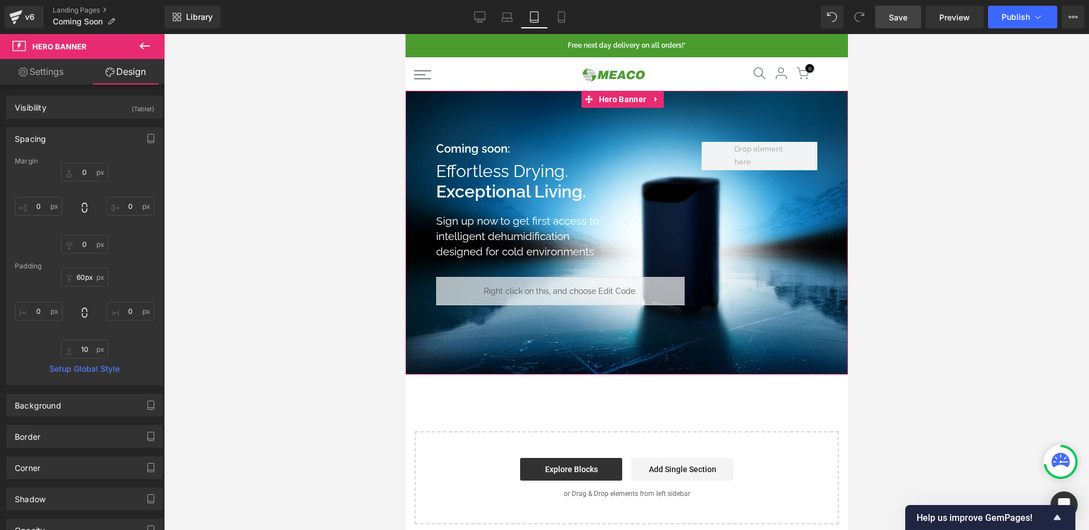
click at [651, 102] on link at bounding box center [655, 99] width 15 height 17
click at [610, 99] on span "Hero Banner" at bounding box center [599, 99] width 53 height 17
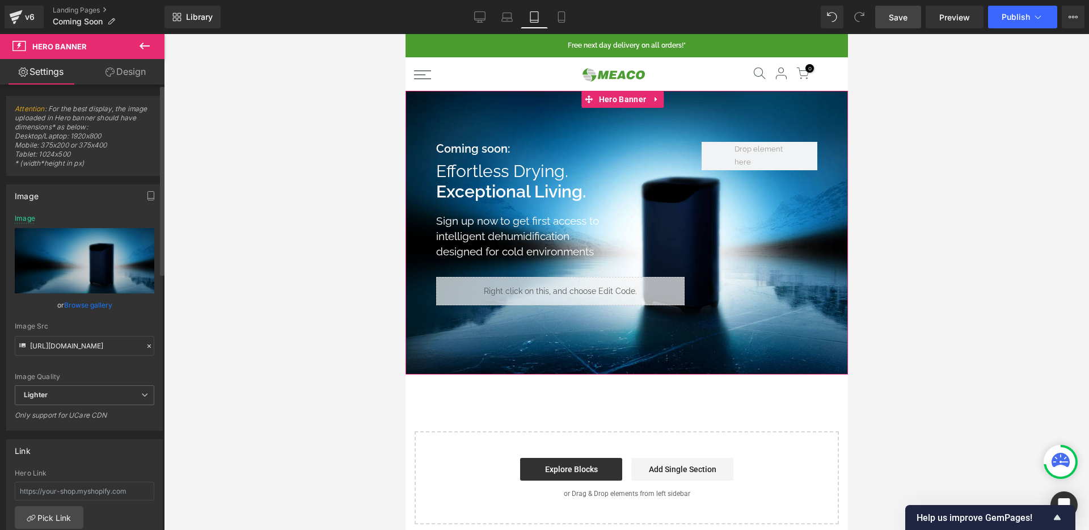
click at [86, 302] on link "Browse gallery" at bounding box center [88, 305] width 48 height 20
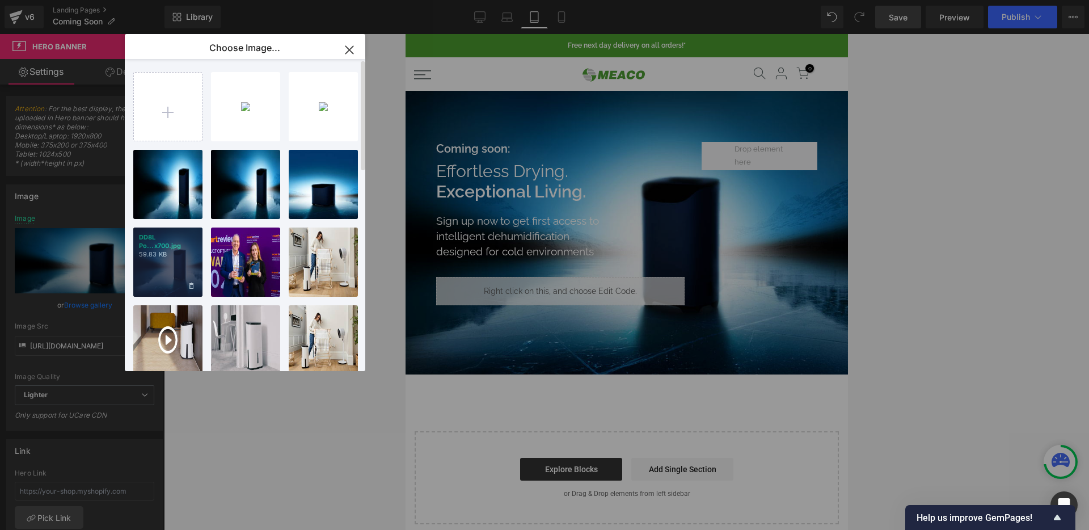
click at [175, 264] on div "DD8L Po...x700.jpg 59.83 KB" at bounding box center [167, 261] width 69 height 69
type input "[URL][DOMAIN_NAME]"
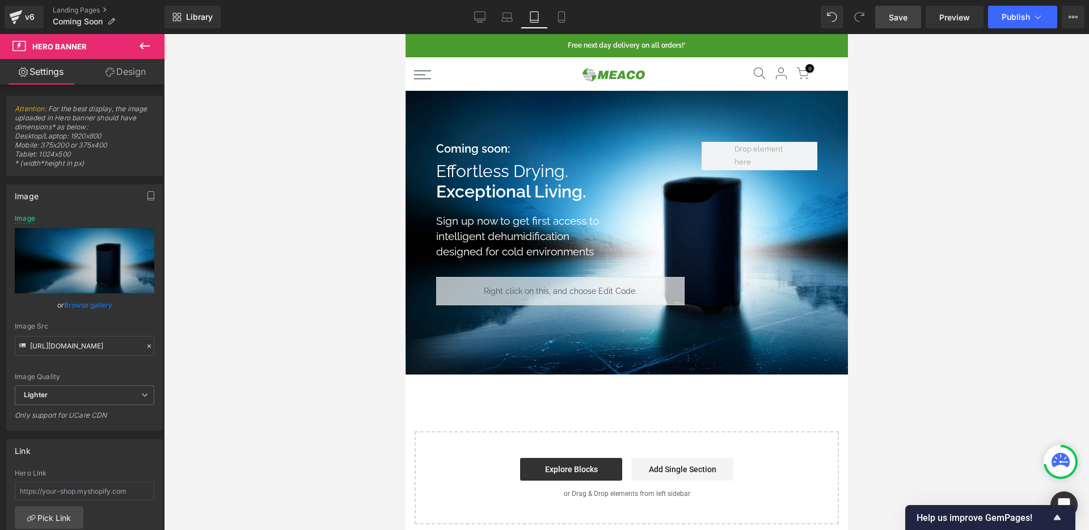
click at [888, 15] on link "Save" at bounding box center [898, 17] width 46 height 23
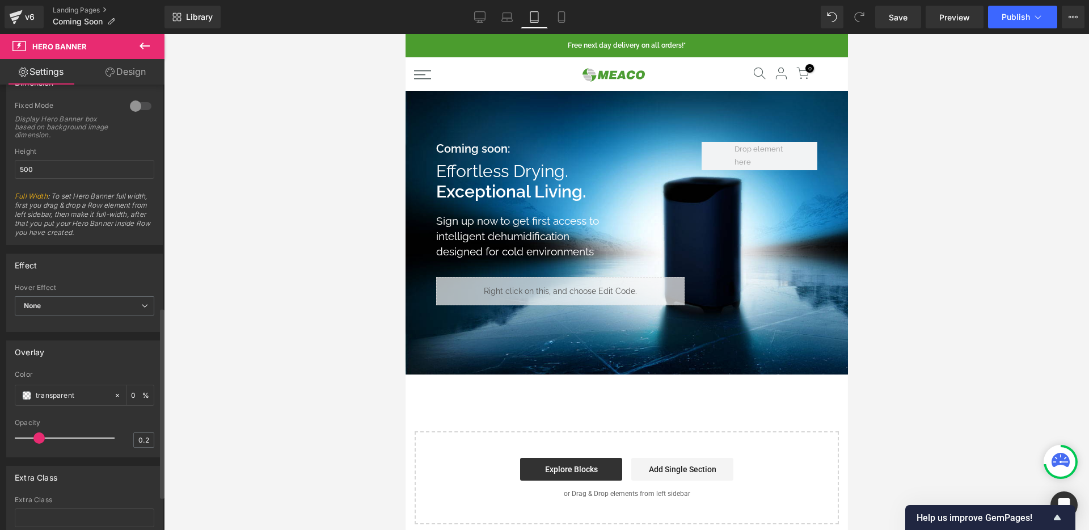
scroll to position [493, 0]
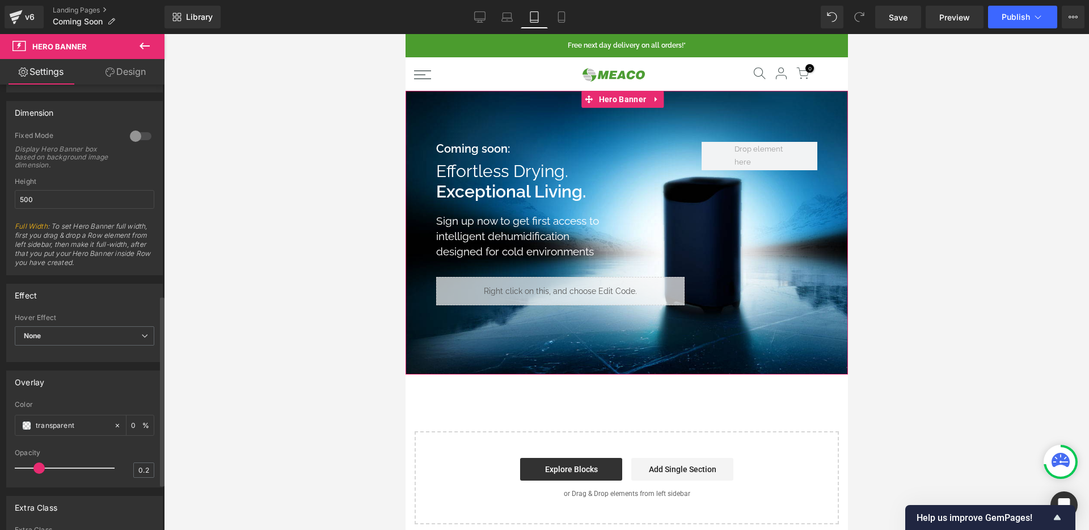
click at [130, 132] on div at bounding box center [140, 136] width 27 height 18
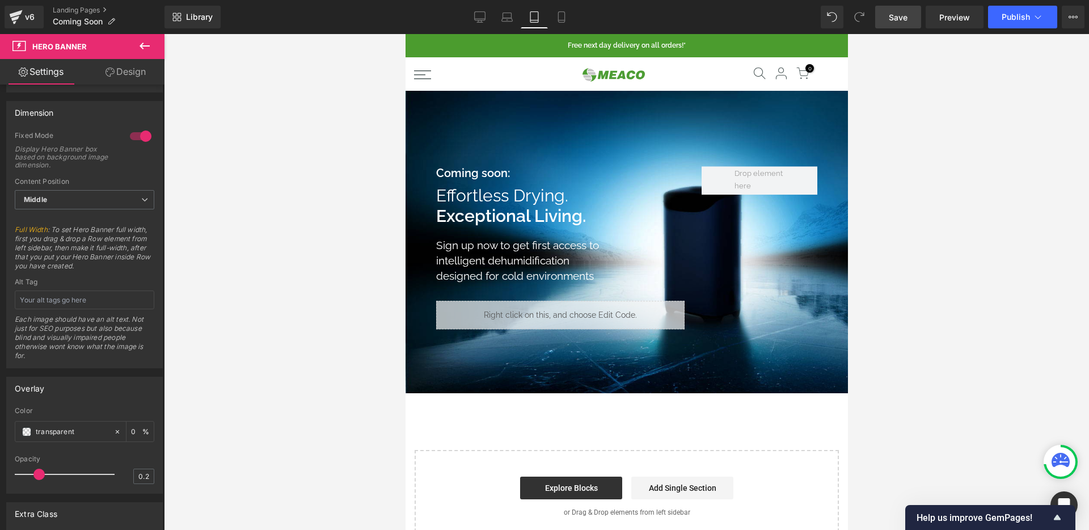
click at [894, 16] on span "Save" at bounding box center [897, 17] width 19 height 12
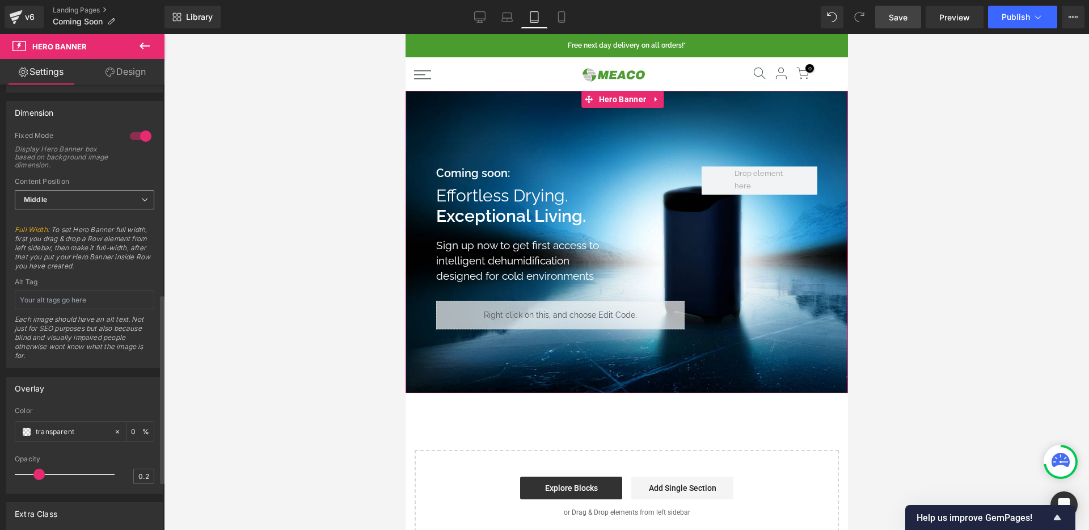
click at [73, 193] on span "Middle" at bounding box center [84, 200] width 139 height 20
click at [138, 136] on div at bounding box center [140, 136] width 27 height 18
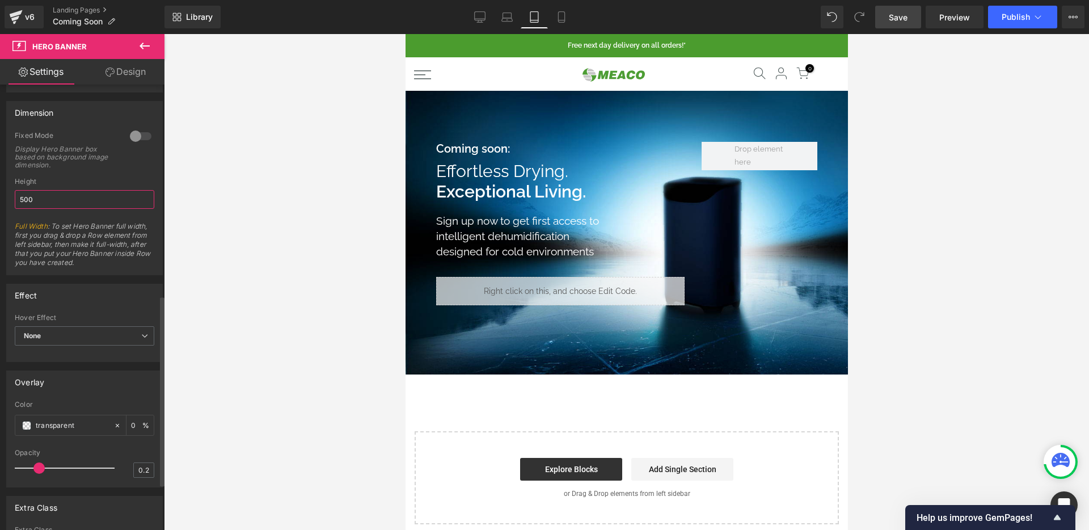
click at [71, 202] on input "500" at bounding box center [84, 199] width 139 height 19
drag, startPoint x: 29, startPoint y: 200, endPoint x: 8, endPoint y: 197, distance: 21.7
click at [8, 197] on div "0 Fixed Mode Display Hero Banner box based on background image dimension. Top M…" at bounding box center [84, 202] width 155 height 143
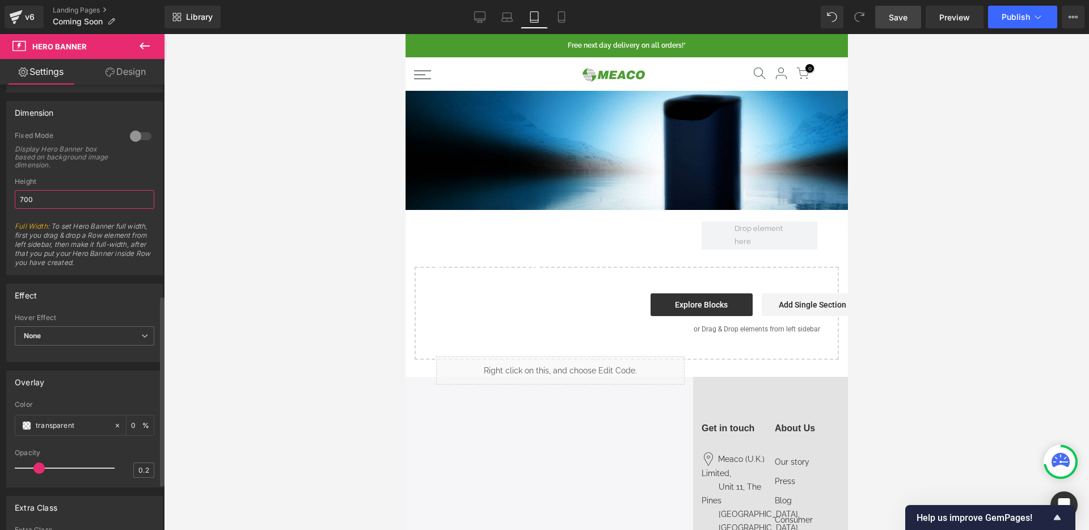
type input "700"
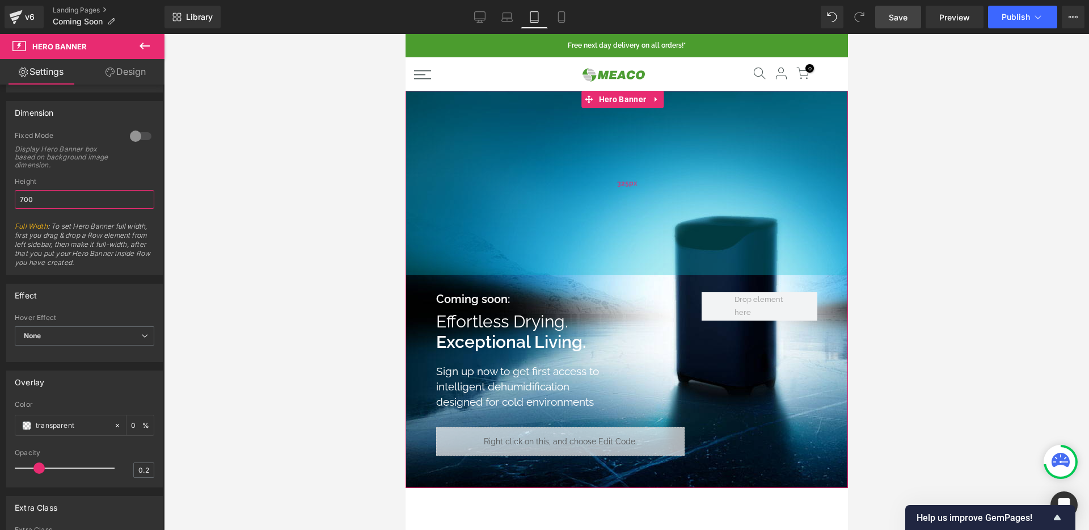
click at [500, 222] on div "325px" at bounding box center [626, 183] width 442 height 184
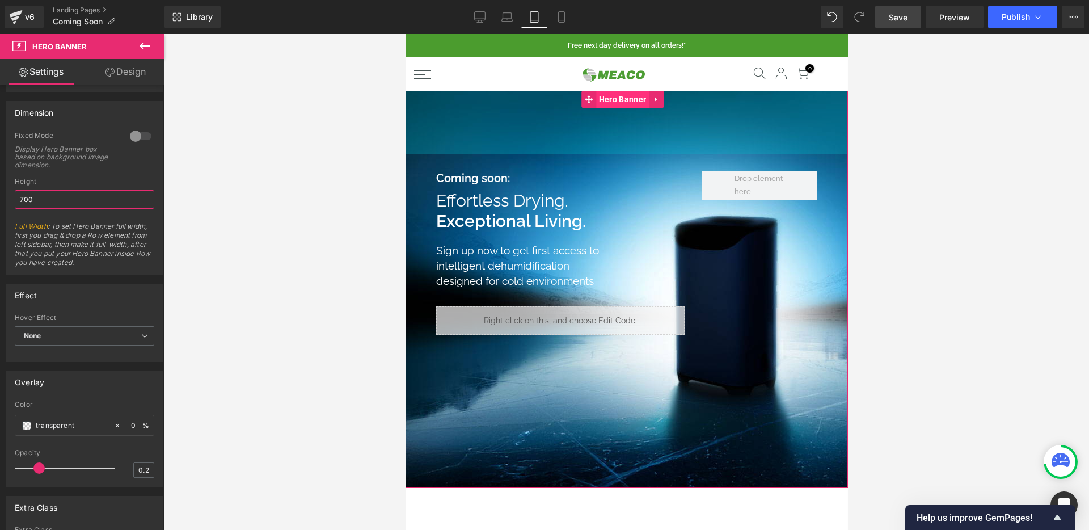
drag, startPoint x: 587, startPoint y: 204, endPoint x: 594, endPoint y: 105, distance: 98.9
click at [594, 105] on div "Coming soon: Heading Effortless Drying. Exceptional Living. Heading Sign up now…" at bounding box center [626, 289] width 442 height 397
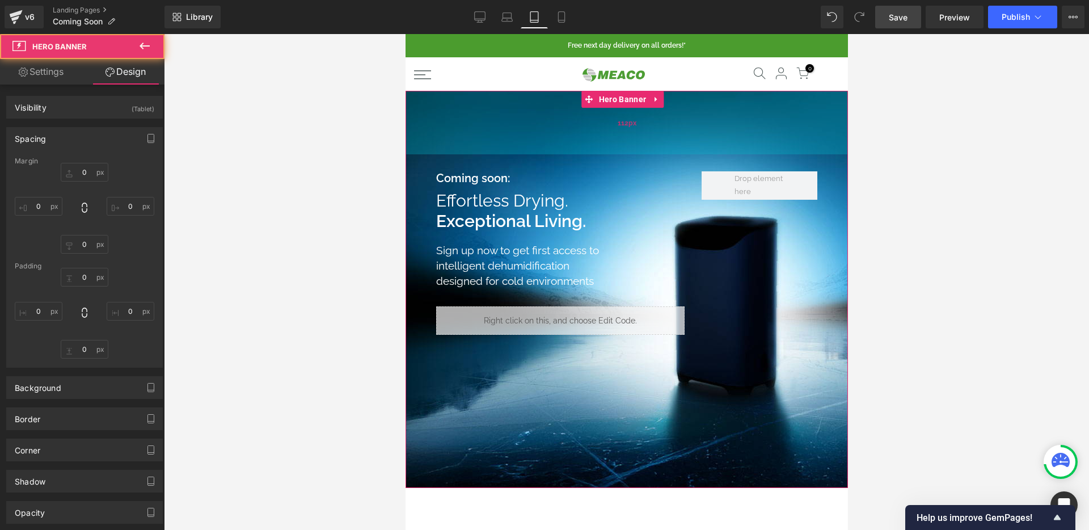
type input "0"
type input "112"
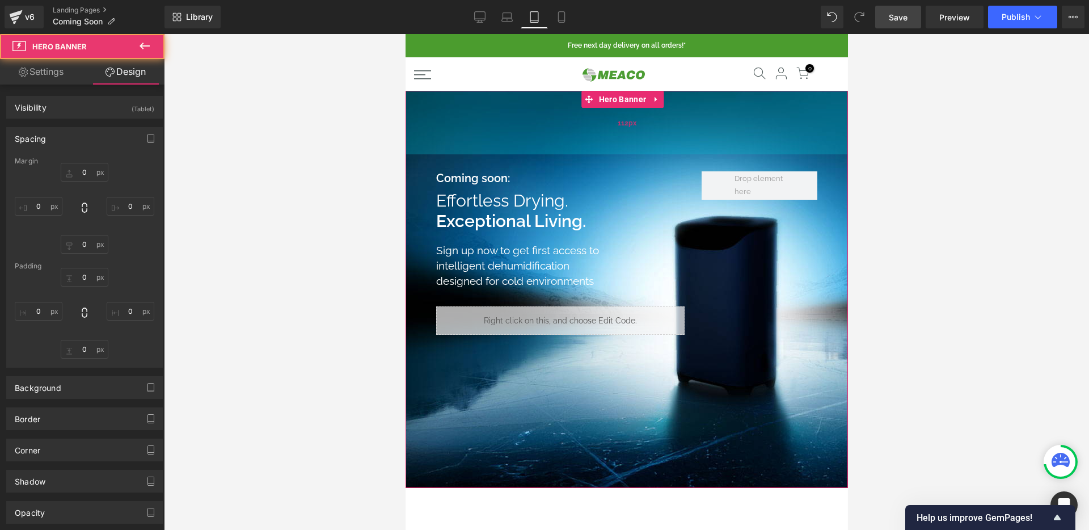
type input "0"
type input "10"
type input "0"
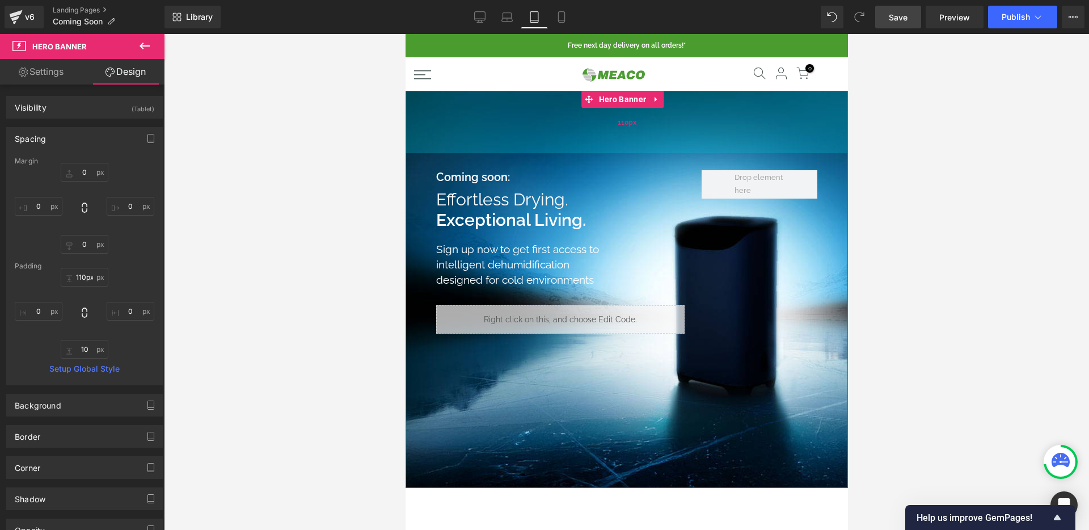
click at [687, 134] on div "110px" at bounding box center [626, 122] width 442 height 62
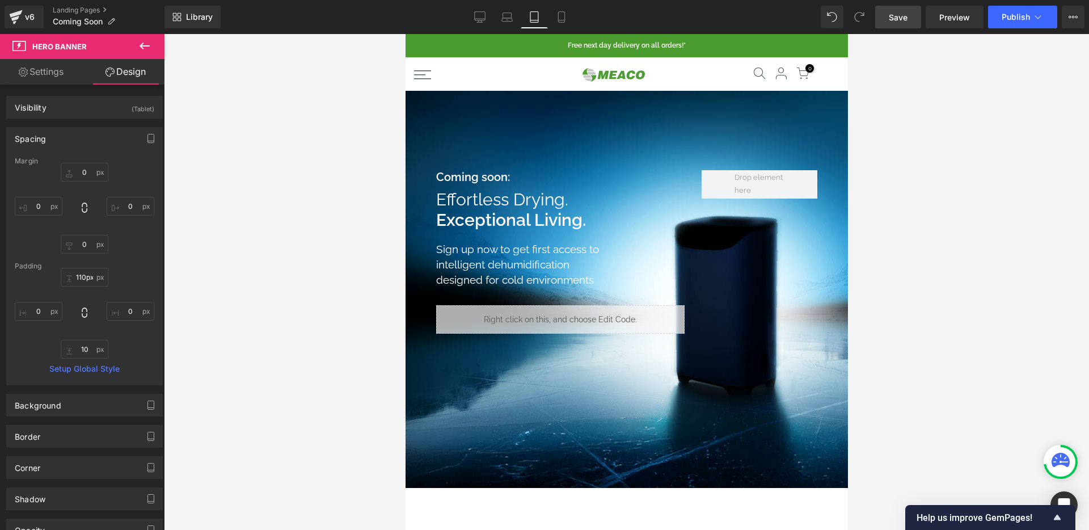
click at [919, 15] on link "Save" at bounding box center [898, 17] width 46 height 23
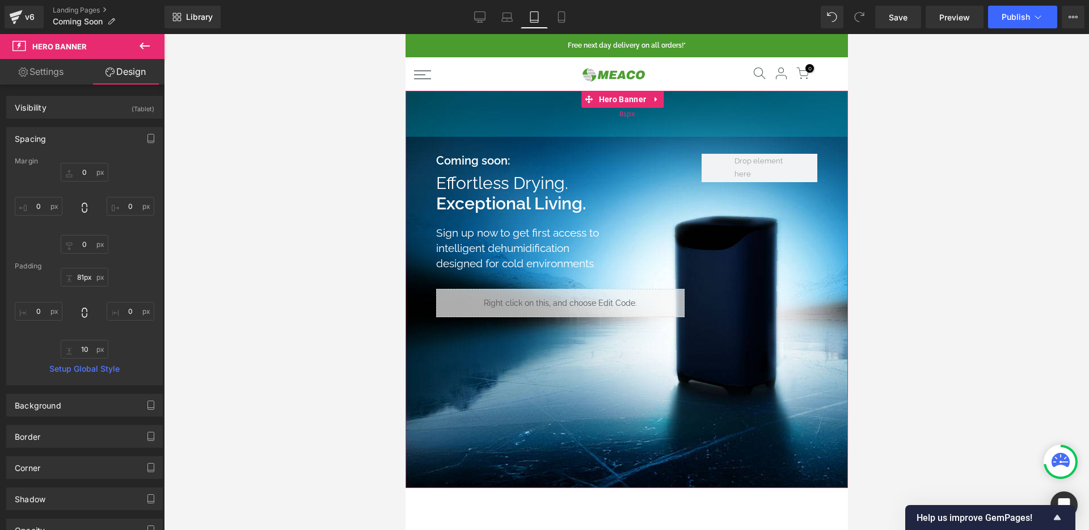
type input "80px"
drag, startPoint x: 689, startPoint y: 140, endPoint x: 695, endPoint y: 123, distance: 17.9
click at [695, 123] on div "80px" at bounding box center [626, 113] width 442 height 45
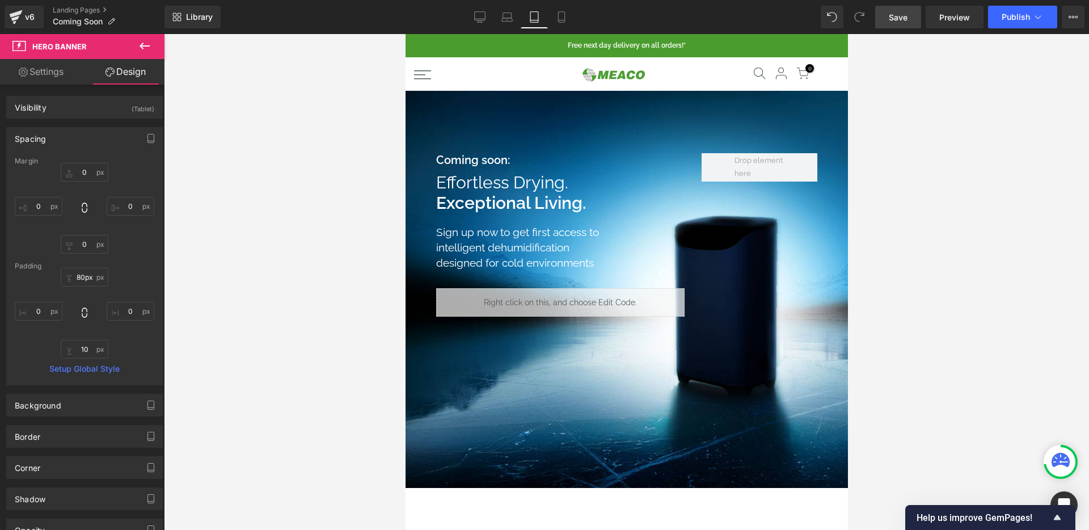
click at [888, 16] on link "Save" at bounding box center [898, 17] width 46 height 23
click at [555, 15] on link "Mobile" at bounding box center [561, 17] width 27 height 23
type input "0"
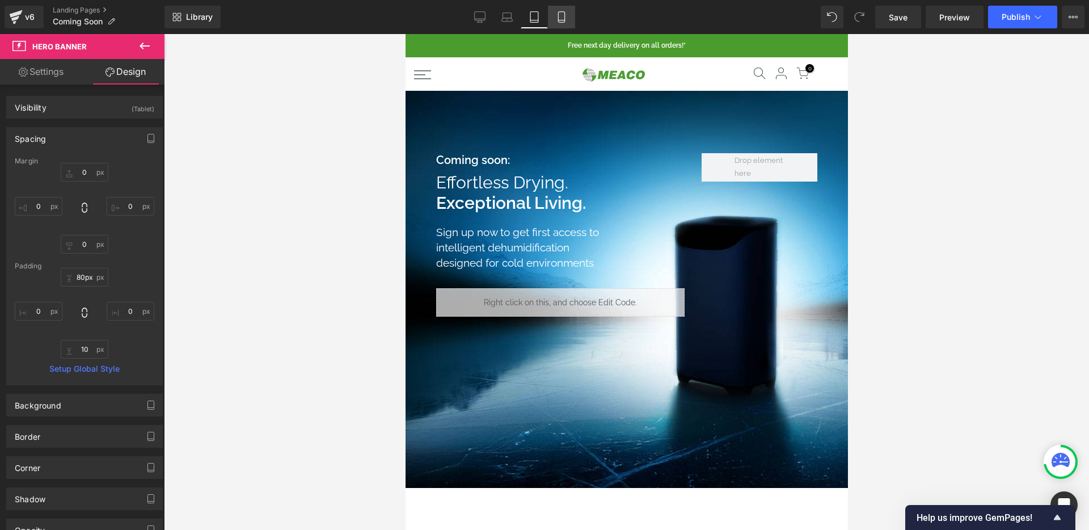
type input "0"
type input "45"
type input "0"
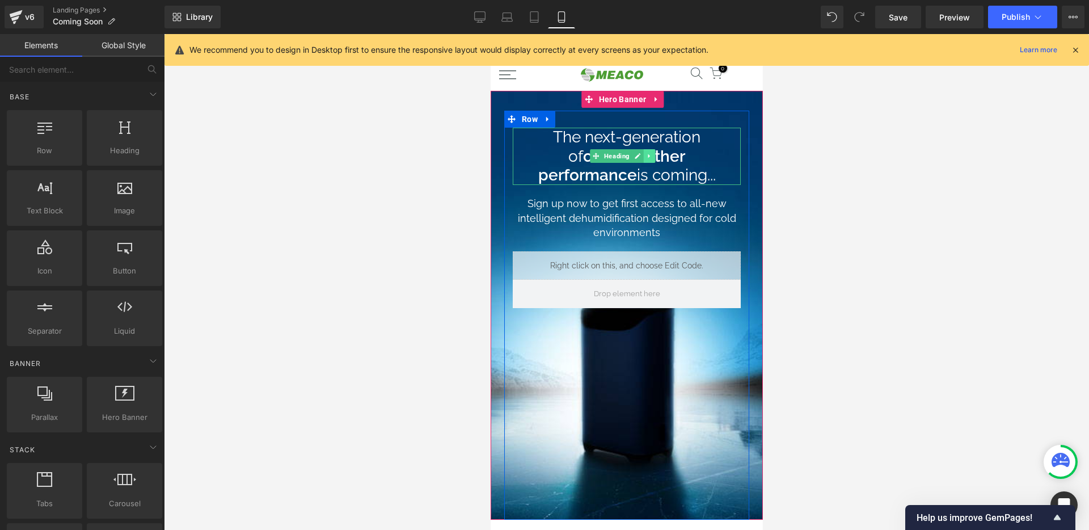
click at [654, 152] on link at bounding box center [649, 156] width 12 height 14
click at [645, 156] on icon at bounding box center [643, 156] width 6 height 7
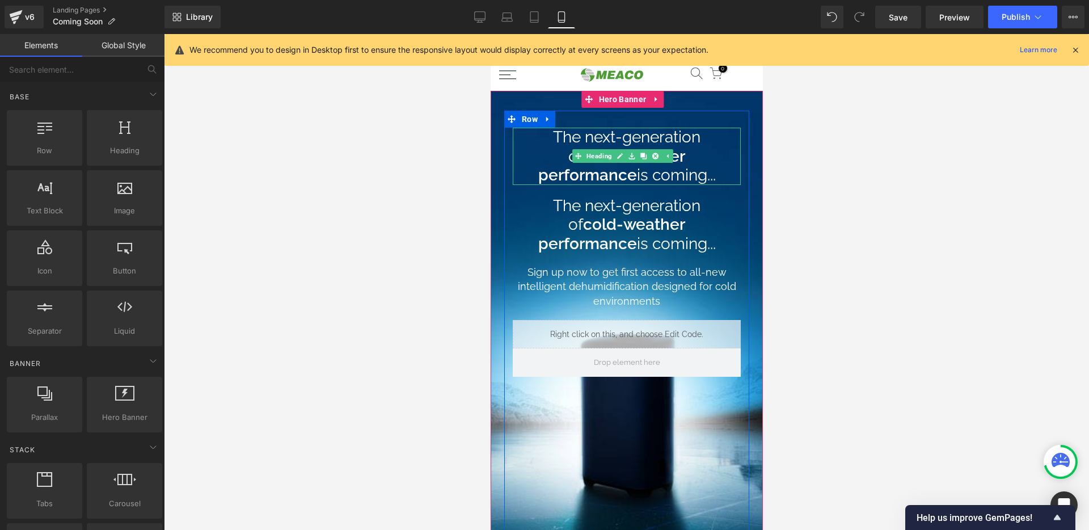
click at [616, 132] on h1 "The next-generation of cold-weather performance is coming..." at bounding box center [625, 156] width 205 height 57
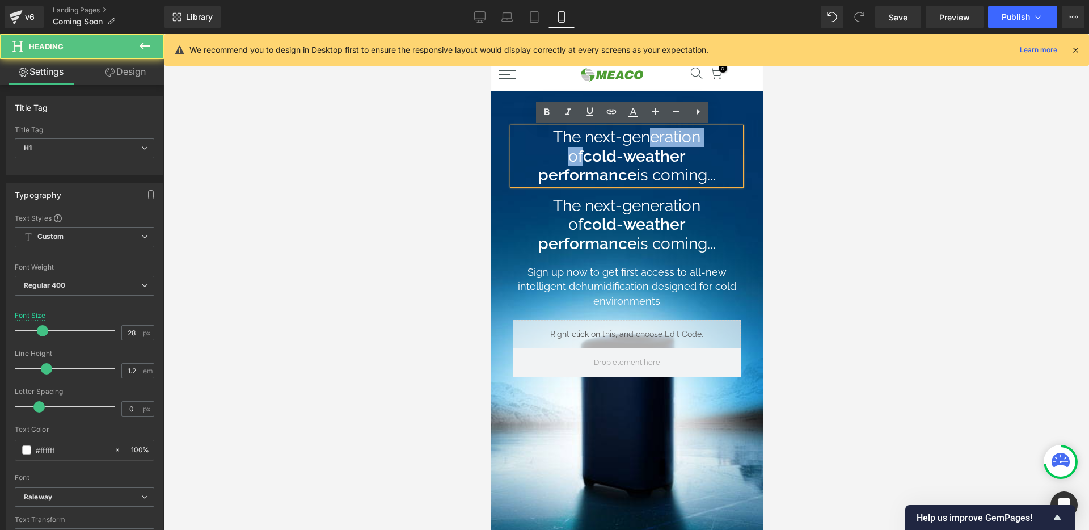
click at [616, 132] on h1 "The next-generation of cold-weather performance is coming..." at bounding box center [625, 156] width 205 height 57
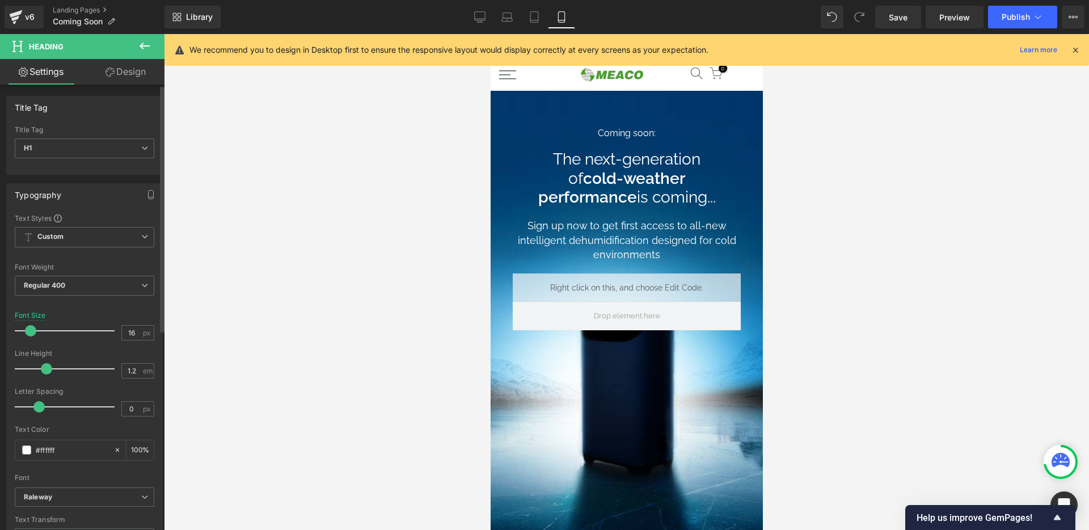
drag, startPoint x: 40, startPoint y: 331, endPoint x: 28, endPoint y: 334, distance: 12.2
click at [28, 334] on span at bounding box center [30, 330] width 11 height 11
type input "20"
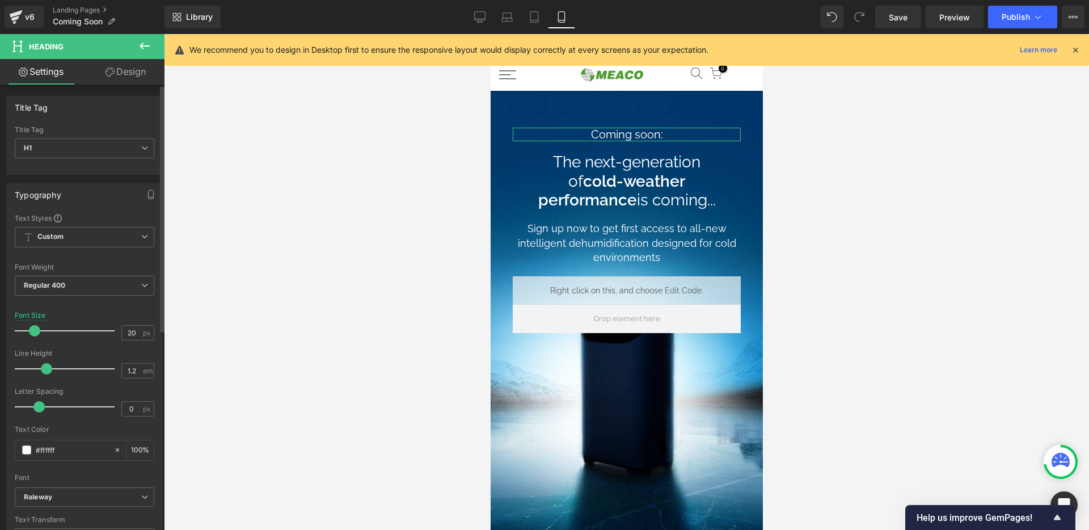
click at [33, 332] on span at bounding box center [34, 330] width 11 height 11
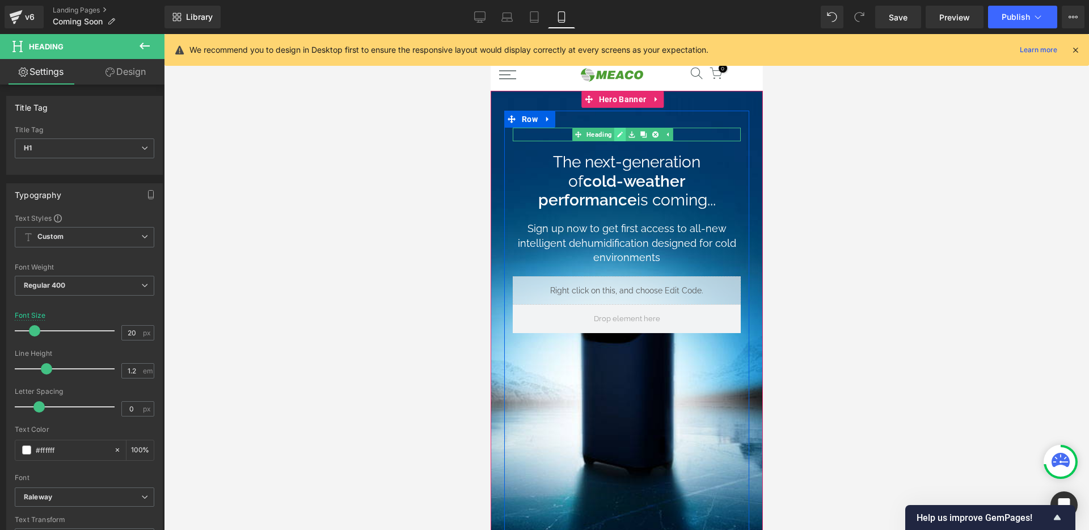
click at [615, 138] on link at bounding box center [620, 135] width 12 height 14
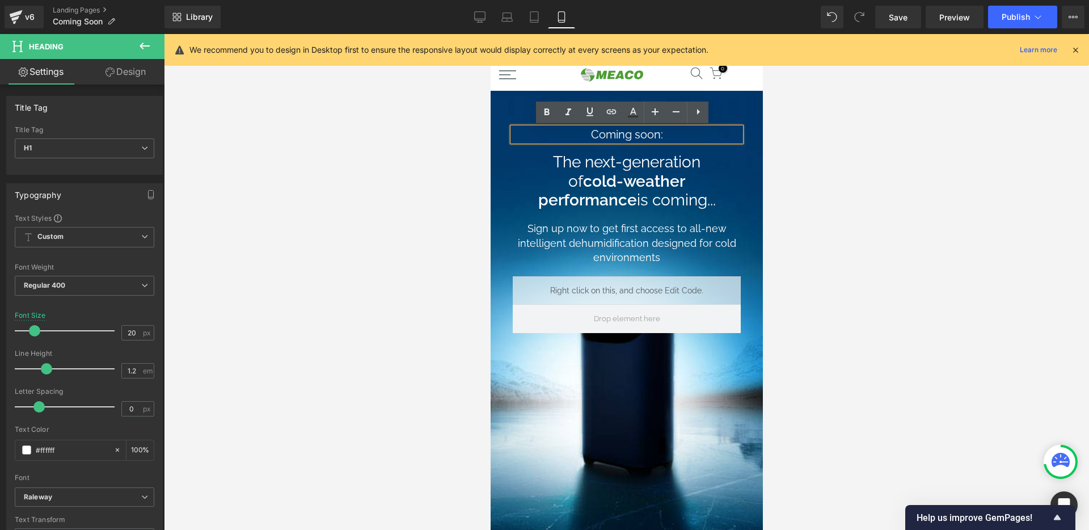
click at [666, 132] on h1 "Coming soon:" at bounding box center [625, 135] width 205 height 14
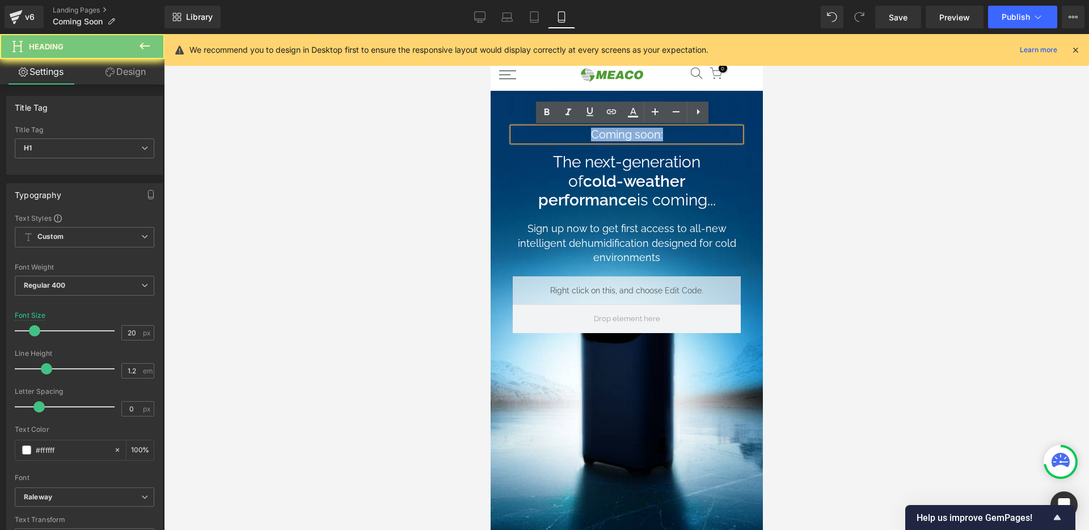
click at [666, 132] on h1 "Coming soon:" at bounding box center [625, 135] width 205 height 14
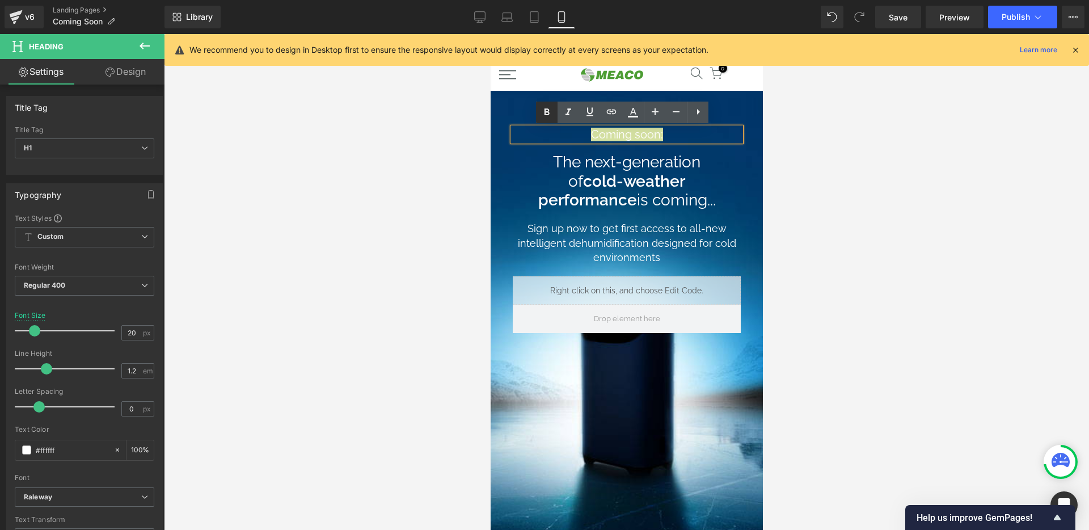
click at [552, 111] on icon at bounding box center [547, 112] width 14 height 14
click at [490, 34] on div at bounding box center [490, 34] width 0 height 0
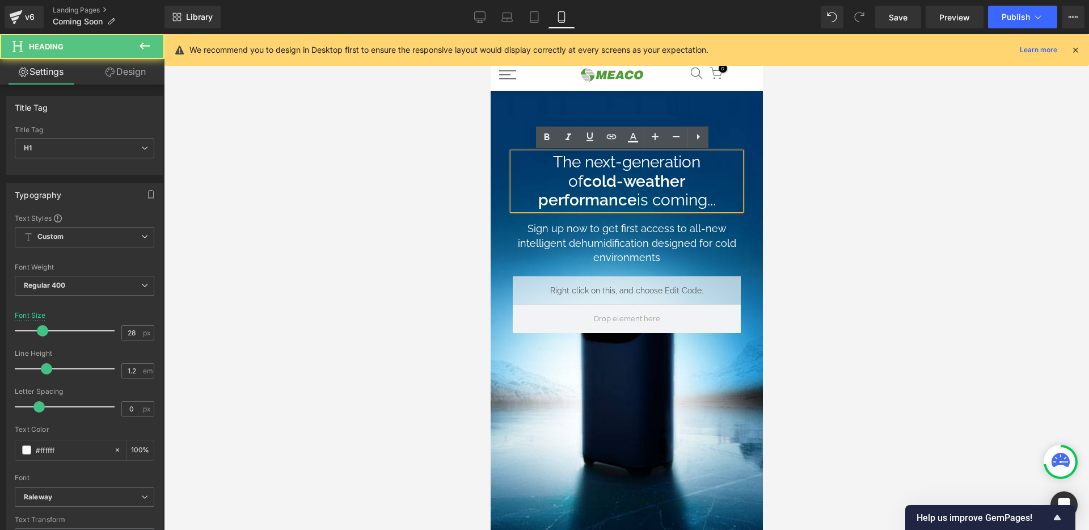
click at [638, 187] on strong "cold-weather performance" at bounding box center [611, 191] width 147 height 38
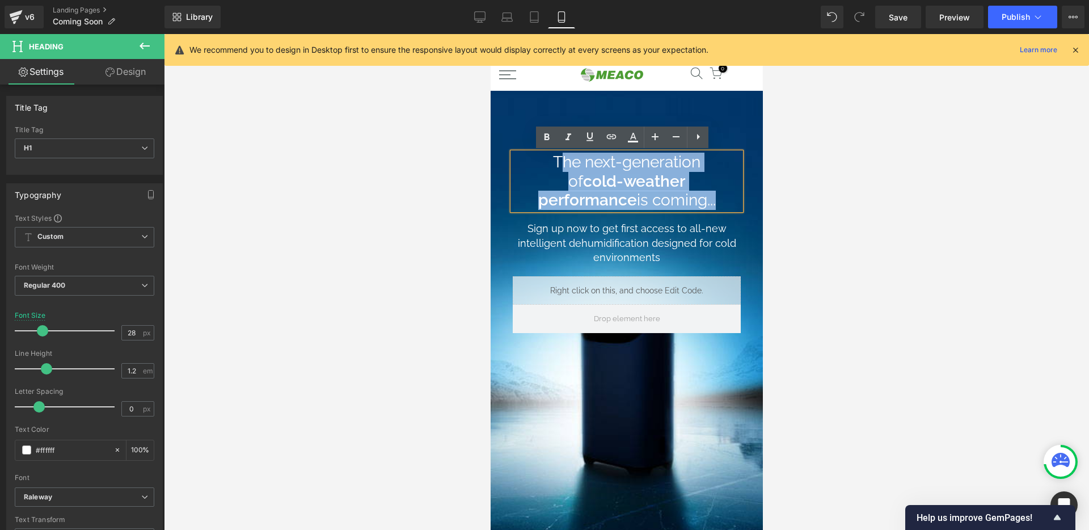
drag, startPoint x: 709, startPoint y: 197, endPoint x: 544, endPoint y: 165, distance: 168.0
click at [544, 165] on h1 "The next-generation of cold-weather performance is coming..." at bounding box center [625, 181] width 205 height 57
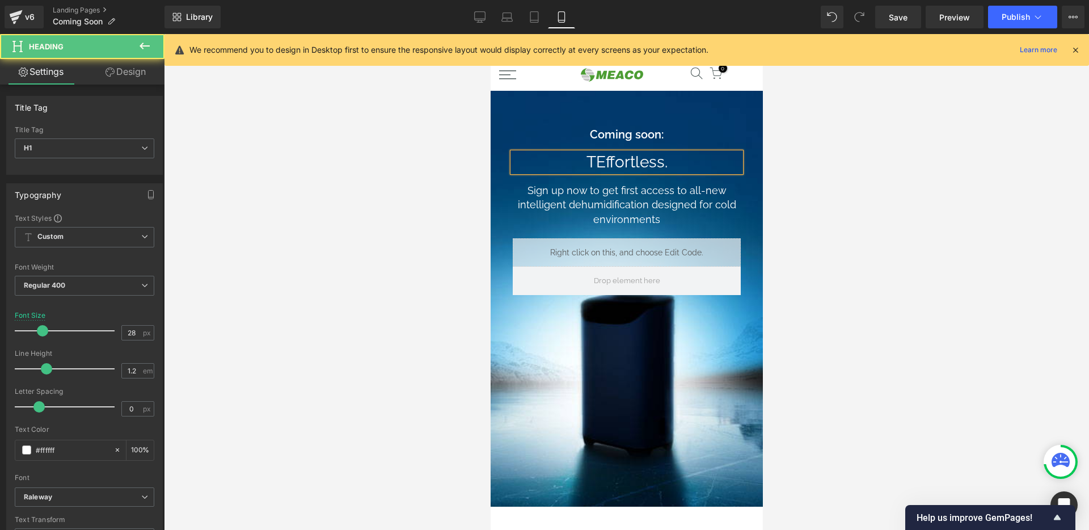
click at [590, 160] on h1 "TEffortless ." at bounding box center [625, 162] width 205 height 19
click at [651, 160] on h1 "Effortless ." at bounding box center [625, 162] width 205 height 19
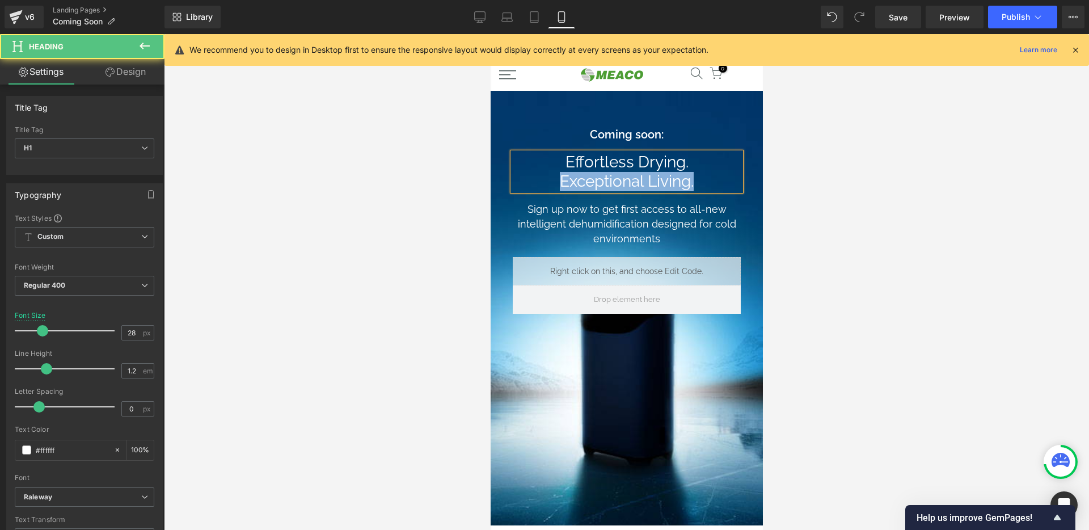
drag, startPoint x: 601, startPoint y: 177, endPoint x: 534, endPoint y: 175, distance: 66.9
click at [534, 175] on h1 "Effortless Drying . Exceptional Living." at bounding box center [625, 172] width 205 height 38
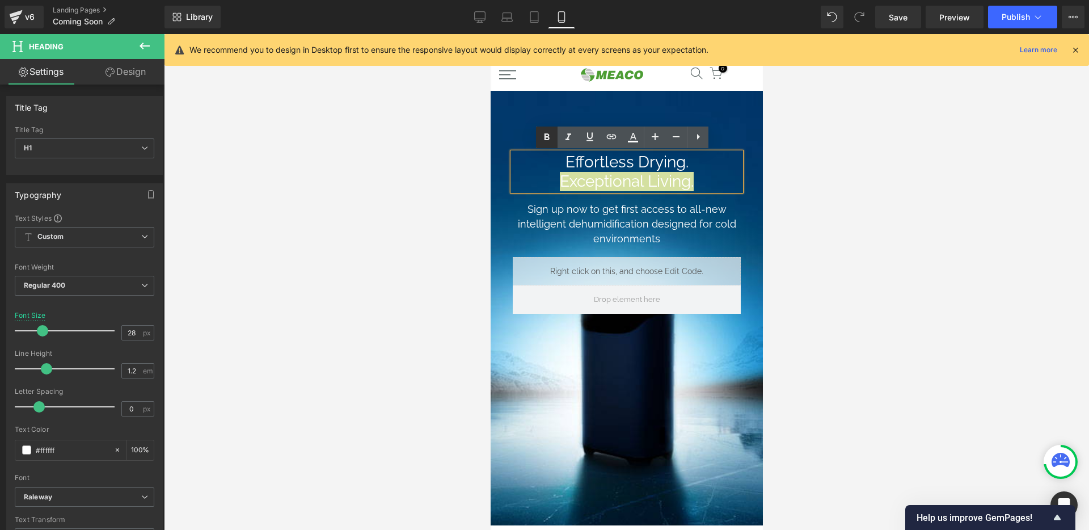
click at [553, 136] on icon at bounding box center [547, 137] width 14 height 14
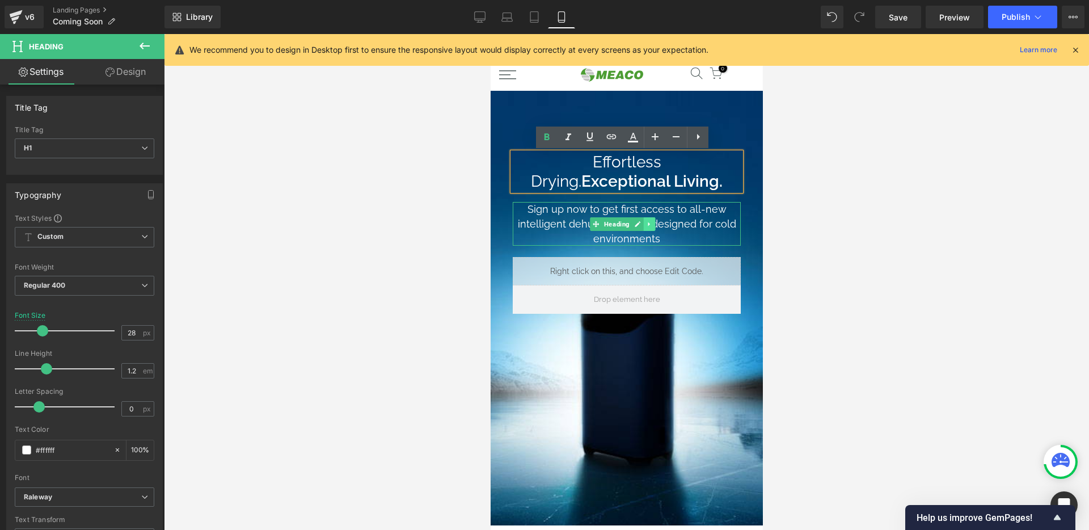
click at [646, 227] on link at bounding box center [649, 224] width 12 height 14
click at [705, 204] on div "Sign up now to get first access to all-new intelligent dehumidification designe…" at bounding box center [626, 224] width 228 height 44
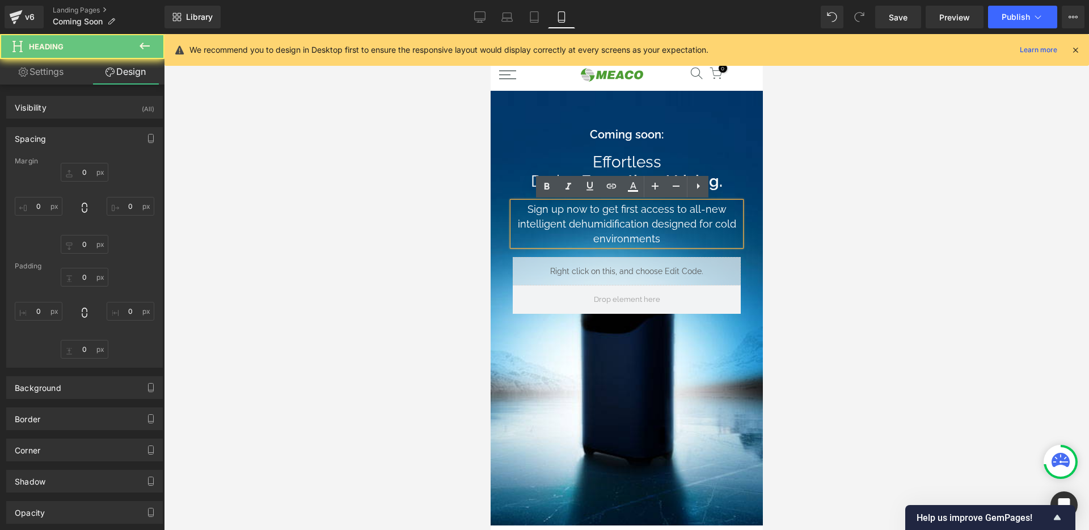
type input "0"
type input "30"
type input "0"
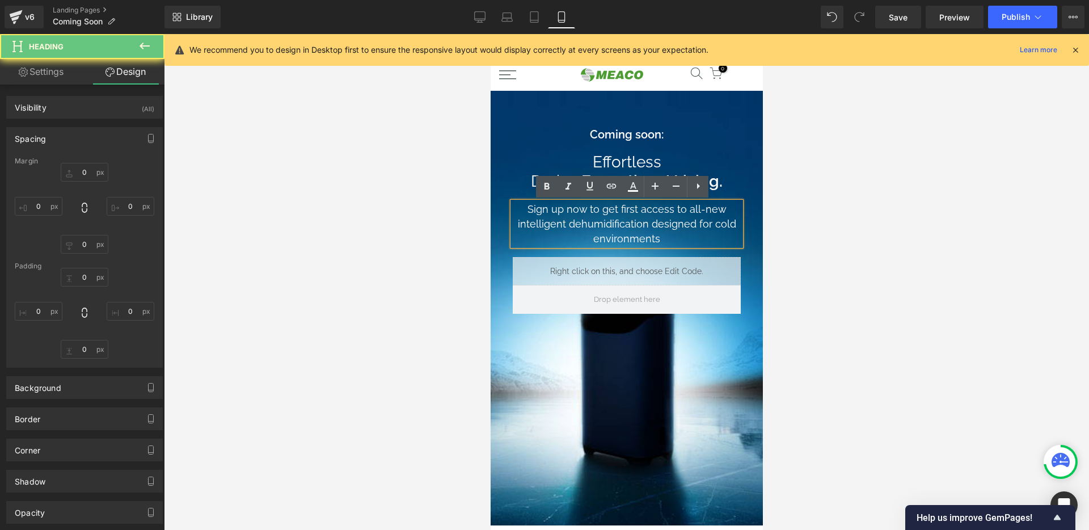
type input "0"
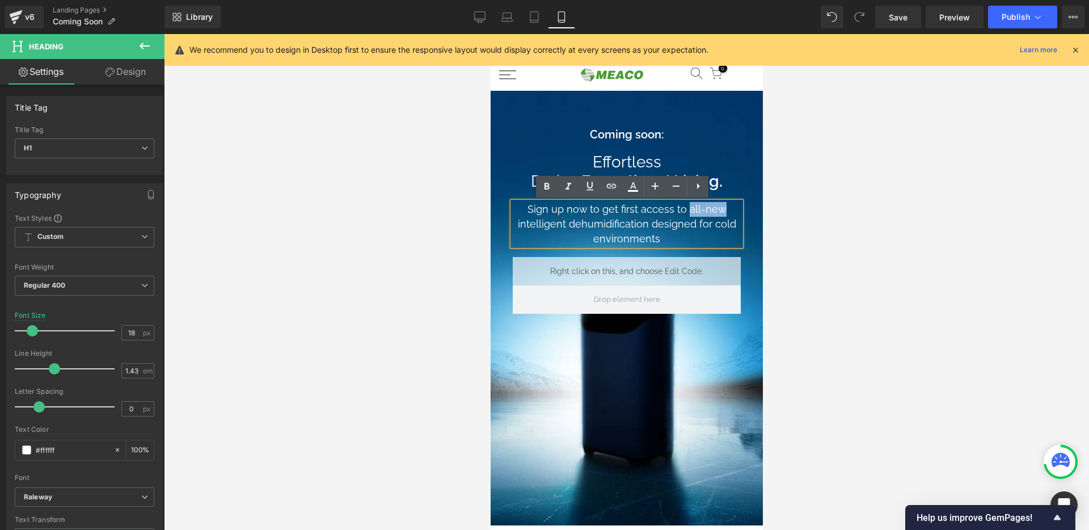
drag, startPoint x: 685, startPoint y: 206, endPoint x: 717, endPoint y: 208, distance: 31.8
click at [717, 208] on h1 "Sign up now to get first access to all-new intelligent dehumidification designe…" at bounding box center [626, 224] width 228 height 44
click at [803, 173] on div at bounding box center [626, 282] width 925 height 496
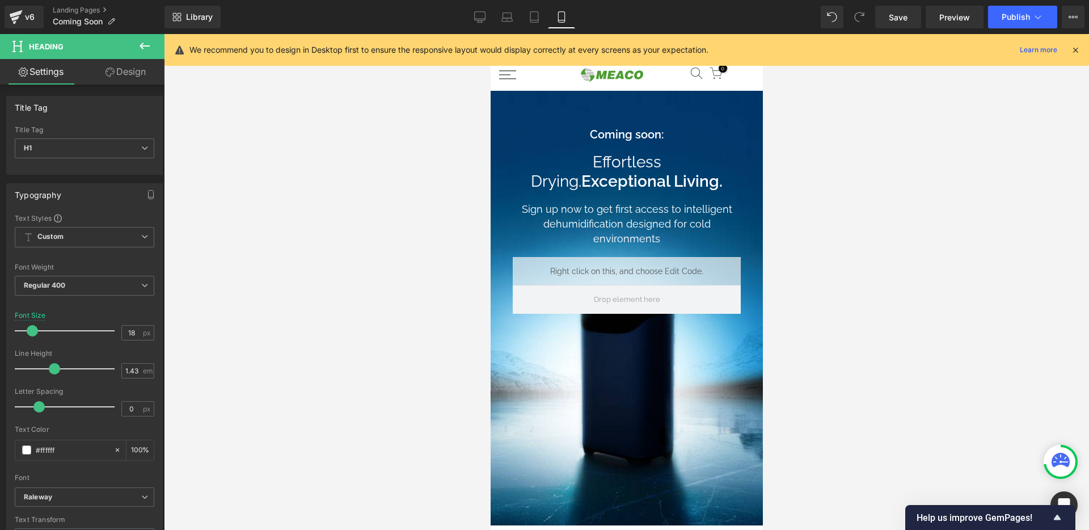
click at [638, 131] on link at bounding box center [643, 135] width 12 height 14
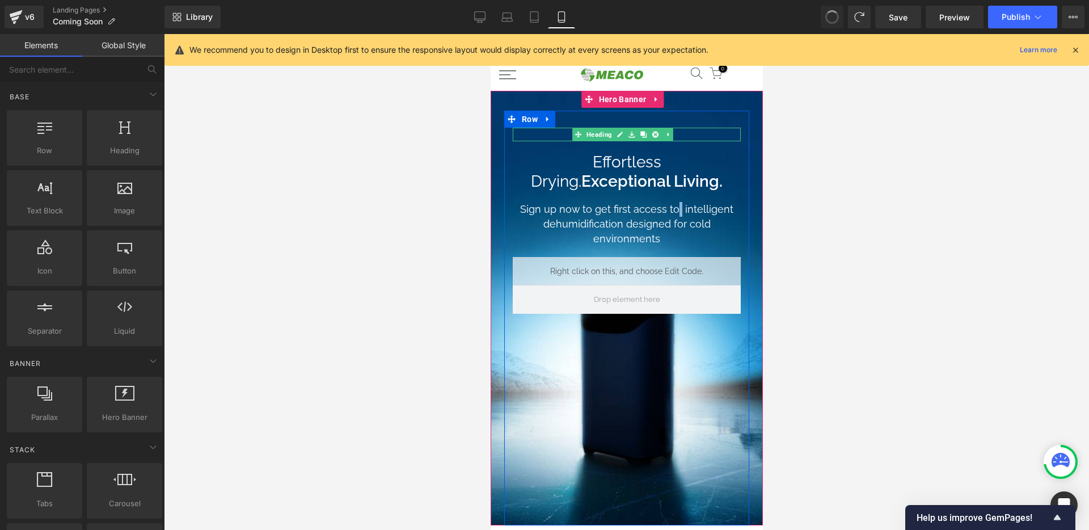
click at [692, 136] on h1 "Coming soon:" at bounding box center [625, 135] width 205 height 14
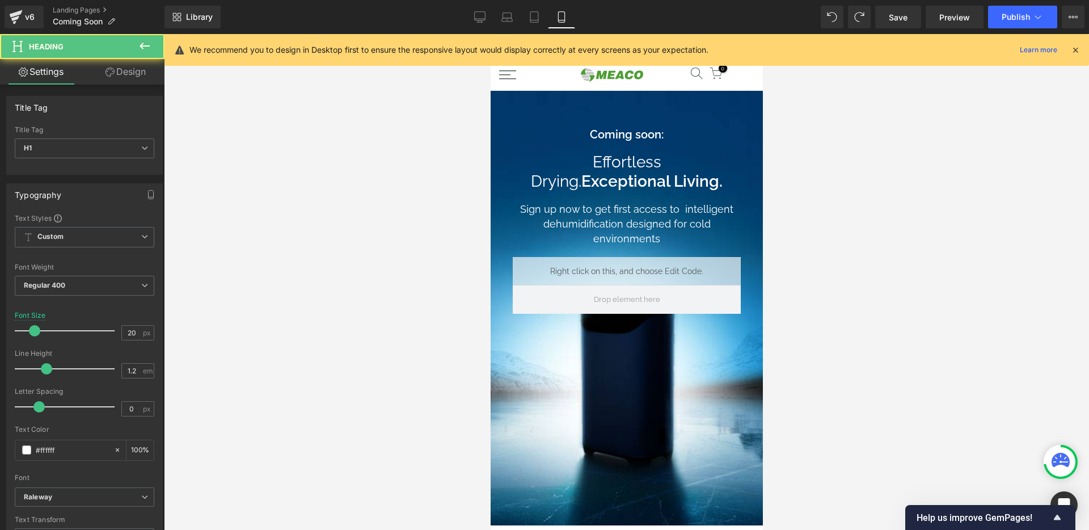
click at [129, 80] on link "Design" at bounding box center [125, 72] width 82 height 26
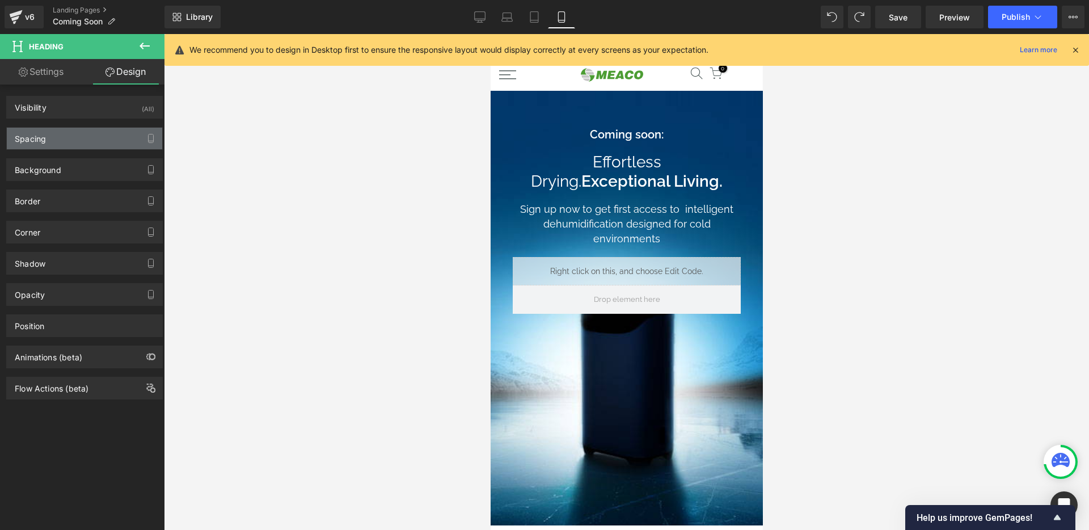
click at [58, 148] on div "Spacing" at bounding box center [84, 139] width 155 height 22
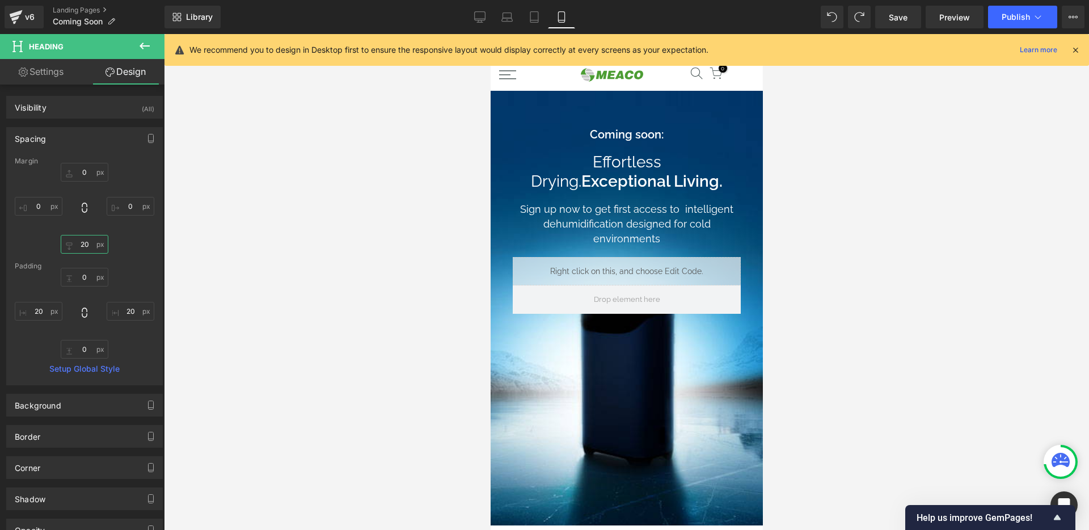
click at [83, 247] on input "20" at bounding box center [85, 244] width 48 height 19
type input "5"
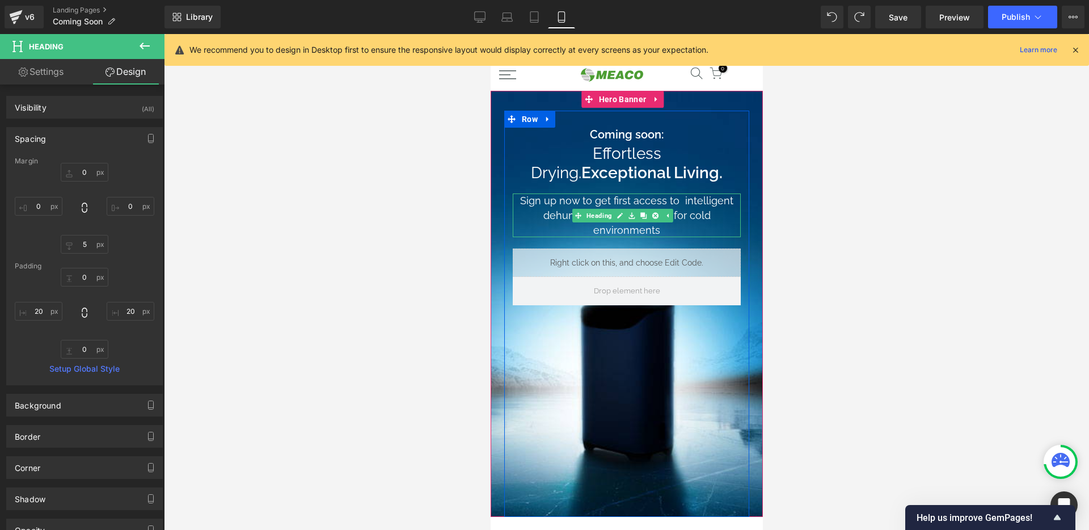
click at [687, 215] on h1 "Sign up now to get first access to intelligent dehumidification designed for co…" at bounding box center [626, 215] width 228 height 44
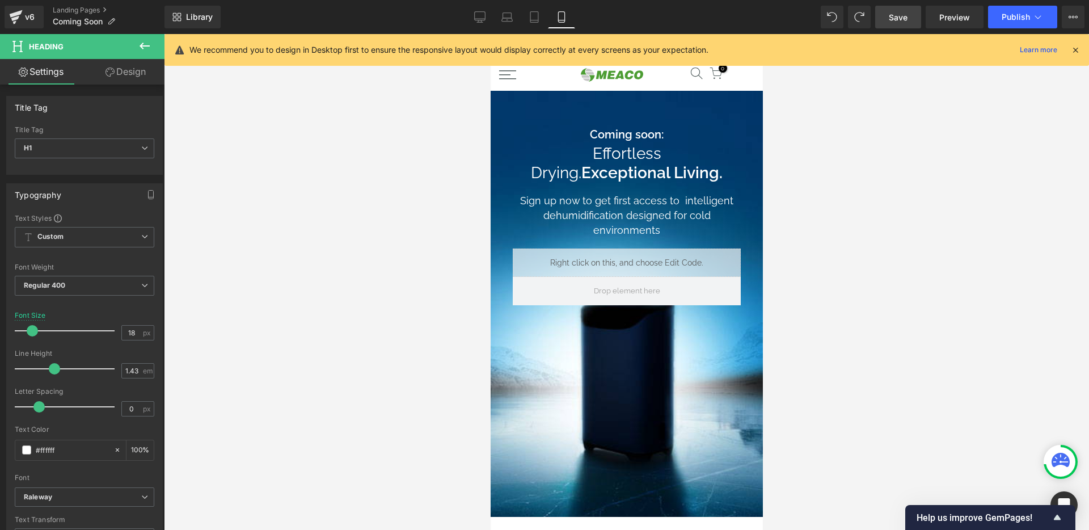
click at [894, 16] on span "Save" at bounding box center [897, 17] width 19 height 12
click at [906, 127] on div at bounding box center [626, 282] width 925 height 496
click at [886, 14] on link "Save" at bounding box center [898, 17] width 46 height 23
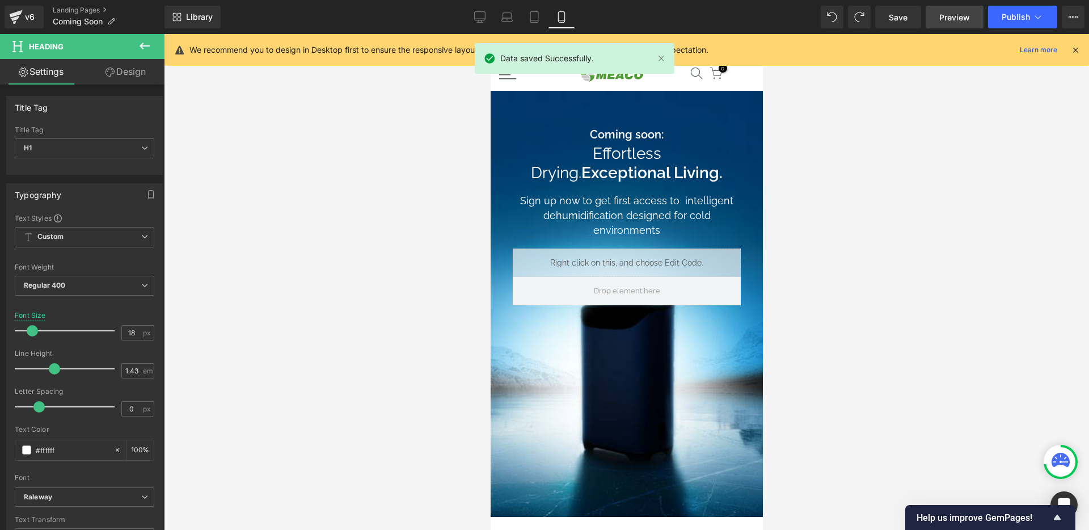
click at [947, 14] on span "Preview" at bounding box center [954, 17] width 31 height 12
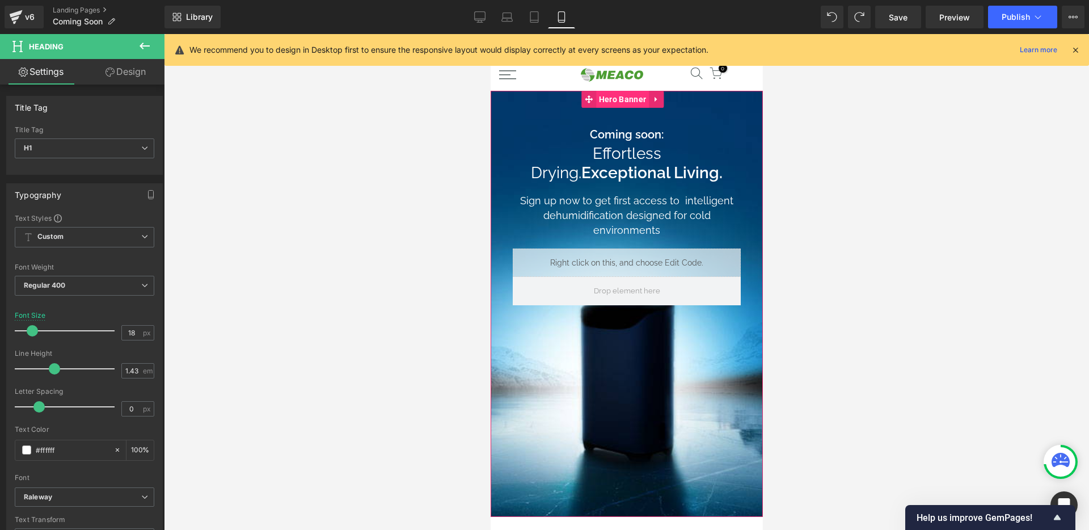
click at [622, 101] on span "Hero Banner" at bounding box center [621, 99] width 53 height 17
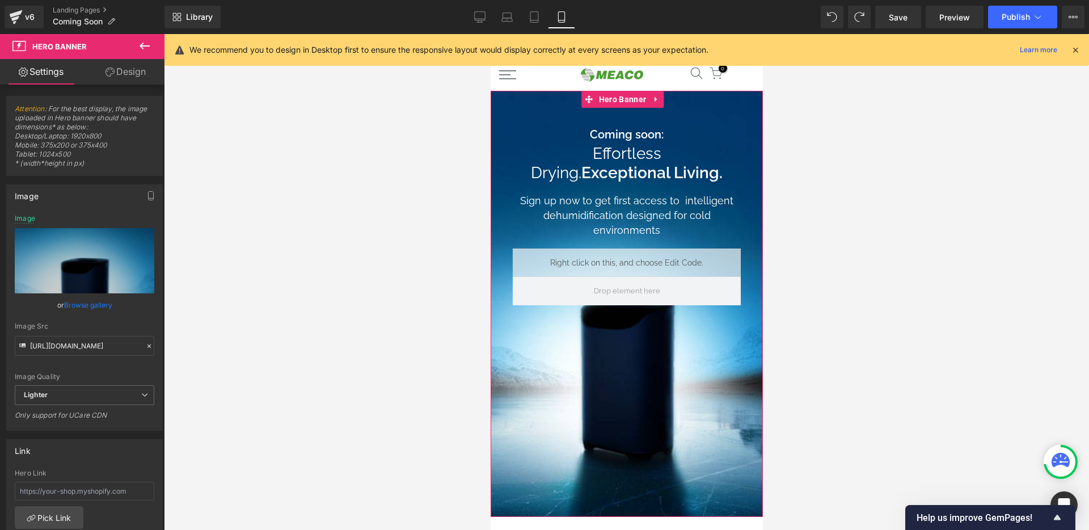
click at [87, 308] on link "Browse gallery" at bounding box center [88, 305] width 48 height 20
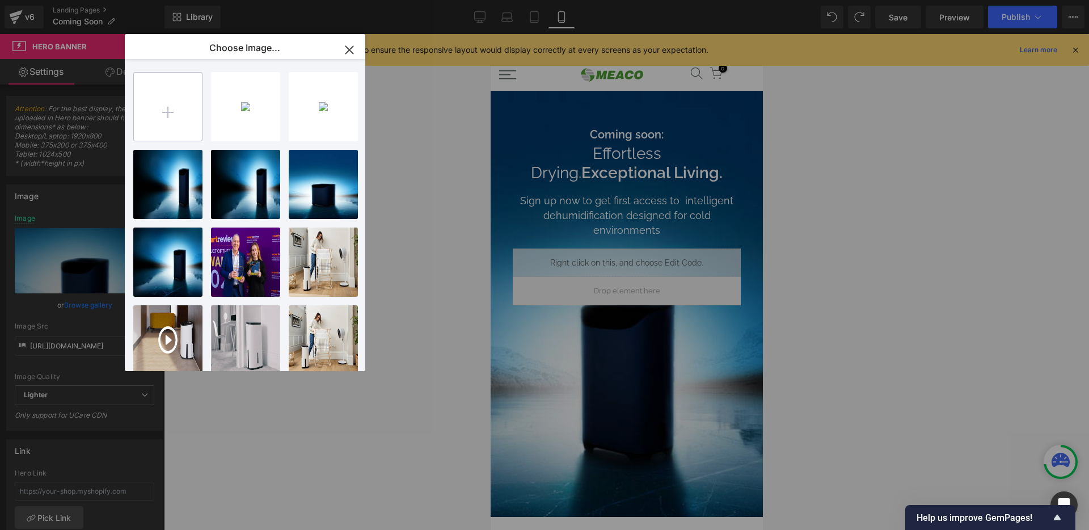
click at [163, 120] on input "file" at bounding box center [168, 107] width 68 height 68
type input "C:\fakepath\DD8L Po sign up_375x685.jpg"
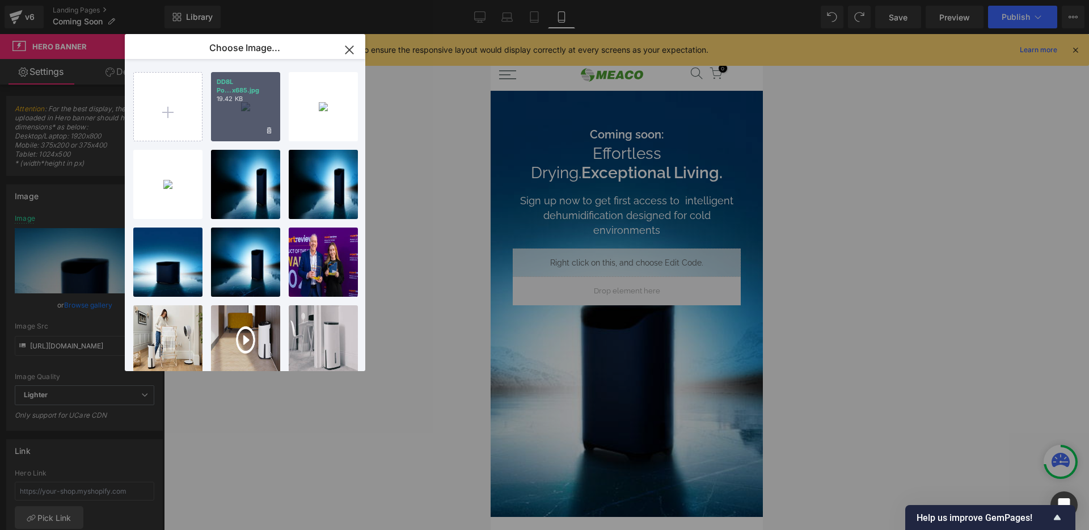
click at [248, 104] on div "DD8L Po...x685.jpg 19.42 KB" at bounding box center [245, 106] width 69 height 69
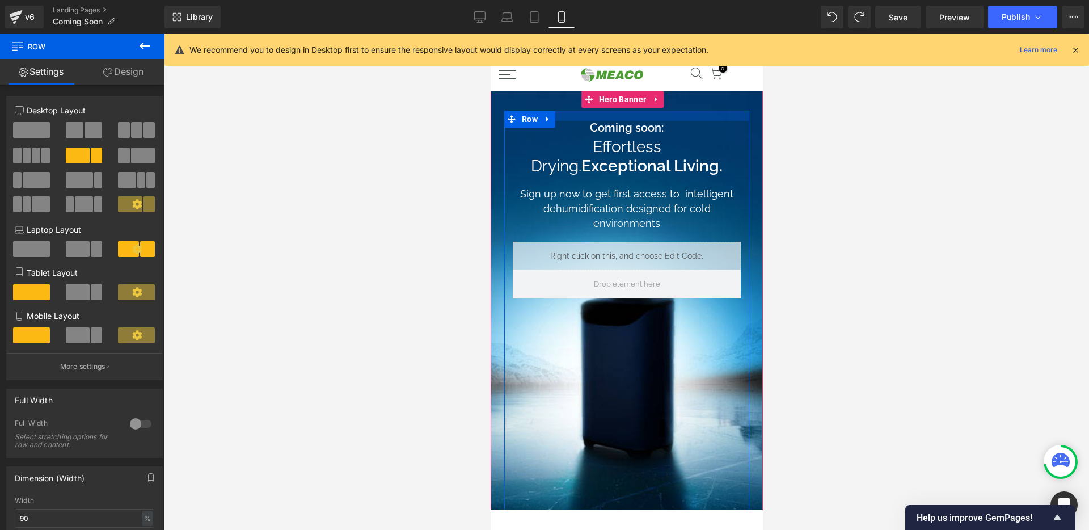
click at [600, 115] on div at bounding box center [626, 116] width 245 height 10
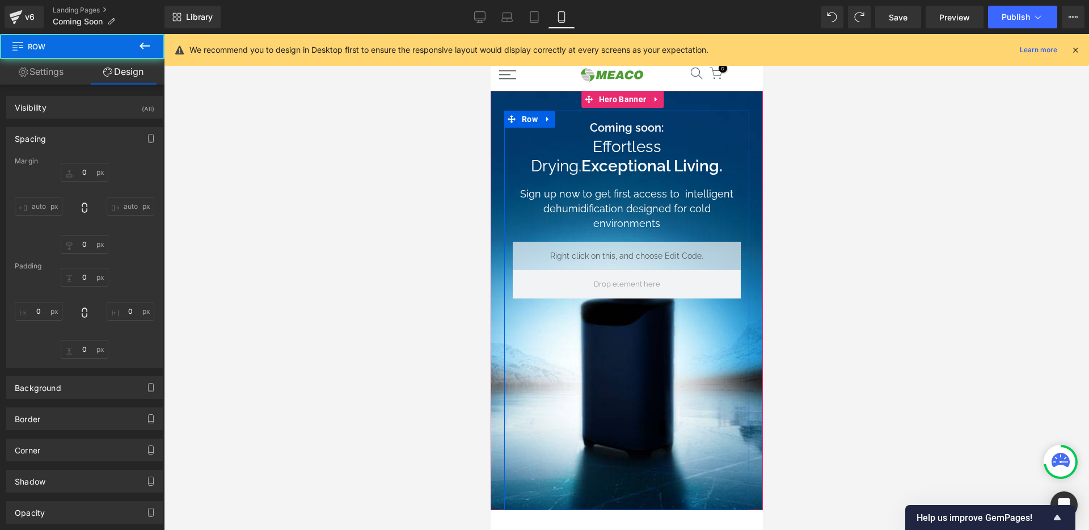
type input "0"
type input "18"
type input "0"
type input "373"
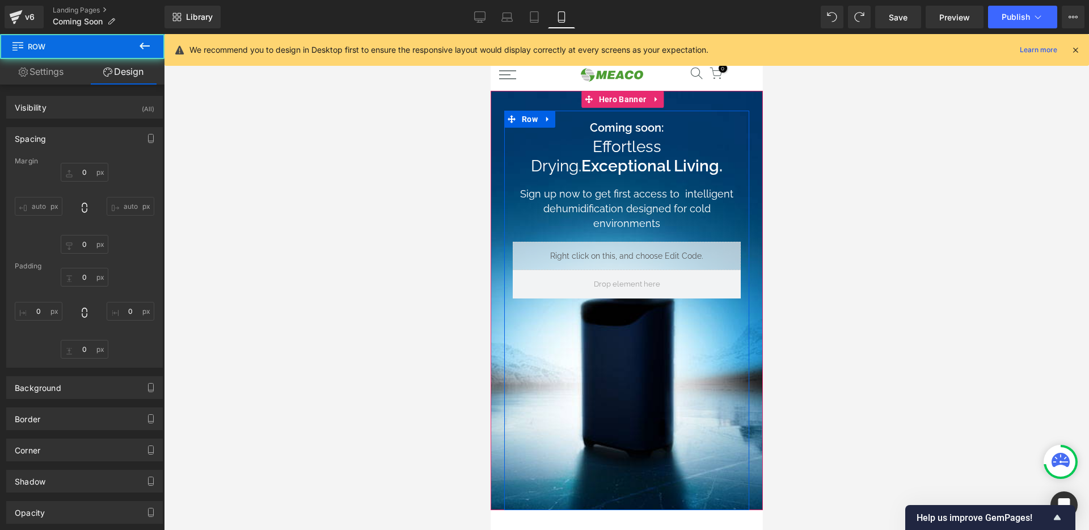
type input "0"
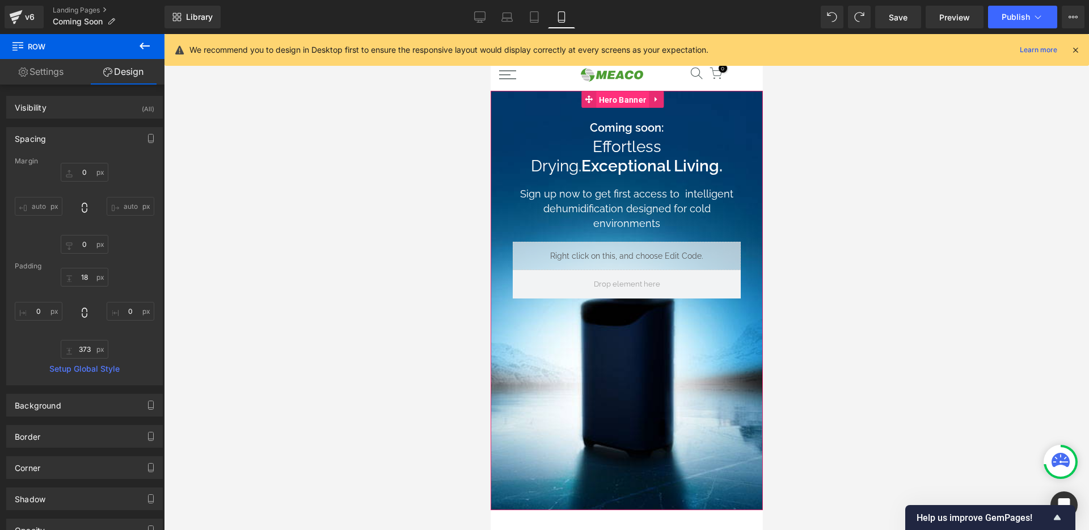
drag, startPoint x: 616, startPoint y: 101, endPoint x: 942, endPoint y: 137, distance: 328.5
click at [616, 101] on span "Hero Banner" at bounding box center [621, 99] width 53 height 17
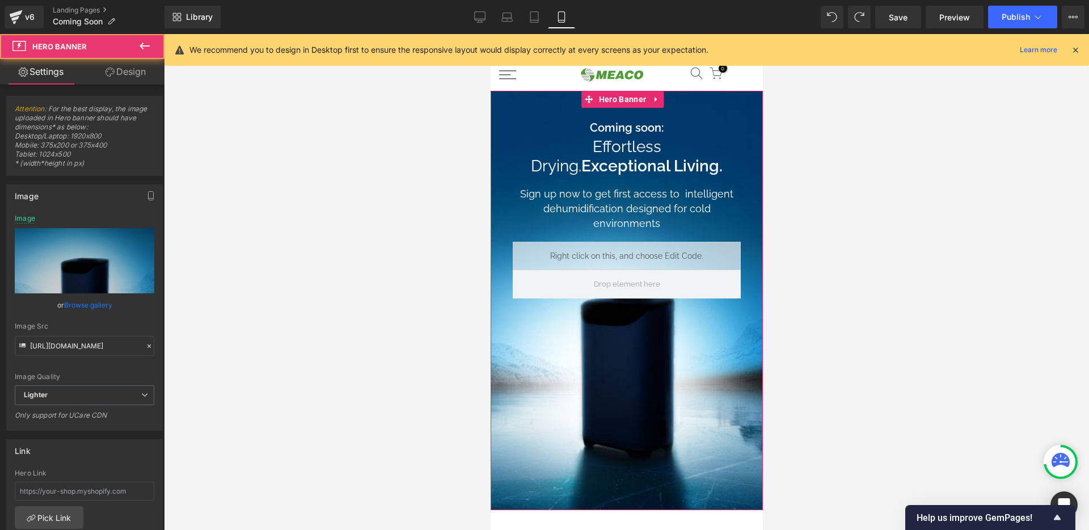
click at [83, 303] on link "Browse gallery" at bounding box center [88, 305] width 48 height 20
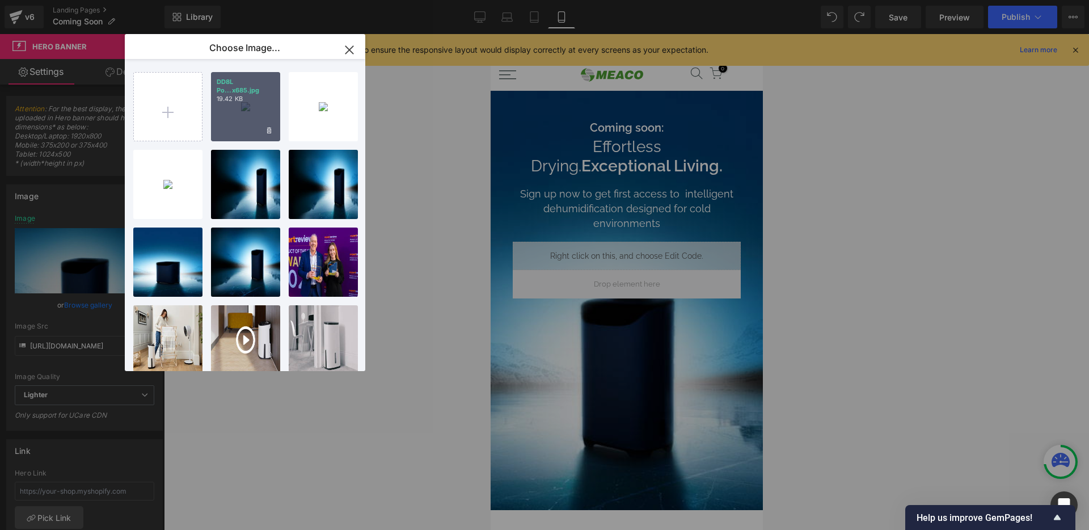
click at [250, 109] on div "DD8L Po...x685.jpg 19.42 KB" at bounding box center [245, 106] width 69 height 69
type input "[URL][DOMAIN_NAME]"
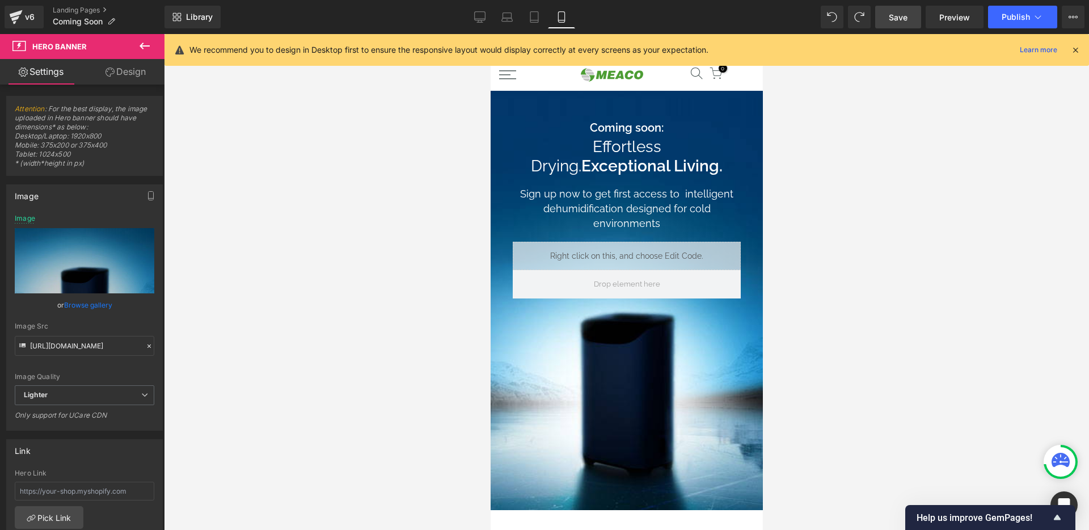
click at [882, 17] on link "Save" at bounding box center [898, 17] width 46 height 23
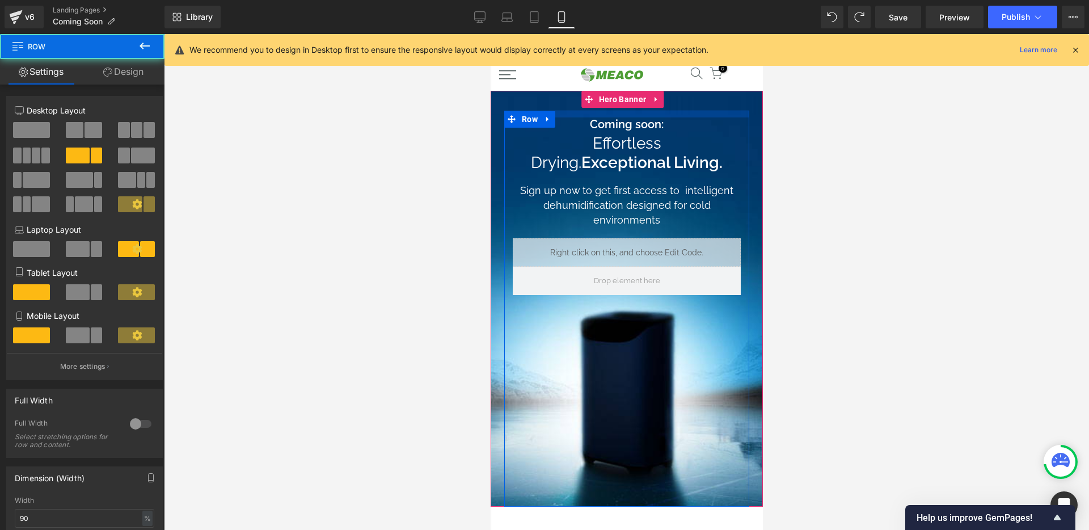
click at [631, 114] on div at bounding box center [626, 114] width 245 height 7
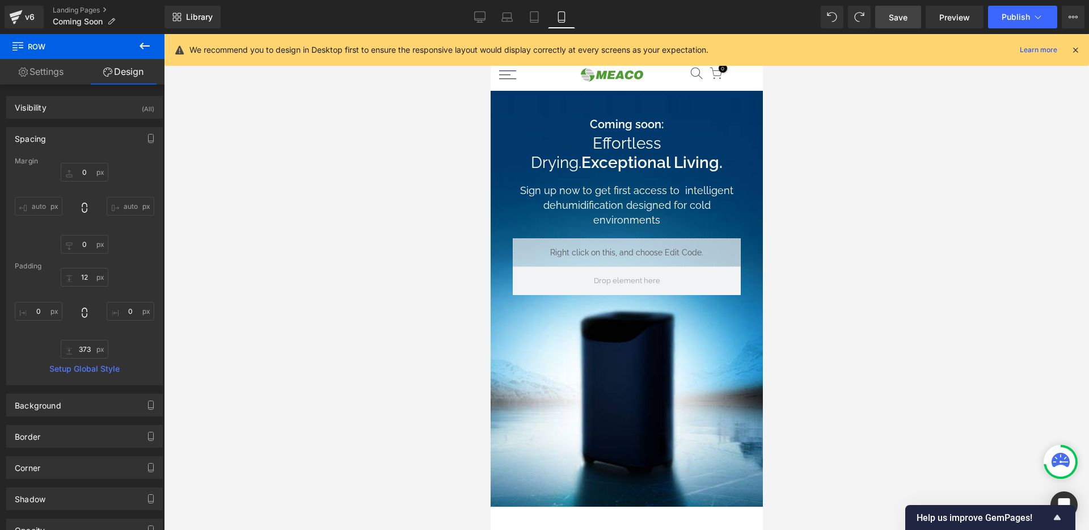
click at [909, 7] on link "Save" at bounding box center [898, 17] width 46 height 23
click at [541, 10] on link "Tablet" at bounding box center [534, 17] width 27 height 23
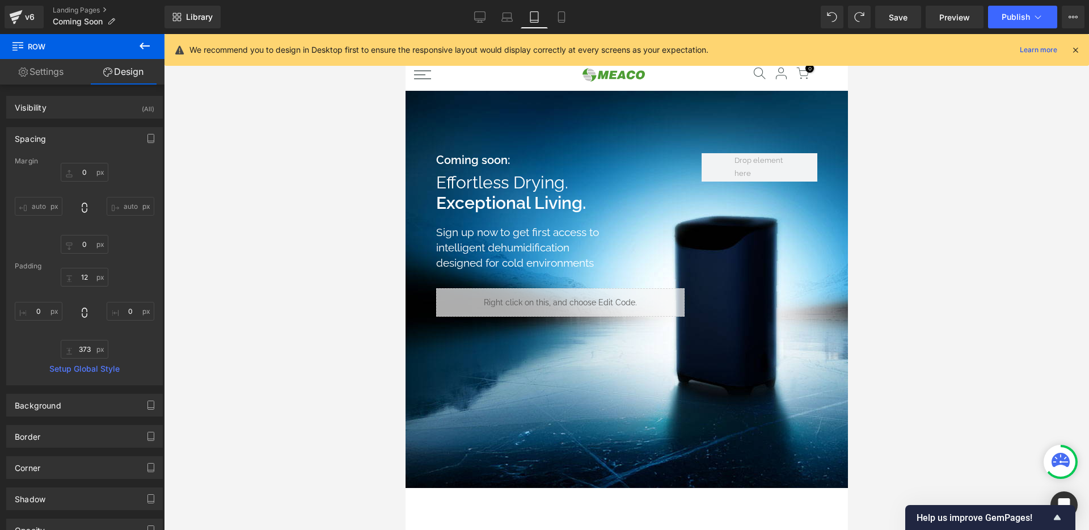
type input "0"
type input "30"
type input "0"
type input "10"
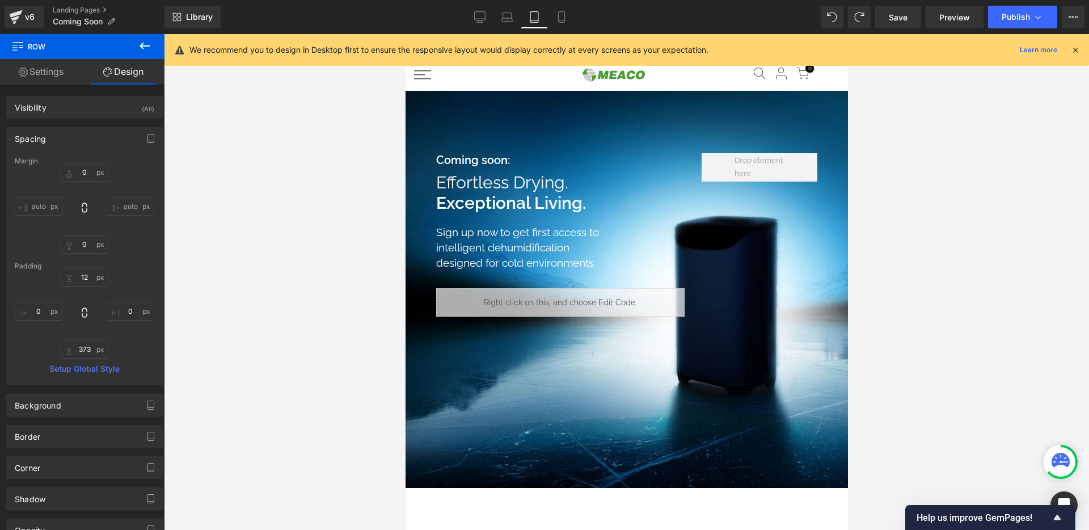
type input "0"
click at [504, 20] on icon at bounding box center [506, 16] width 11 height 11
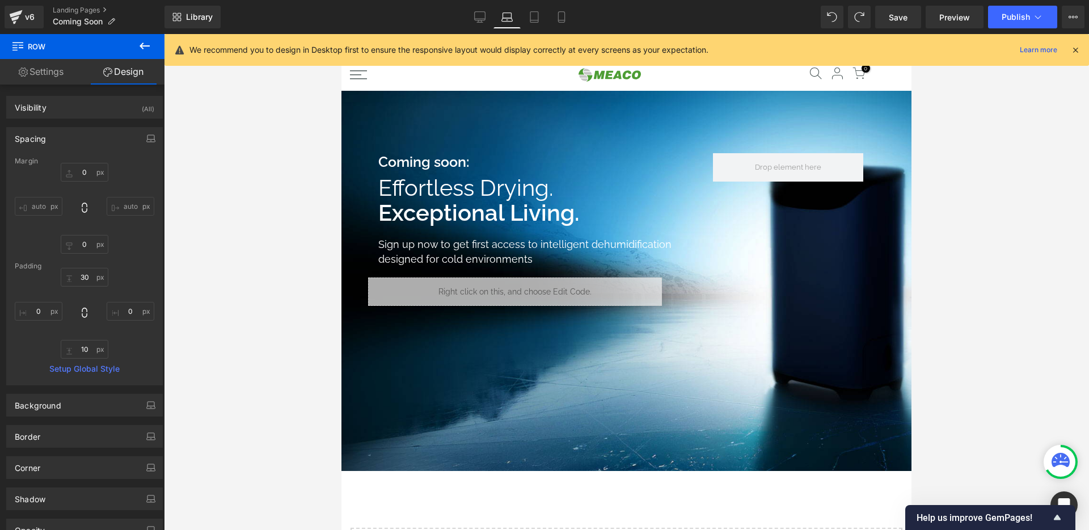
type input "0"
type input "30"
type input "0"
type input "10"
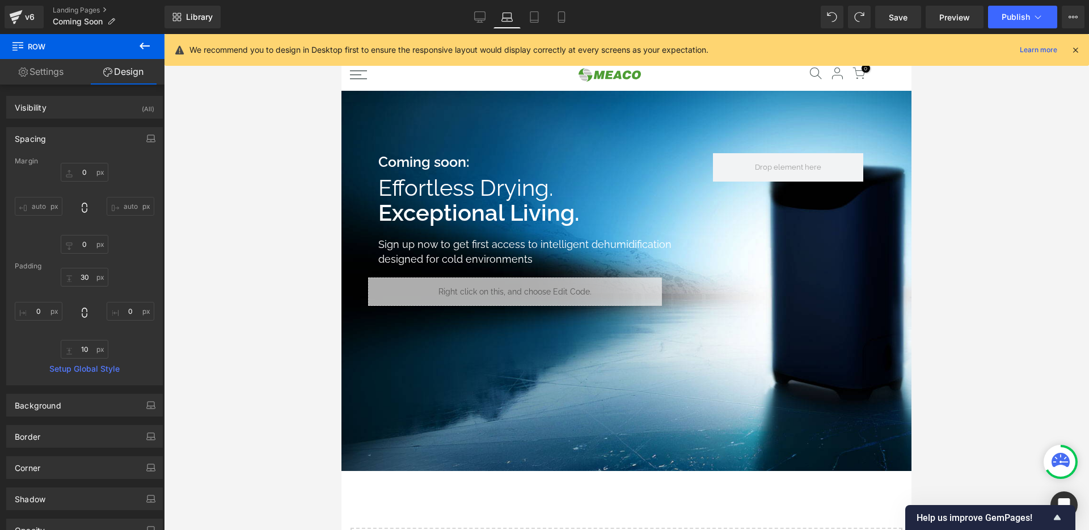
type input "0"
click at [466, 16] on link "Desktop" at bounding box center [479, 17] width 27 height 23
type input "0"
type input "30"
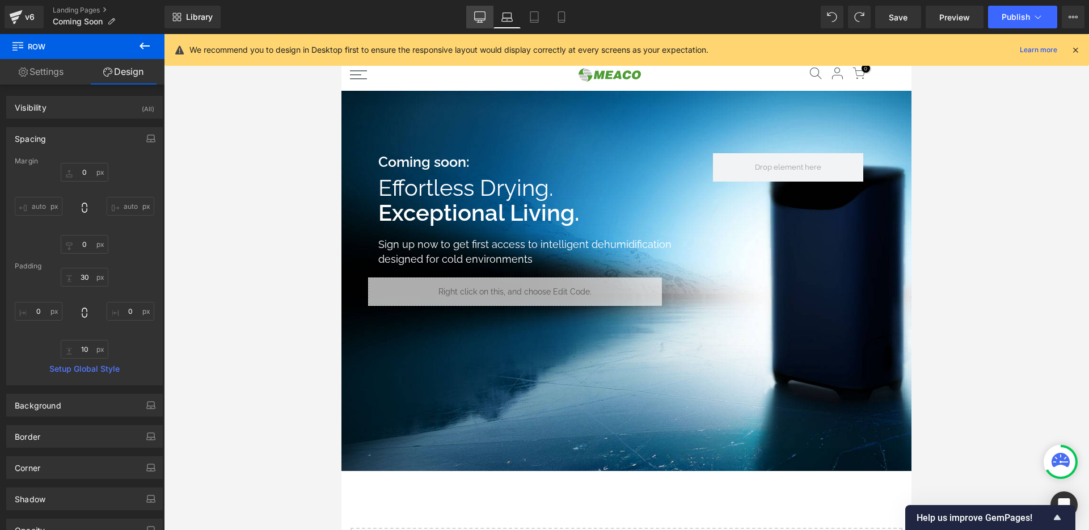
type input "0"
type input "10"
type input "0"
